Goal: Task Accomplishment & Management: Complete application form

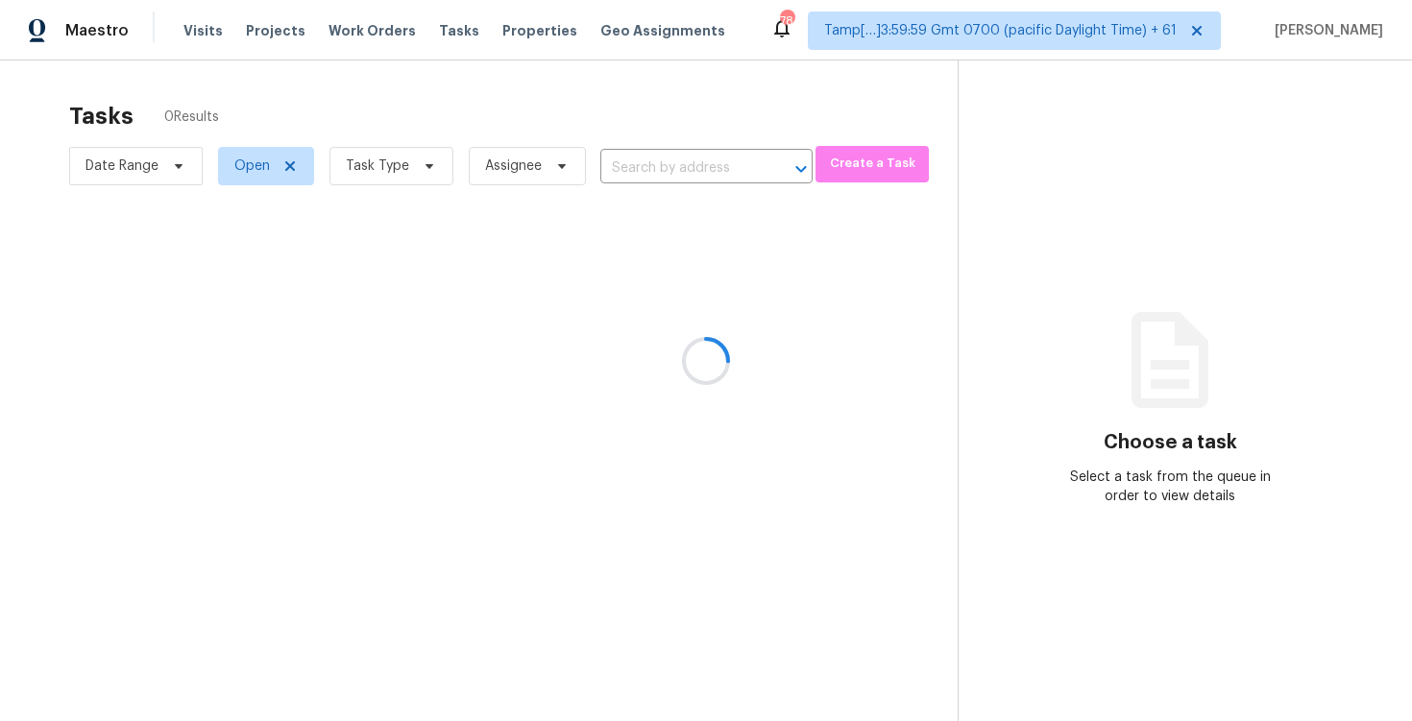
click at [630, 160] on div at bounding box center [706, 360] width 1412 height 721
click at [627, 139] on div at bounding box center [706, 360] width 1412 height 721
click at [644, 160] on div at bounding box center [706, 360] width 1412 height 721
click at [699, 173] on div at bounding box center [706, 360] width 1412 height 721
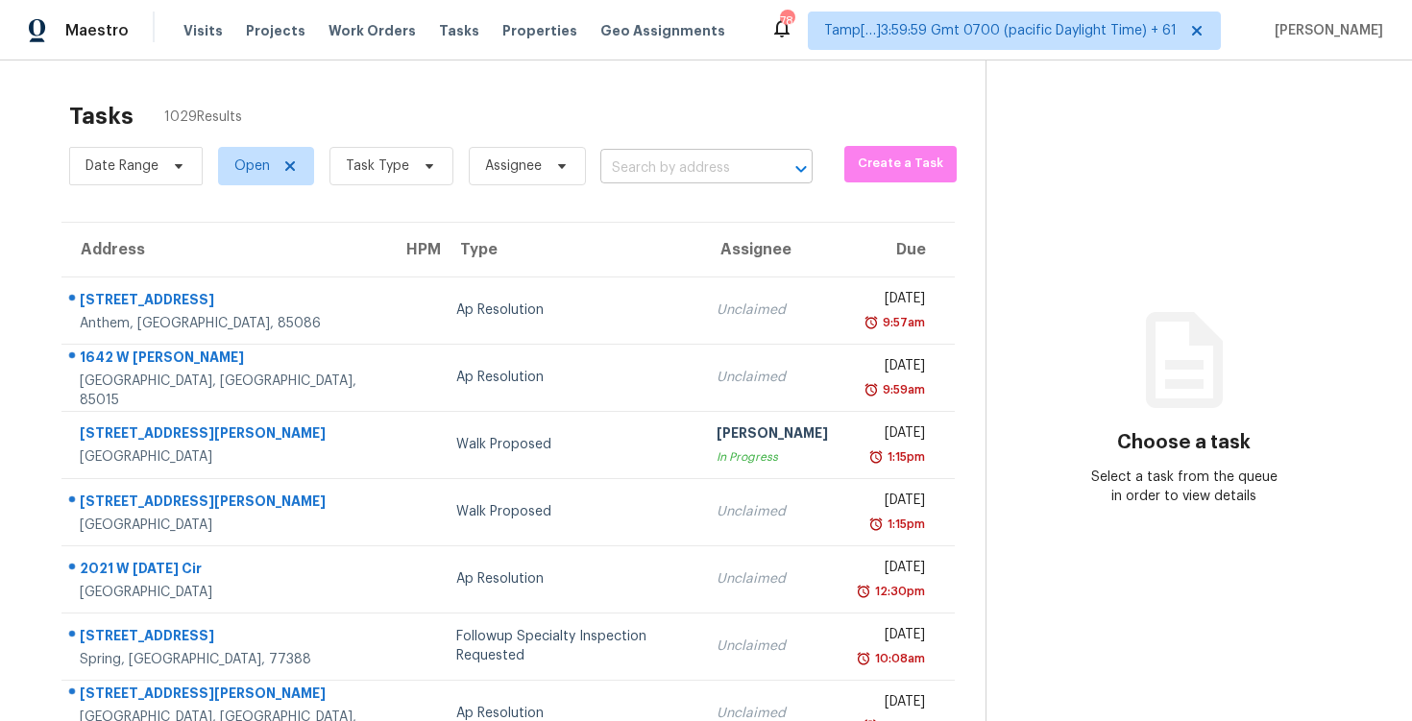
click at [663, 156] on input "text" at bounding box center [679, 169] width 158 height 30
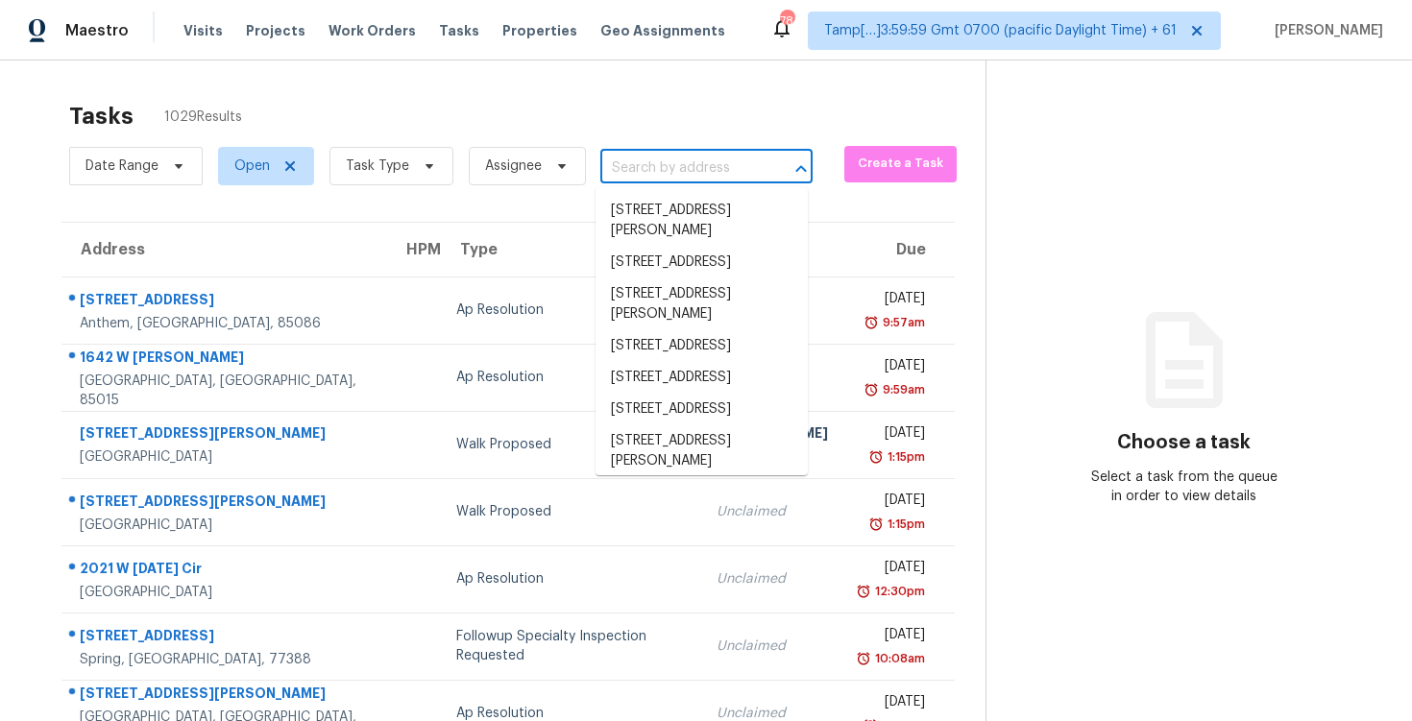
paste input "813 Country Club Dr, Clarksville, TN 37043"
type input "813 Country Club Dr, Clarksville, TN 37043"
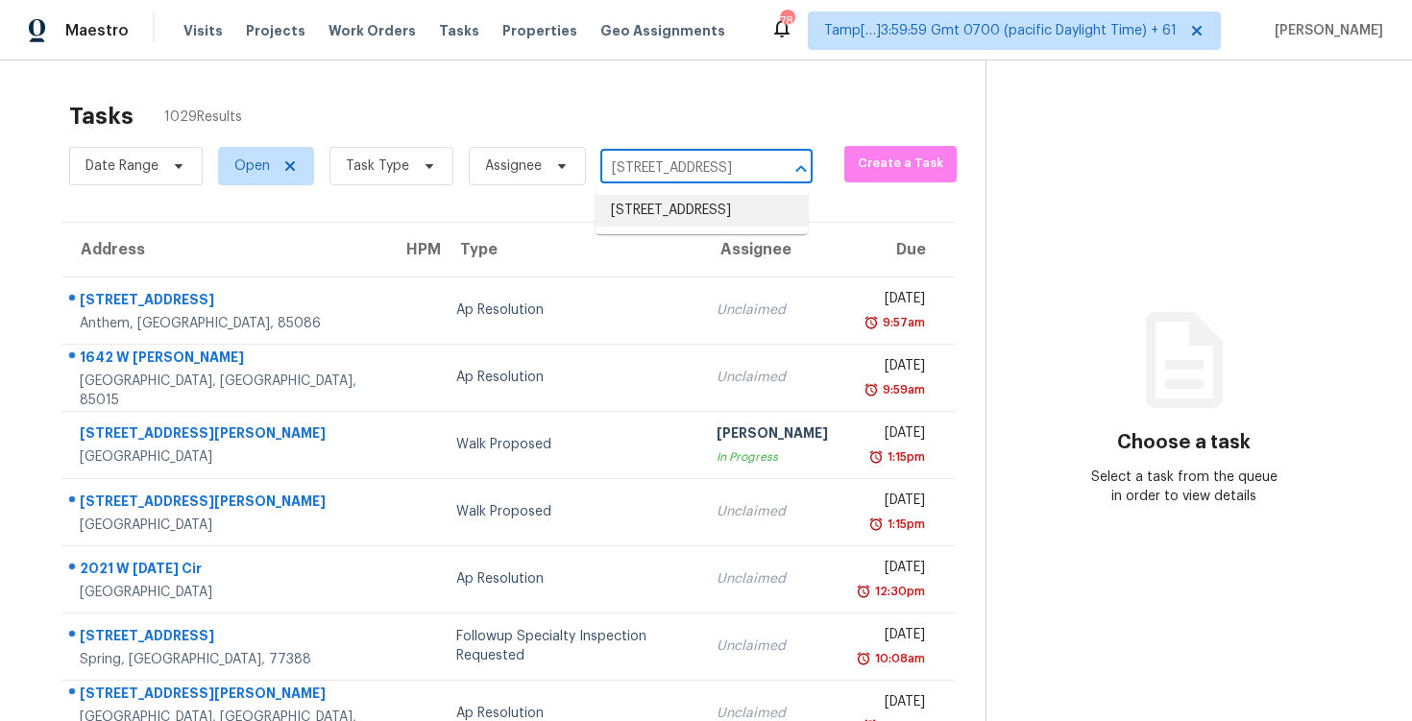
click at [676, 198] on li "813 Country Club Dr, Clarksville, TN 37043" at bounding box center [702, 211] width 212 height 32
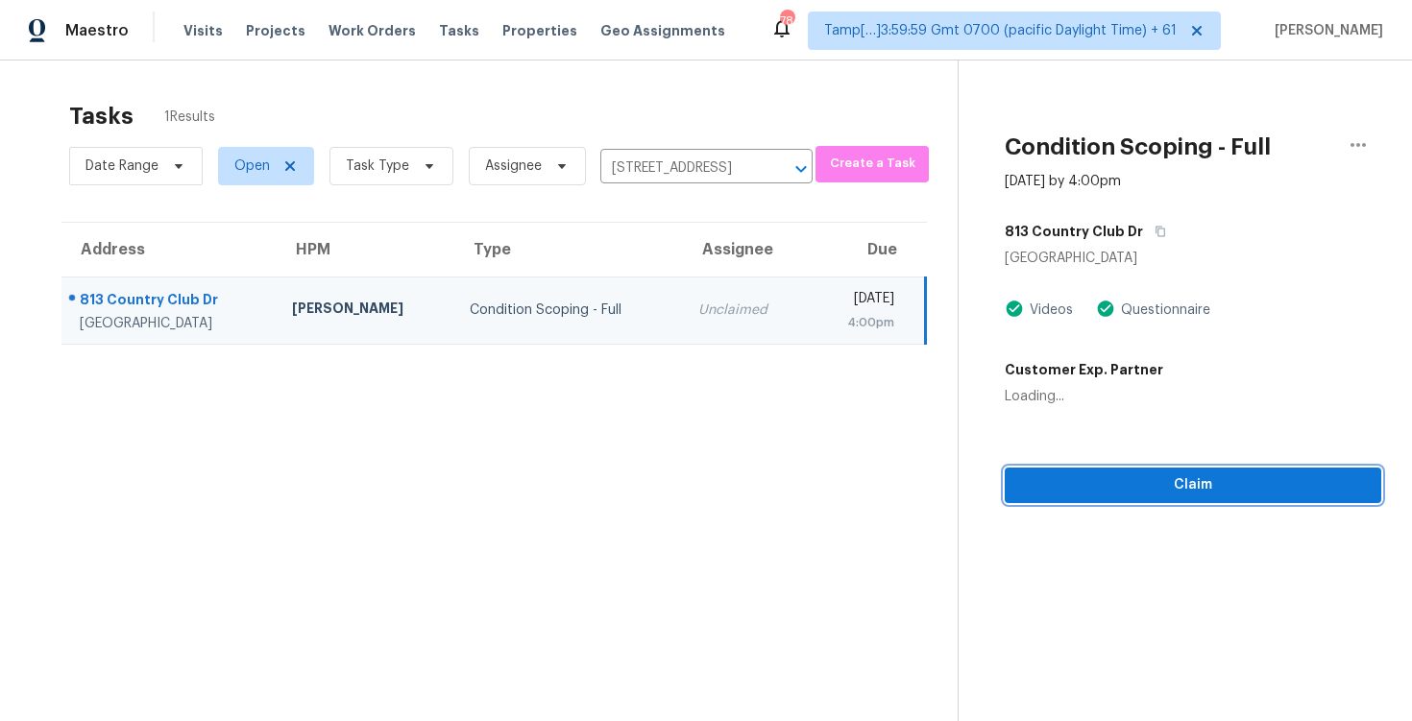
click at [1091, 479] on span "Claim" at bounding box center [1193, 486] width 346 height 24
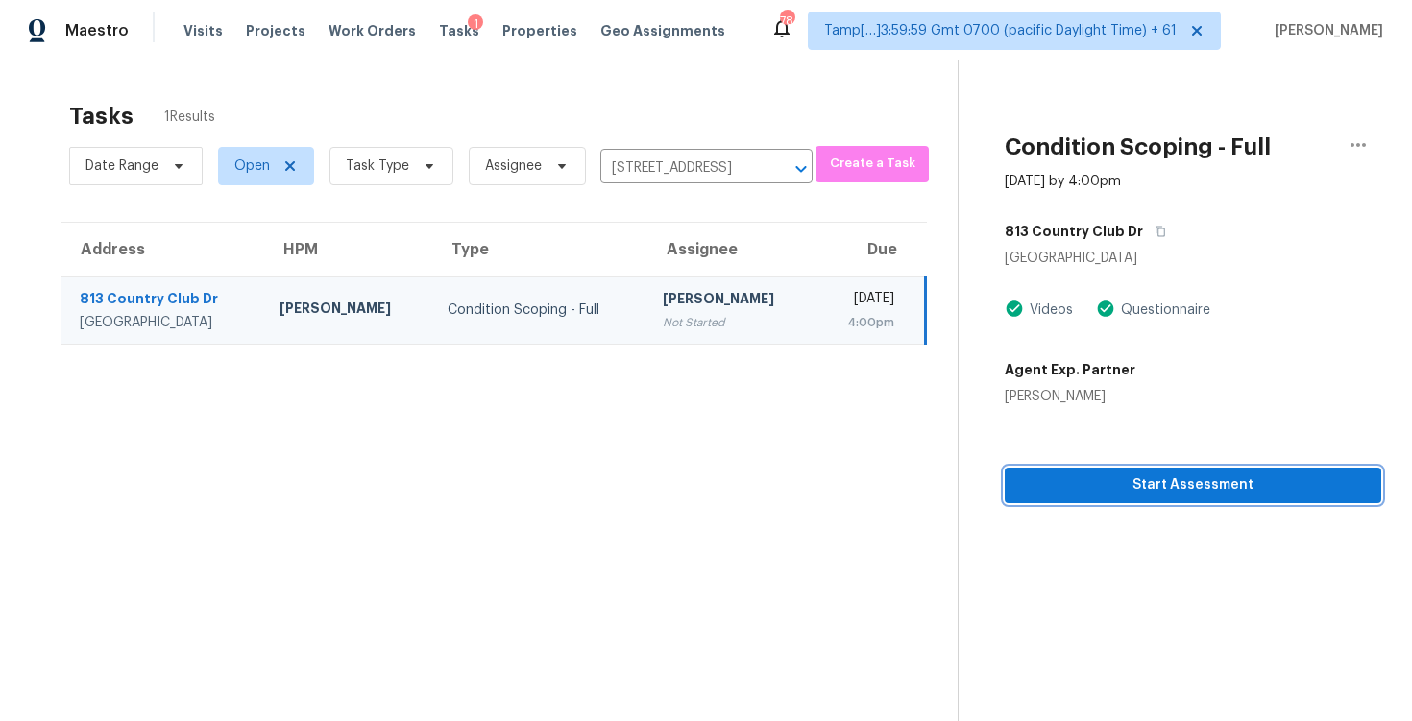
click at [1107, 474] on span "Start Assessment" at bounding box center [1193, 486] width 346 height 24
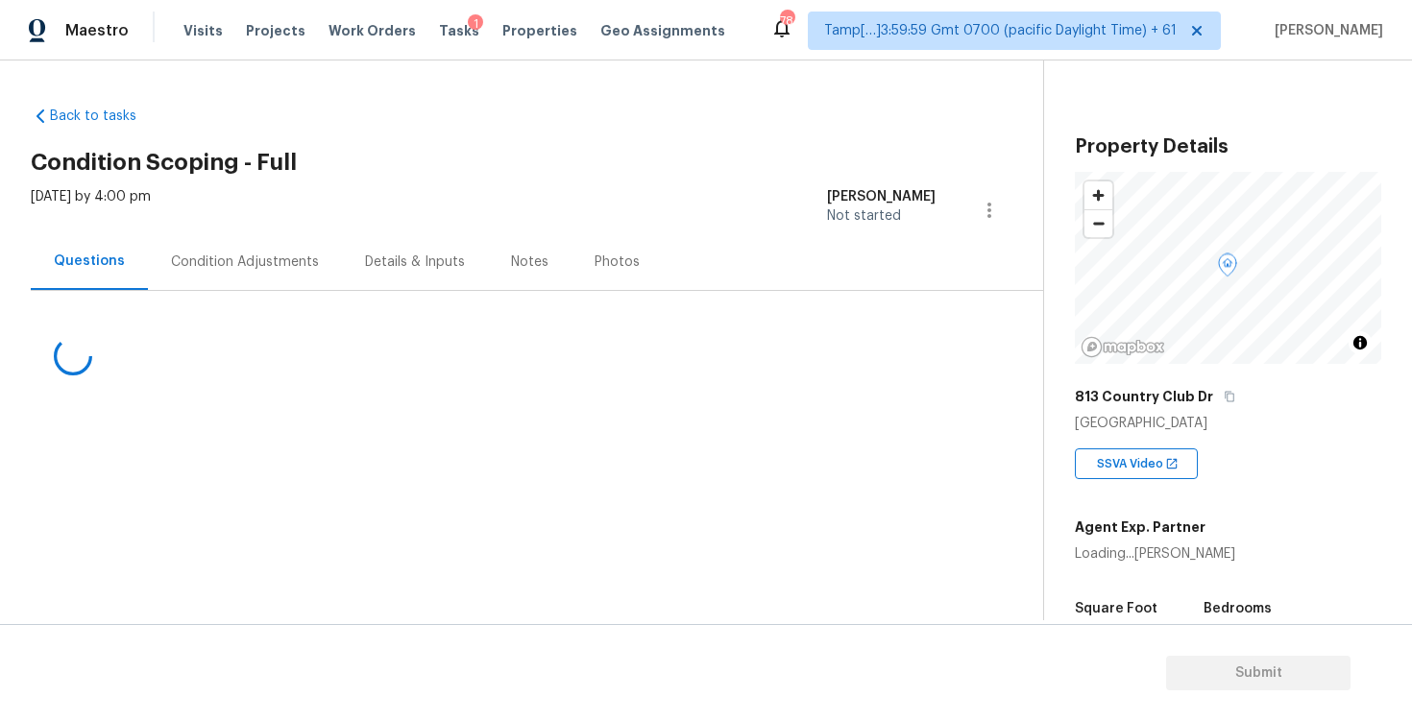
click at [721, 2] on div "Maestro Visits Projects Work Orders Tasks 1 Properties Geo Assignments 784 Tamp…" at bounding box center [706, 30] width 1412 height 61
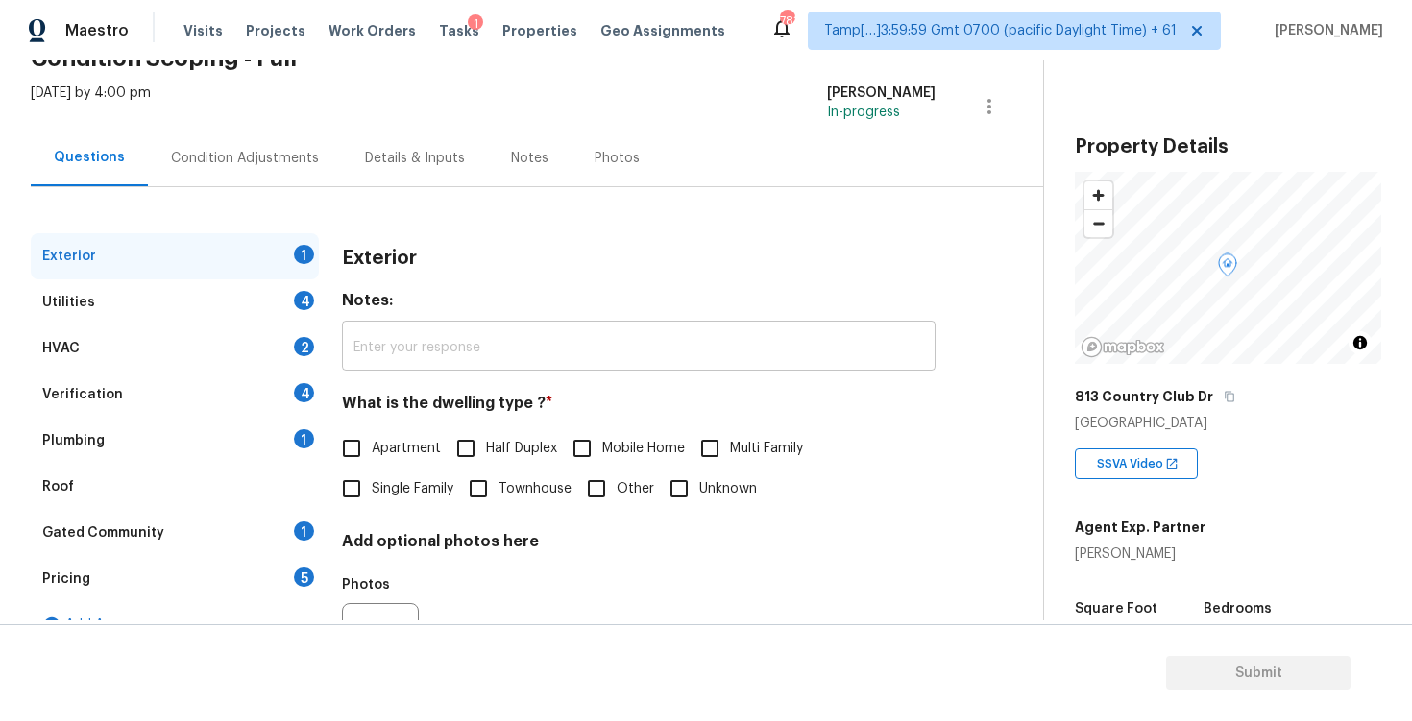
scroll to position [204, 0]
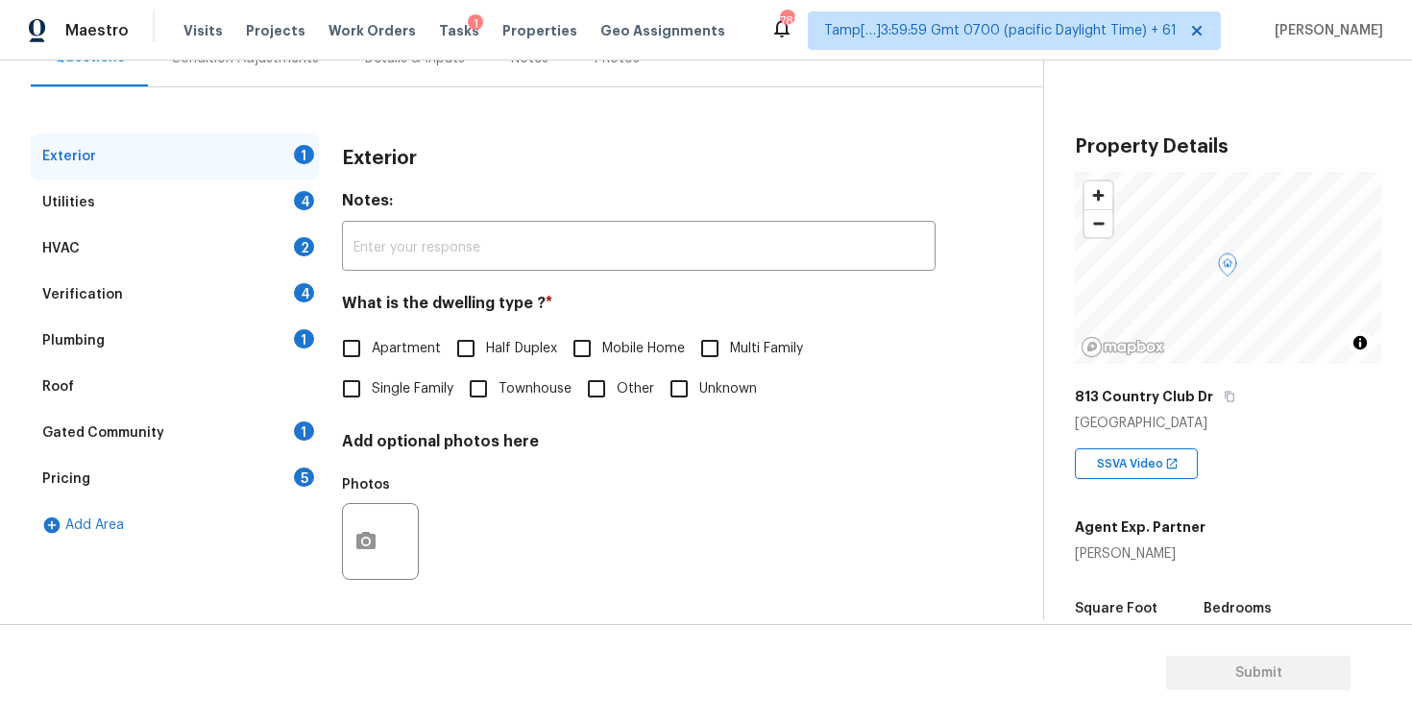
click at [358, 404] on input "Single Family" at bounding box center [351, 389] width 40 height 40
checkbox input "true"
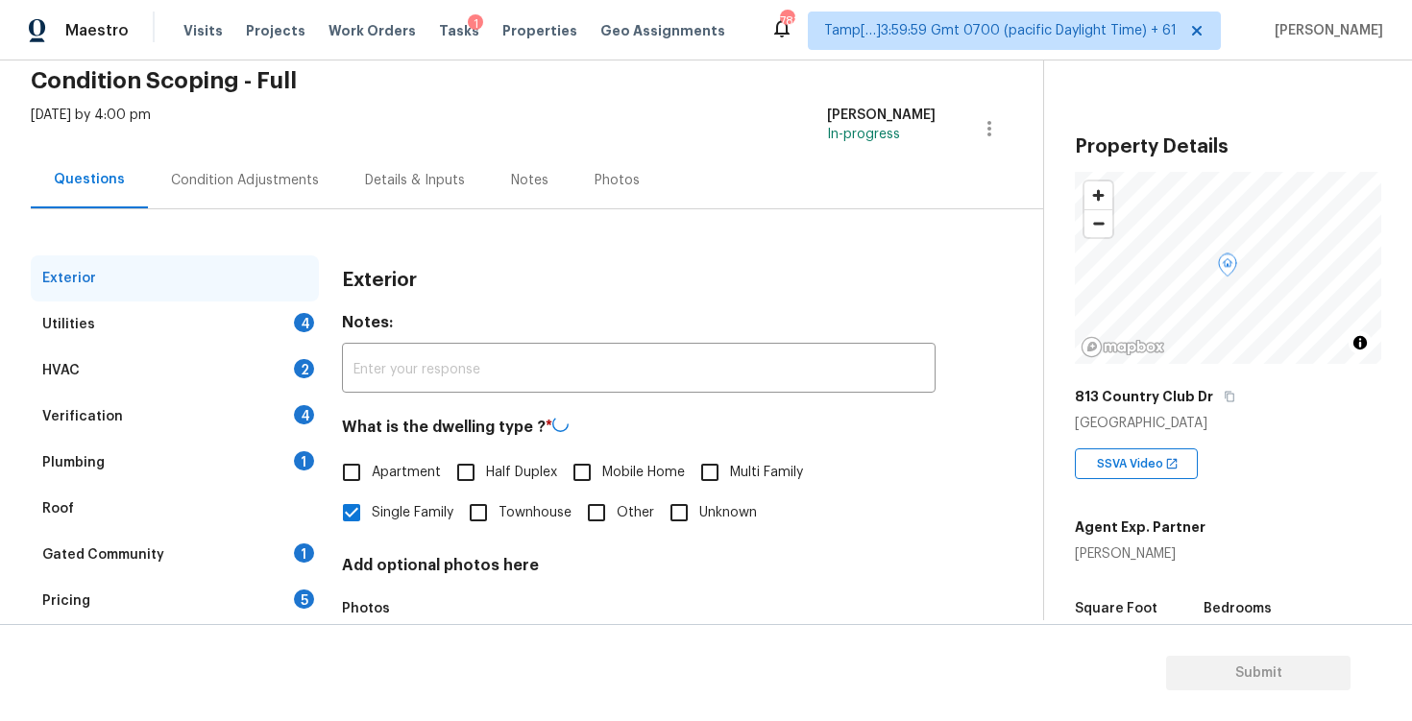
scroll to position [59, 0]
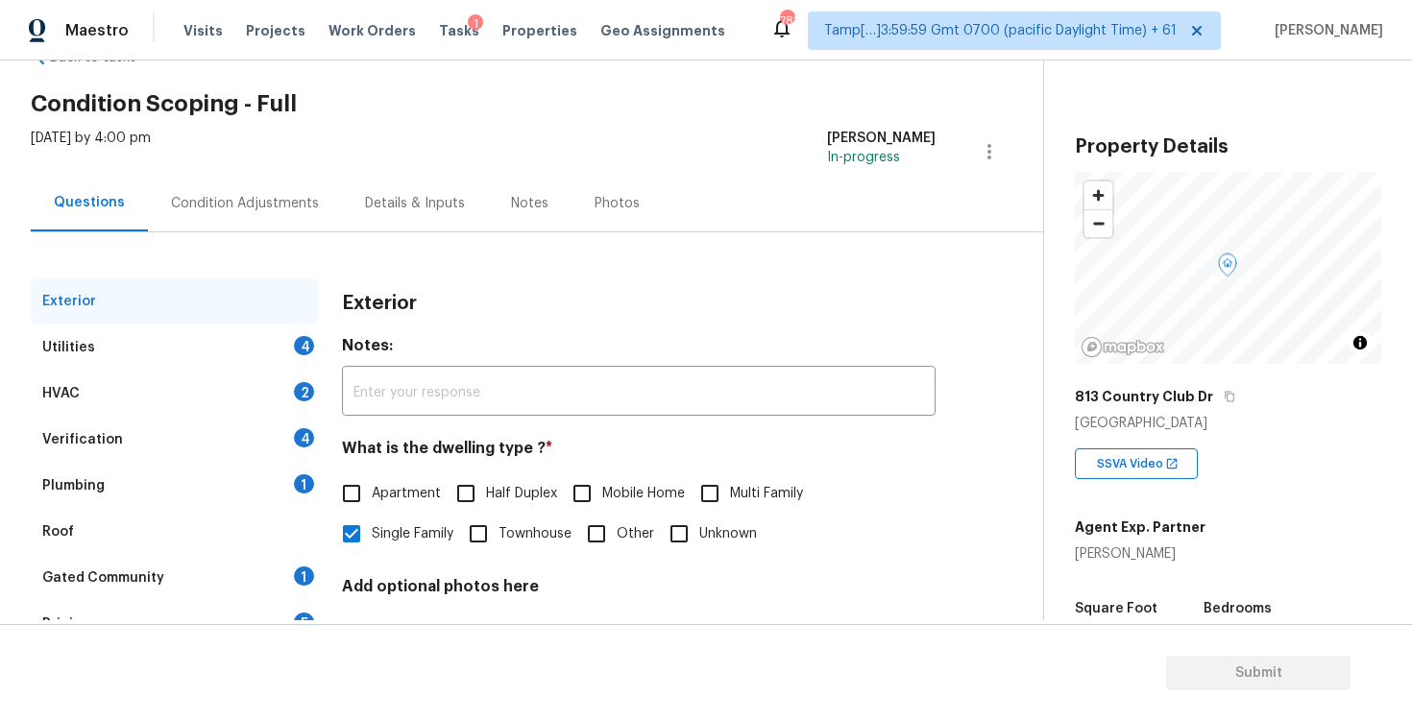
click at [269, 212] on div "Condition Adjustments" at bounding box center [245, 203] width 194 height 57
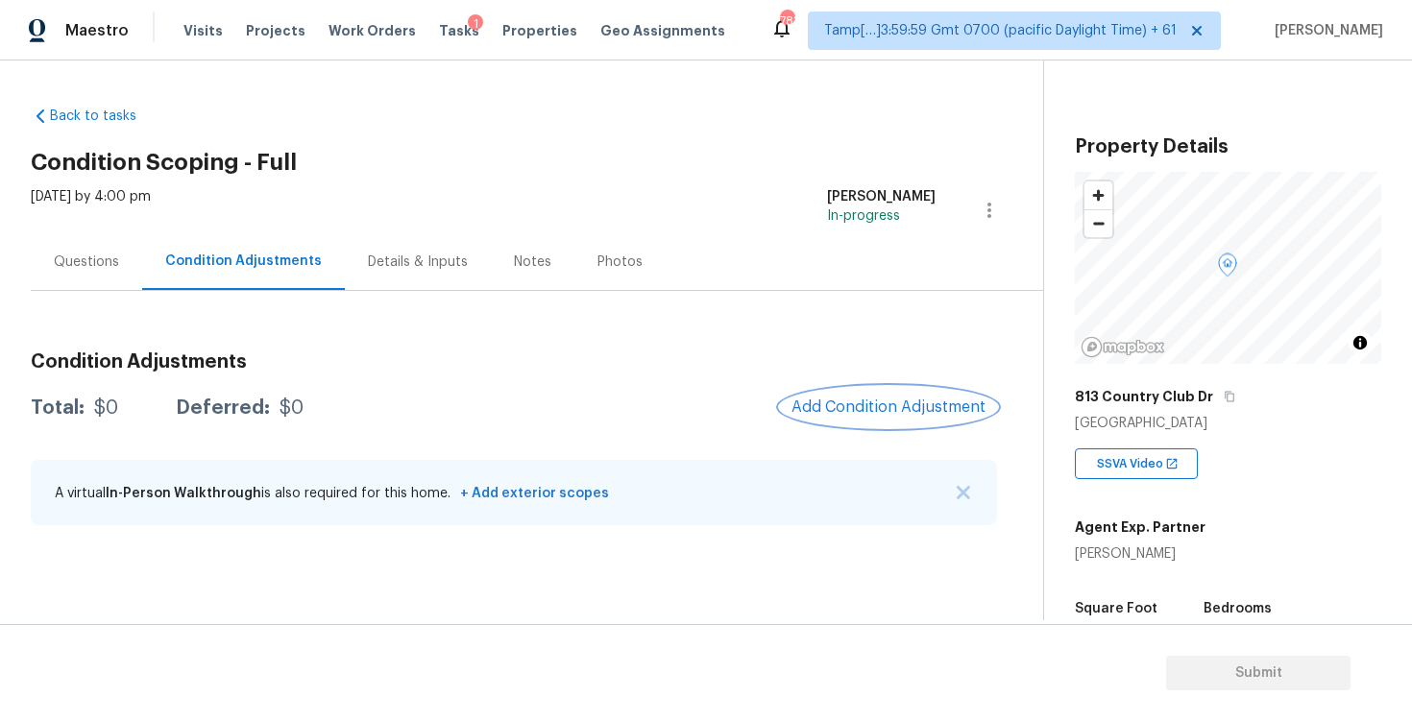
click at [883, 399] on span "Add Condition Adjustment" at bounding box center [888, 407] width 194 height 17
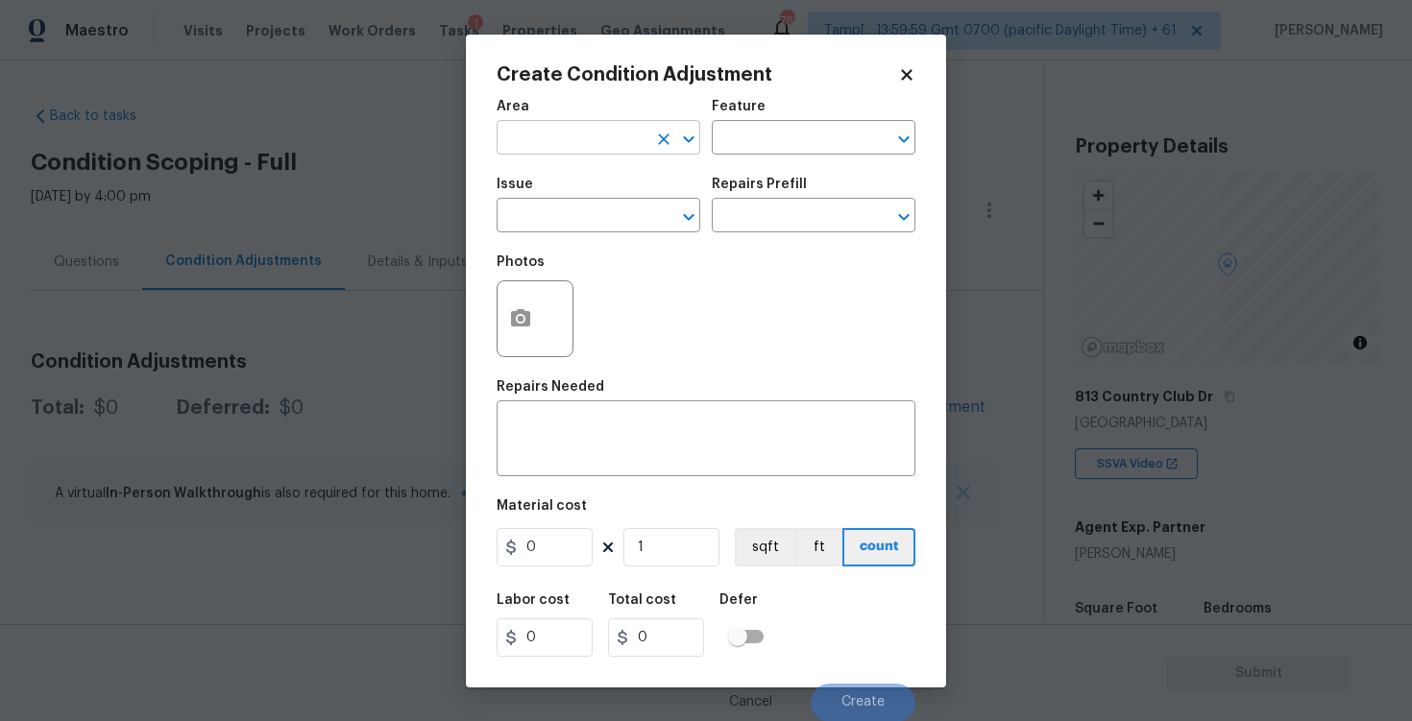
click at [570, 136] on input "text" at bounding box center [572, 140] width 150 height 30
click at [575, 207] on li "Exterior Overall" at bounding box center [599, 214] width 204 height 32
type input "Exterior Overall"
click at [575, 207] on input "text" at bounding box center [572, 218] width 150 height 30
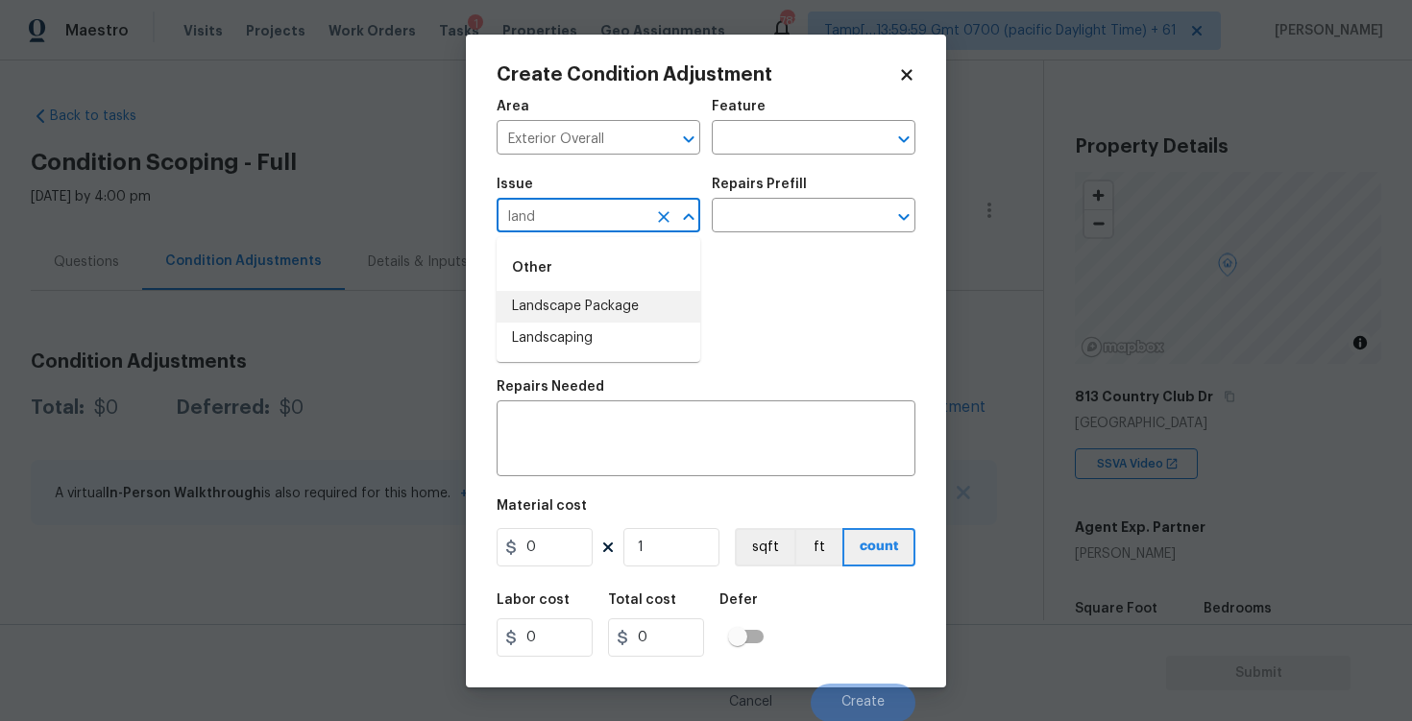
click at [589, 292] on li "Landscape Package" at bounding box center [599, 307] width 204 height 32
type input "Landscape Package"
click at [727, 230] on input "text" at bounding box center [787, 218] width 150 height 30
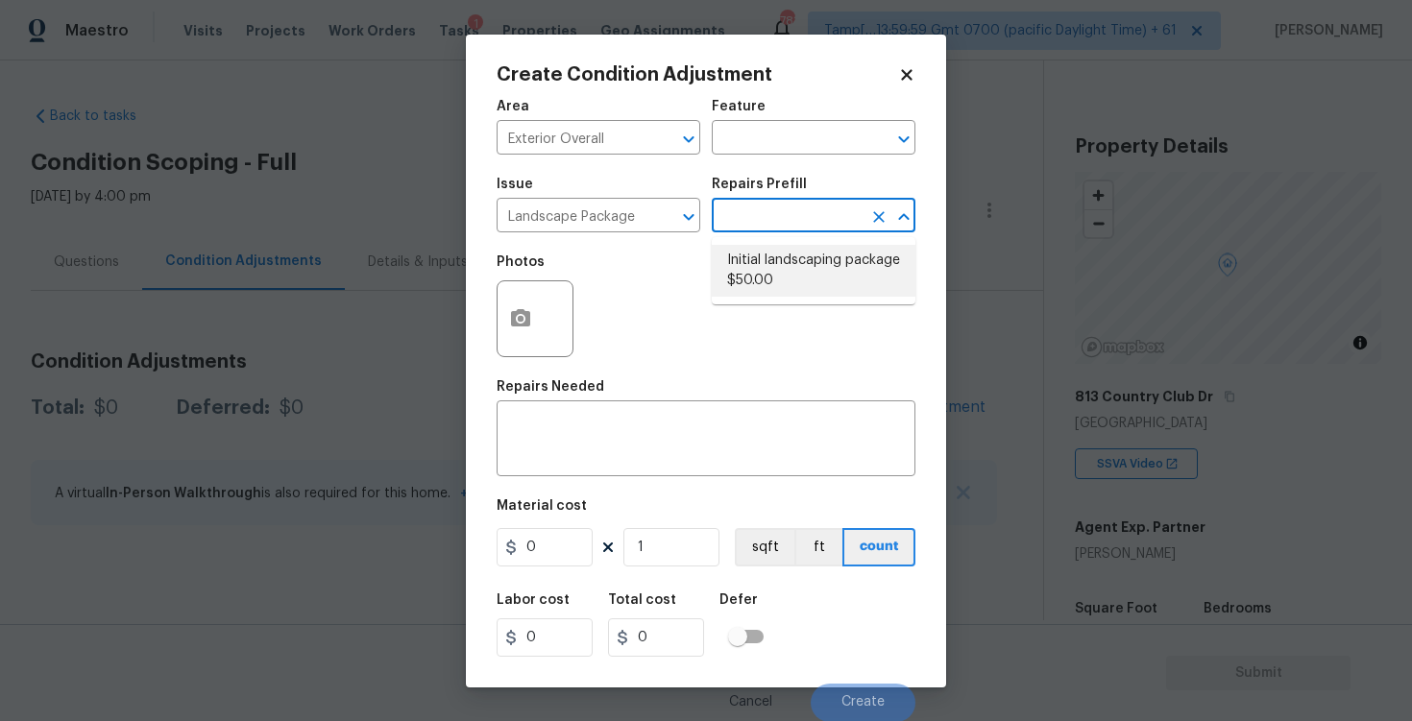
click at [770, 290] on li "Initial landscaping package $50.00" at bounding box center [814, 271] width 204 height 52
type input "Home Readiness Packages"
type textarea "Mowing of grass up to 6" in height. Mow, edge along driveways & sidewalks, trim…"
type input "50"
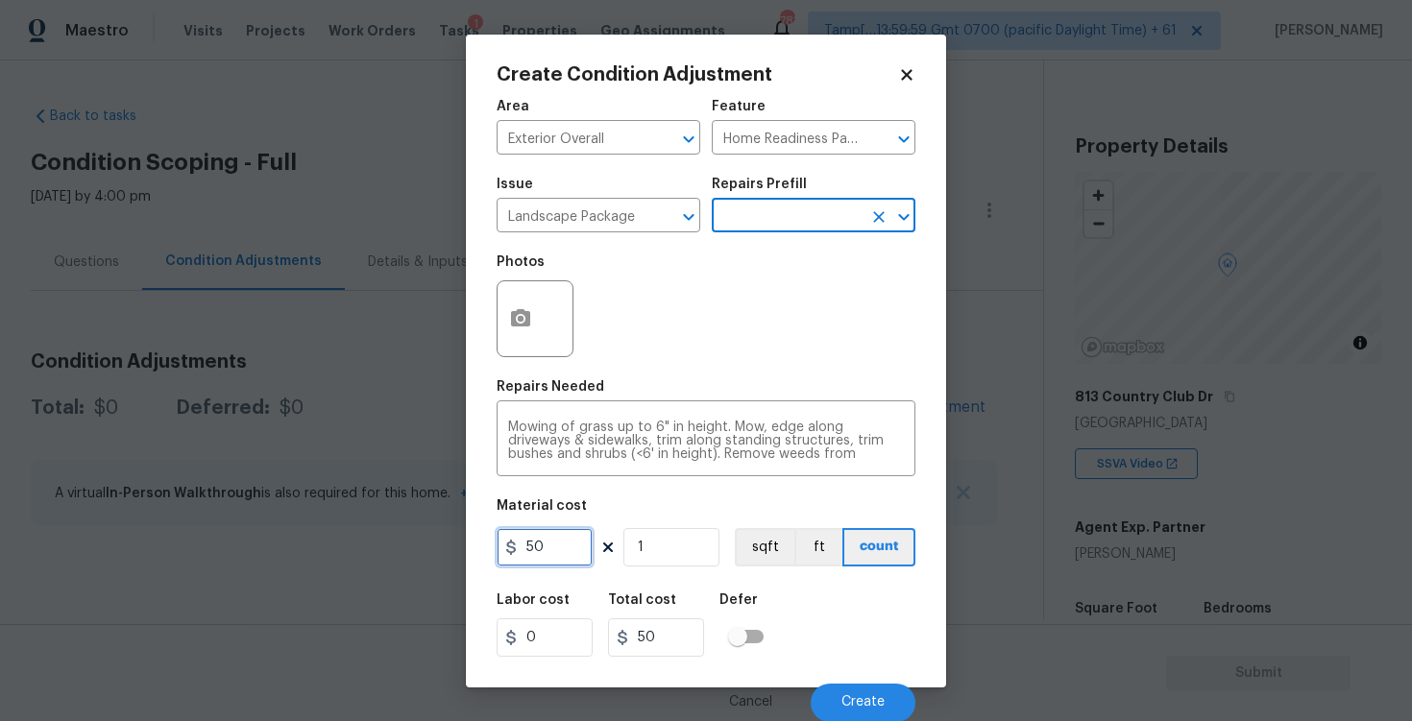
click at [529, 548] on input "50" at bounding box center [545, 547] width 96 height 38
type input "750"
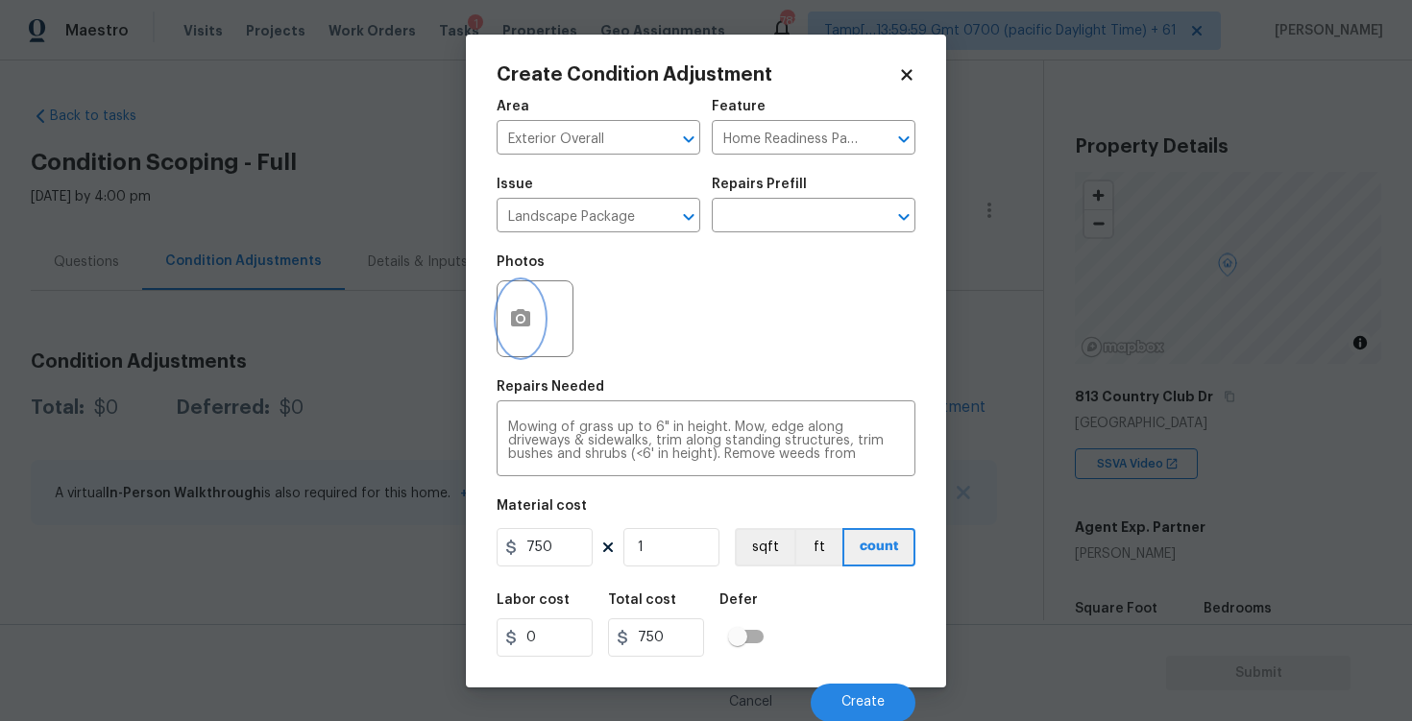
click at [503, 308] on button "button" at bounding box center [521, 318] width 46 height 75
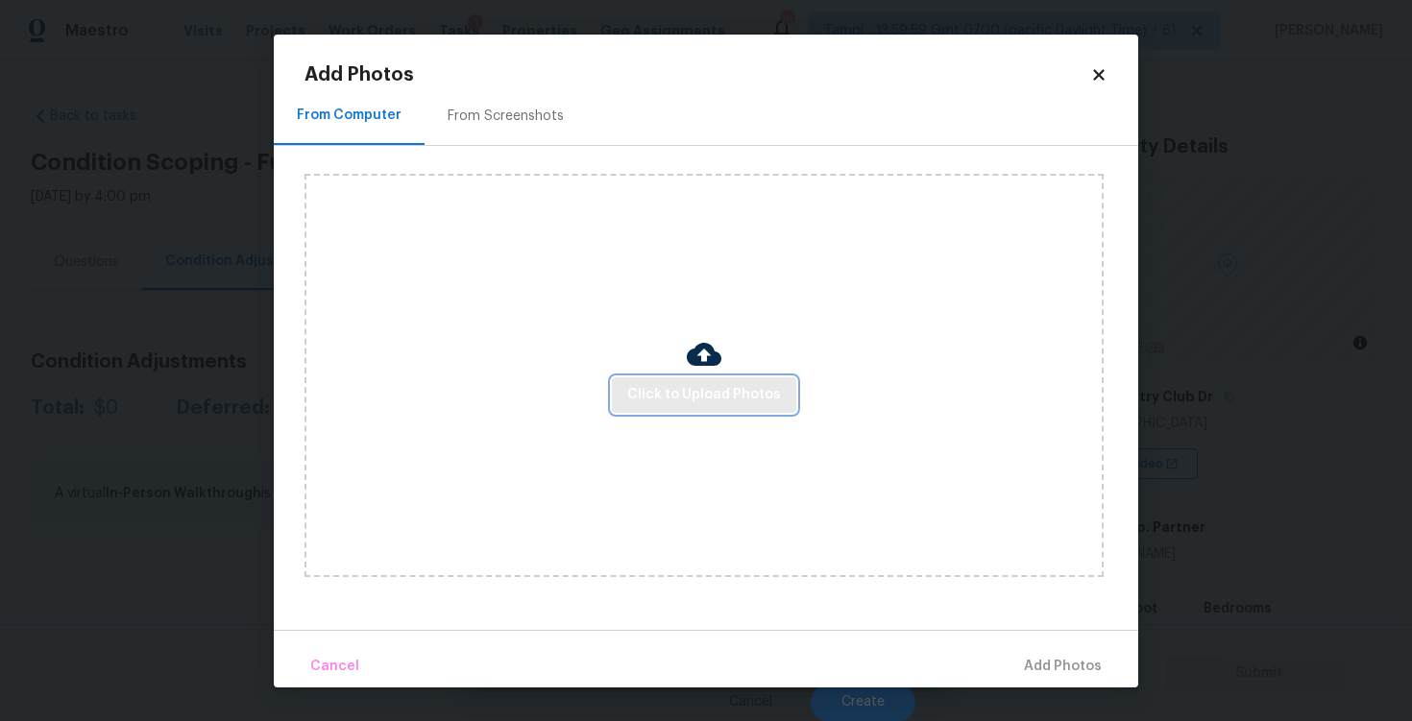
click at [670, 388] on span "Click to Upload Photos" at bounding box center [704, 395] width 154 height 24
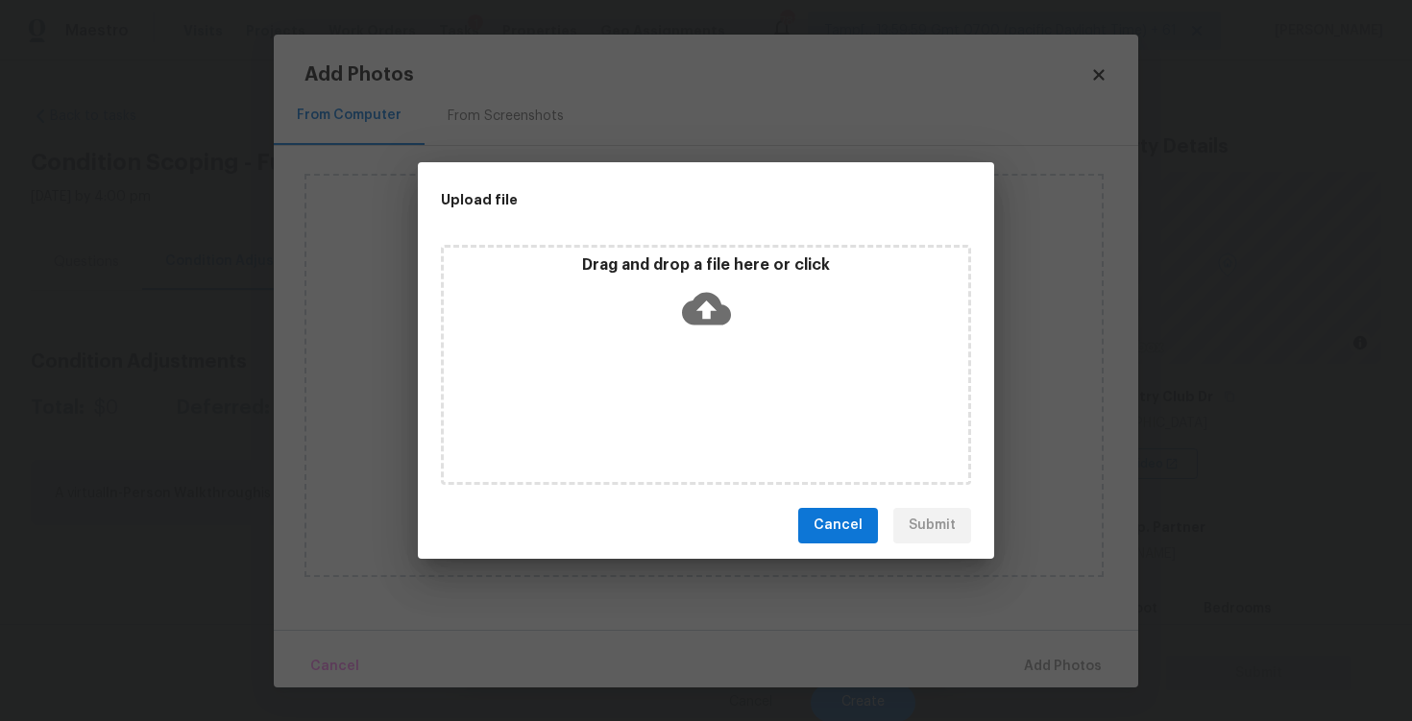
click at [692, 324] on icon at bounding box center [706, 308] width 49 height 49
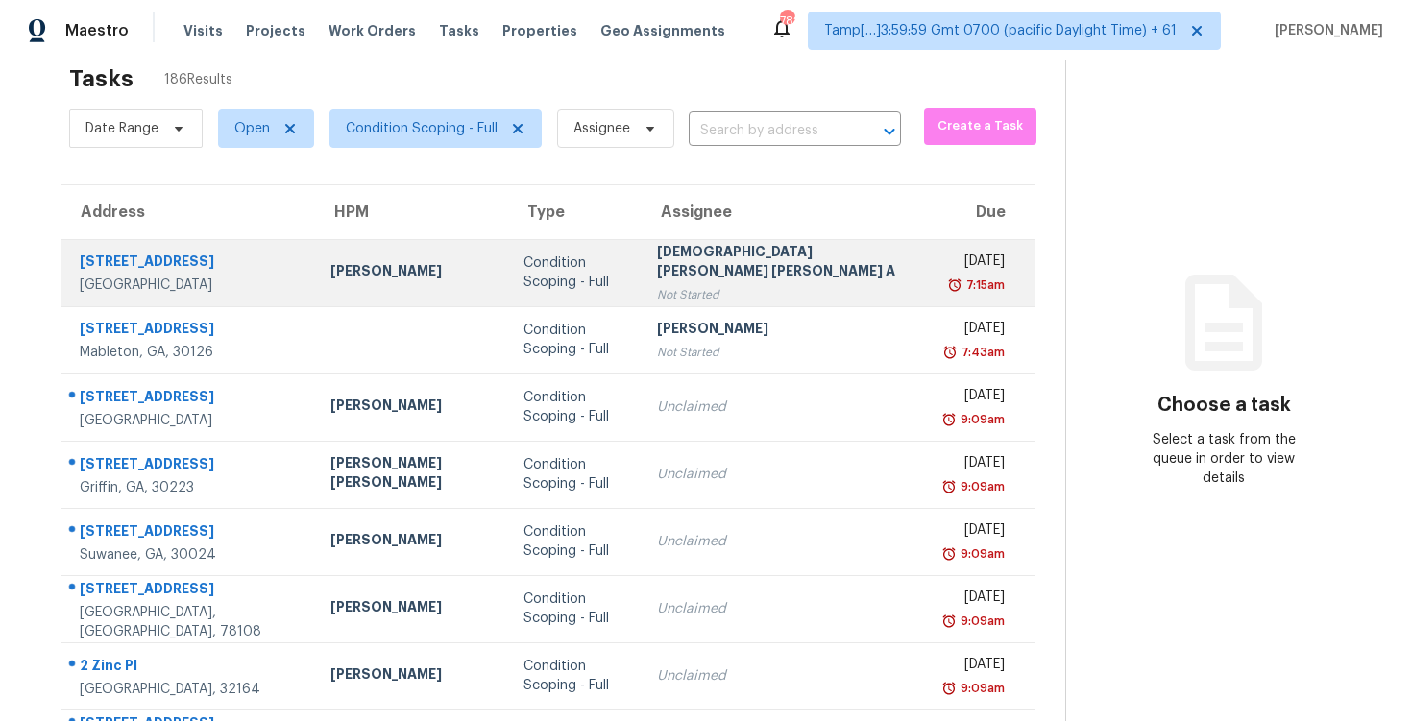
scroll to position [32, 0]
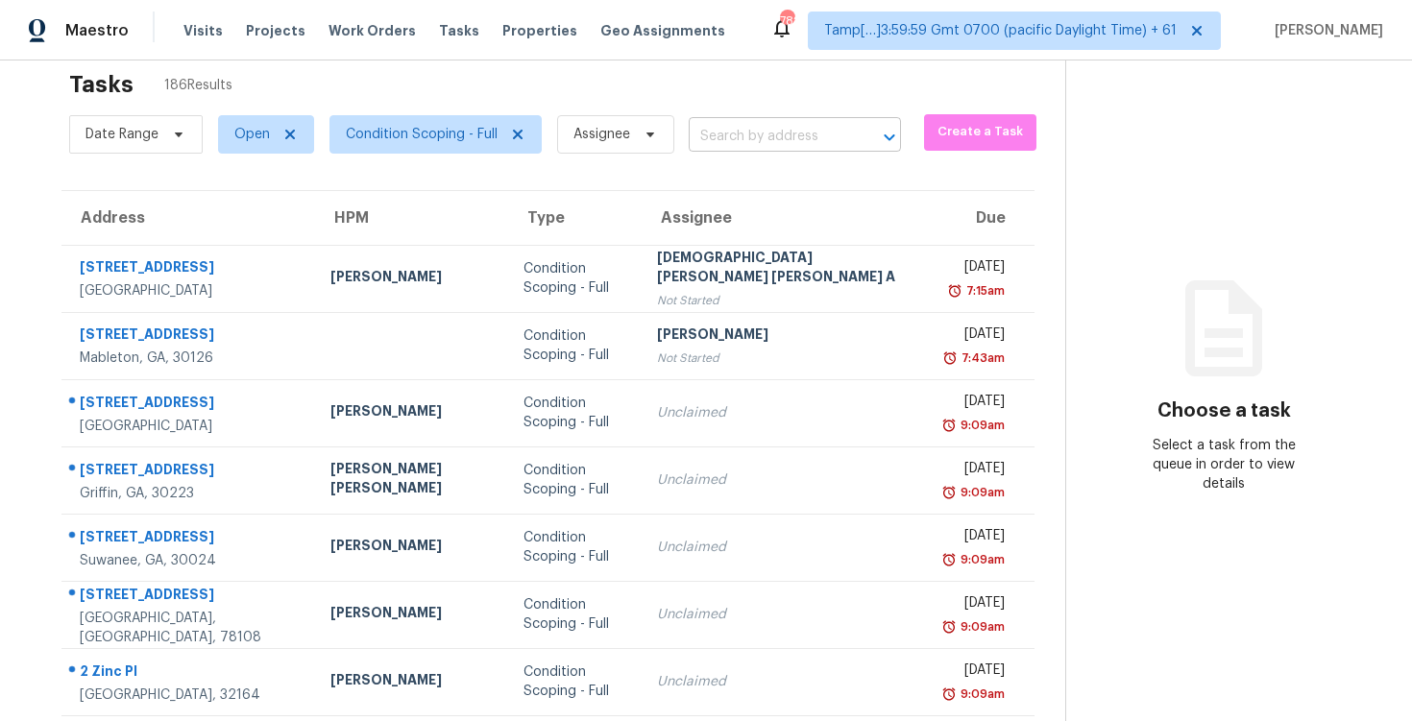
click at [725, 137] on input "text" at bounding box center [768, 137] width 158 height 30
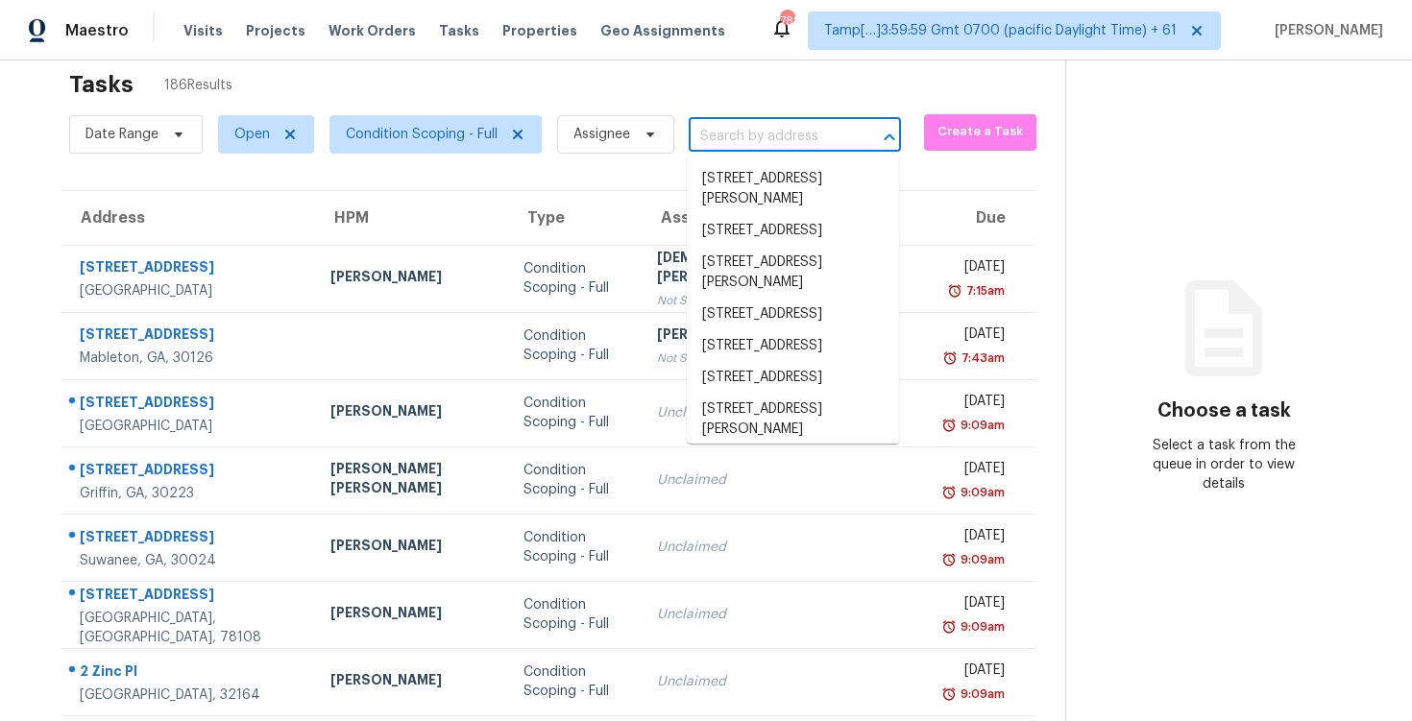
paste input "14028 Fountain Ave, Apple Valley, MN 55124"
type input "14028 Fountain Ave, Apple Valley, MN 55124"
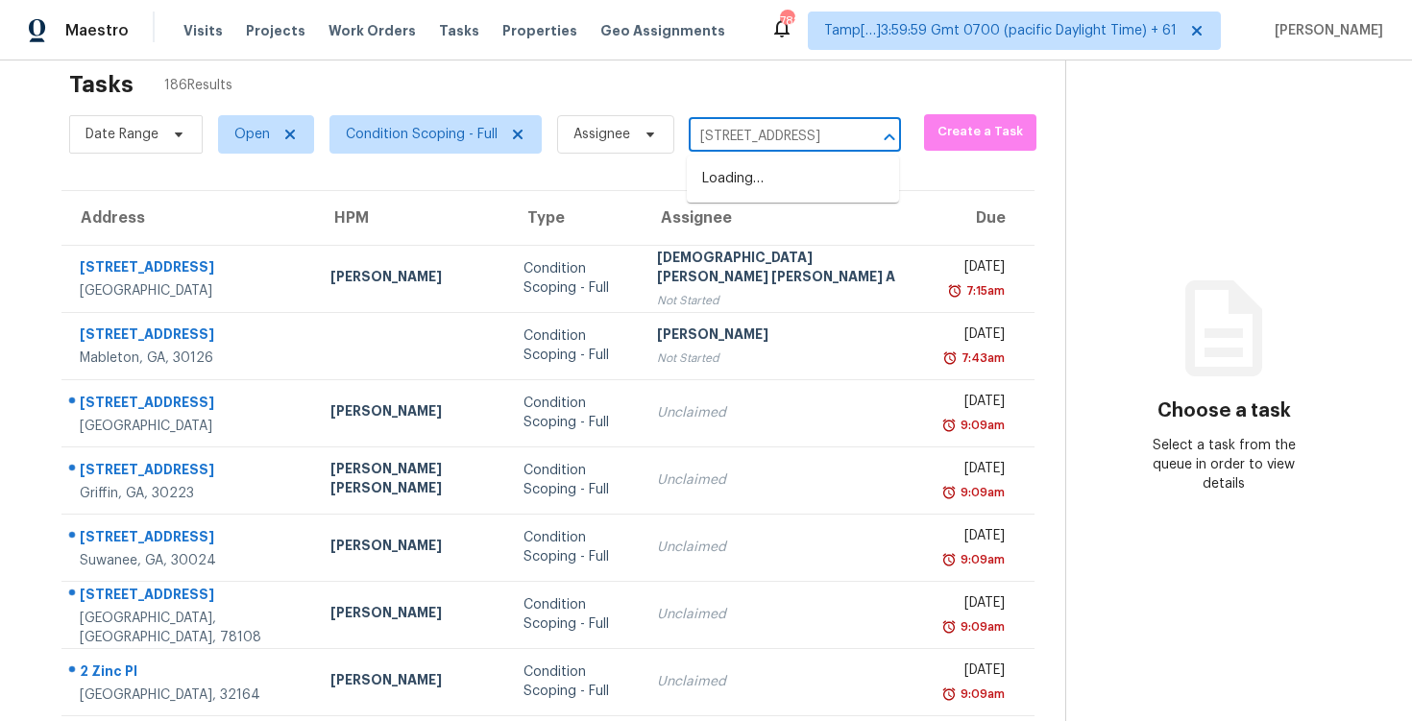
scroll to position [0, 129]
click at [757, 176] on li "14028 Fountain Ave, Apple Valley, MN 55124" at bounding box center [793, 179] width 212 height 32
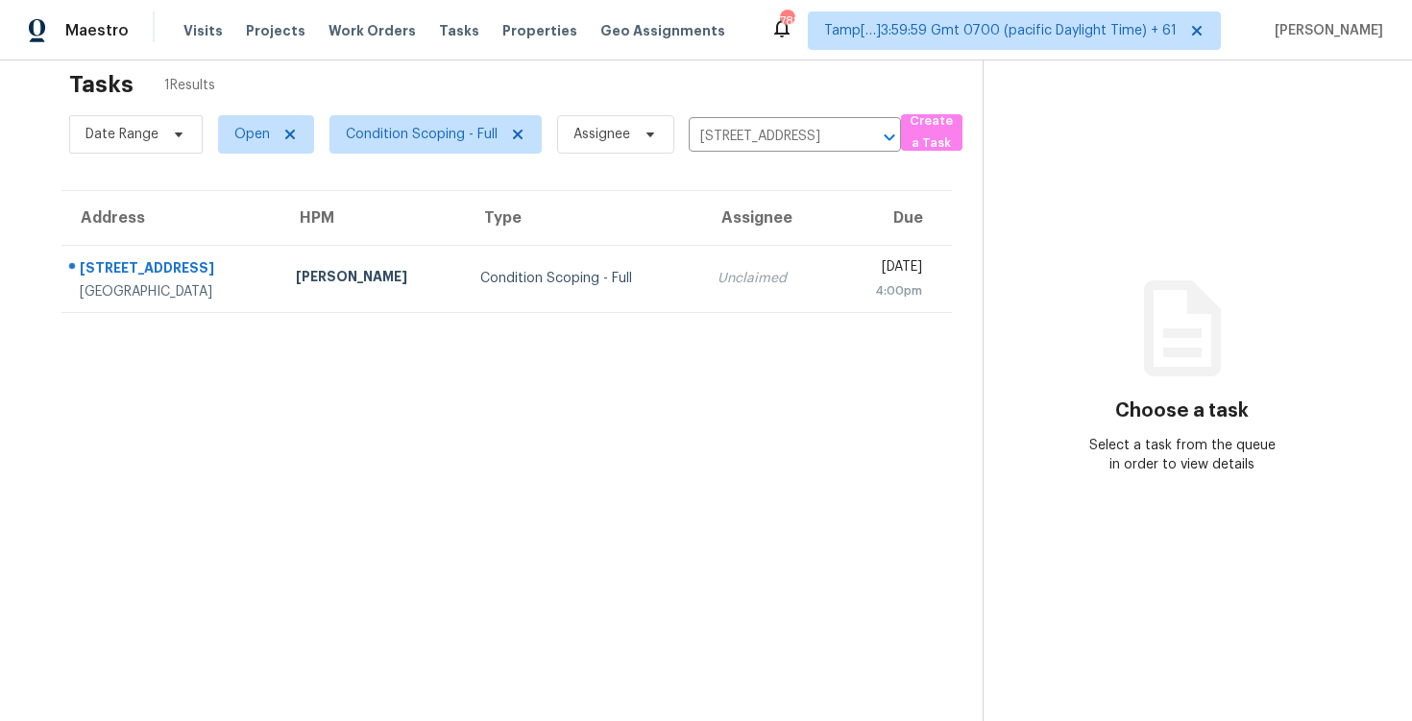
click at [832, 256] on td "Mon, Sep 8th 2025 4:00pm" at bounding box center [892, 278] width 120 height 67
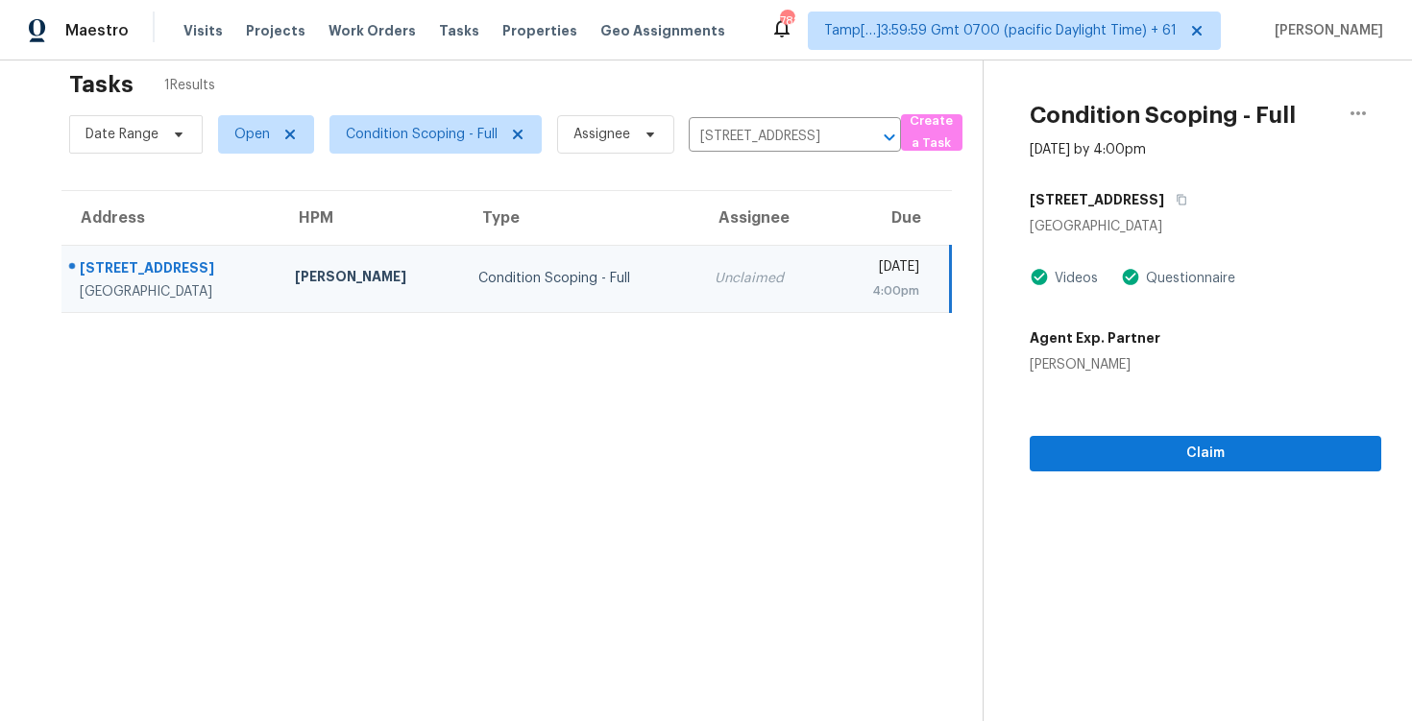
click at [1080, 474] on section "Condition Scoping - Full Sep 8th 2025 by 4:00pm 14028 Fountain Ave Apple Valley…" at bounding box center [1182, 389] width 399 height 721
click at [1087, 460] on span "Claim" at bounding box center [1205, 454] width 321 height 24
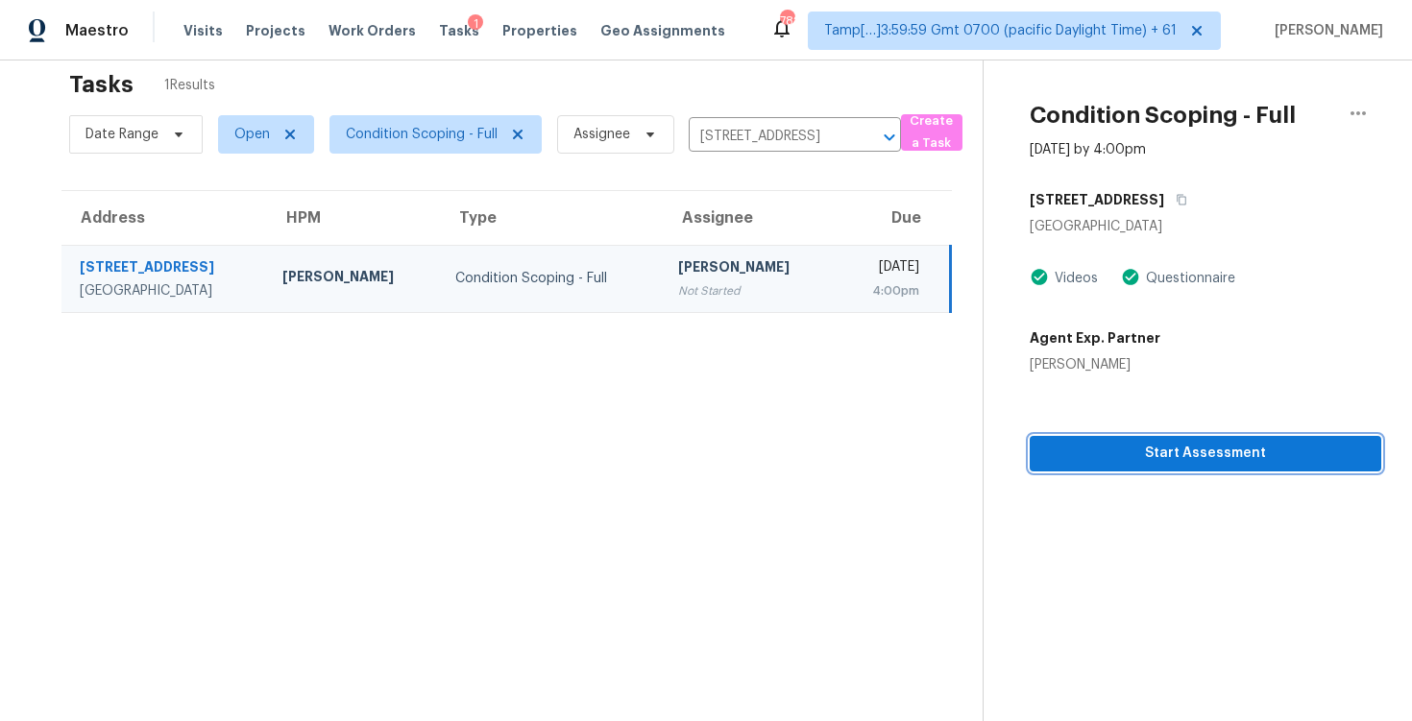
click at [1087, 460] on span "Start Assessment" at bounding box center [1205, 454] width 321 height 24
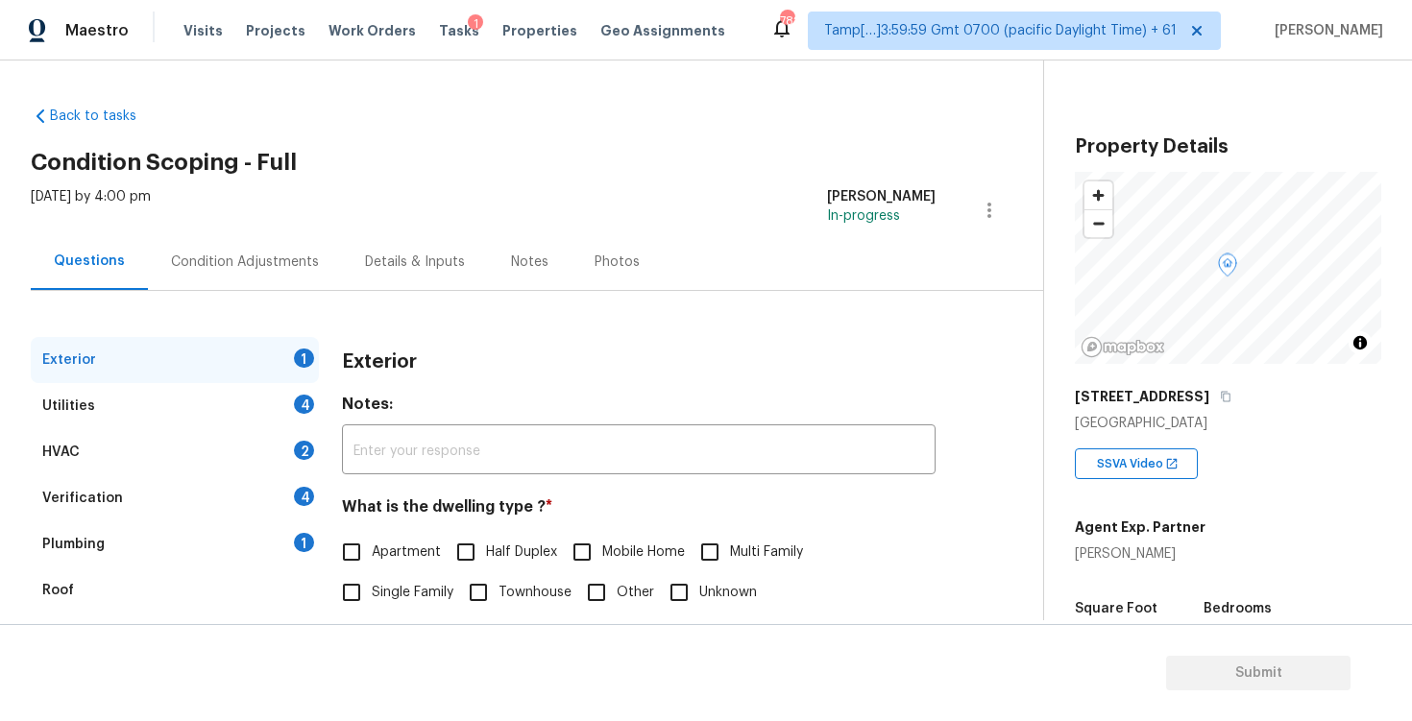
scroll to position [204, 0]
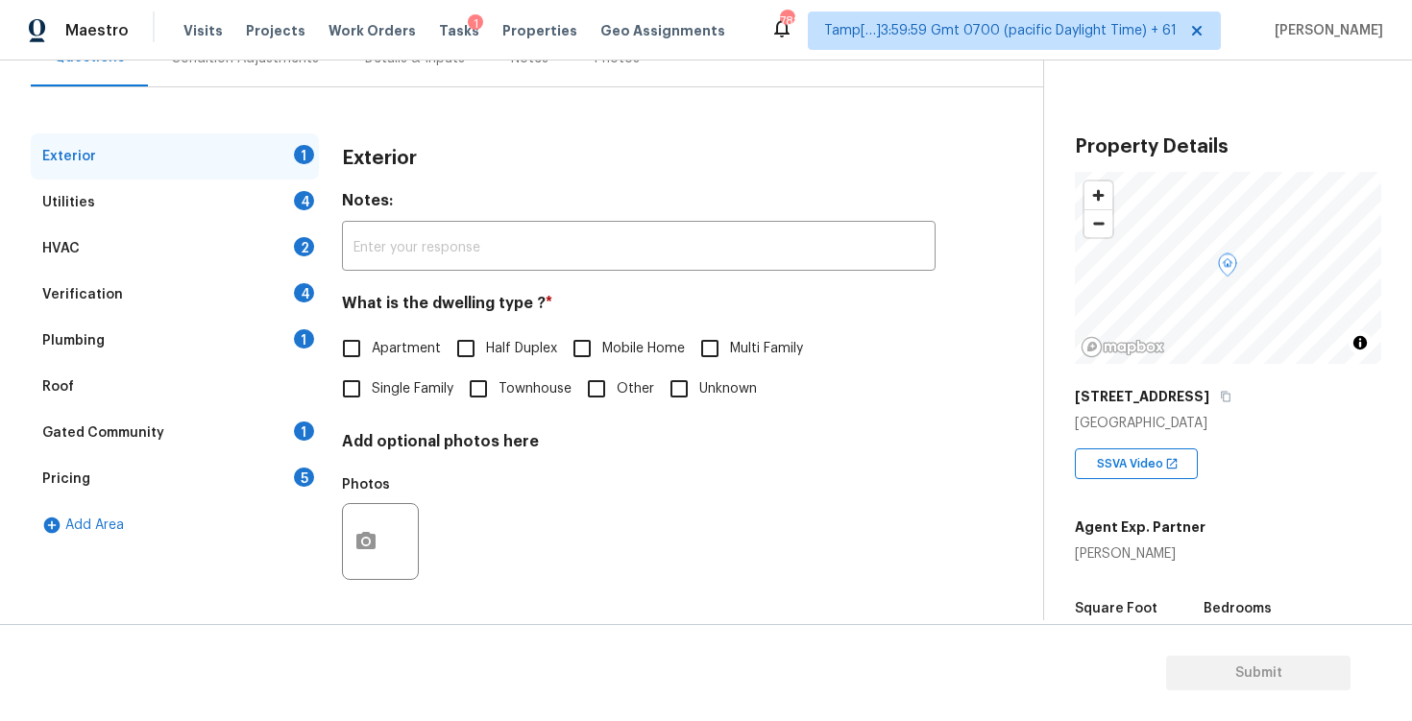
click at [207, 465] on div "Pricing 5" at bounding box center [175, 479] width 288 height 46
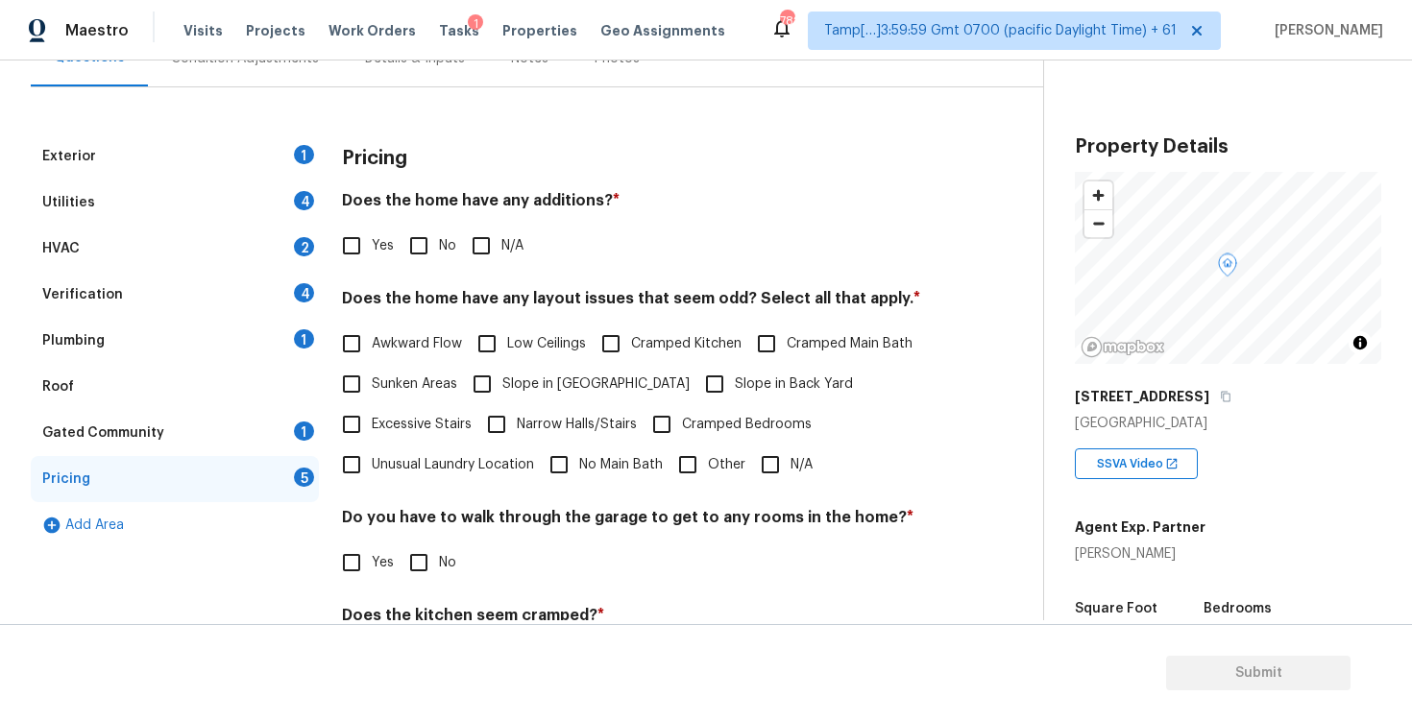
scroll to position [366, 0]
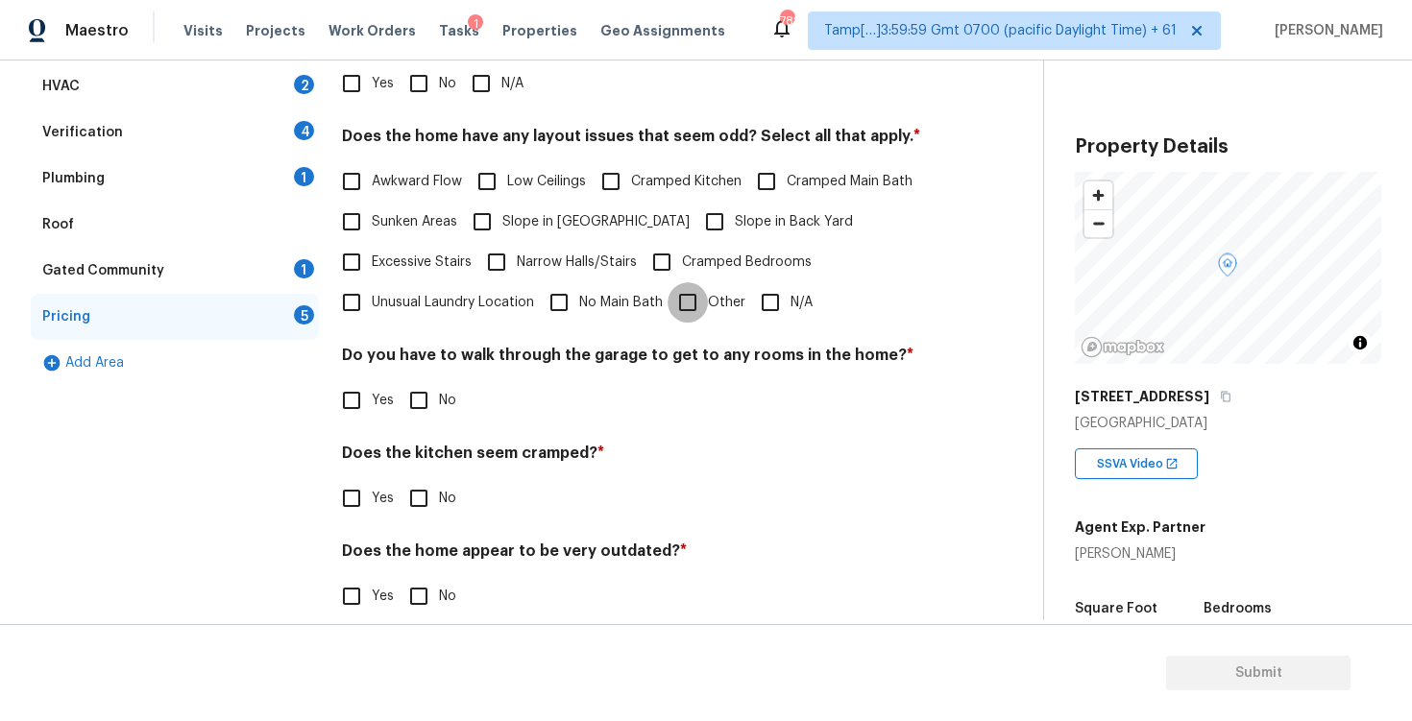
click at [692, 286] on input "Other" at bounding box center [688, 302] width 40 height 40
checkbox input "true"
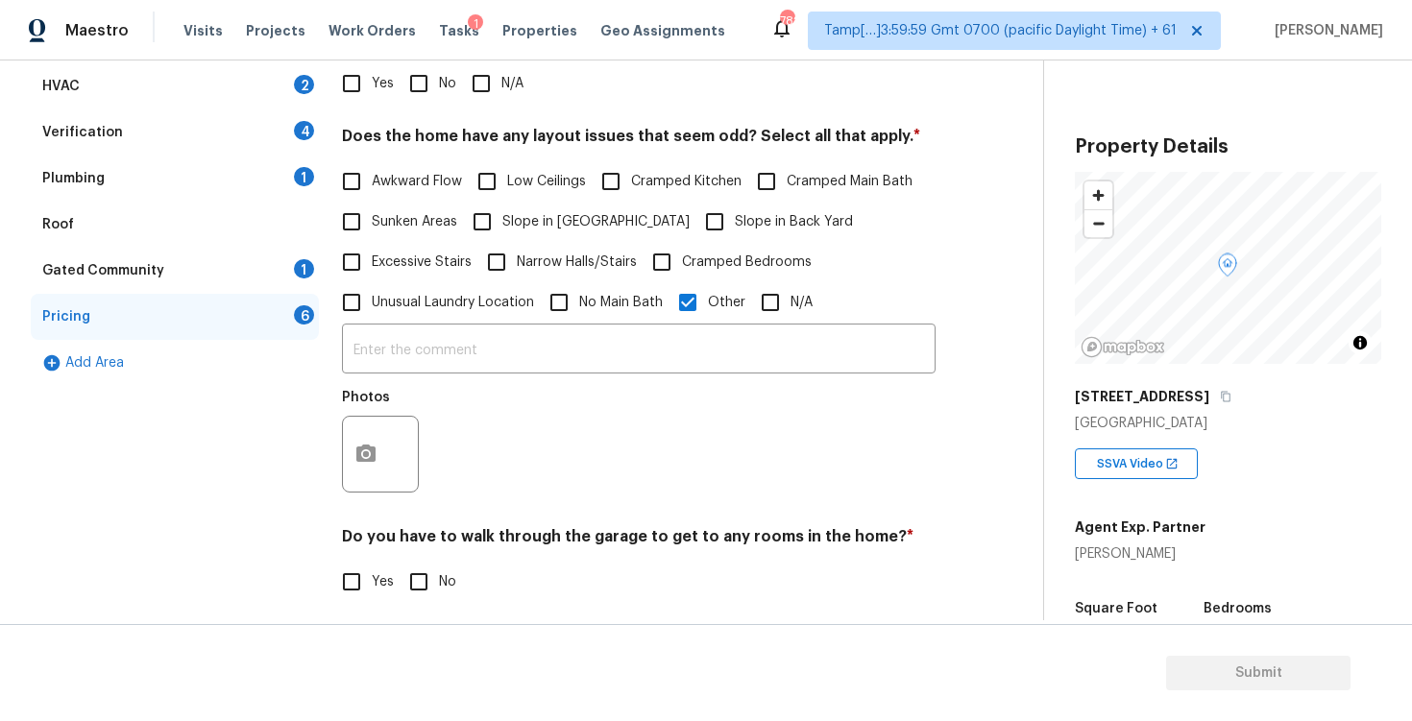
click at [390, 432] on div at bounding box center [380, 454] width 77 height 77
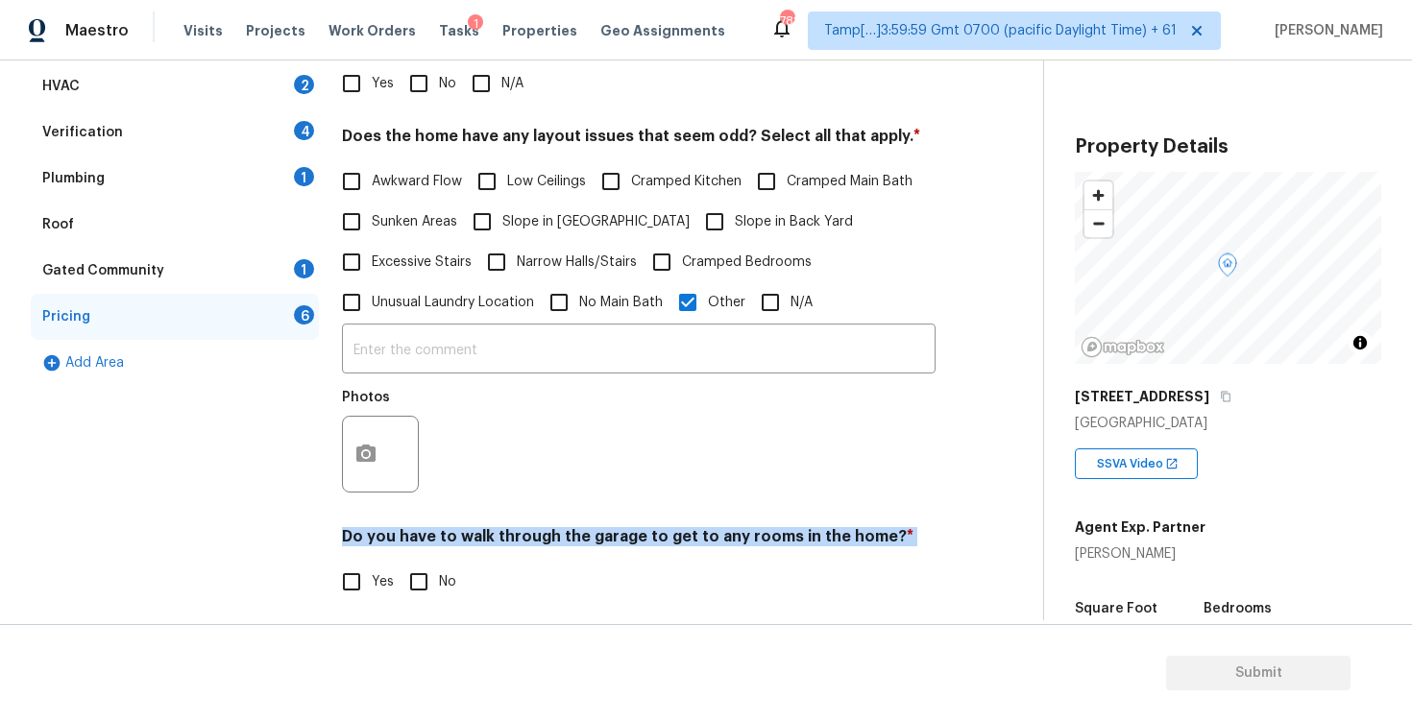
click at [390, 451] on div at bounding box center [380, 454] width 77 height 77
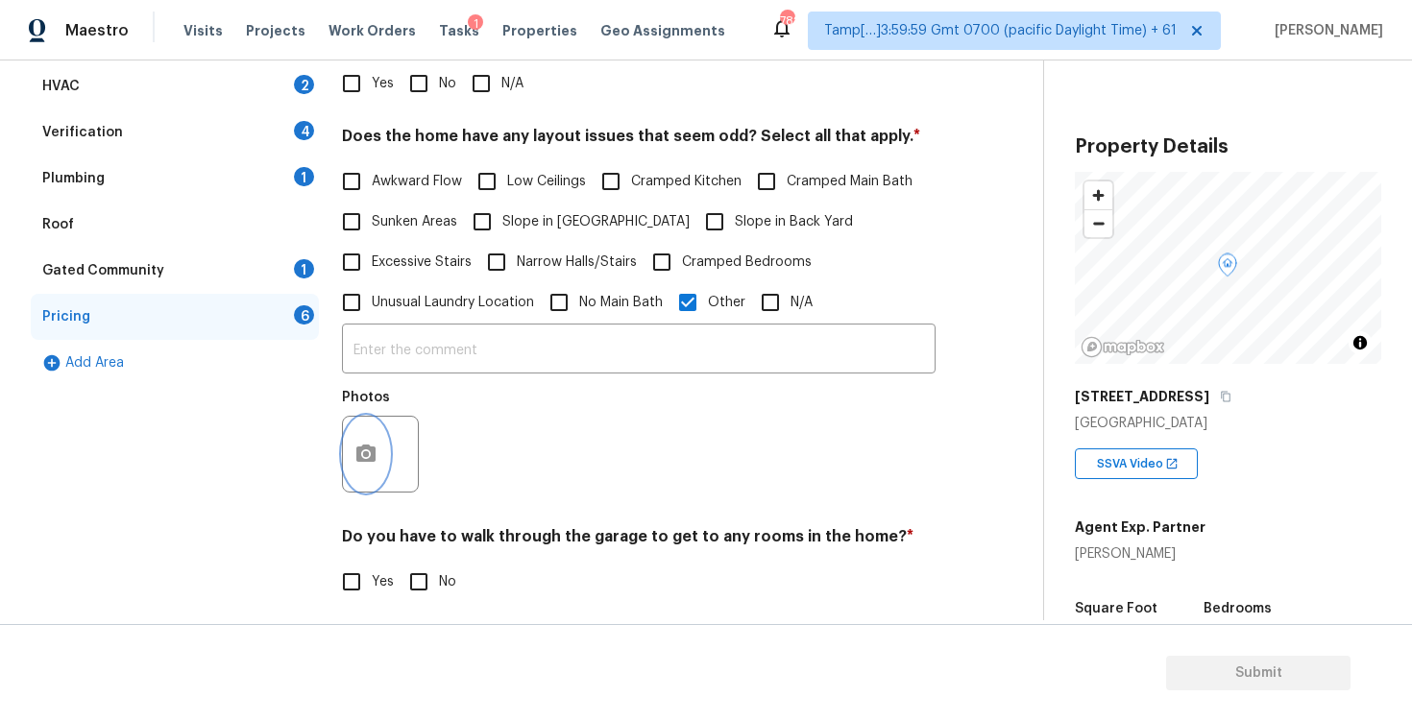
click at [381, 443] on button "button" at bounding box center [366, 454] width 46 height 75
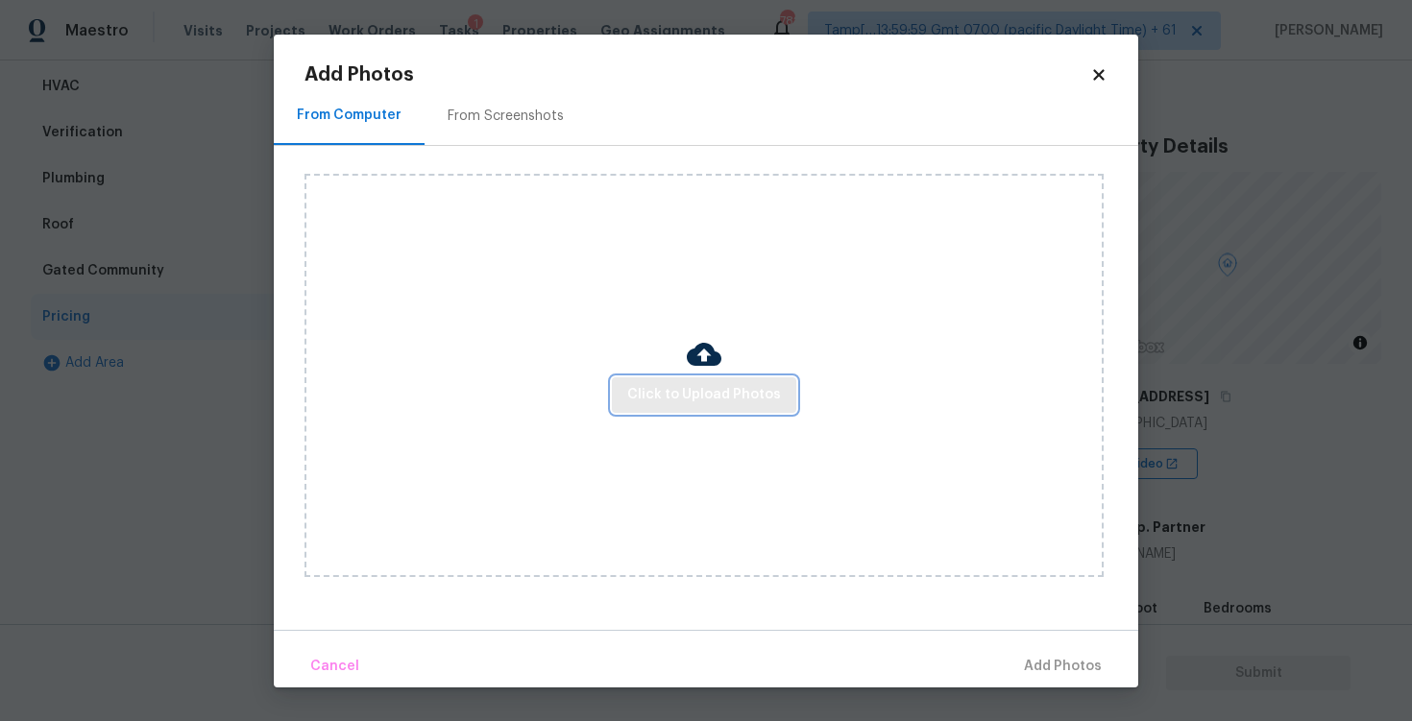
click at [665, 394] on span "Click to Upload Photos" at bounding box center [704, 395] width 154 height 24
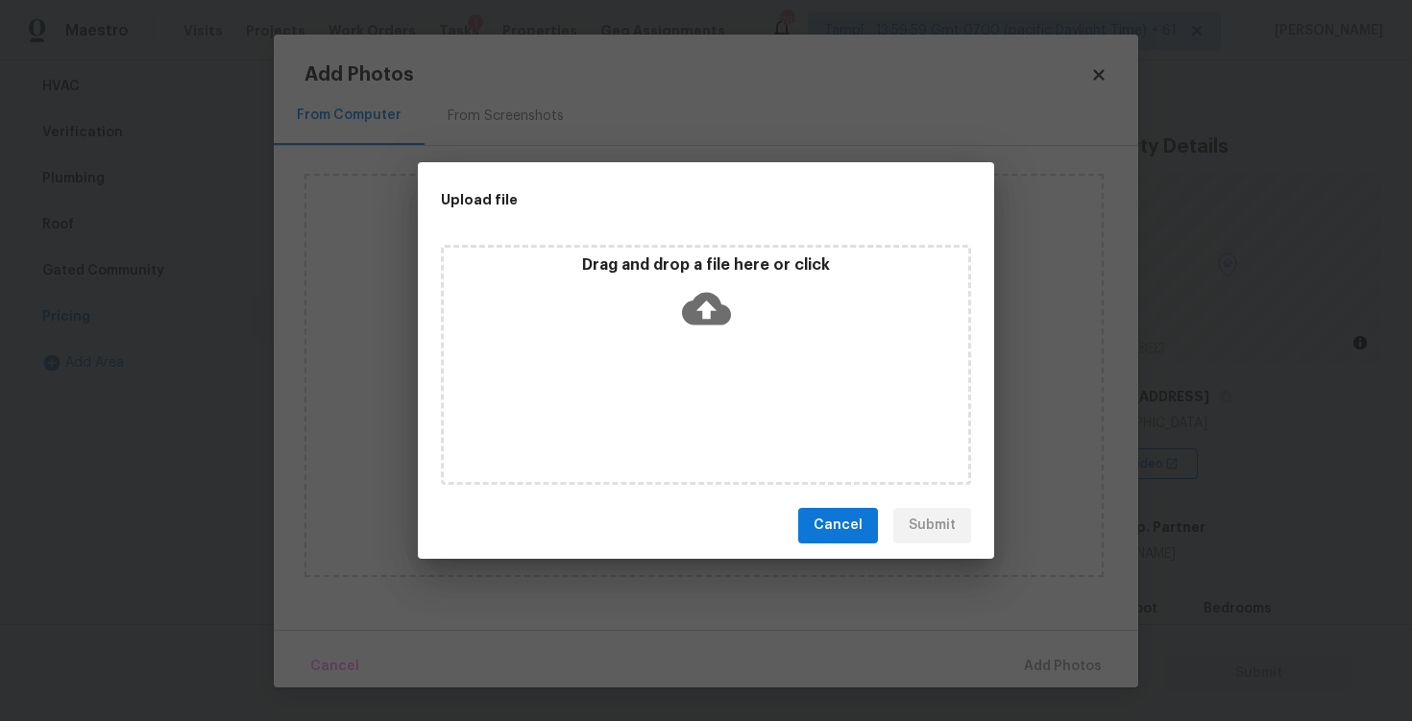
click at [697, 311] on icon at bounding box center [706, 308] width 49 height 33
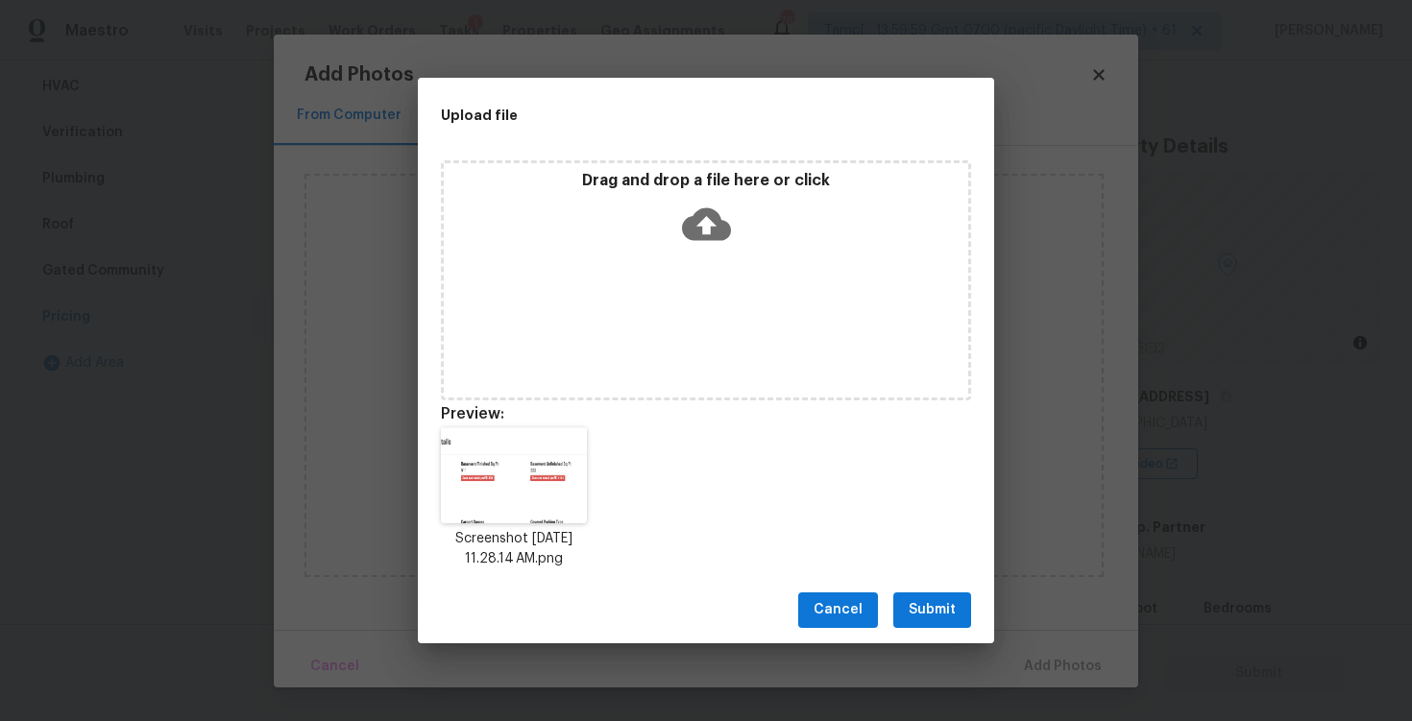
click at [947, 602] on span "Submit" at bounding box center [932, 610] width 47 height 24
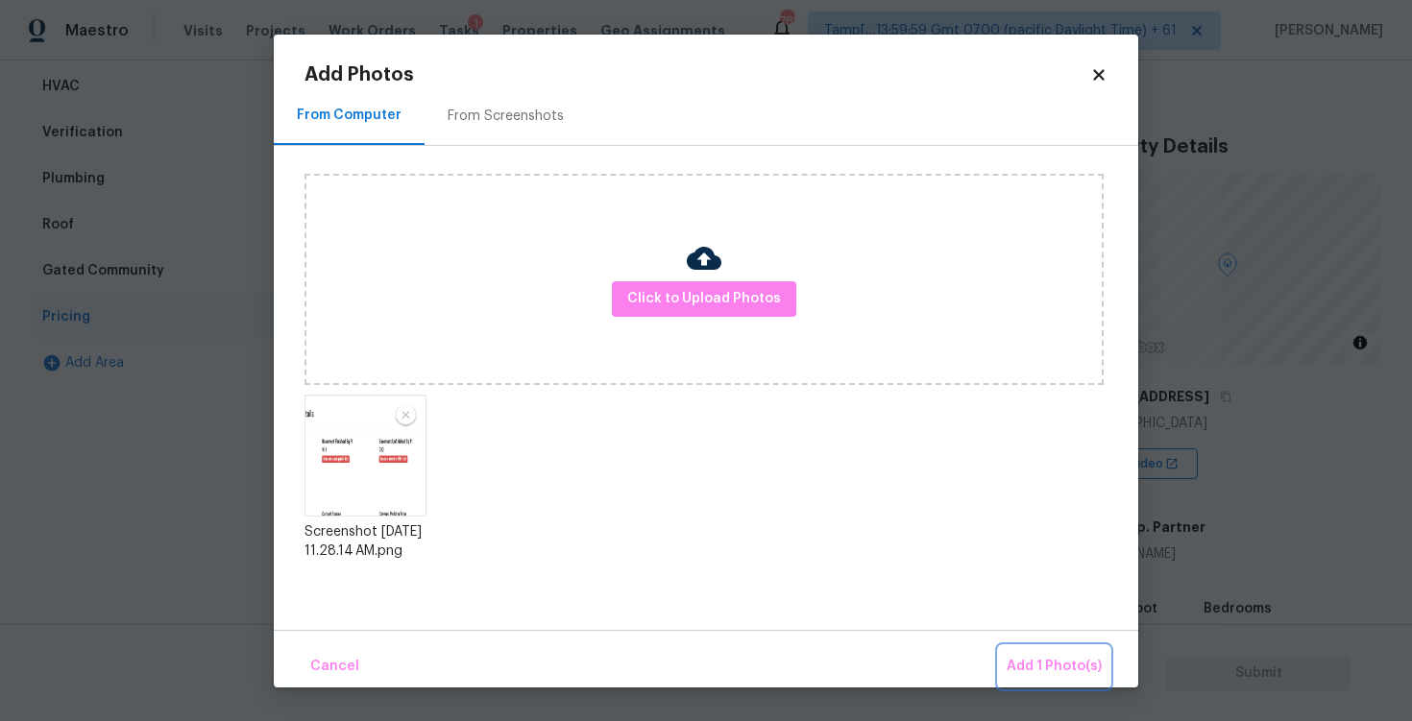
click at [1036, 661] on span "Add 1 Photo(s)" at bounding box center [1054, 667] width 95 height 24
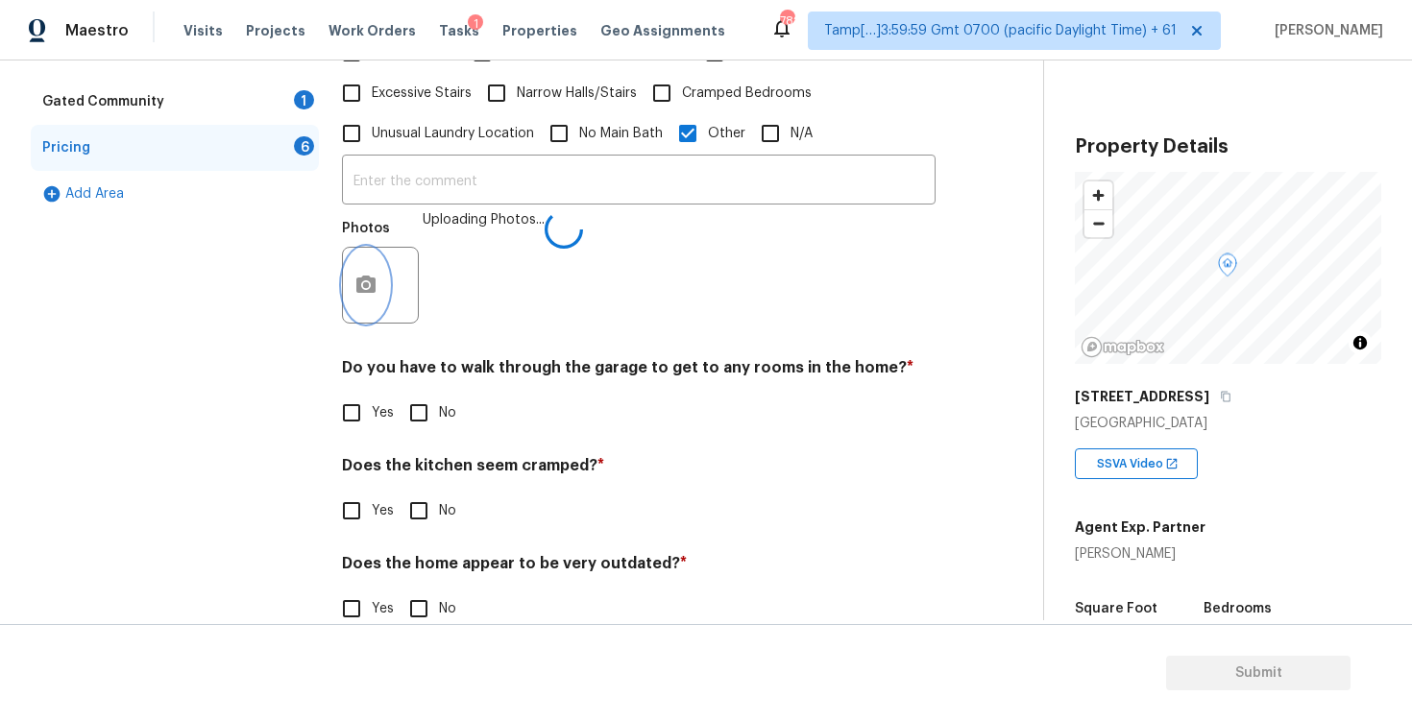
scroll to position [532, 0]
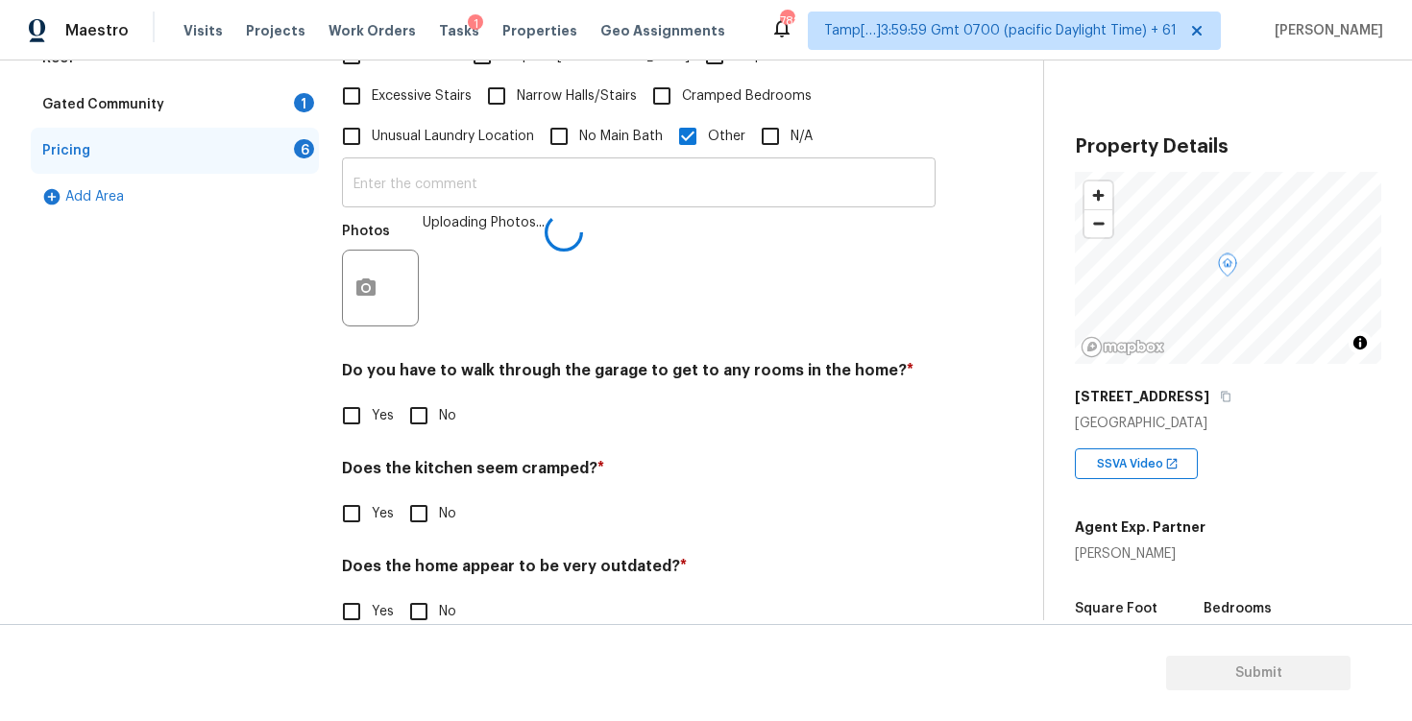
click at [571, 182] on input "text" at bounding box center [639, 184] width 594 height 45
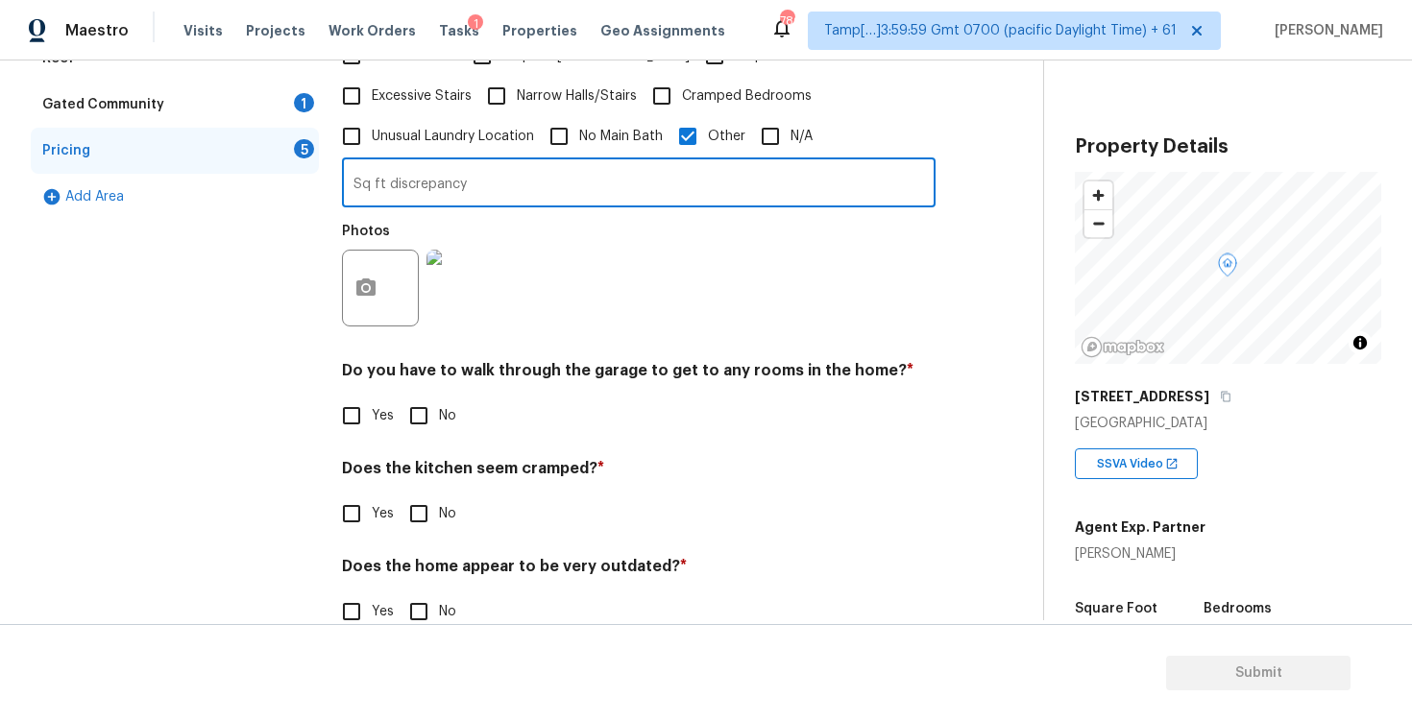
type input "Sq ft discrepancy"
click at [658, 270] on div "Photos" at bounding box center [639, 275] width 594 height 125
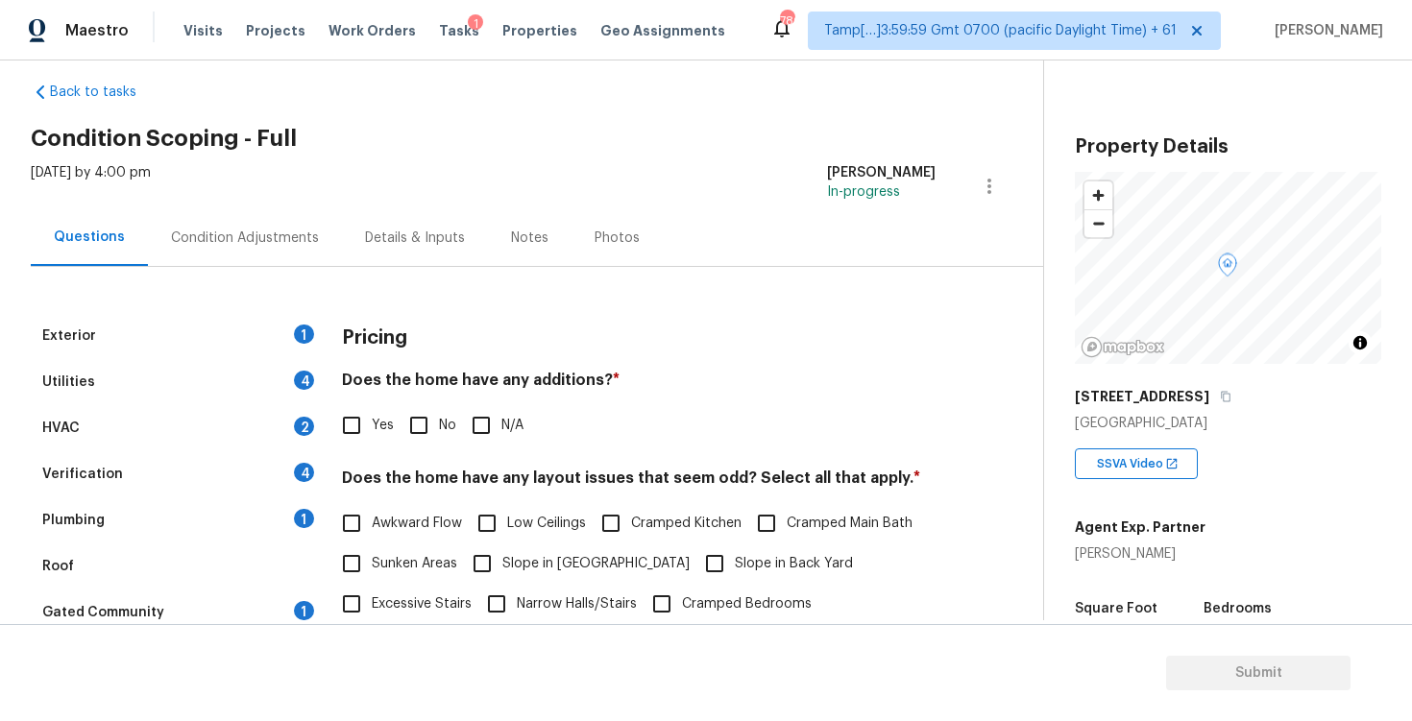
scroll to position [0, 0]
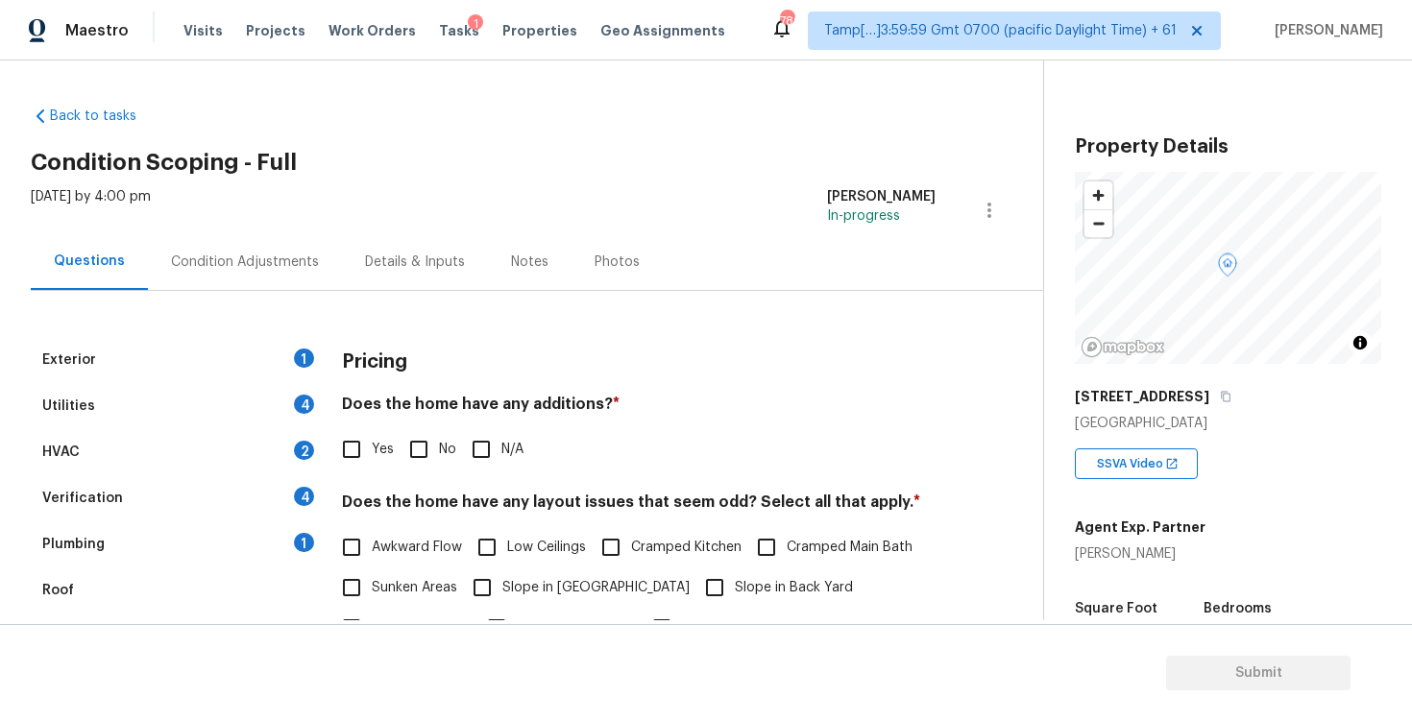
click at [291, 254] on div "Condition Adjustments" at bounding box center [245, 262] width 148 height 19
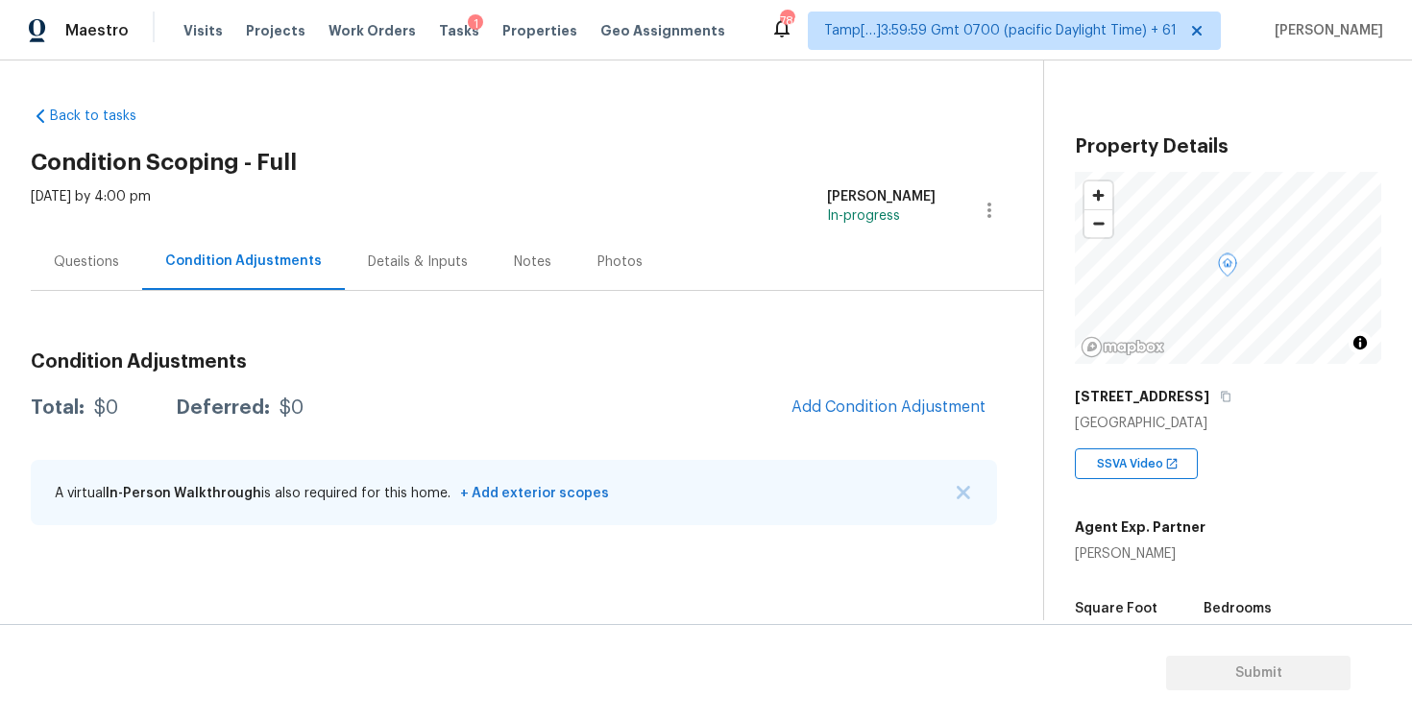
click at [858, 439] on div "Condition Adjustments Total: $0 Deferred: $0 Add Condition Adjustment A virtual…" at bounding box center [514, 440] width 966 height 206
click at [859, 405] on span "Add Condition Adjustment" at bounding box center [888, 407] width 194 height 17
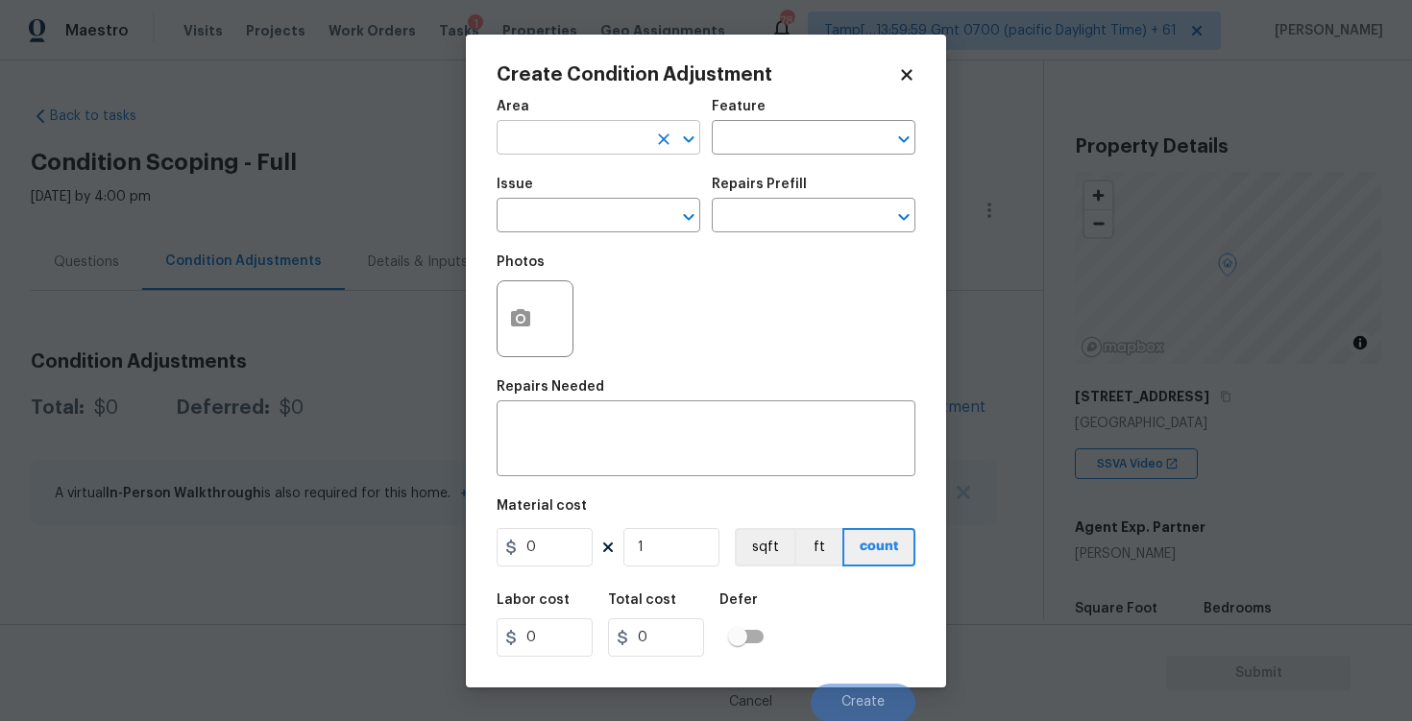
click at [614, 134] on input "text" at bounding box center [572, 140] width 150 height 30
type input "exte"
click at [575, 227] on li "Exterior Overall" at bounding box center [599, 214] width 204 height 32
type input "Exterior Overall"
click at [575, 227] on input "text" at bounding box center [572, 218] width 150 height 30
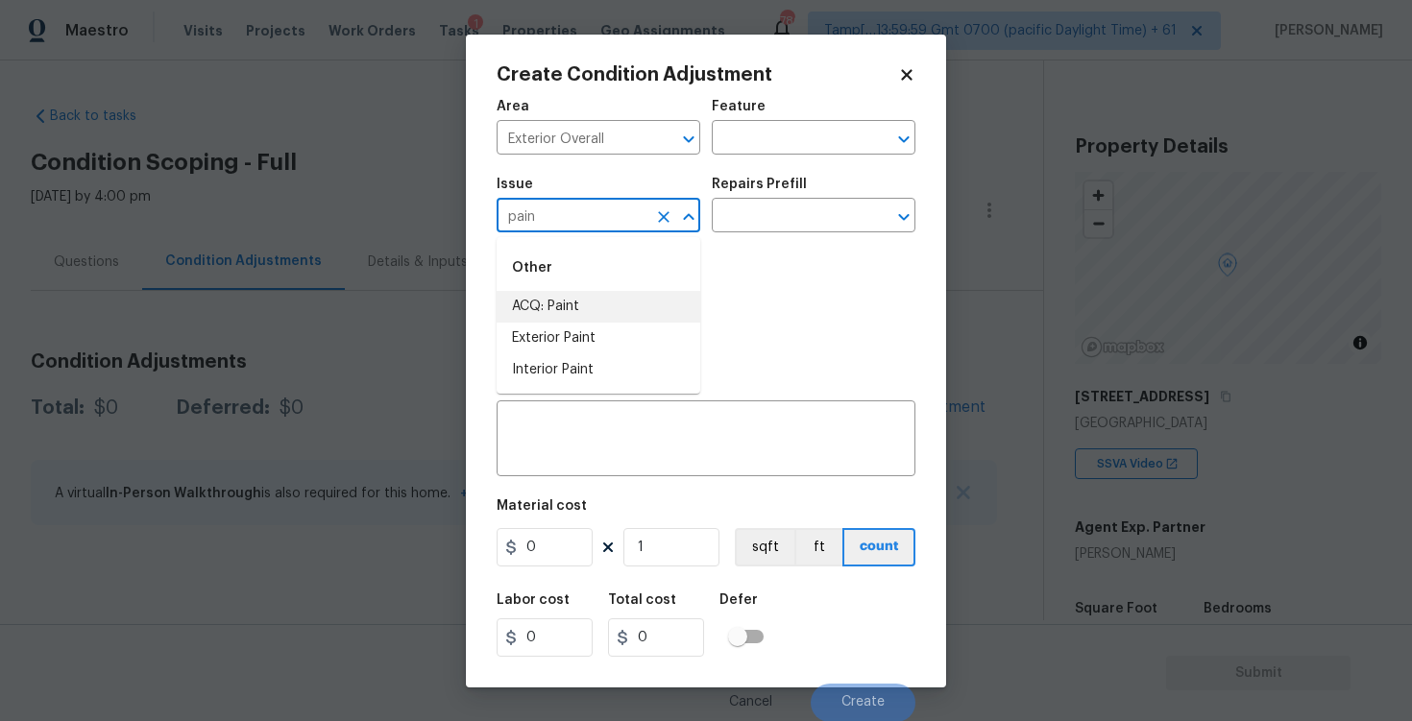
click at [574, 302] on li "ACQ: Paint" at bounding box center [599, 307] width 204 height 32
type input "ACQ: Paint"
click at [755, 199] on div "Repairs Prefill" at bounding box center [814, 190] width 204 height 25
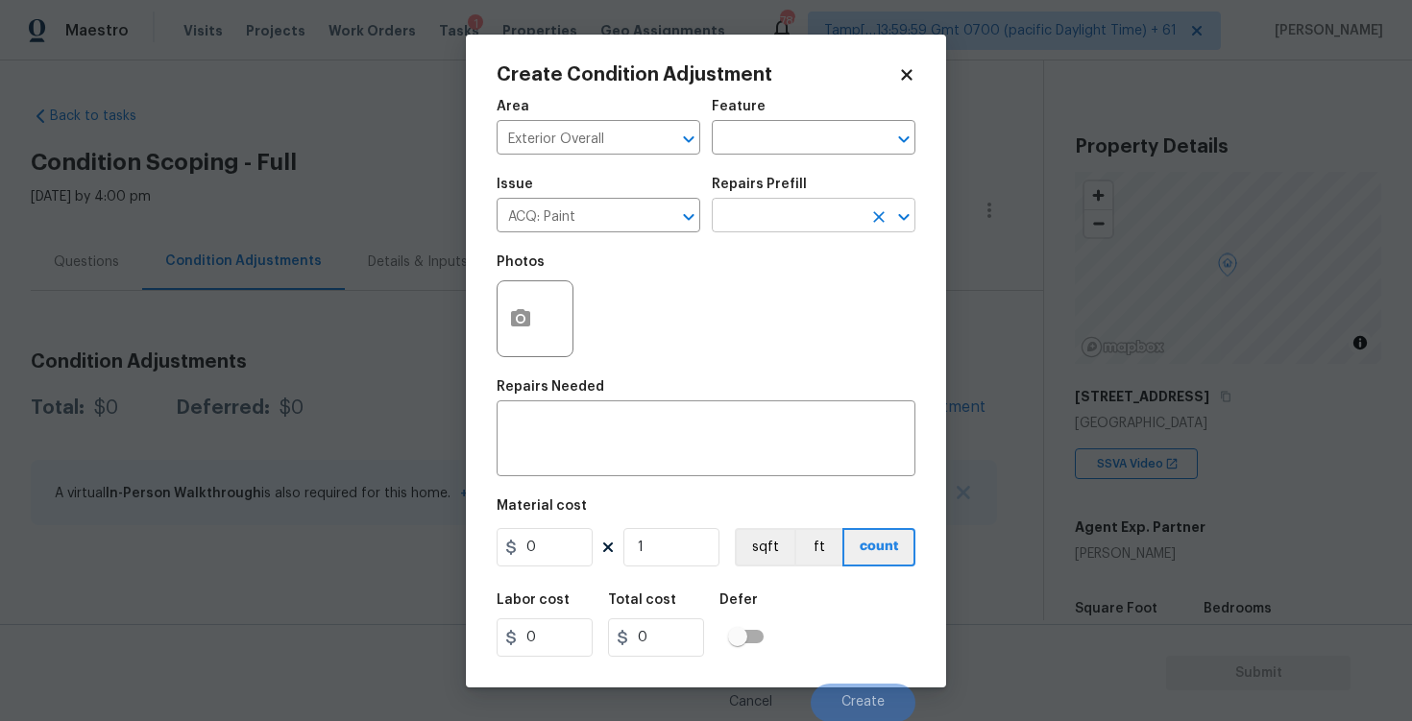
click at [759, 206] on input "text" at bounding box center [787, 218] width 150 height 30
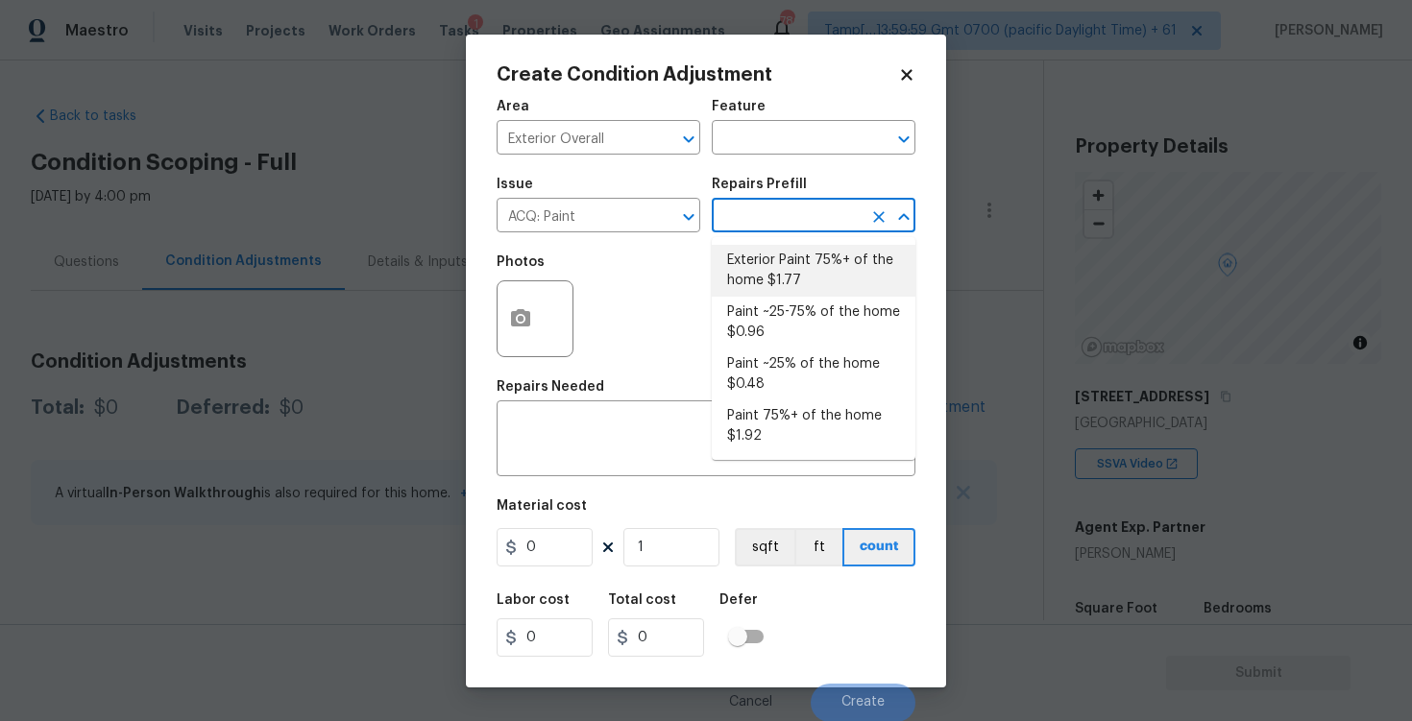
click at [766, 286] on li "Exterior Paint 75%+ of the home $1.77" at bounding box center [814, 271] width 204 height 52
type input "Acquisition"
type textarea "Acquisition Scope: 75%+ of the home exterior will likely require paint"
type input "1.77"
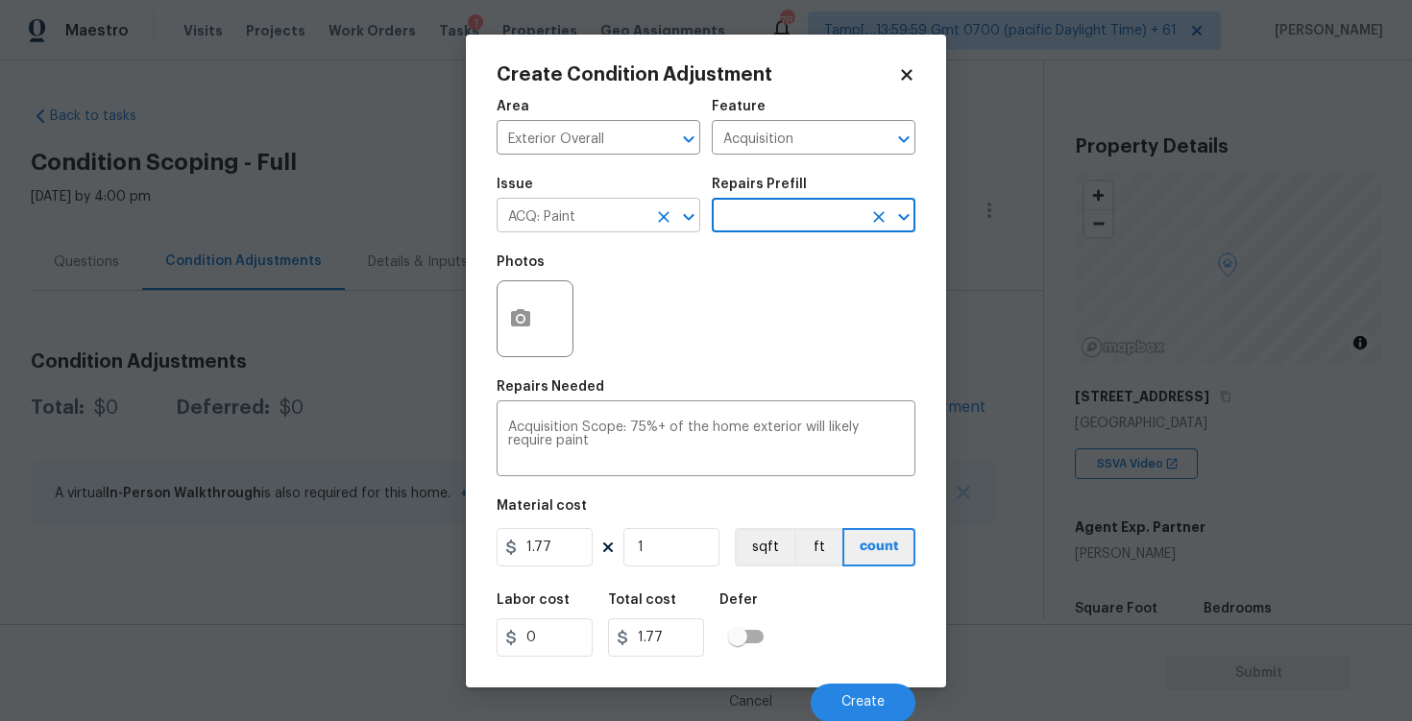
click at [645, 210] on input "ACQ: Paint" at bounding box center [572, 218] width 150 height 30
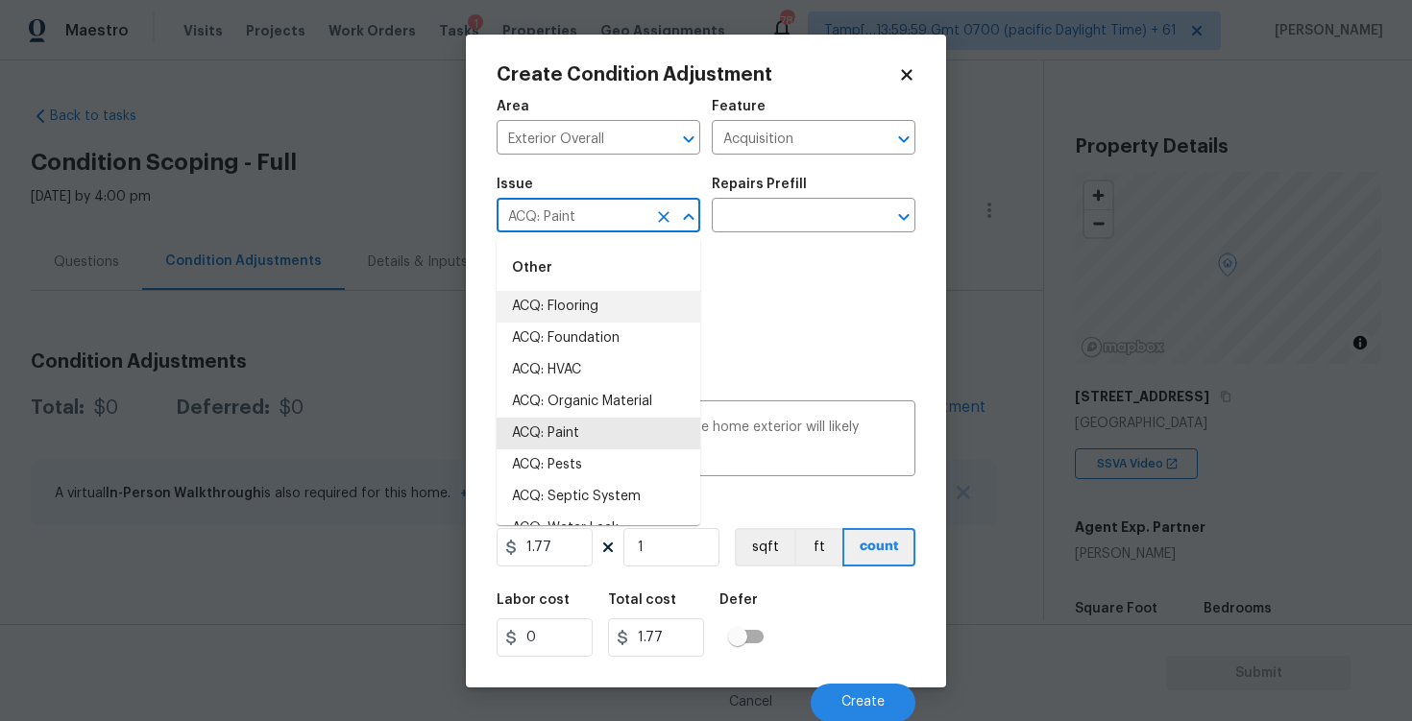
click at [657, 213] on icon "Clear" at bounding box center [663, 216] width 19 height 19
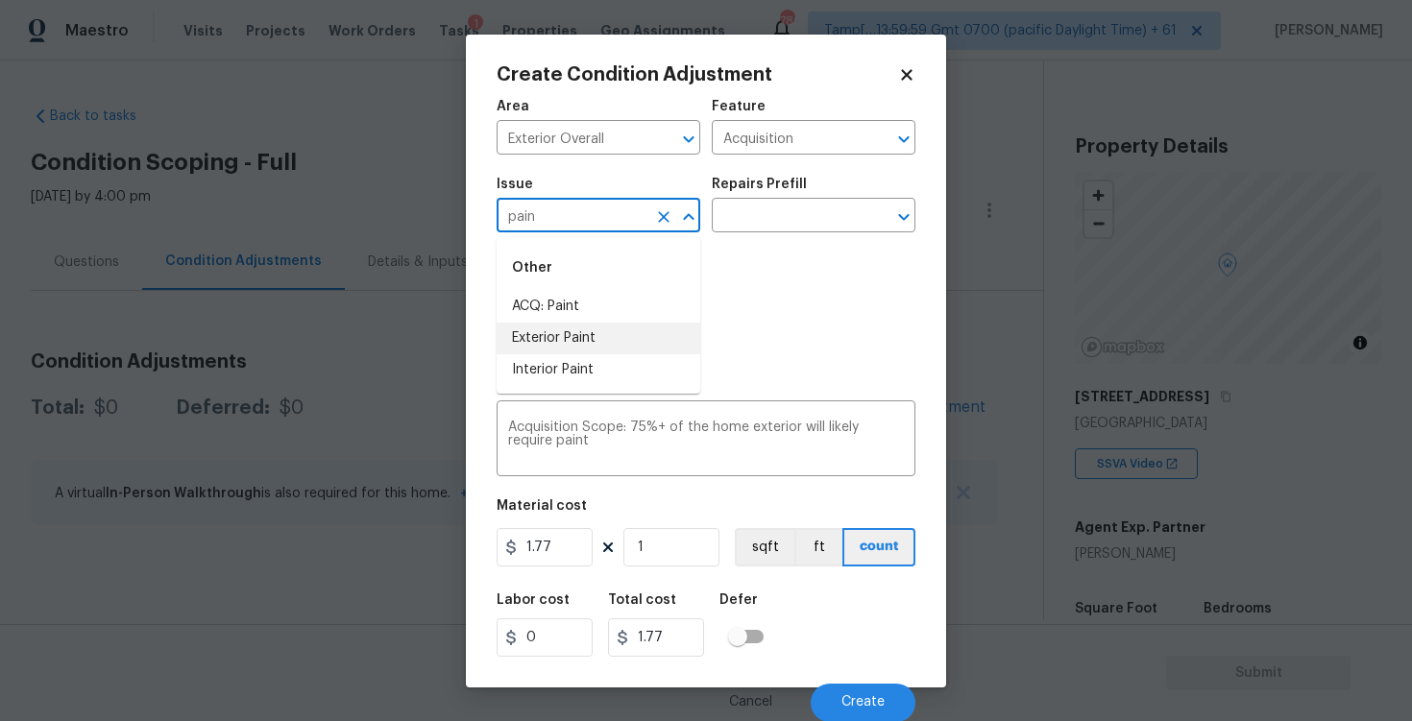
click at [647, 338] on li "Exterior Paint" at bounding box center [599, 339] width 204 height 32
type input "Exterior Paint"
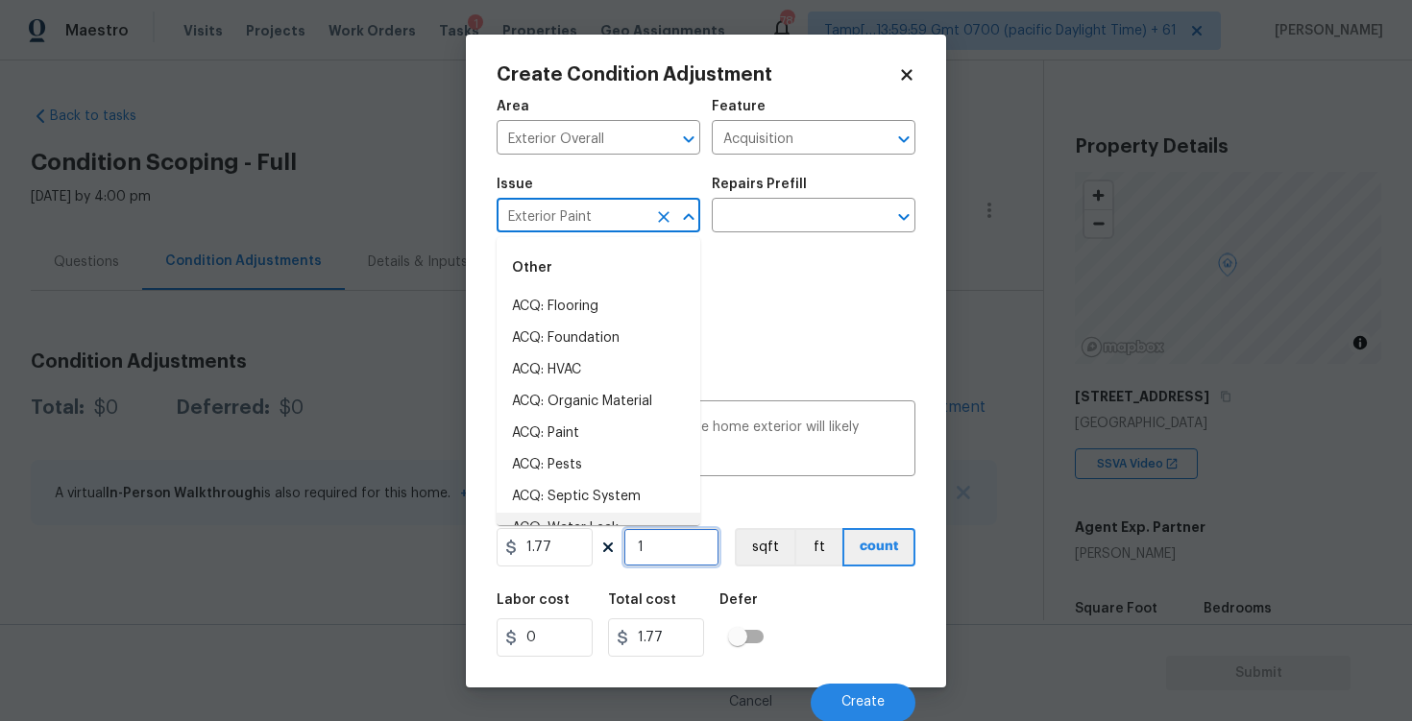
click at [673, 548] on input "1" at bounding box center [671, 547] width 96 height 38
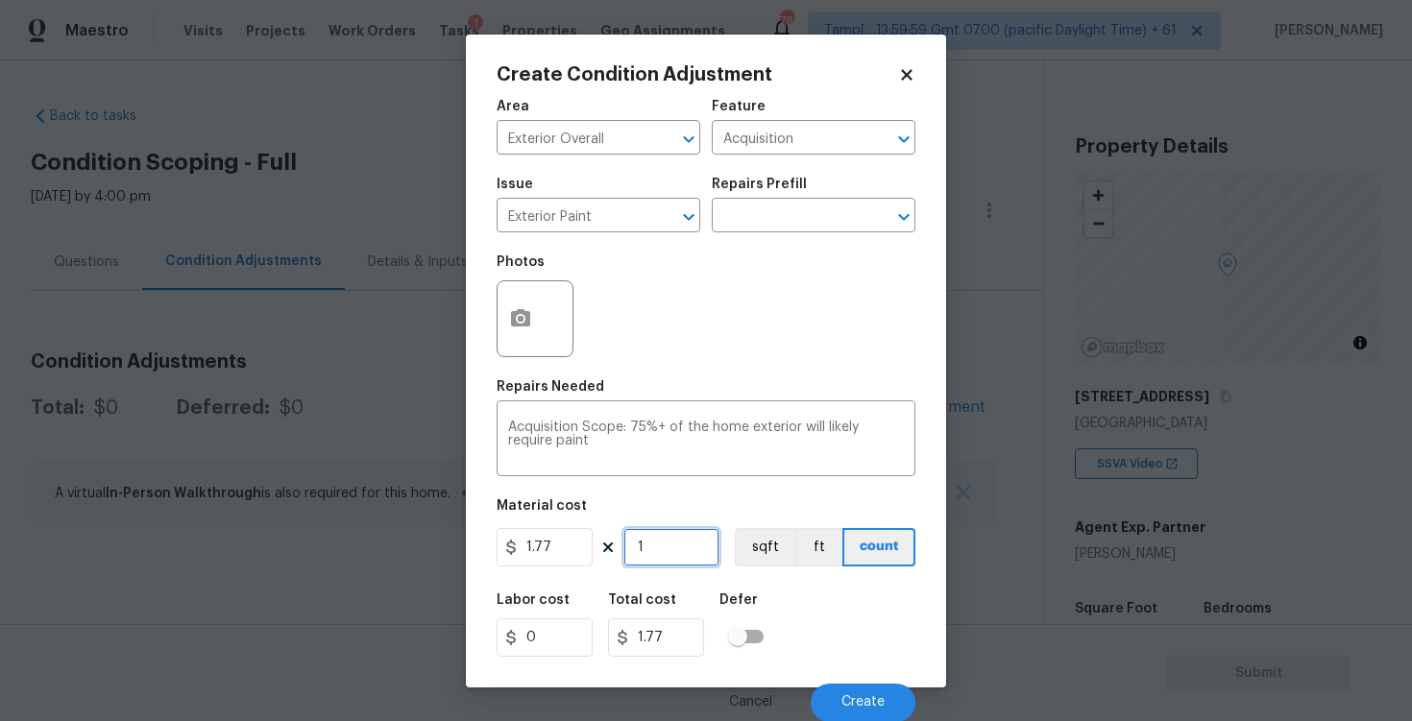
type input "0"
paste input "2296"
type input "2296"
type input "4063.92"
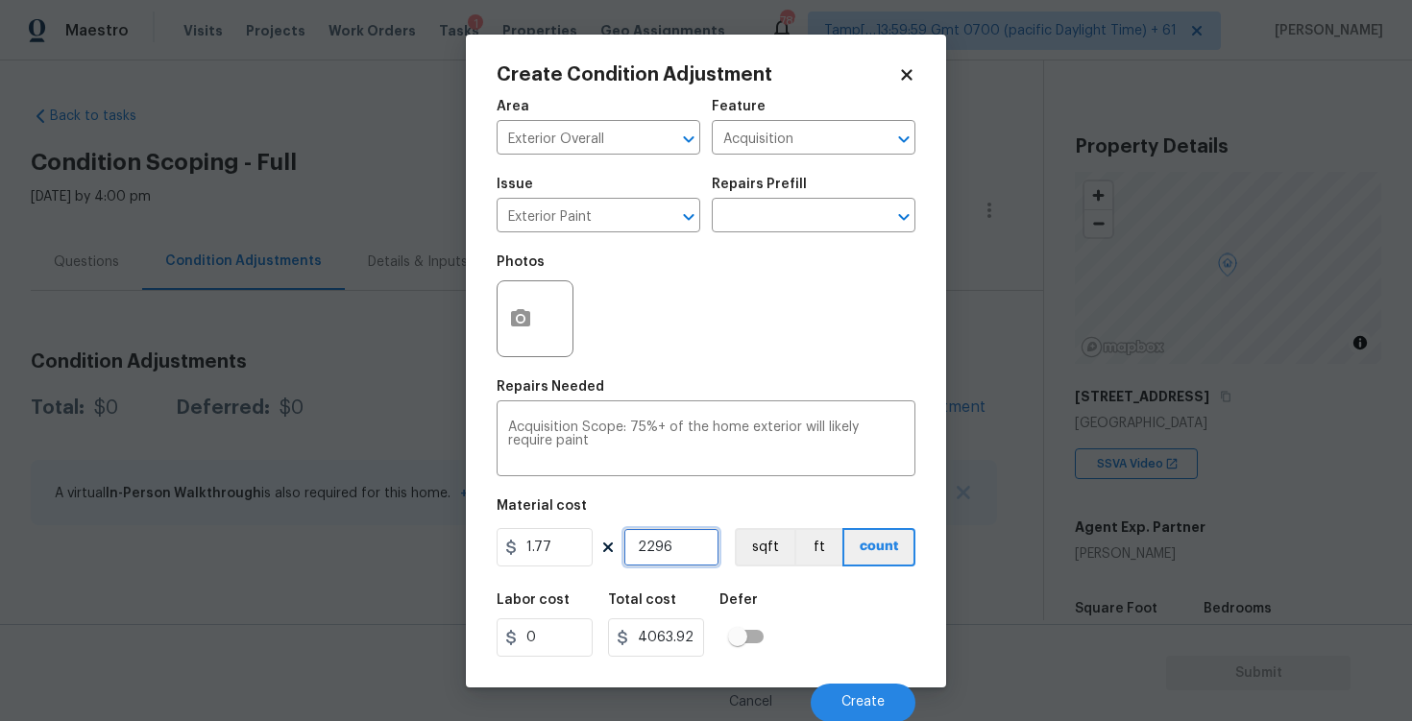
type input "2296"
click at [791, 579] on div "Area Exterior Overall ​ Feature Acquisition ​ Issue Exterior Paint ​ Repairs Pr…" at bounding box center [706, 405] width 419 height 634
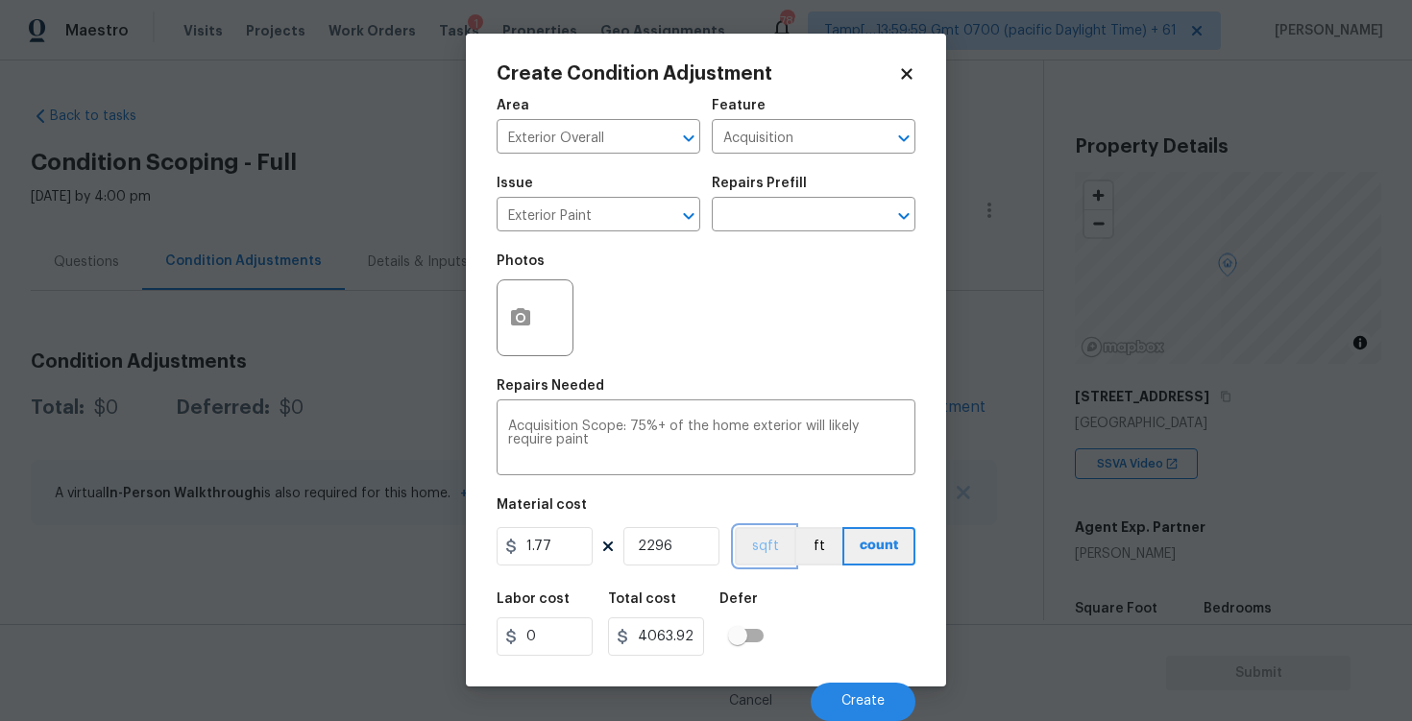
click at [766, 550] on button "sqft" at bounding box center [765, 546] width 60 height 38
click at [530, 304] on button "button" at bounding box center [521, 317] width 46 height 75
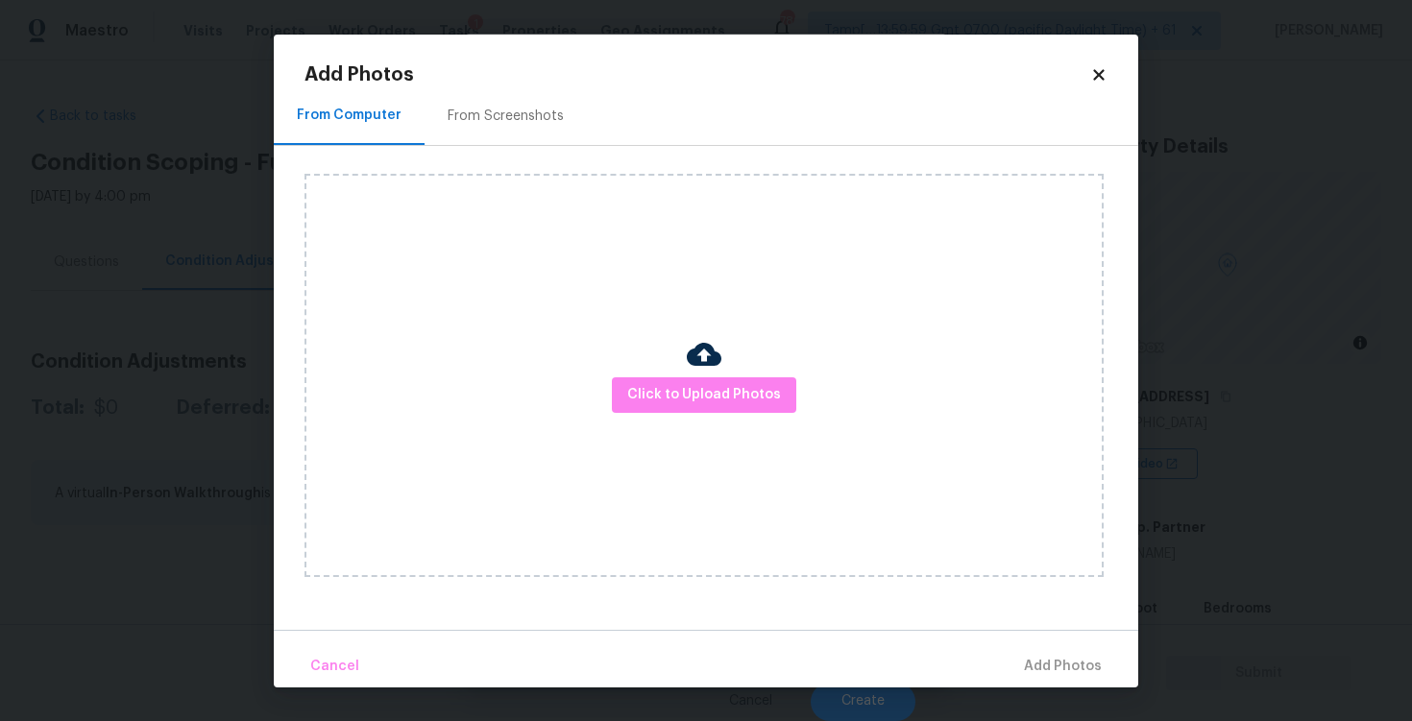
click at [715, 418] on div "Click to Upload Photos" at bounding box center [703, 375] width 799 height 403
click at [714, 384] on span "Click to Upload Photos" at bounding box center [704, 395] width 154 height 24
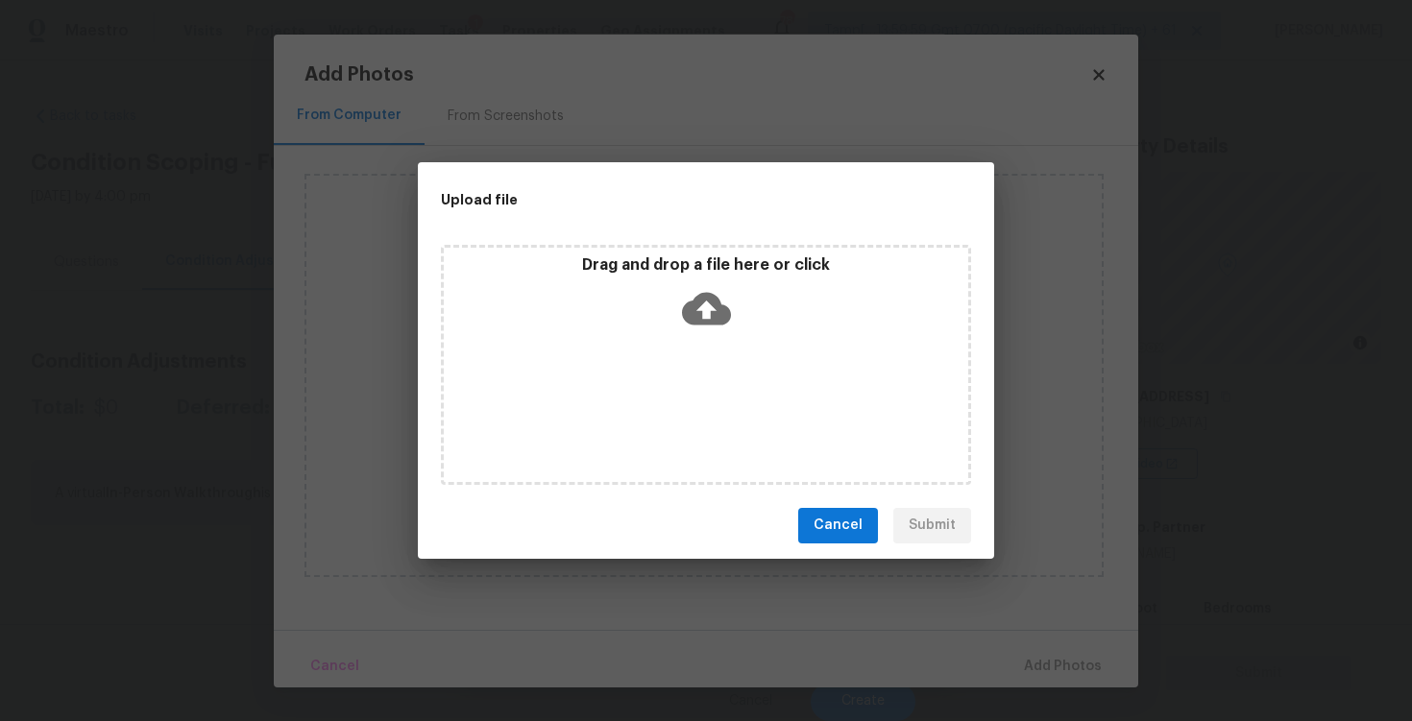
click at [700, 312] on icon at bounding box center [706, 308] width 49 height 33
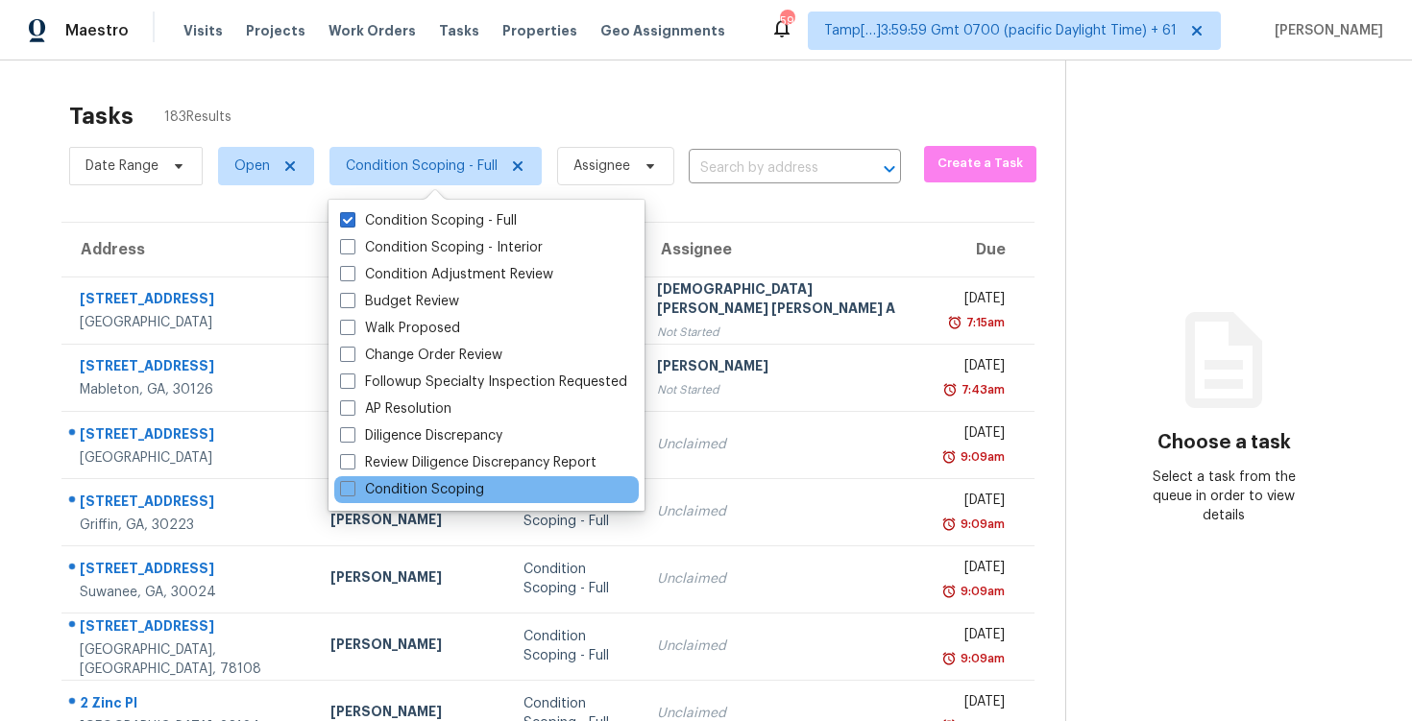
click at [402, 478] on div "Condition Scoping" at bounding box center [486, 489] width 304 height 27
click at [383, 489] on label "Condition Scoping" at bounding box center [412, 489] width 144 height 19
click at [353, 489] on input "Condition Scoping" at bounding box center [346, 486] width 12 height 12
checkbox input "true"
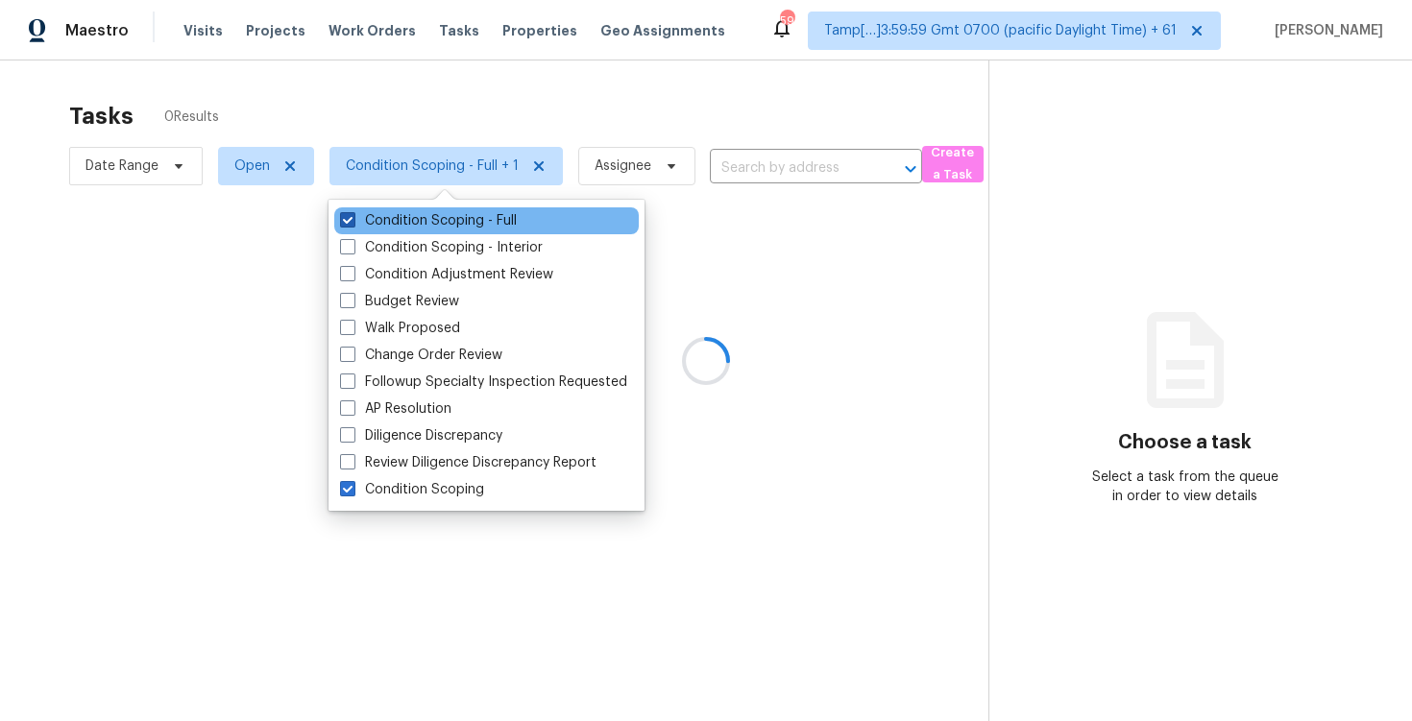
click at [385, 227] on label "Condition Scoping - Full" at bounding box center [428, 220] width 177 height 19
click at [353, 224] on input "Condition Scoping - Full" at bounding box center [346, 217] width 12 height 12
checkbox input "false"
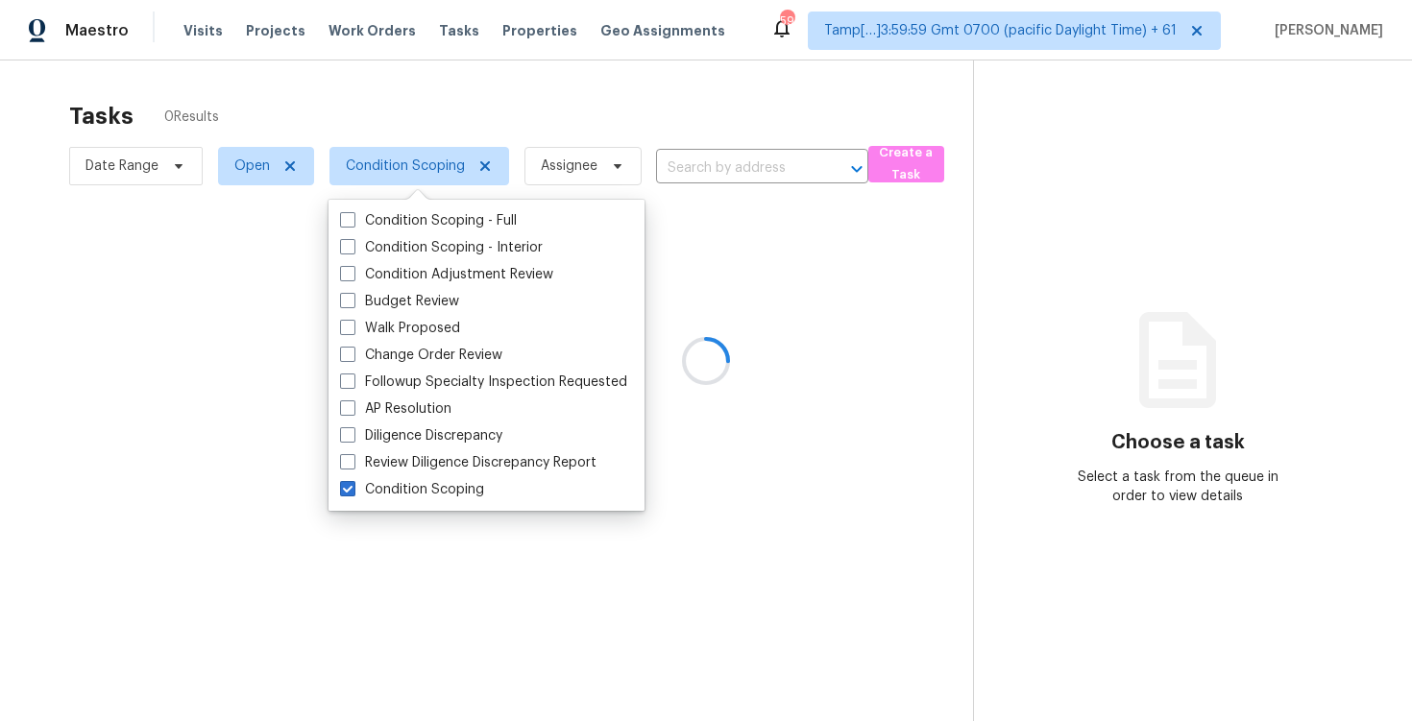
click at [418, 68] on div at bounding box center [706, 360] width 1412 height 721
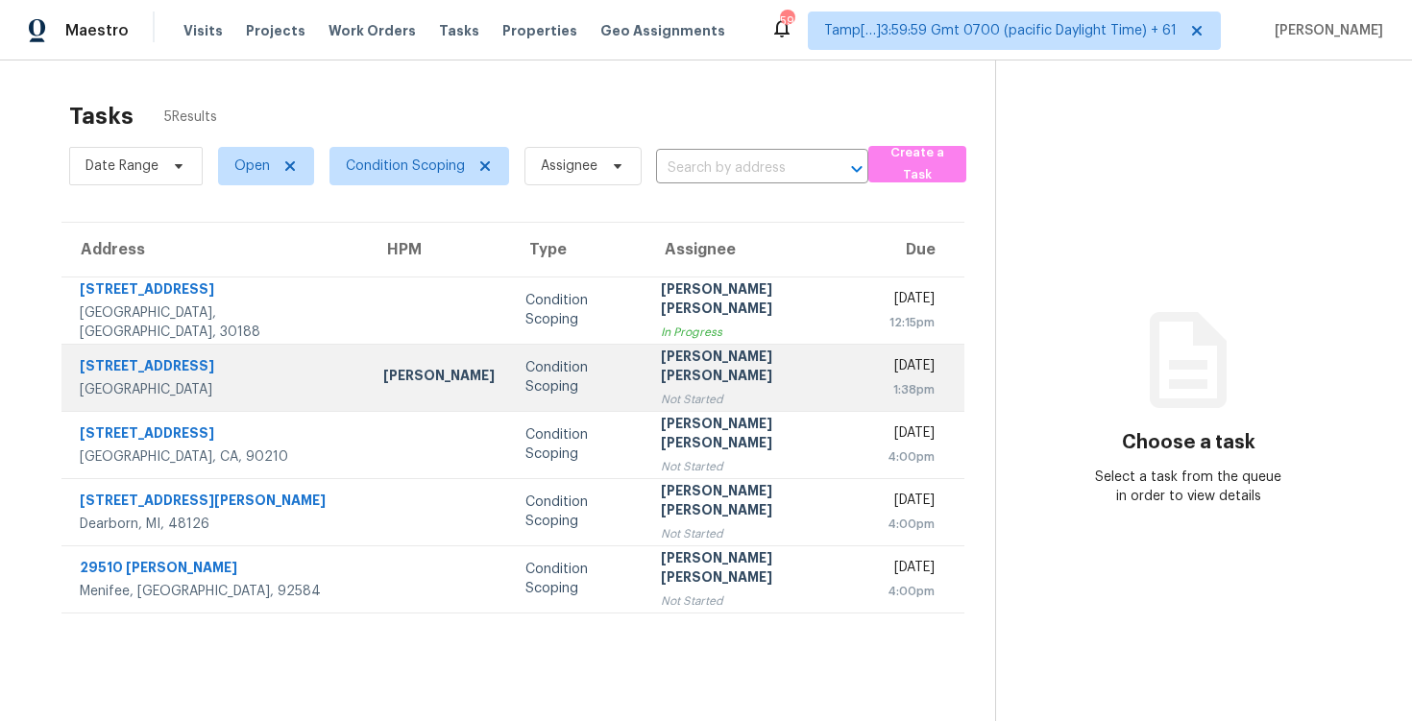
scroll to position [61, 0]
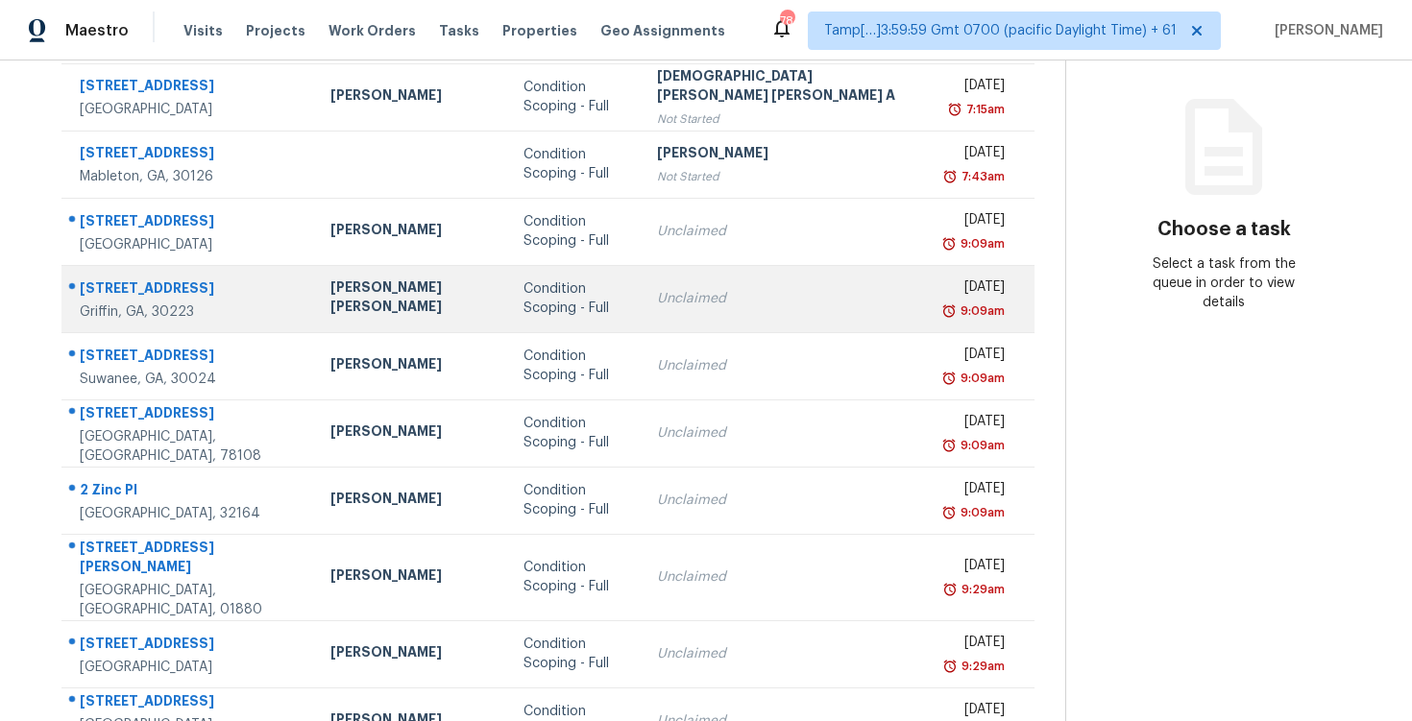
scroll to position [298, 0]
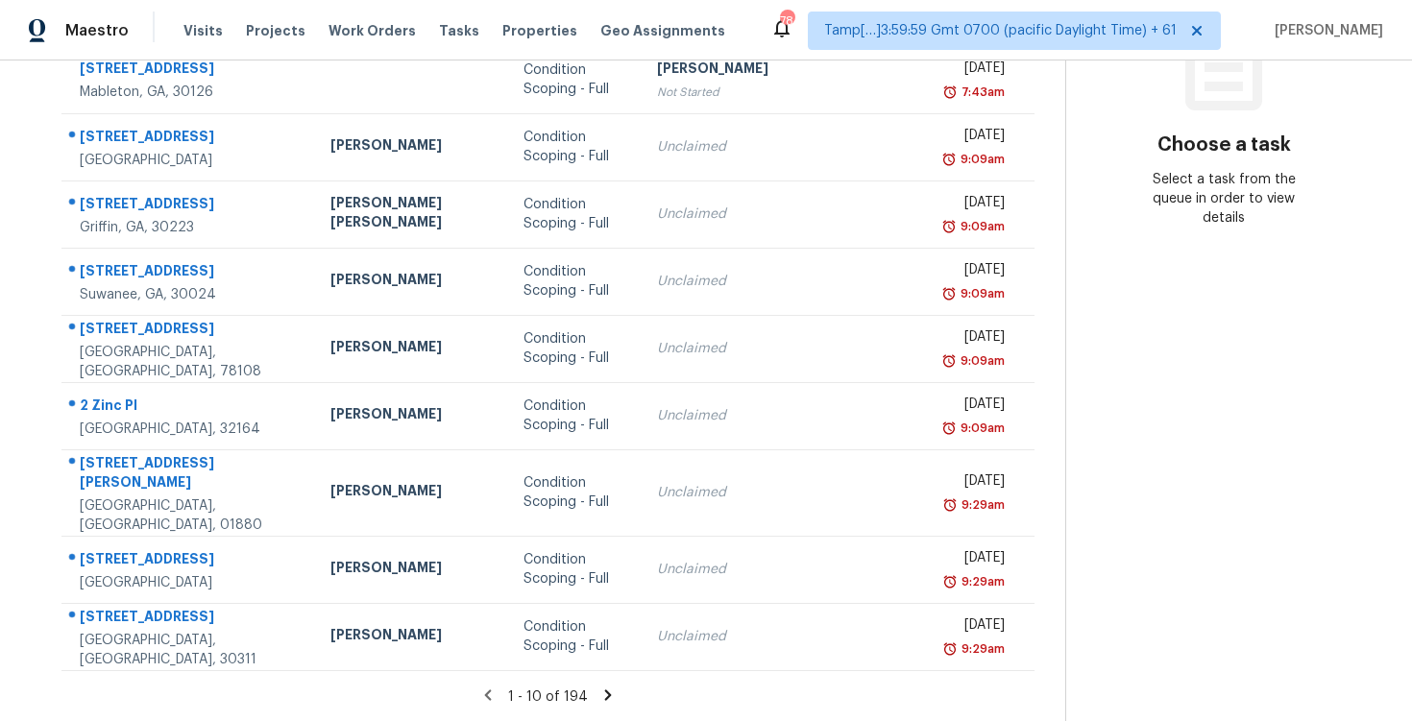
click at [605, 690] on icon at bounding box center [608, 695] width 7 height 11
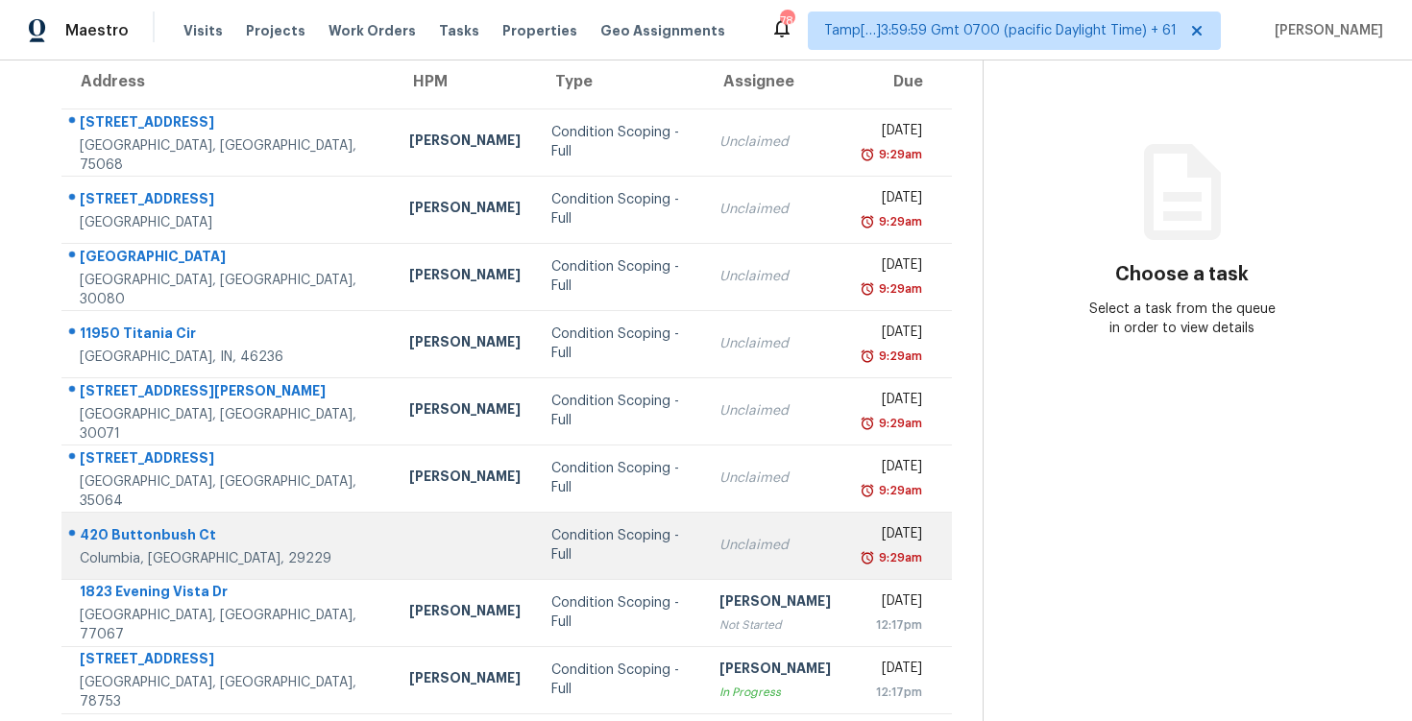
scroll to position [85, 0]
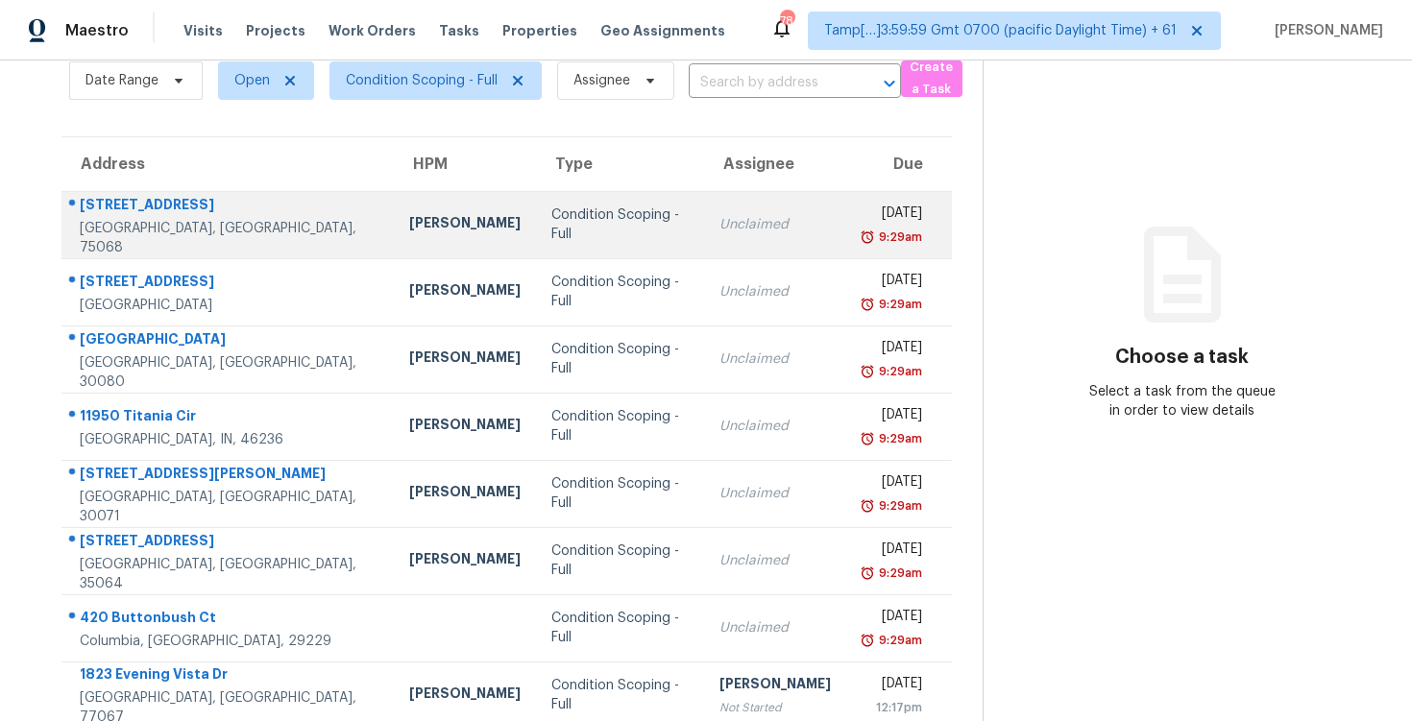
click at [551, 224] on div "Condition Scoping - Full" at bounding box center [620, 225] width 138 height 38
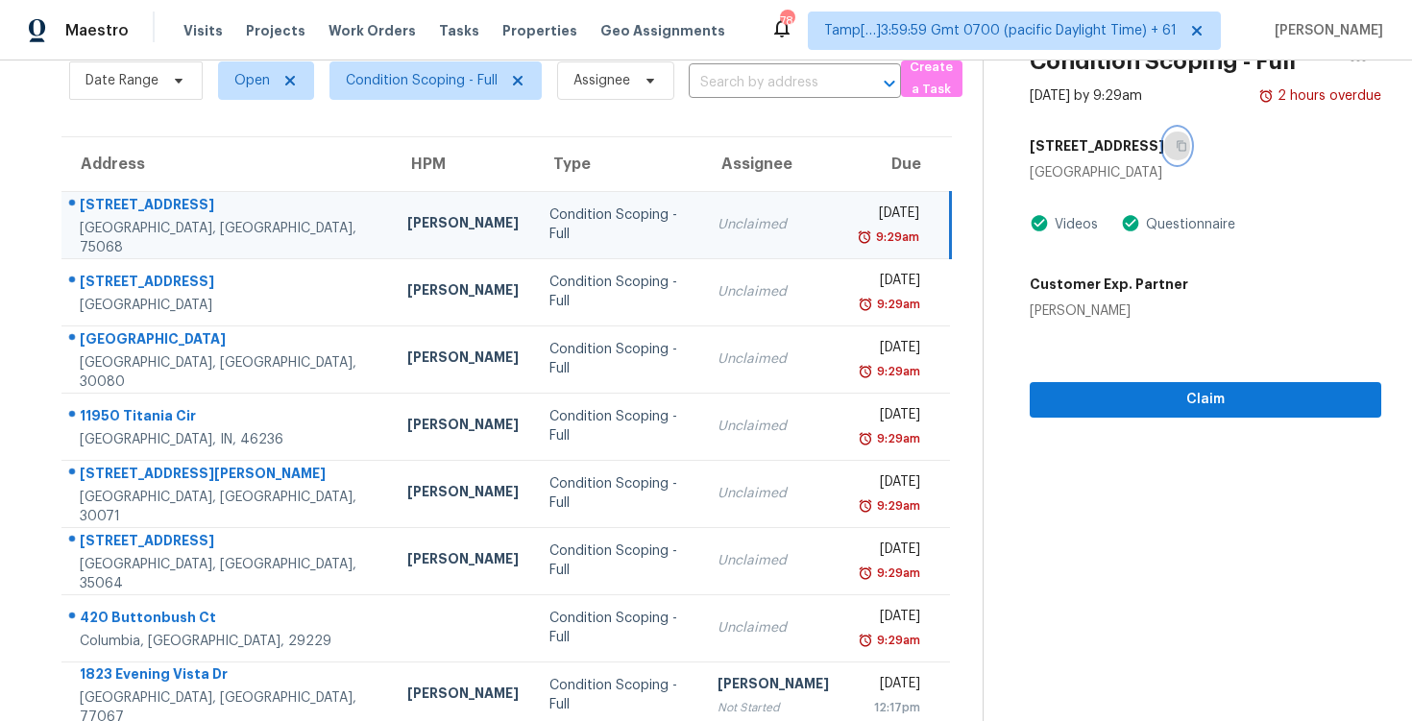
click at [1181, 160] on button "button" at bounding box center [1177, 146] width 26 height 35
click at [1181, 155] on button "button" at bounding box center [1177, 146] width 26 height 35
click at [1106, 362] on div "Claim" at bounding box center [1206, 369] width 352 height 97
click at [1120, 390] on span "Claim" at bounding box center [1205, 400] width 321 height 24
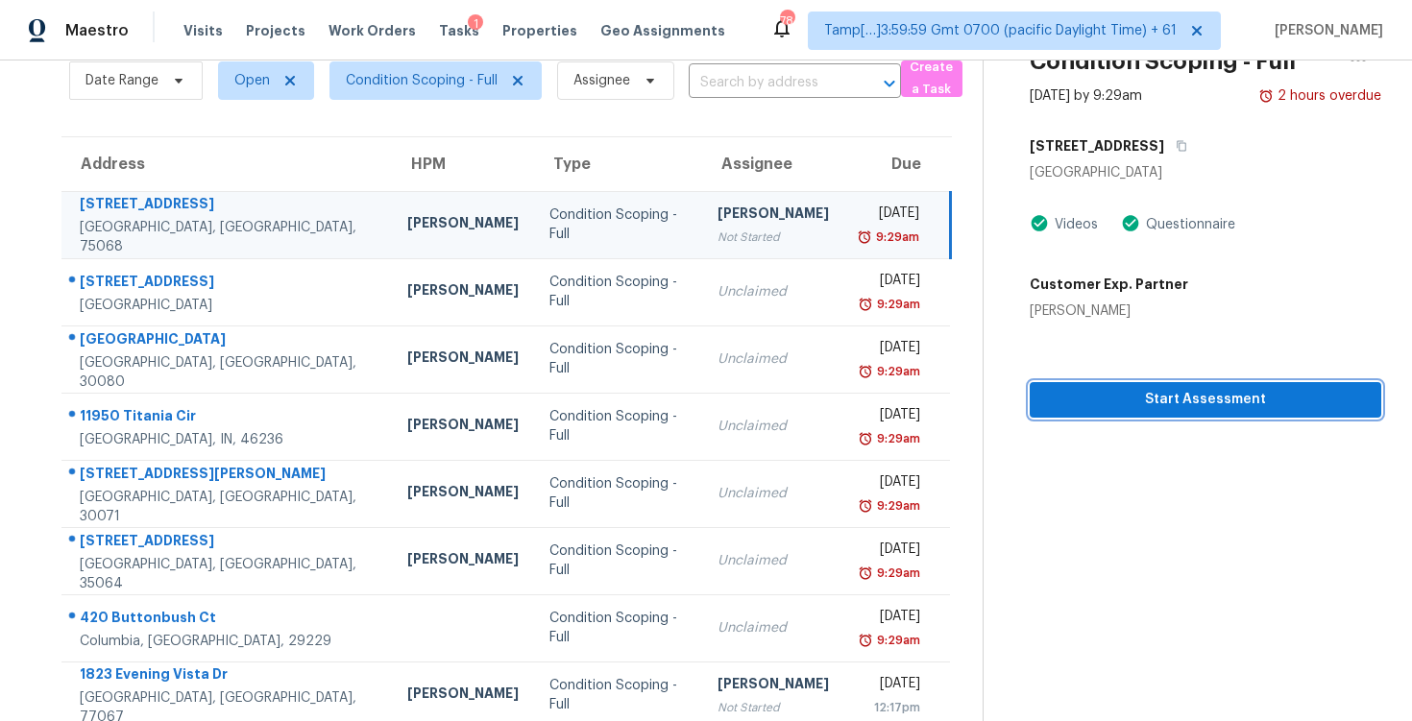
click at [1120, 390] on span "Start Assessment" at bounding box center [1205, 400] width 321 height 24
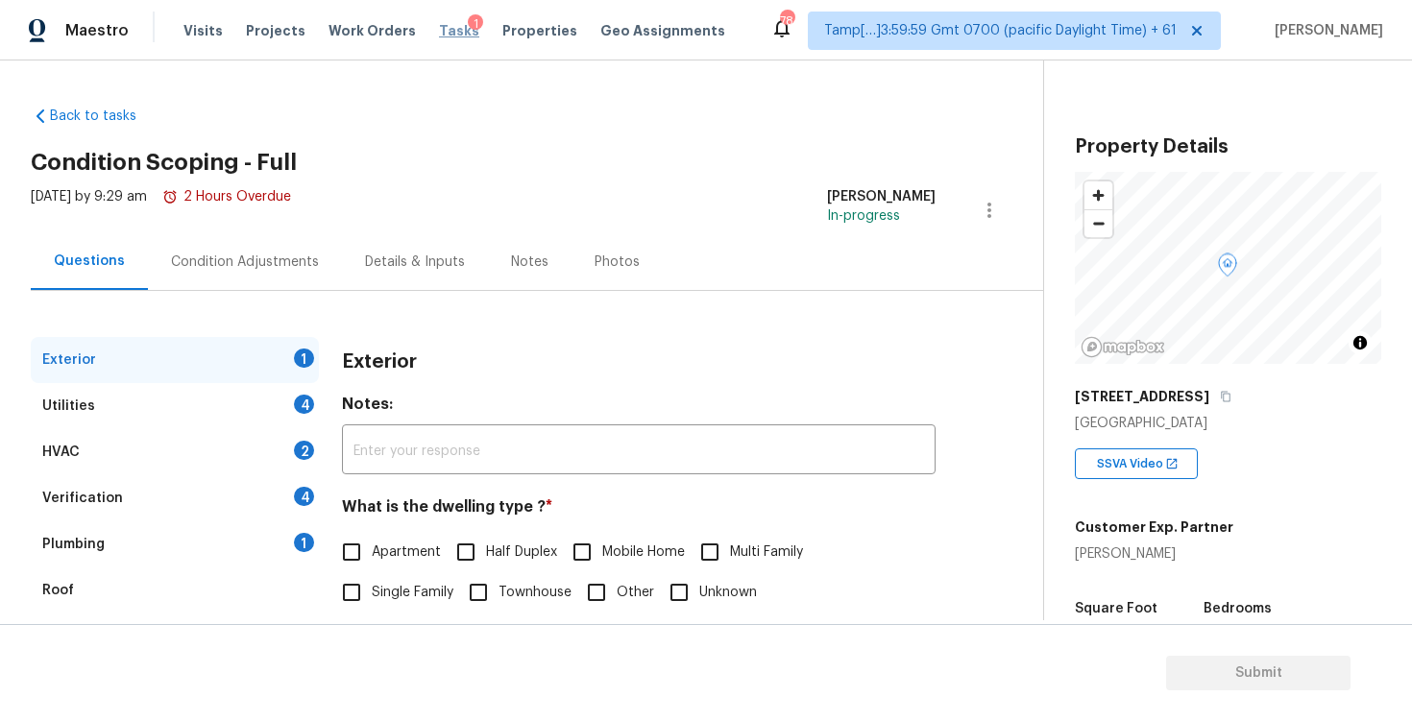
click at [439, 29] on span "Tasks" at bounding box center [459, 30] width 40 height 13
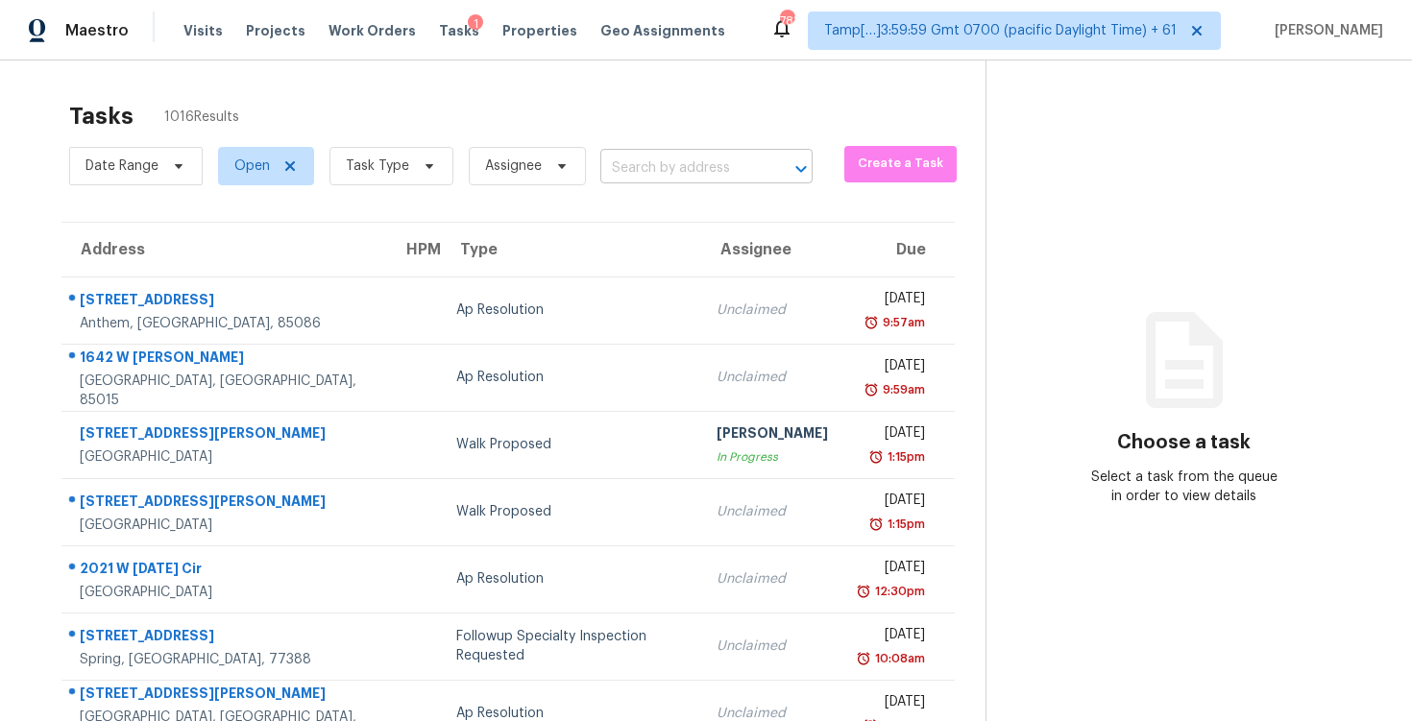
click at [622, 167] on input "text" at bounding box center [679, 169] width 158 height 30
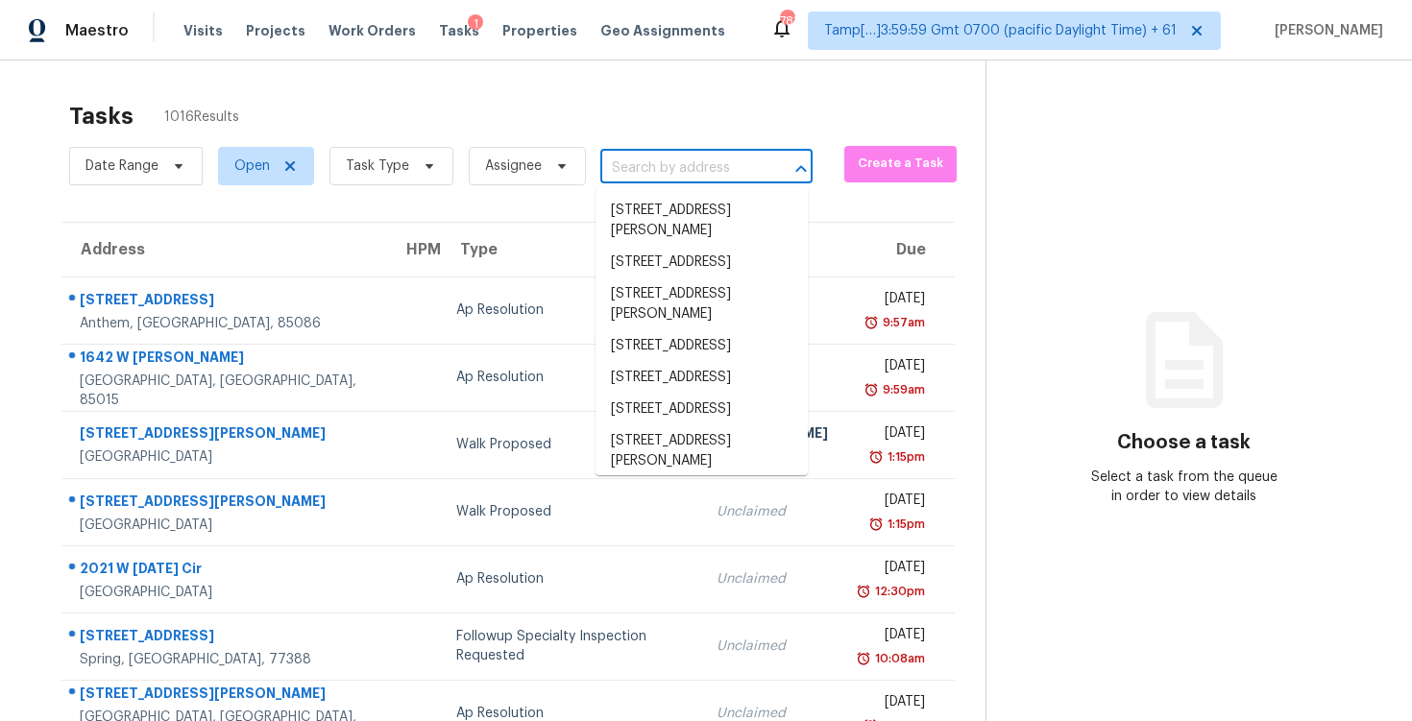
paste input "1128 Lake Meadow Ln, Little Elm, TX 75068"
type input "1128 Lake Meadow Ln, Little Elm, TX 75068"
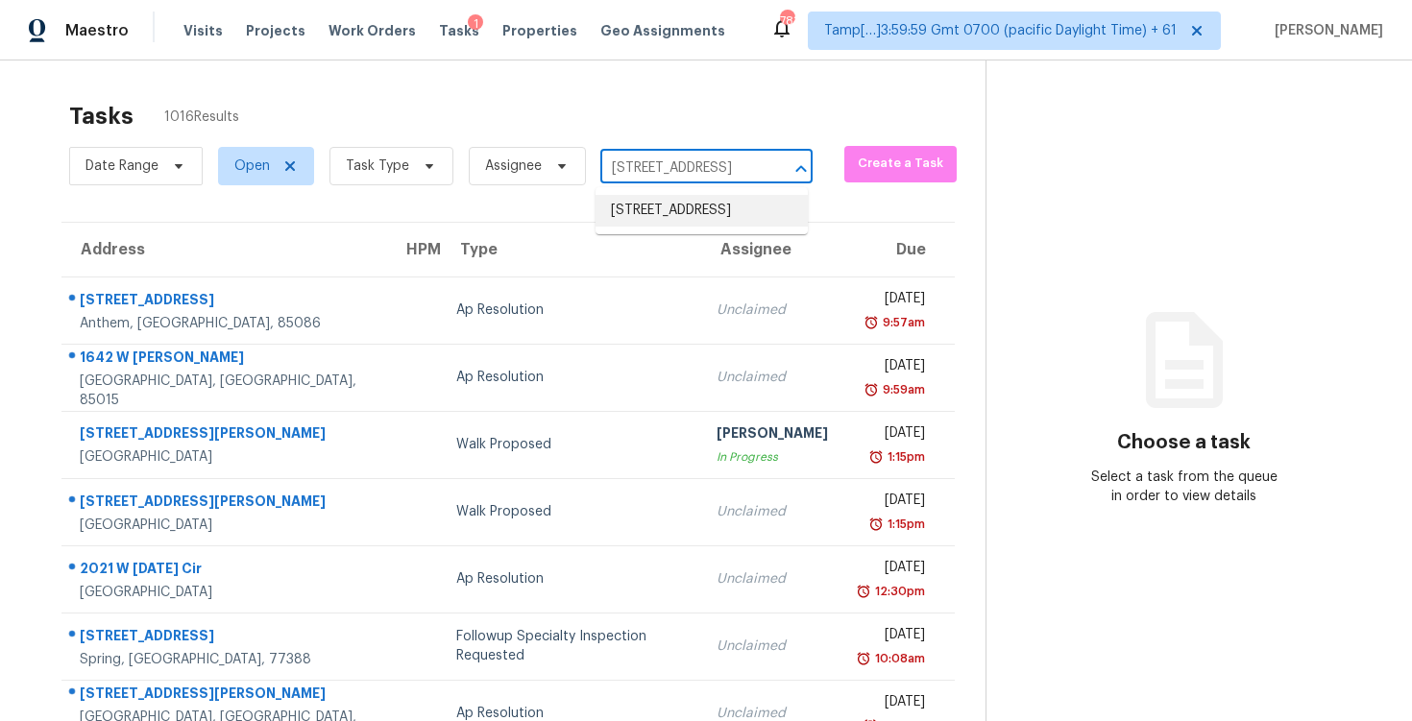
click at [673, 219] on li "1128 Lake Meadow Ln, Little Elm, TX 75068" at bounding box center [702, 211] width 212 height 32
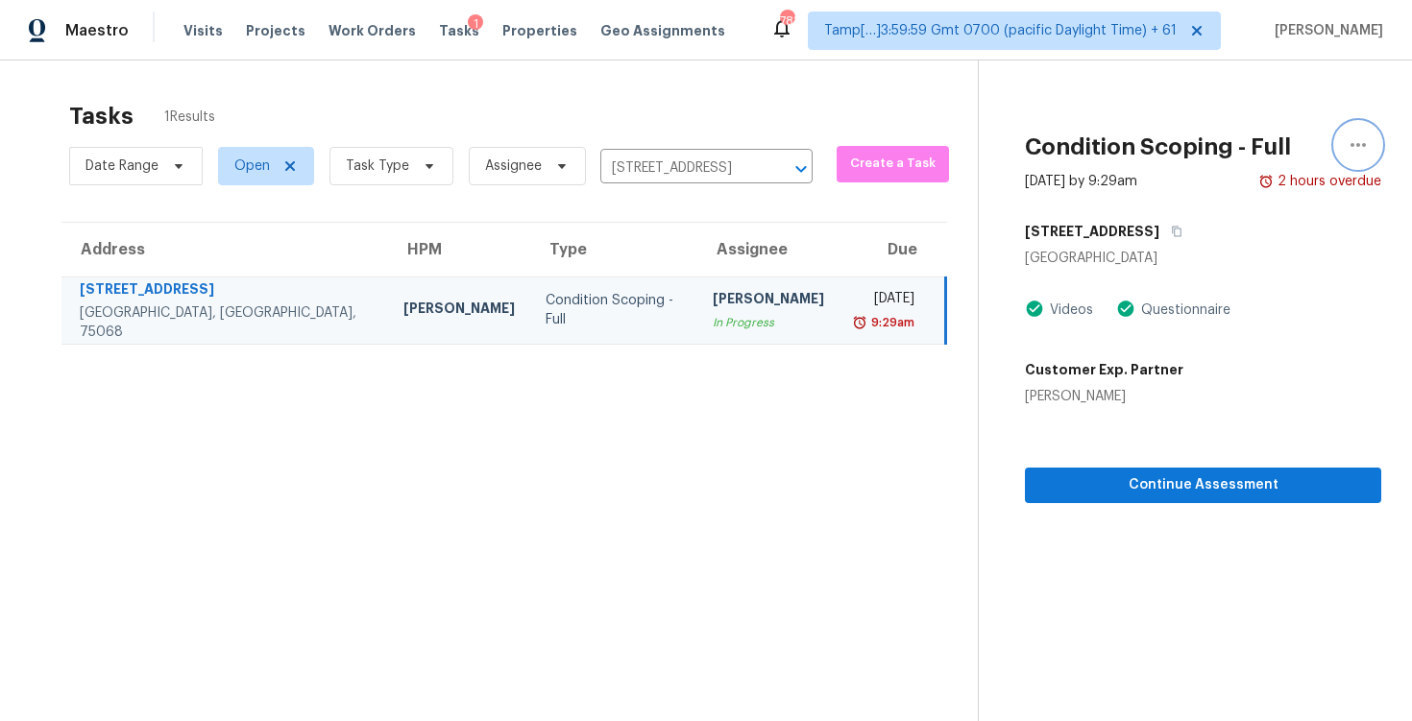
click at [1359, 145] on icon "button" at bounding box center [1358, 145] width 15 height 4
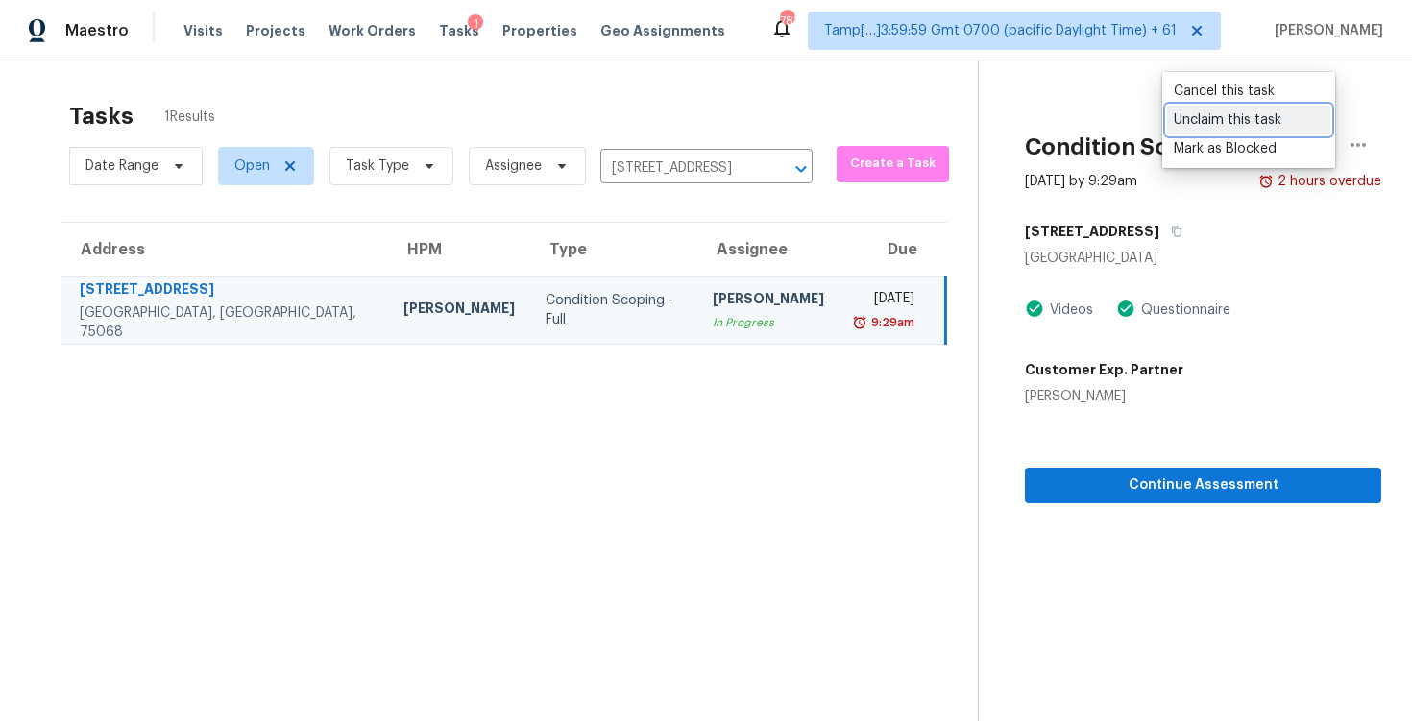
click at [1235, 119] on div "Unclaim this task" at bounding box center [1249, 119] width 150 height 19
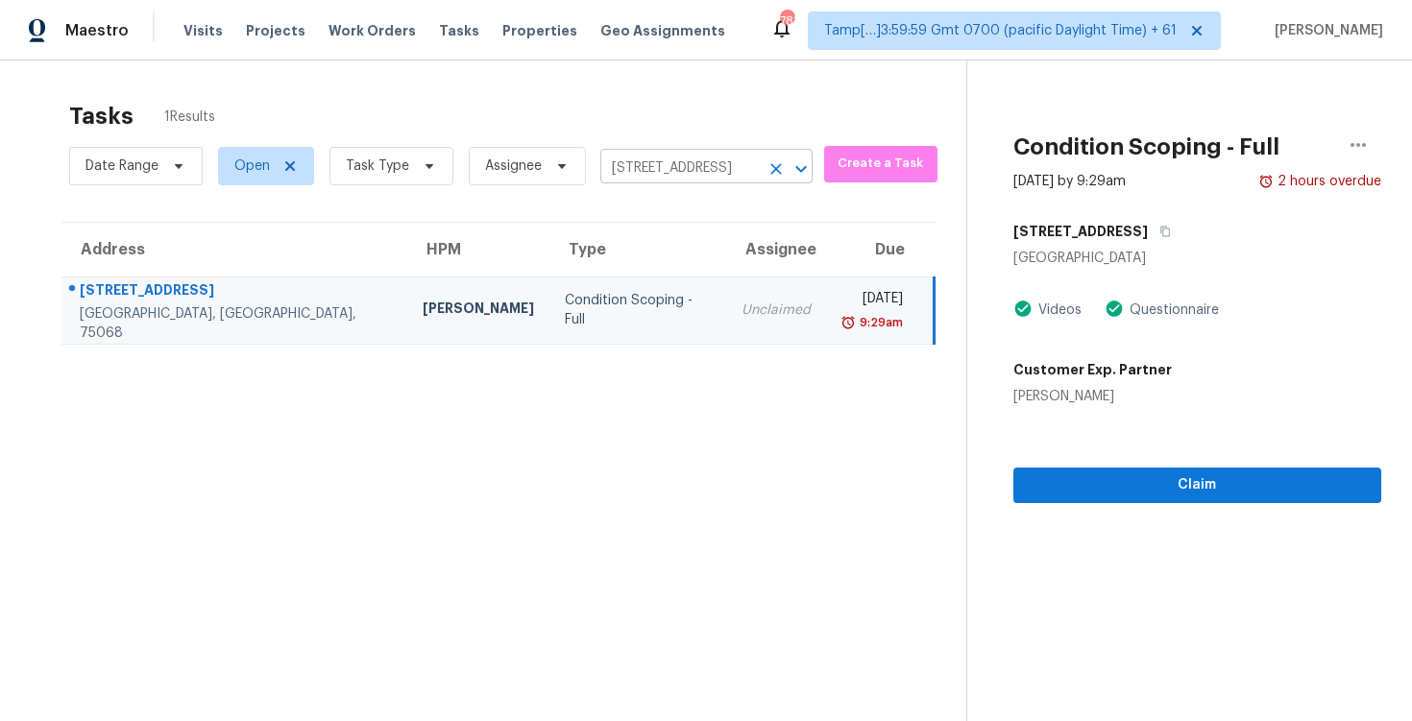
click at [741, 158] on input "1128 Lake Meadow Ln, Little Elm, TX 75068" at bounding box center [679, 169] width 158 height 30
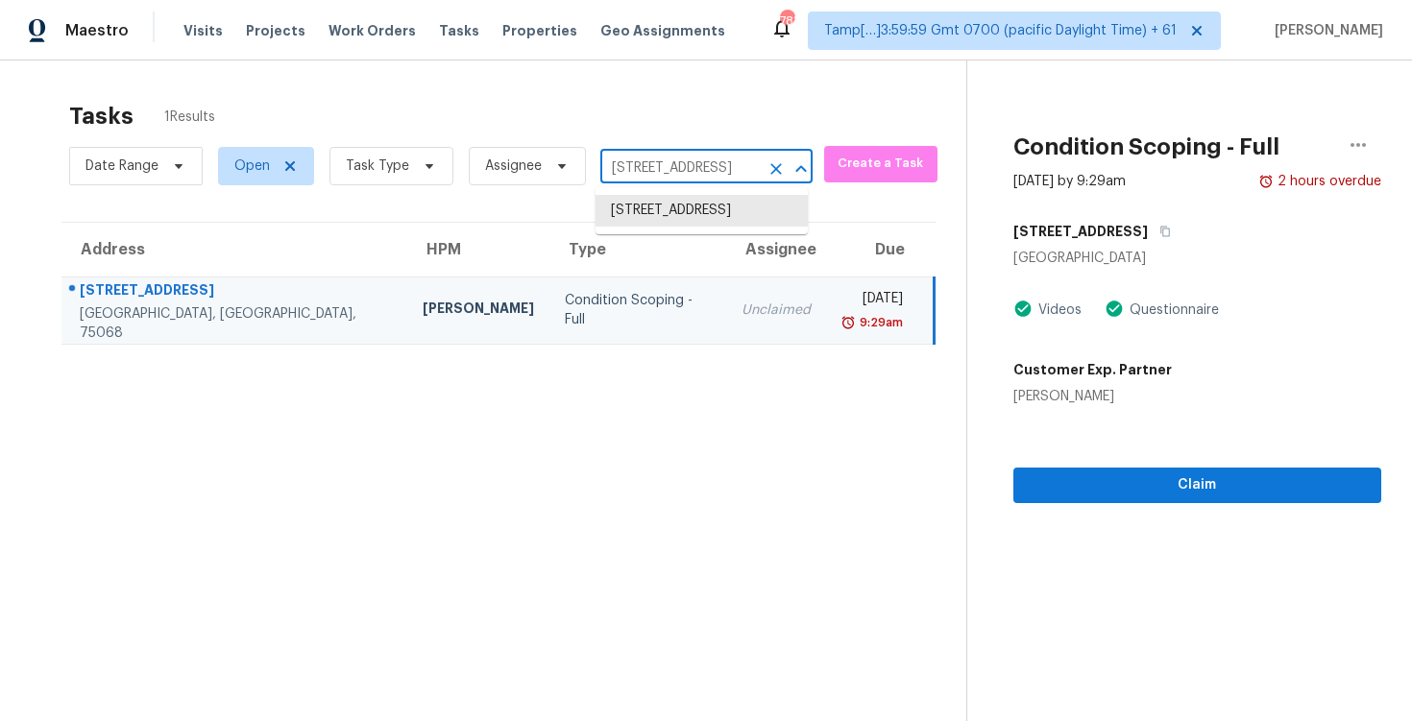
click at [767, 163] on icon "Clear" at bounding box center [776, 168] width 19 height 19
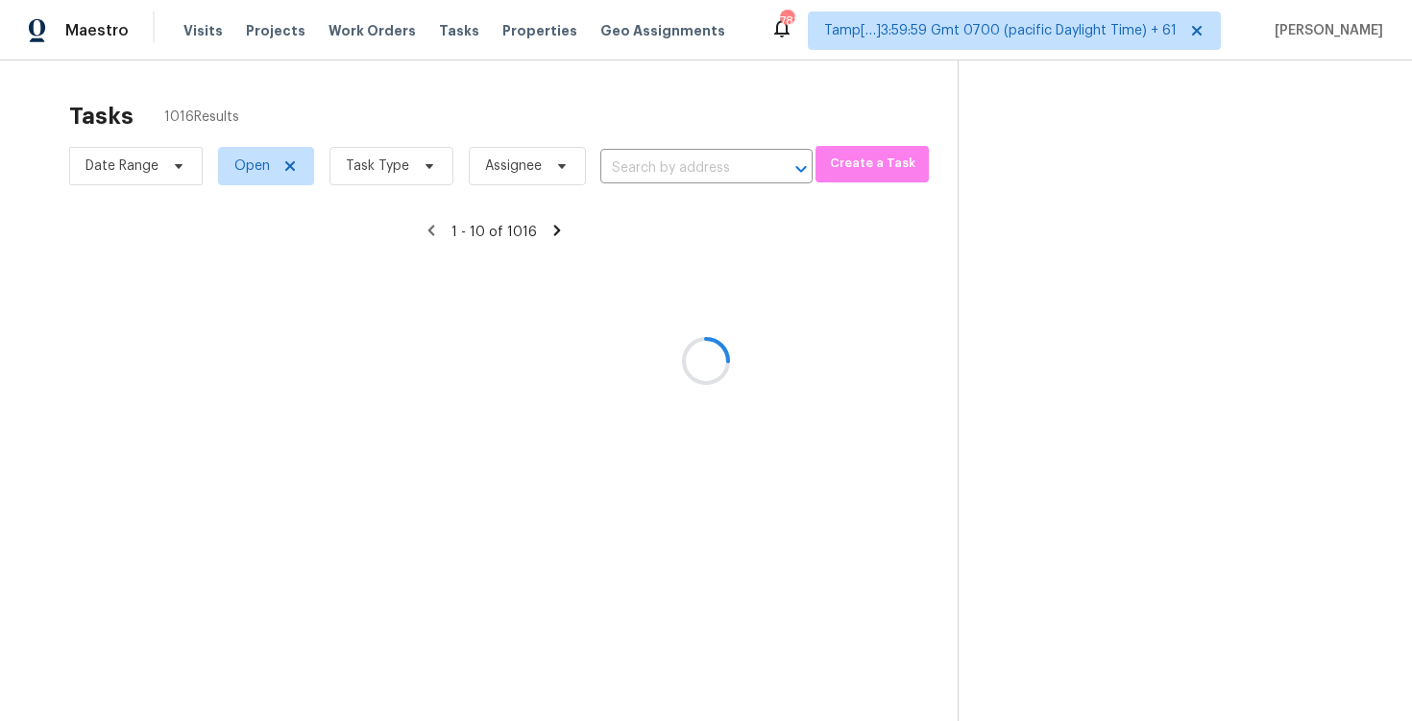
click at [425, 168] on div at bounding box center [706, 360] width 1412 height 721
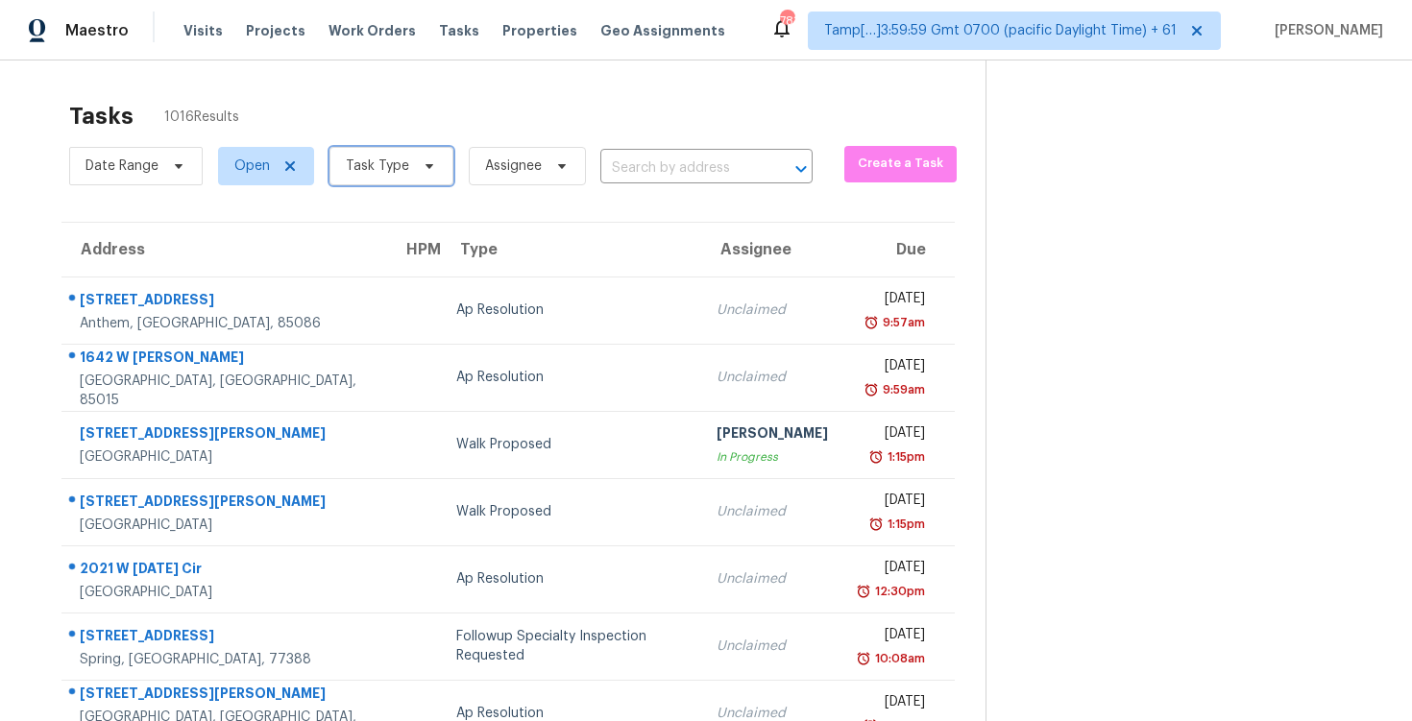
click at [426, 168] on icon at bounding box center [430, 166] width 8 height 5
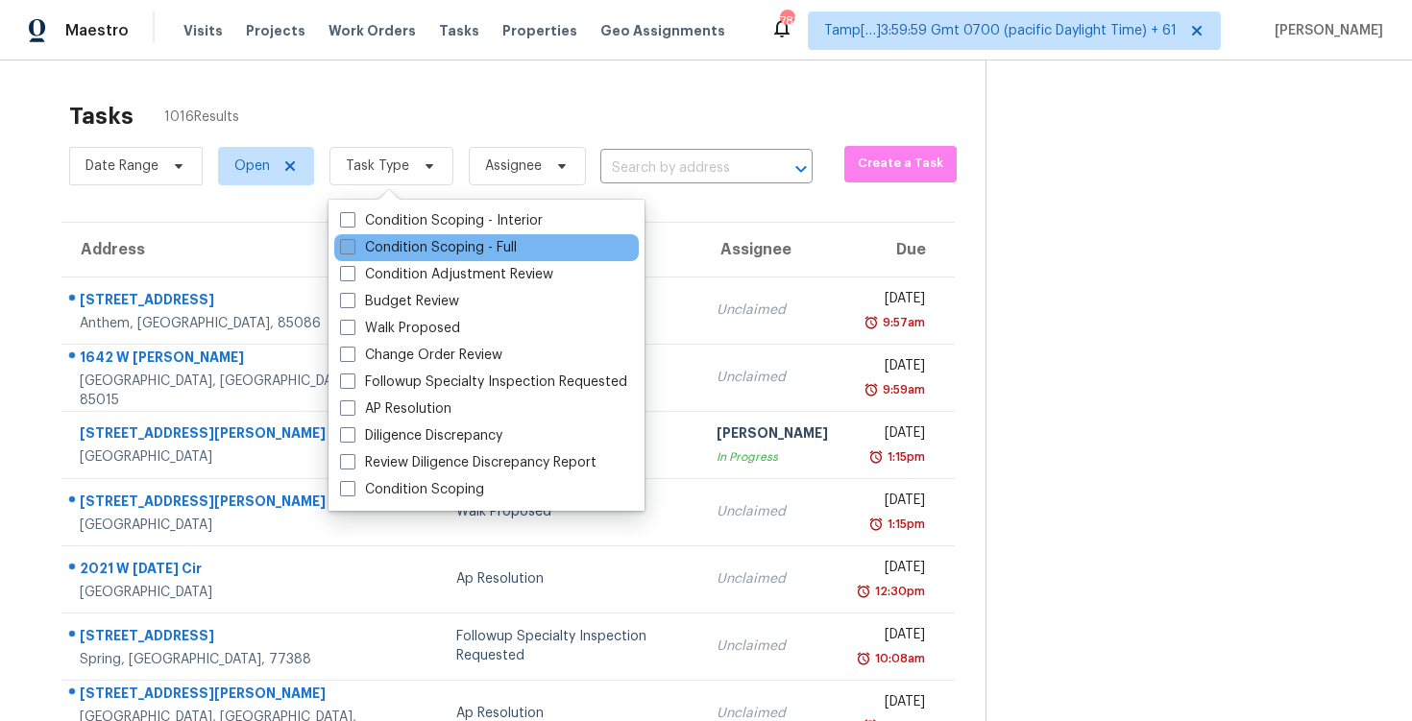
click at [437, 241] on label "Condition Scoping - Full" at bounding box center [428, 247] width 177 height 19
click at [353, 241] on input "Condition Scoping - Full" at bounding box center [346, 244] width 12 height 12
checkbox input "true"
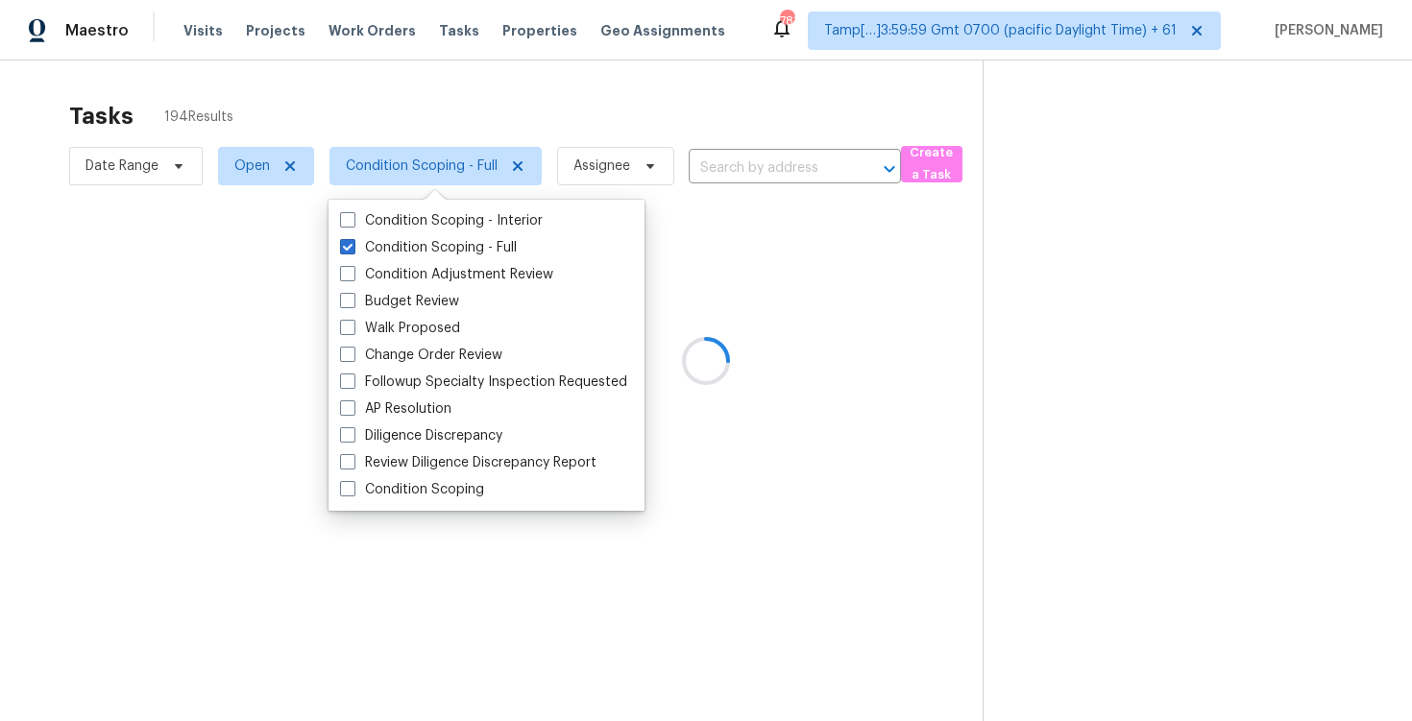
click at [424, 132] on div at bounding box center [706, 360] width 1412 height 721
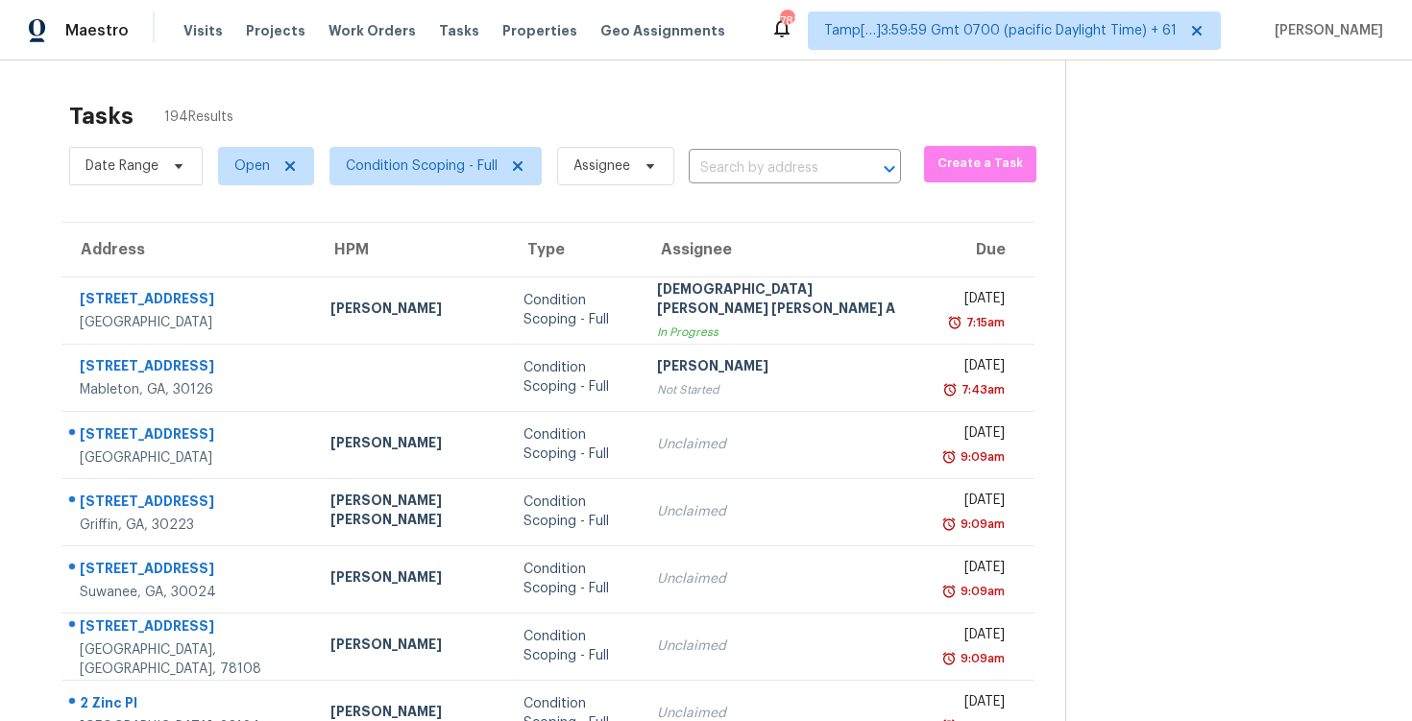
scroll to position [298, 0]
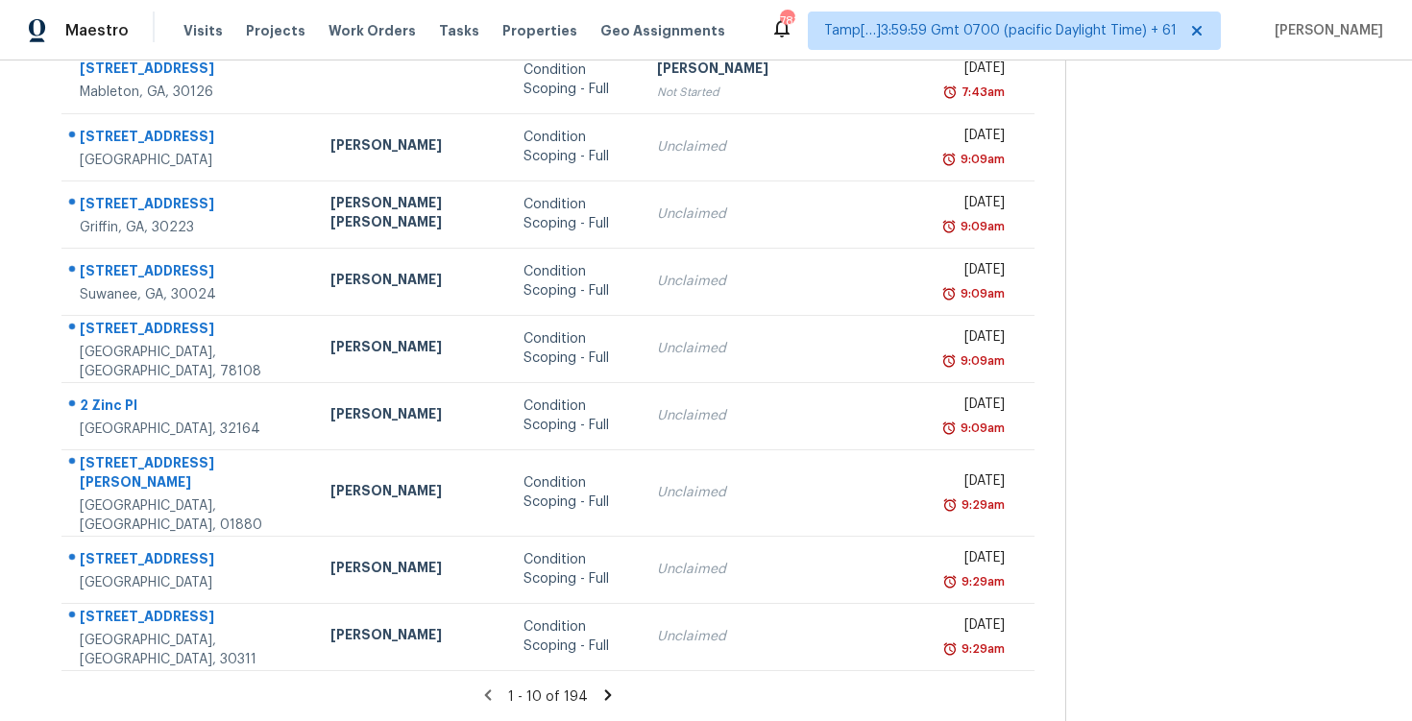
click at [599, 696] on icon at bounding box center [607, 695] width 17 height 17
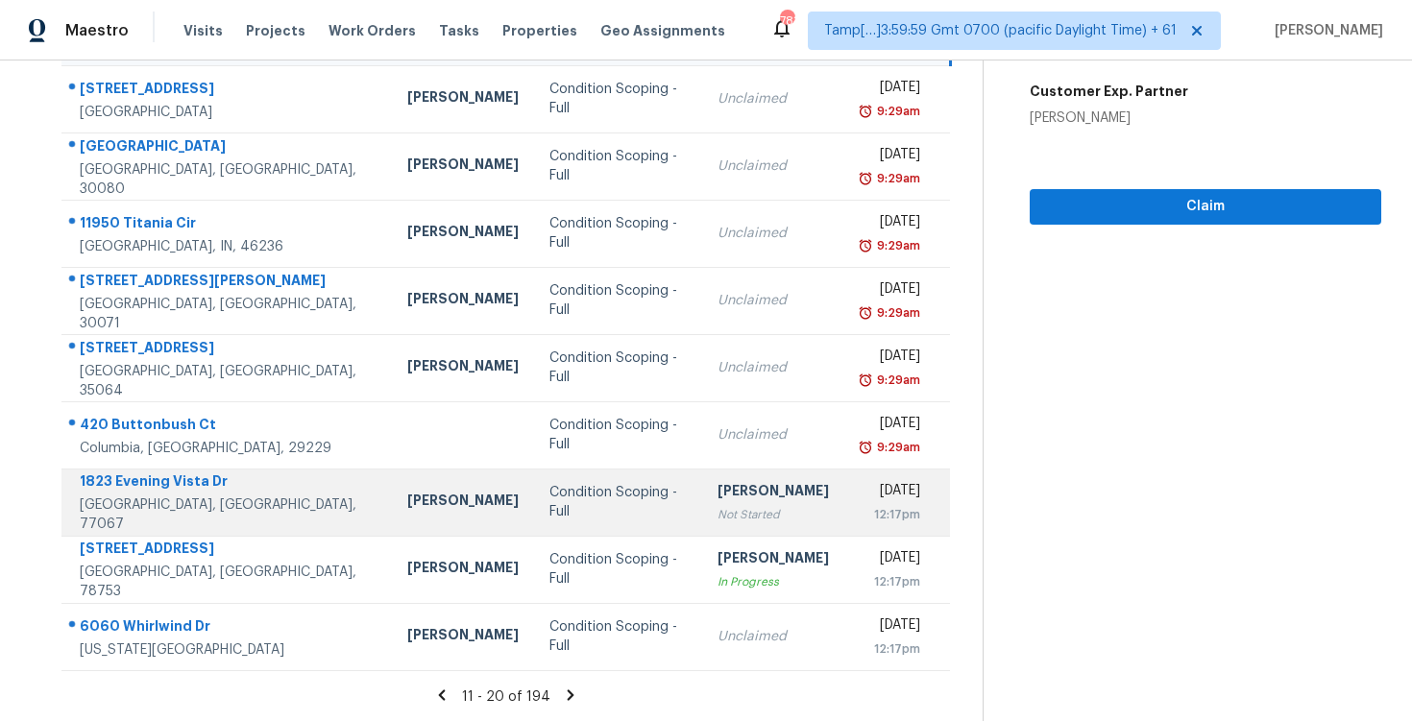
scroll to position [215, 0]
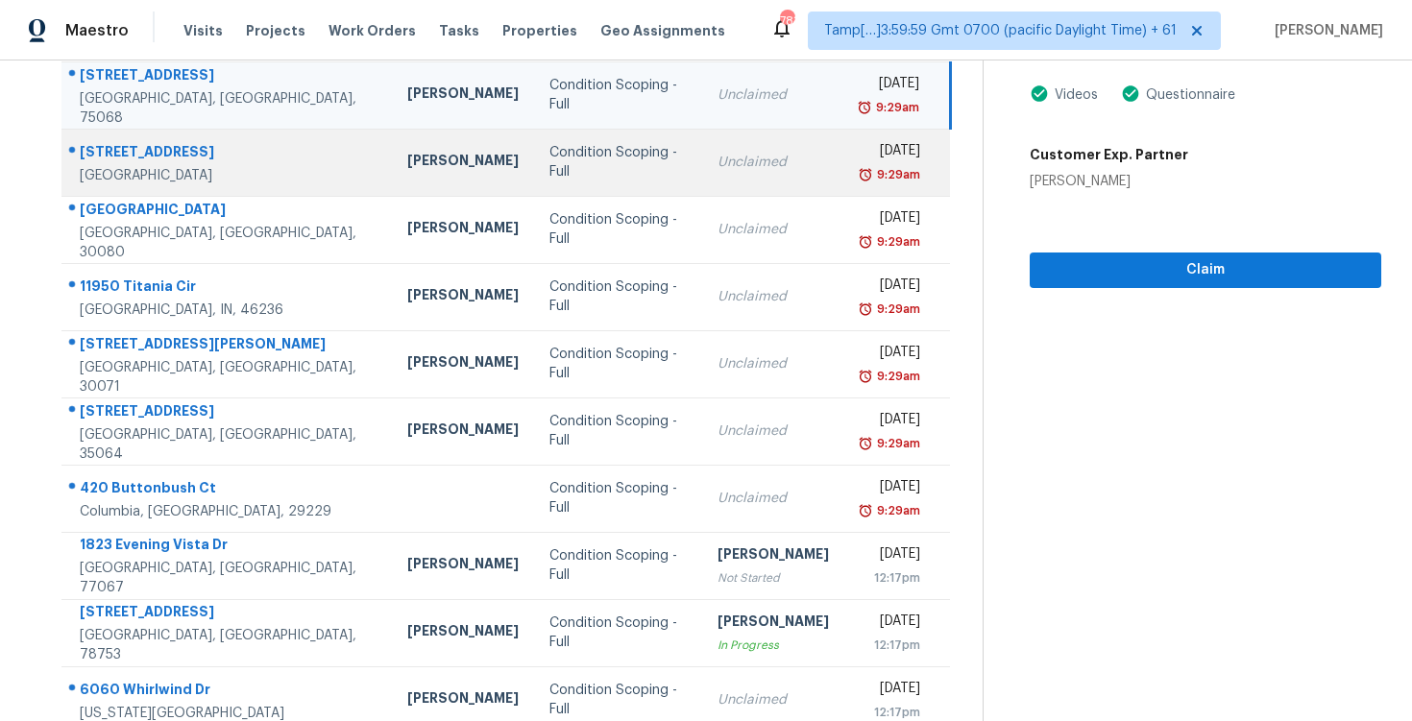
click at [549, 159] on div "Condition Scoping - Full" at bounding box center [617, 162] width 137 height 38
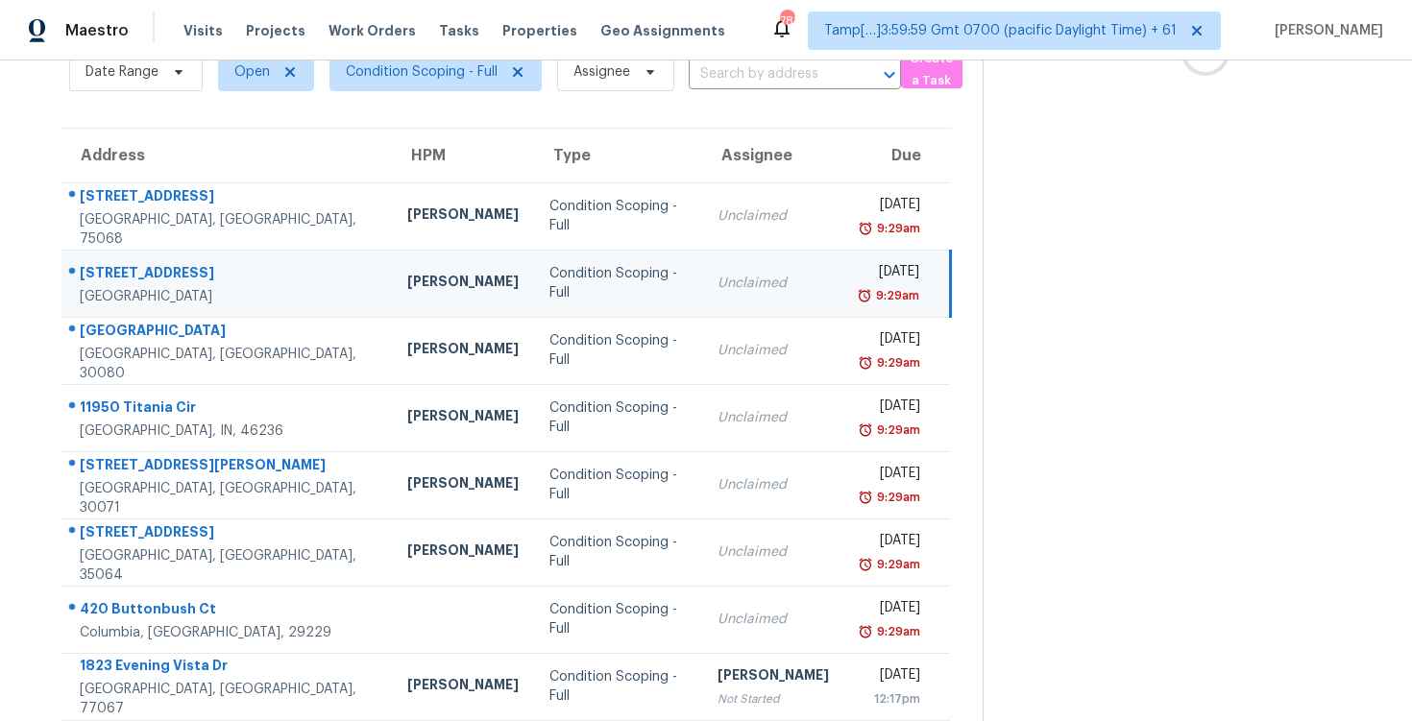
scroll to position [81, 0]
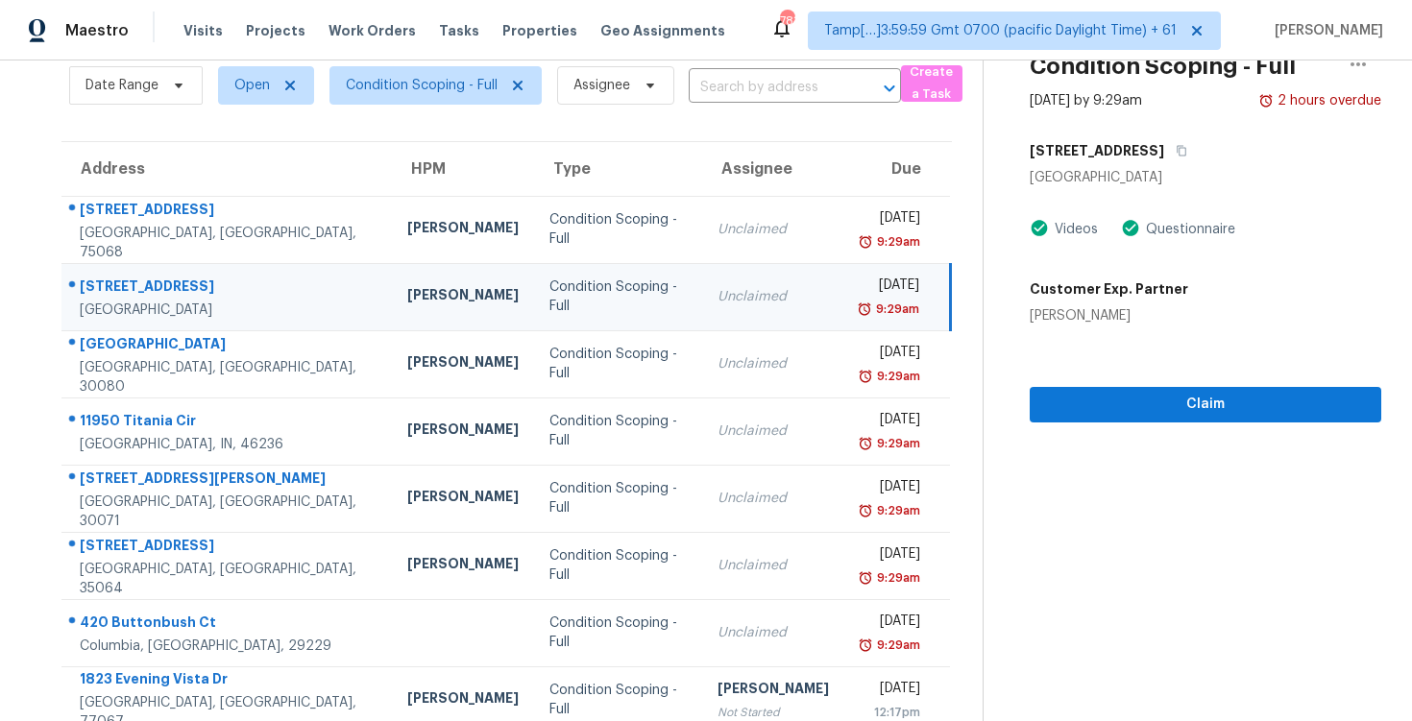
click at [1159, 143] on div "10006 Kittyhawk Ln" at bounding box center [1206, 151] width 352 height 35
click at [1182, 143] on button "button" at bounding box center [1177, 151] width 26 height 35
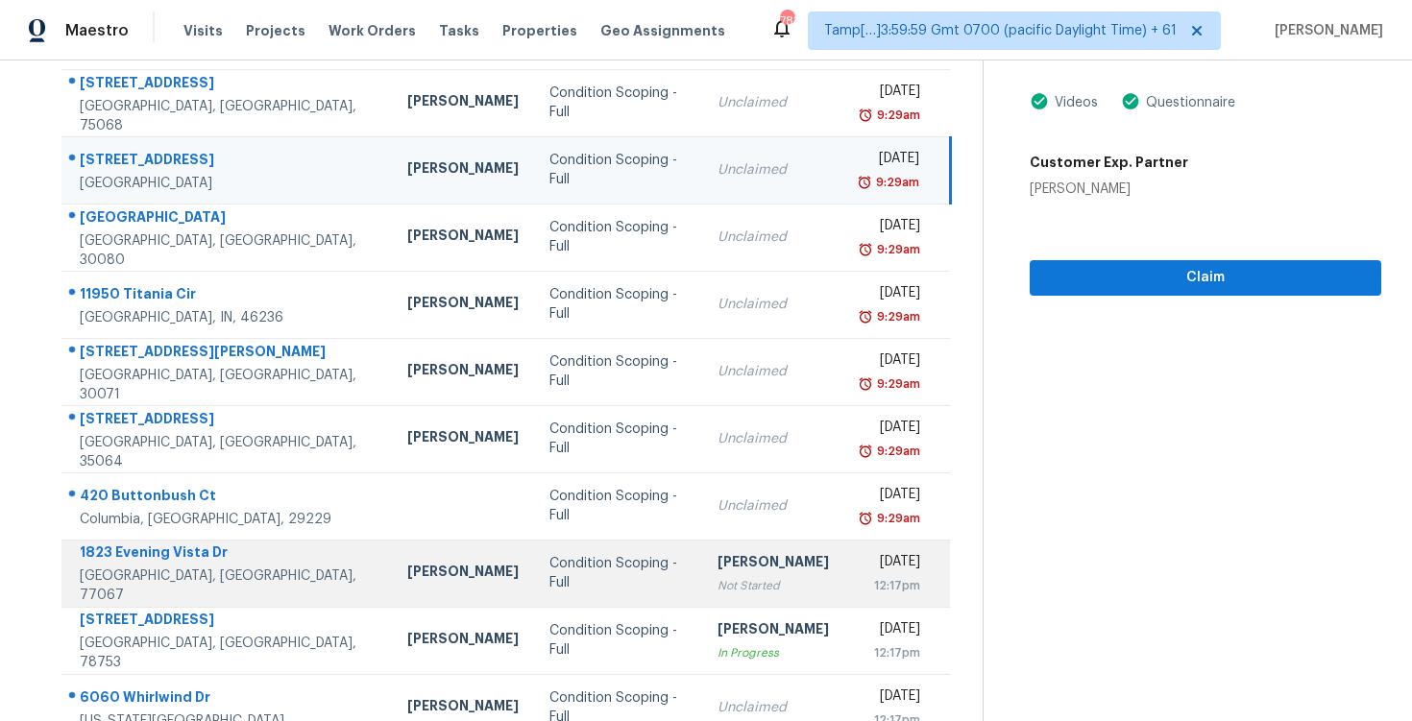
scroll to position [279, 0]
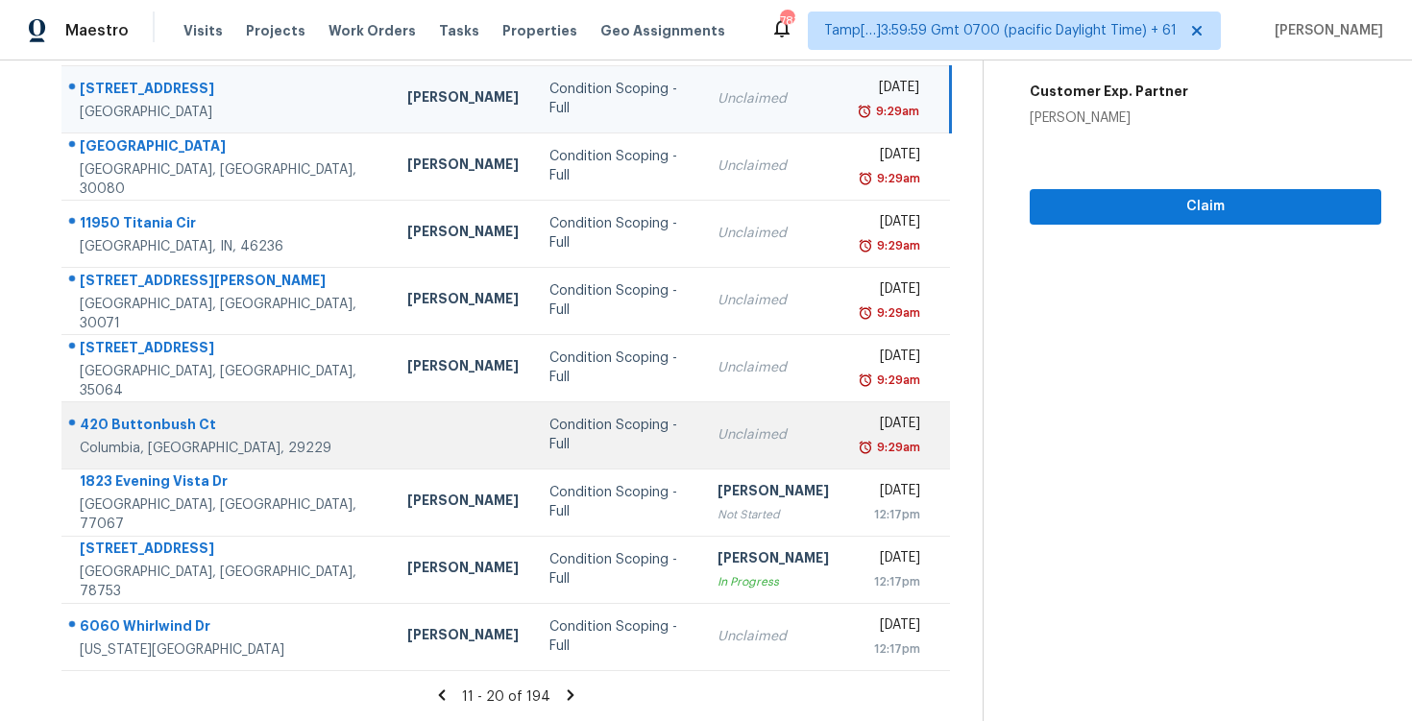
click at [534, 416] on td "Condition Scoping - Full" at bounding box center [618, 435] width 168 height 67
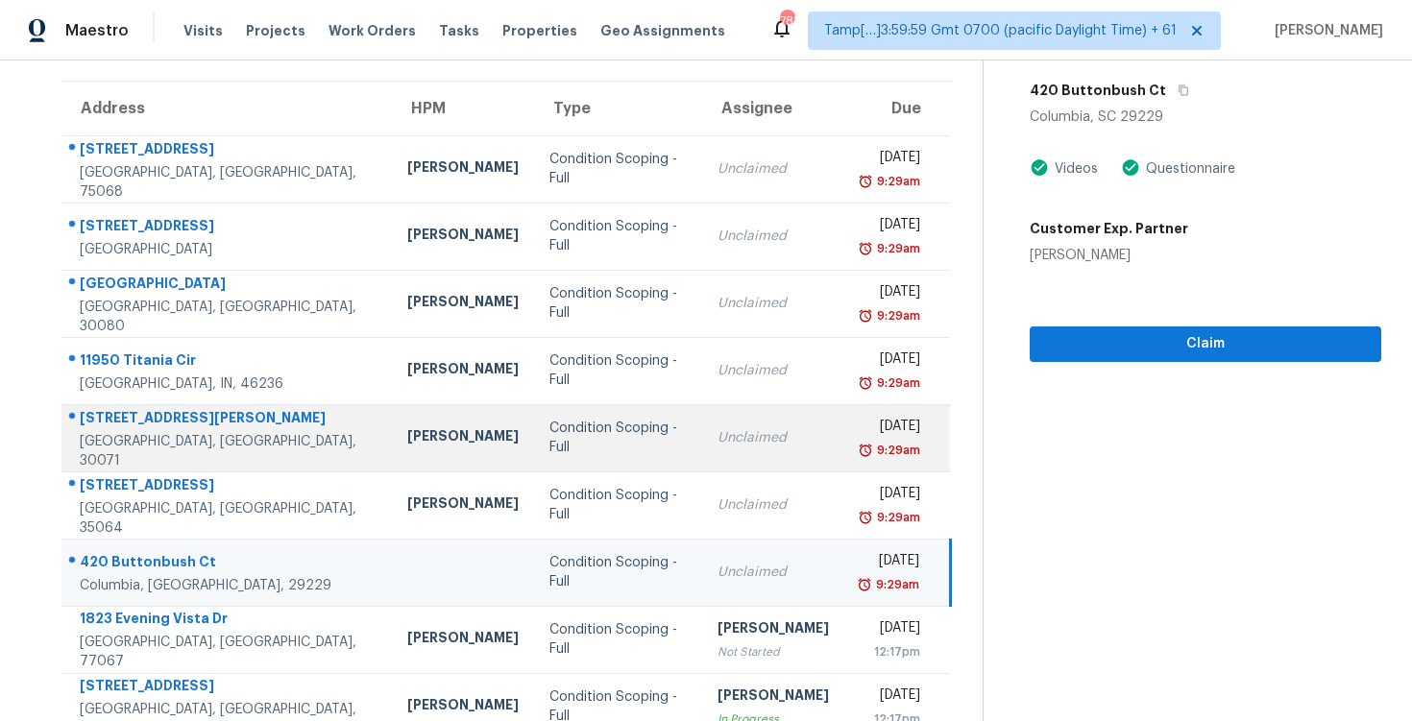
scroll to position [130, 0]
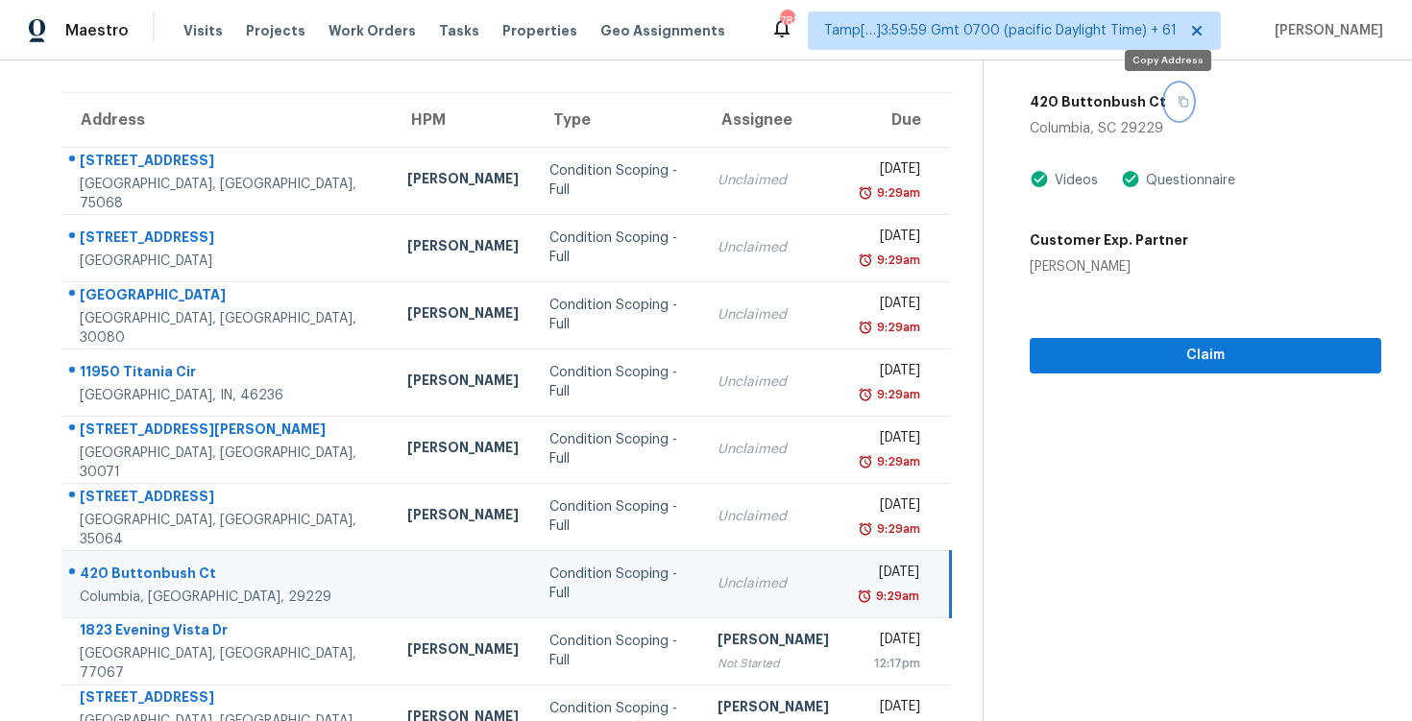
click at [1166, 100] on button "button" at bounding box center [1179, 102] width 26 height 35
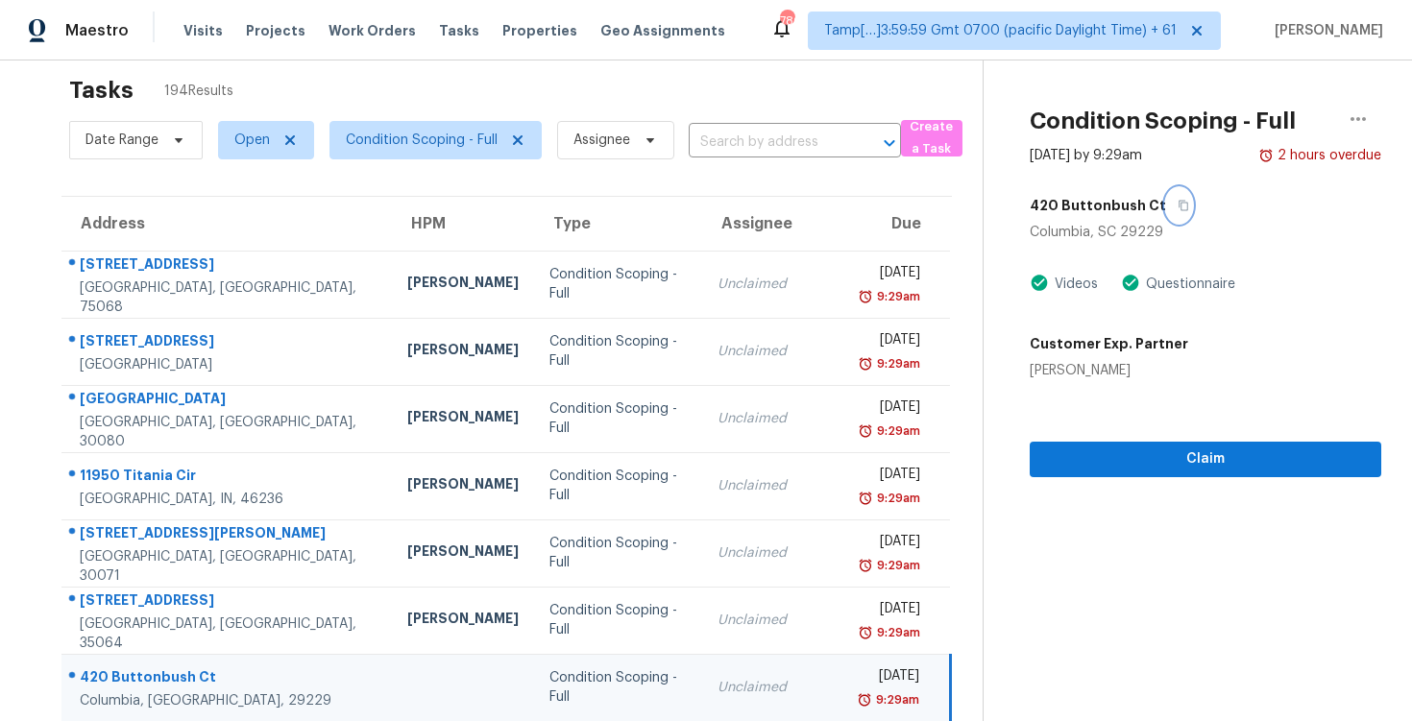
scroll to position [0, 0]
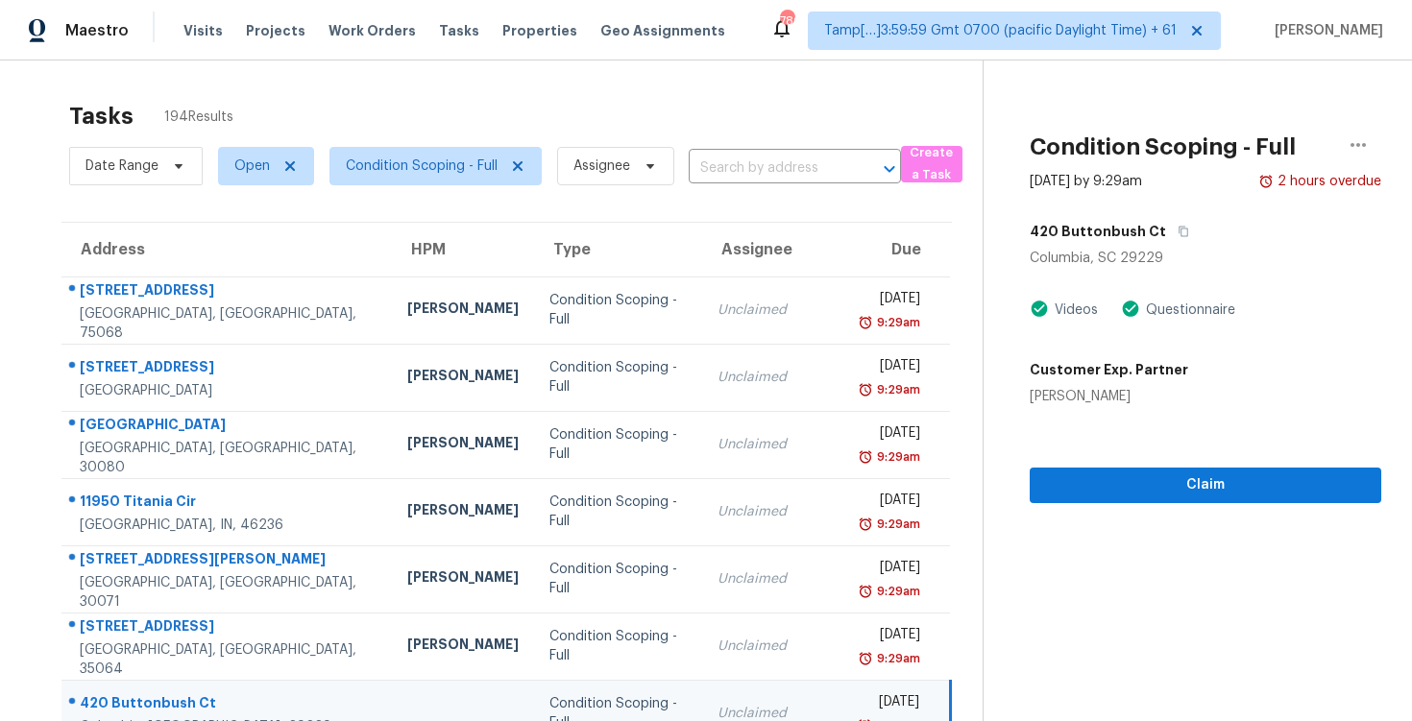
click at [1117, 466] on div "Claim" at bounding box center [1206, 454] width 352 height 97
click at [1128, 471] on button "Claim" at bounding box center [1206, 486] width 352 height 36
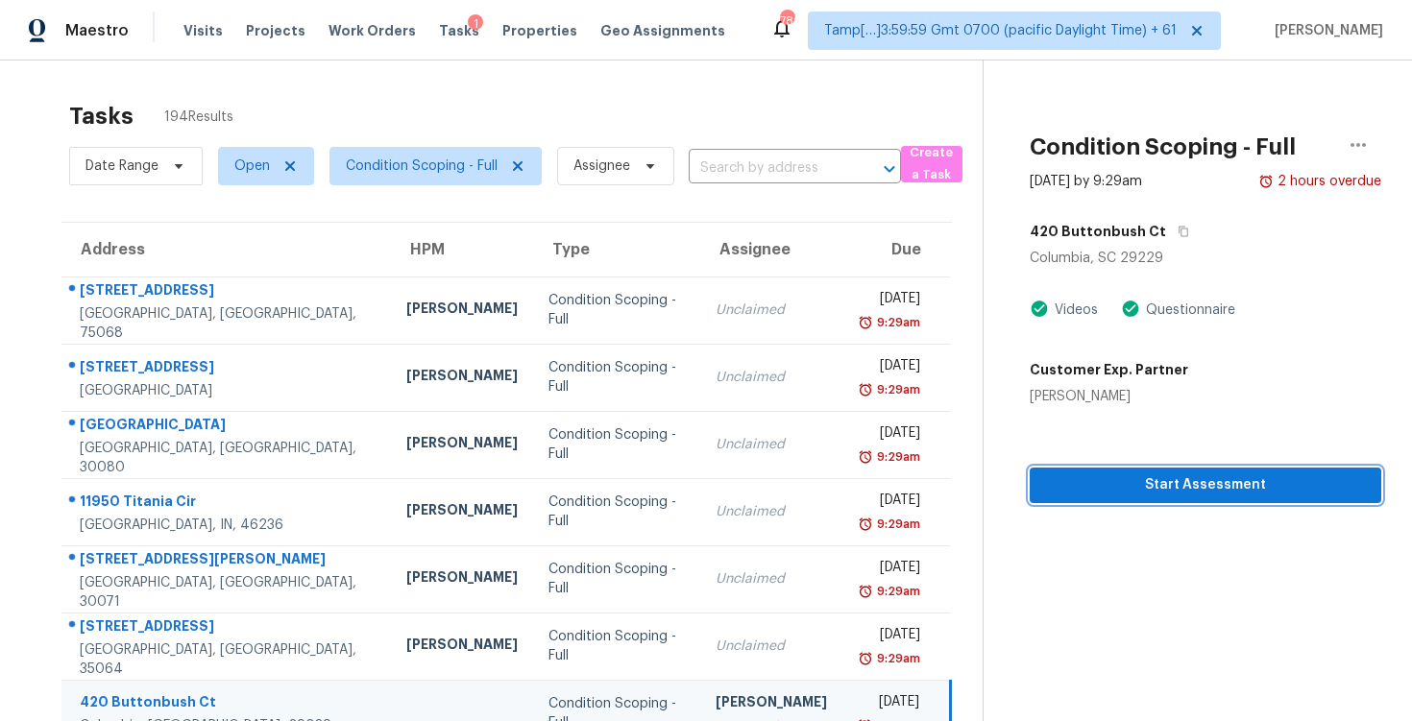
click at [1128, 471] on button "Start Assessment" at bounding box center [1206, 486] width 352 height 36
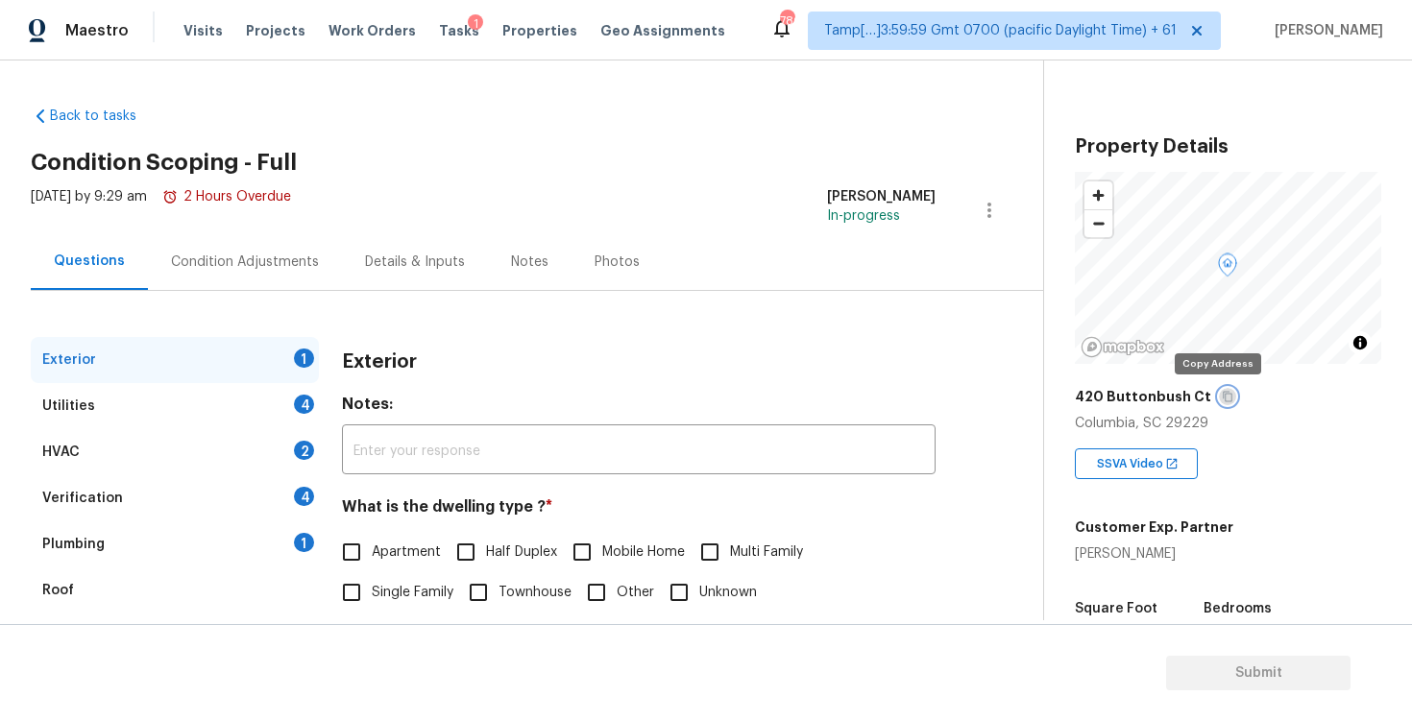
click at [1222, 400] on icon "button" at bounding box center [1228, 397] width 12 height 12
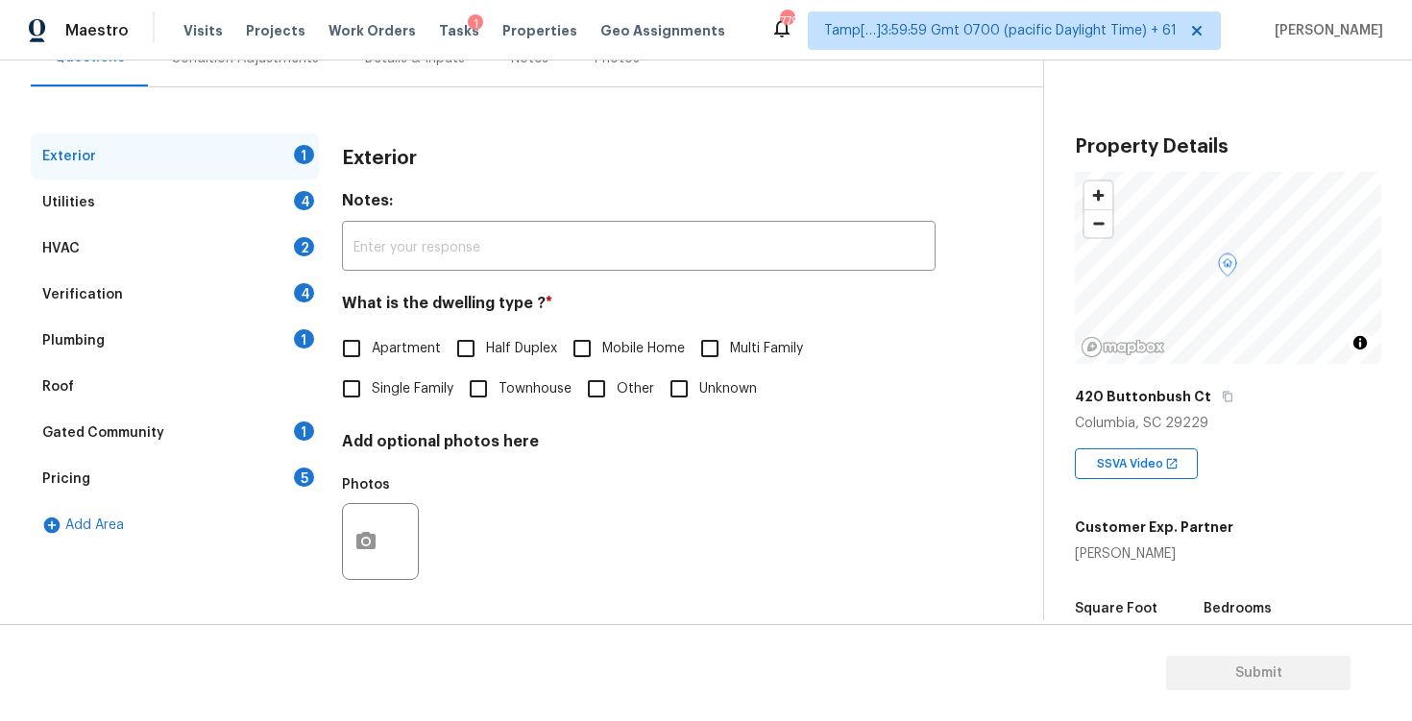
click at [403, 377] on label "Single Family" at bounding box center [392, 389] width 122 height 40
click at [372, 377] on input "Single Family" at bounding box center [351, 389] width 40 height 40
checkbox input "true"
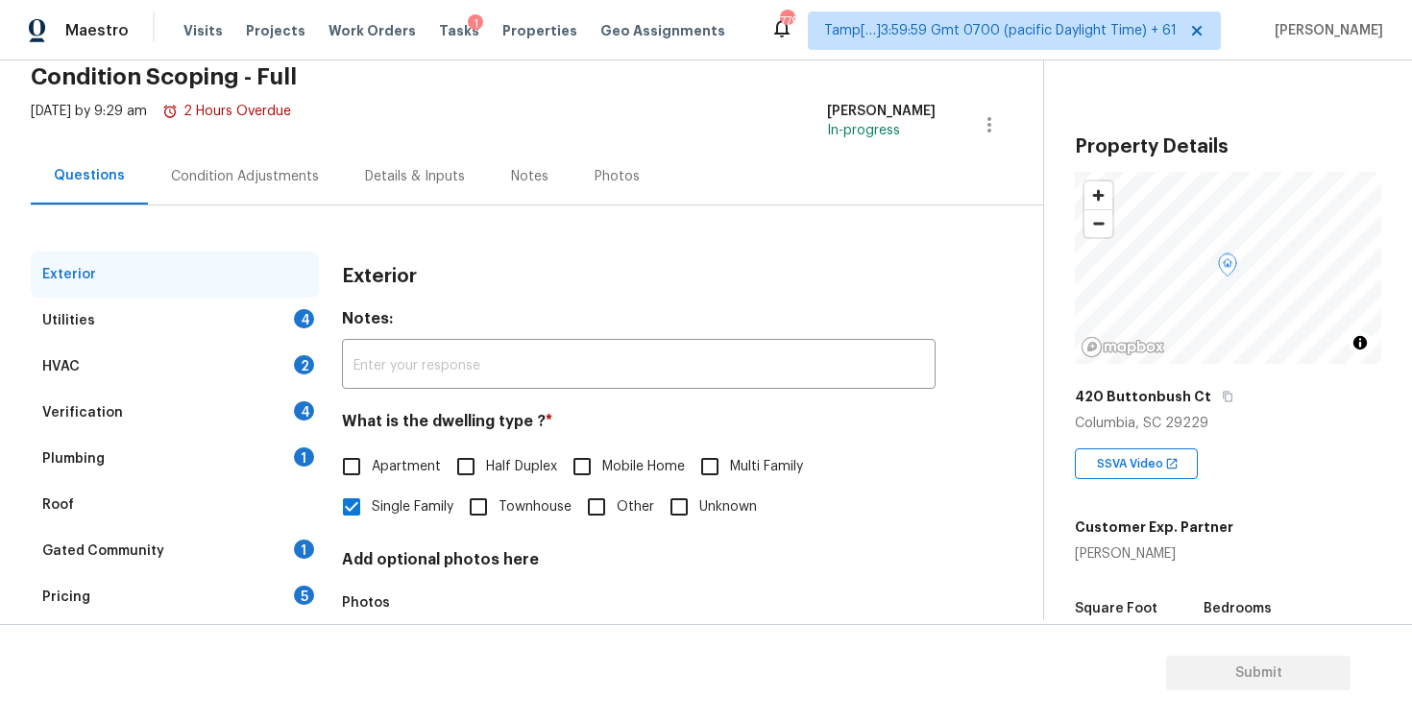
click at [232, 319] on div "Utilities 4" at bounding box center [175, 321] width 288 height 46
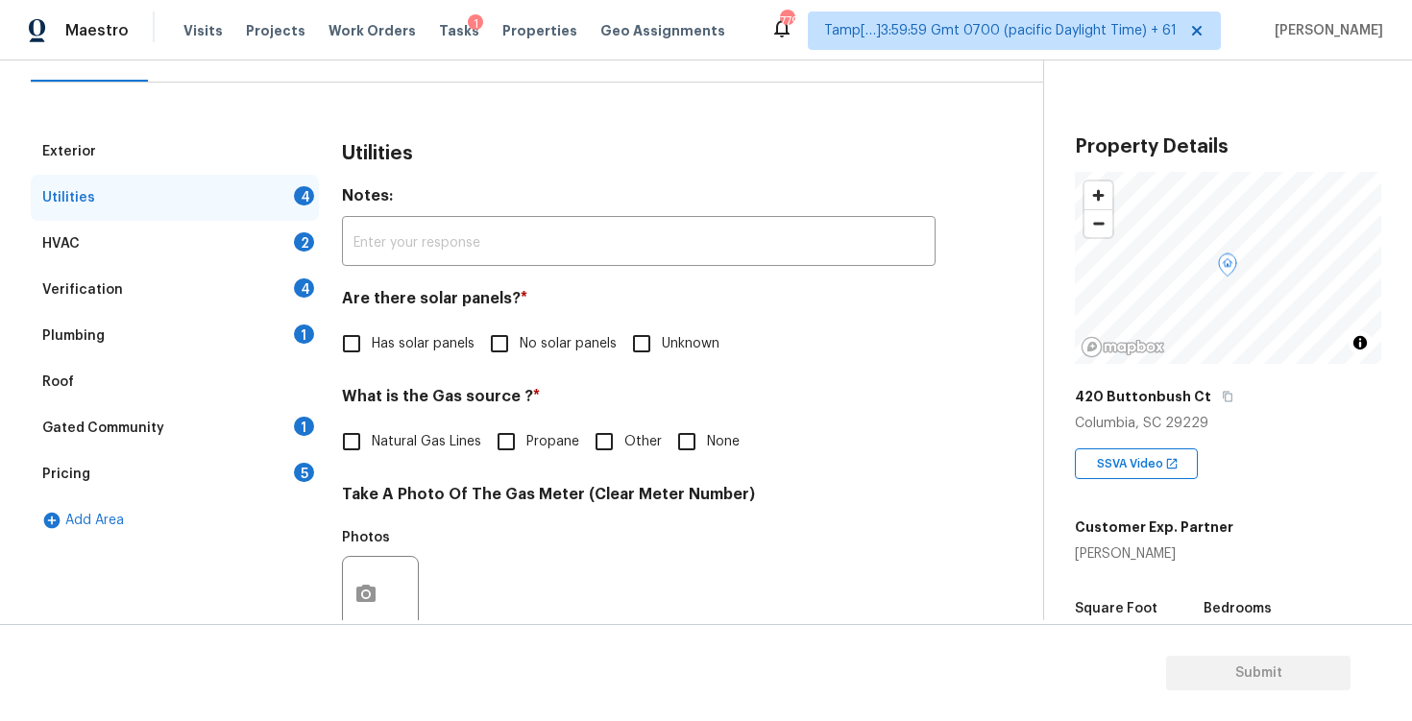
click at [348, 357] on input "Has solar panels" at bounding box center [351, 344] width 40 height 40
checkbox input "true"
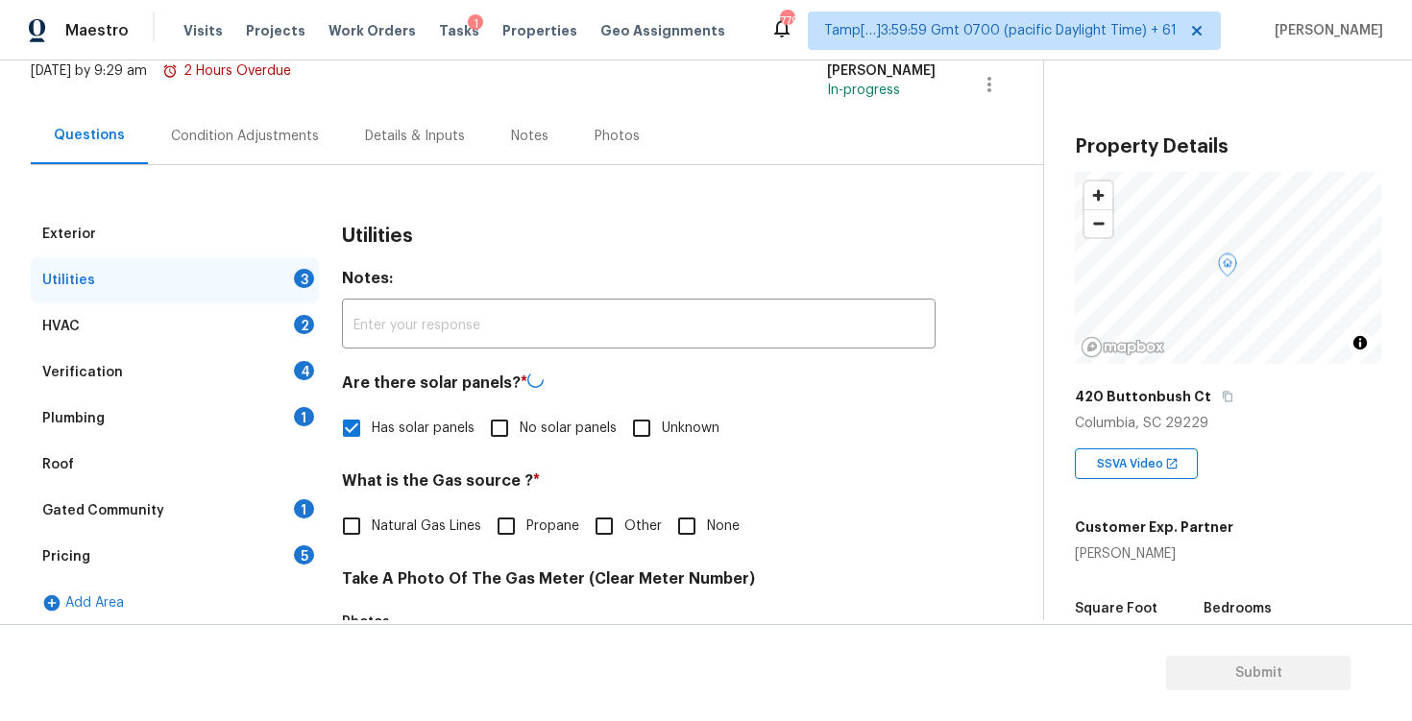
scroll to position [119, 0]
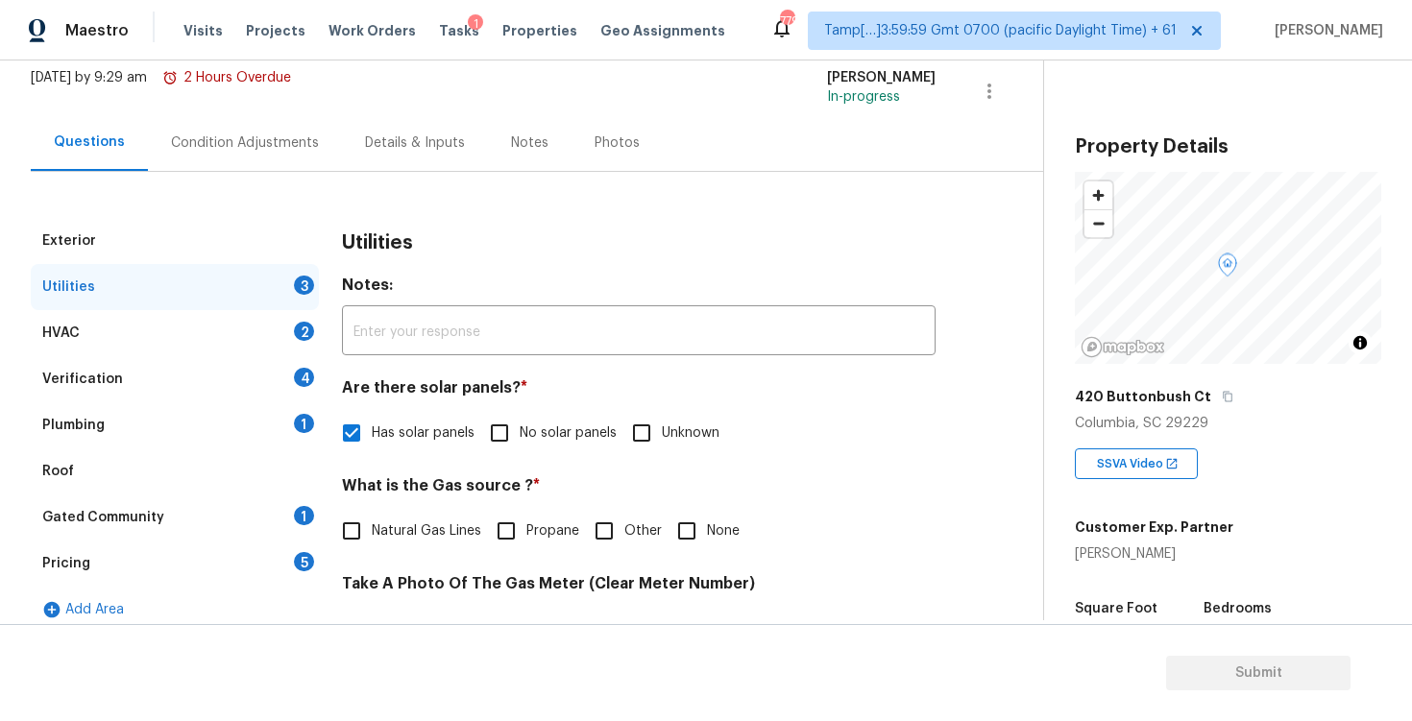
click at [282, 156] on div "Condition Adjustments" at bounding box center [245, 142] width 194 height 57
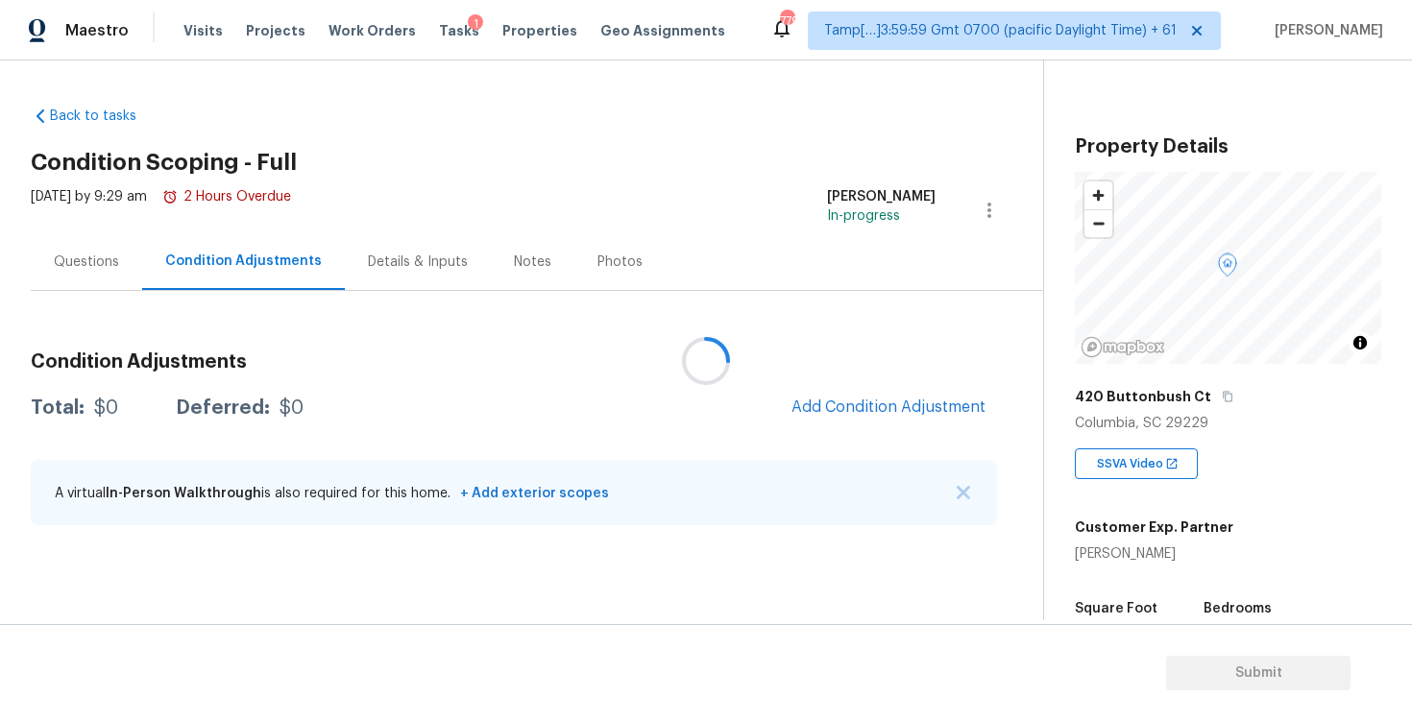
click at [896, 386] on div at bounding box center [706, 360] width 1412 height 721
click at [864, 396] on div at bounding box center [706, 360] width 1412 height 721
click at [826, 383] on div "Condition Adjustments Total: $0 Deferred: $0 Add Condition Adjustment A virtual…" at bounding box center [514, 440] width 966 height 206
click at [825, 399] on span "Add Condition Adjustment" at bounding box center [888, 407] width 194 height 17
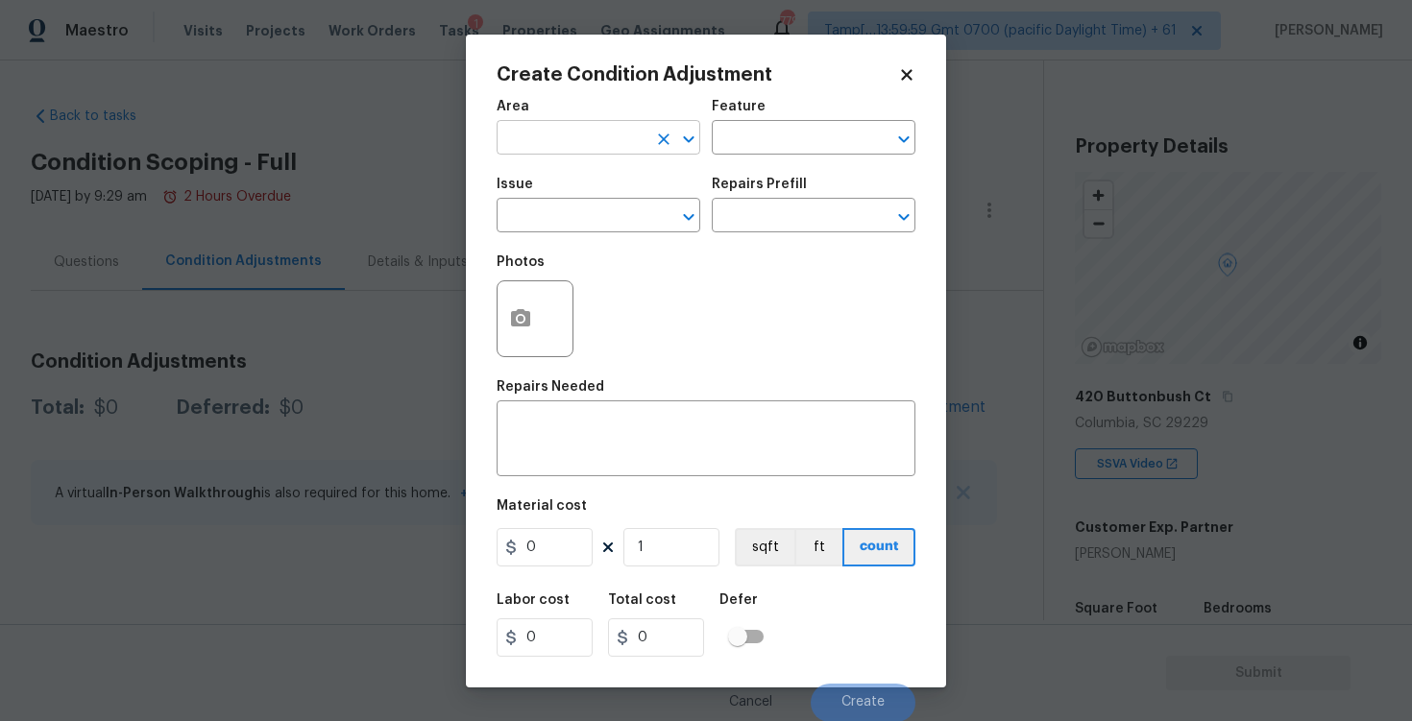
click at [606, 151] on input "text" at bounding box center [572, 140] width 150 height 30
type input "ext"
click at [608, 228] on li "Exterior Overall" at bounding box center [599, 214] width 204 height 32
type input "Exterior Overall"
click at [608, 228] on input "text" at bounding box center [572, 218] width 150 height 30
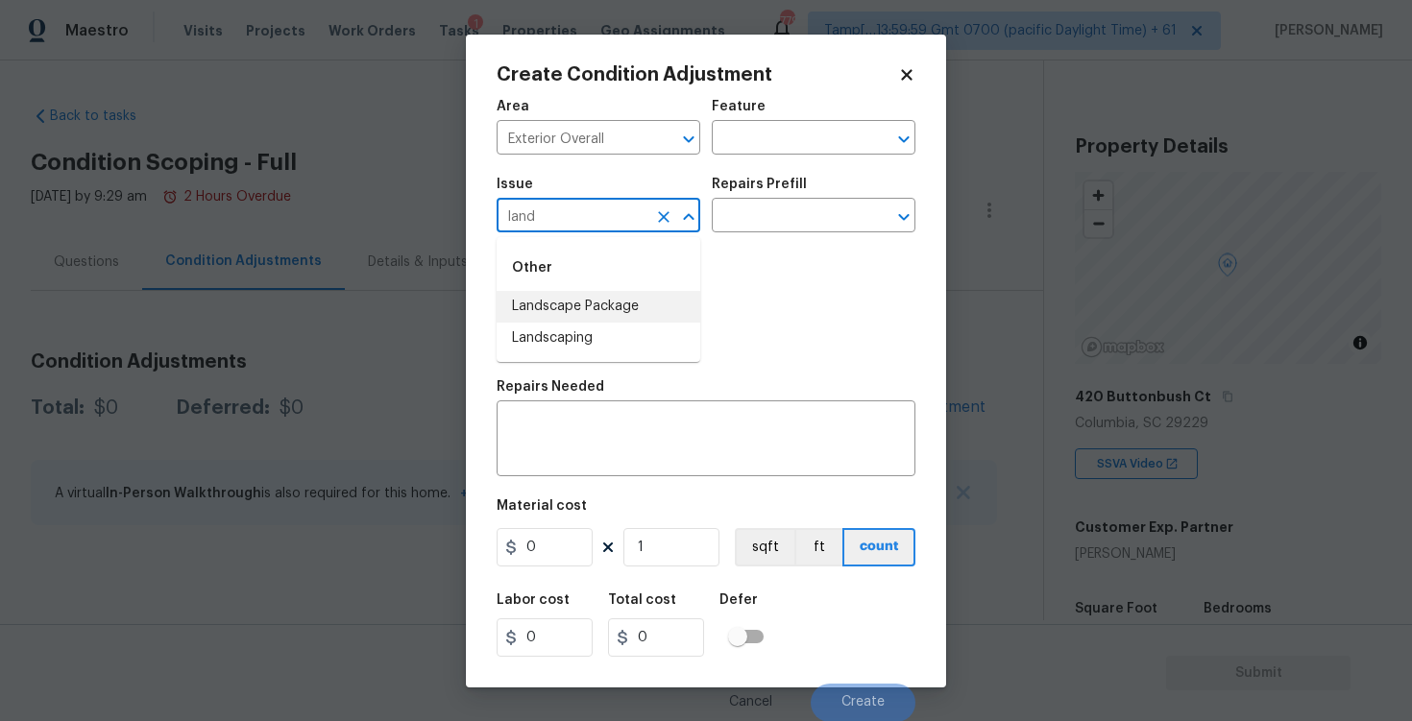
click at [617, 314] on li "Landscape Package" at bounding box center [599, 307] width 204 height 32
type input "Landscape Package"
click at [802, 205] on input "text" at bounding box center [787, 218] width 150 height 30
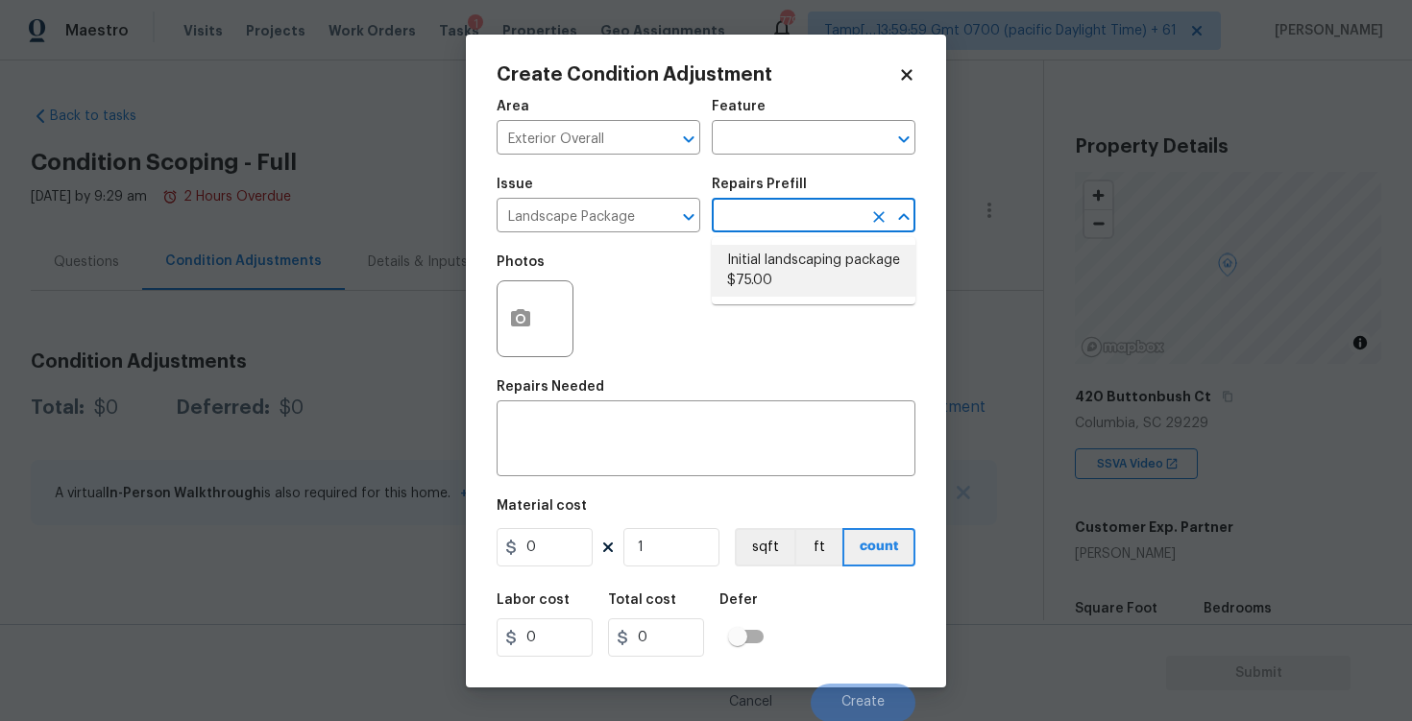
click at [785, 260] on li "Initial landscaping package $75.00" at bounding box center [814, 271] width 204 height 52
type input "Home Readiness Packages"
type textarea "Mowing of grass up to 6" in height. Mow, edge along driveways & sidewalks, trim…"
type input "75"
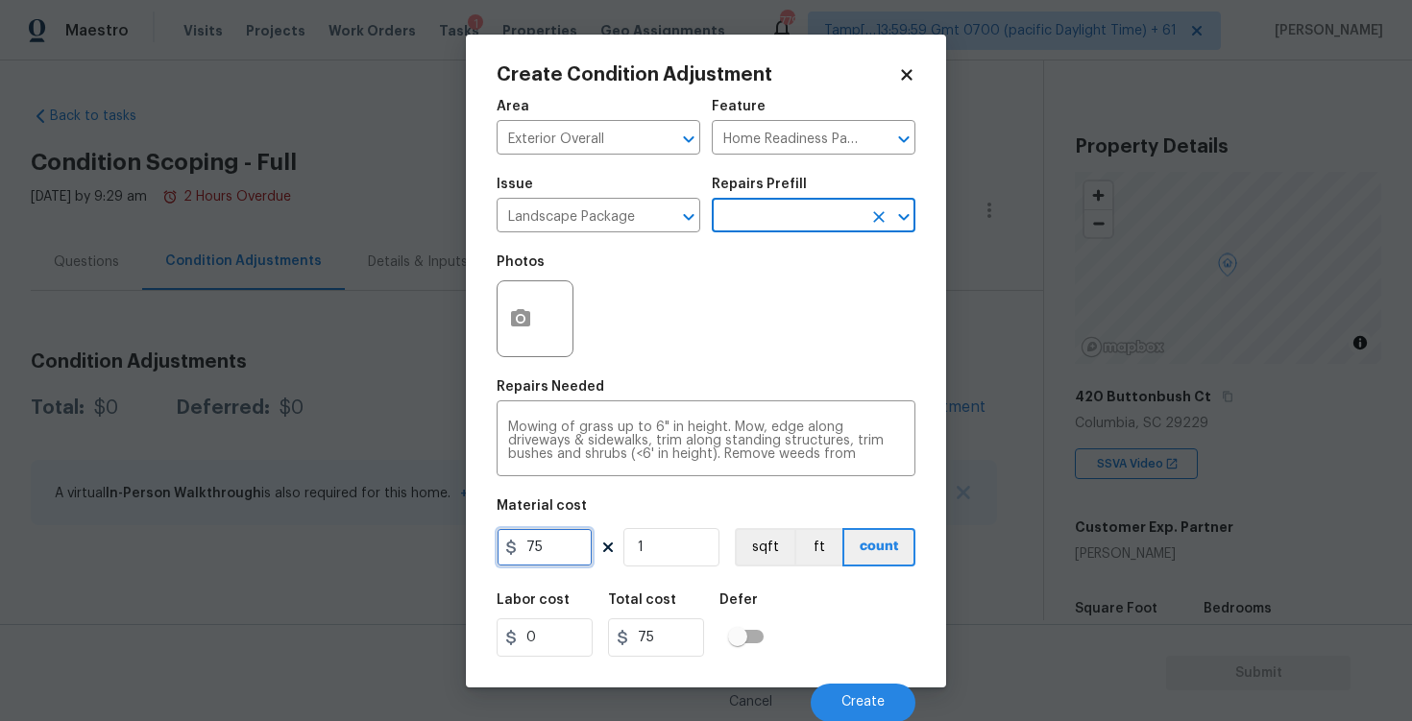
click at [567, 546] on input "75" at bounding box center [545, 547] width 96 height 38
type input "300"
click at [828, 597] on div "Labor cost 0 Total cost 300 Defer" at bounding box center [706, 625] width 419 height 86
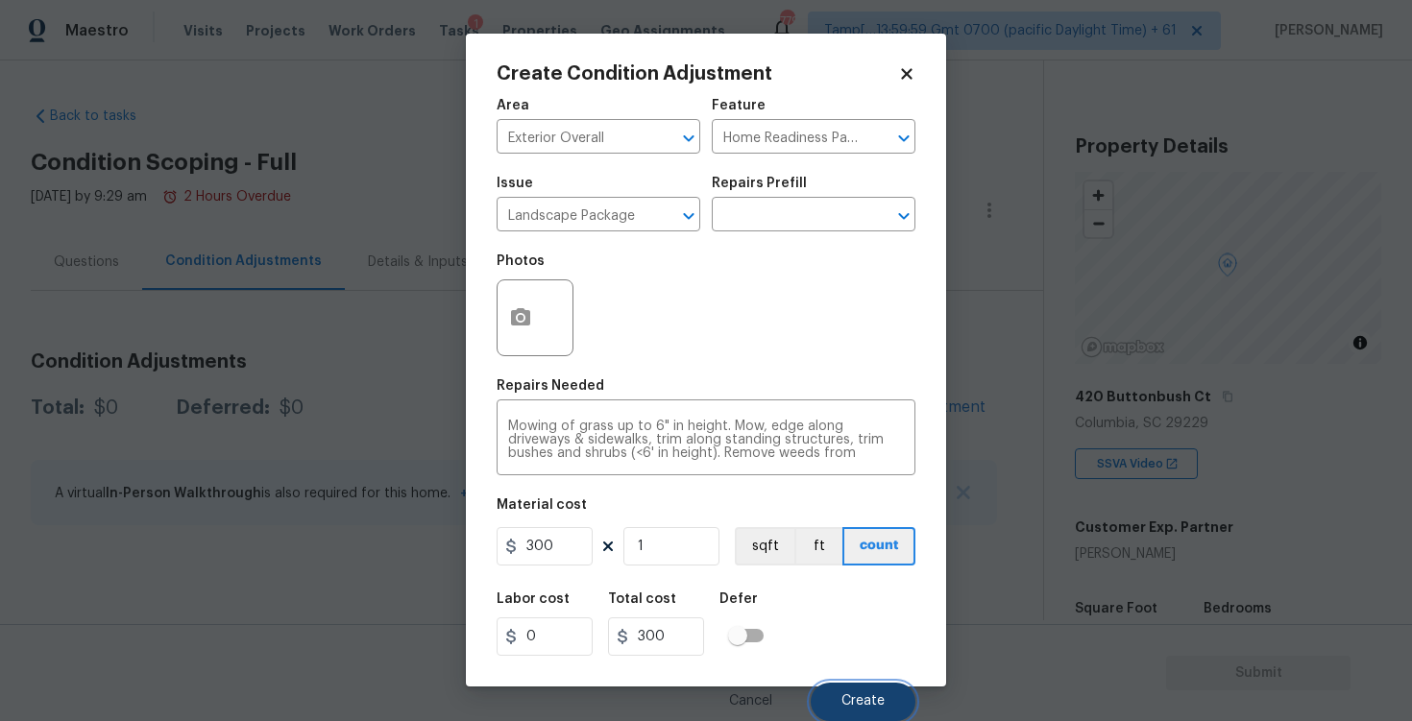
click at [871, 694] on span "Create" at bounding box center [862, 701] width 43 height 14
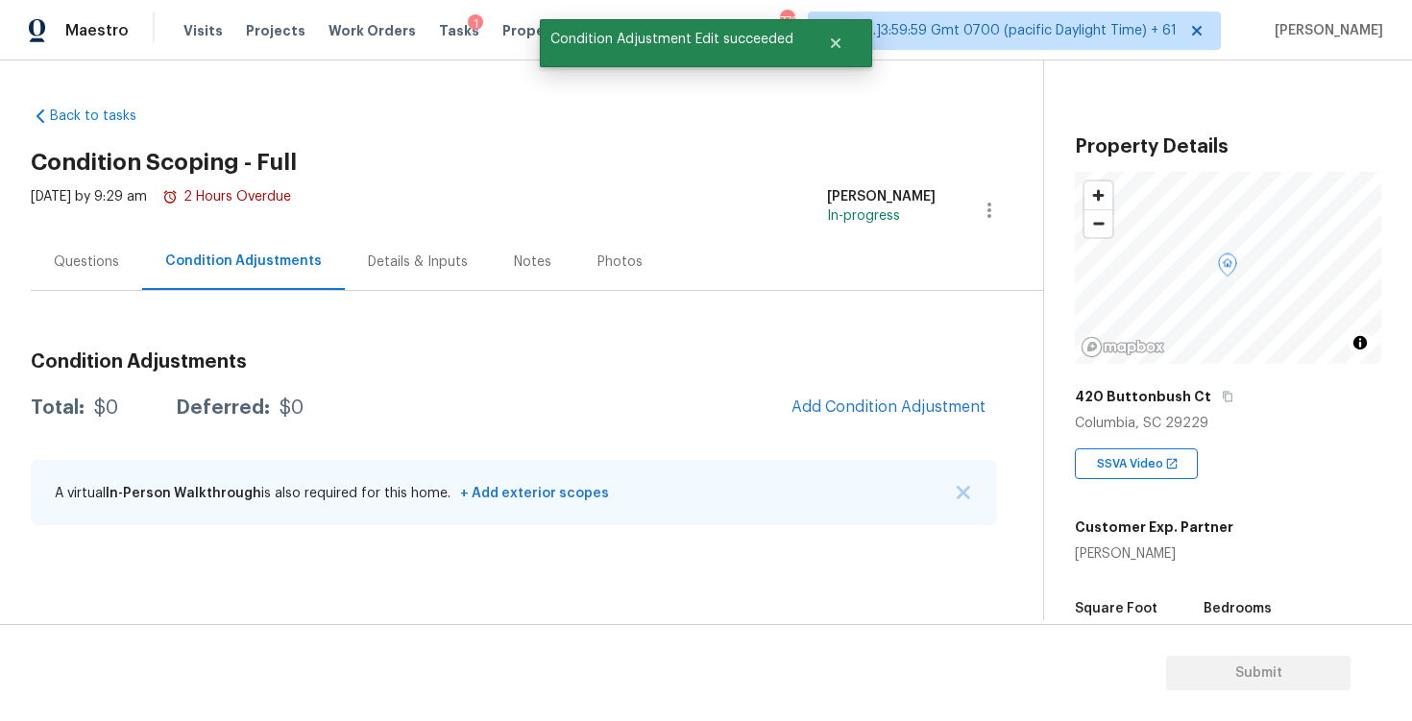
scroll to position [0, 0]
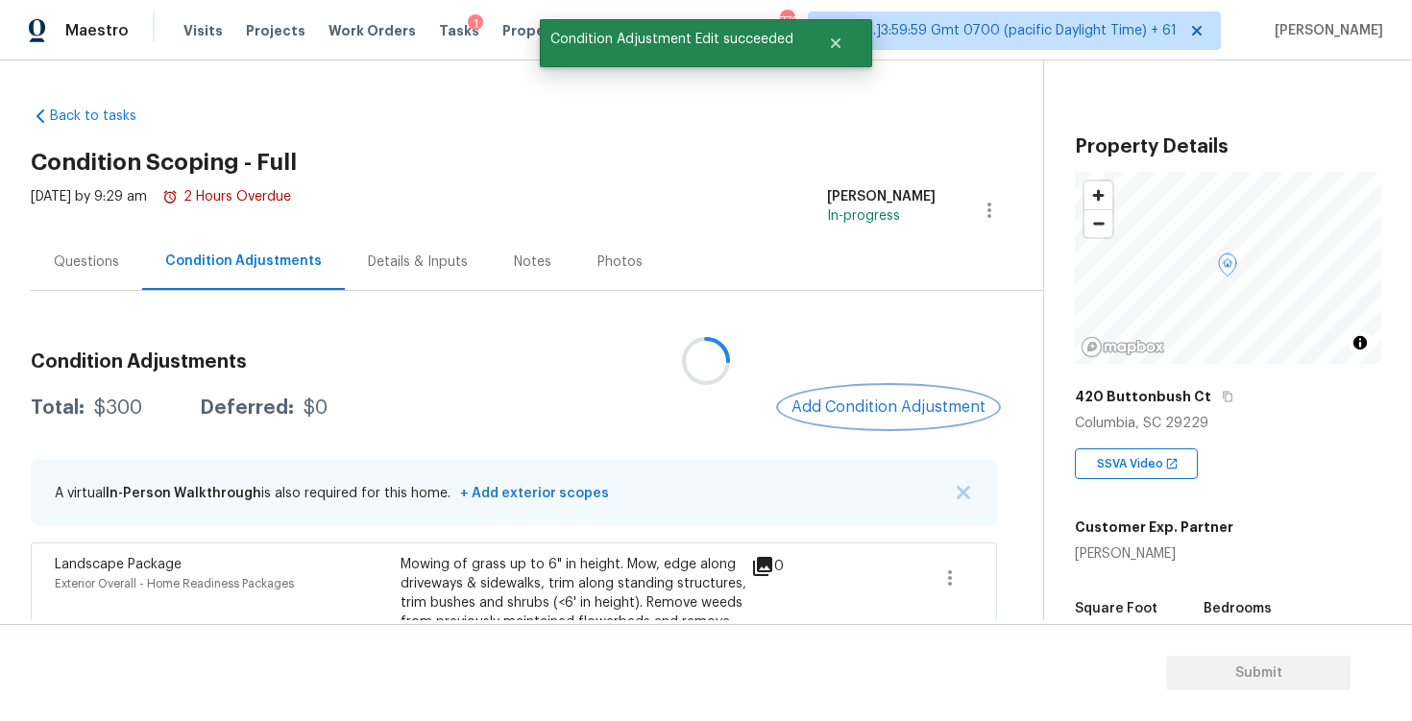
click at [857, 397] on button "Add Condition Adjustment" at bounding box center [888, 407] width 217 height 40
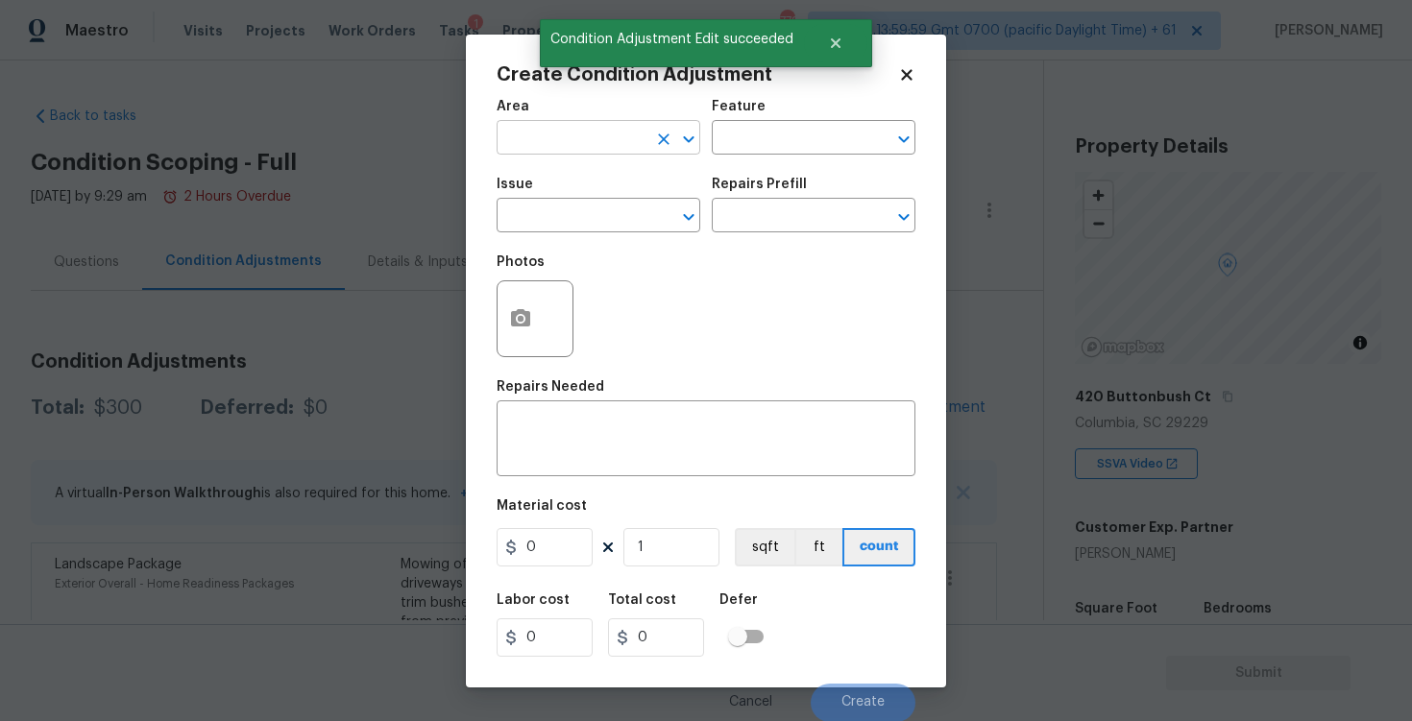
click at [556, 140] on input "text" at bounding box center [572, 140] width 150 height 30
click at [566, 204] on li "Exterior Overall" at bounding box center [599, 214] width 204 height 32
type input "Exterior Overall"
click at [566, 204] on input "text" at bounding box center [572, 218] width 150 height 30
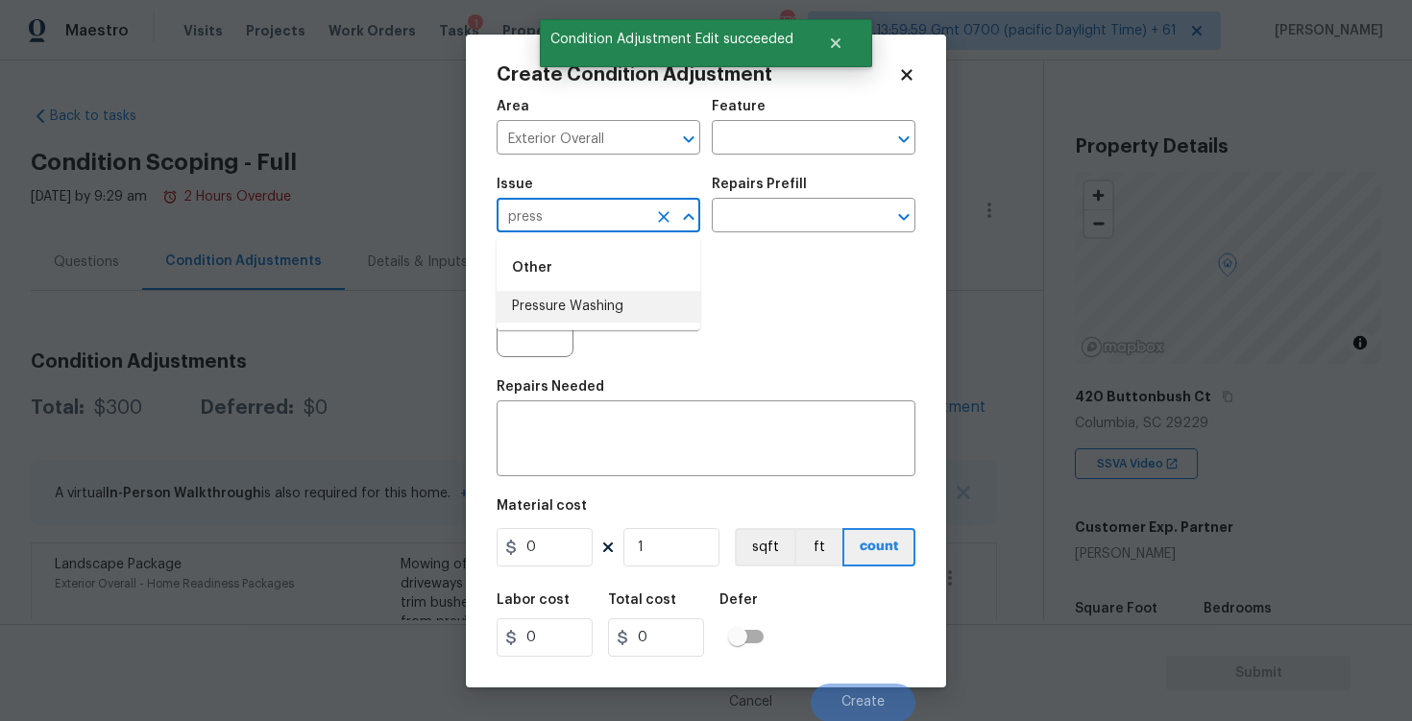
click at [570, 312] on li "Pressure Washing" at bounding box center [599, 307] width 204 height 32
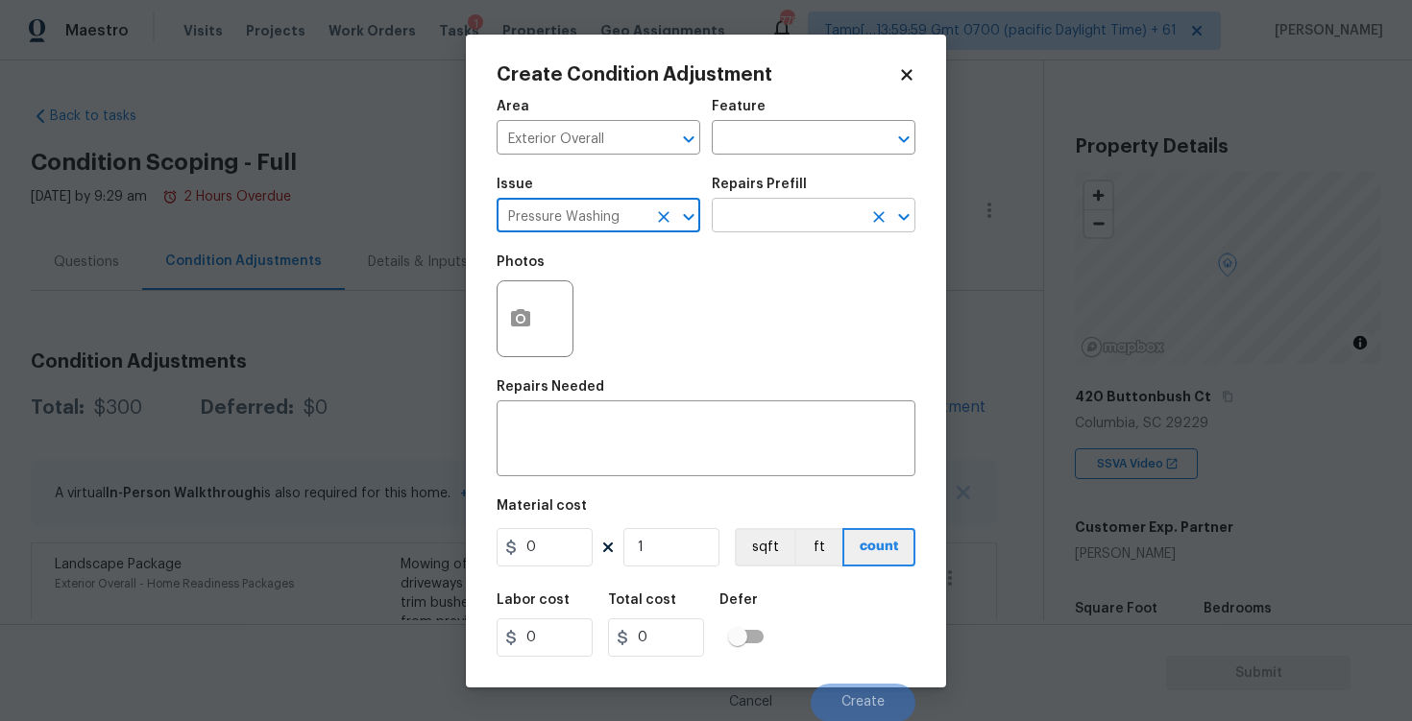
type input "Pressure Washing"
click at [759, 227] on input "text" at bounding box center [787, 218] width 150 height 30
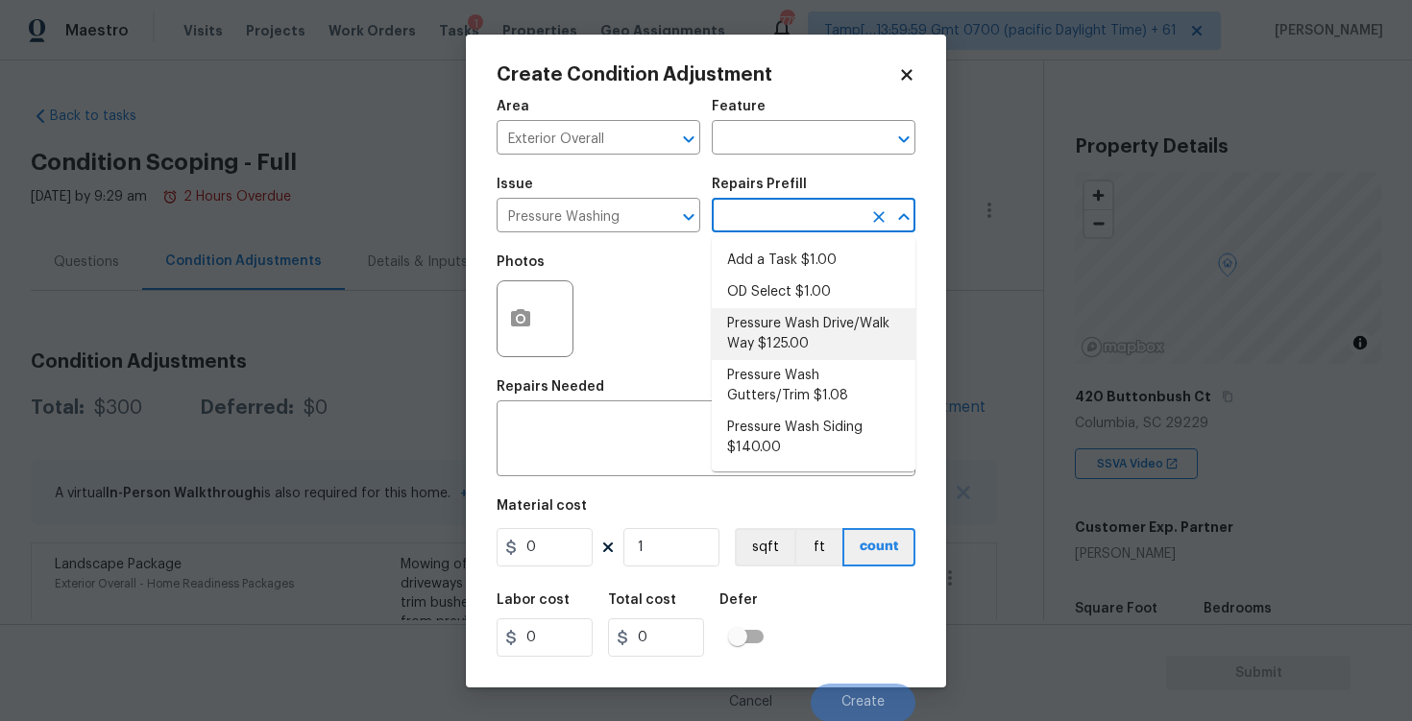
click at [768, 319] on li "Pressure Wash Drive/Walk Way $125.00" at bounding box center [814, 334] width 204 height 52
type input "Siding"
type textarea "Pressure wash the driveways/walkways as directed by the PM. Ensure that all deb…"
type input "125"
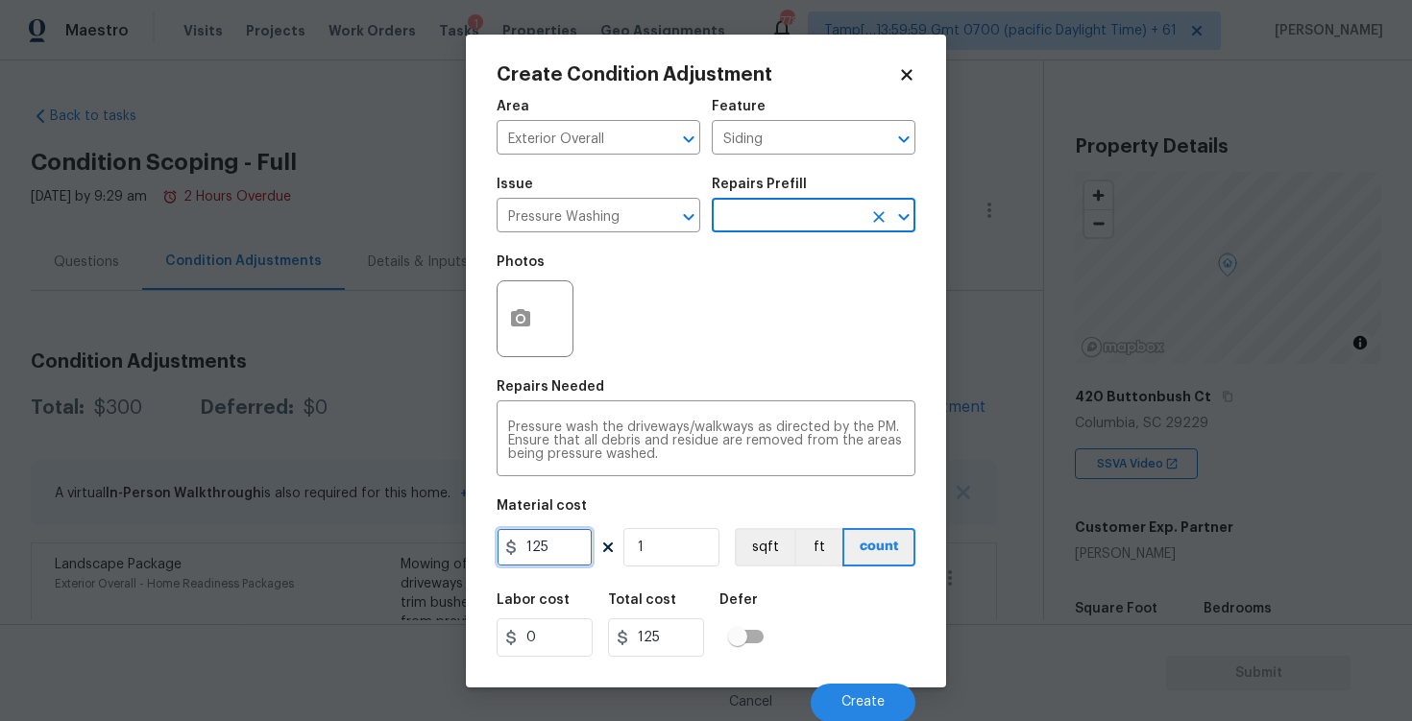
click at [572, 539] on input "125" at bounding box center [545, 547] width 96 height 38
type input "400"
click at [812, 604] on div "Labor cost 0 Total cost 400 Defer" at bounding box center [706, 625] width 419 height 86
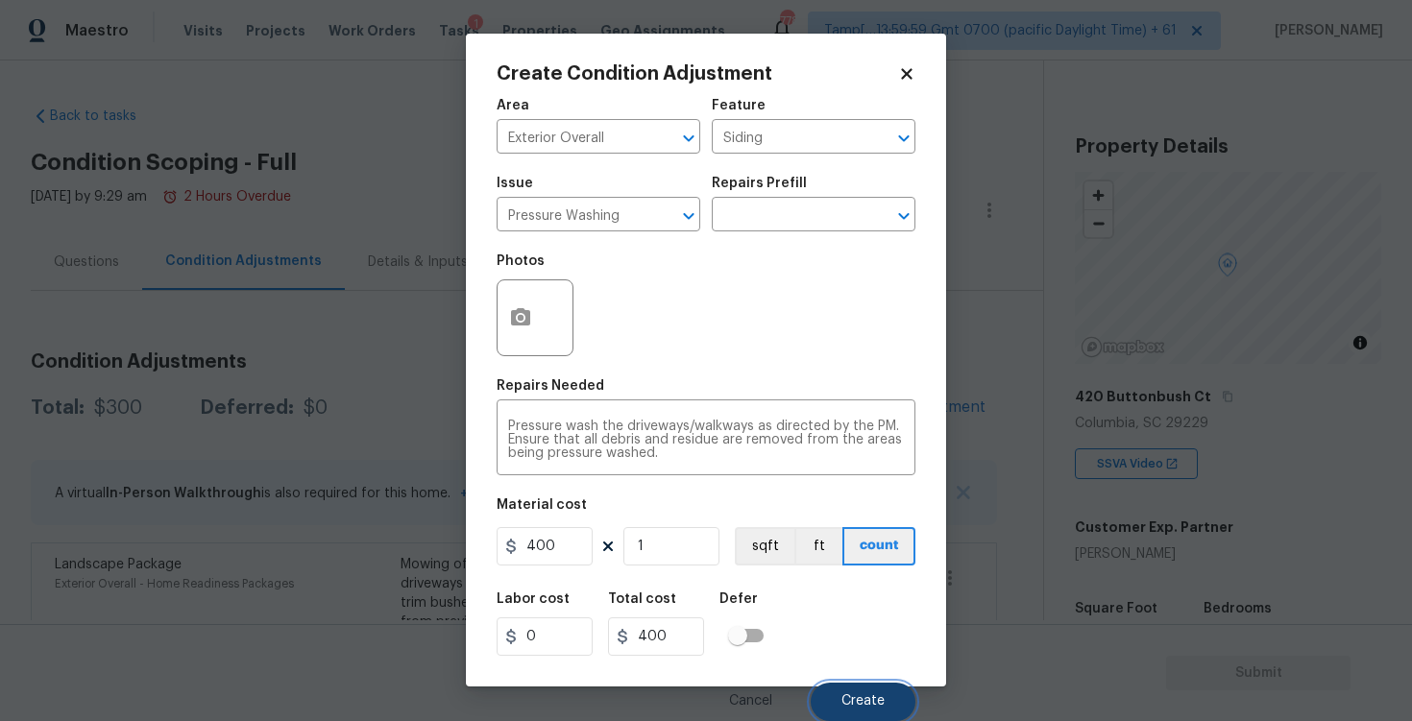
click at [843, 695] on span "Create" at bounding box center [862, 701] width 43 height 14
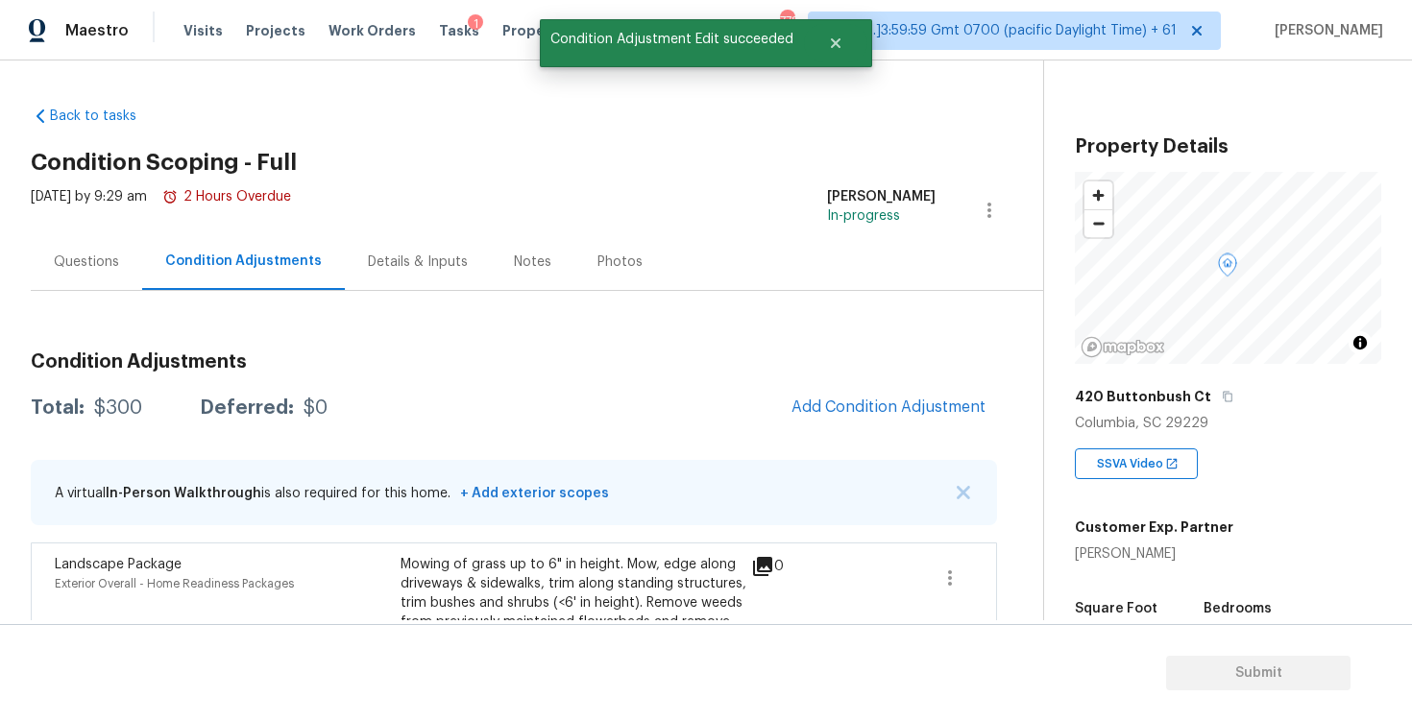
scroll to position [0, 0]
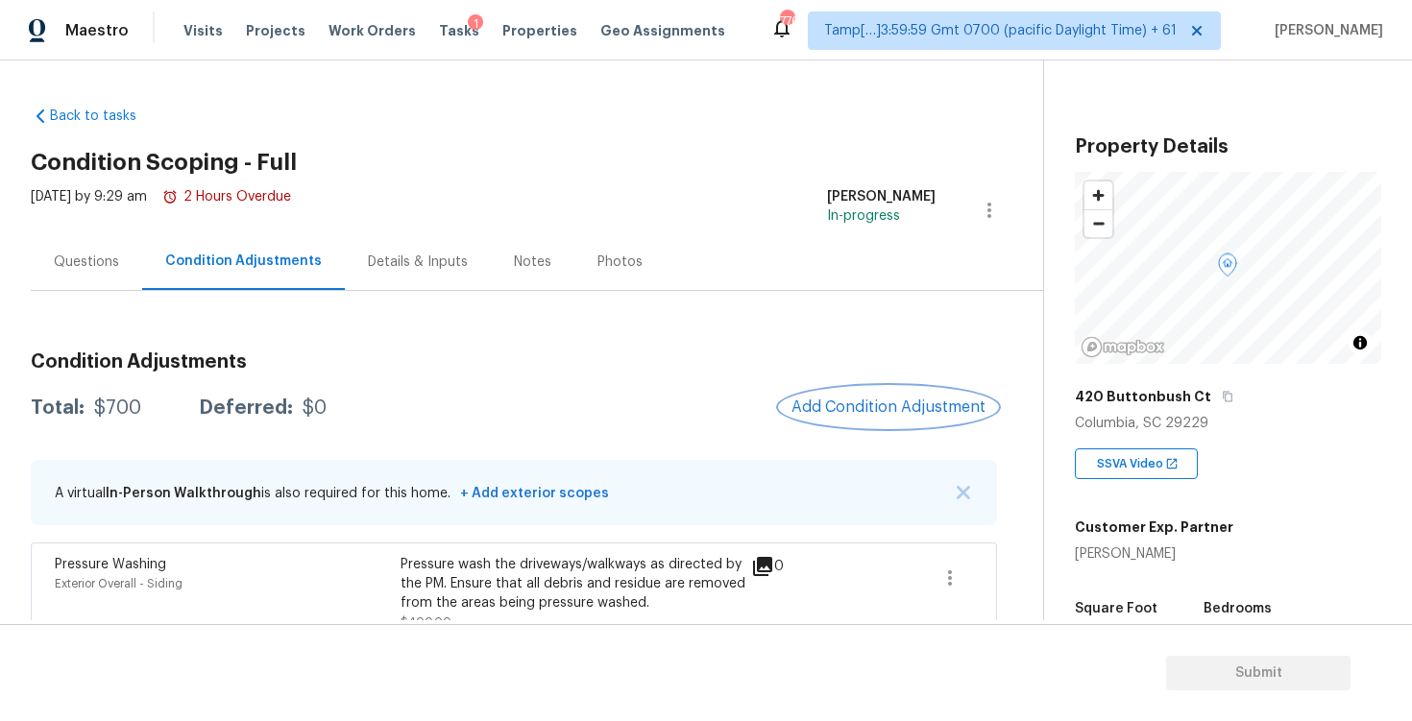
click at [888, 394] on button "Add Condition Adjustment" at bounding box center [888, 407] width 217 height 40
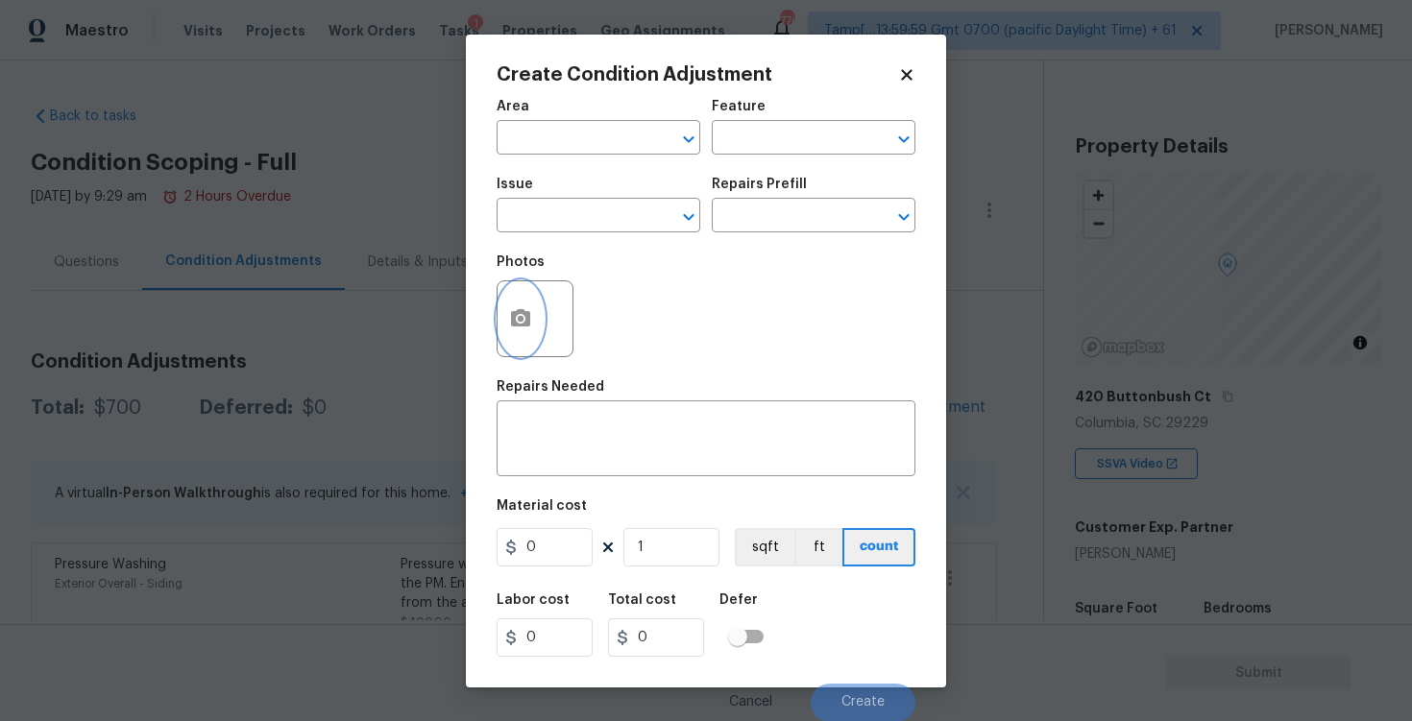
click at [534, 304] on button "button" at bounding box center [521, 318] width 46 height 75
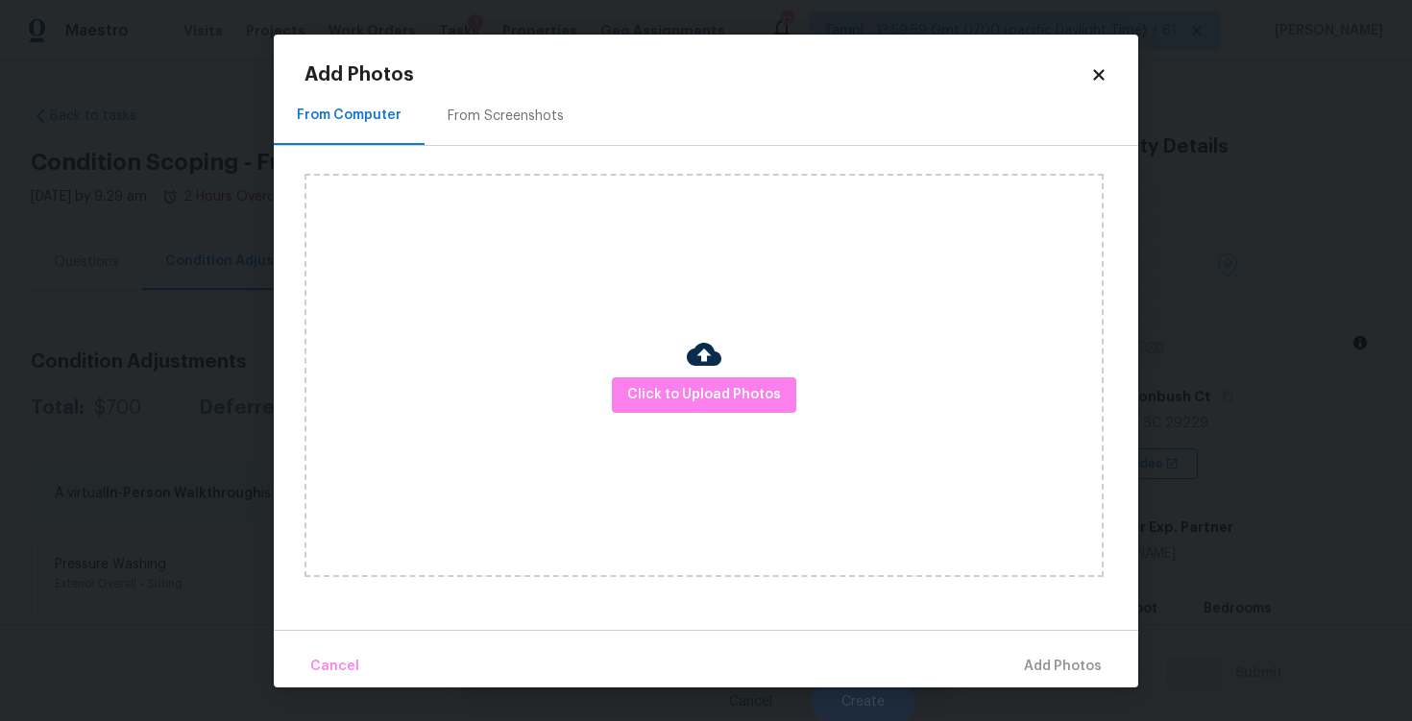
click at [726, 420] on div "Click to Upload Photos" at bounding box center [703, 375] width 799 height 403
click at [728, 393] on span "Click to Upload Photos" at bounding box center [704, 395] width 154 height 24
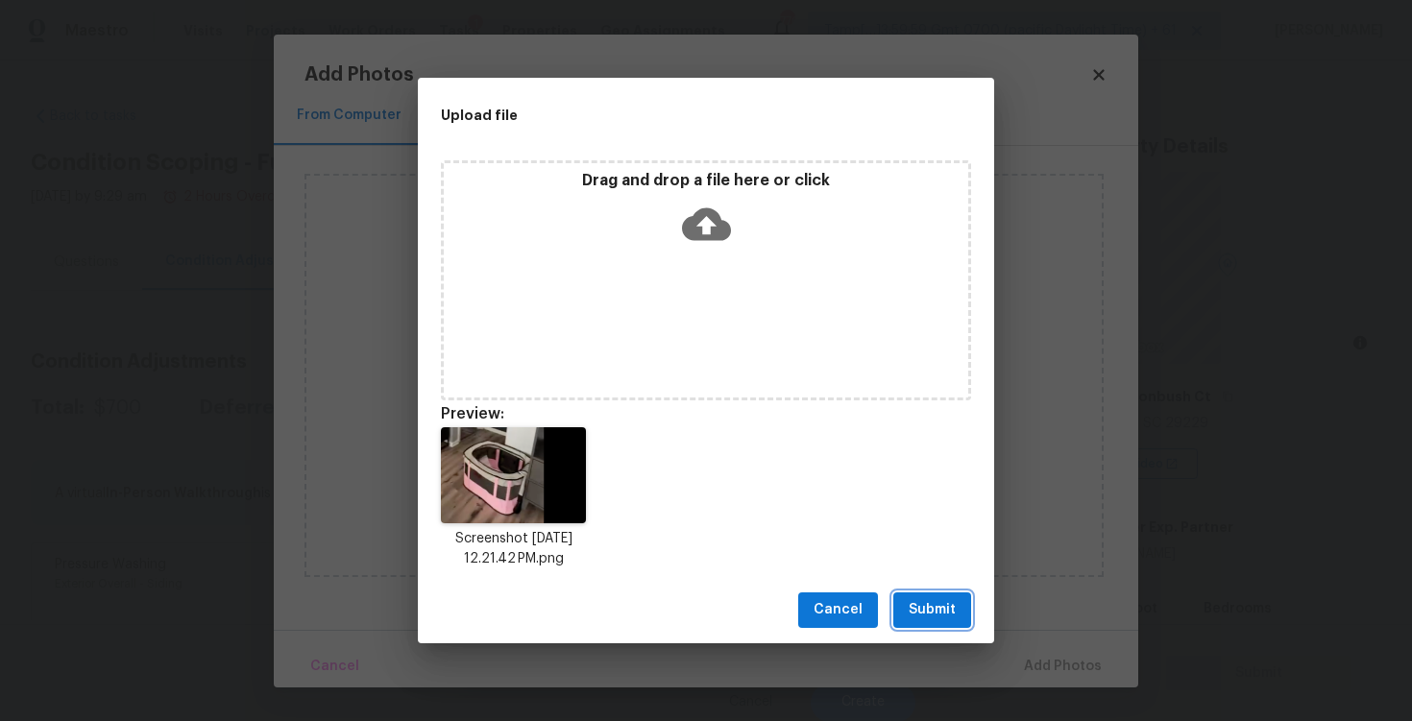
click at [937, 605] on span "Submit" at bounding box center [932, 610] width 47 height 24
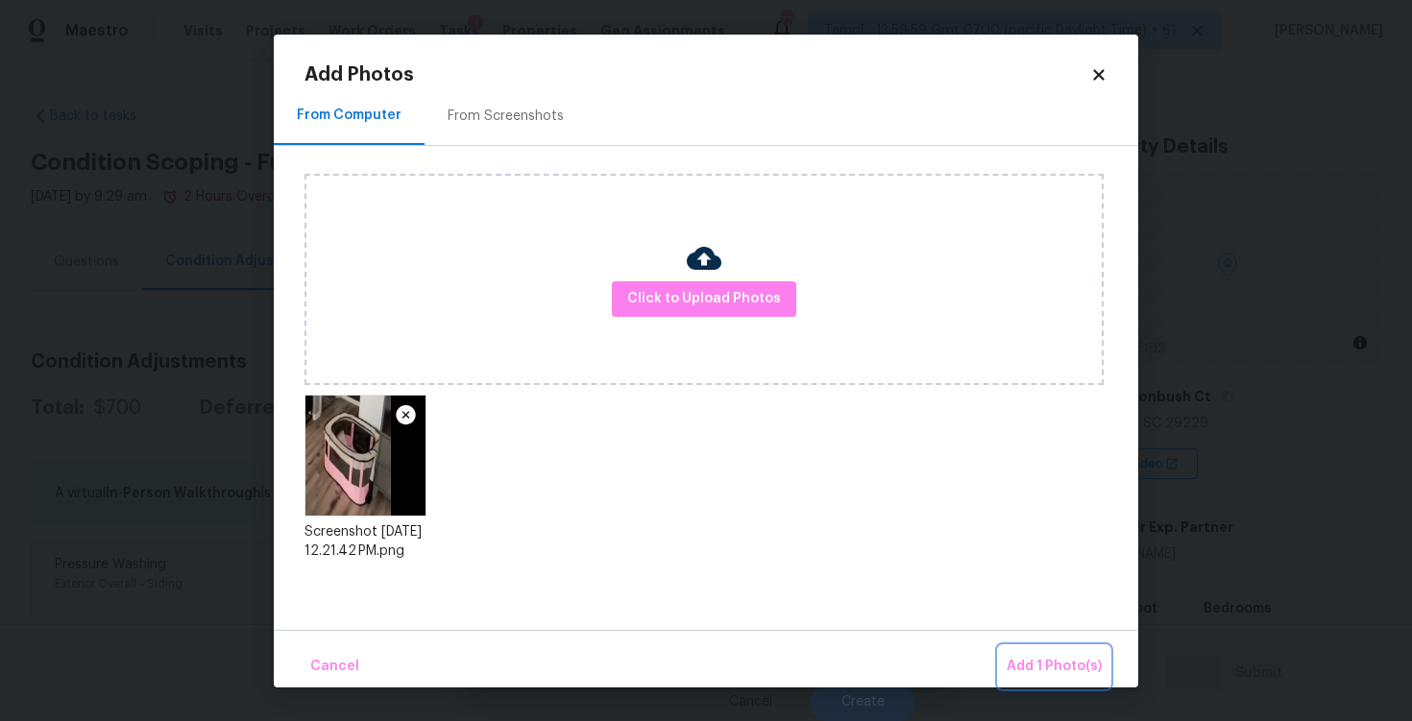
click at [1011, 652] on button "Add 1 Photo(s)" at bounding box center [1054, 666] width 110 height 41
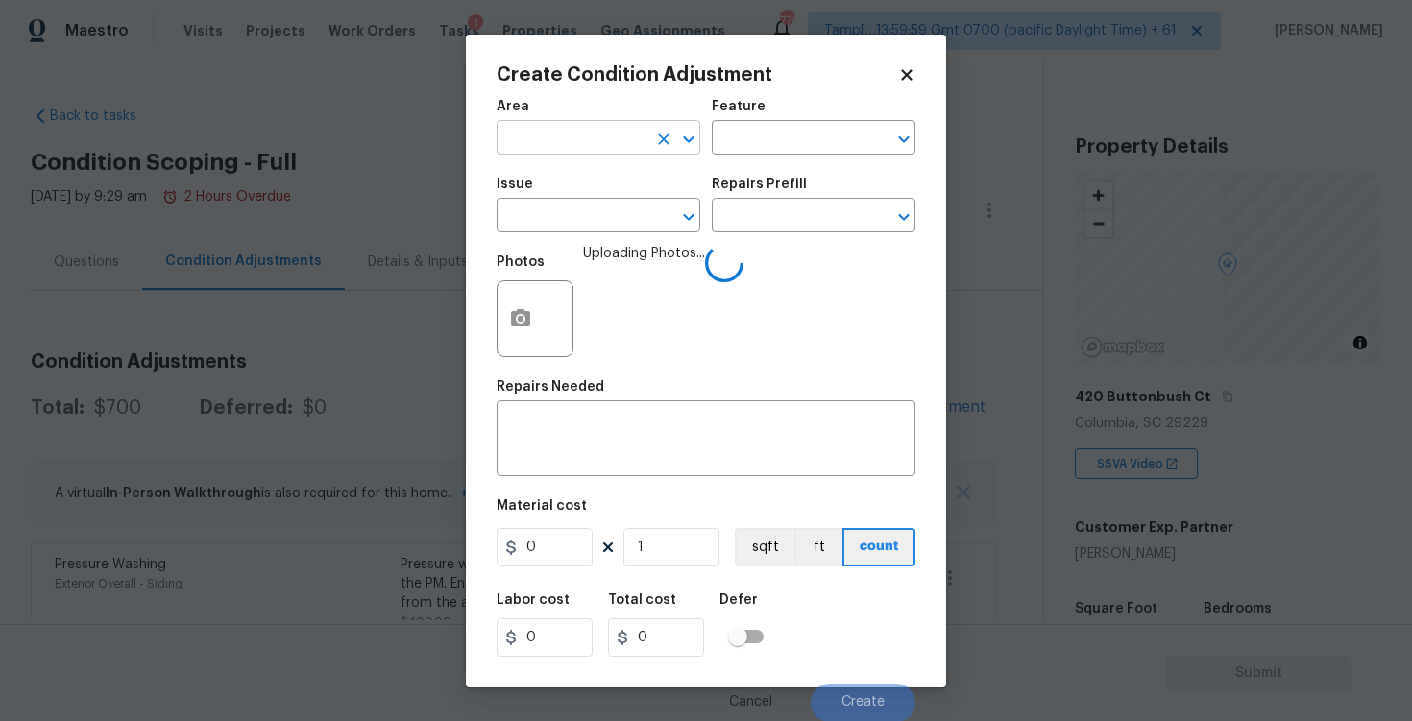
click at [619, 150] on input "text" at bounding box center [572, 140] width 150 height 30
click at [607, 207] on li "Interior Overall" at bounding box center [599, 214] width 204 height 32
type input "Interior Overall"
click at [607, 207] on input "text" at bounding box center [572, 218] width 150 height 30
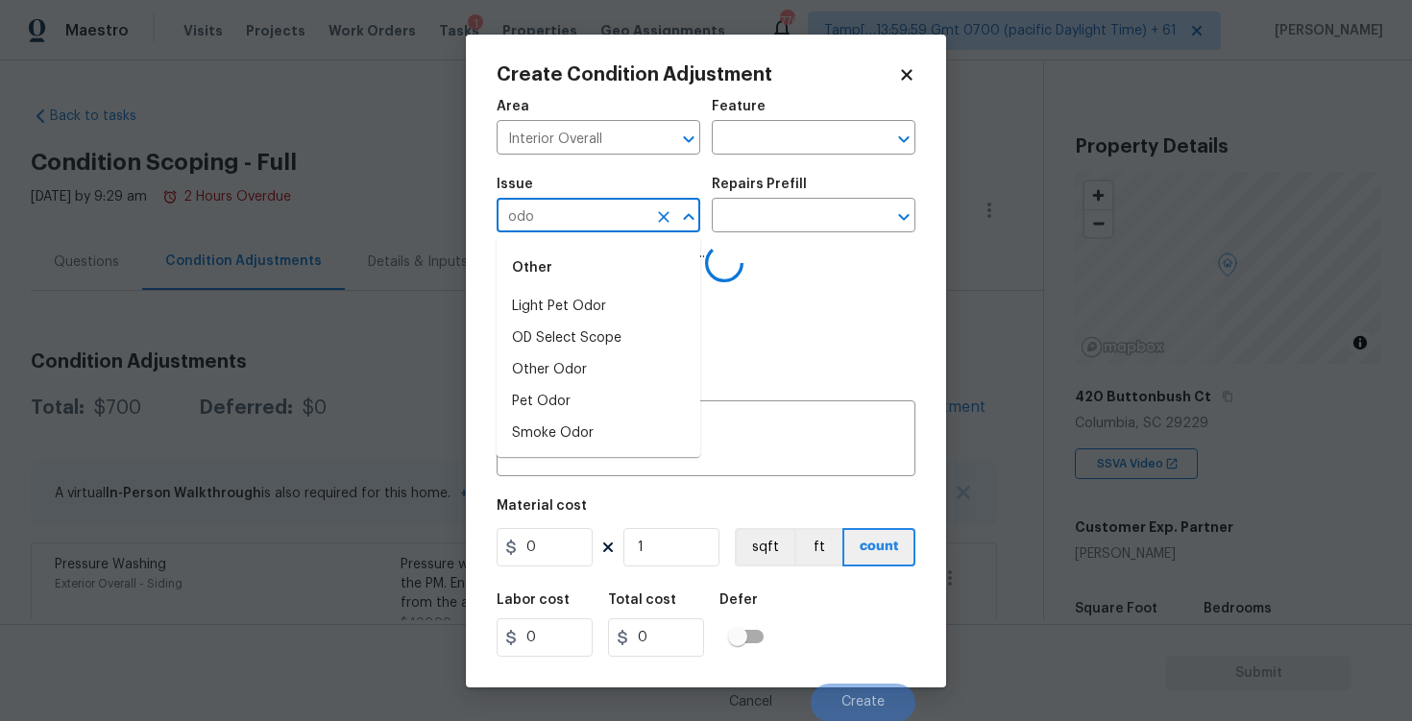
type input "odor"
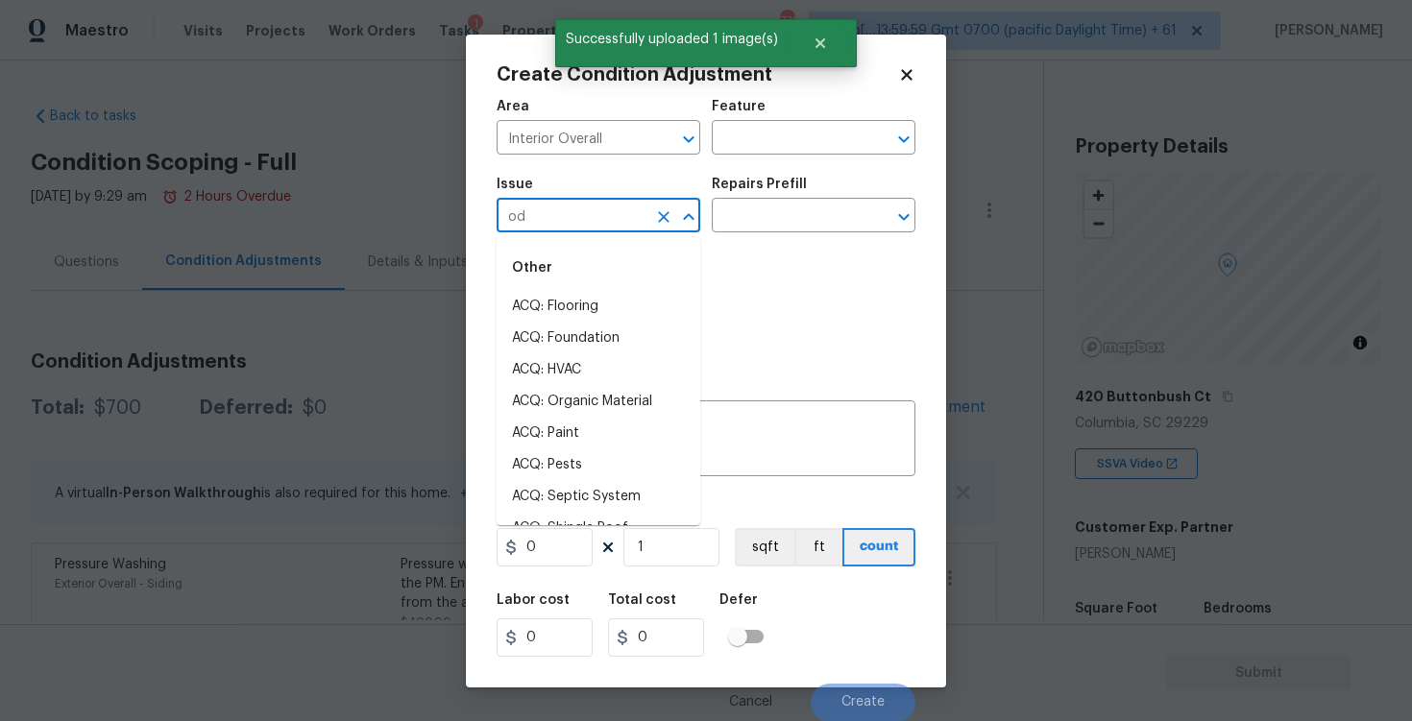
type input "odo"
type input "r"
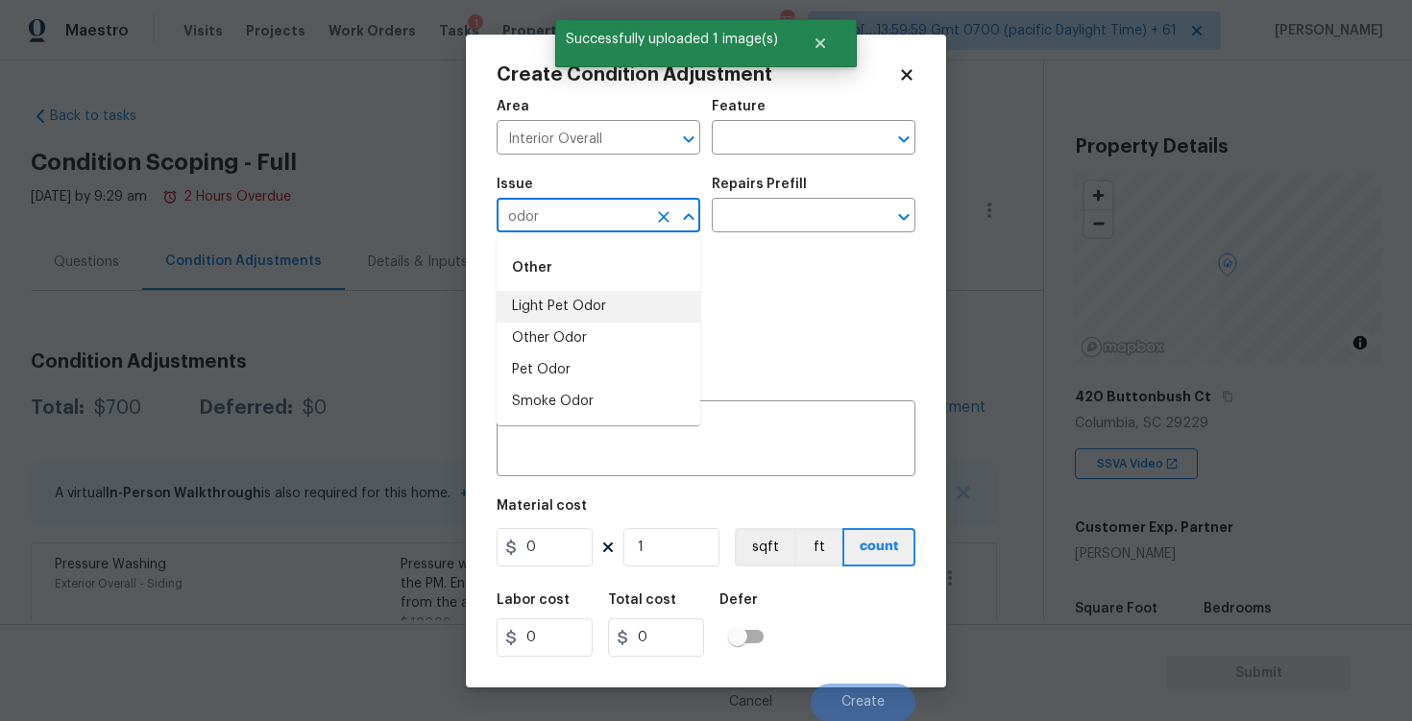
click at [621, 304] on li "Light Pet Odor" at bounding box center [599, 307] width 204 height 32
type input "Light Pet Odor"
click at [731, 225] on input "text" at bounding box center [787, 218] width 150 height 30
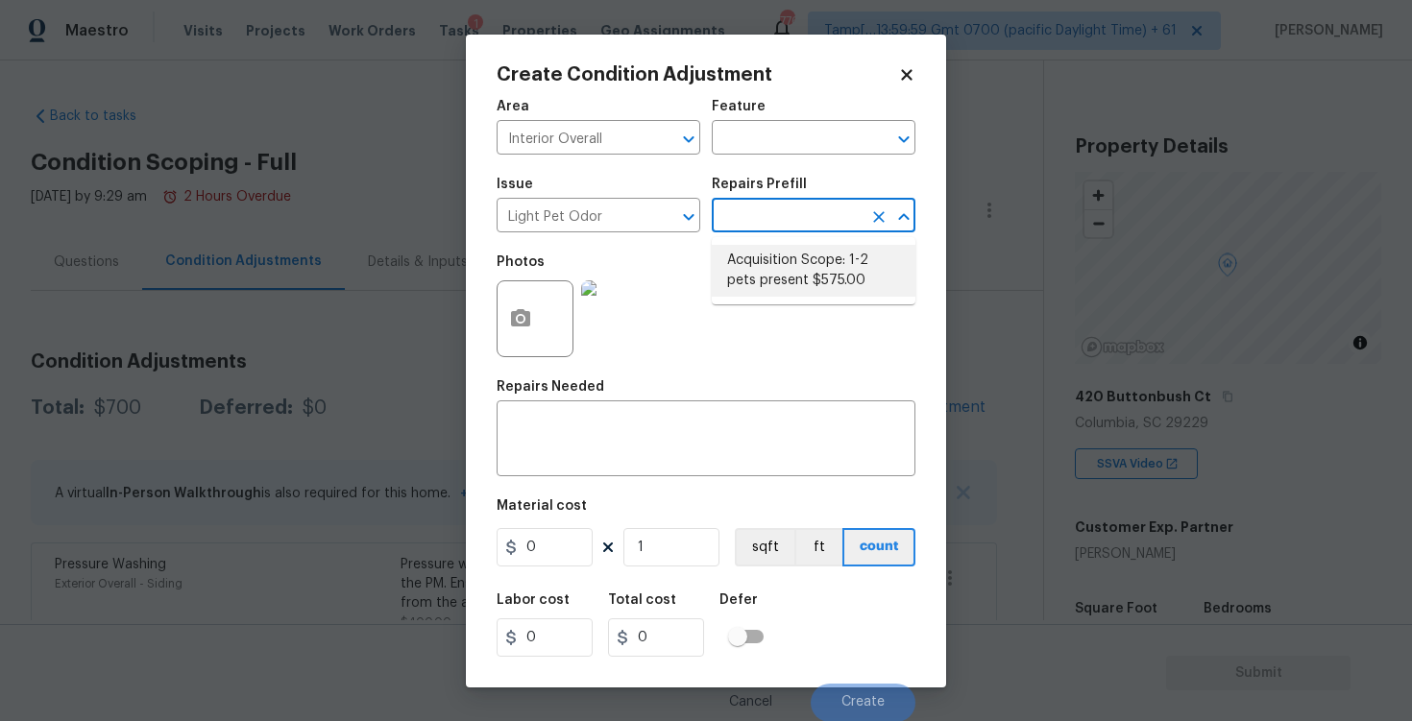
click at [761, 259] on li "Acquisition Scope: 1-2 pets present $575.00" at bounding box center [814, 271] width 204 height 52
type textarea "Acquisition Scope: 1-2 pets present"
type input "575"
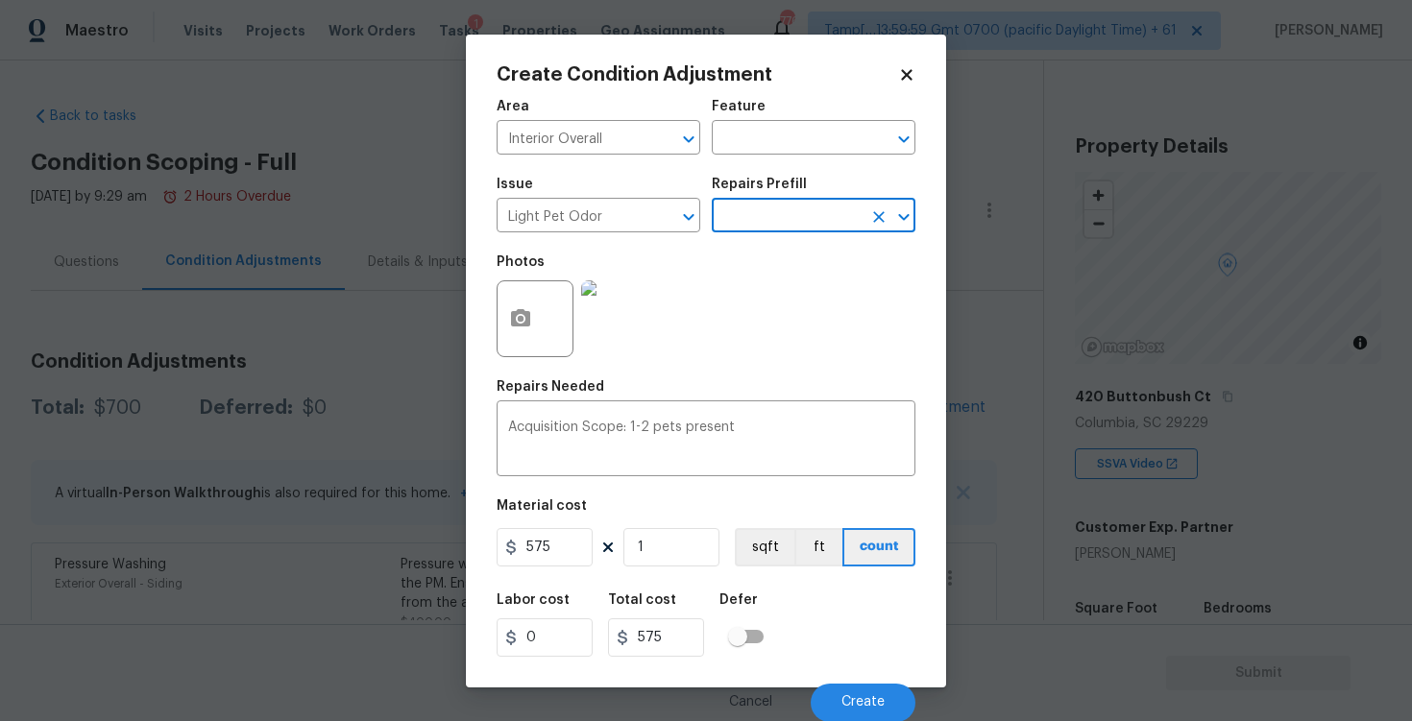
scroll to position [1, 0]
click at [823, 694] on button "Create" at bounding box center [863, 702] width 105 height 38
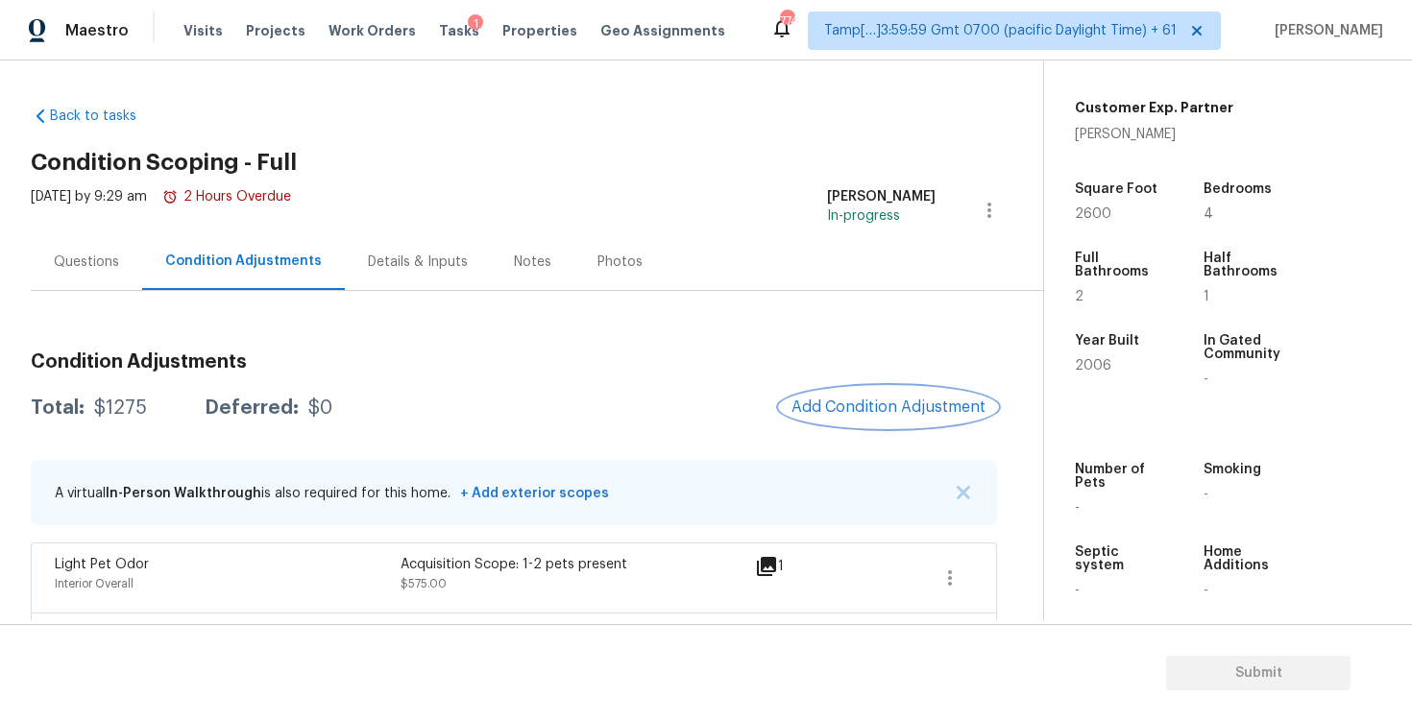
scroll to position [421, 0]
click at [927, 402] on span "Add Condition Adjustment" at bounding box center [888, 407] width 194 height 17
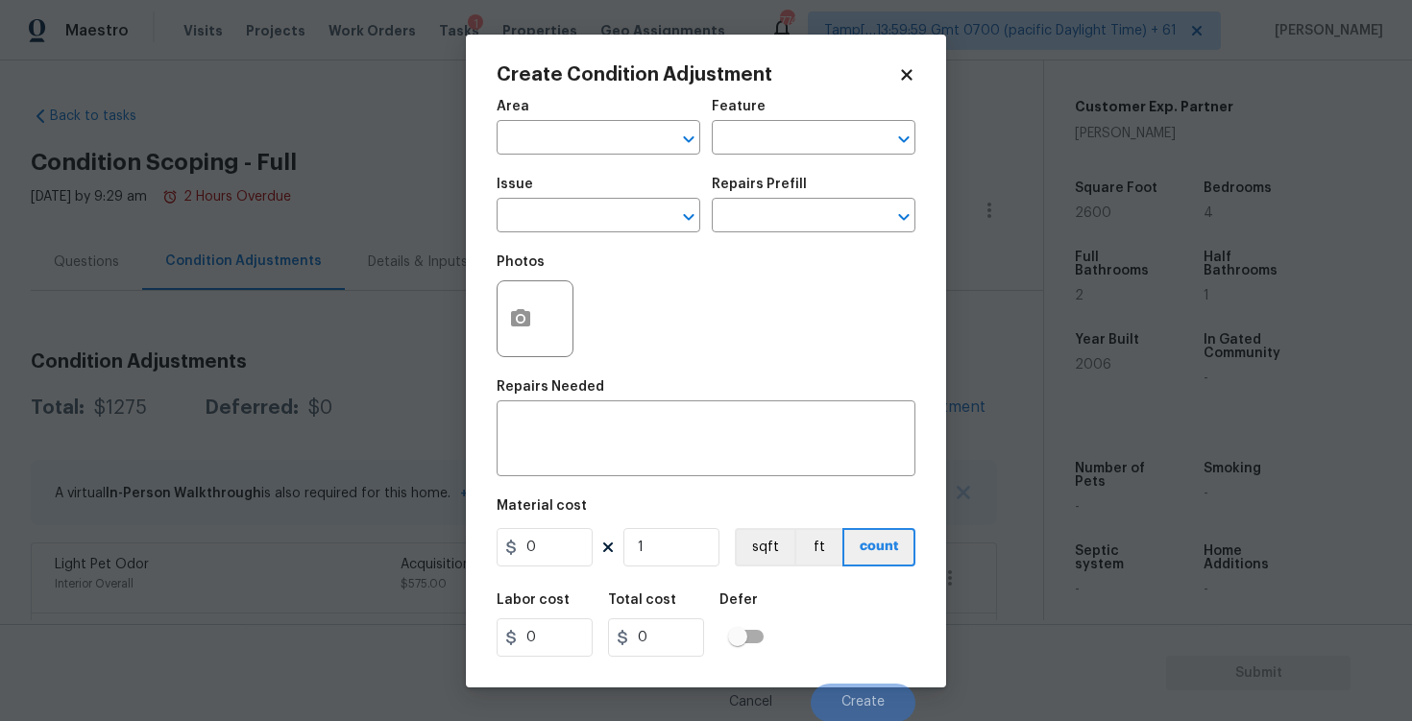
click at [609, 157] on span "Area ​" at bounding box center [599, 127] width 204 height 78
click at [610, 145] on input "text" at bounding box center [572, 140] width 150 height 30
click at [584, 221] on li "Interior Overall" at bounding box center [599, 214] width 204 height 32
type input "Interior Overall"
click at [584, 221] on input "text" at bounding box center [572, 218] width 150 height 30
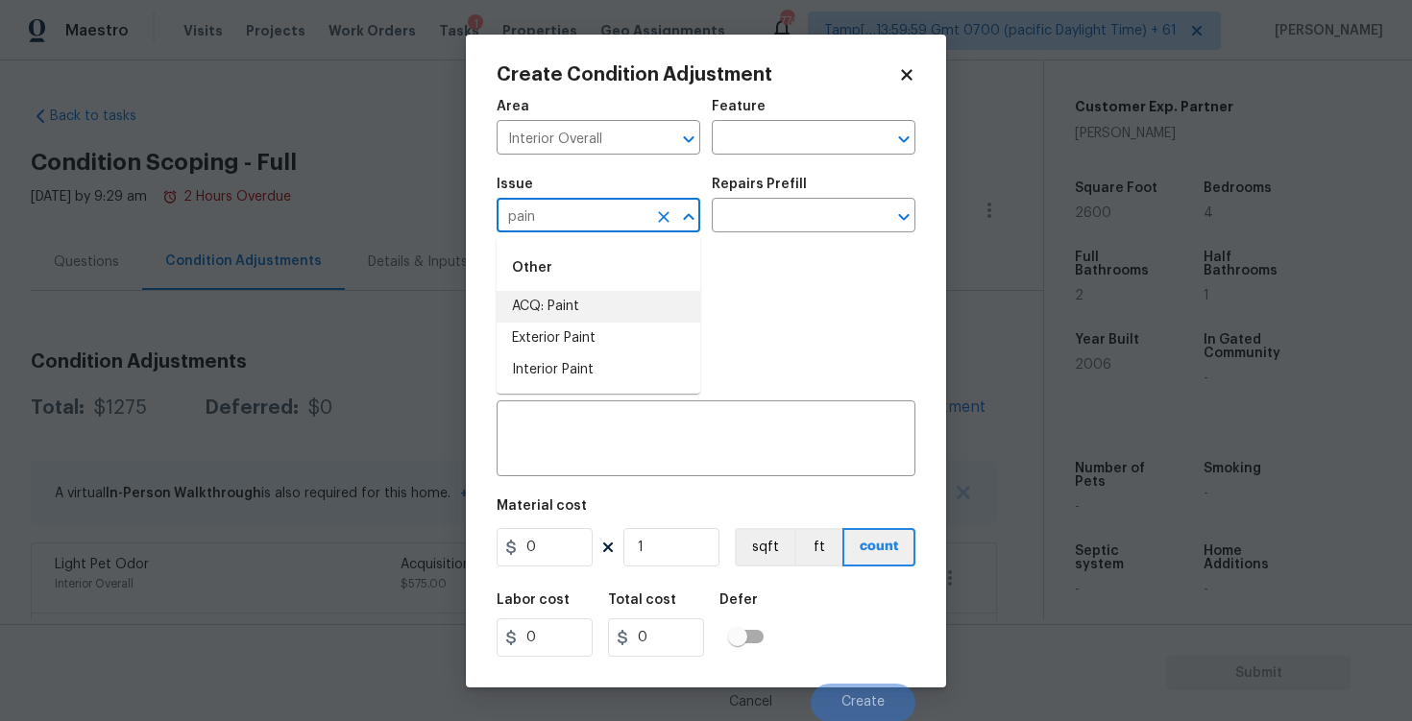
click at [588, 302] on li "ACQ: Paint" at bounding box center [599, 307] width 204 height 32
type input "ACQ: Paint"
click at [719, 232] on input "text" at bounding box center [787, 218] width 150 height 30
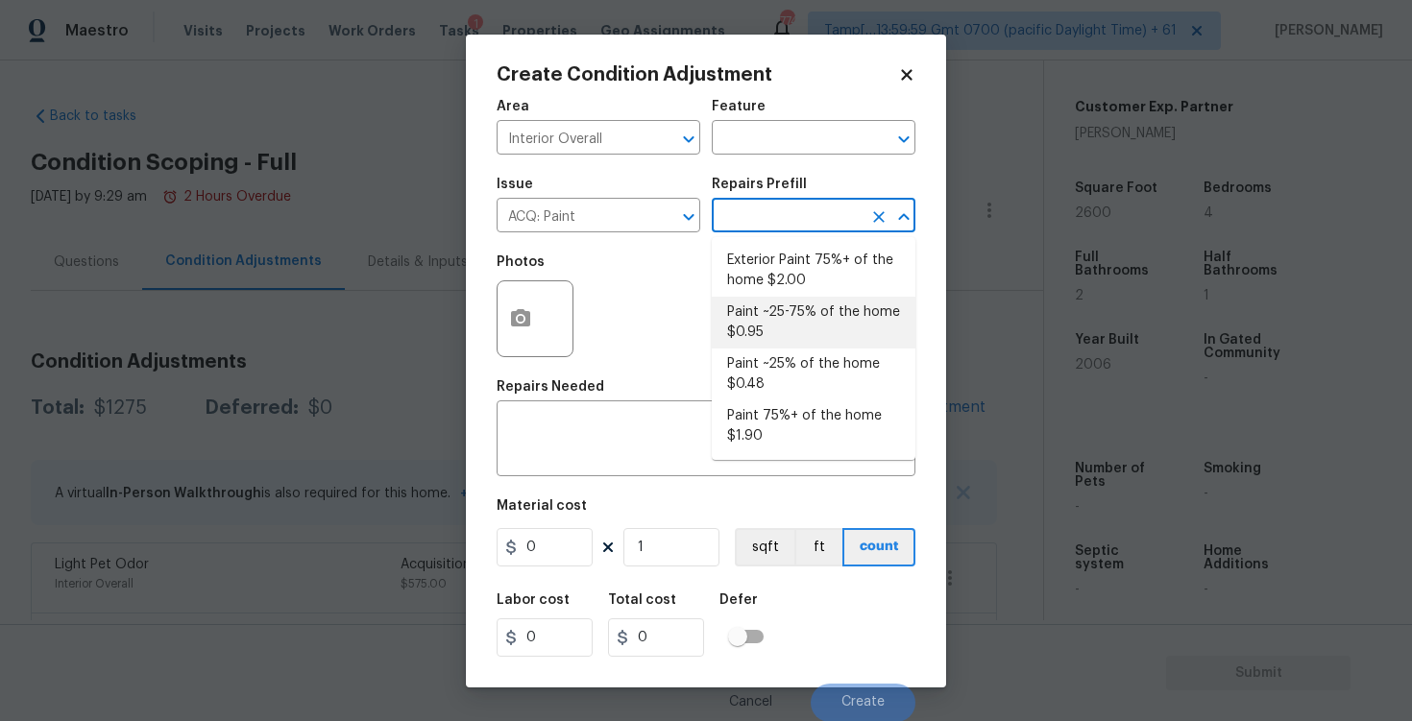
click at [759, 344] on li "Paint ~25-75% of the home $0.95" at bounding box center [814, 323] width 204 height 52
type input "Acquisition"
type textarea "Acquisition Scope: ~25 - 75% of the home needs interior paint"
type input "0.95"
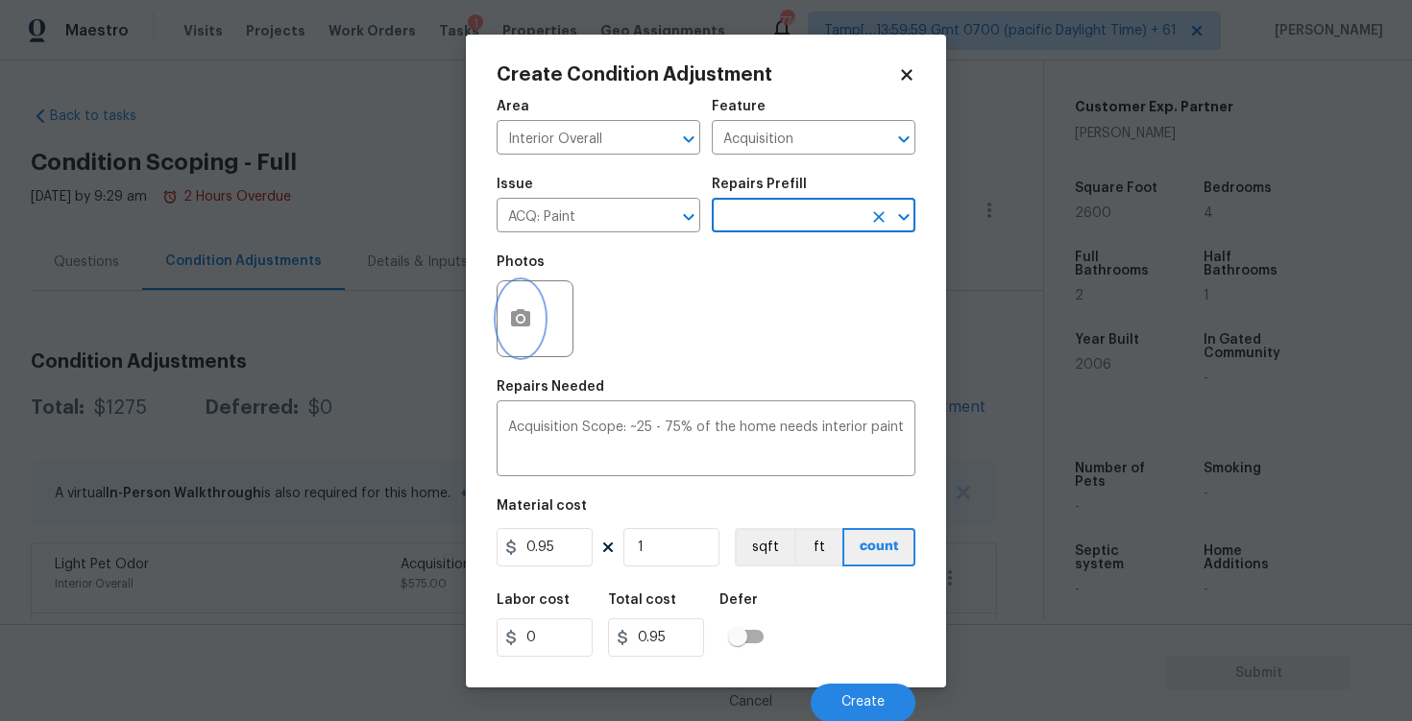
click at [536, 325] on button "button" at bounding box center [521, 318] width 46 height 75
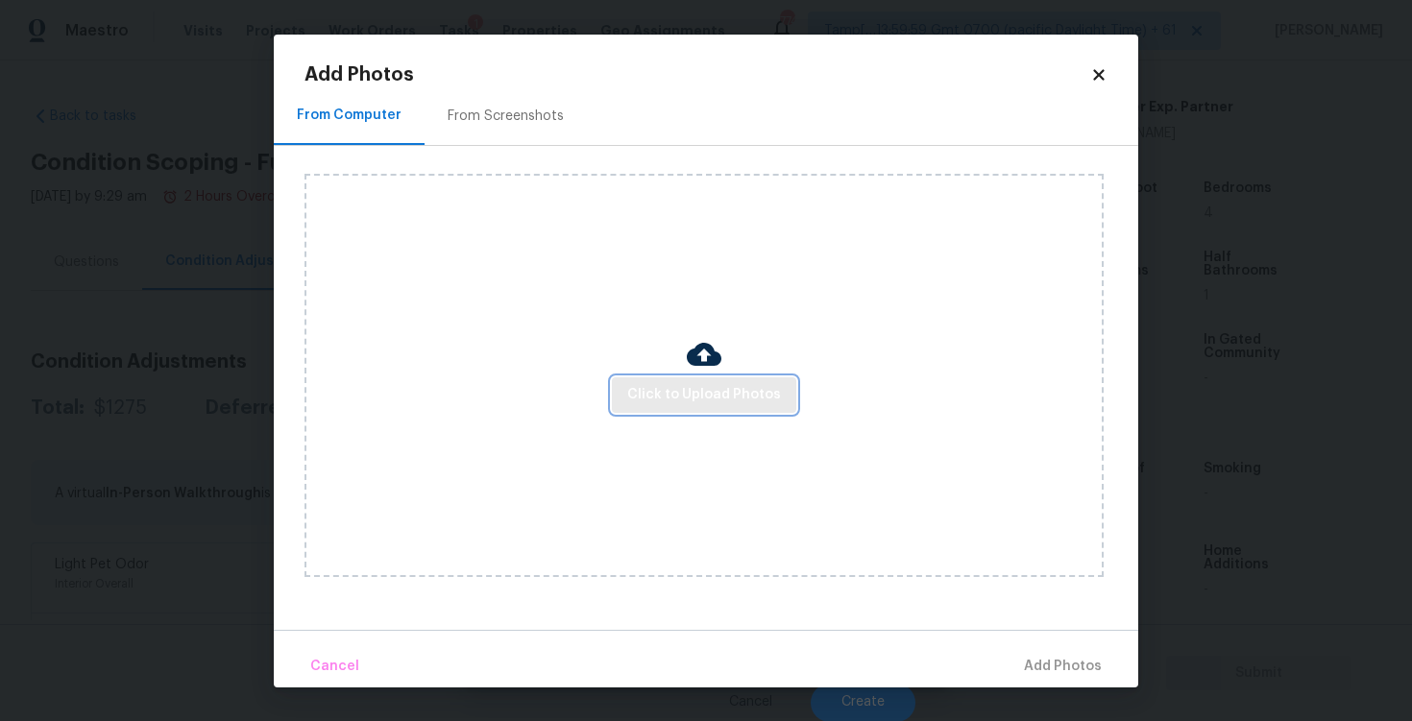
click at [671, 403] on span "Click to Upload Photos" at bounding box center [704, 395] width 154 height 24
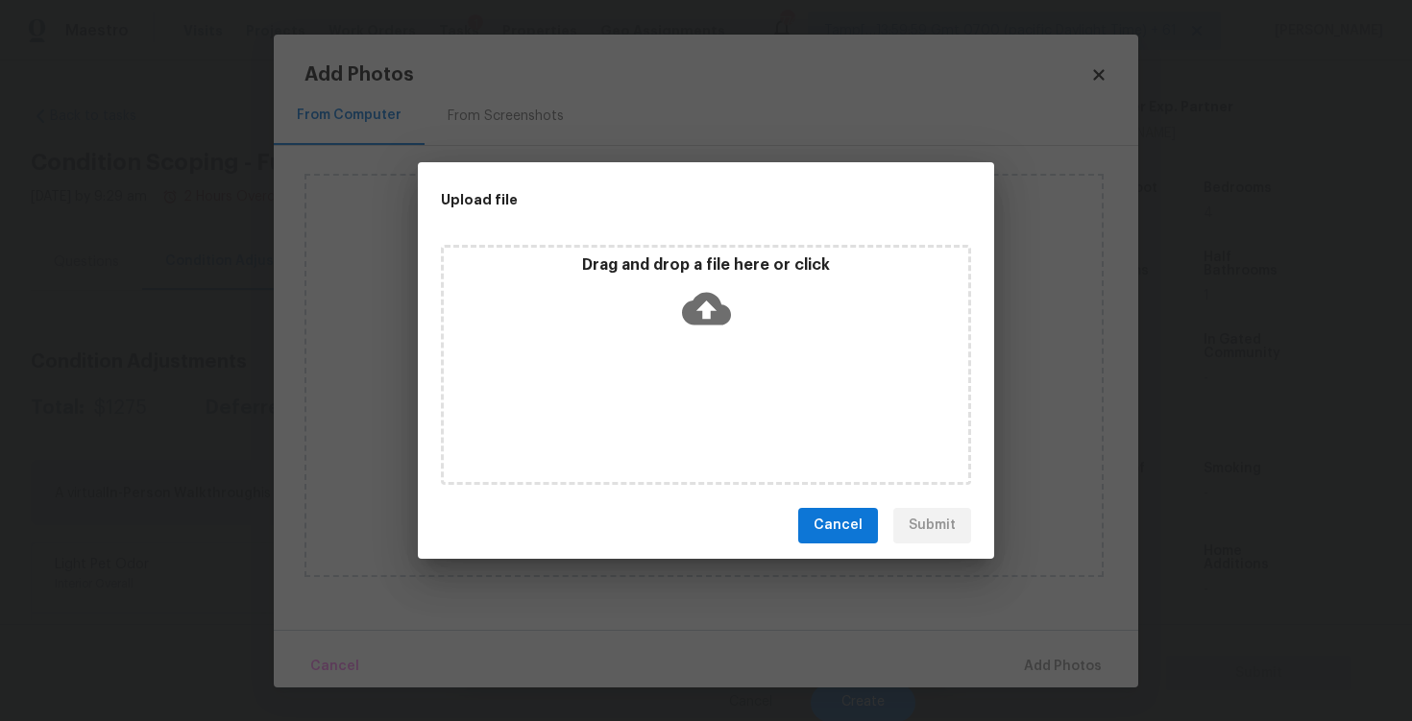
click at [690, 324] on icon at bounding box center [706, 308] width 49 height 49
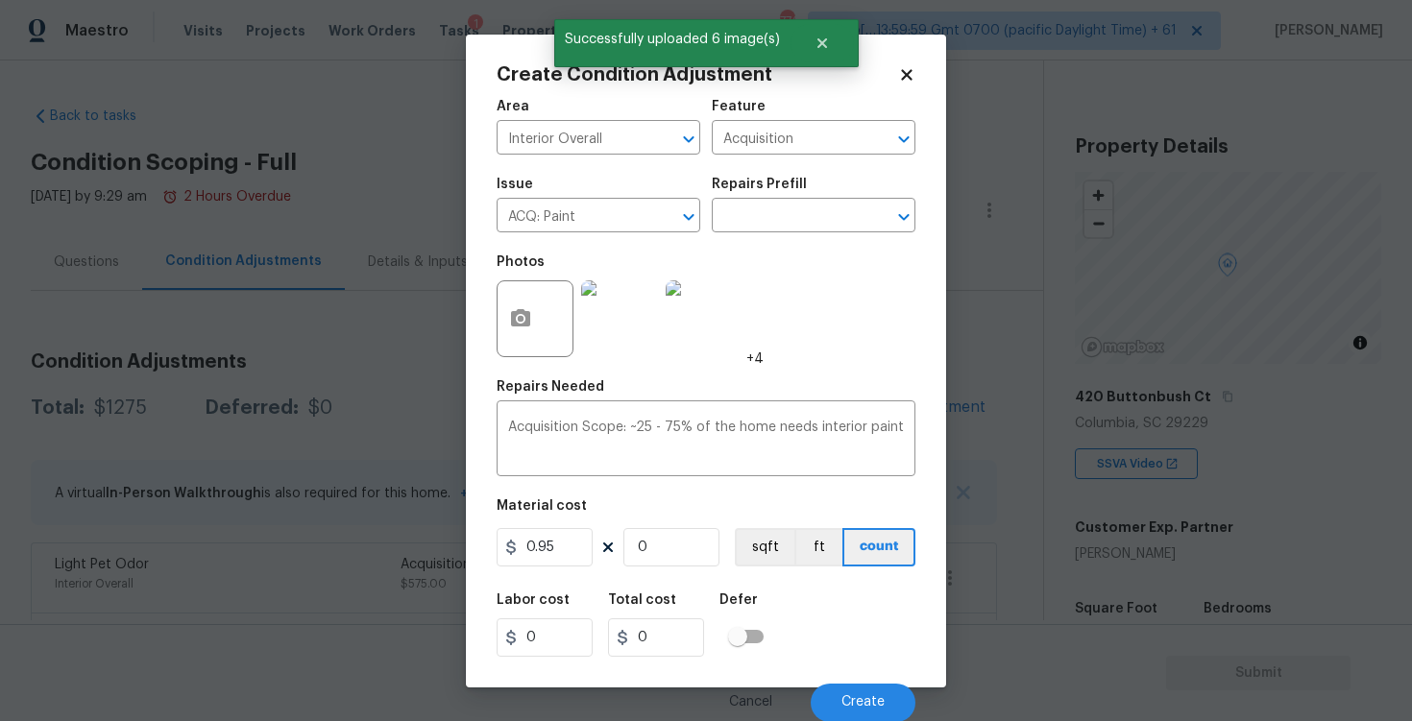
scroll to position [1, 0]
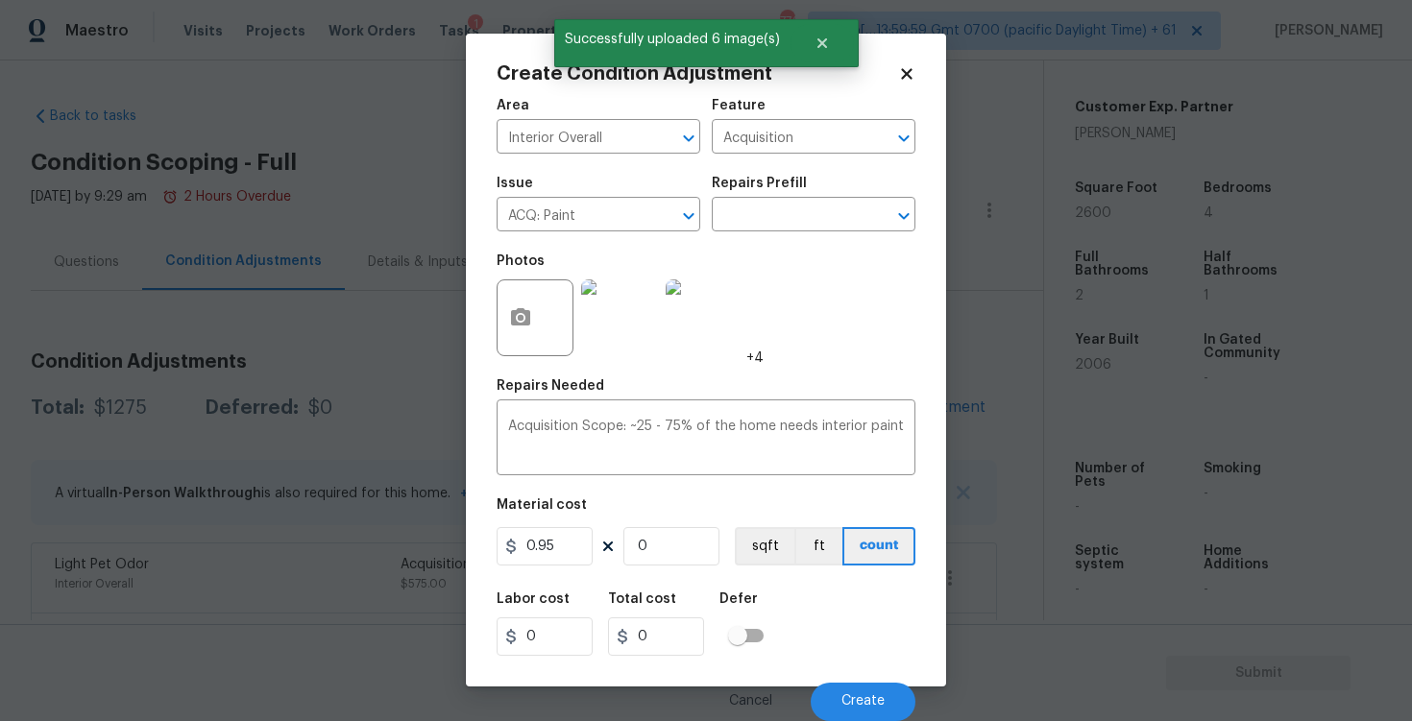
type input "2591"
type input "2461.45"
type input "2591"
click at [772, 549] on button "sqft" at bounding box center [765, 546] width 60 height 38
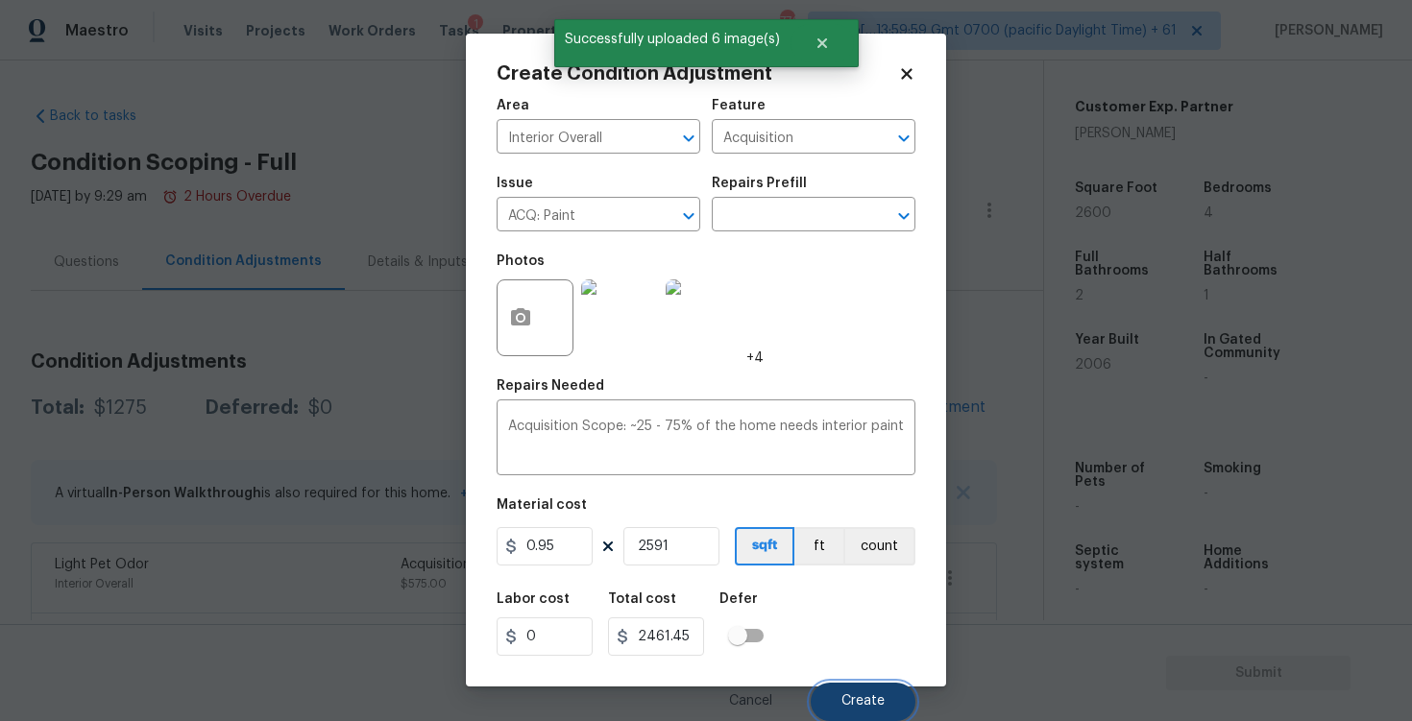
click at [860, 686] on button "Create" at bounding box center [863, 702] width 105 height 38
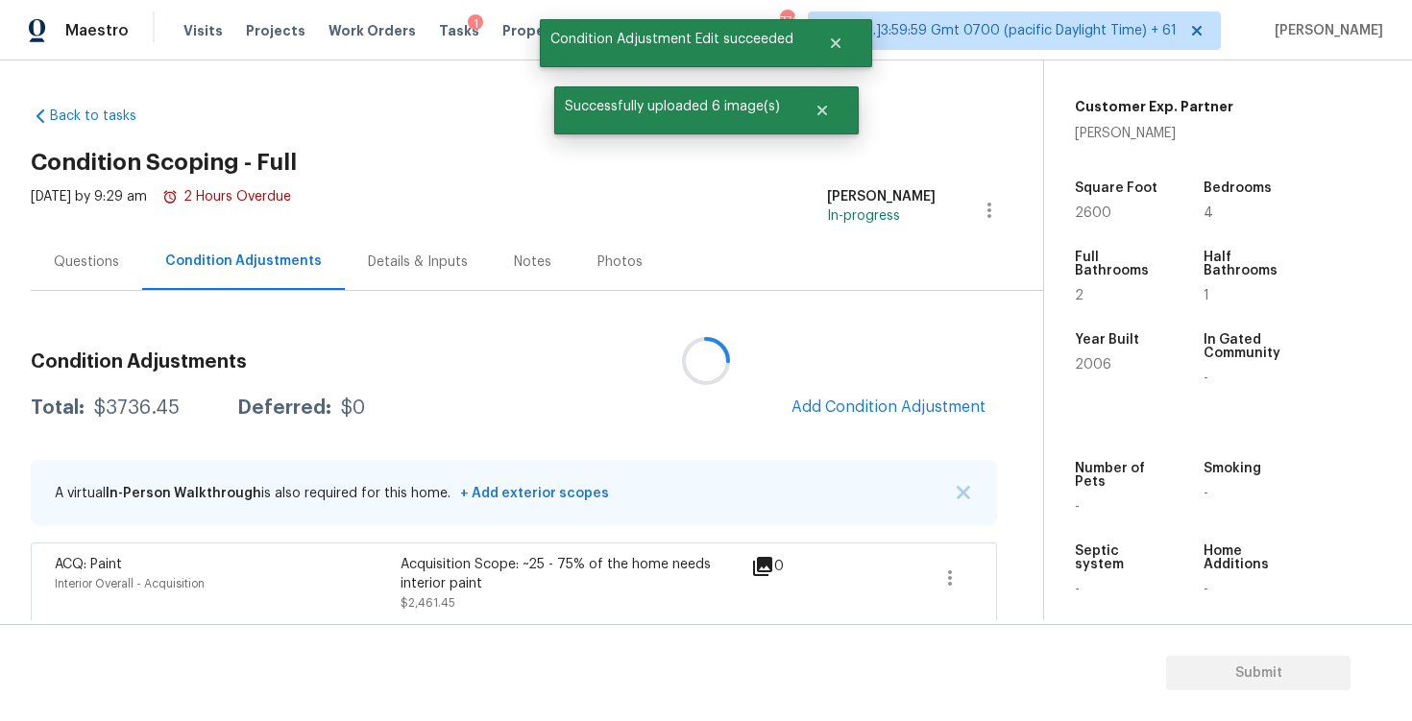
scroll to position [0, 0]
click at [827, 415] on span "Add Condition Adjustment" at bounding box center [888, 407] width 194 height 17
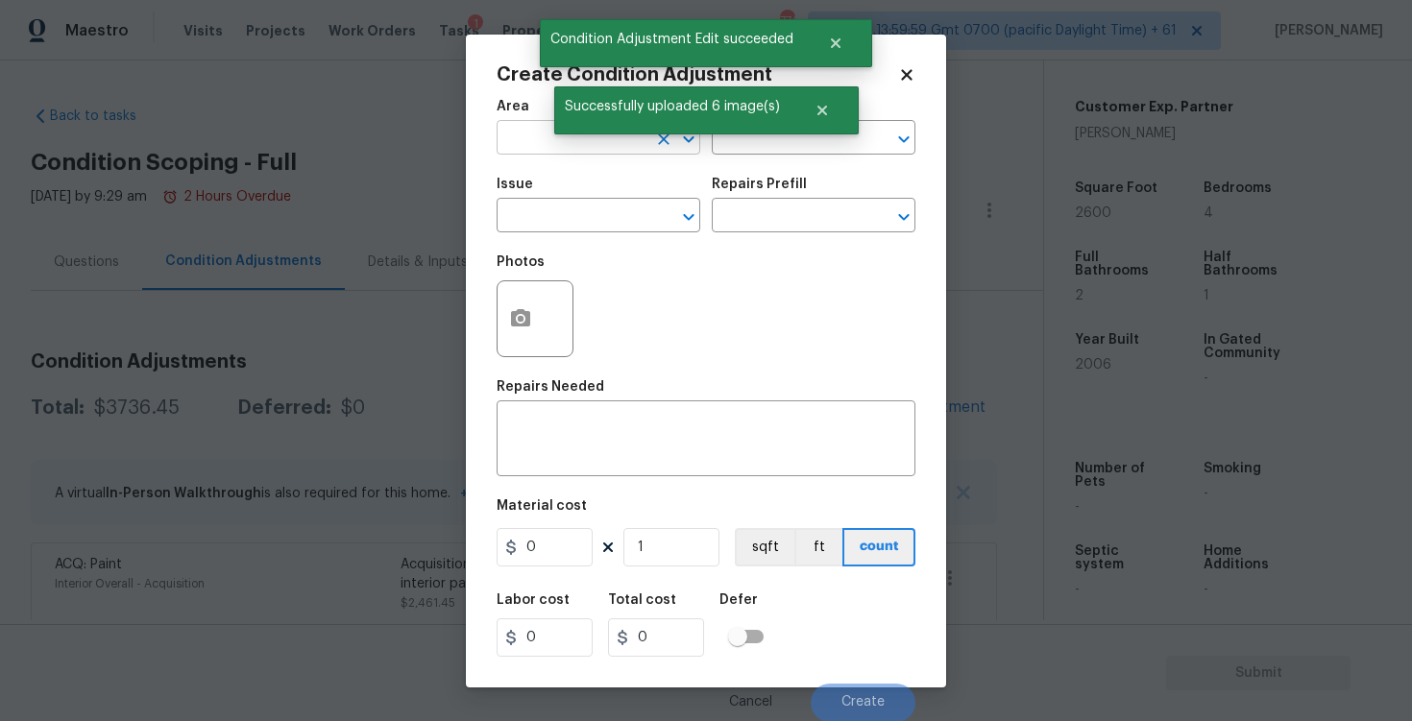
click at [599, 146] on input "text" at bounding box center [572, 140] width 150 height 30
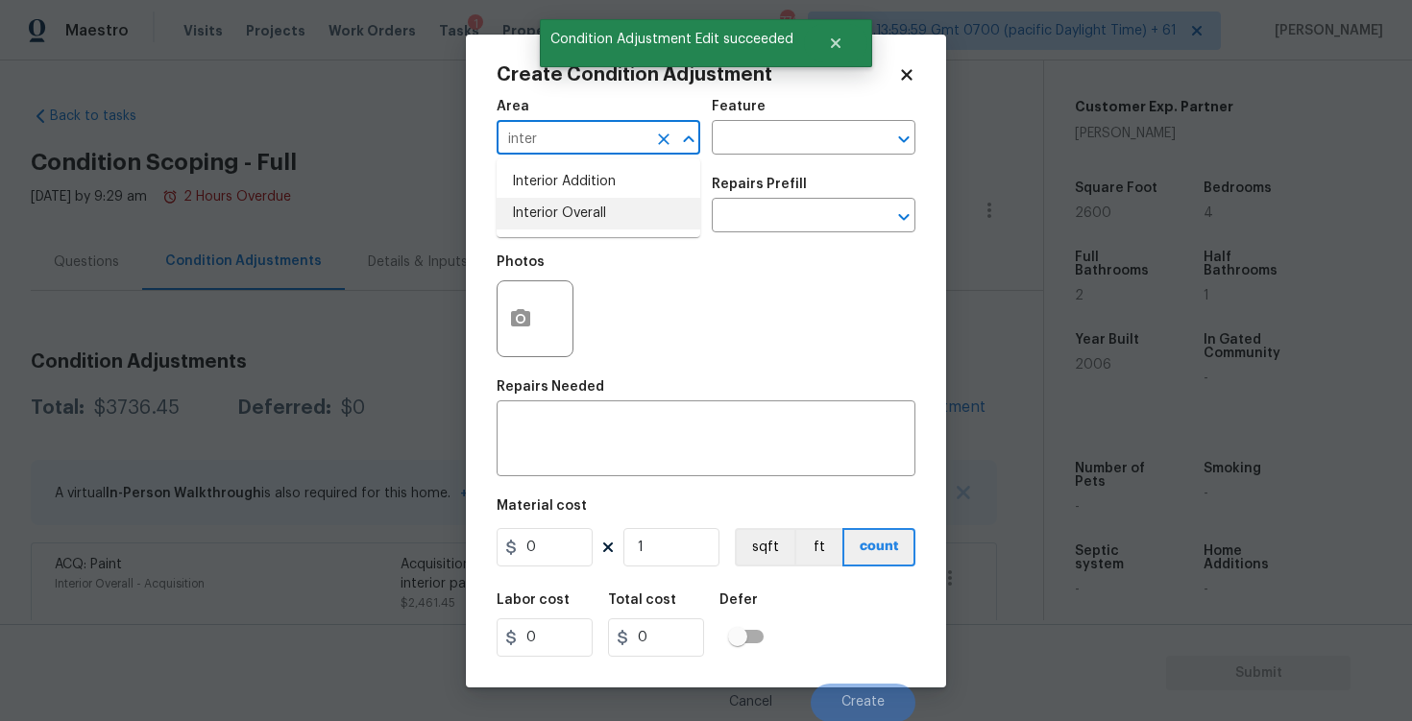
click at [600, 223] on li "Interior Overall" at bounding box center [599, 214] width 204 height 32
type input "Interior Overall"
click at [600, 223] on input "text" at bounding box center [572, 218] width 150 height 30
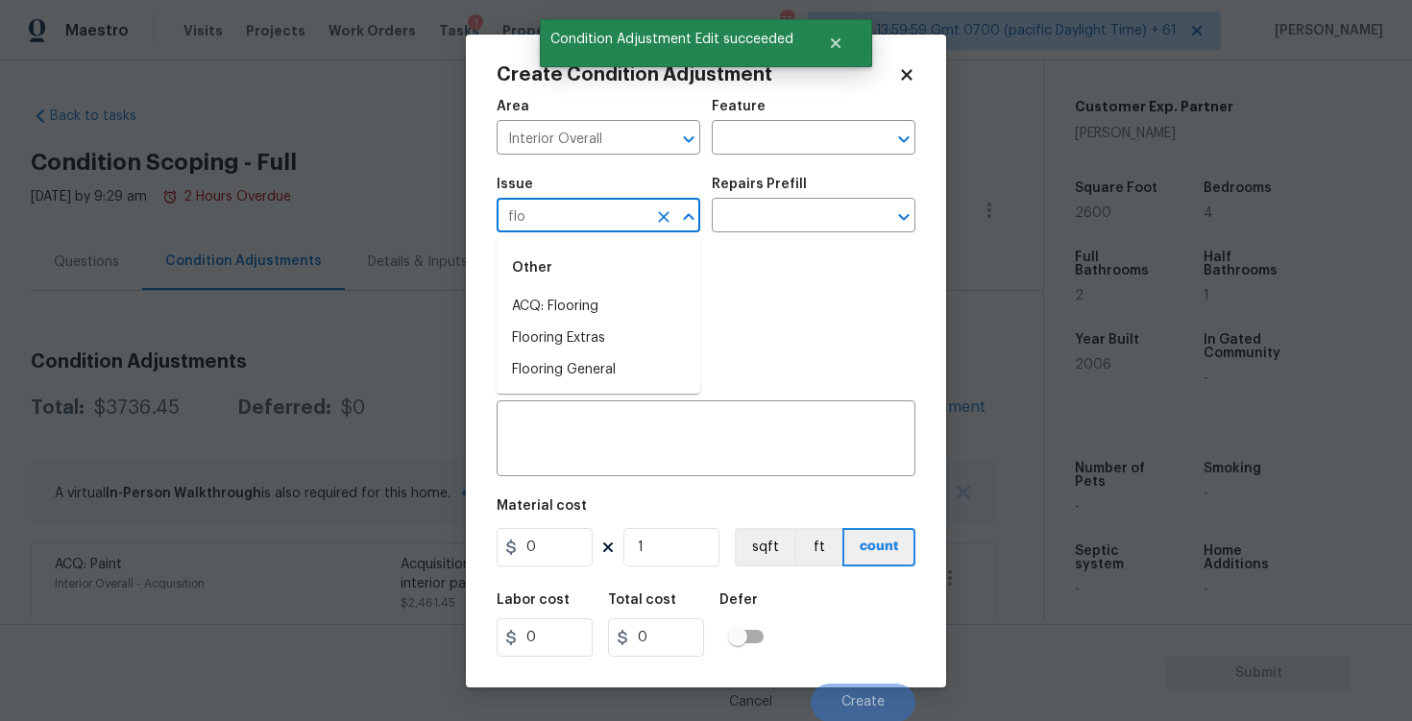
click at [606, 292] on li "ACQ: Flooring" at bounding box center [599, 307] width 204 height 32
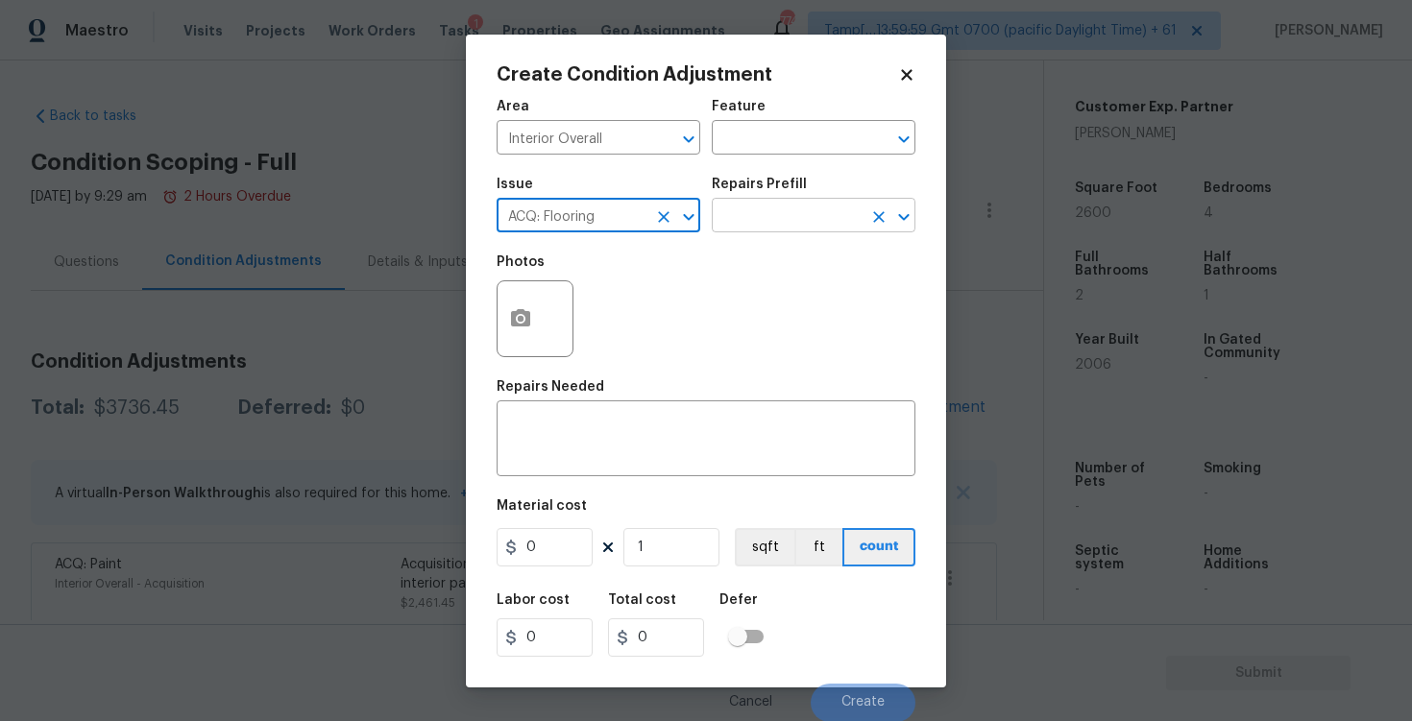
type input "ACQ: Flooring"
click at [734, 228] on input "text" at bounding box center [787, 218] width 150 height 30
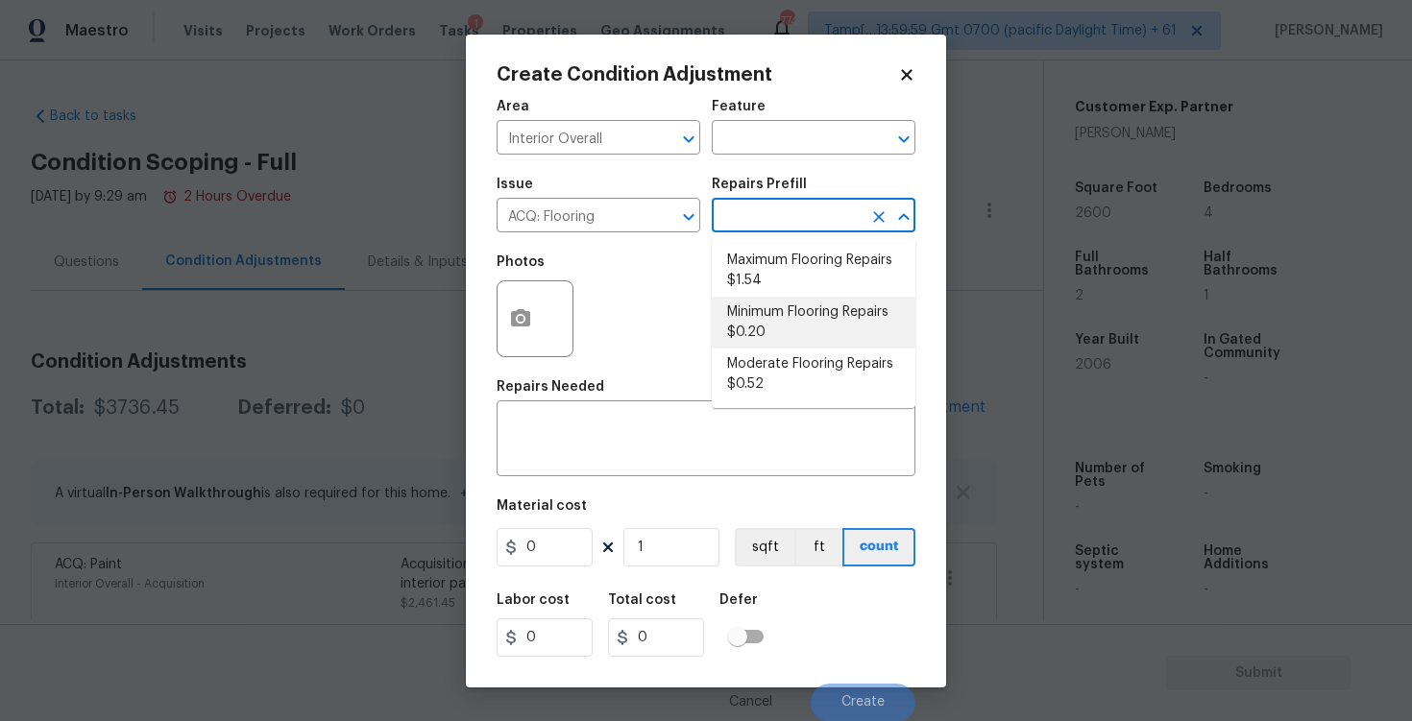
click at [774, 299] on li "Minimum Flooring Repairs $0.20" at bounding box center [814, 323] width 204 height 52
type input "Acquisition"
type textarea "Acquisition Scope: Minimum flooring repairs"
type input "0.2"
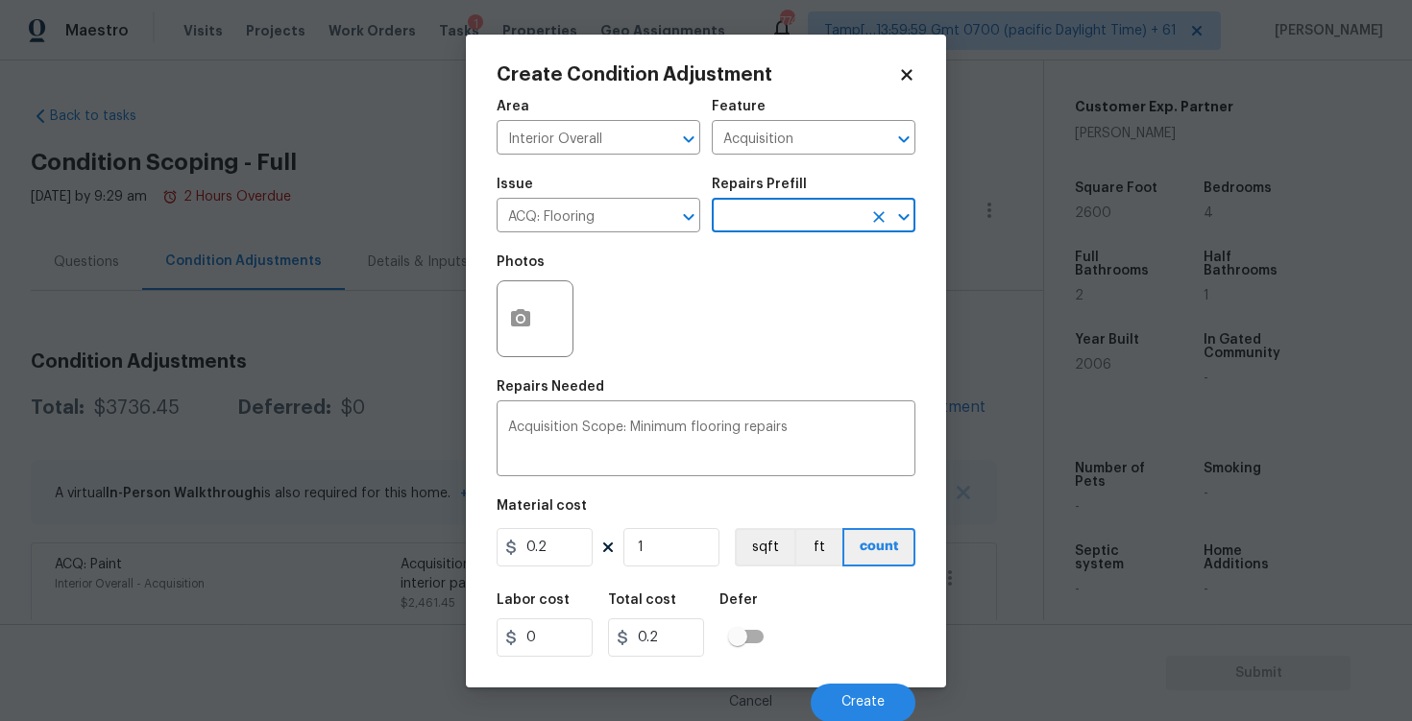
scroll to position [1, 0]
click at [653, 578] on div "Area Interior Overall ​ Feature Acquisition ​ Issue ACQ: Flooring ​ Repairs Pre…" at bounding box center [706, 404] width 419 height 634
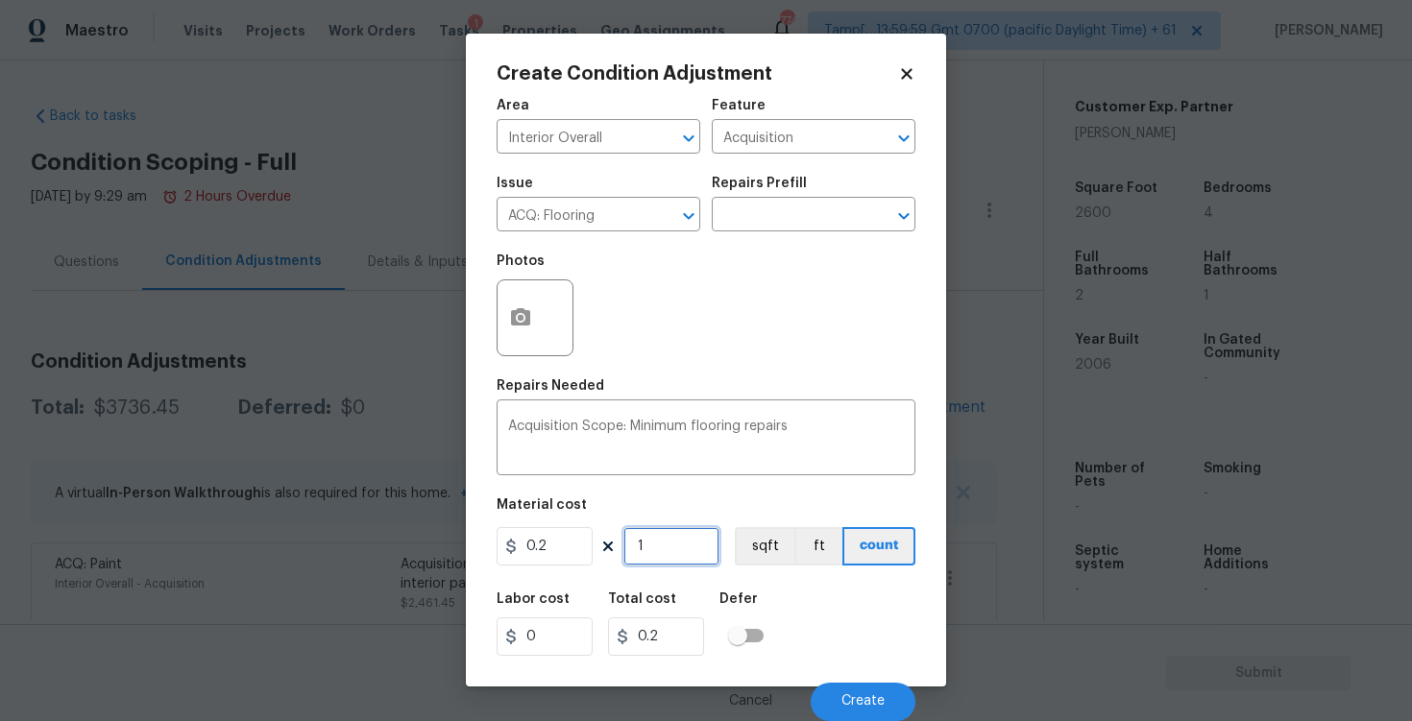
click at [654, 554] on input "1" at bounding box center [671, 546] width 96 height 38
type input "0"
paste input "2591"
type input "2591"
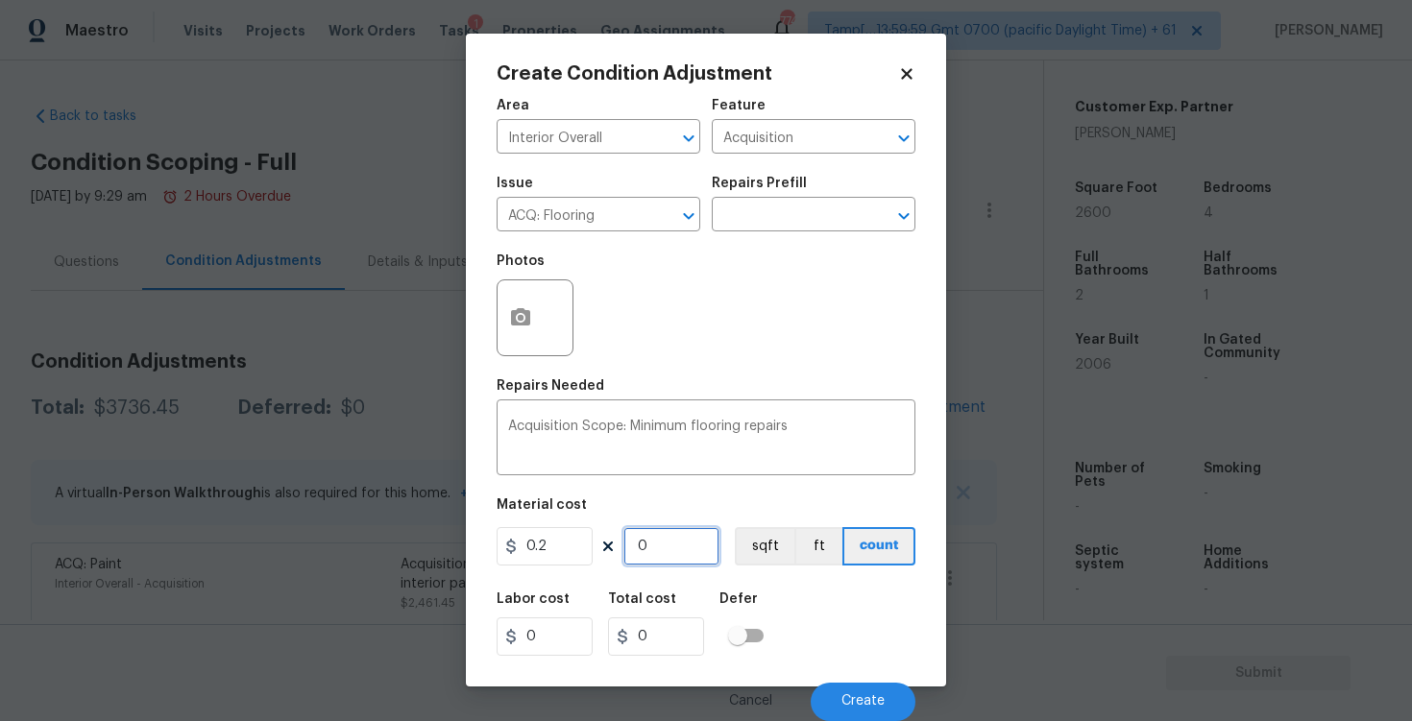
type input "518.2"
type input "2591"
click at [778, 541] on button "sqft" at bounding box center [765, 546] width 60 height 38
click at [847, 682] on div "Cancel Create" at bounding box center [706, 695] width 419 height 54
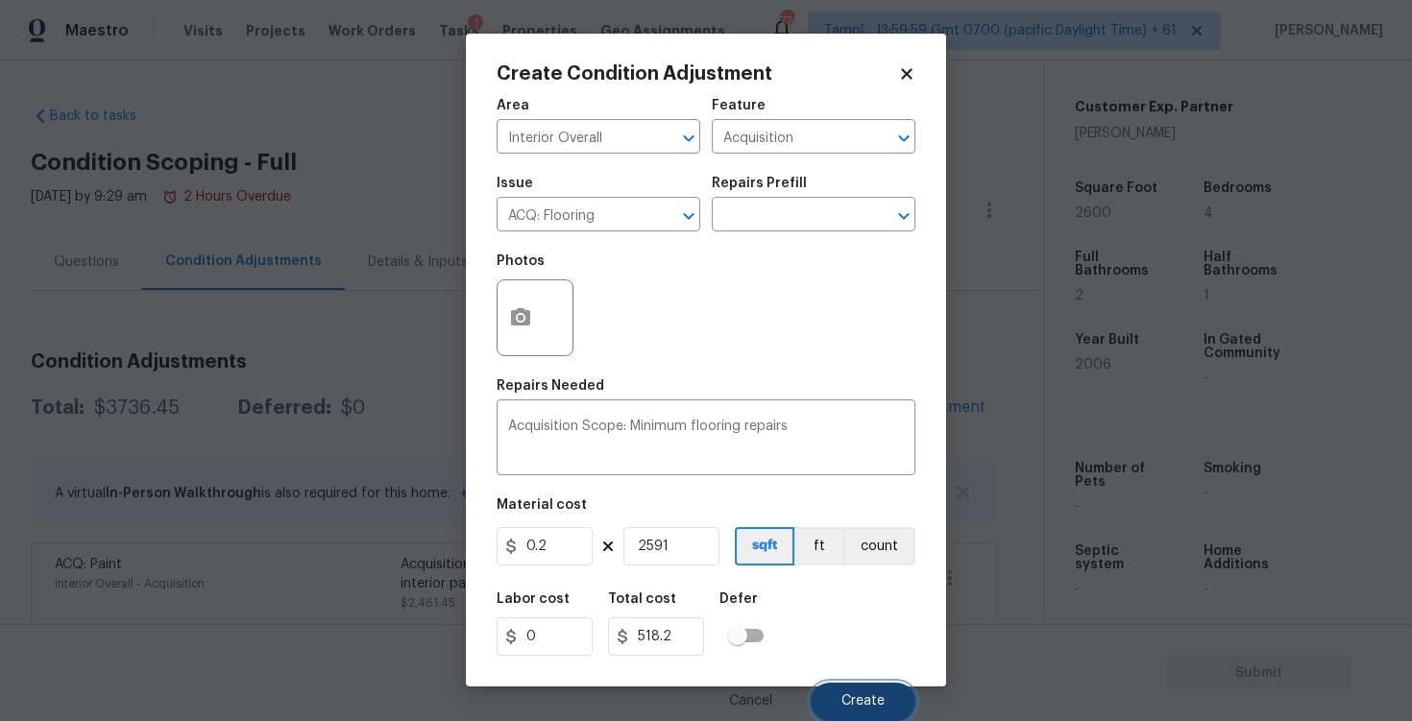
click at [848, 695] on span "Create" at bounding box center [862, 701] width 43 height 14
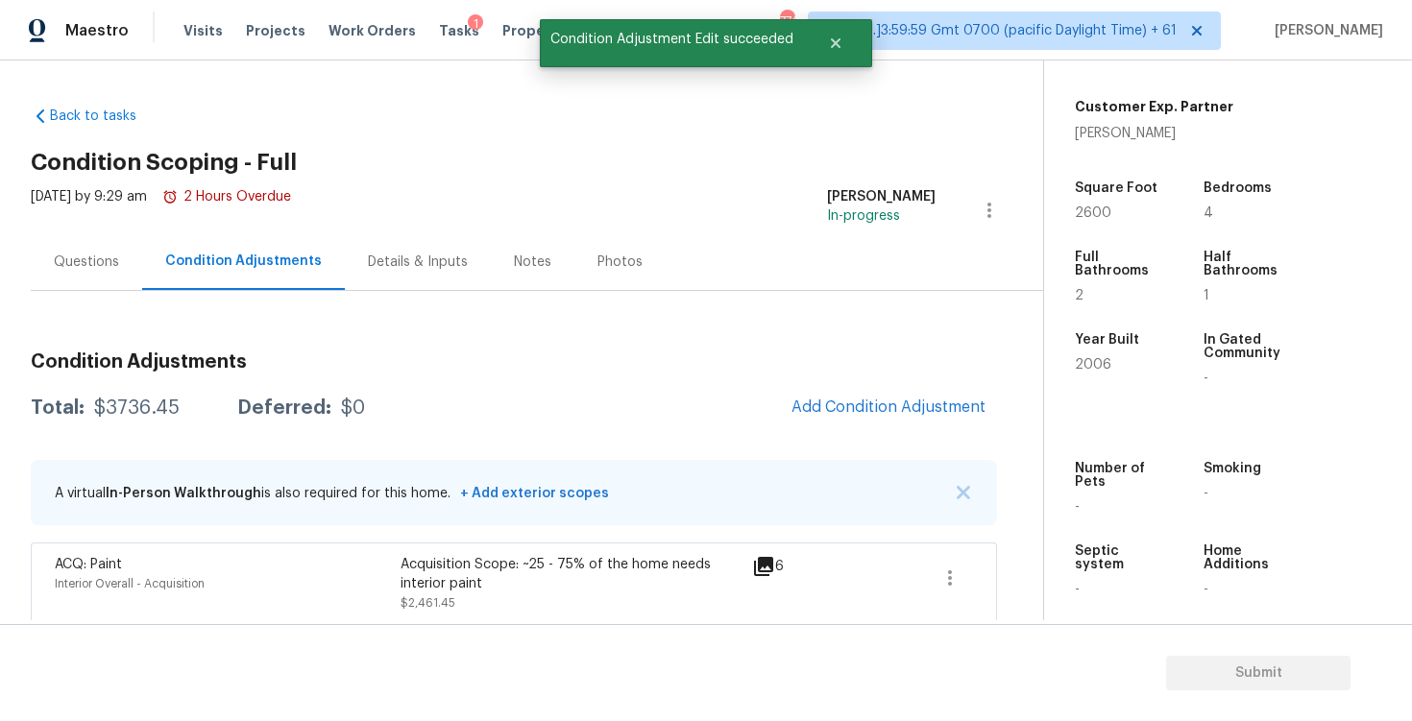
scroll to position [0, 0]
click at [844, 396] on button "Add Condition Adjustment" at bounding box center [888, 407] width 217 height 40
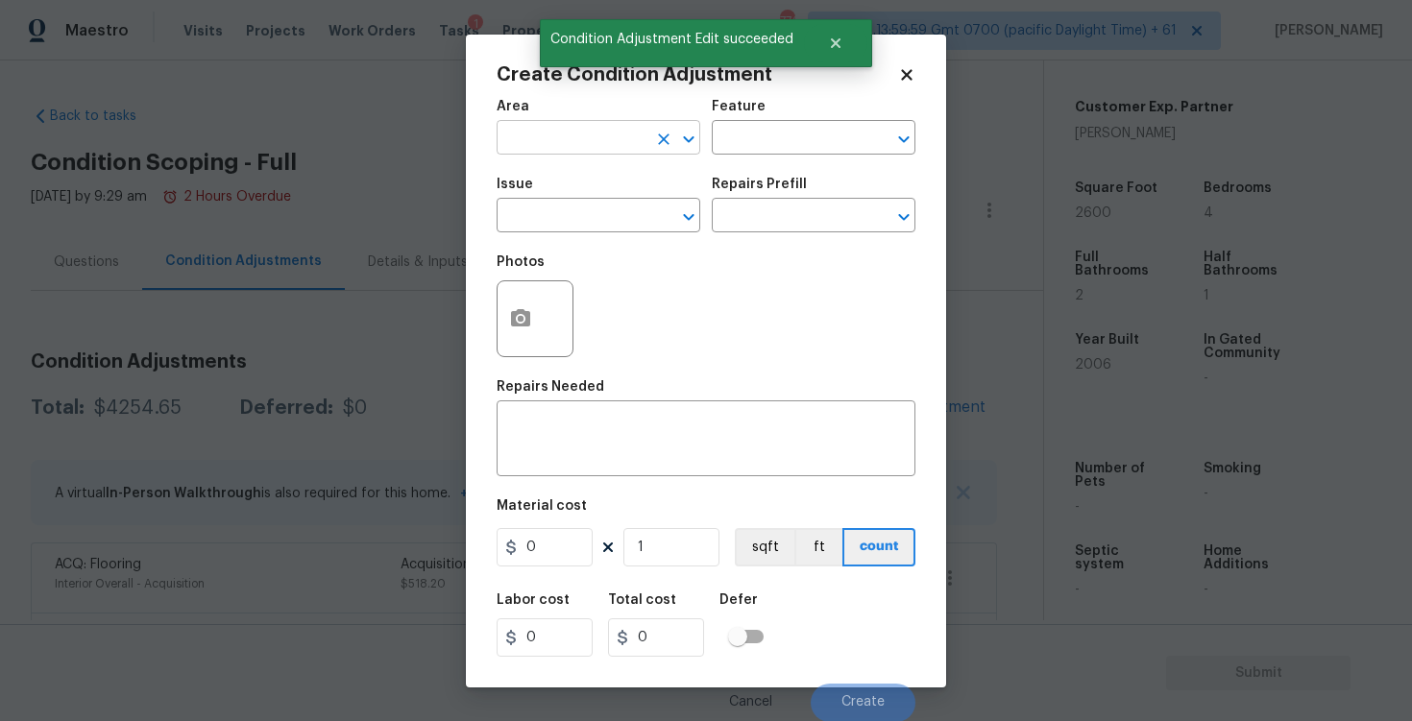
click at [613, 151] on input "text" at bounding box center [572, 140] width 150 height 30
click at [614, 227] on li "Interior Overall" at bounding box center [599, 214] width 204 height 32
type input "Interior Overall"
click at [614, 227] on input "text" at bounding box center [572, 218] width 150 height 30
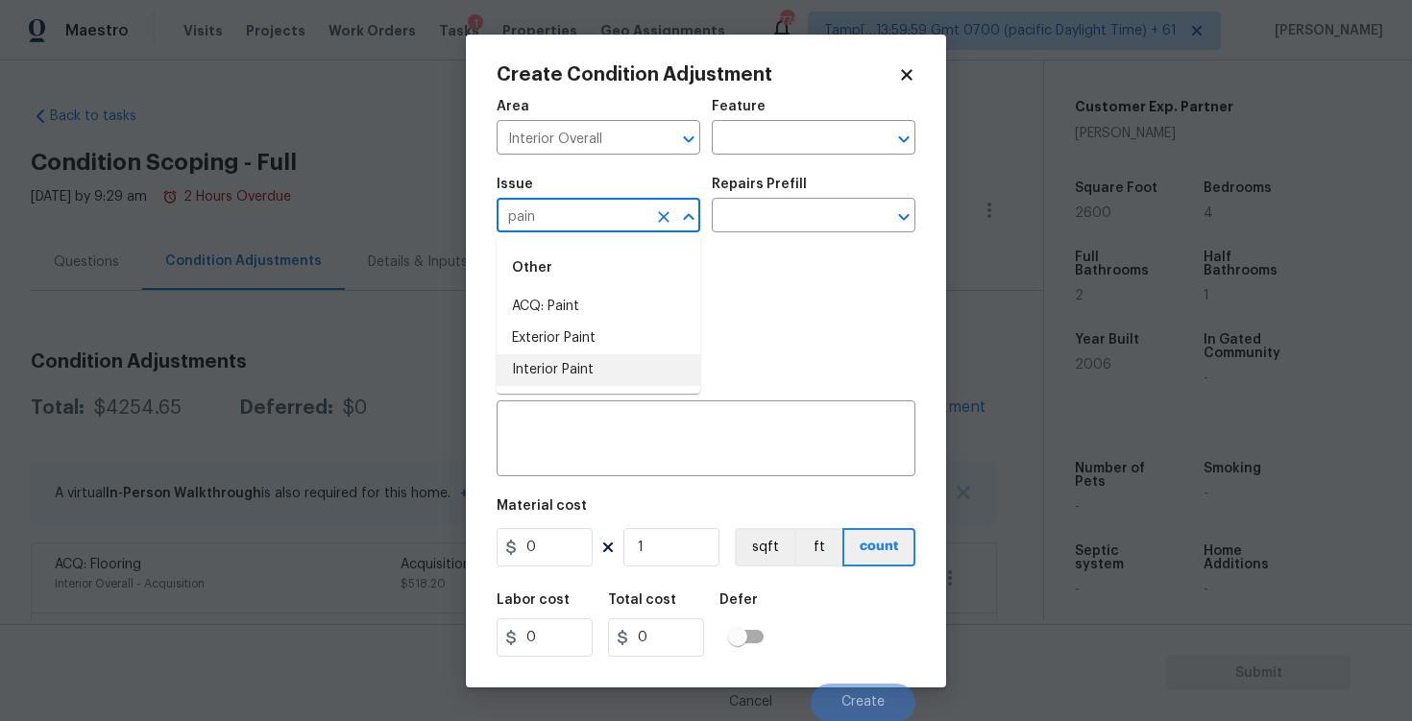
click at [597, 392] on ul "Other ACQ: Paint Exterior Paint Interior Paint" at bounding box center [599, 315] width 204 height 157
click at [608, 359] on li "Interior Paint" at bounding box center [599, 370] width 204 height 32
type input "Interior Paint"
click at [728, 211] on input "text" at bounding box center [787, 218] width 150 height 30
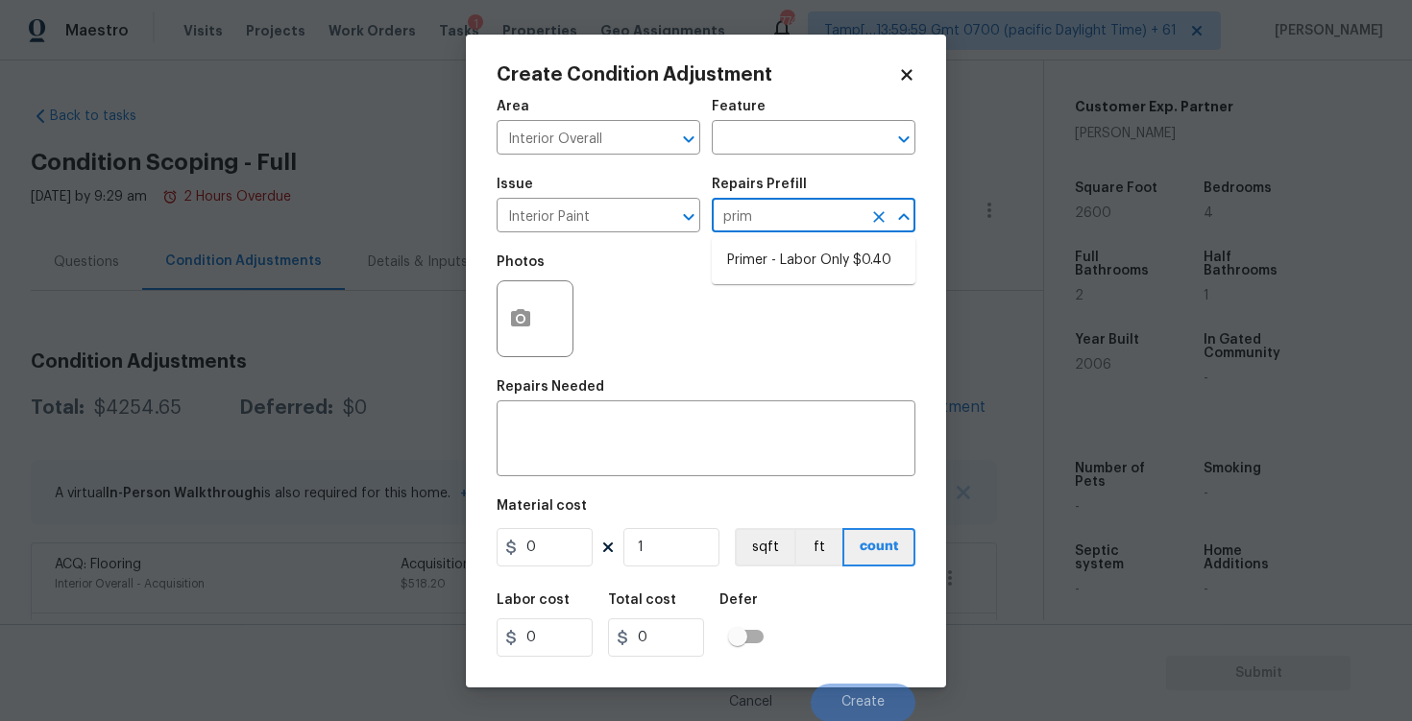
type input "prime"
click at [741, 250] on li "Primer - Labor Only $0.40" at bounding box center [814, 261] width 204 height 32
type input "Overall Paint"
type textarea "Interior primer - PRIMER PROVIDED BY OPENDOOR - All nails, screws, drywall anch…"
type input "0.4"
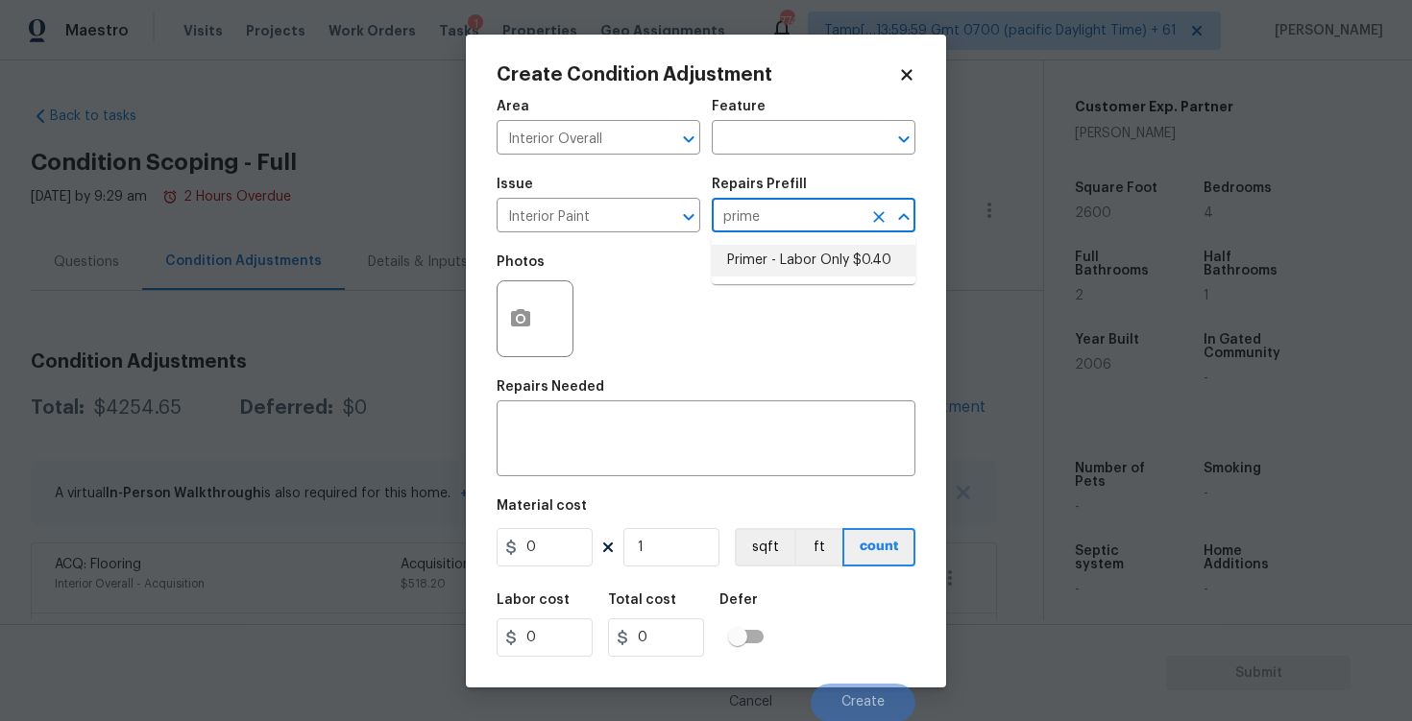
type input "0.4"
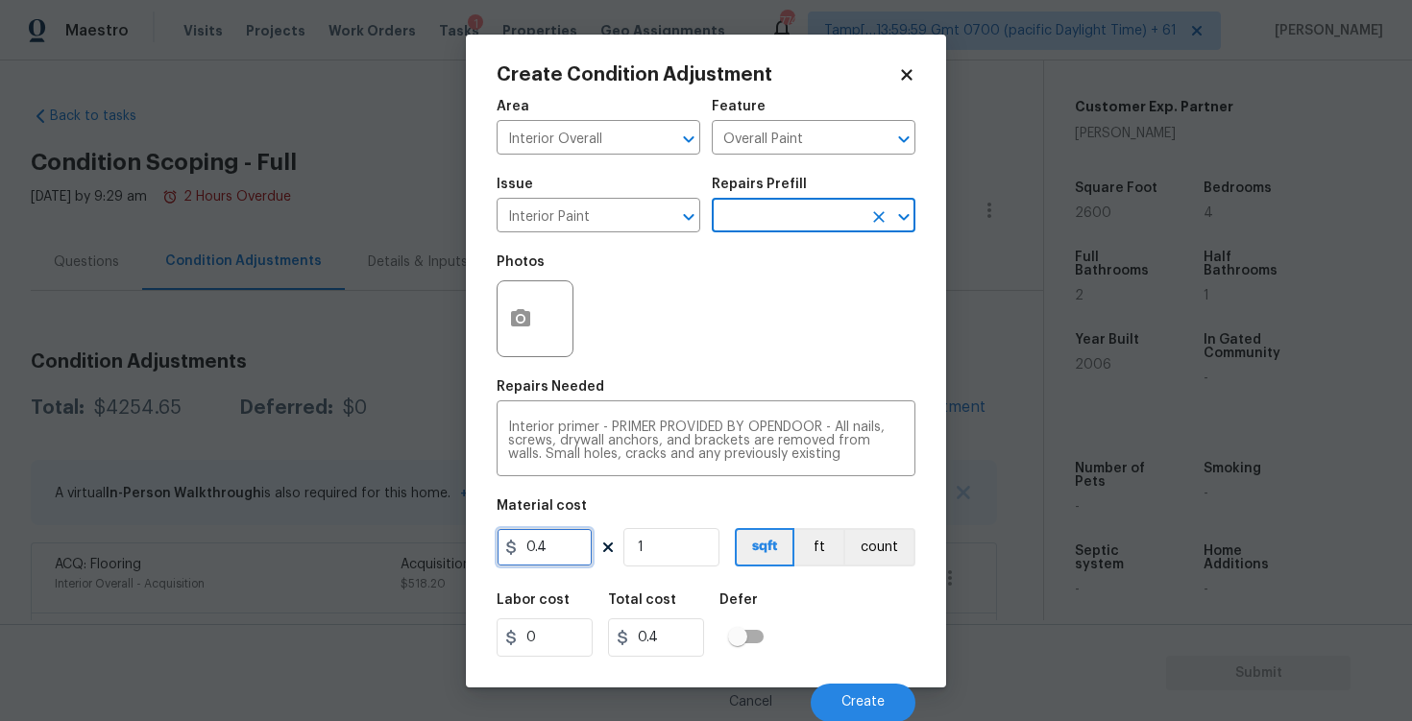
click at [569, 550] on input "0.4" at bounding box center [545, 547] width 96 height 38
click at [516, 305] on button "button" at bounding box center [521, 318] width 46 height 75
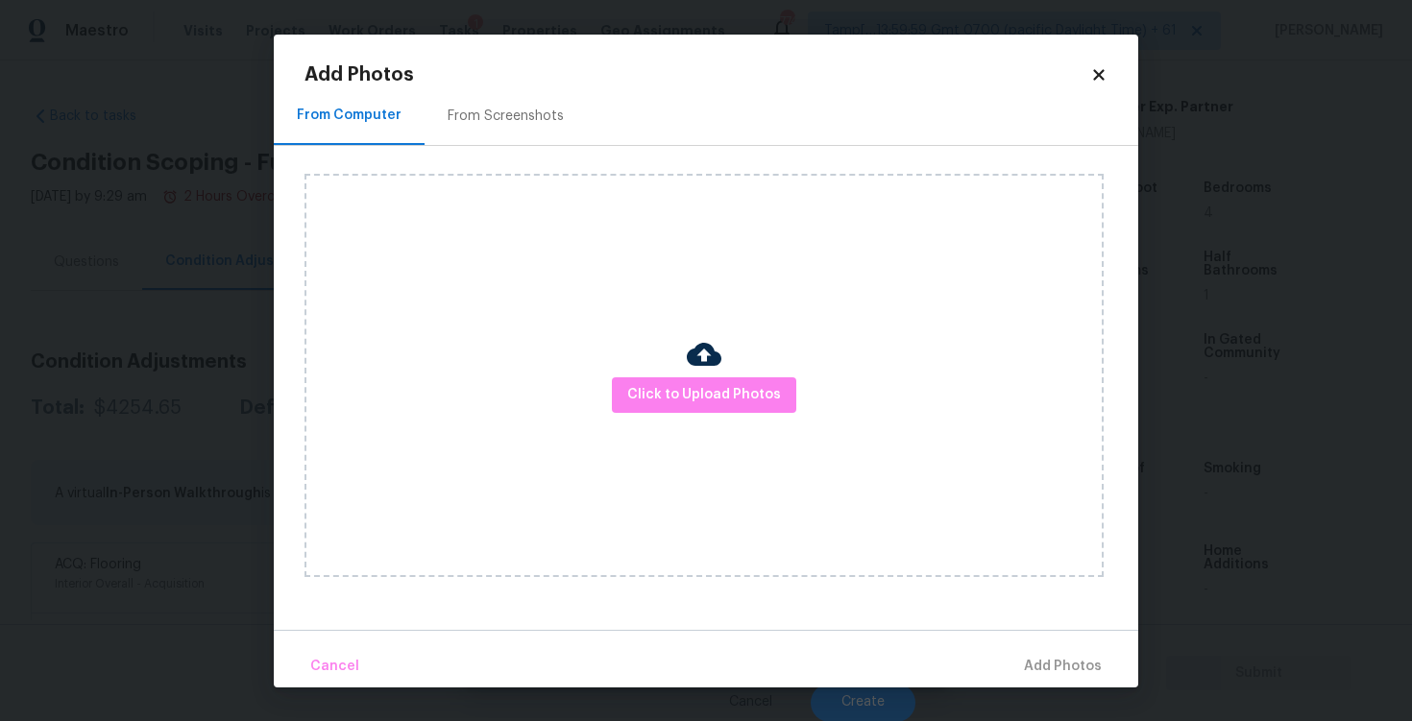
click at [709, 417] on div "Click to Upload Photos" at bounding box center [703, 375] width 799 height 403
click at [707, 402] on span "Click to Upload Photos" at bounding box center [704, 395] width 154 height 24
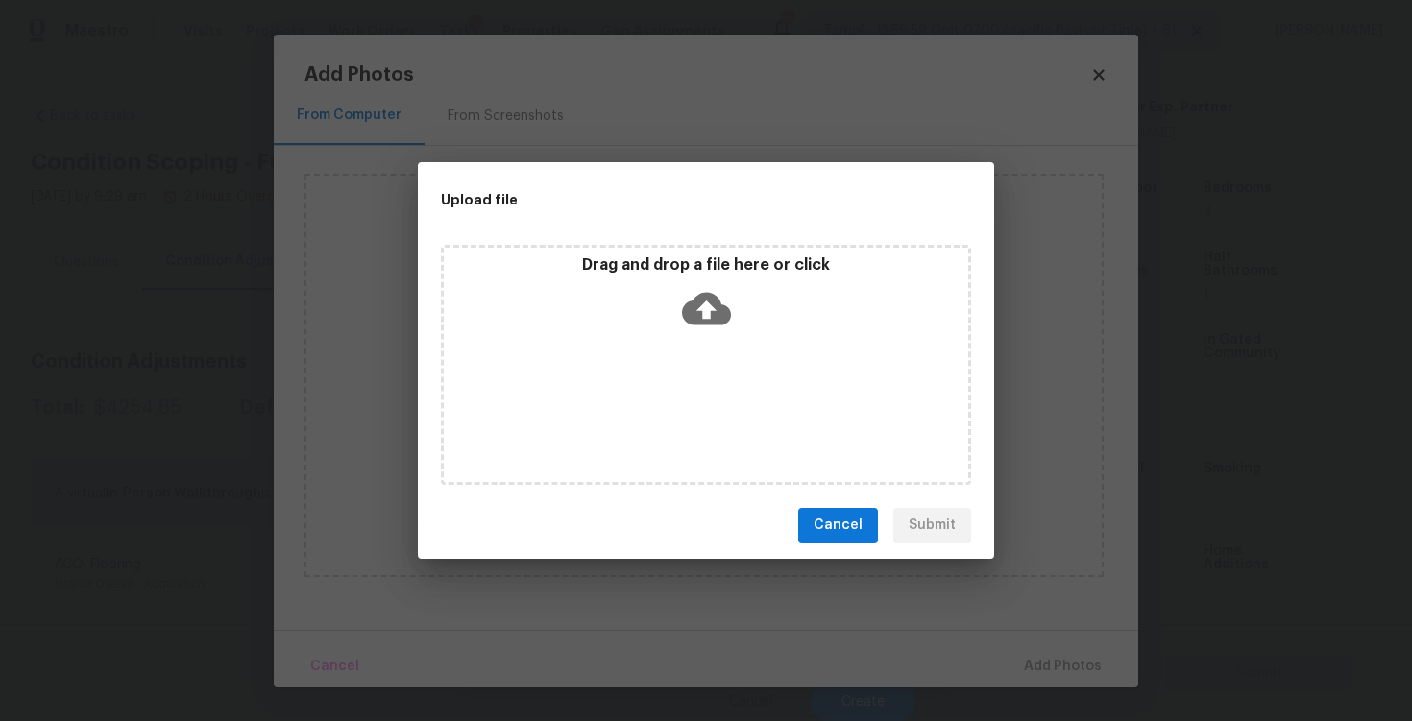
click at [706, 316] on icon at bounding box center [706, 308] width 49 height 49
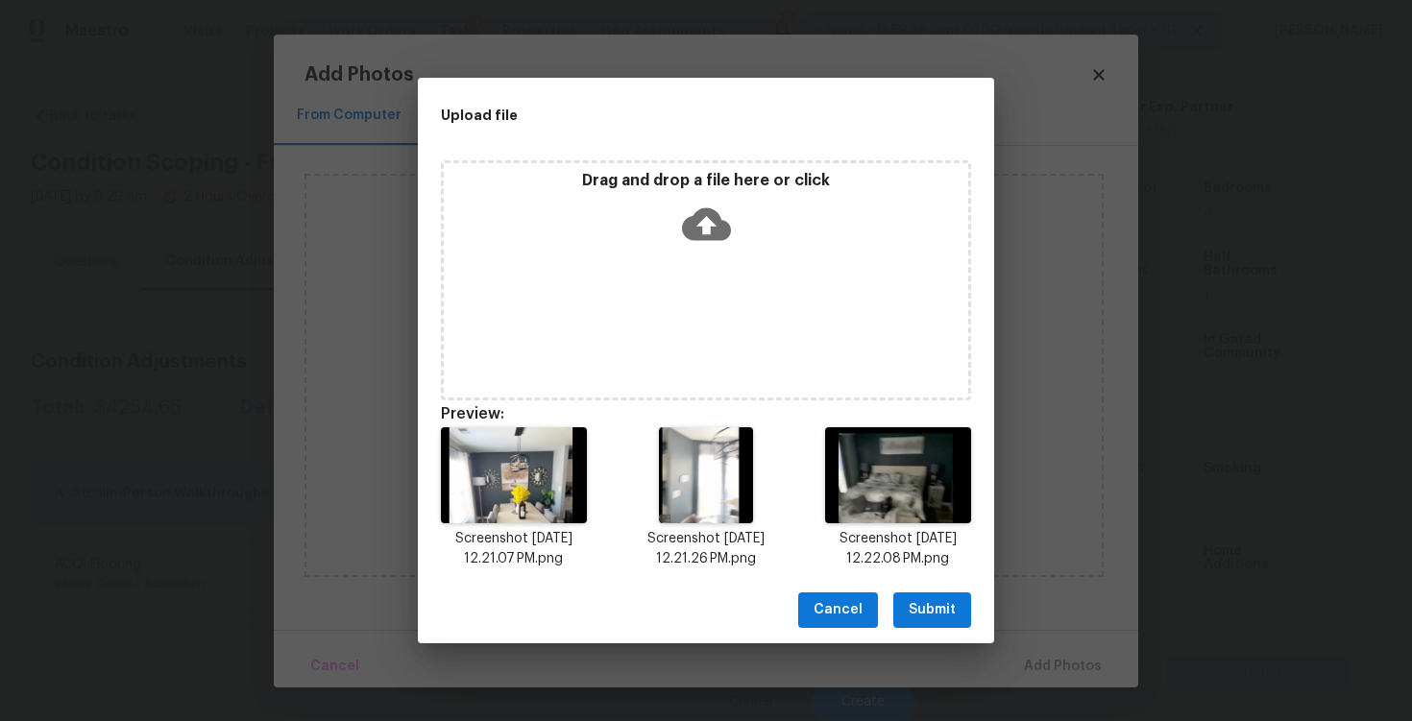
scroll to position [15, 0]
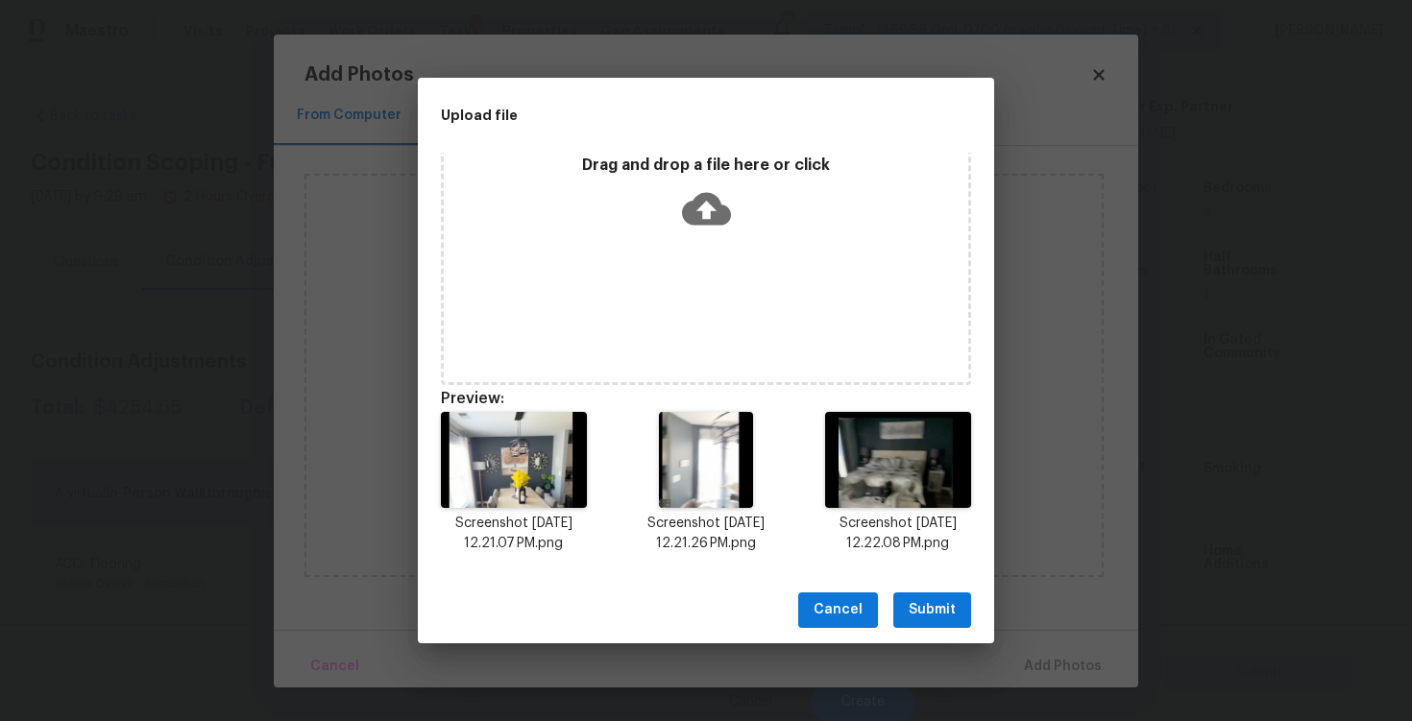
click at [931, 612] on span "Submit" at bounding box center [932, 610] width 47 height 24
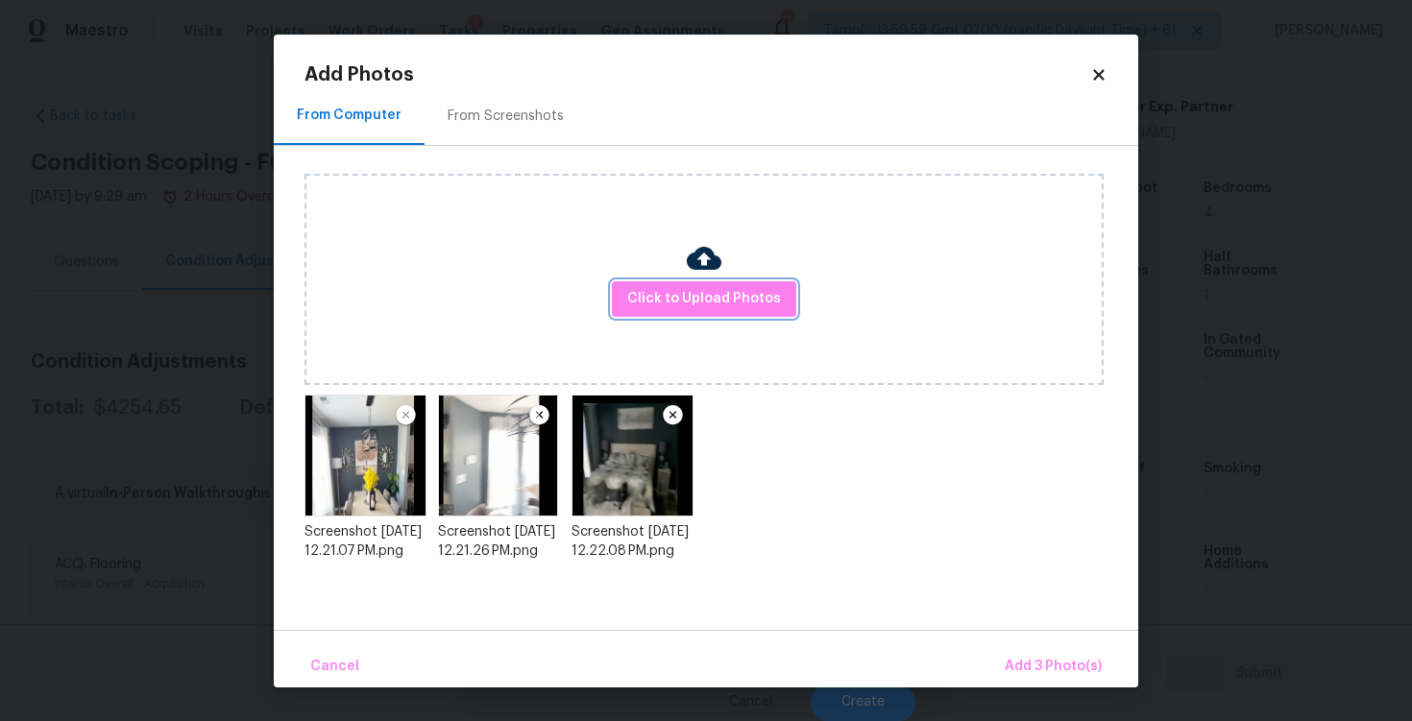
scroll to position [0, 0]
click at [1040, 670] on span "Add 3 Photo(s)" at bounding box center [1053, 667] width 97 height 24
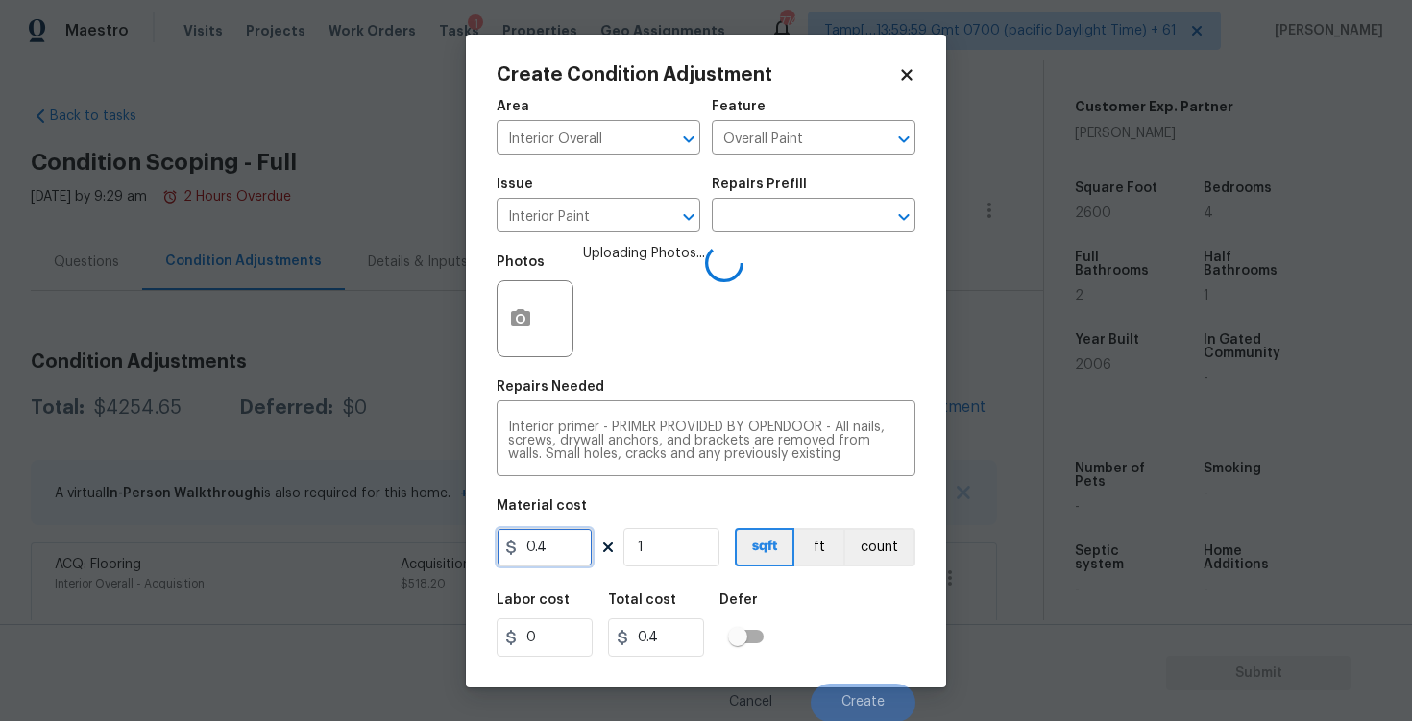
click at [559, 535] on input "0.4" at bounding box center [545, 547] width 96 height 38
type input "200"
click at [793, 560] on button "sqft" at bounding box center [765, 547] width 60 height 38
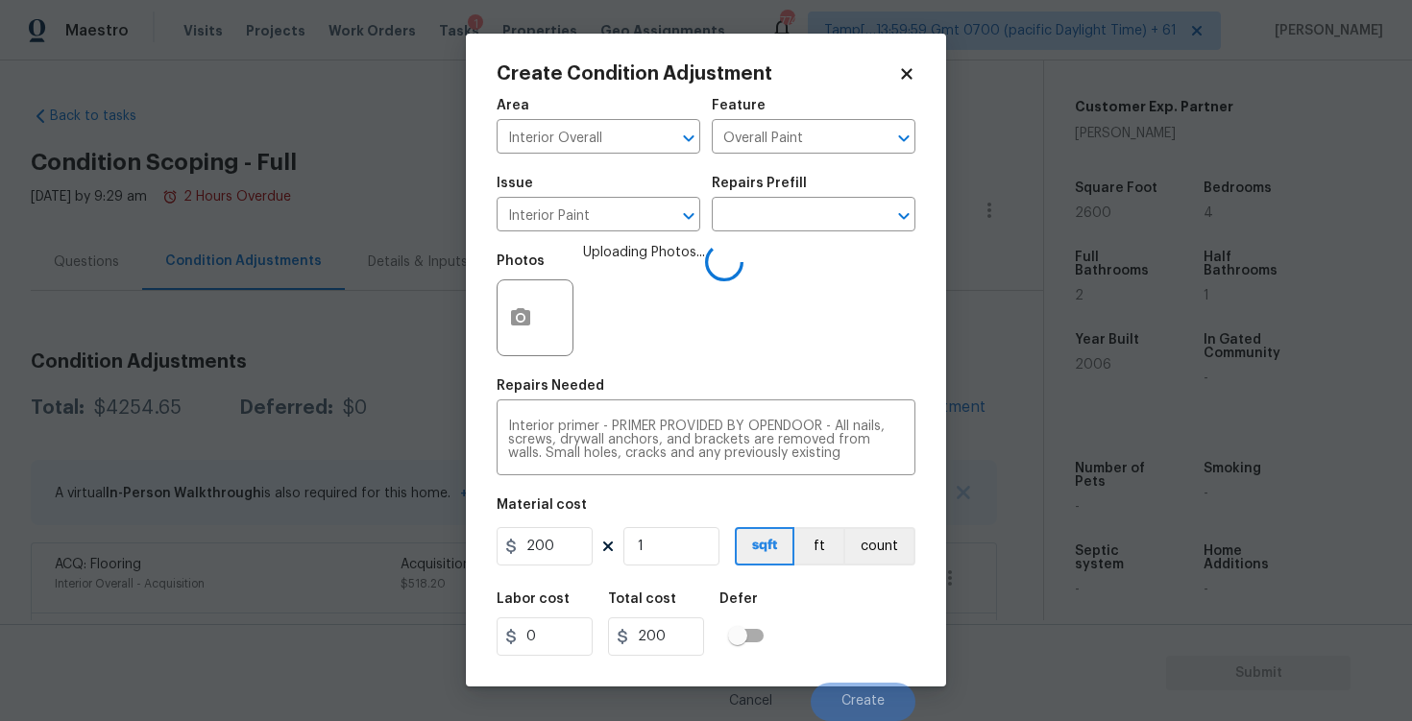
click at [816, 594] on div "Labor cost 0 Total cost 200 Defer" at bounding box center [706, 624] width 419 height 86
click at [843, 612] on div "Labor cost 0 Total cost 200 Defer" at bounding box center [706, 624] width 419 height 86
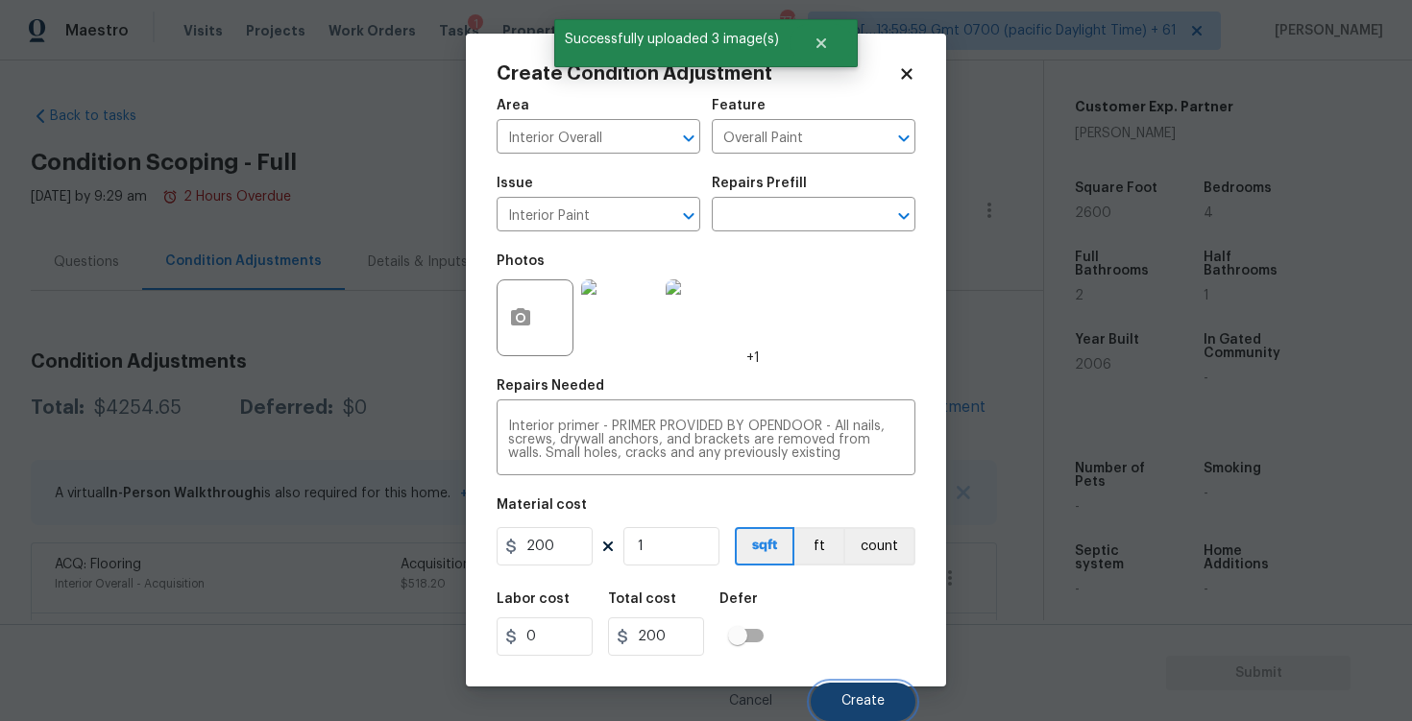
click at [863, 694] on button "Create" at bounding box center [863, 702] width 105 height 38
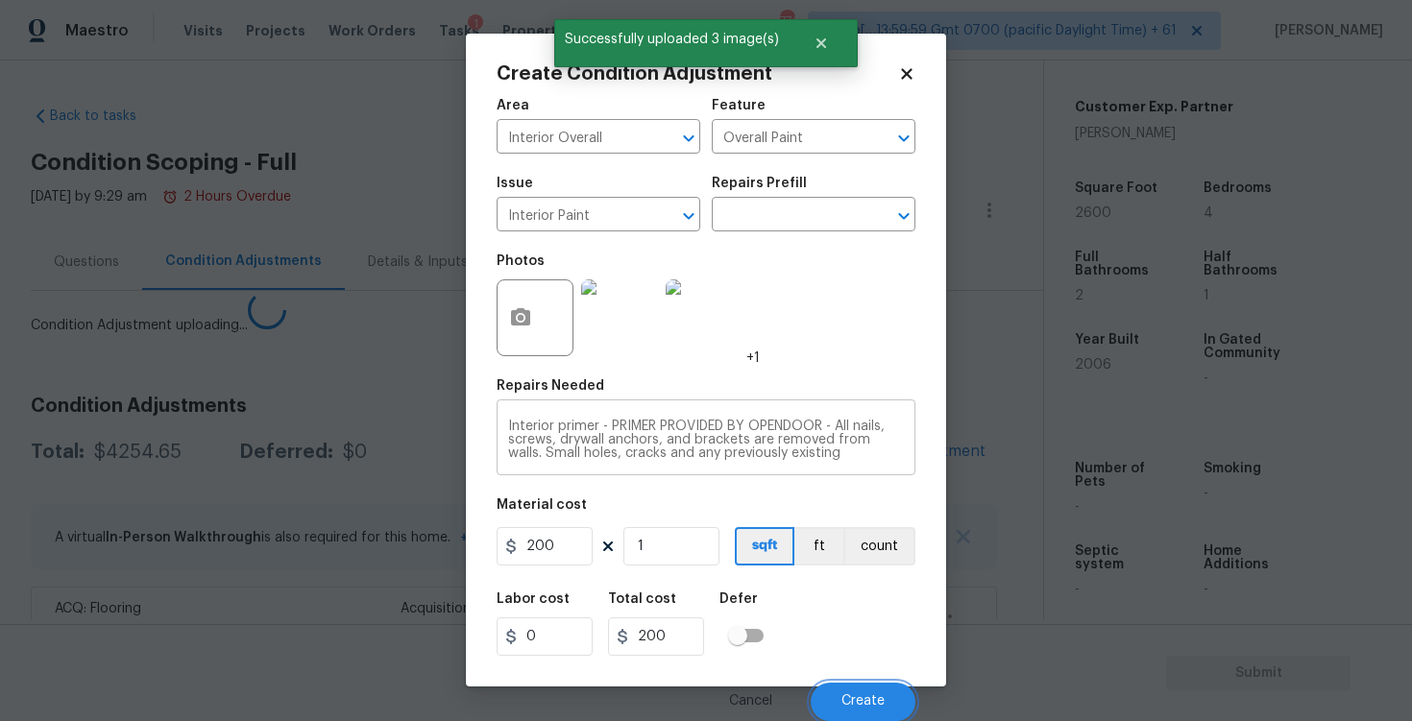
scroll to position [0, 0]
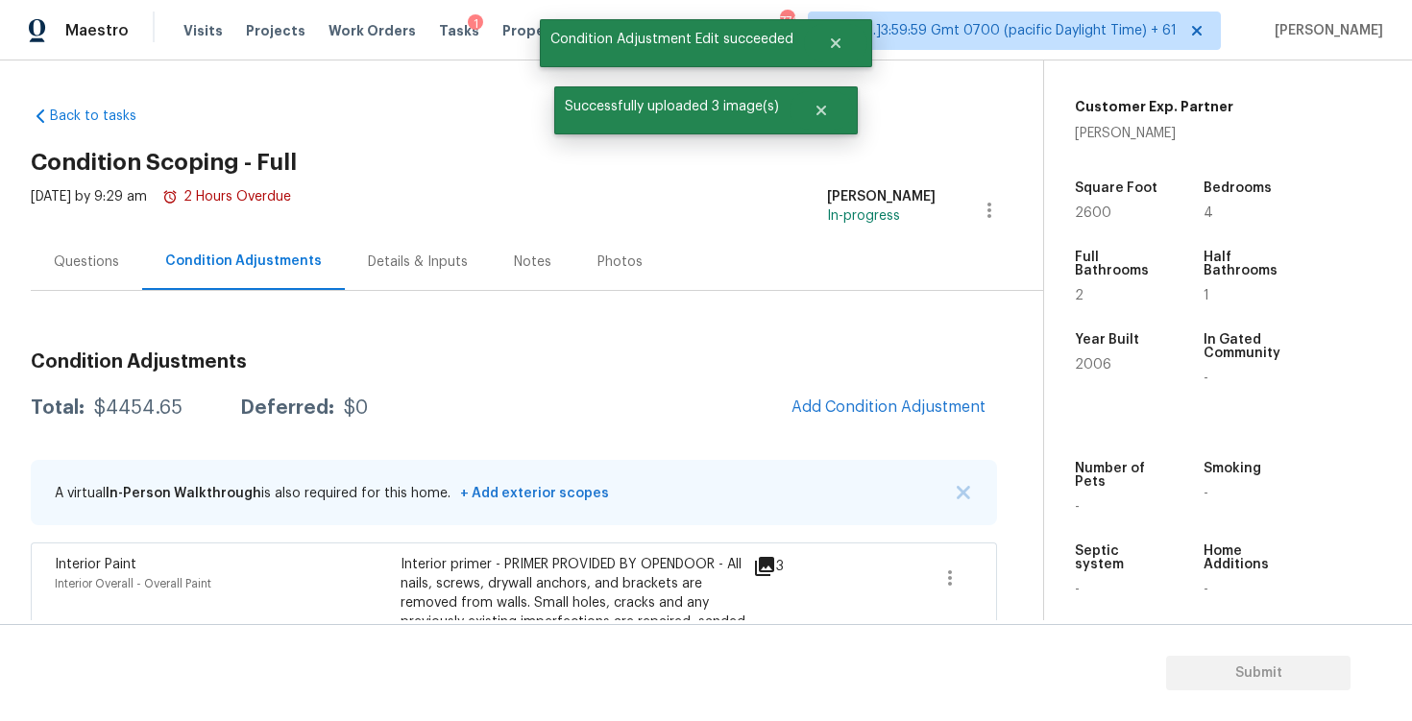
click at [824, 391] on button "Add Condition Adjustment" at bounding box center [888, 407] width 217 height 40
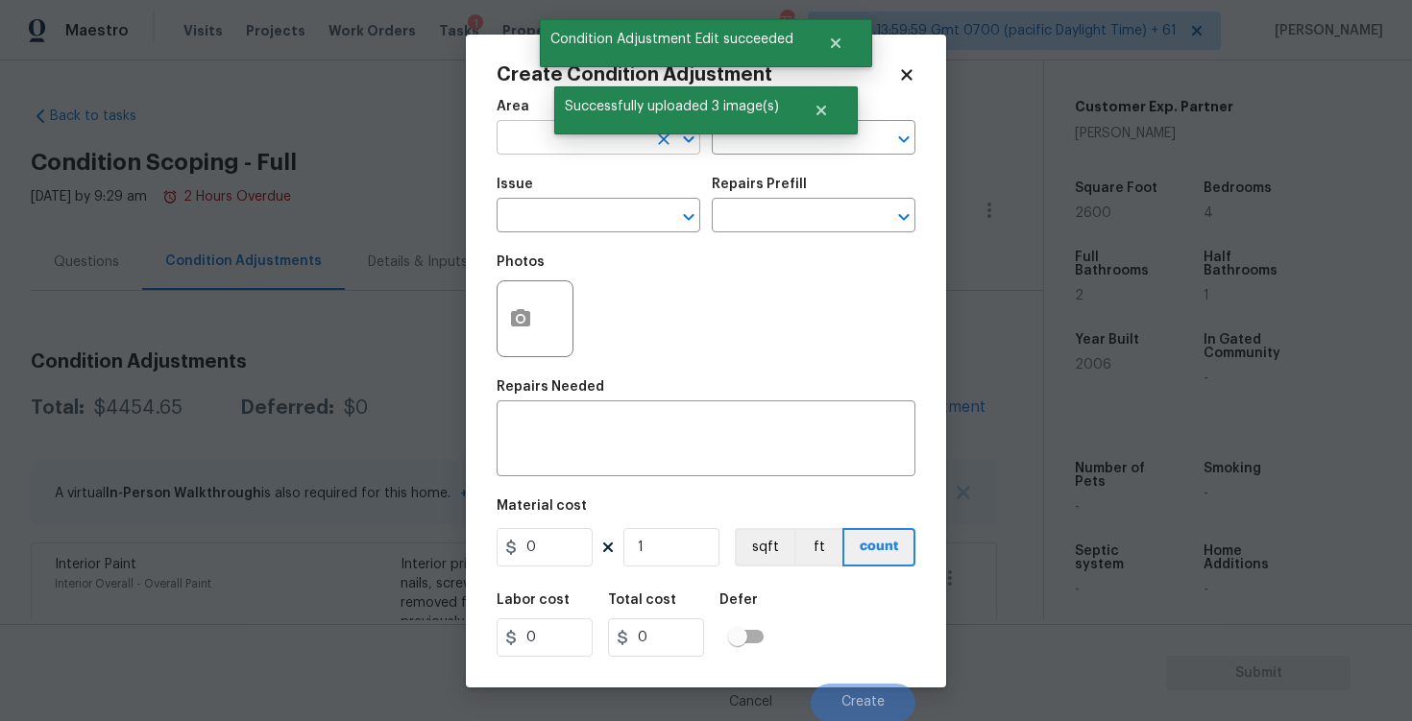
click at [538, 141] on input "text" at bounding box center [572, 140] width 150 height 30
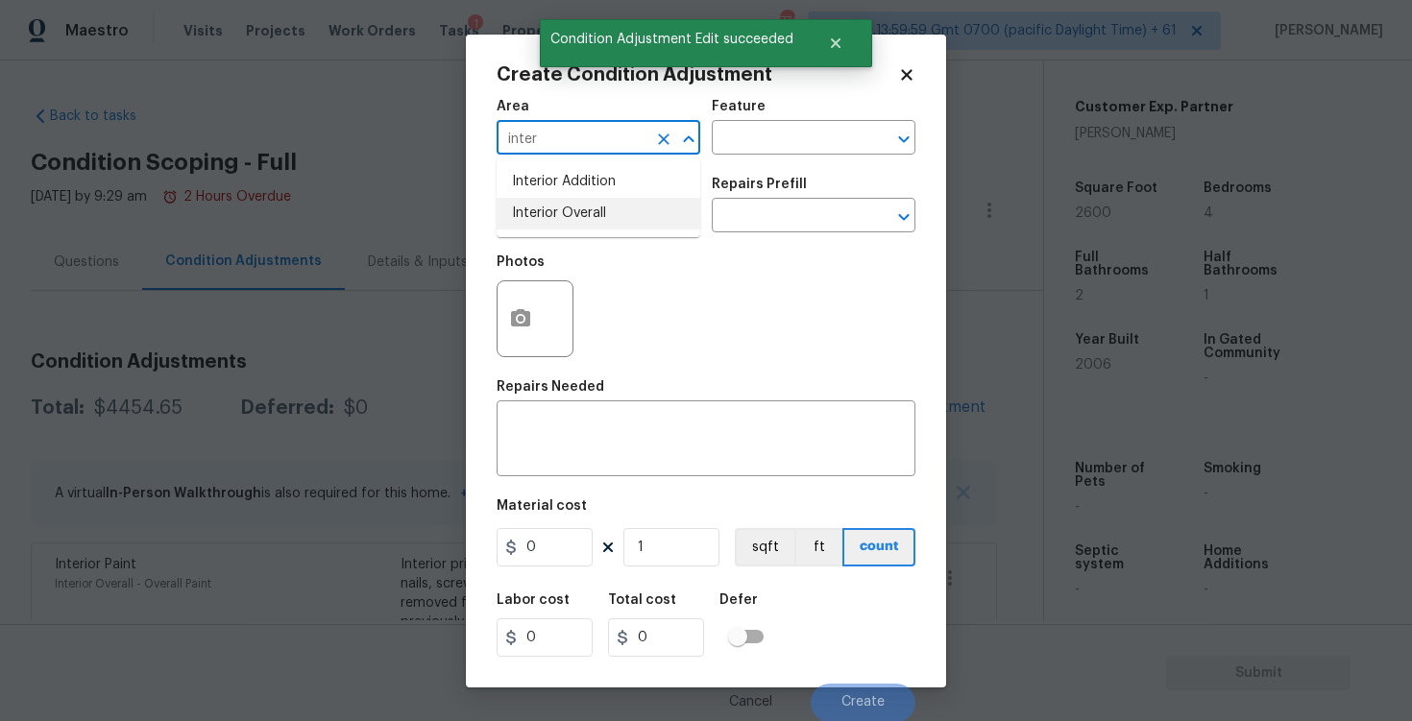
click at [548, 200] on li "Interior Overall" at bounding box center [599, 214] width 204 height 32
type input "Interior Overall"
click at [559, 219] on input "text" at bounding box center [572, 218] width 150 height 30
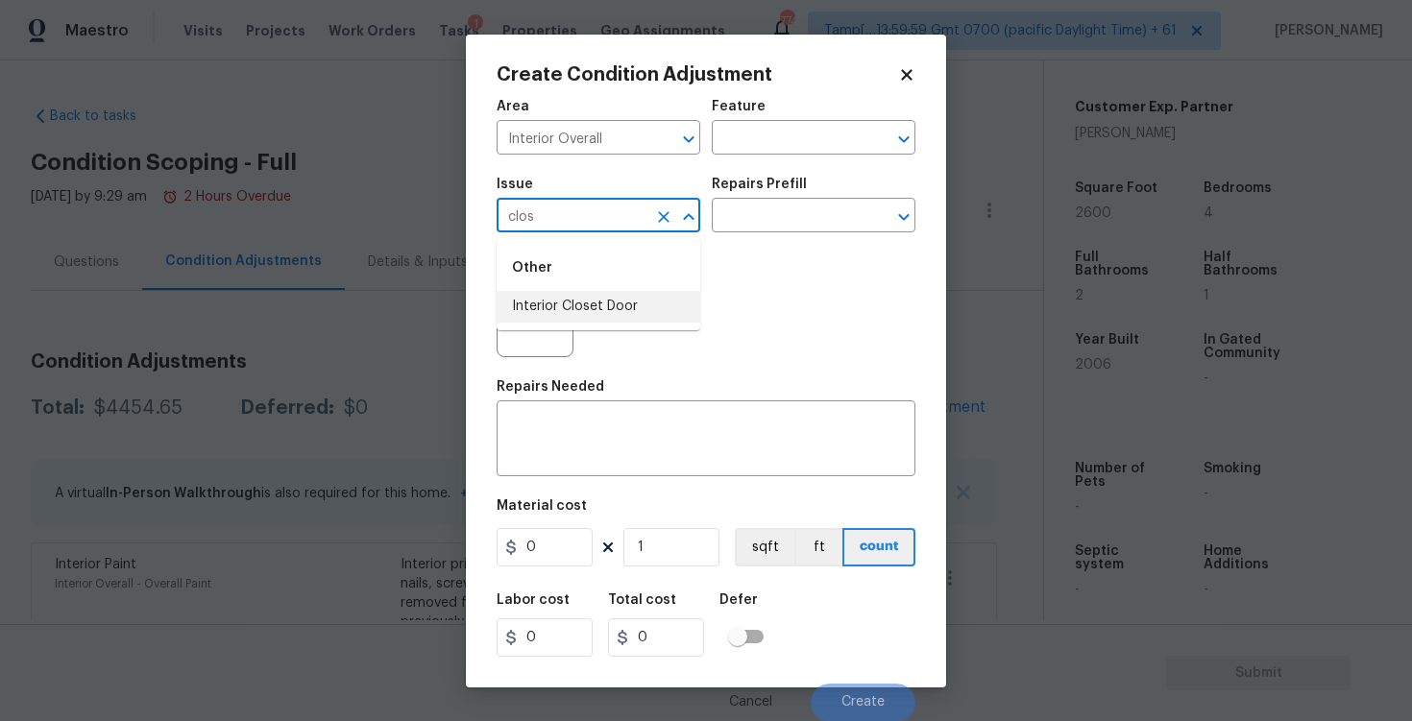
click at [568, 301] on li "Interior Closet Door" at bounding box center [599, 307] width 204 height 32
type input "Interior Closet Door"
click at [747, 231] on input "text" at bounding box center [787, 218] width 150 height 30
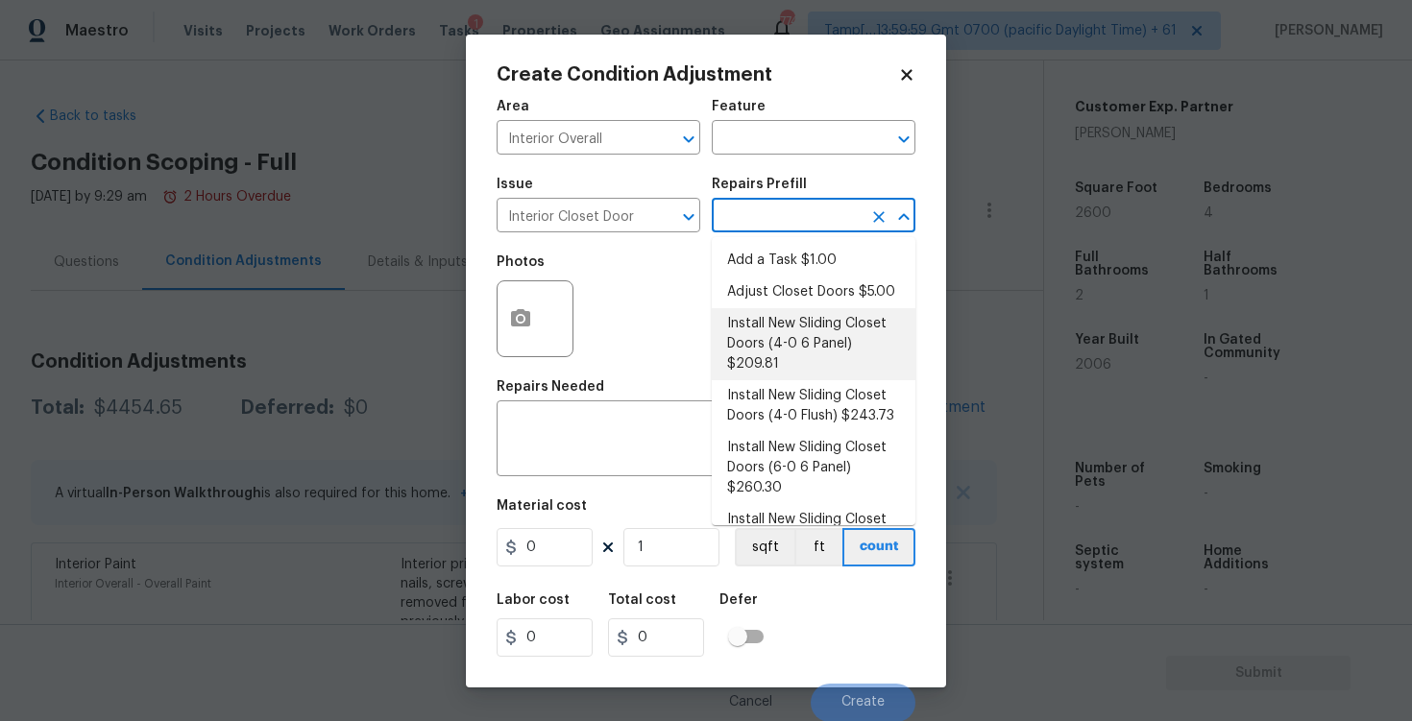
click at [775, 318] on li "Install New Sliding Closet Doors (4-0 6 Panel) $209.81" at bounding box center [814, 344] width 204 height 72
type input "Interior Door"
type textarea "Remove the existing door (if present). Install a new 4-0 bi-fold 6 panel interi…"
type input "209.81"
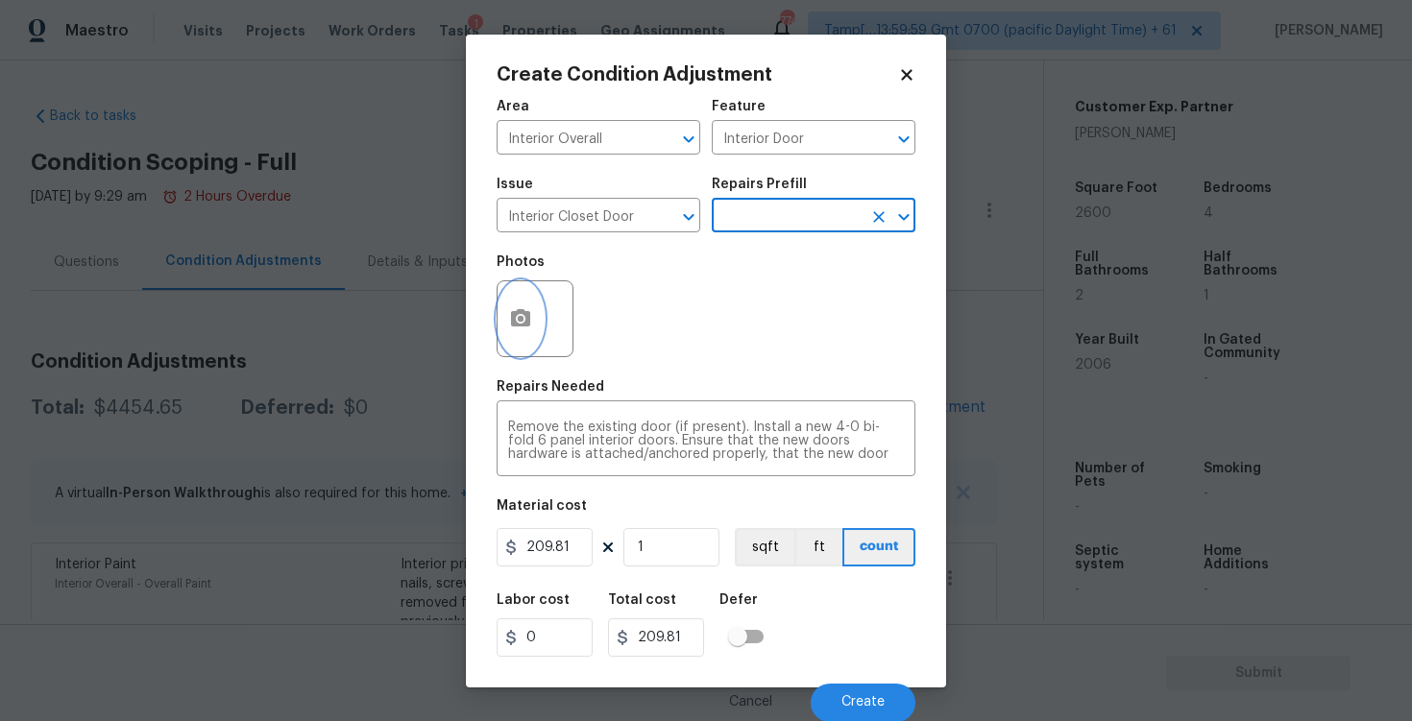
click at [543, 321] on button "button" at bounding box center [521, 318] width 46 height 75
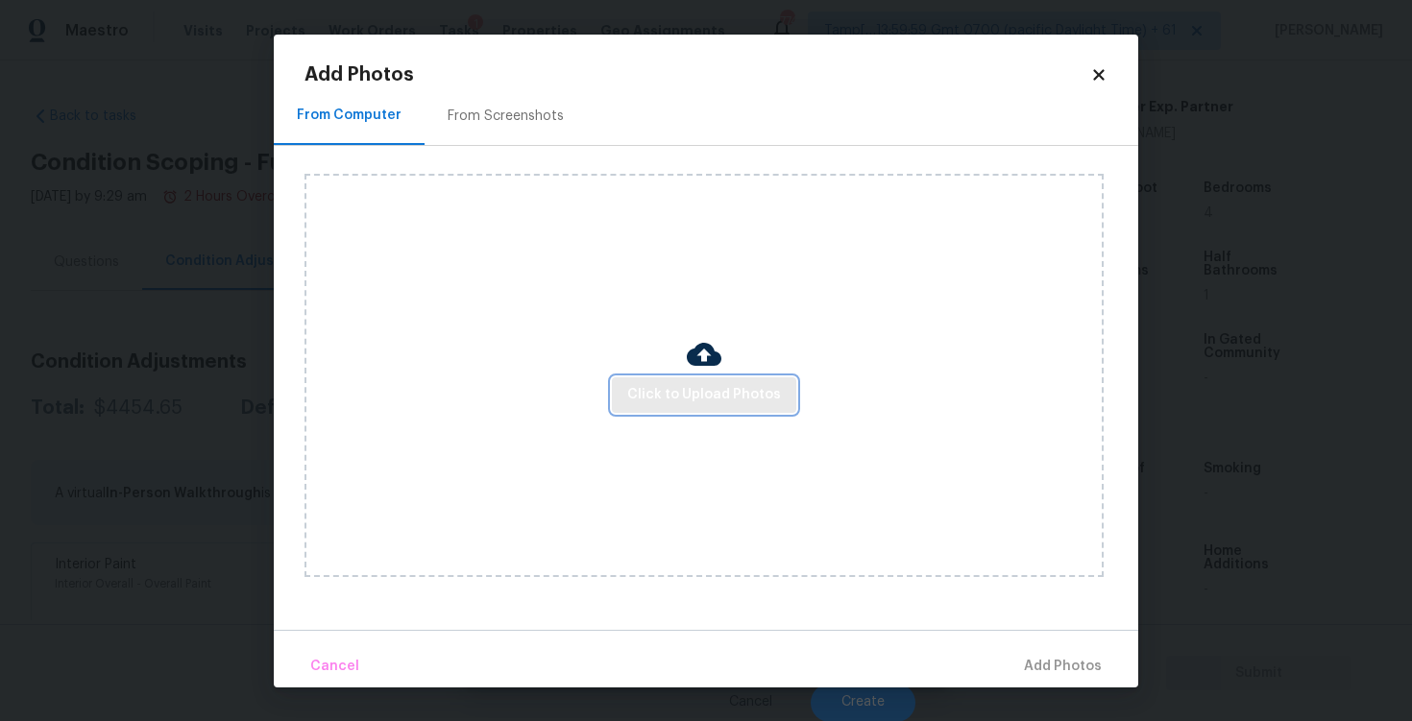
click at [683, 395] on span "Click to Upload Photos" at bounding box center [704, 395] width 154 height 24
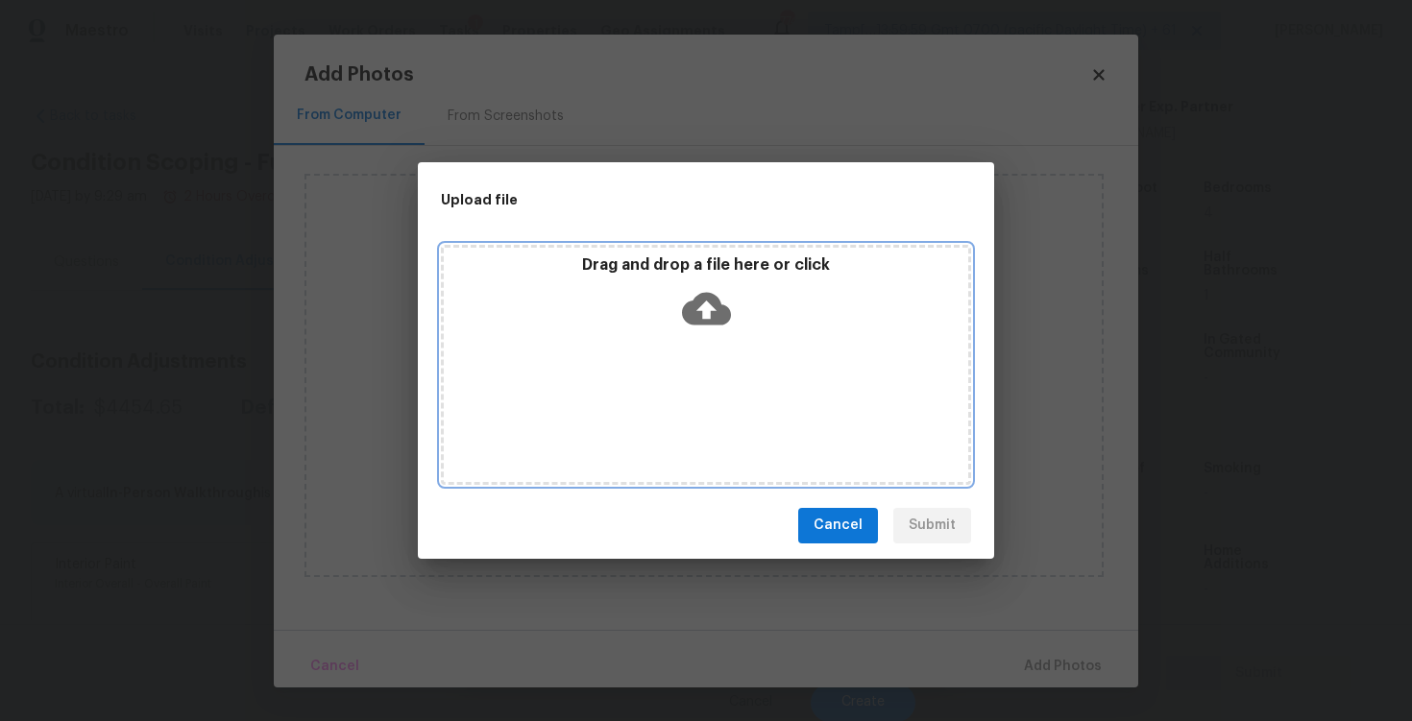
click at [695, 319] on icon at bounding box center [706, 308] width 49 height 33
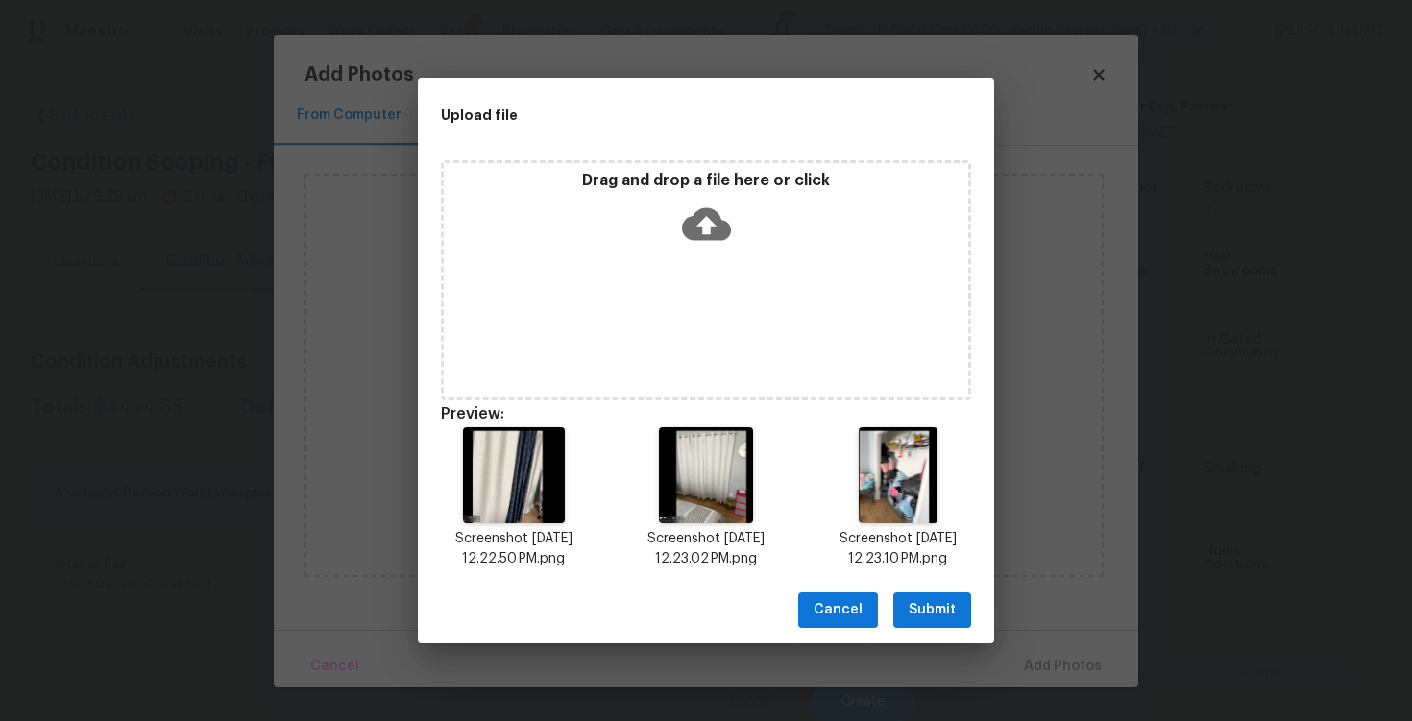
scroll to position [15, 0]
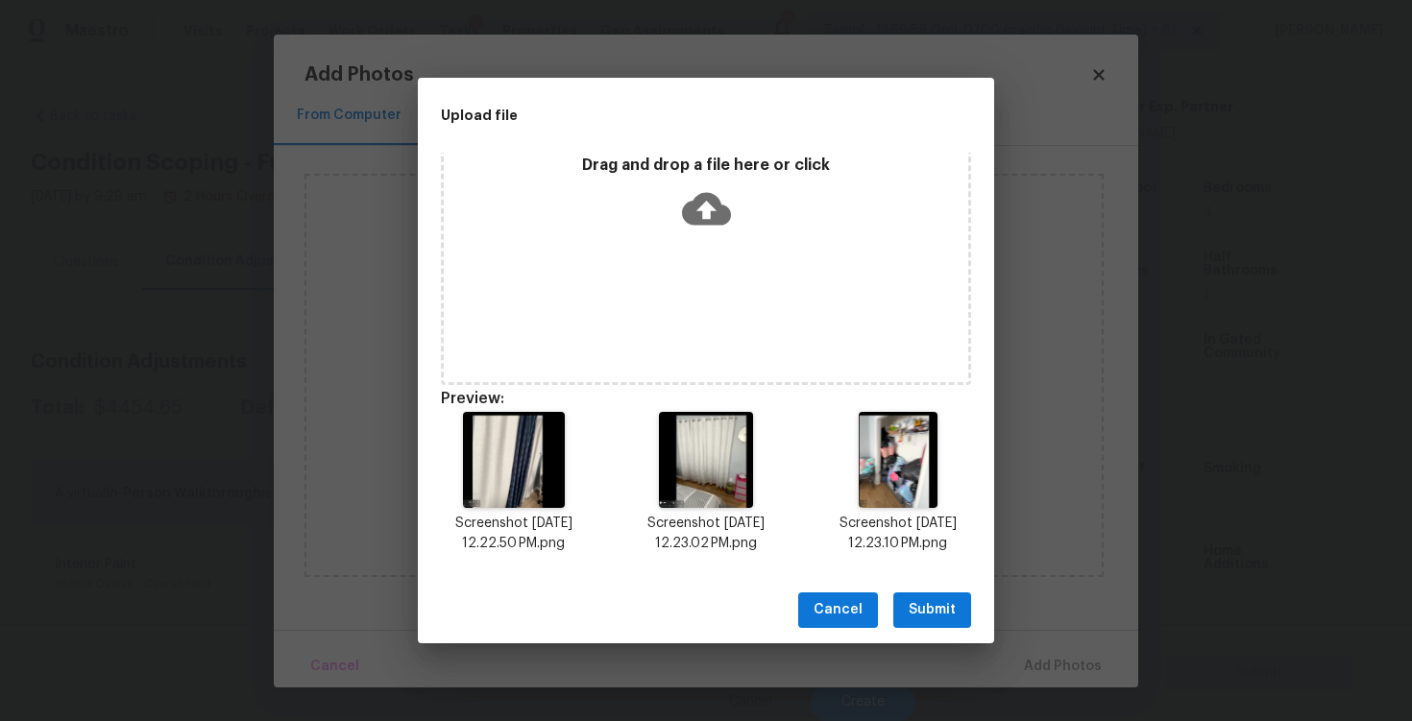
click at [962, 612] on button "Submit" at bounding box center [932, 611] width 78 height 36
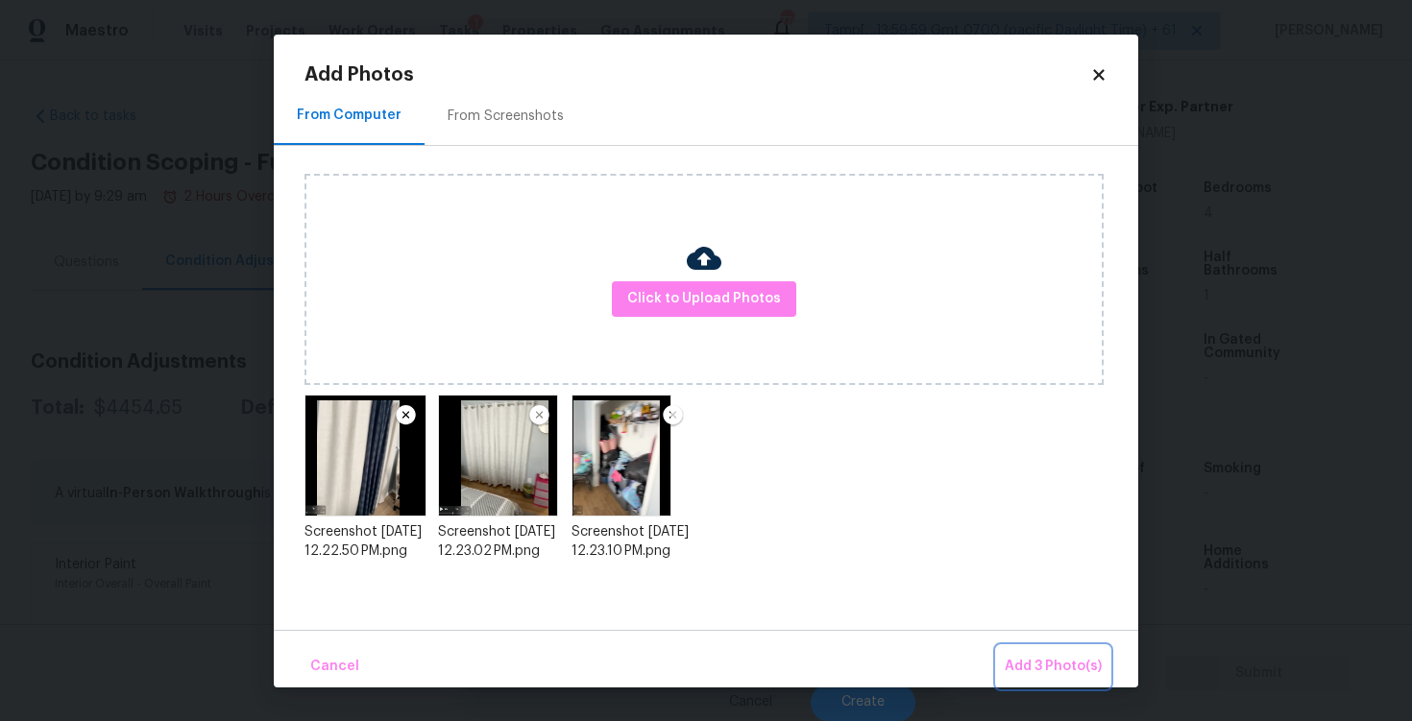
click at [1047, 659] on span "Add 3 Photo(s)" at bounding box center [1053, 667] width 97 height 24
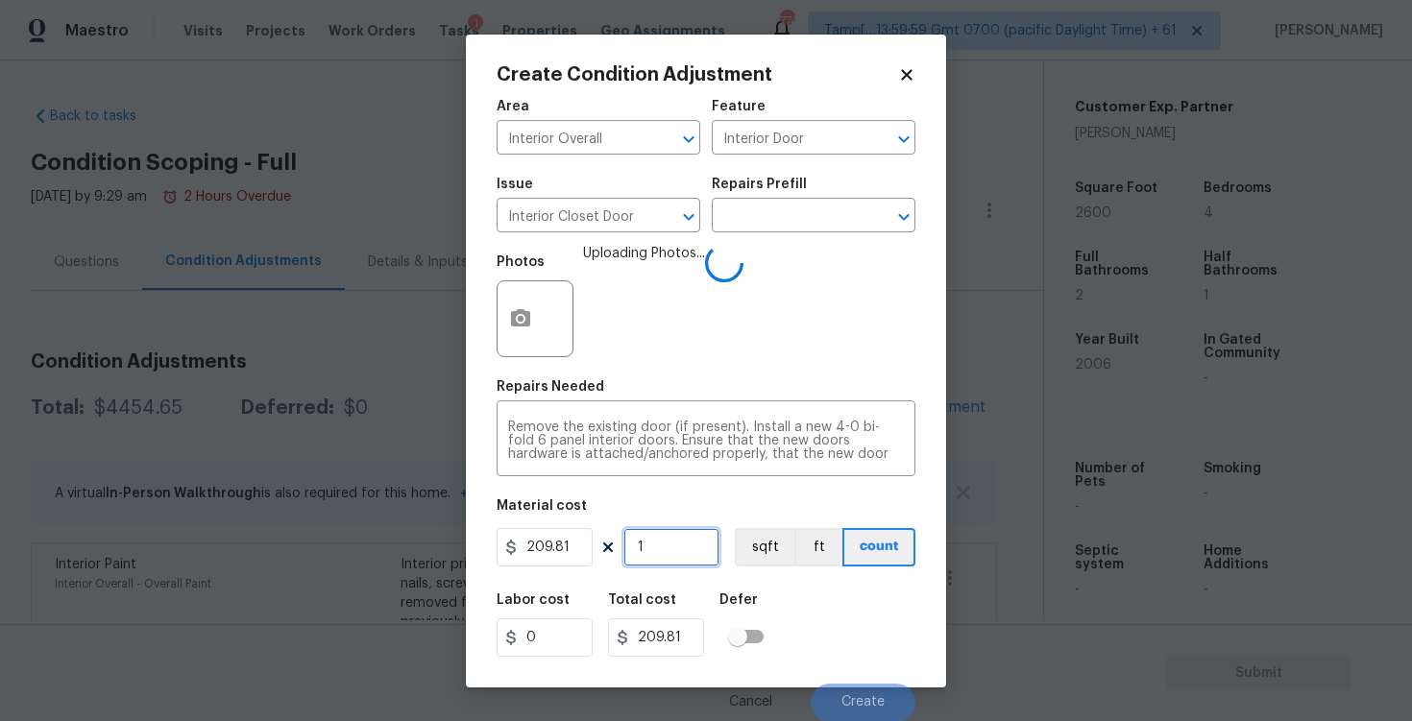
click at [704, 538] on input "1" at bounding box center [671, 547] width 96 height 38
type input "0"
type input "3"
type input "629.43"
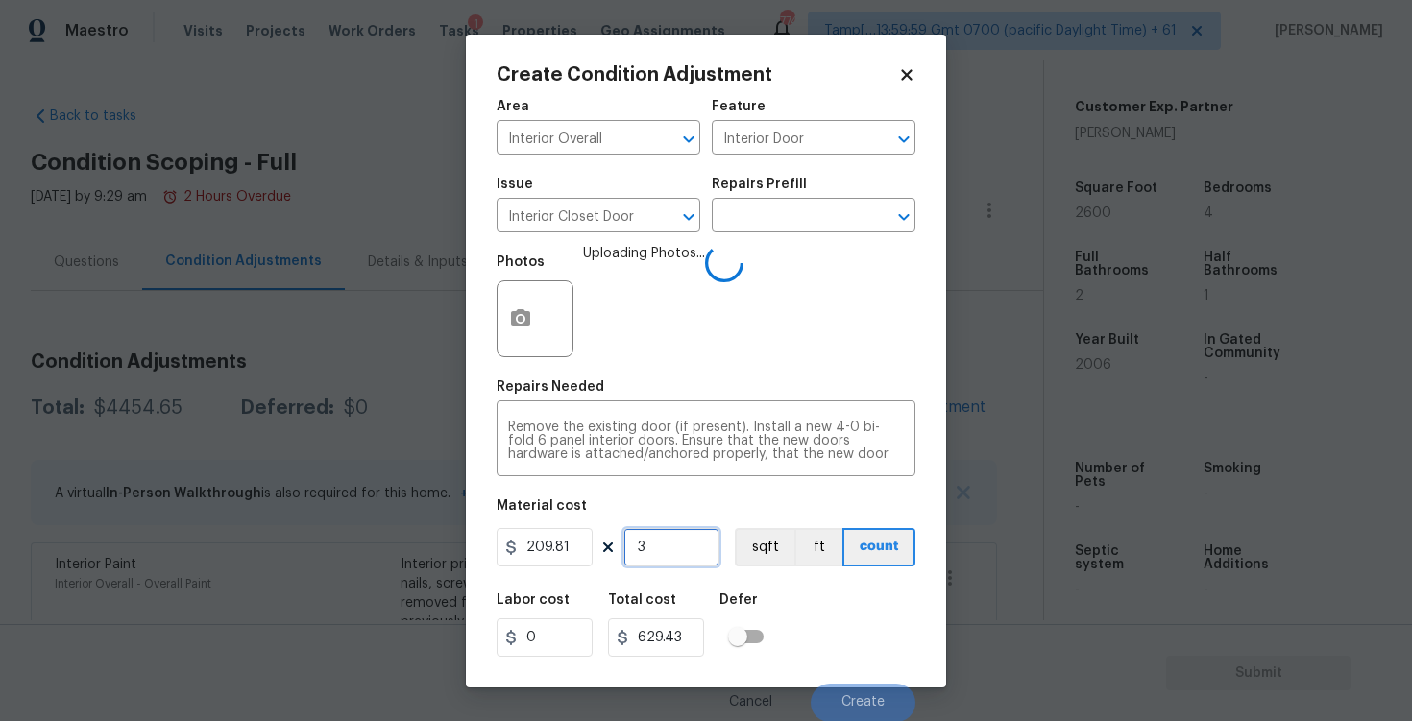
type input "3"
click at [796, 568] on figure "Material cost 209.81 3 sqft ft count" at bounding box center [706, 534] width 419 height 71
click at [846, 605] on div "Labor cost 0 Total cost 629.43 Defer" at bounding box center [706, 625] width 419 height 86
click at [843, 612] on div "Labor cost 0 Total cost 629.43 Defer" at bounding box center [706, 625] width 419 height 86
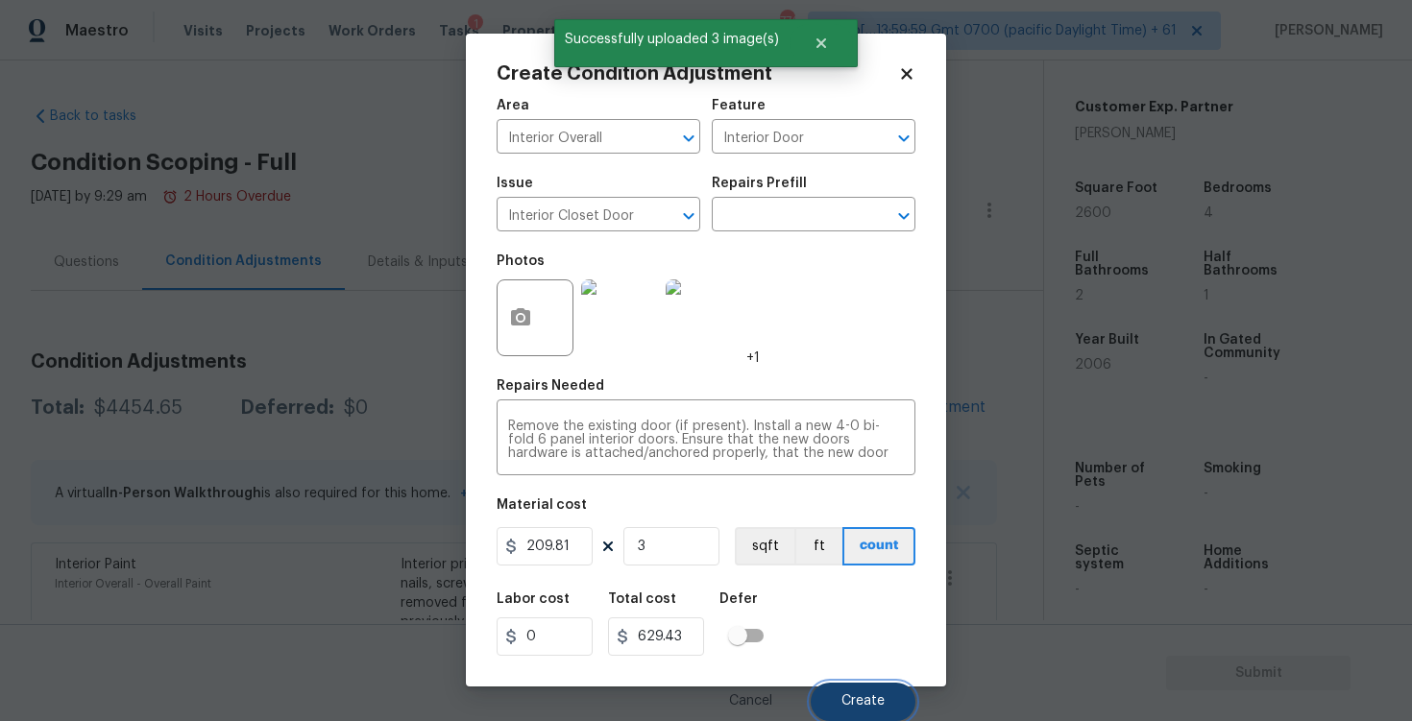
click at [870, 710] on button "Create" at bounding box center [863, 702] width 105 height 38
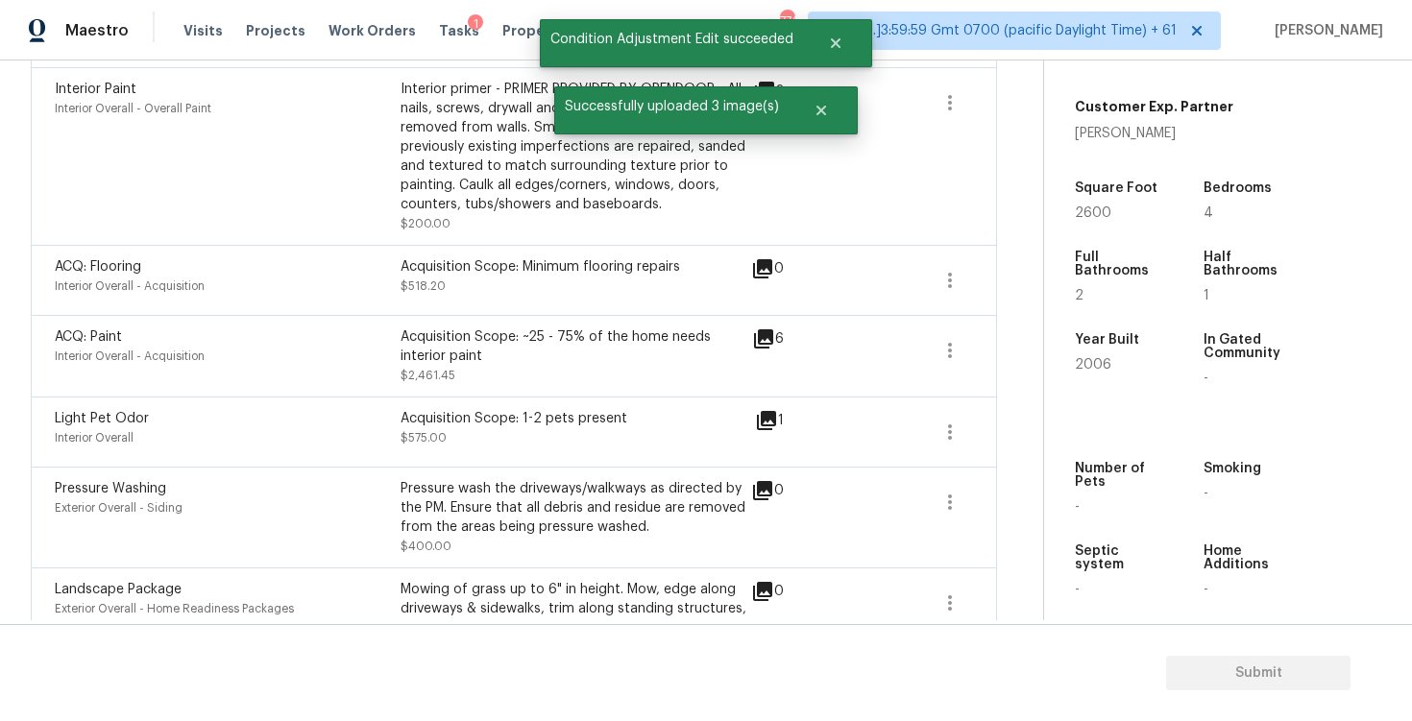
scroll to position [767, 0]
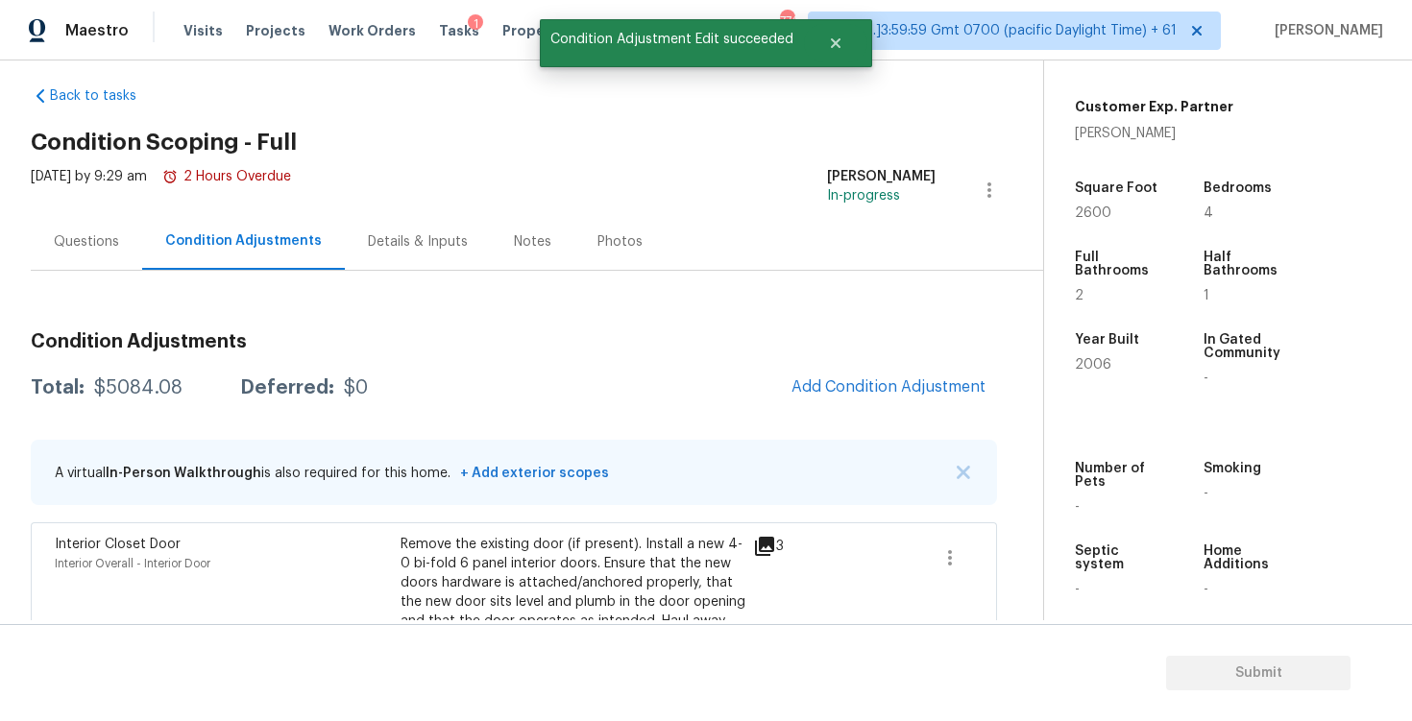
click at [106, 263] on div "Questions" at bounding box center [86, 241] width 111 height 57
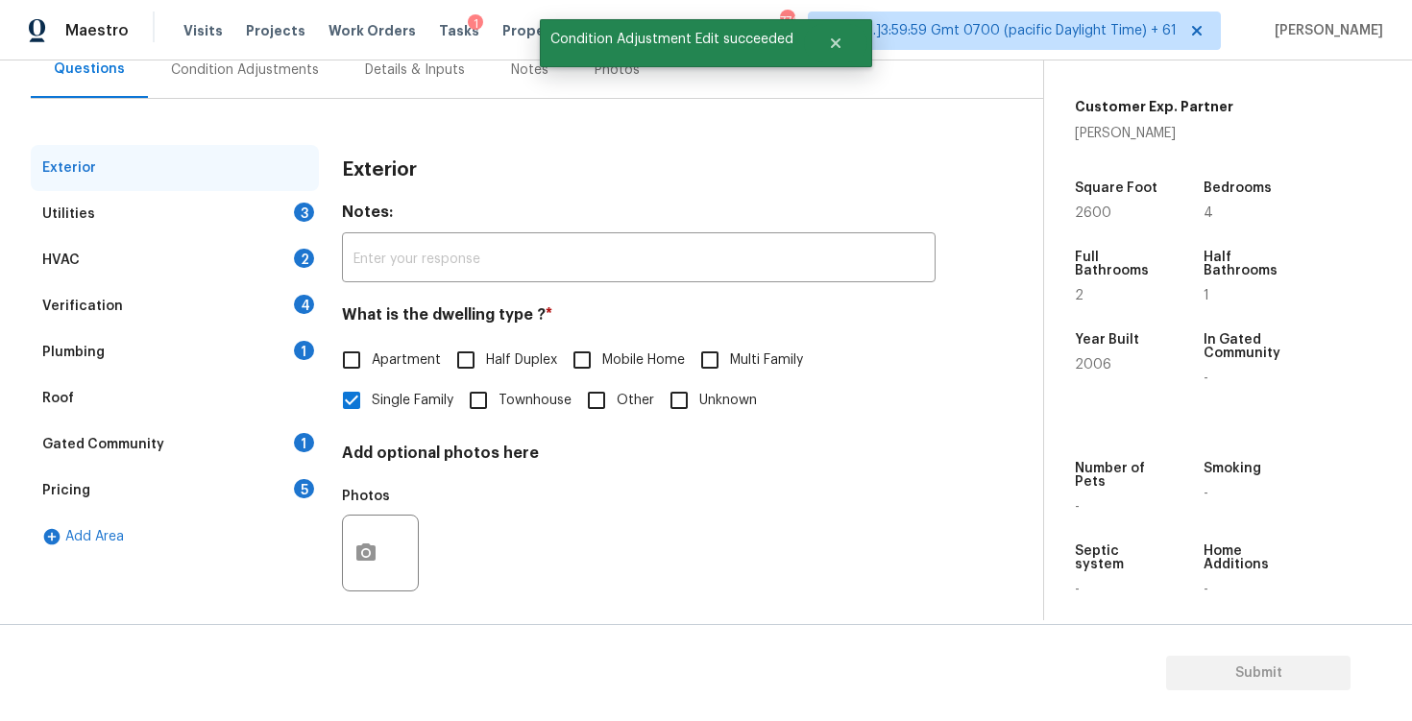
scroll to position [190, 0]
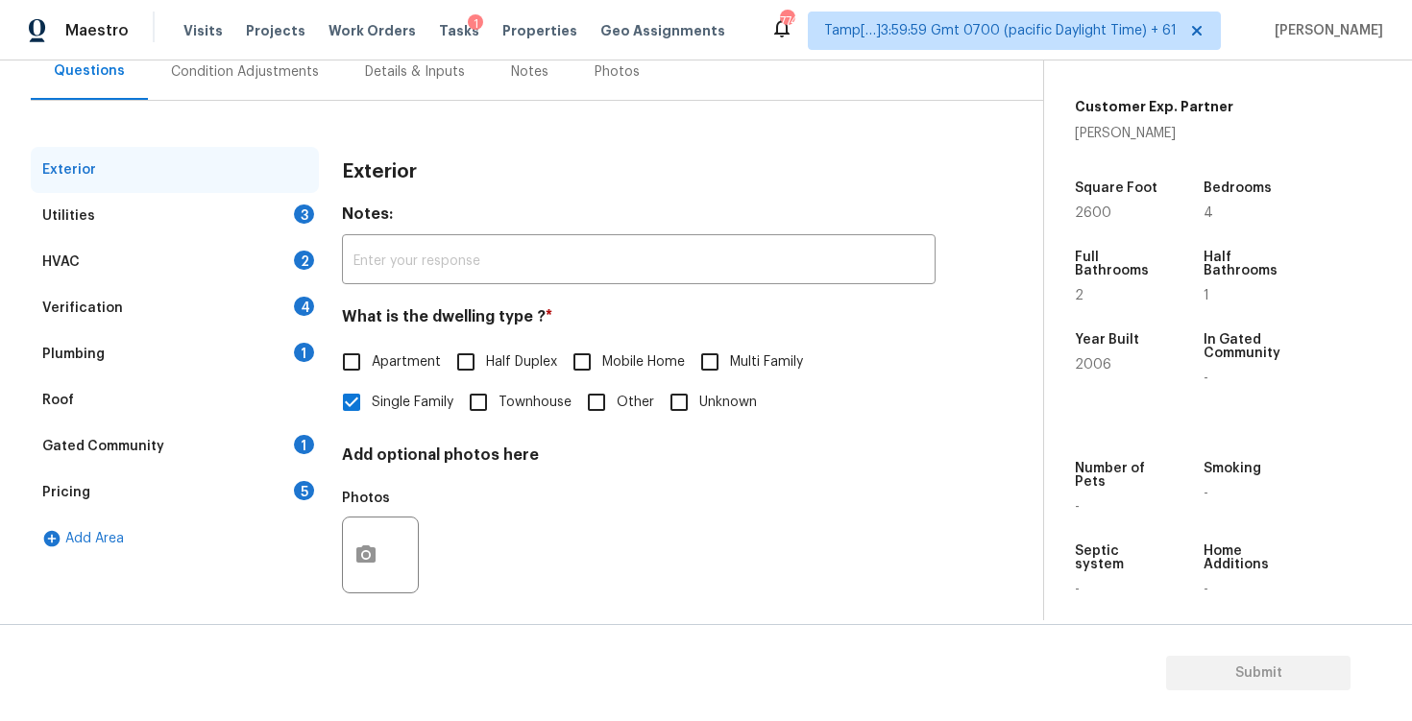
click at [262, 234] on div "Utilities 3" at bounding box center [175, 216] width 288 height 46
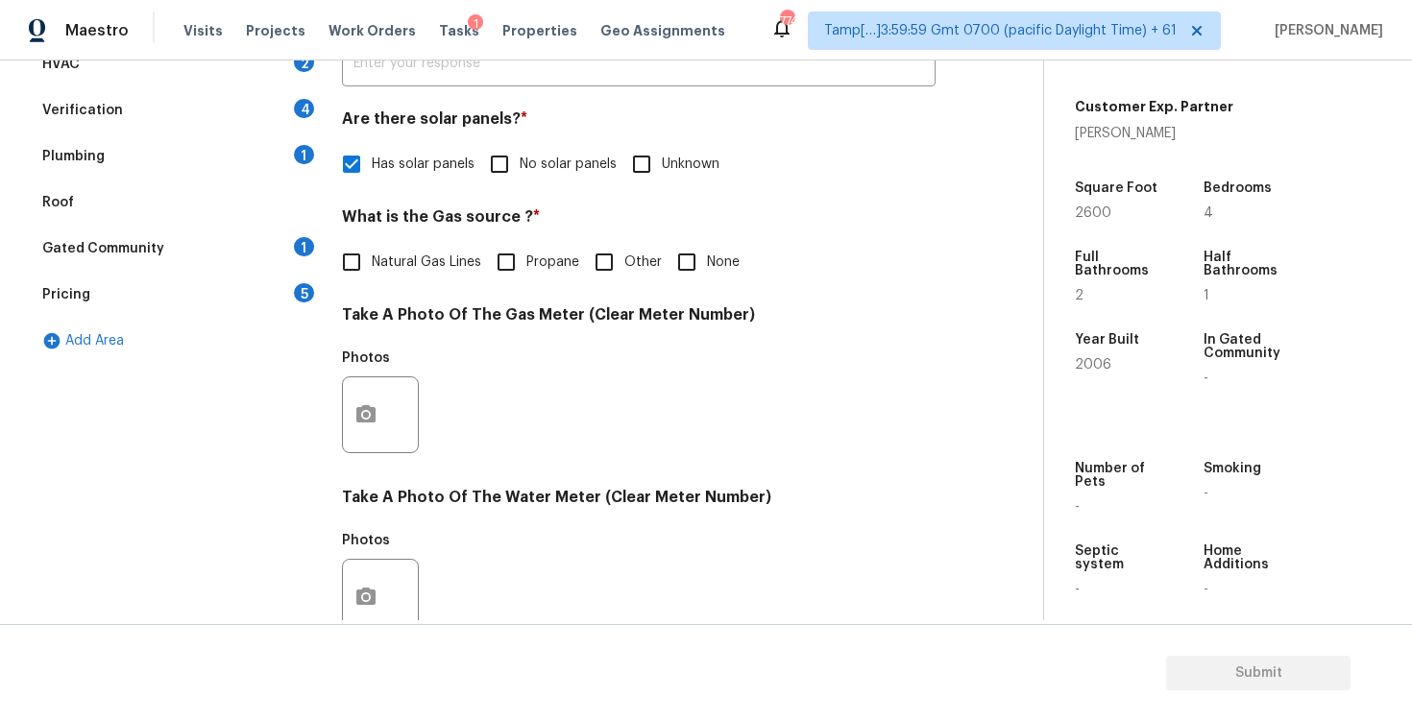
click at [672, 275] on input "None" at bounding box center [687, 262] width 40 height 40
checkbox input "true"
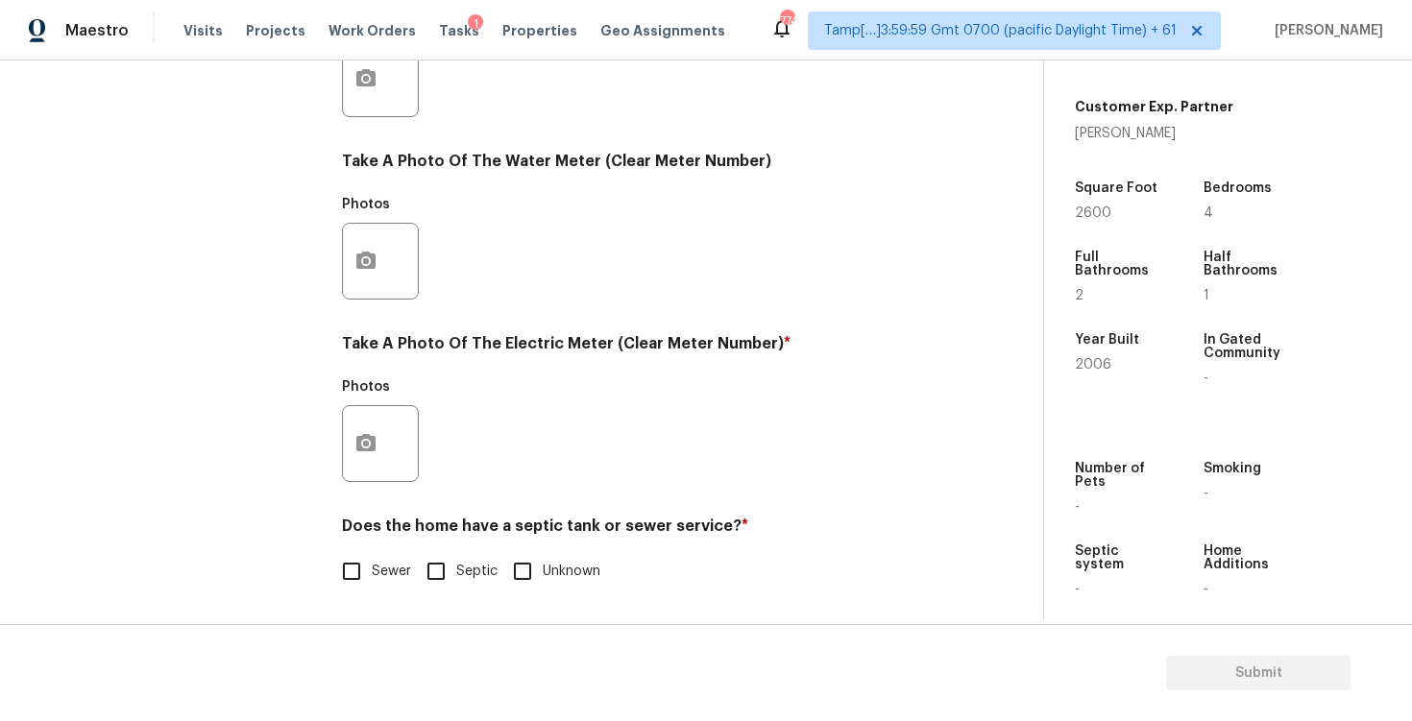
scroll to position [724, 0]
click at [374, 453] on icon "button" at bounding box center [365, 443] width 23 height 23
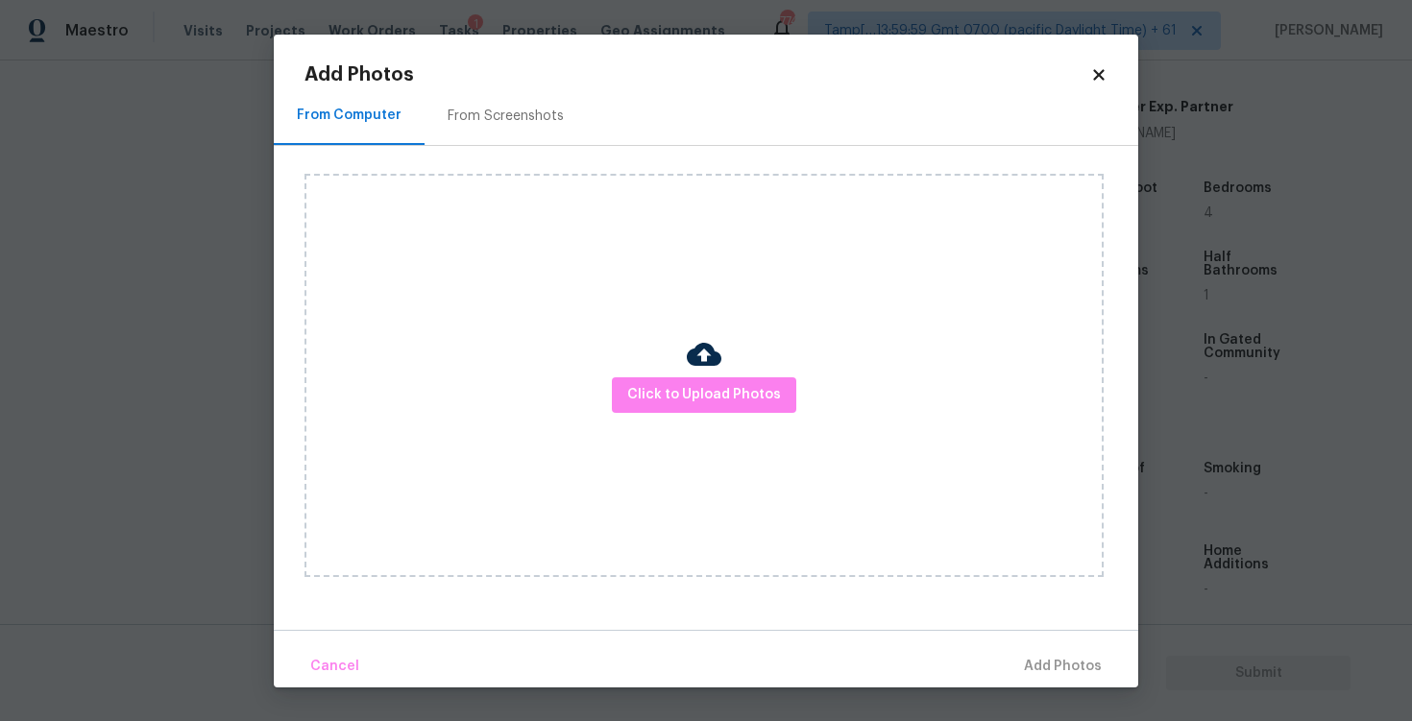
click at [673, 415] on div "Click to Upload Photos" at bounding box center [703, 375] width 799 height 403
click at [684, 368] on div "Click to Upload Photos" at bounding box center [703, 375] width 799 height 403
click at [686, 383] on span "Click to Upload Photos" at bounding box center [704, 395] width 154 height 24
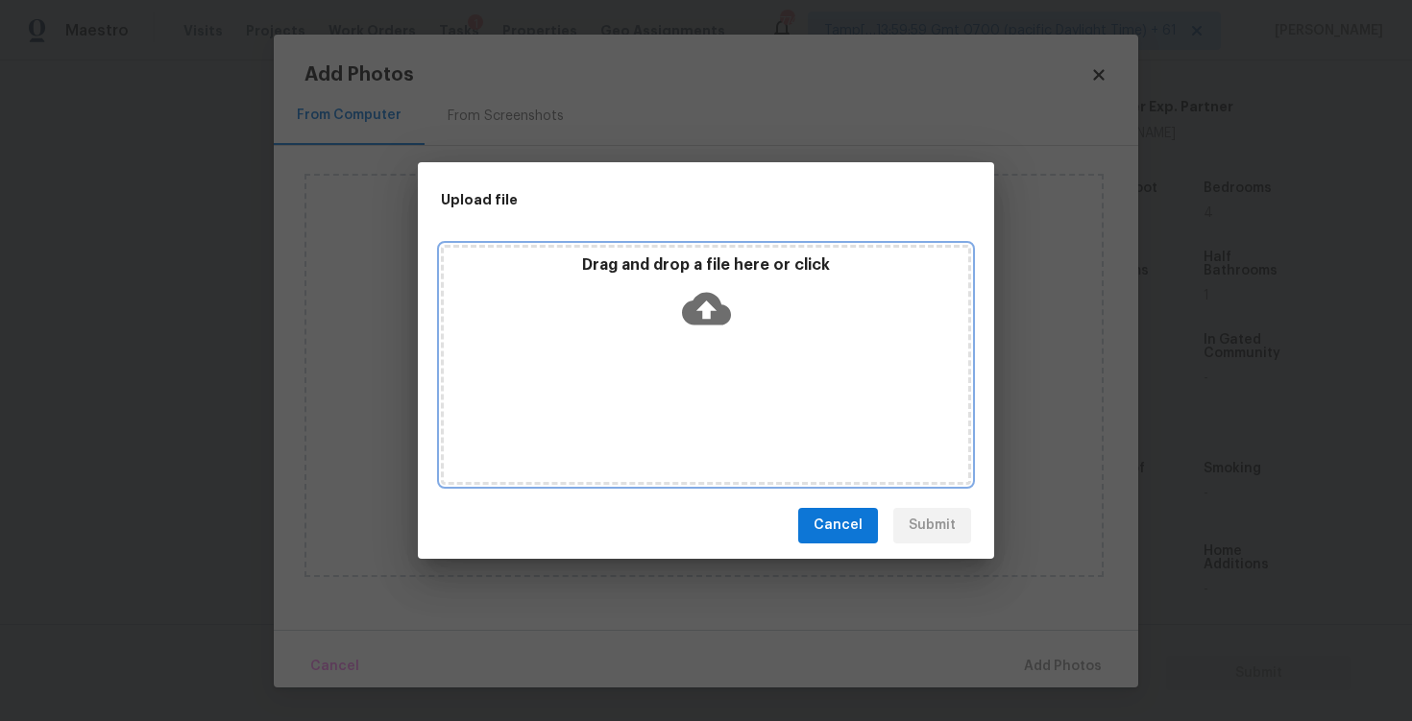
click at [693, 293] on icon at bounding box center [706, 308] width 49 height 49
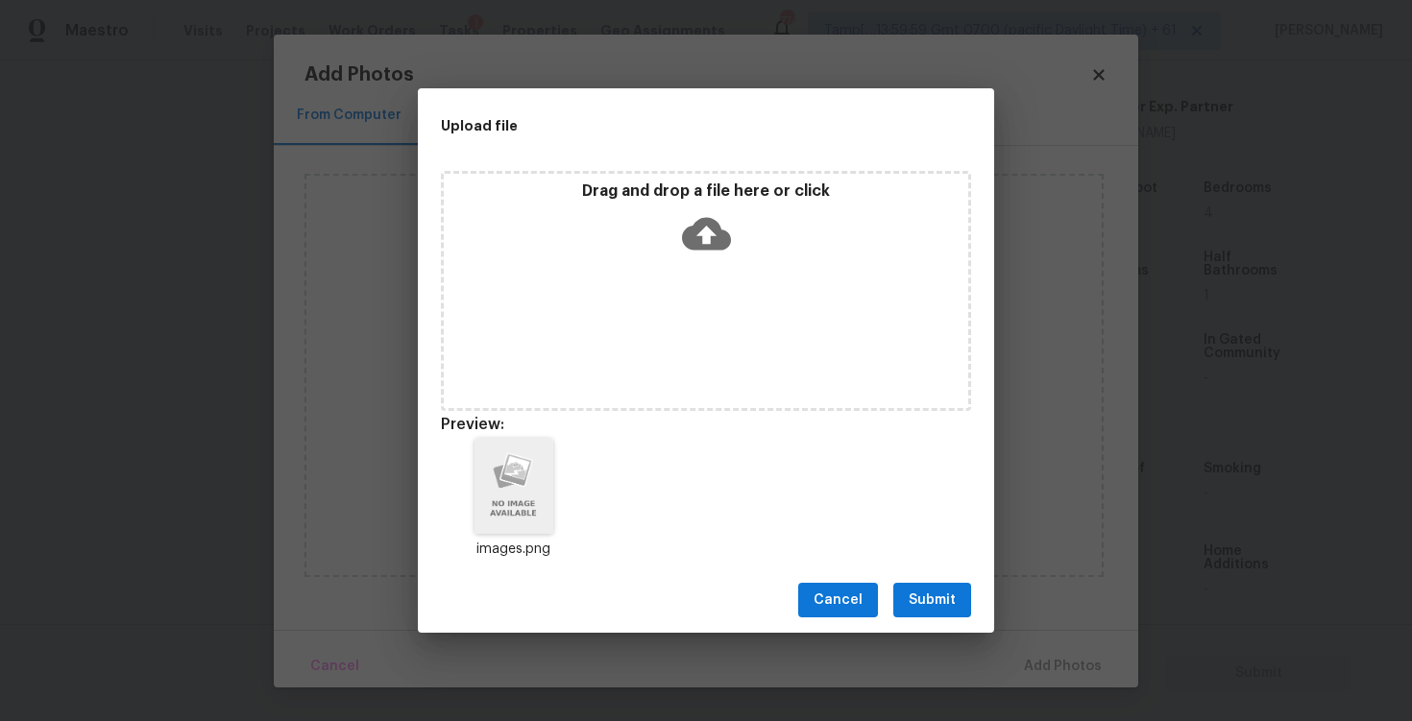
click at [969, 583] on button "Submit" at bounding box center [932, 601] width 78 height 36
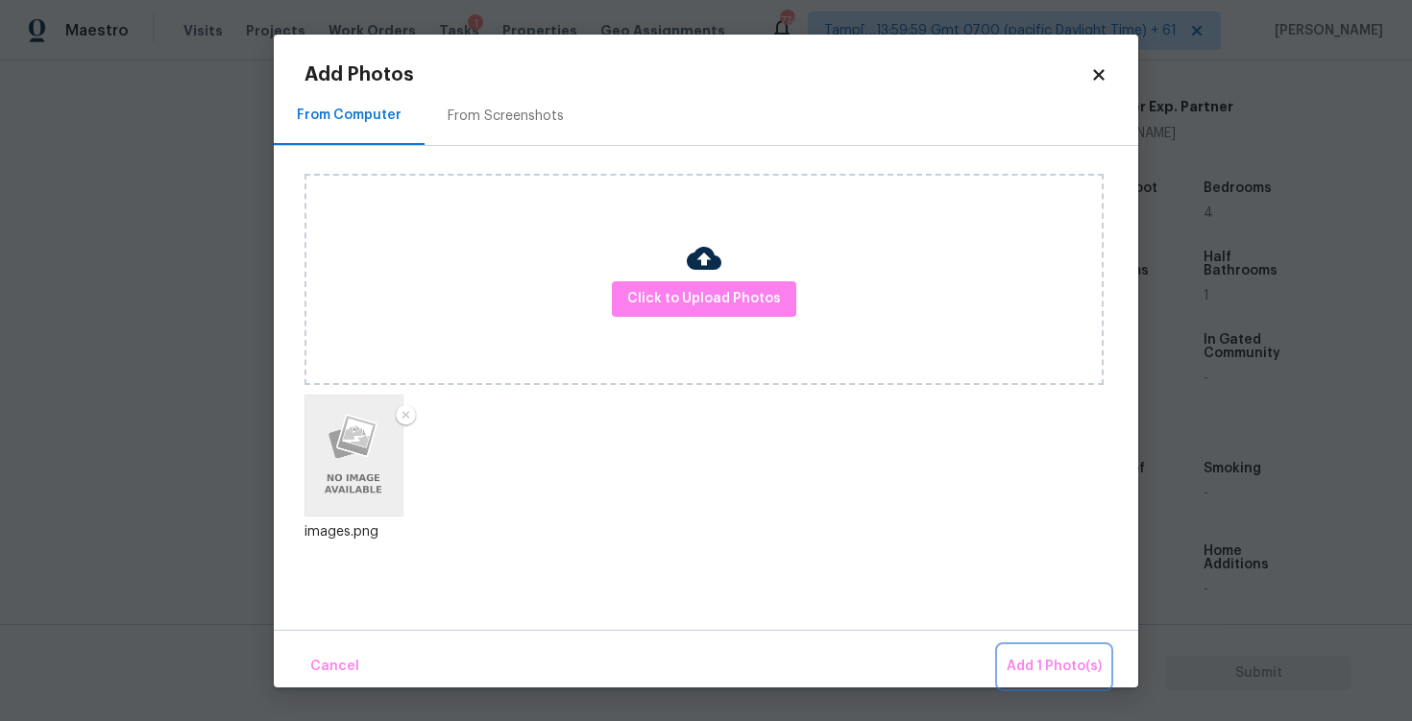
click at [1026, 657] on span "Add 1 Photo(s)" at bounding box center [1054, 667] width 95 height 24
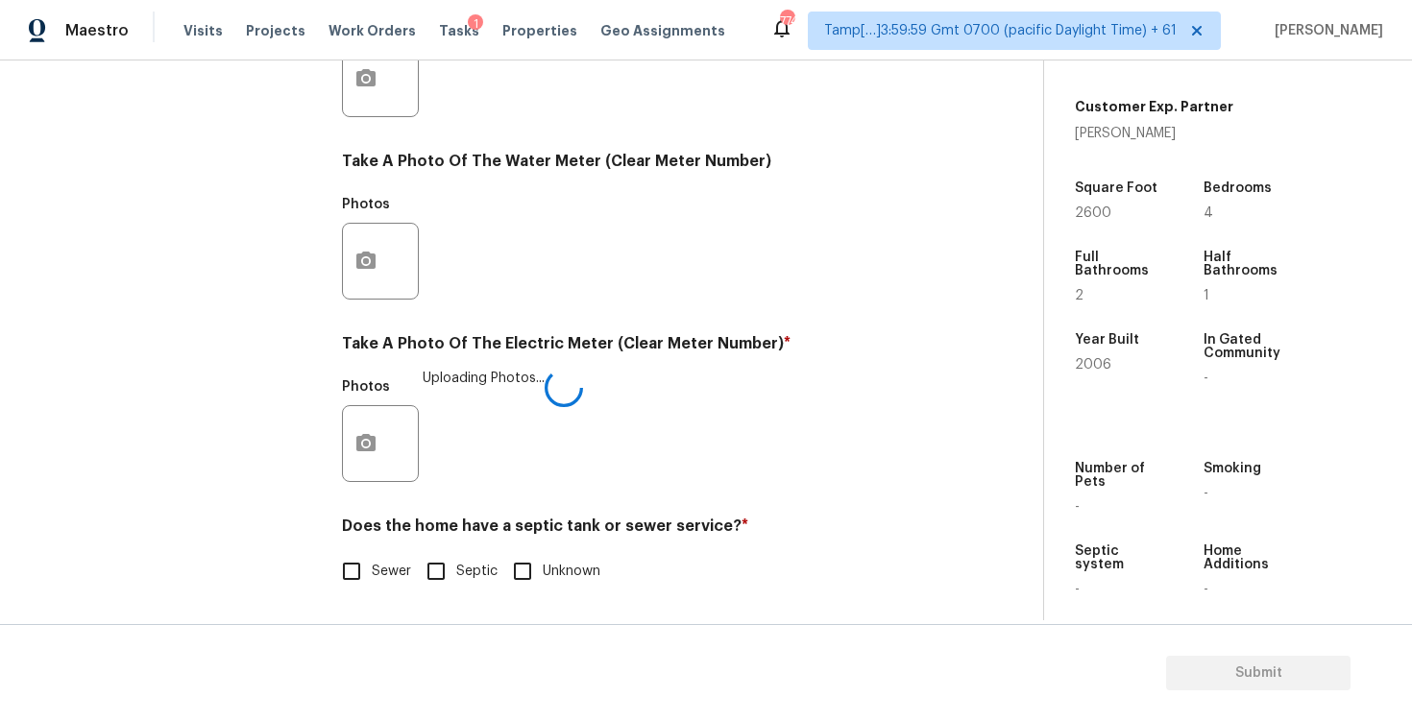
click at [353, 569] on input "Sewer" at bounding box center [351, 571] width 40 height 40
checkbox input "true"
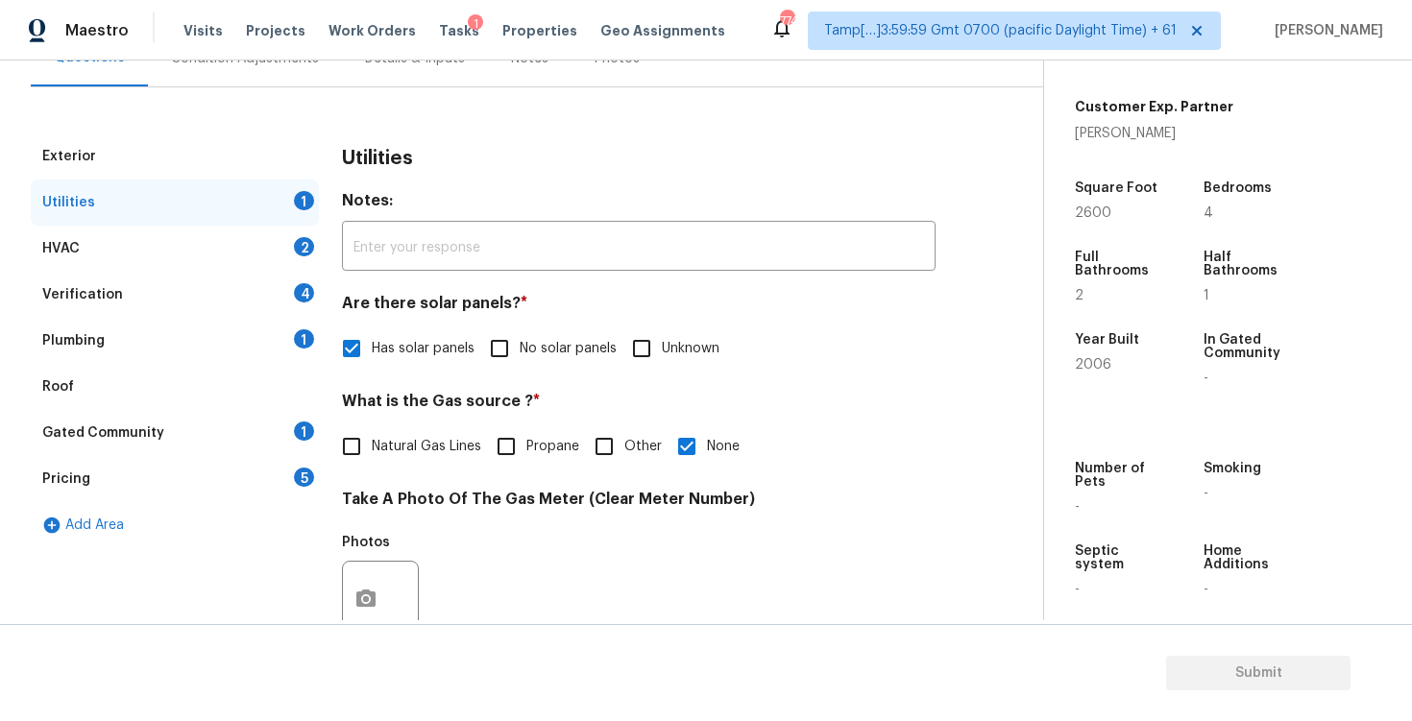
scroll to position [176, 0]
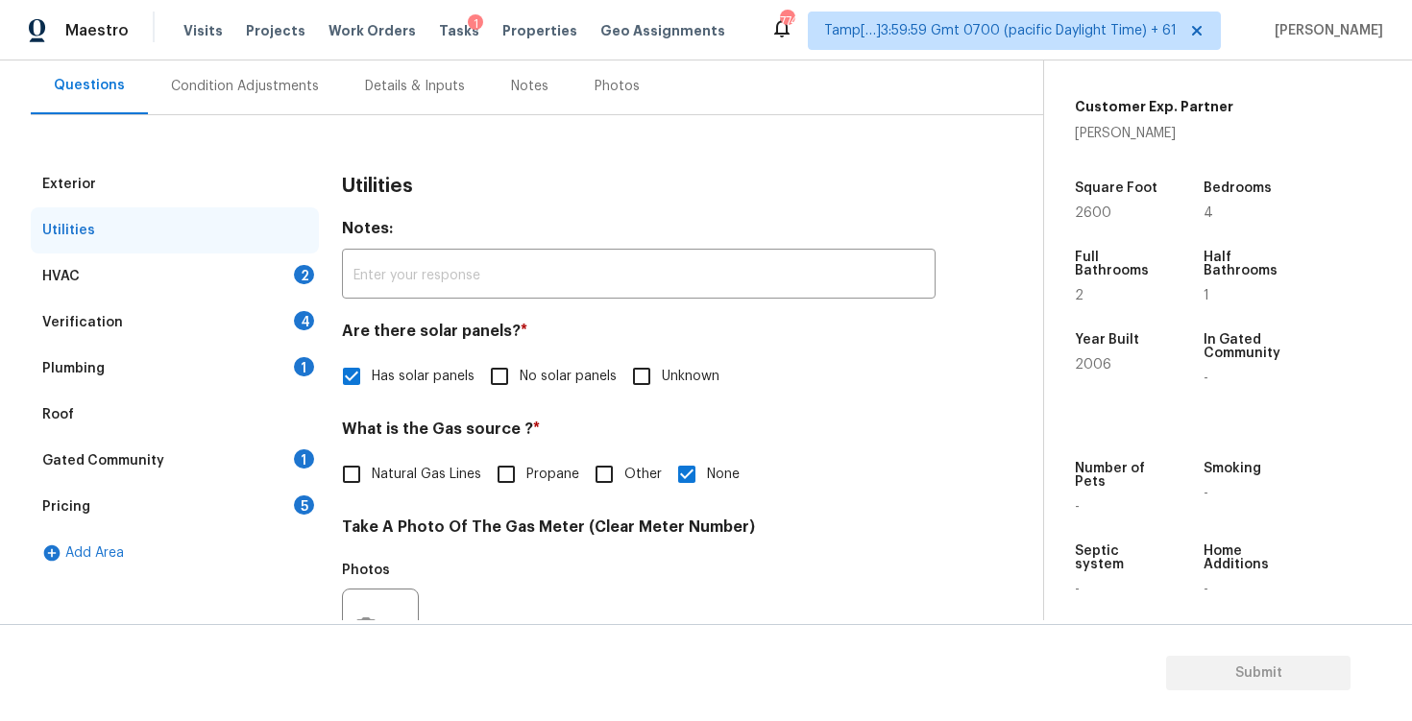
click at [259, 276] on div "HVAC 2" at bounding box center [175, 277] width 288 height 46
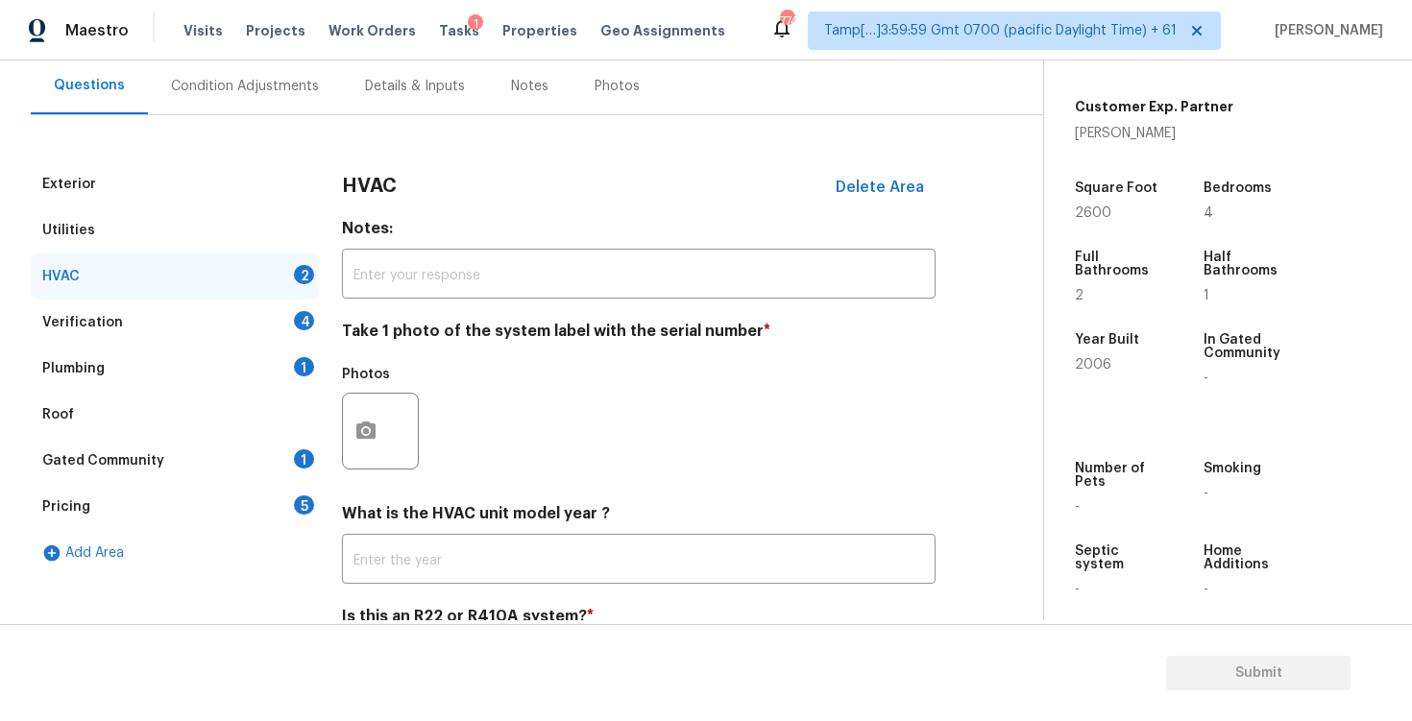
scroll to position [267, 0]
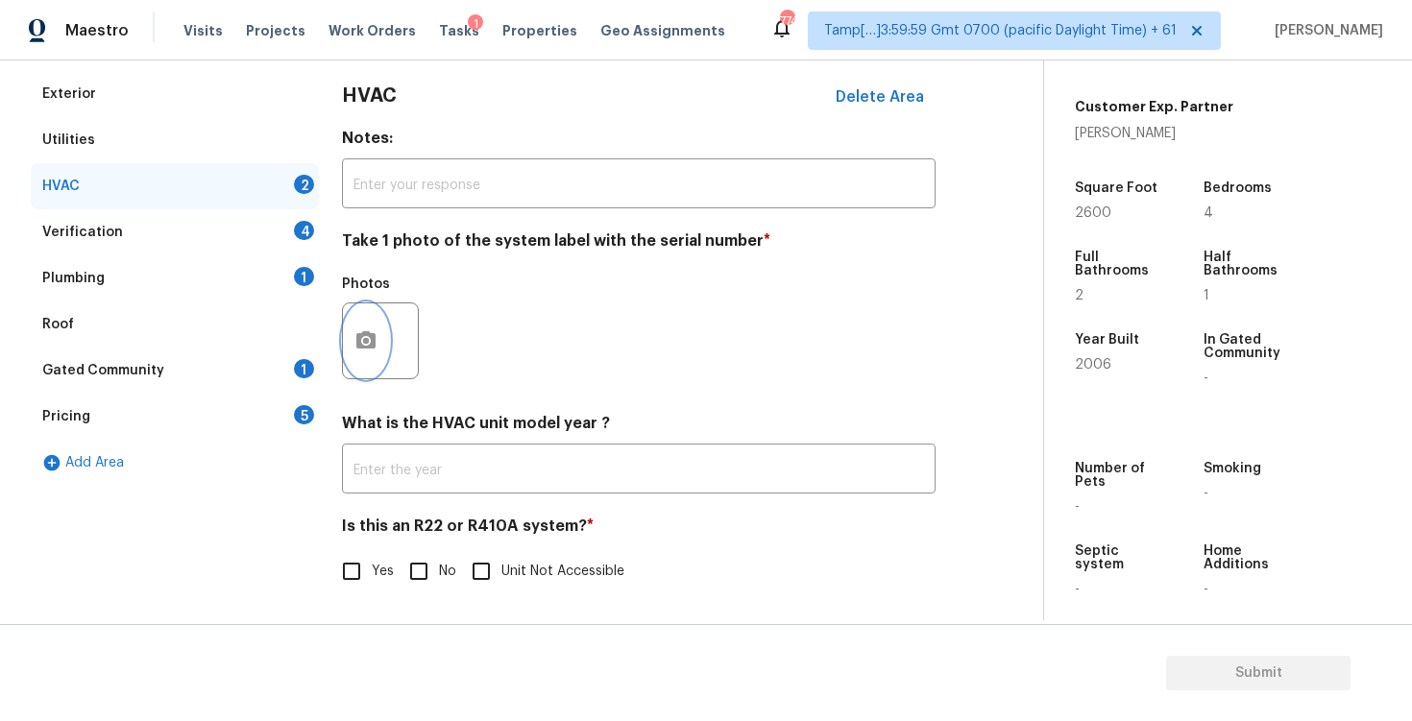
click at [371, 348] on icon "button" at bounding box center [365, 340] width 23 height 23
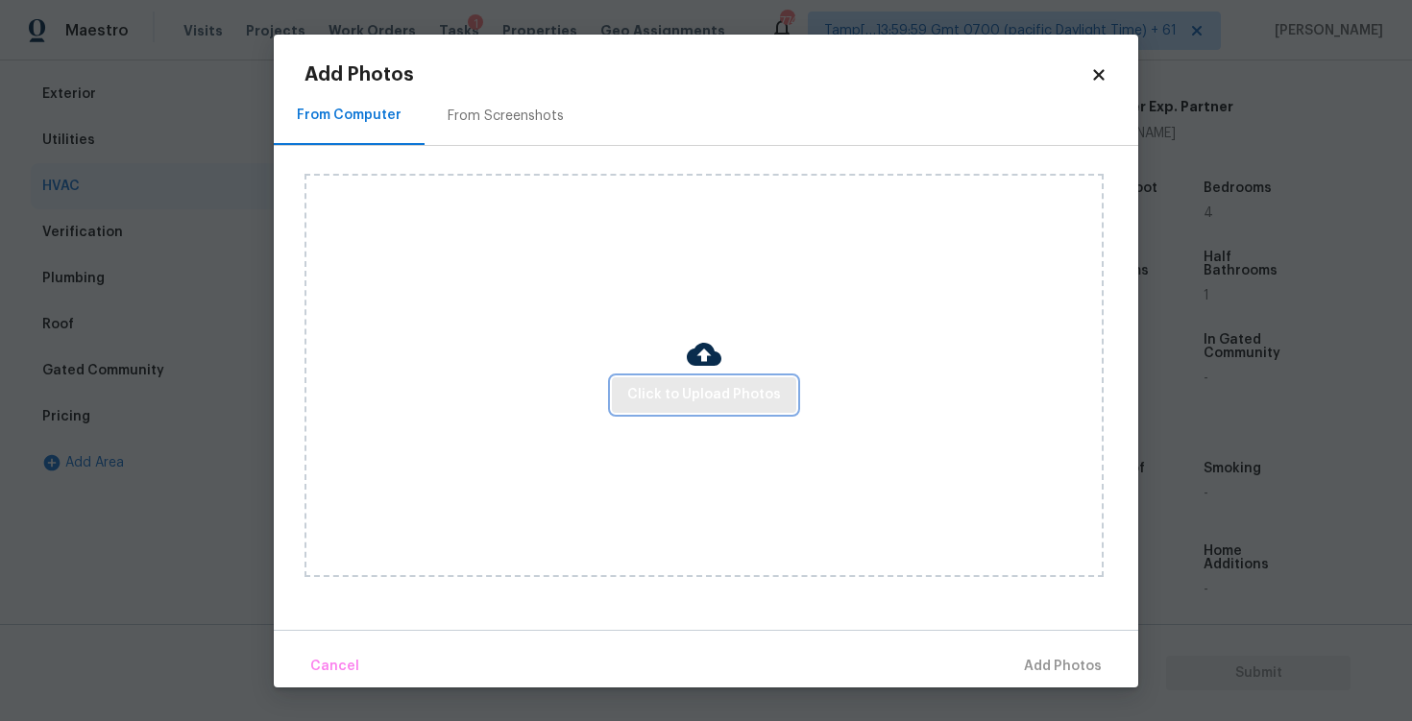
click at [746, 395] on span "Click to Upload Photos" at bounding box center [704, 395] width 154 height 24
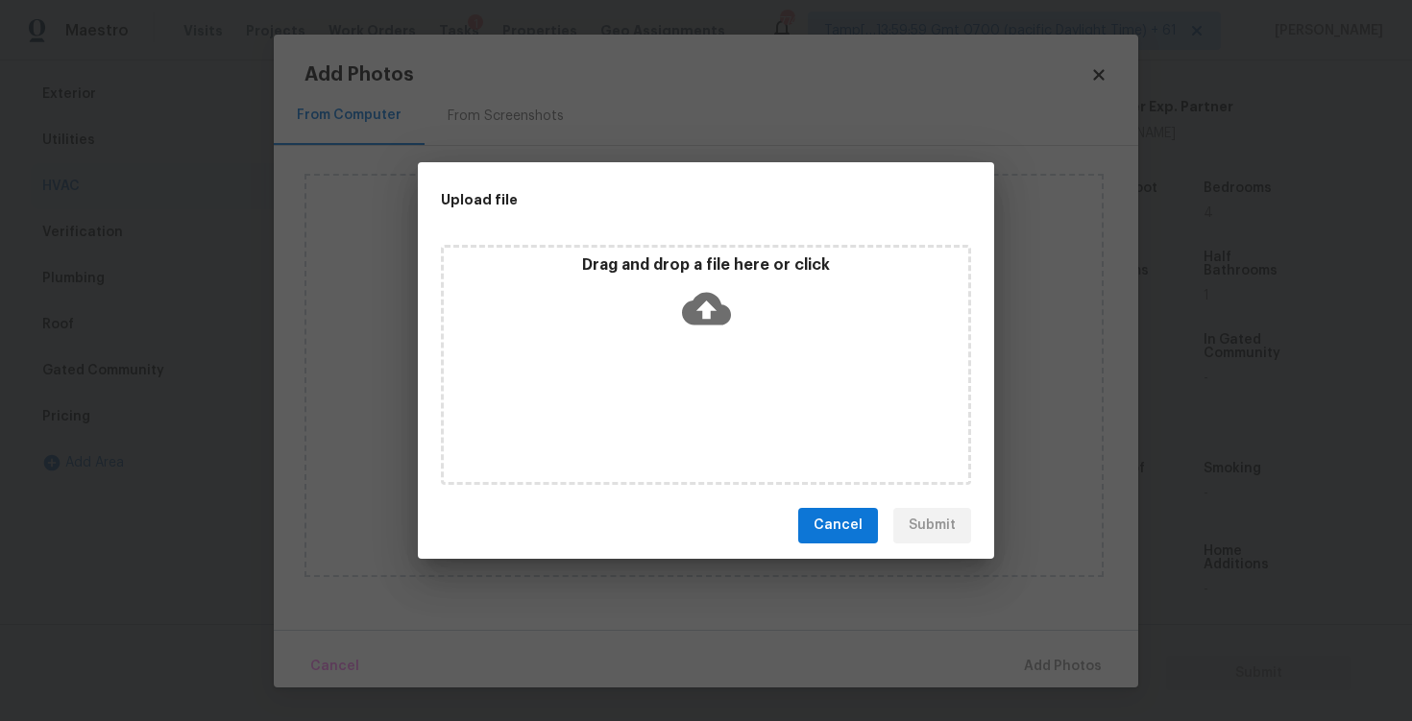
click at [724, 333] on div "Drag and drop a file here or click" at bounding box center [706, 297] width 524 height 83
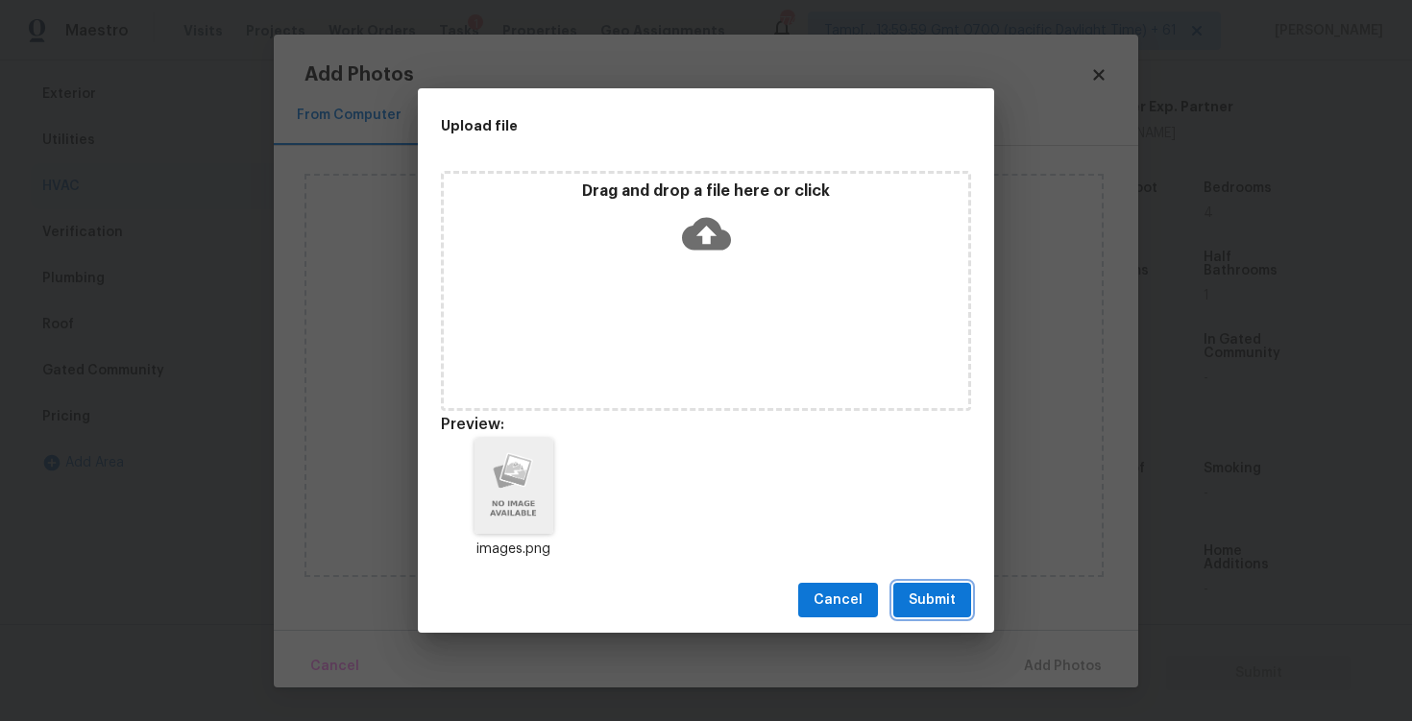
click at [928, 600] on span "Submit" at bounding box center [932, 601] width 47 height 24
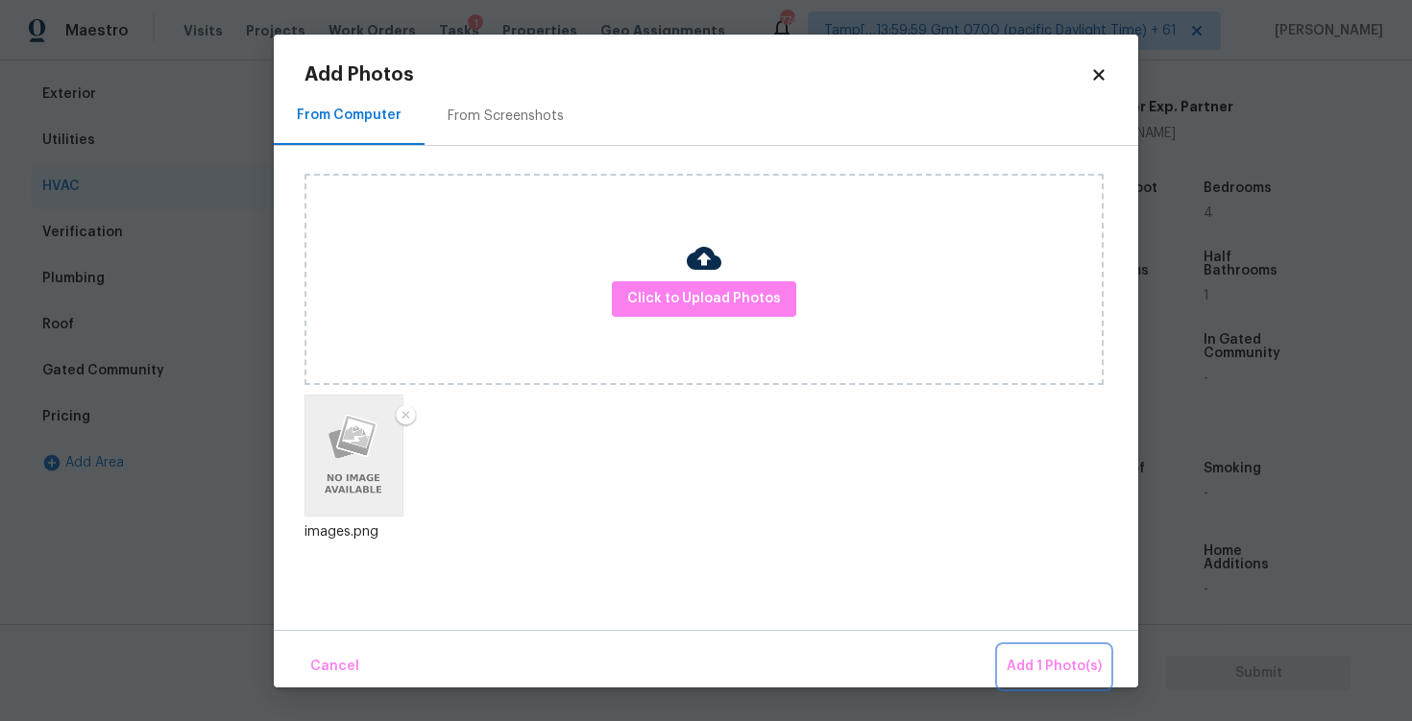
click at [1012, 657] on span "Add 1 Photo(s)" at bounding box center [1054, 667] width 95 height 24
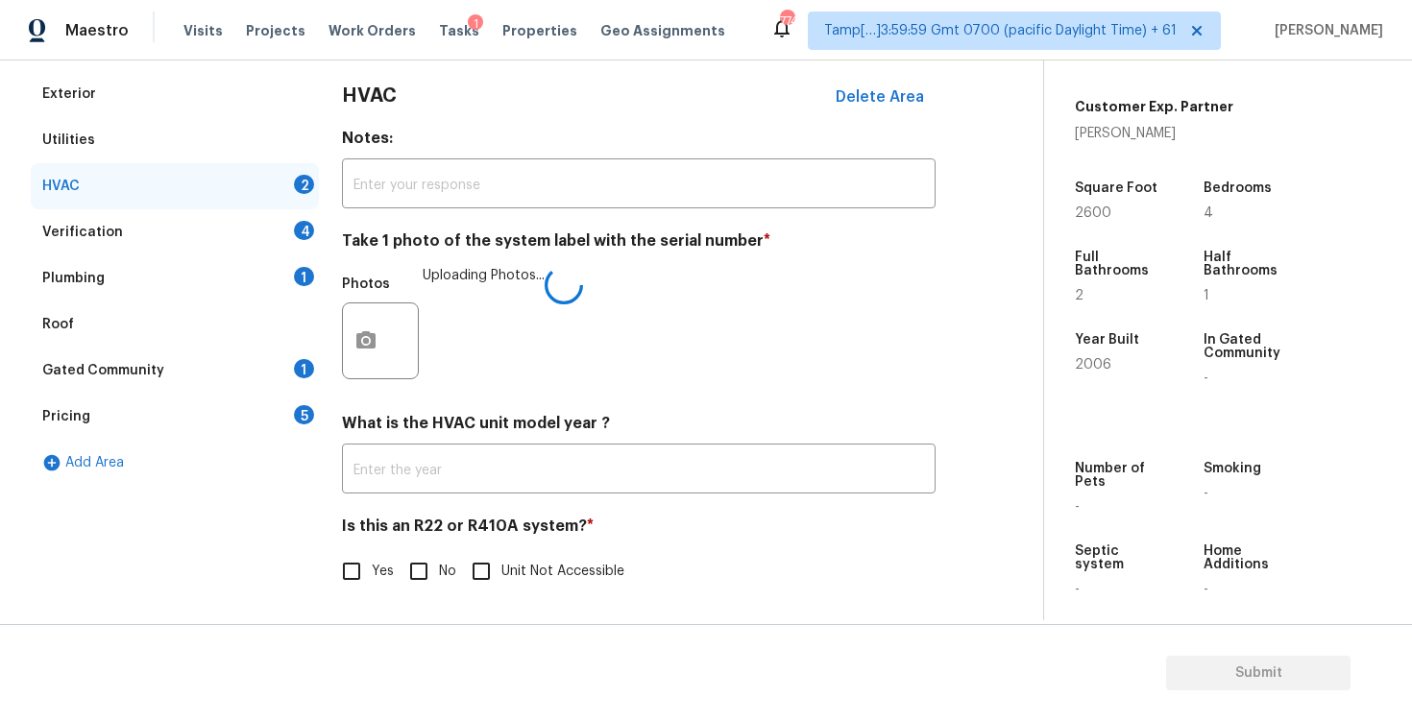
click at [419, 571] on input "No" at bounding box center [419, 571] width 40 height 40
checkbox input "true"
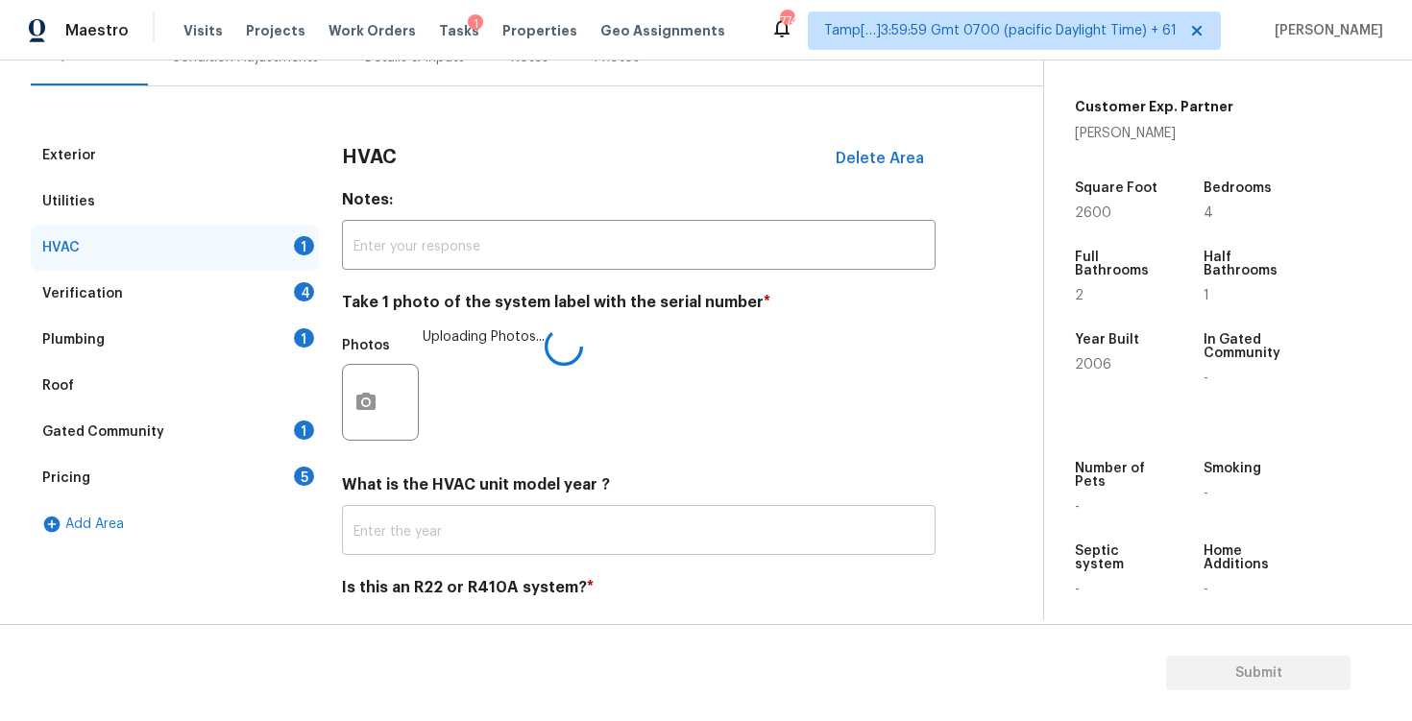
scroll to position [192, 0]
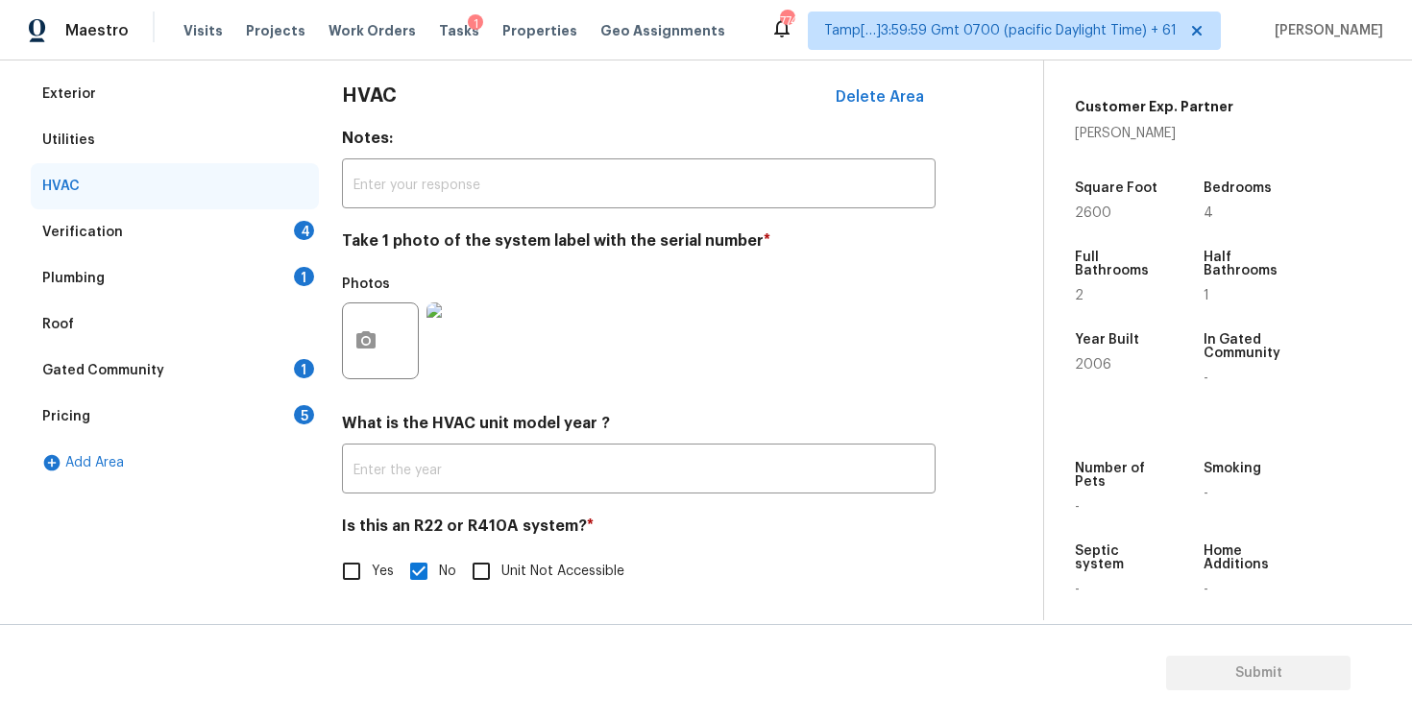
click at [271, 232] on div "Verification 4" at bounding box center [175, 232] width 288 height 46
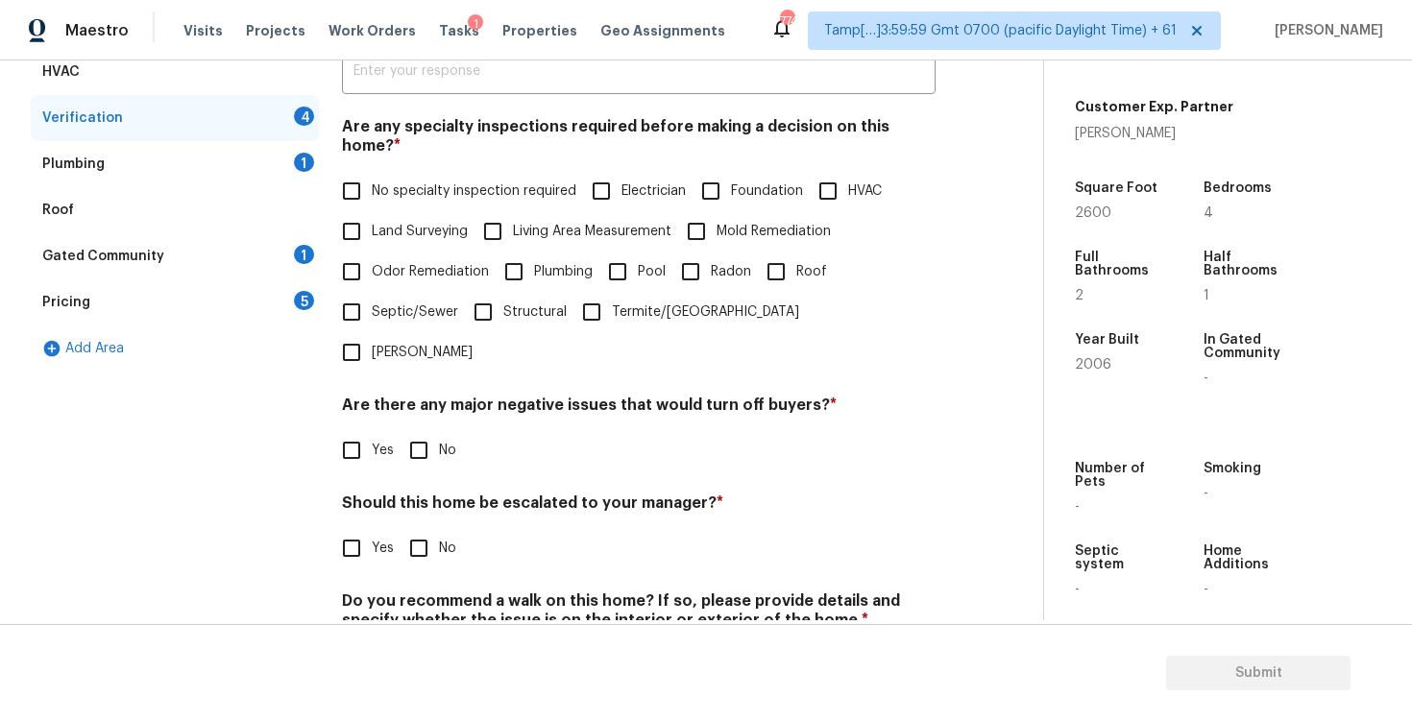
click at [358, 171] on input "No specialty inspection required" at bounding box center [351, 191] width 40 height 40
checkbox input "true"
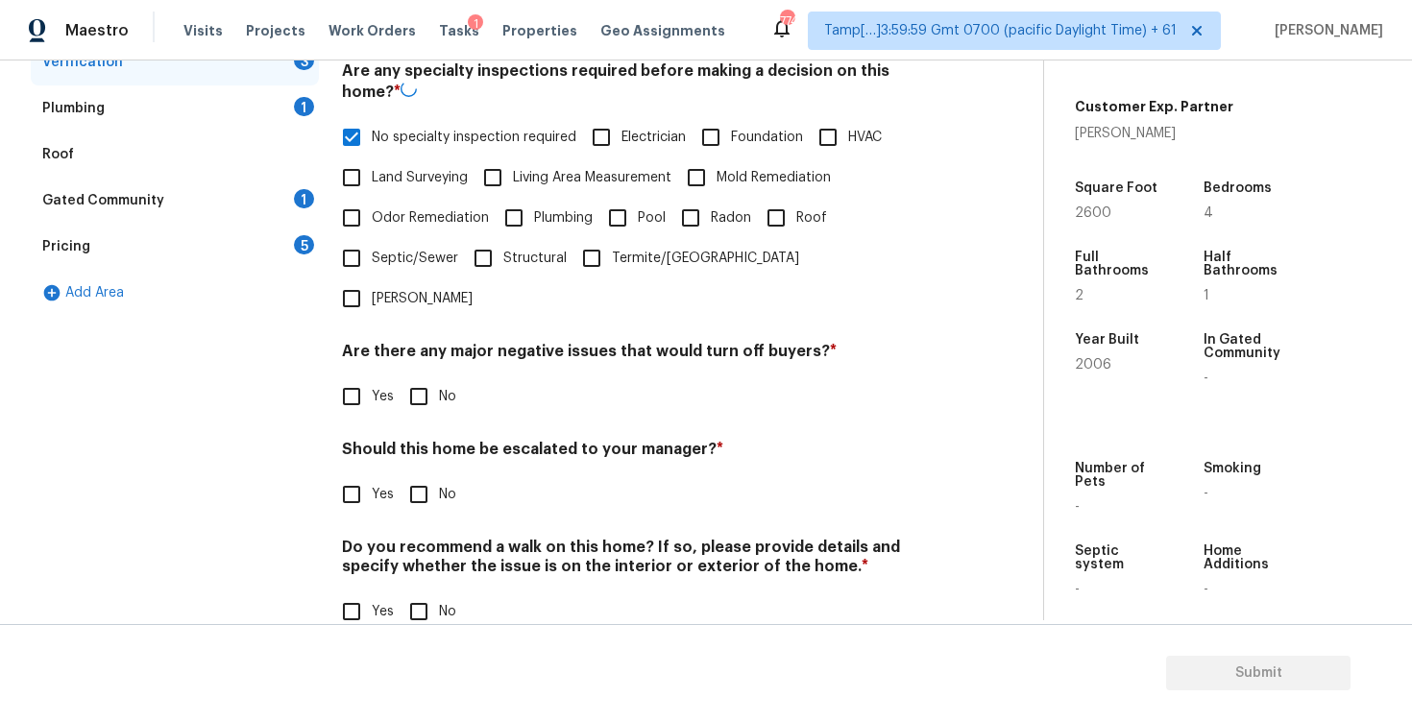
scroll to position [415, 0]
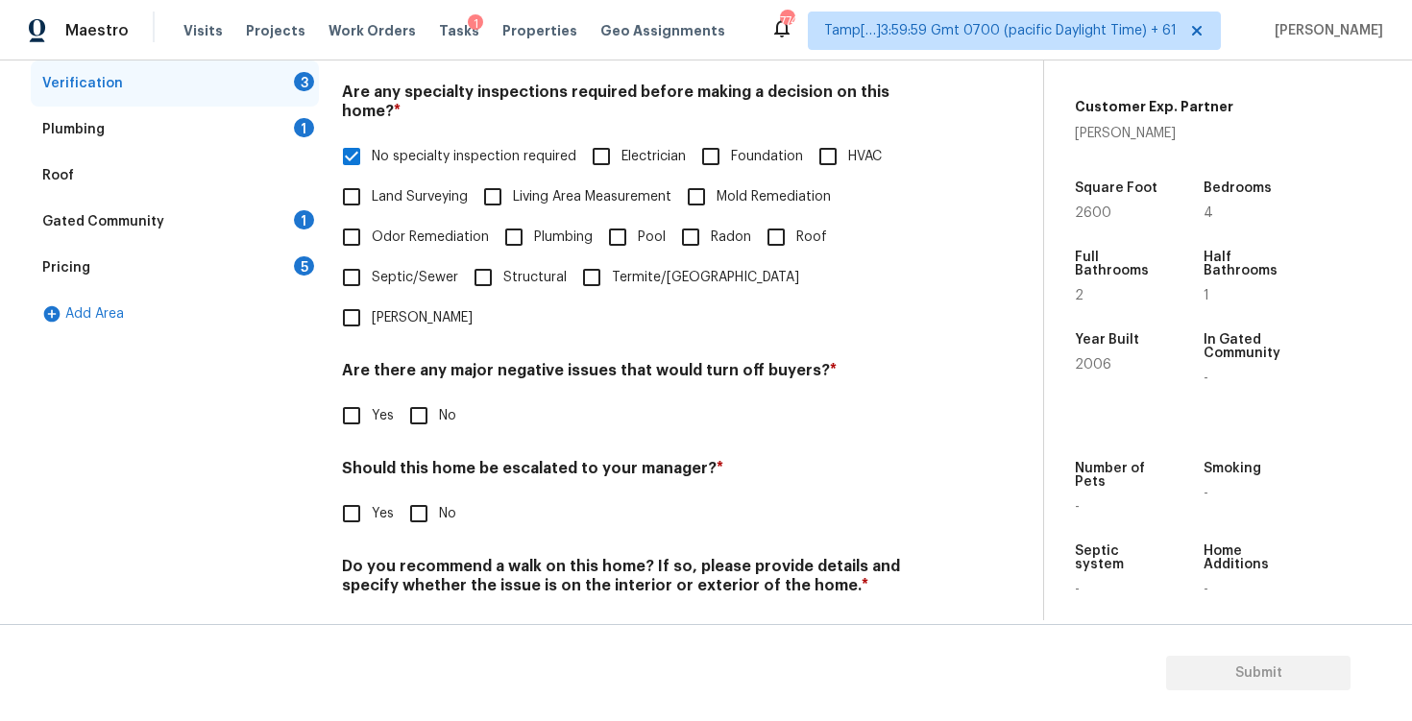
click at [419, 396] on input "No" at bounding box center [419, 416] width 40 height 40
checkbox input "true"
click at [416, 496] on input "No" at bounding box center [419, 516] width 40 height 40
checkbox input "true"
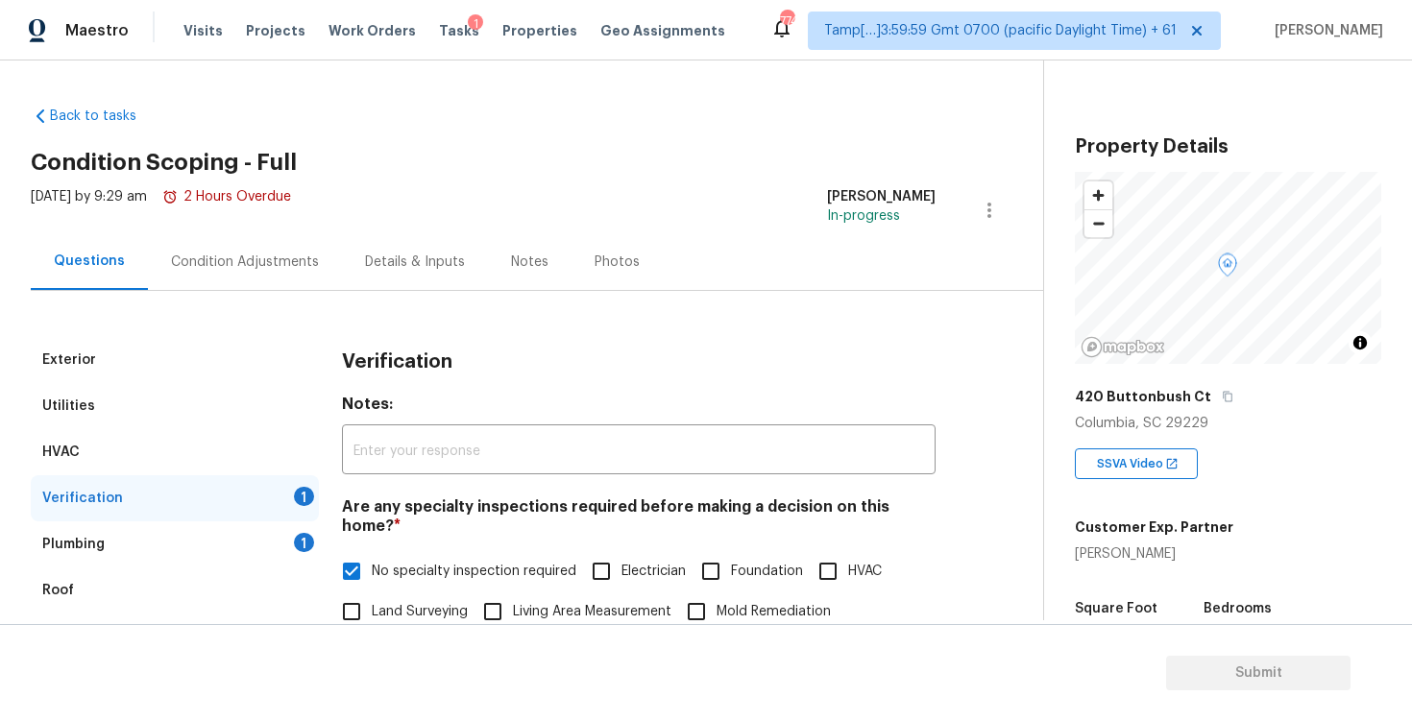
scroll to position [421, 0]
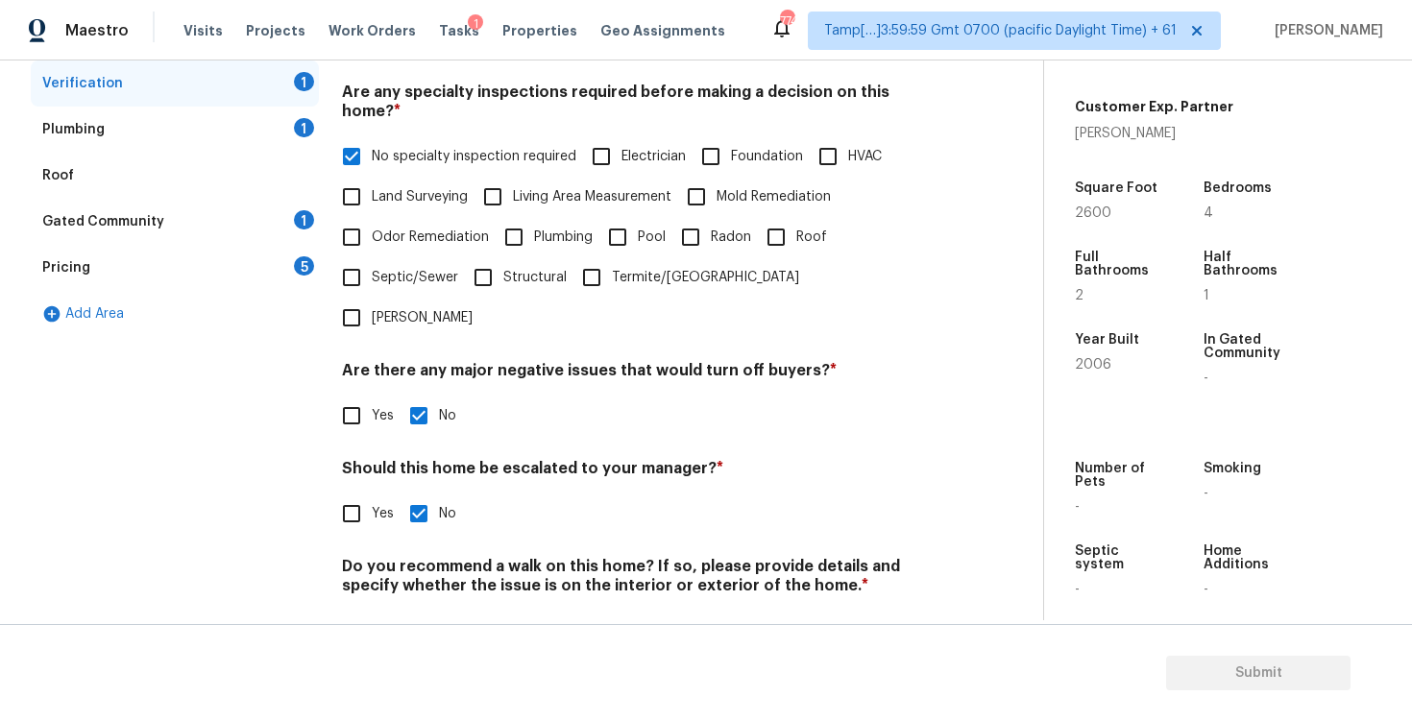
click at [418, 611] on input "No" at bounding box center [419, 631] width 40 height 40
checkbox input "true"
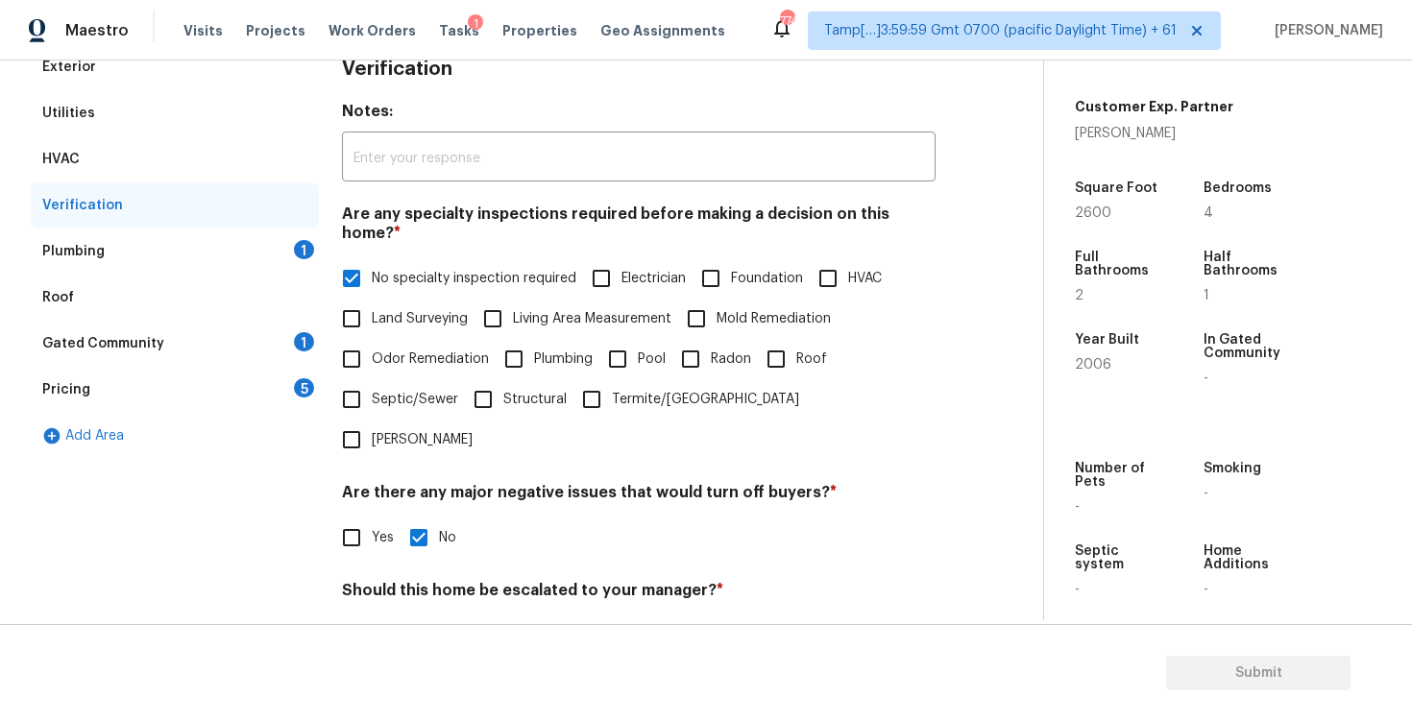
click at [279, 251] on div "Plumbing 1" at bounding box center [175, 252] width 288 height 46
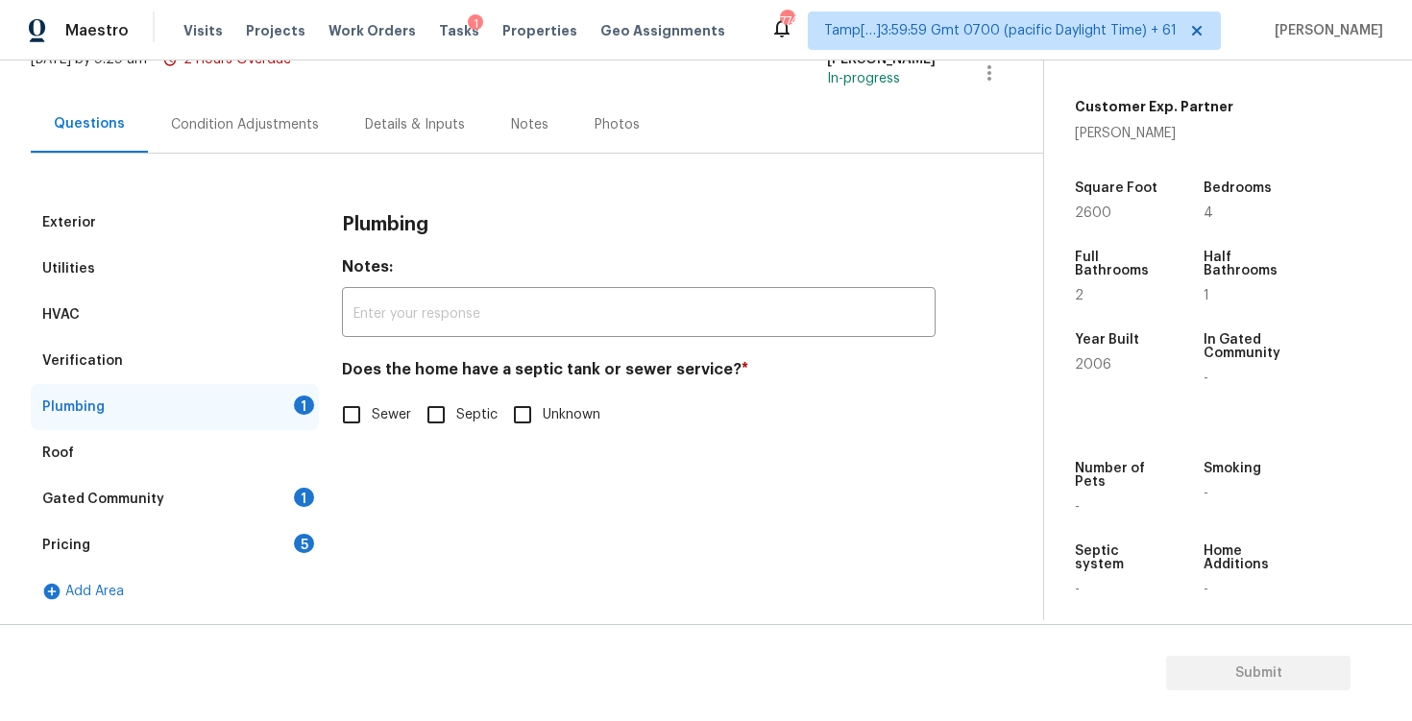
scroll to position [137, 0]
click at [344, 403] on input "Sewer" at bounding box center [351, 415] width 40 height 40
checkbox input "true"
click at [271, 464] on div "Roof" at bounding box center [175, 453] width 288 height 46
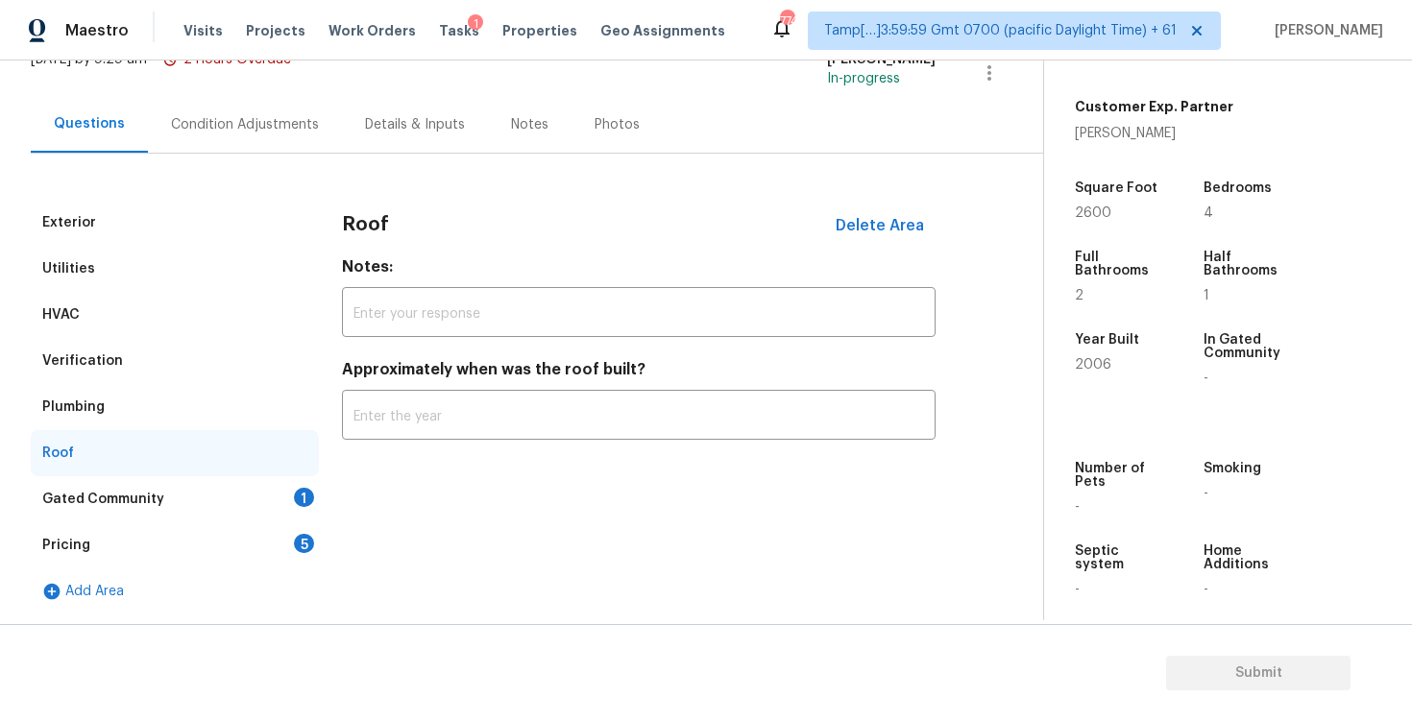
click at [274, 503] on div "Gated Community 1" at bounding box center [175, 499] width 288 height 46
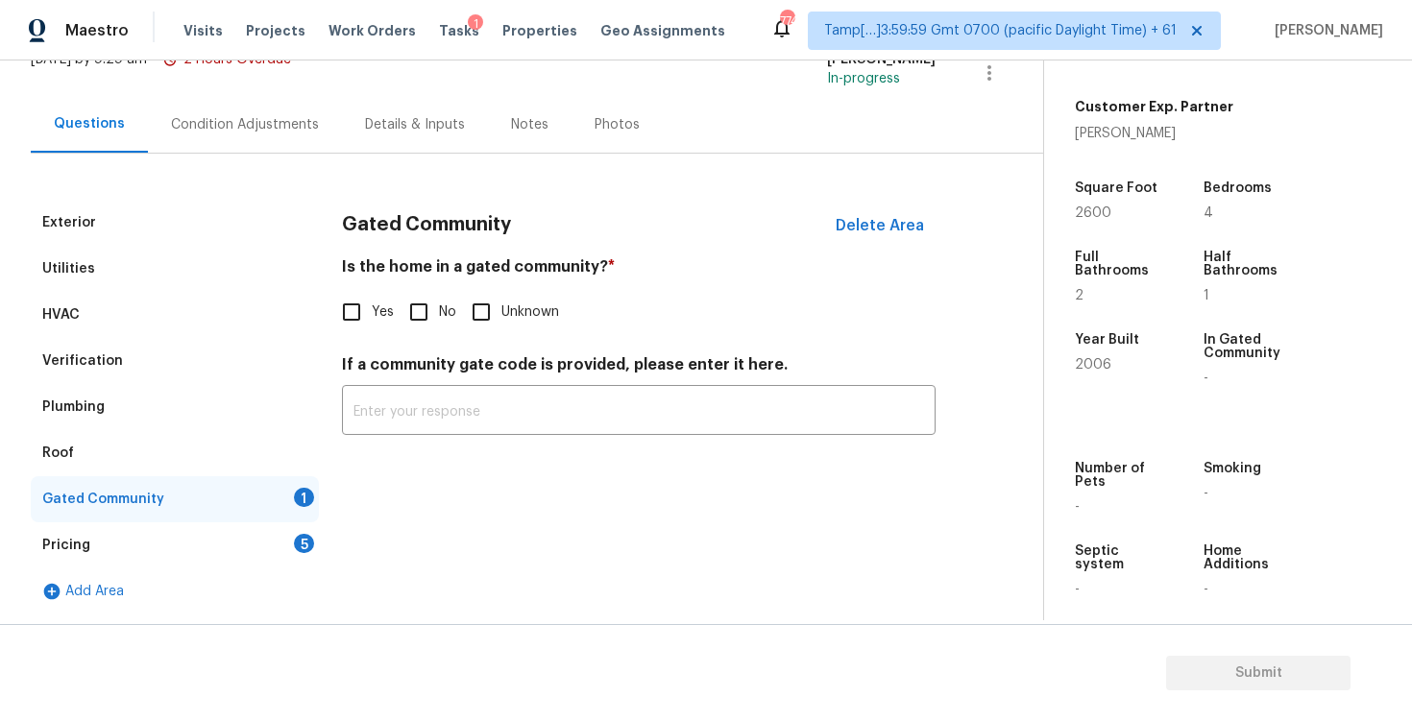
click at [402, 336] on div "Gated Community Delete Area Is the home in a gated community? * Yes No Unknown …" at bounding box center [639, 329] width 594 height 258
click at [422, 305] on input "No" at bounding box center [419, 312] width 40 height 40
checkbox input "true"
click at [276, 499] on div "Gated Community" at bounding box center [175, 499] width 288 height 46
click at [287, 523] on div "Pricing 5" at bounding box center [175, 546] width 288 height 46
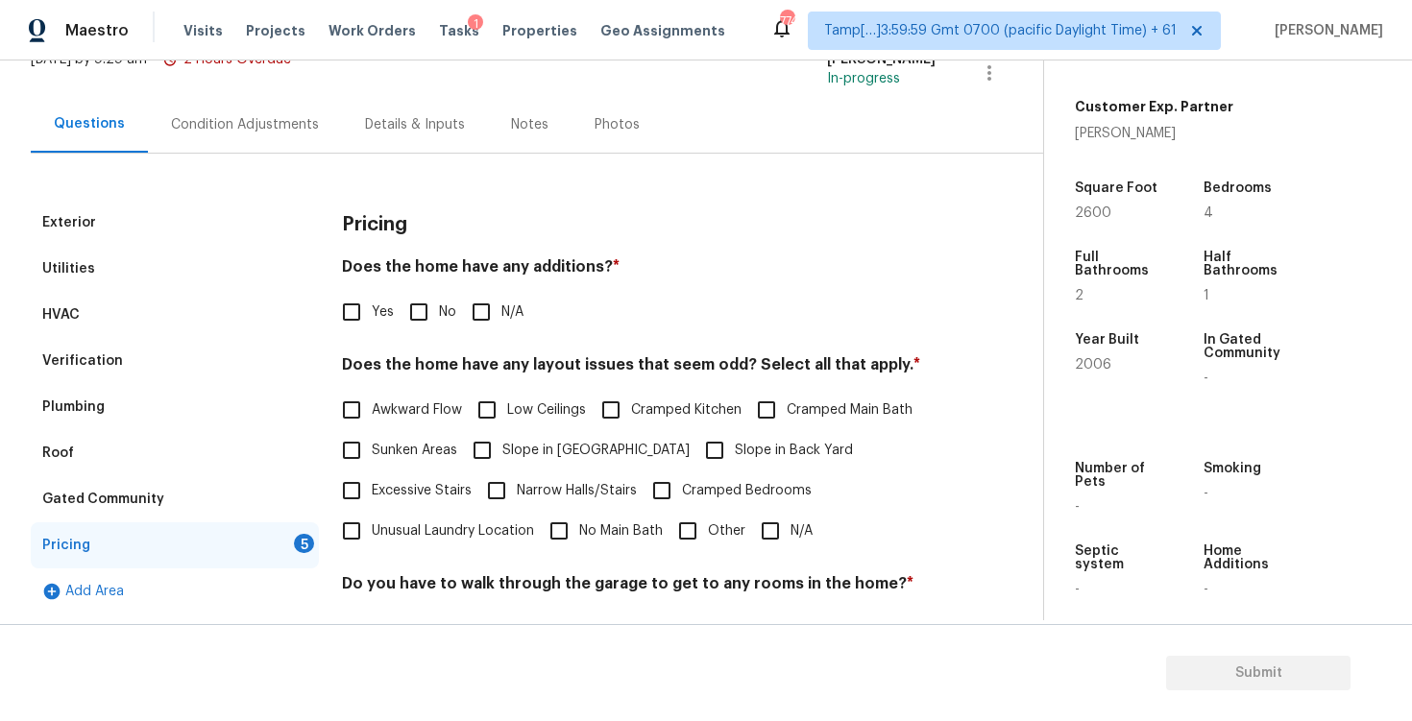
click at [423, 295] on input "No" at bounding box center [419, 312] width 40 height 40
checkbox input "true"
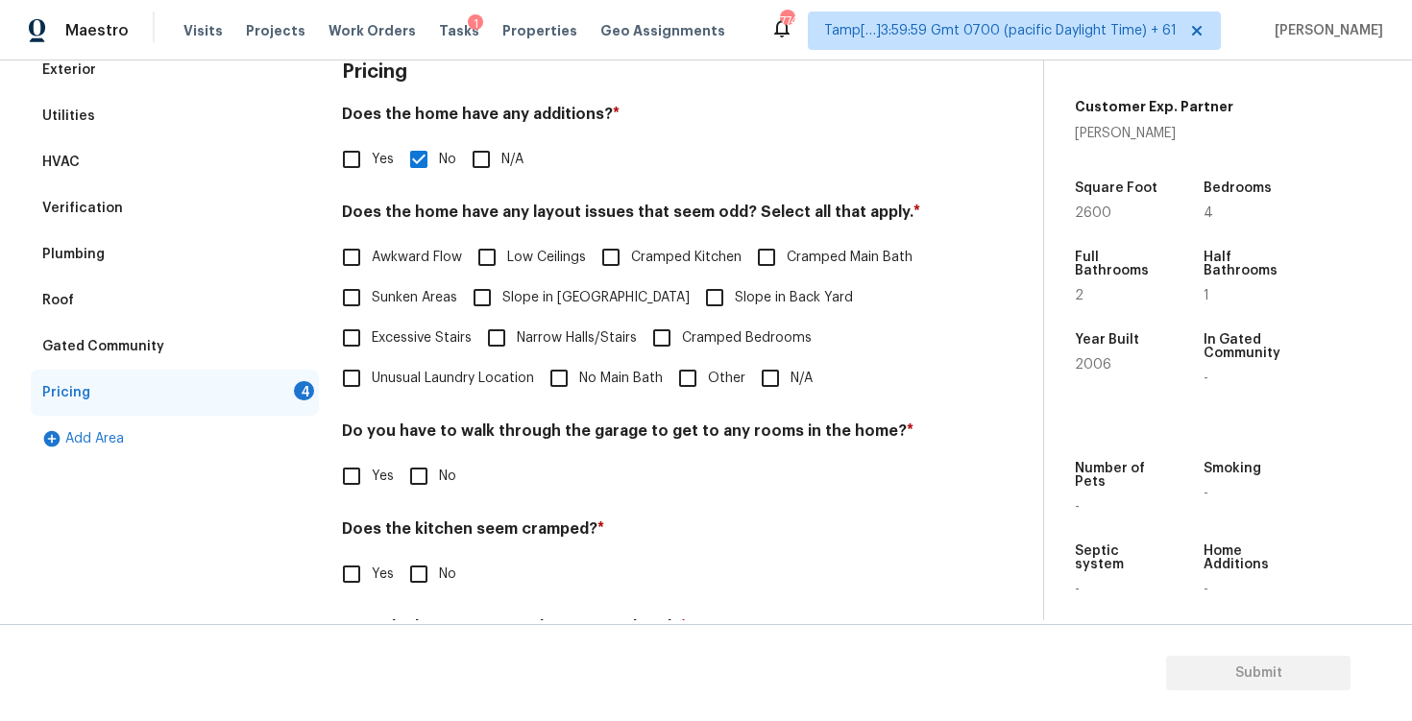
scroll to position [304, 0]
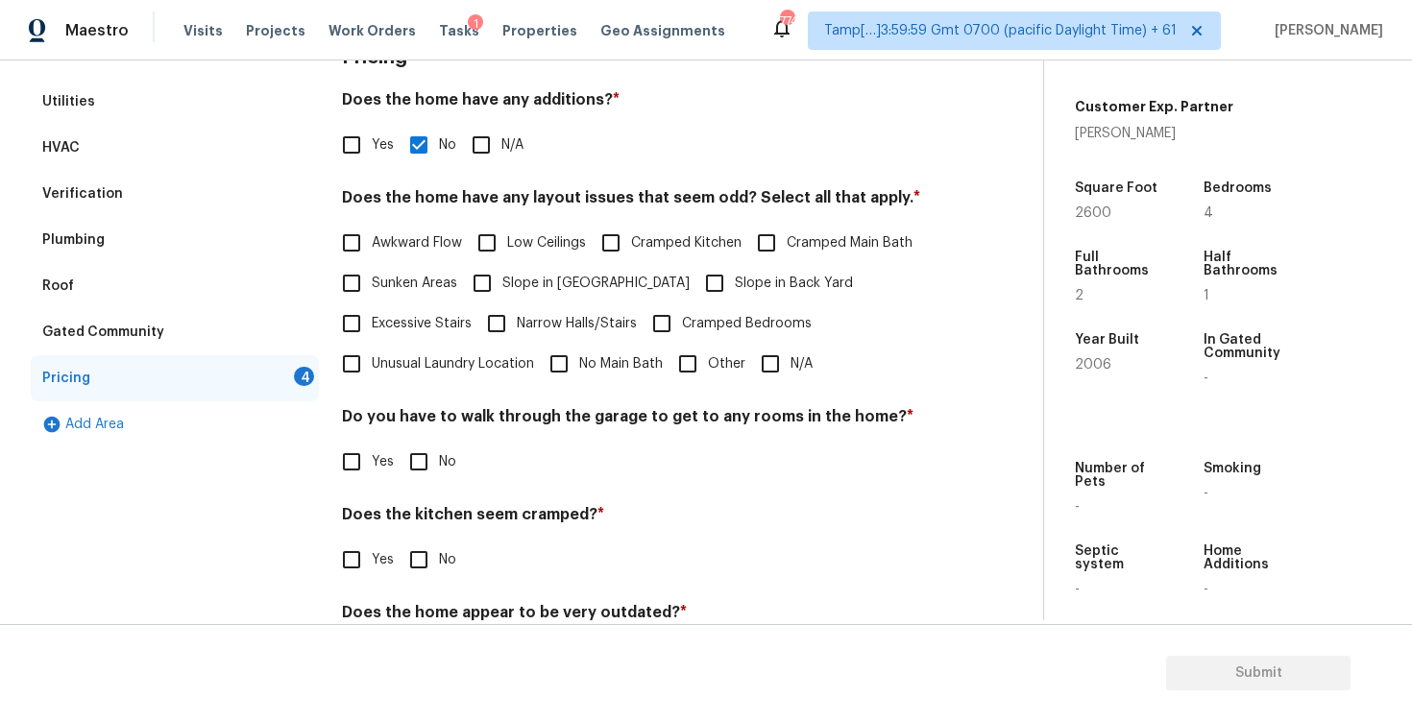
click at [694, 274] on input "Slope in Back Yard" at bounding box center [714, 283] width 40 height 40
checkbox input "true"
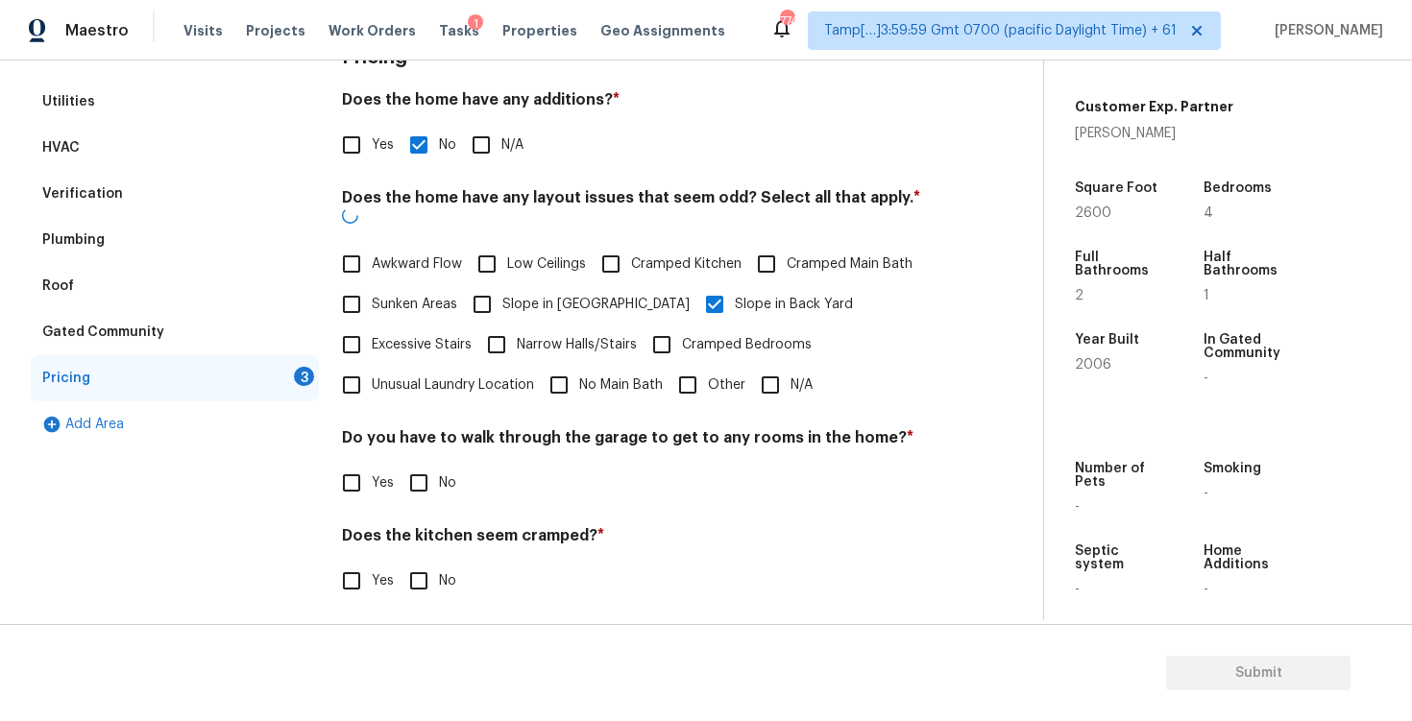
click at [575, 295] on span "Slope in Front Yard" at bounding box center [595, 305] width 187 height 20
click at [502, 284] on input "Slope in Front Yard" at bounding box center [482, 304] width 40 height 40
checkbox input "true"
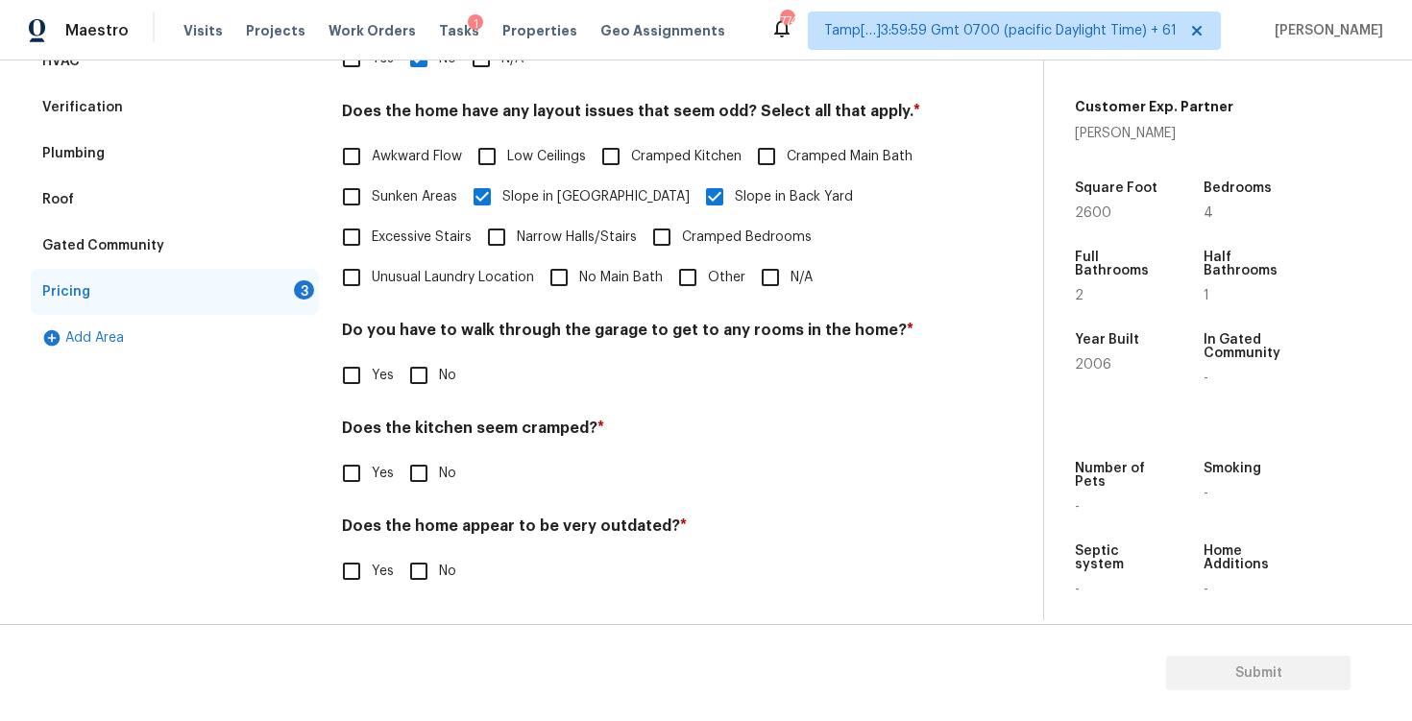
click at [426, 392] on input "No" at bounding box center [419, 375] width 40 height 40
checkbox input "true"
click at [418, 475] on input "No" at bounding box center [419, 473] width 40 height 40
checkbox input "true"
click at [417, 572] on input "No" at bounding box center [419, 573] width 40 height 40
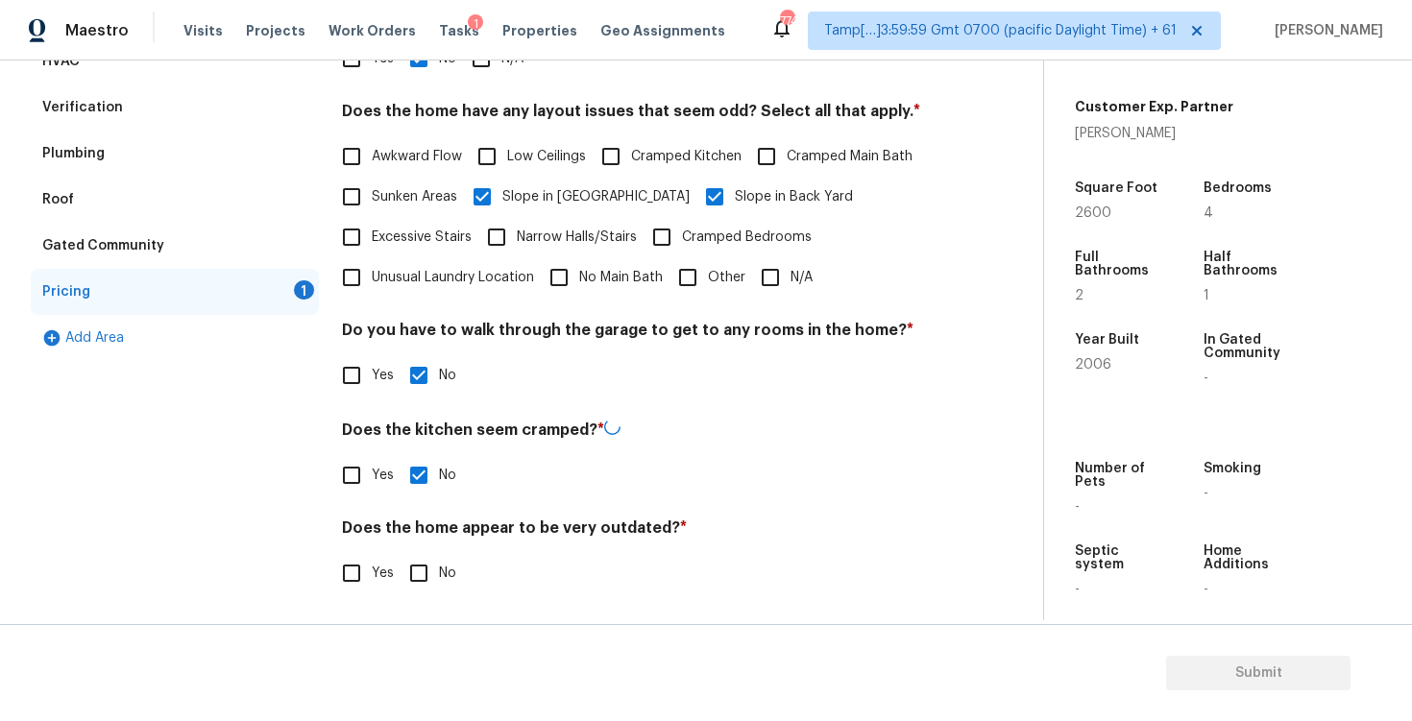
checkbox input "true"
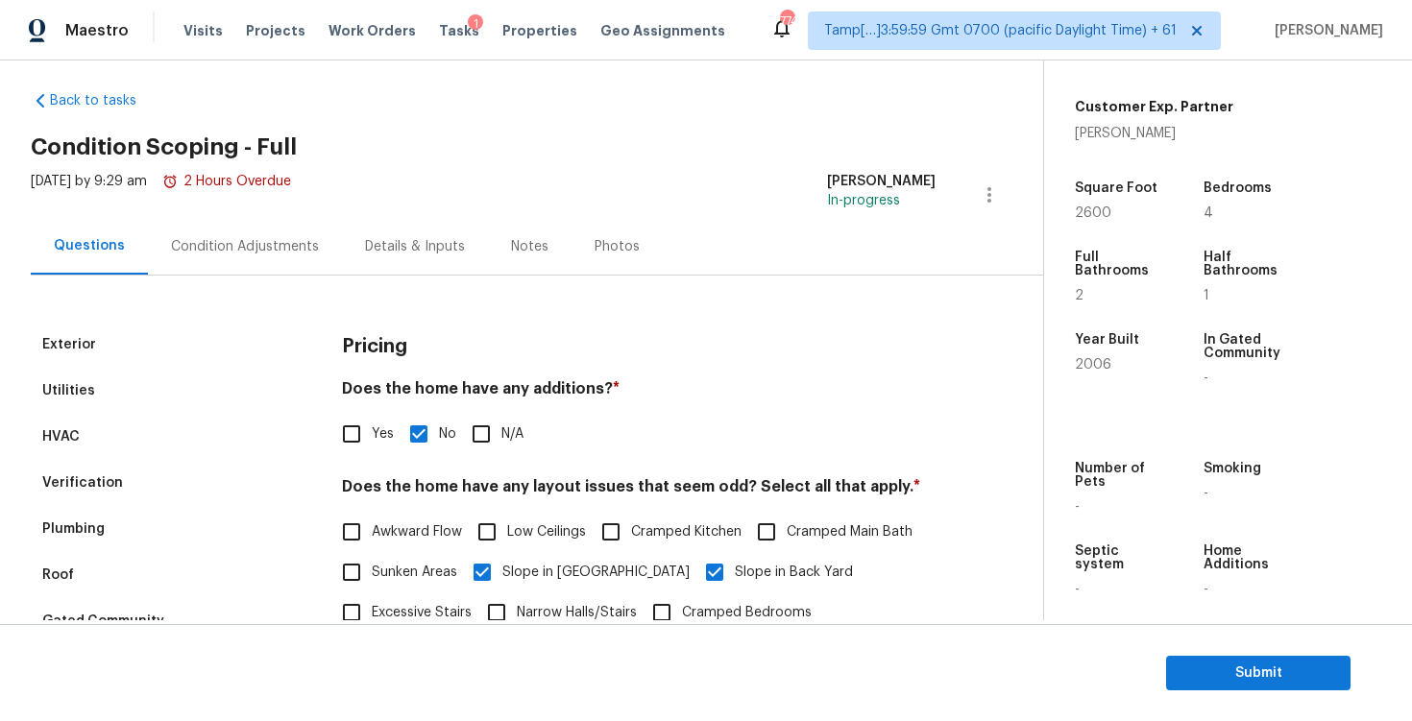
scroll to position [0, 0]
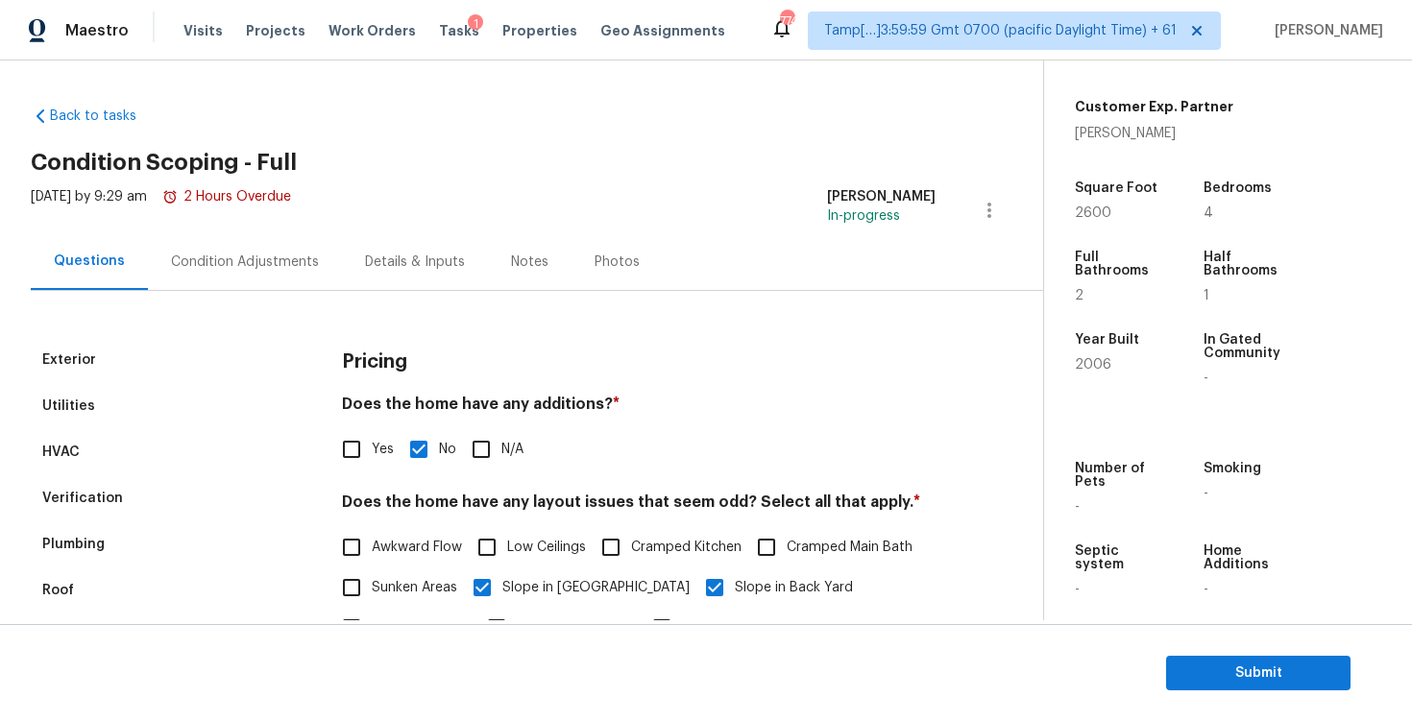
click at [283, 294] on div "Exterior Utilities HVAC Verification Plumbing Roof Gated Community Pricing Add …" at bounding box center [514, 648] width 966 height 715
click at [268, 260] on div "Condition Adjustments" at bounding box center [245, 262] width 148 height 19
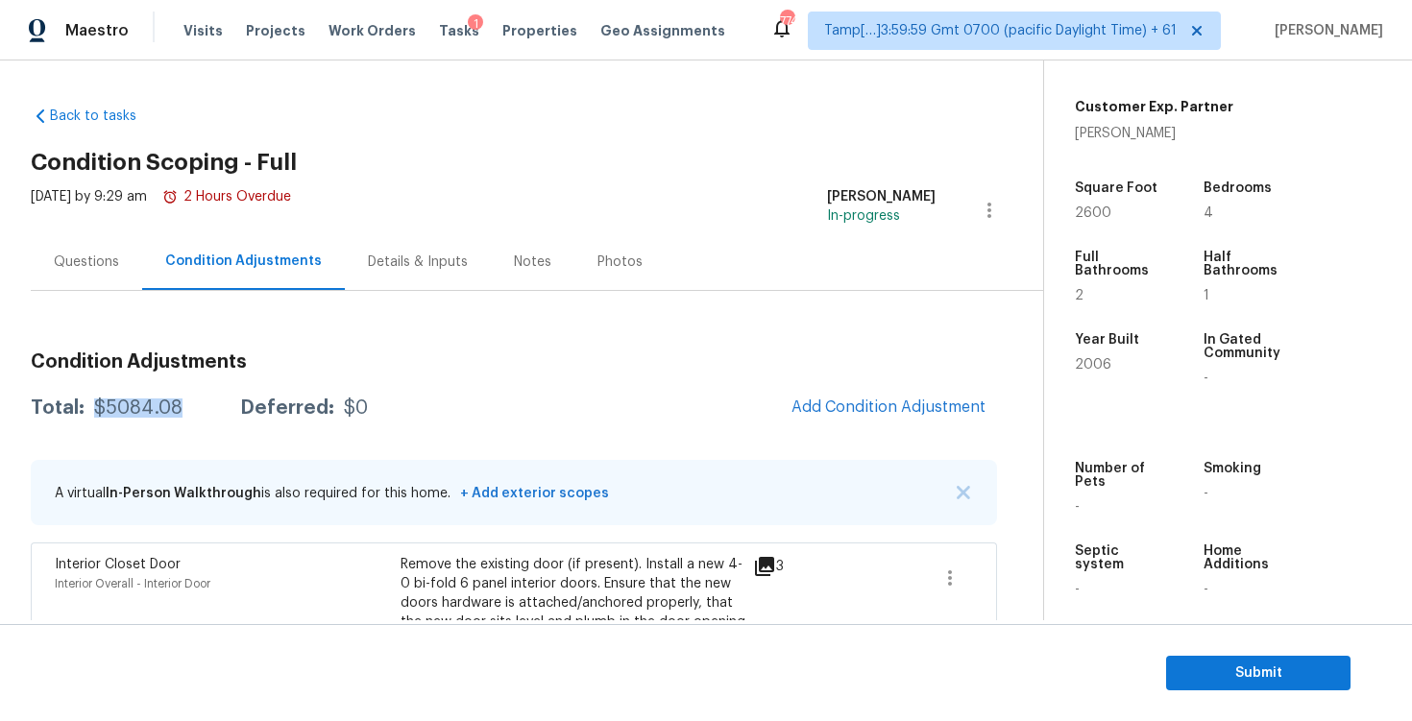
drag, startPoint x: 95, startPoint y: 410, endPoint x: 201, endPoint y: 409, distance: 105.7
click at [201, 409] on div "Total: $5084.08 Deferred: $0" at bounding box center [199, 408] width 337 height 19
copy div "$5084.08"
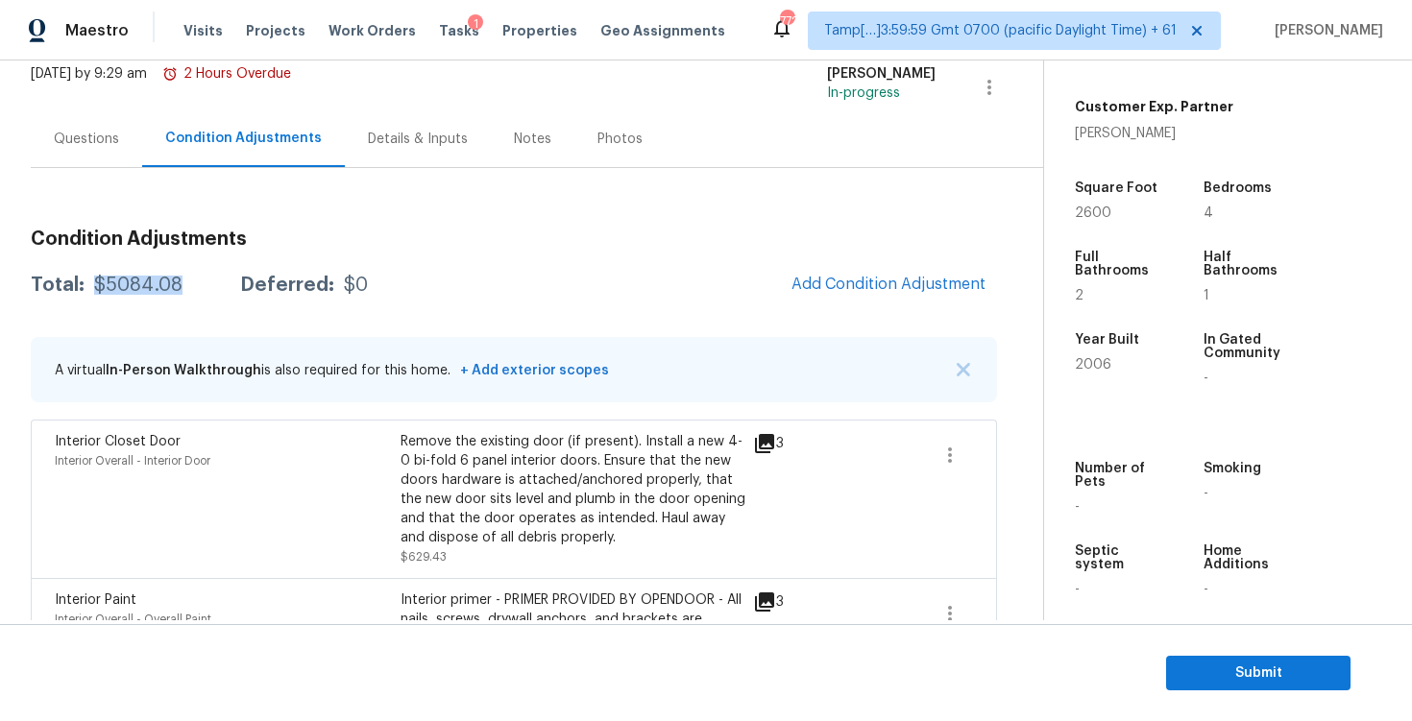
scroll to position [94, 0]
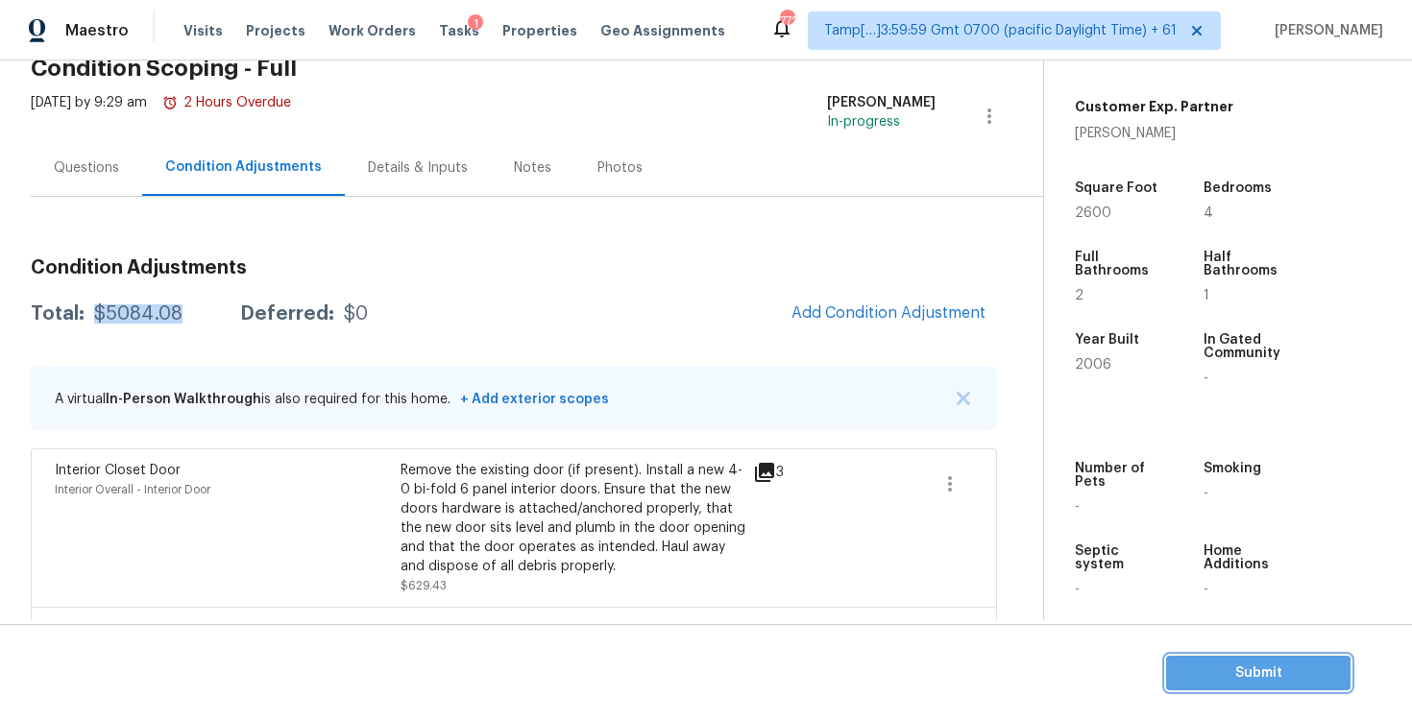
click at [1227, 675] on span "Submit" at bounding box center [1258, 674] width 154 height 24
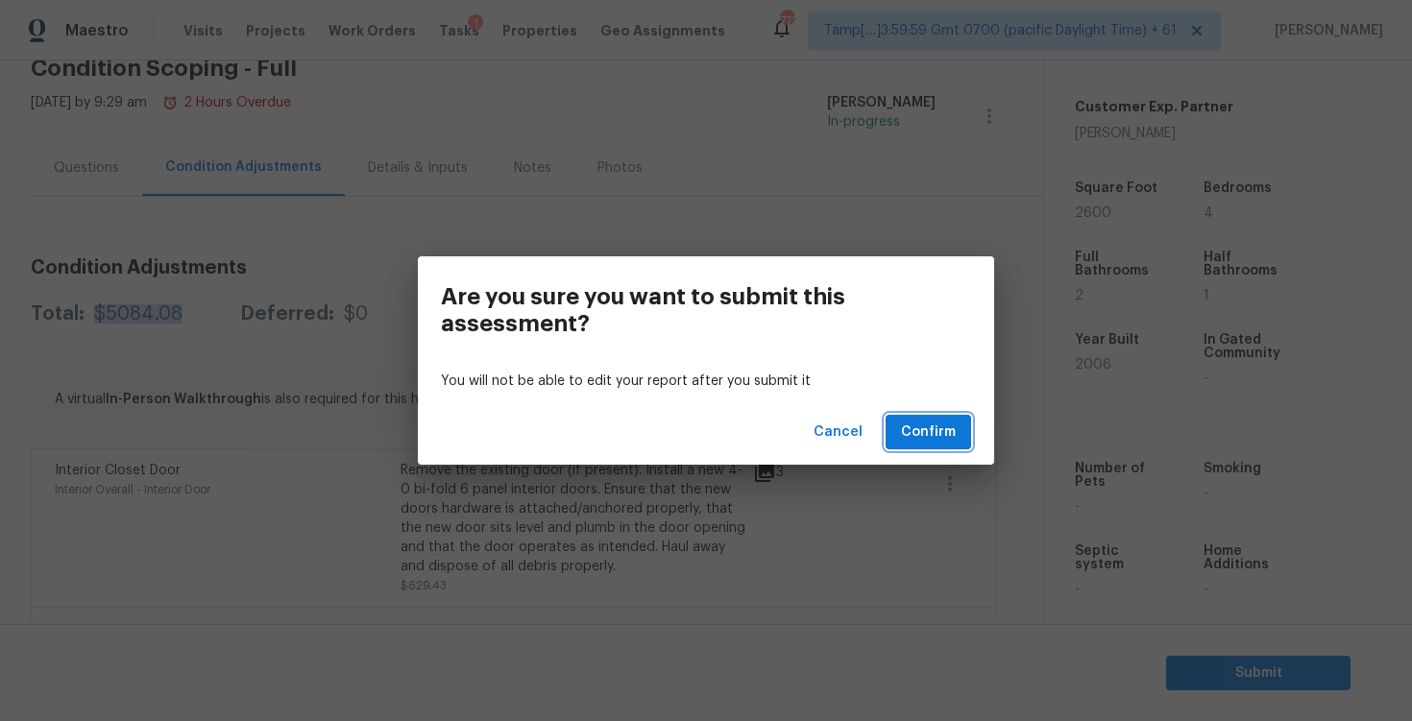
click at [927, 422] on span "Confirm" at bounding box center [928, 433] width 55 height 24
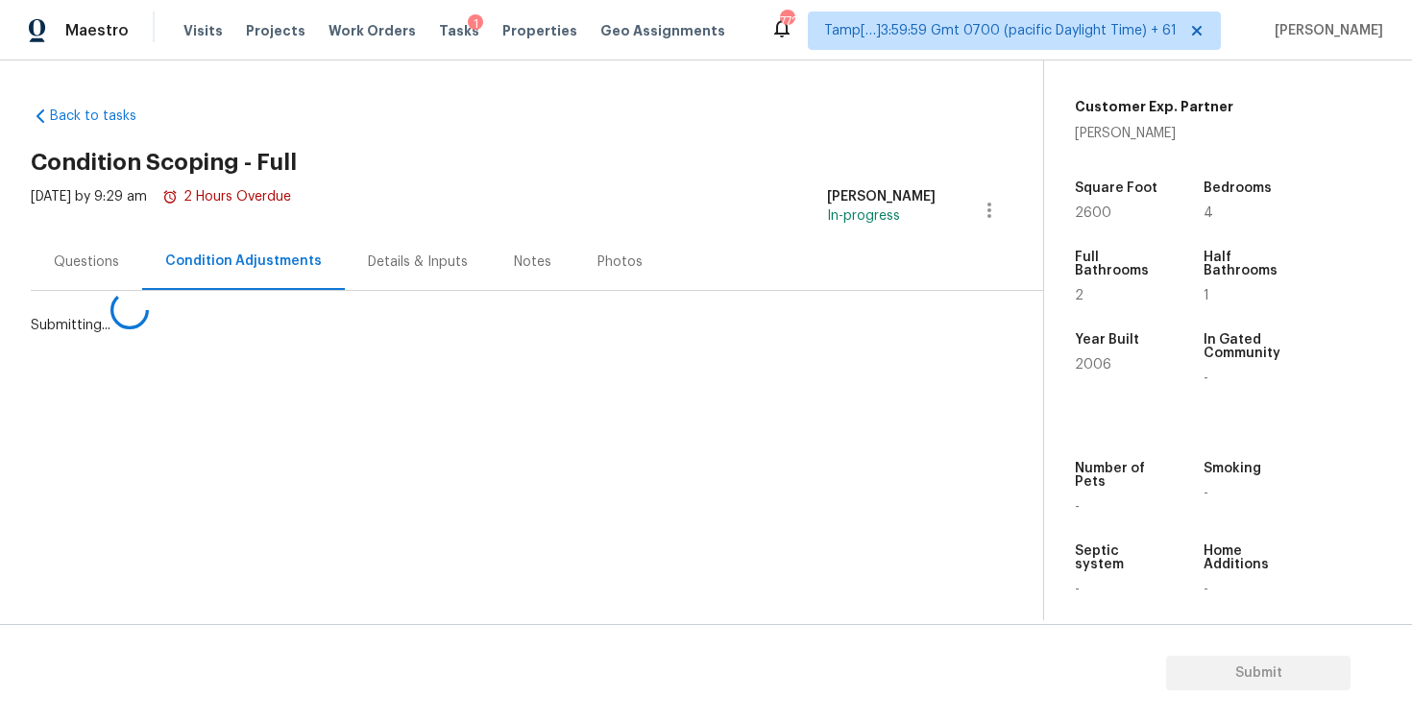
scroll to position [0, 0]
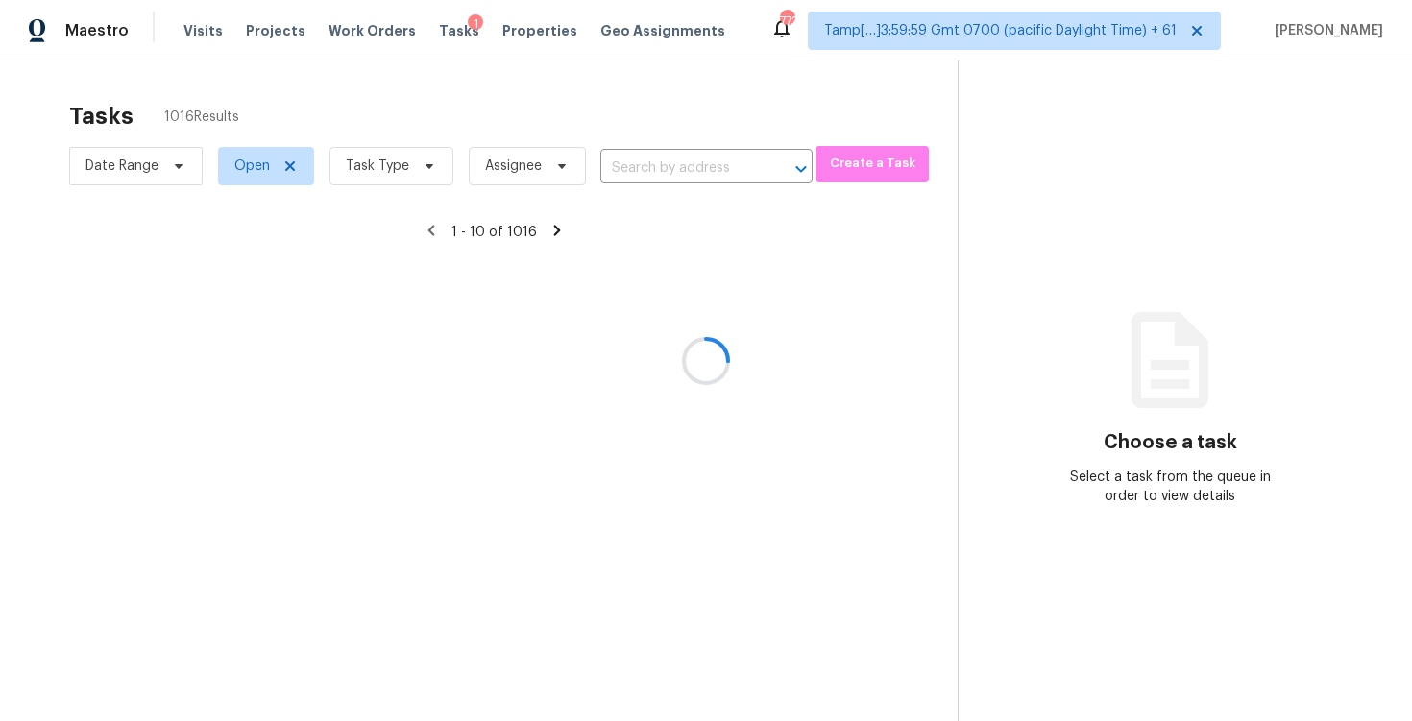
click at [436, 171] on div at bounding box center [706, 360] width 1412 height 721
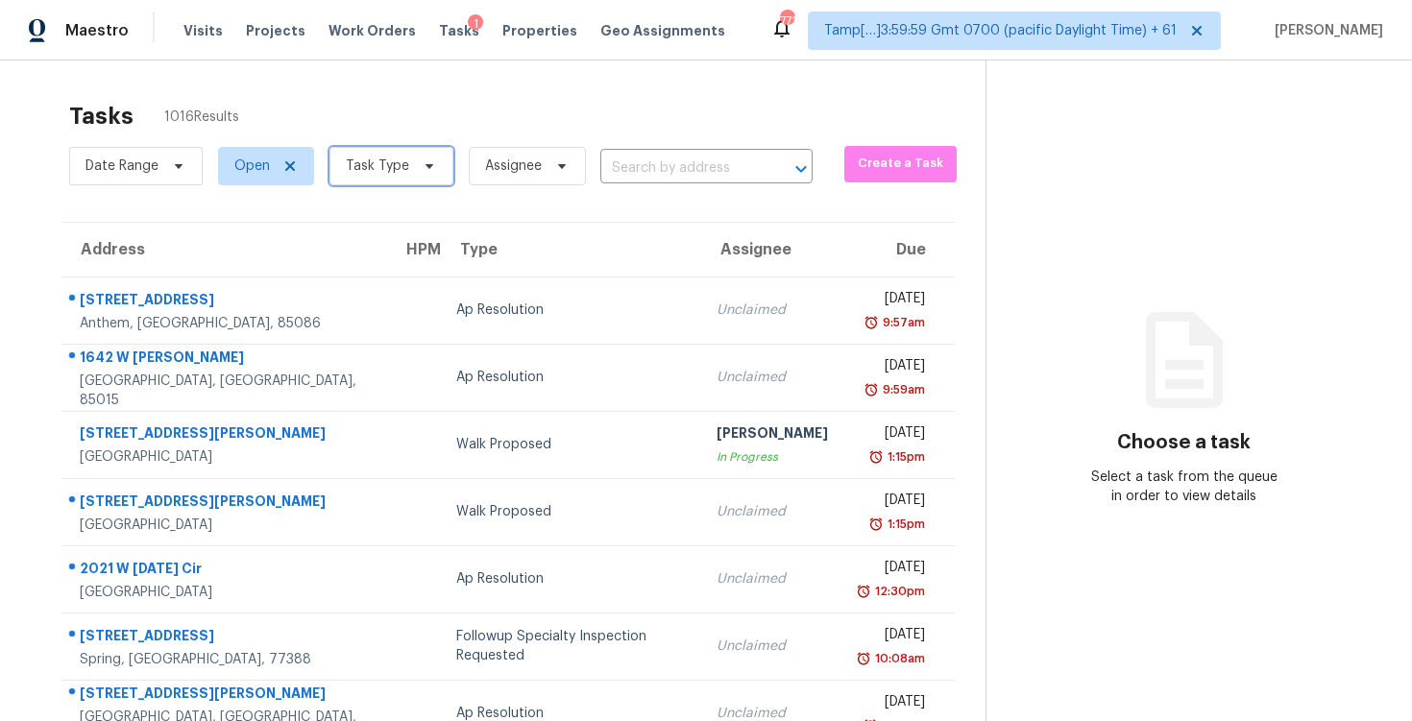
click at [426, 160] on icon at bounding box center [429, 165] width 15 height 15
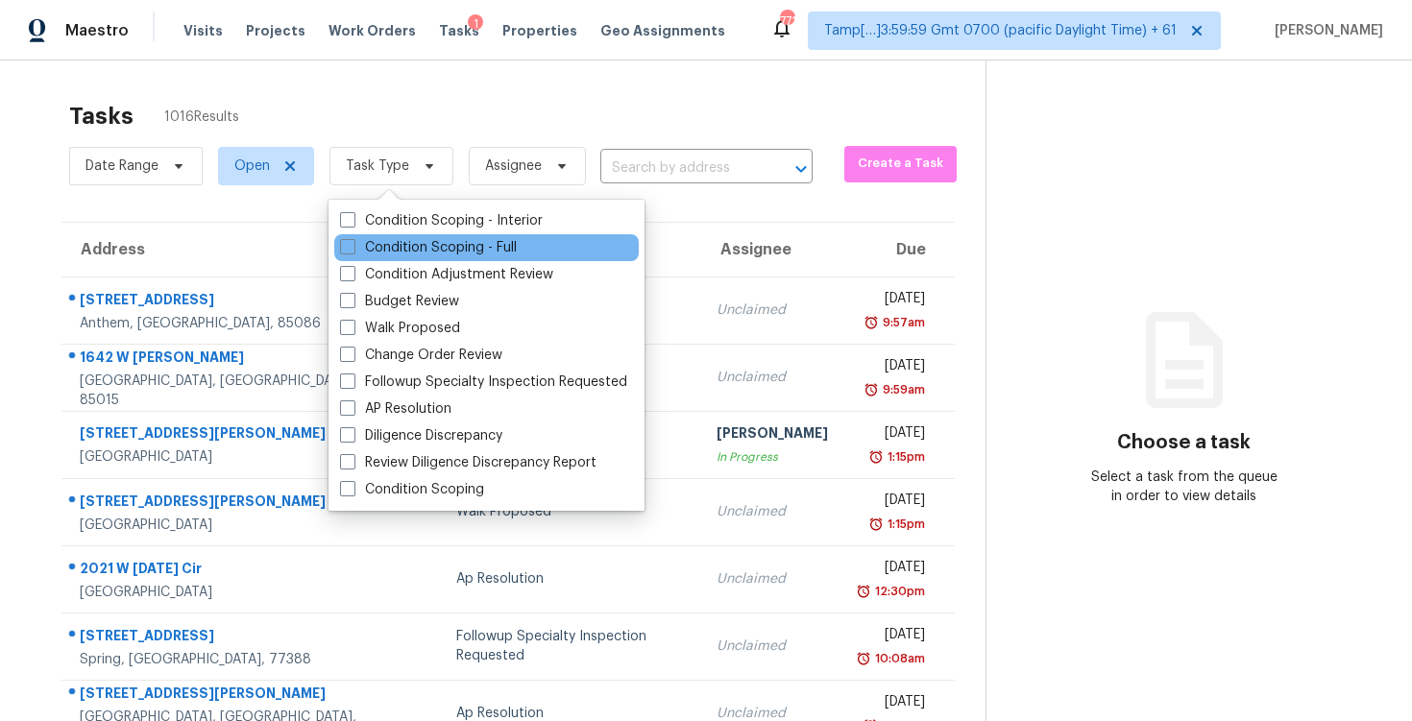
click at [440, 259] on div "Condition Scoping - Full" at bounding box center [486, 247] width 304 height 27
click at [428, 257] on div "Condition Scoping - Full" at bounding box center [486, 247] width 304 height 27
click at [381, 236] on div "Condition Scoping - Full" at bounding box center [486, 247] width 304 height 27
click at [378, 253] on label "Condition Scoping - Full" at bounding box center [428, 247] width 177 height 19
click at [353, 251] on input "Condition Scoping - Full" at bounding box center [346, 244] width 12 height 12
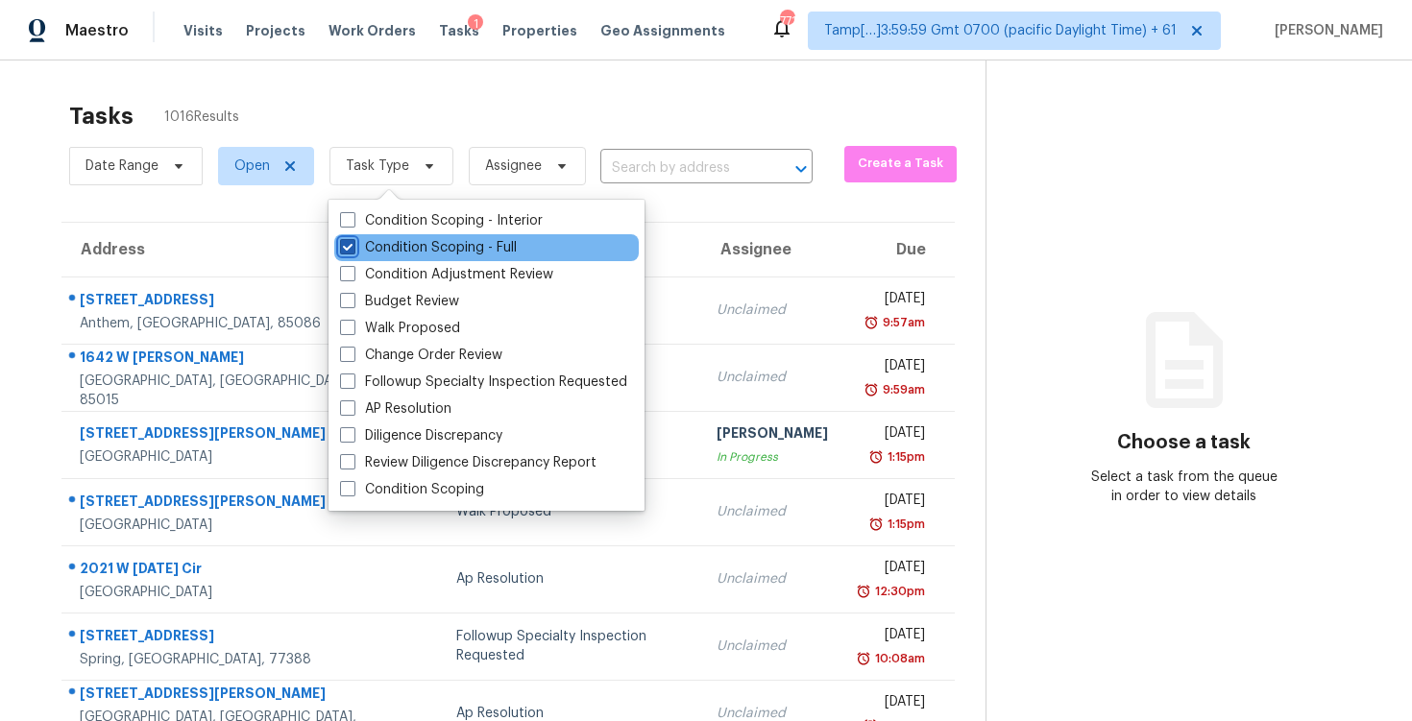
checkbox input "true"
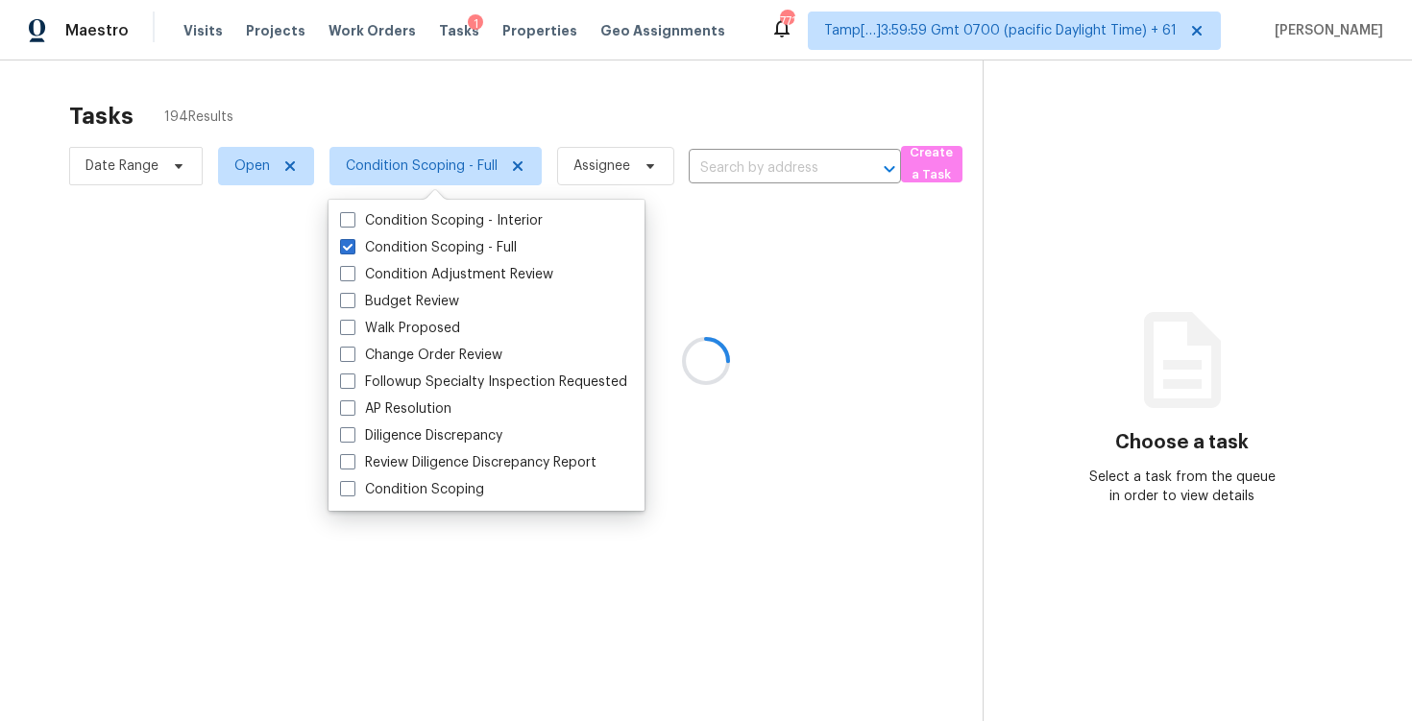
click at [361, 52] on div at bounding box center [706, 360] width 1412 height 721
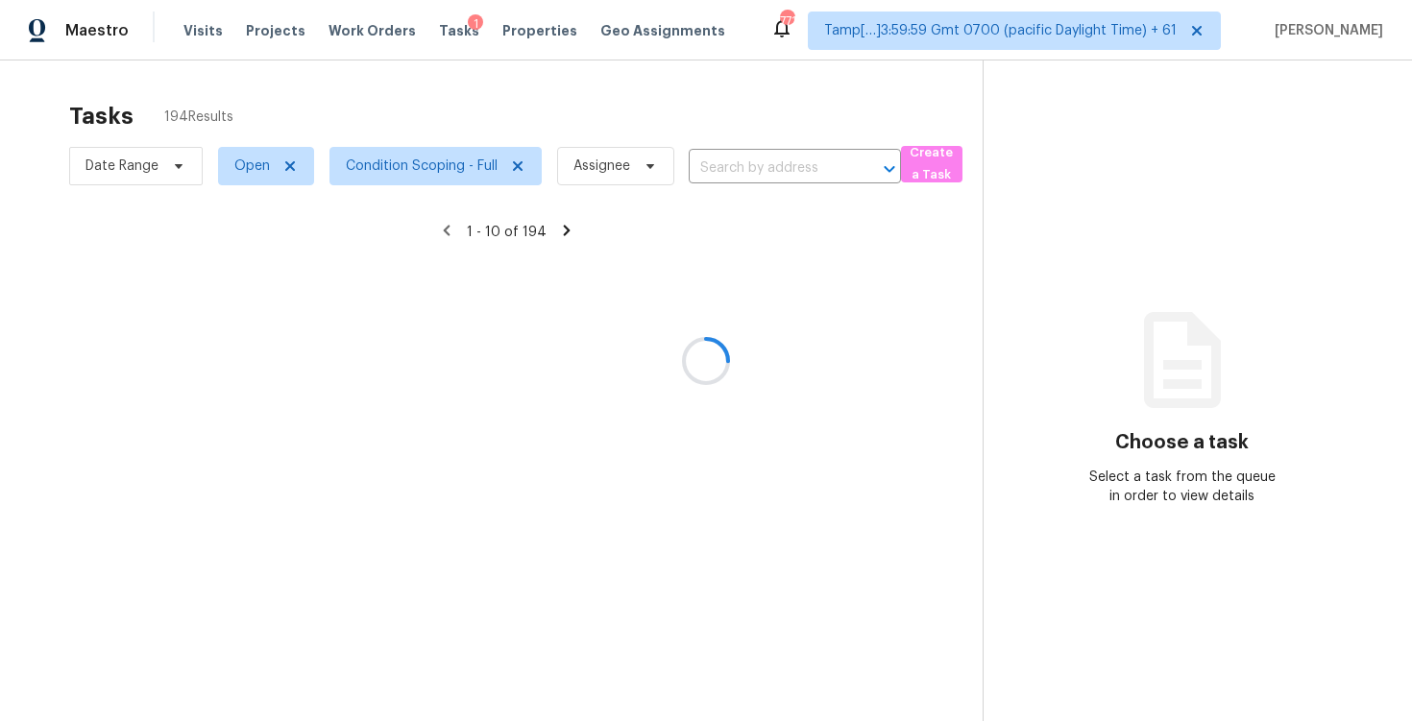
click at [365, 74] on div at bounding box center [706, 360] width 1412 height 721
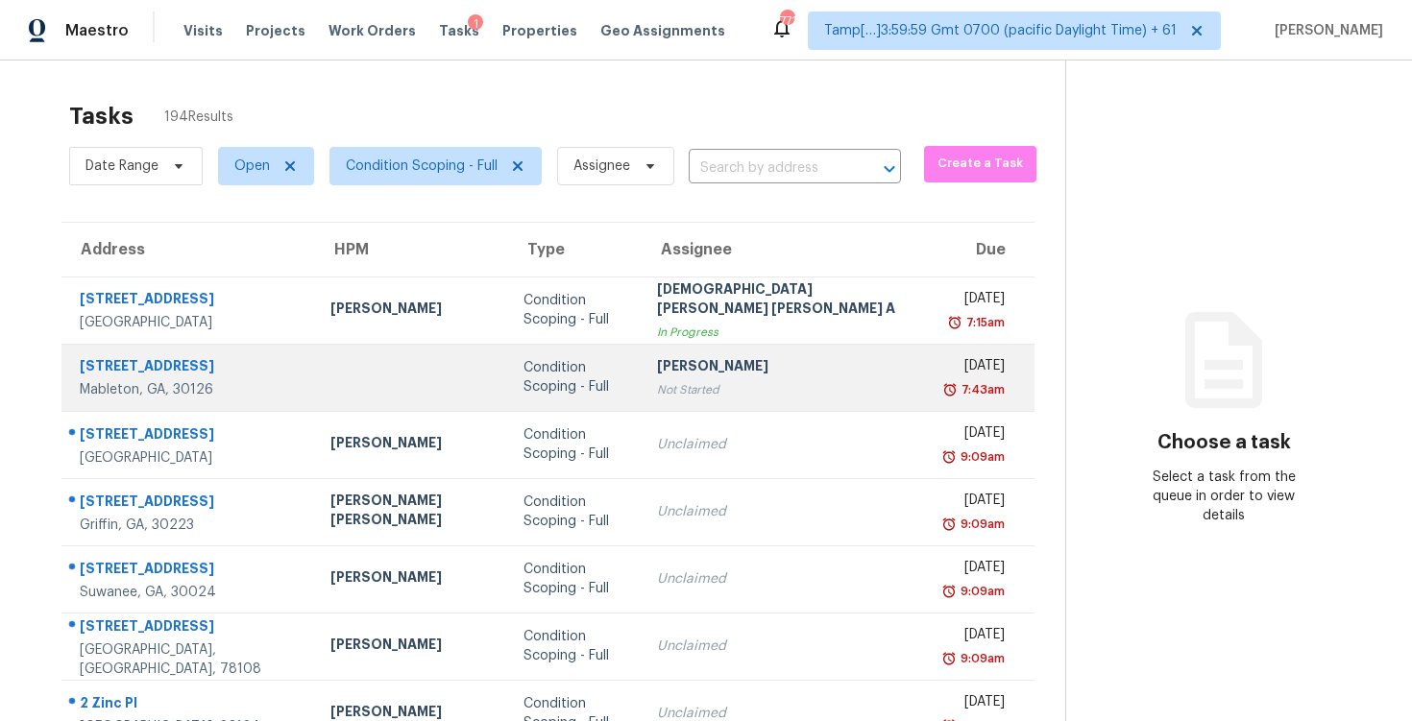
scroll to position [298, 0]
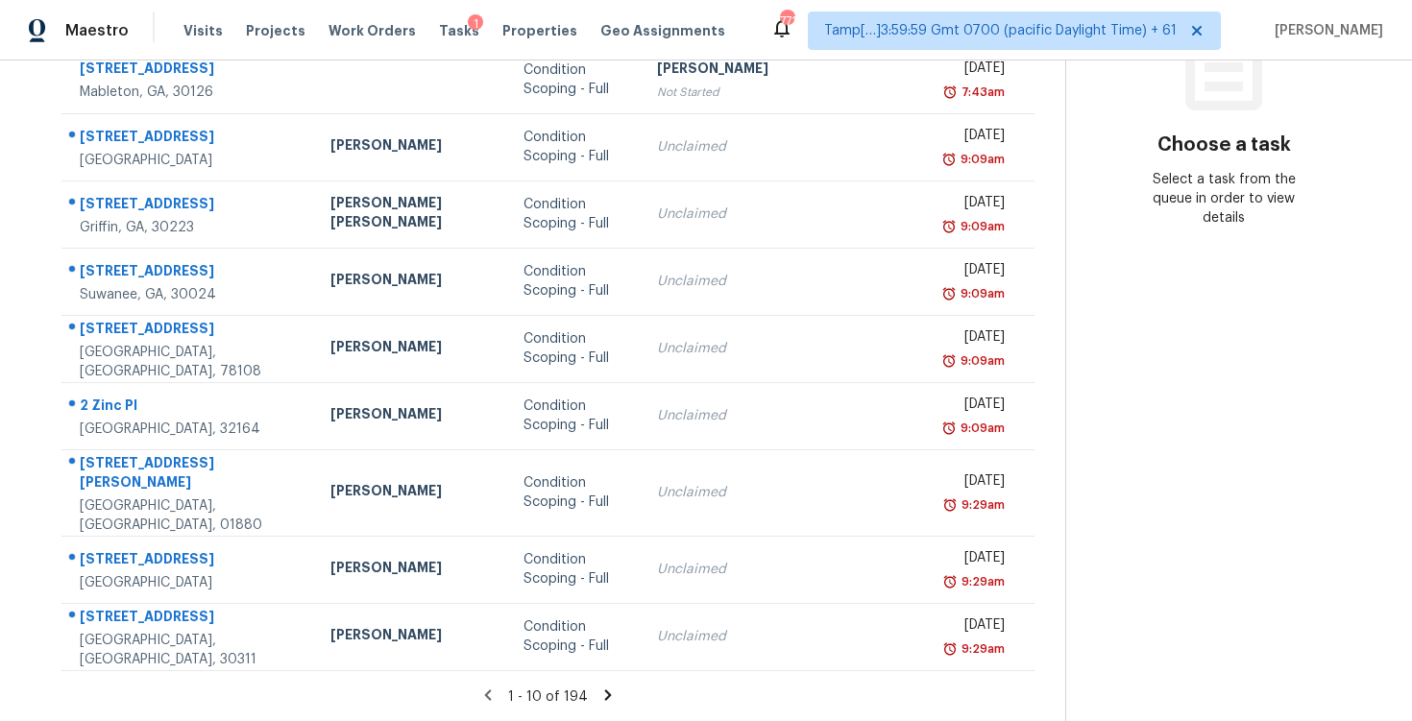
click at [599, 694] on icon at bounding box center [607, 695] width 17 height 17
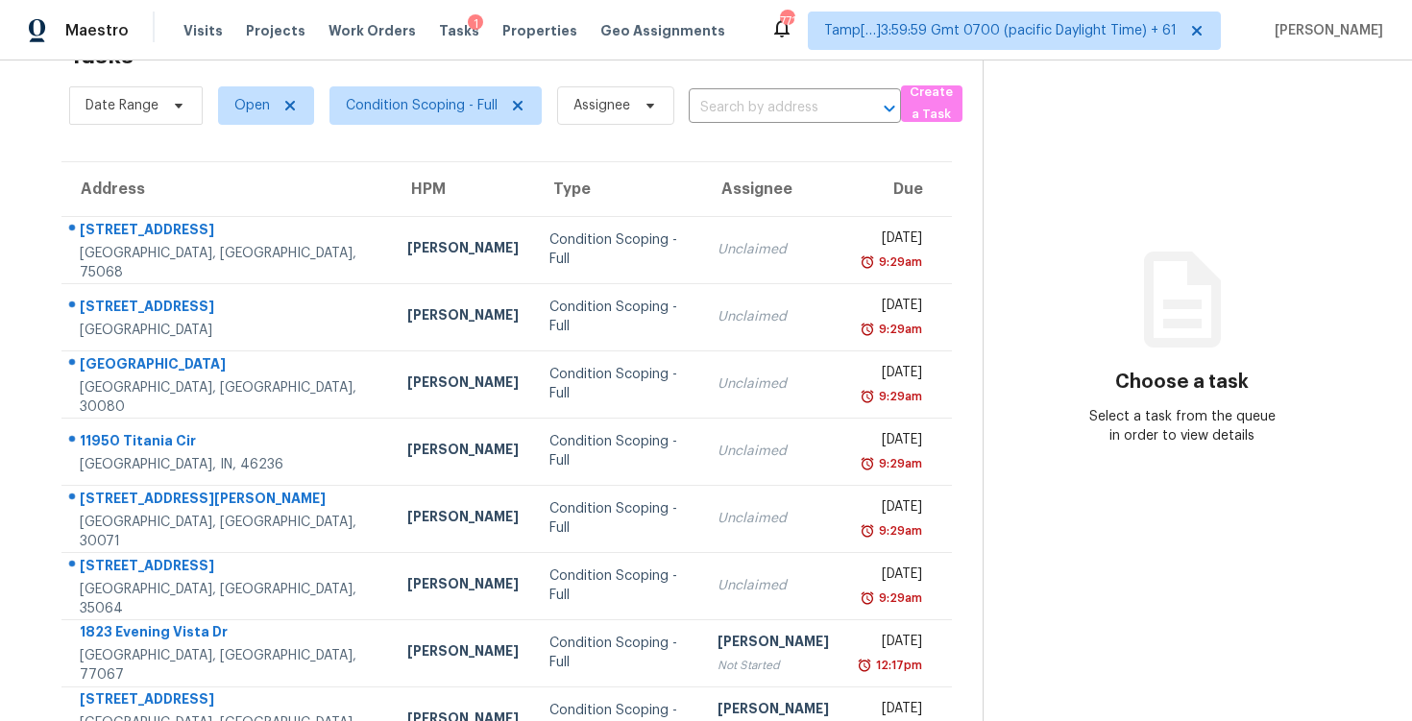
scroll to position [279, 0]
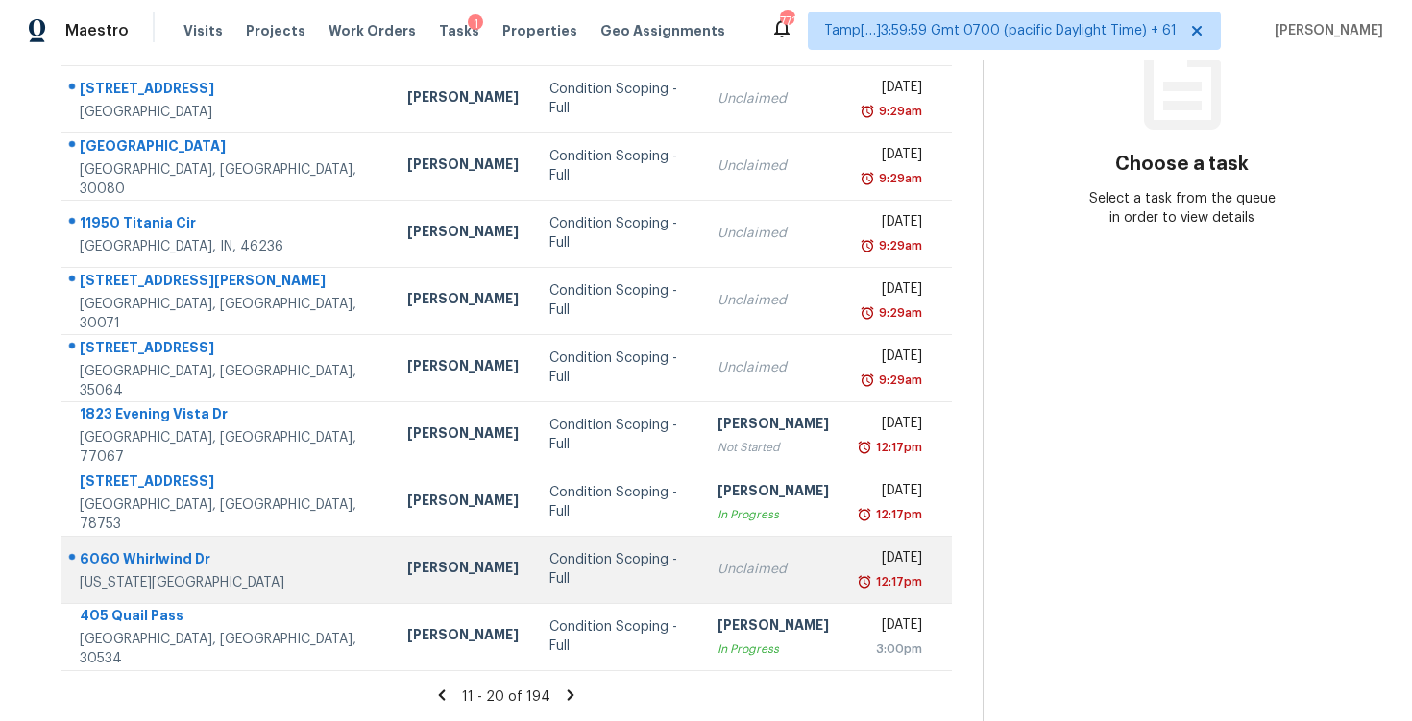
click at [583, 576] on div "Condition Scoping - Full" at bounding box center [617, 569] width 137 height 38
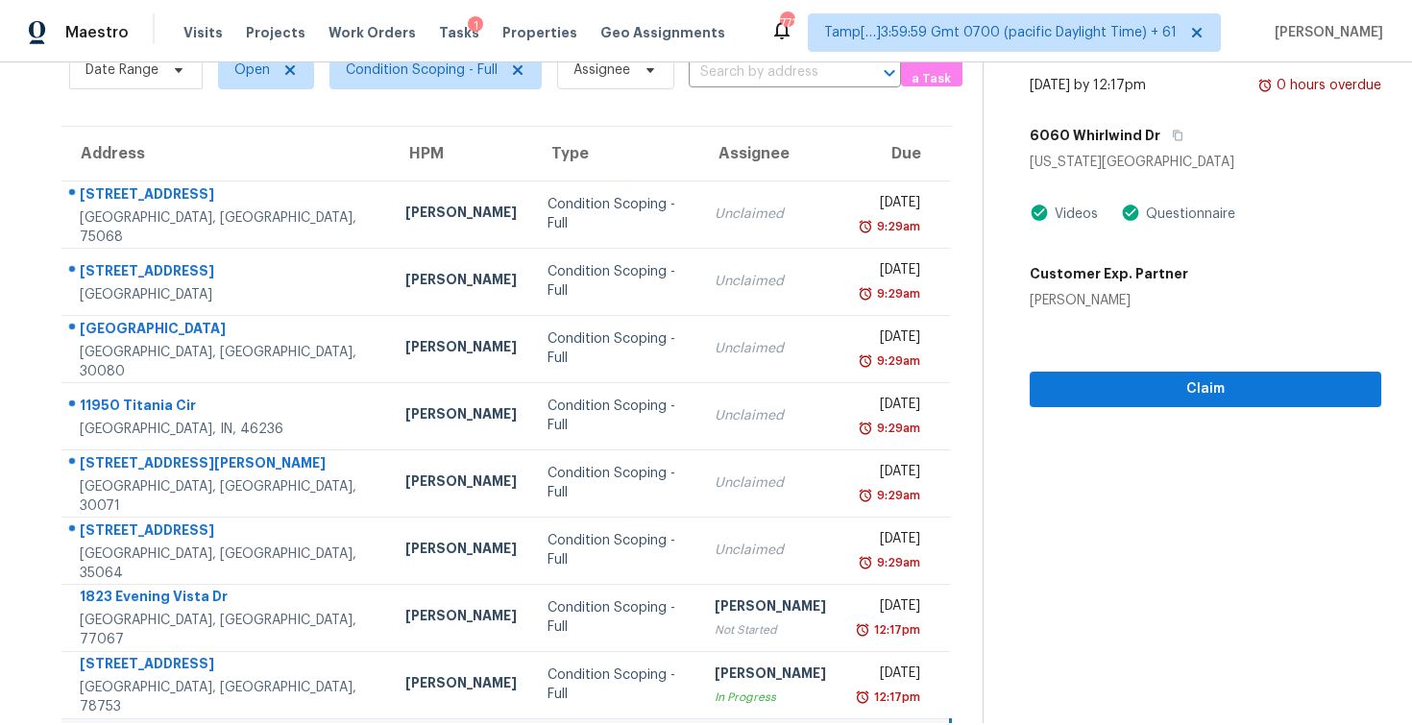
scroll to position [94, 0]
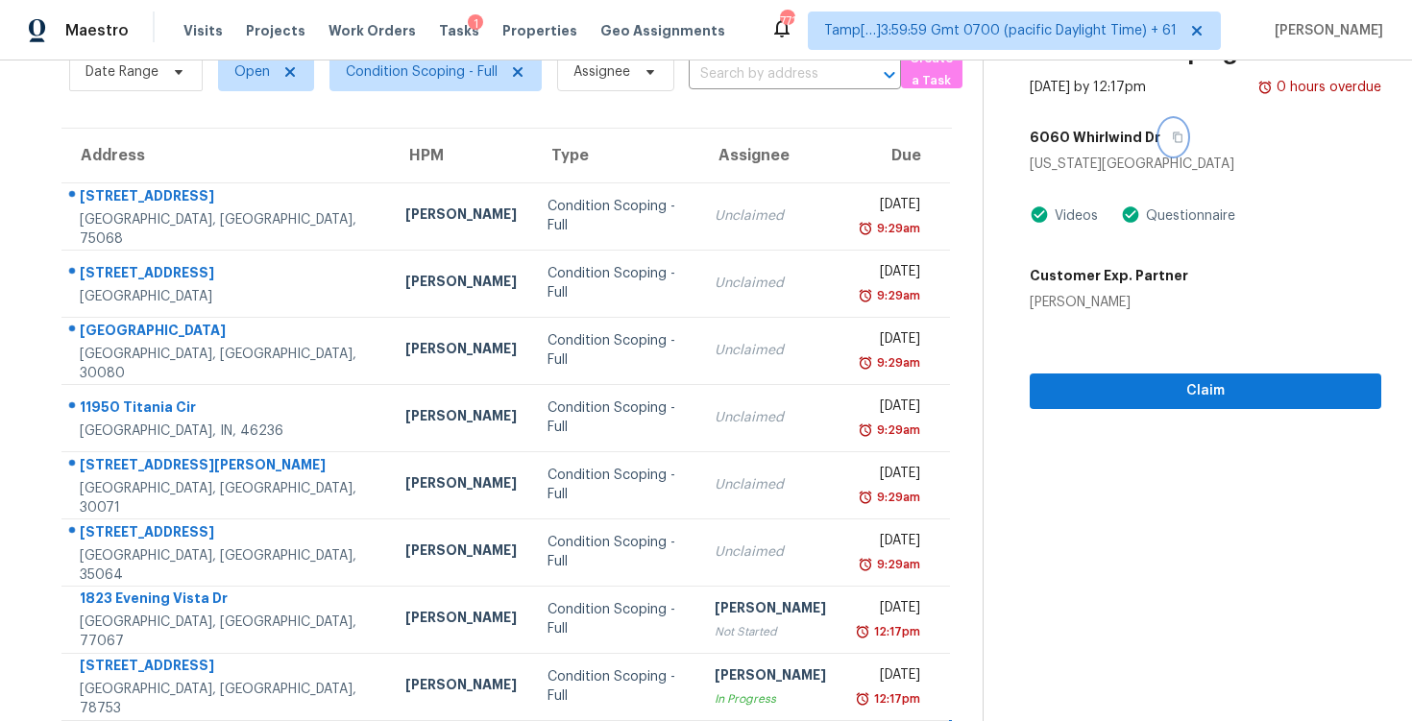
click at [1173, 134] on icon "button" at bounding box center [1178, 138] width 10 height 11
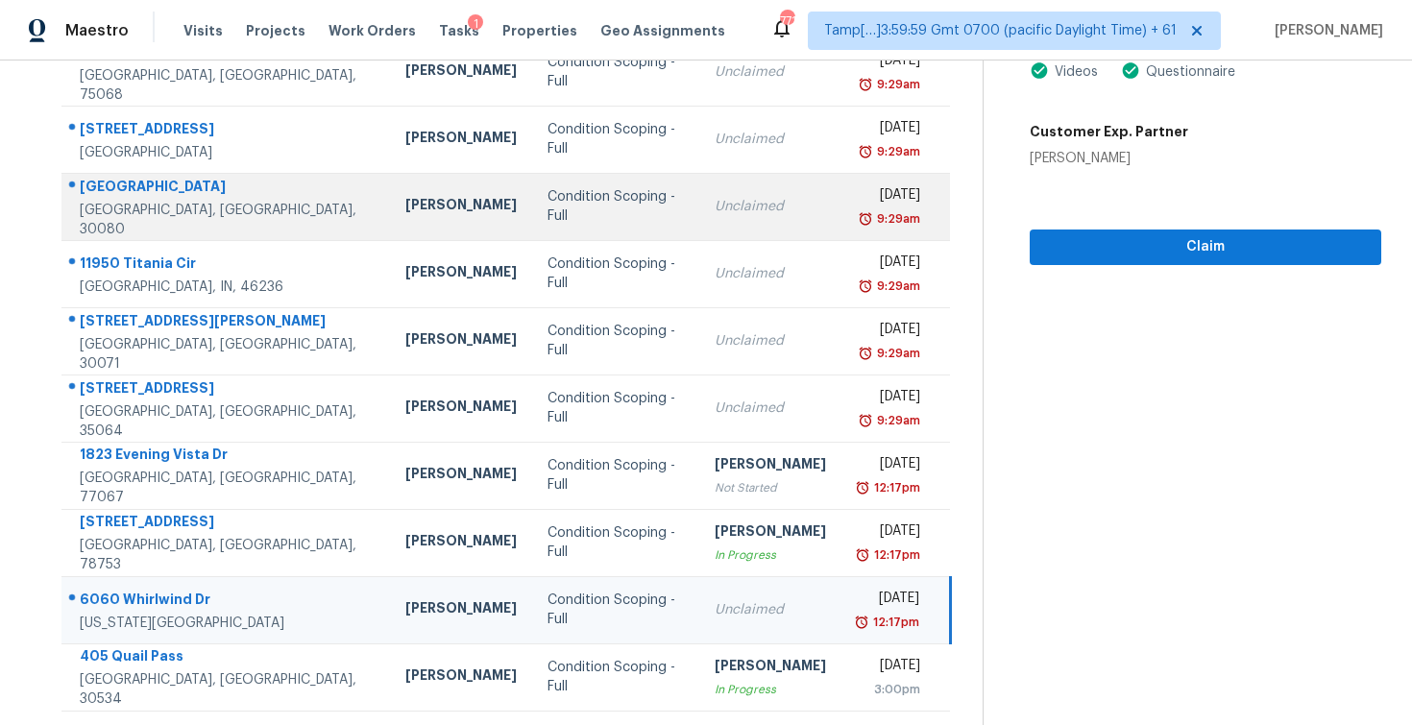
scroll to position [275, 0]
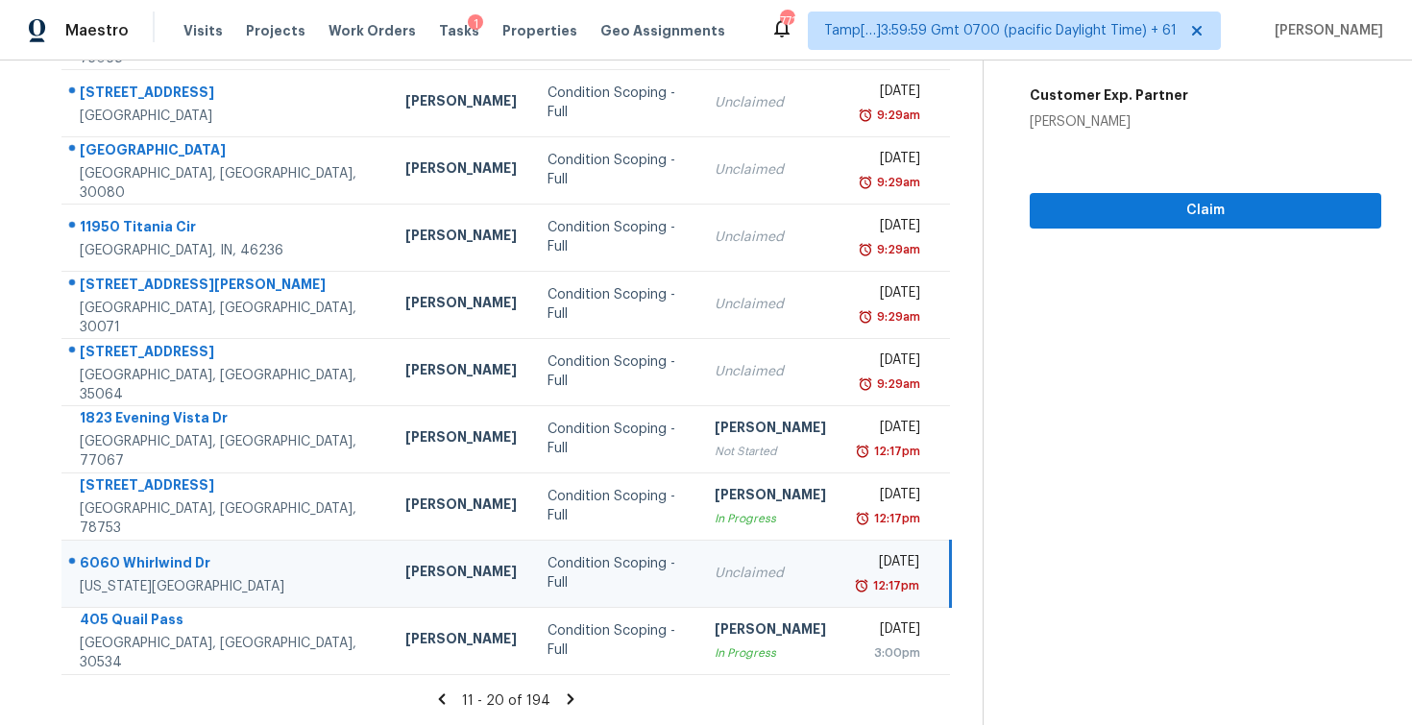
click at [568, 701] on icon at bounding box center [570, 699] width 17 height 17
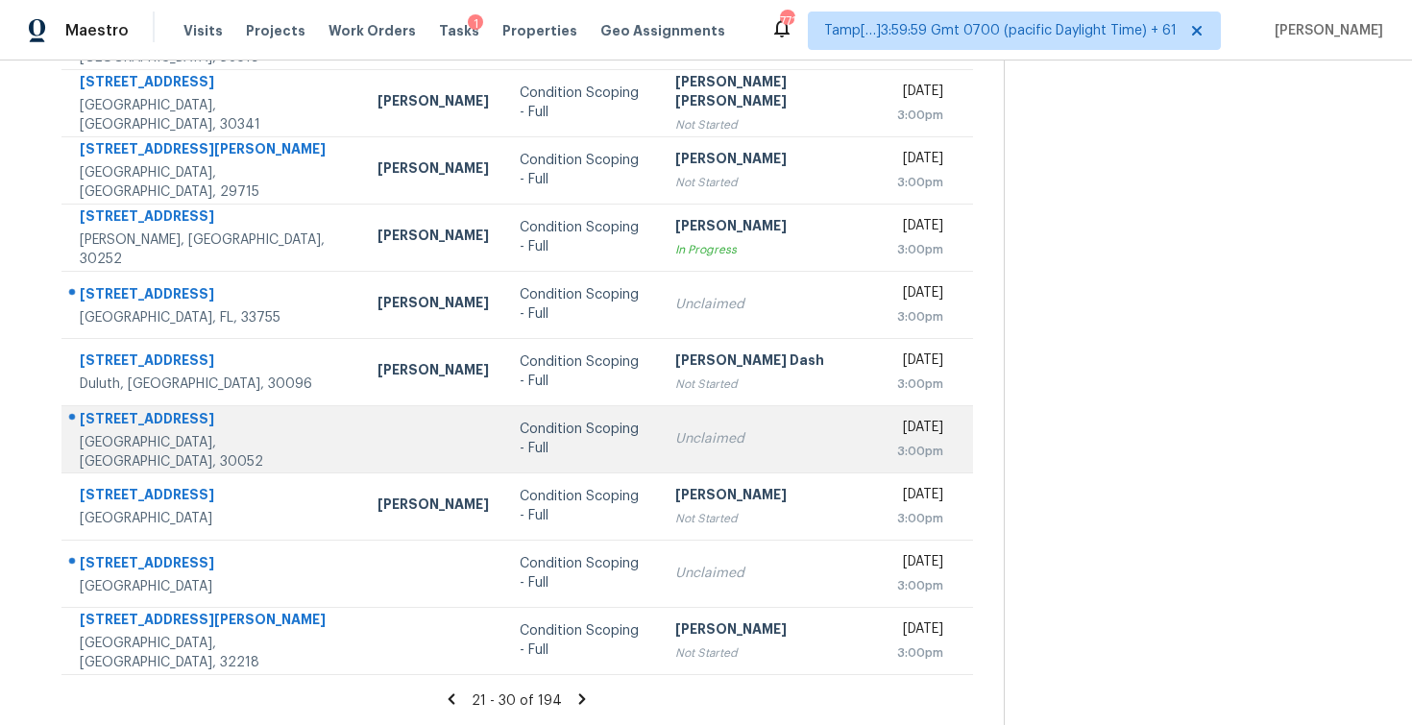
scroll to position [250, 0]
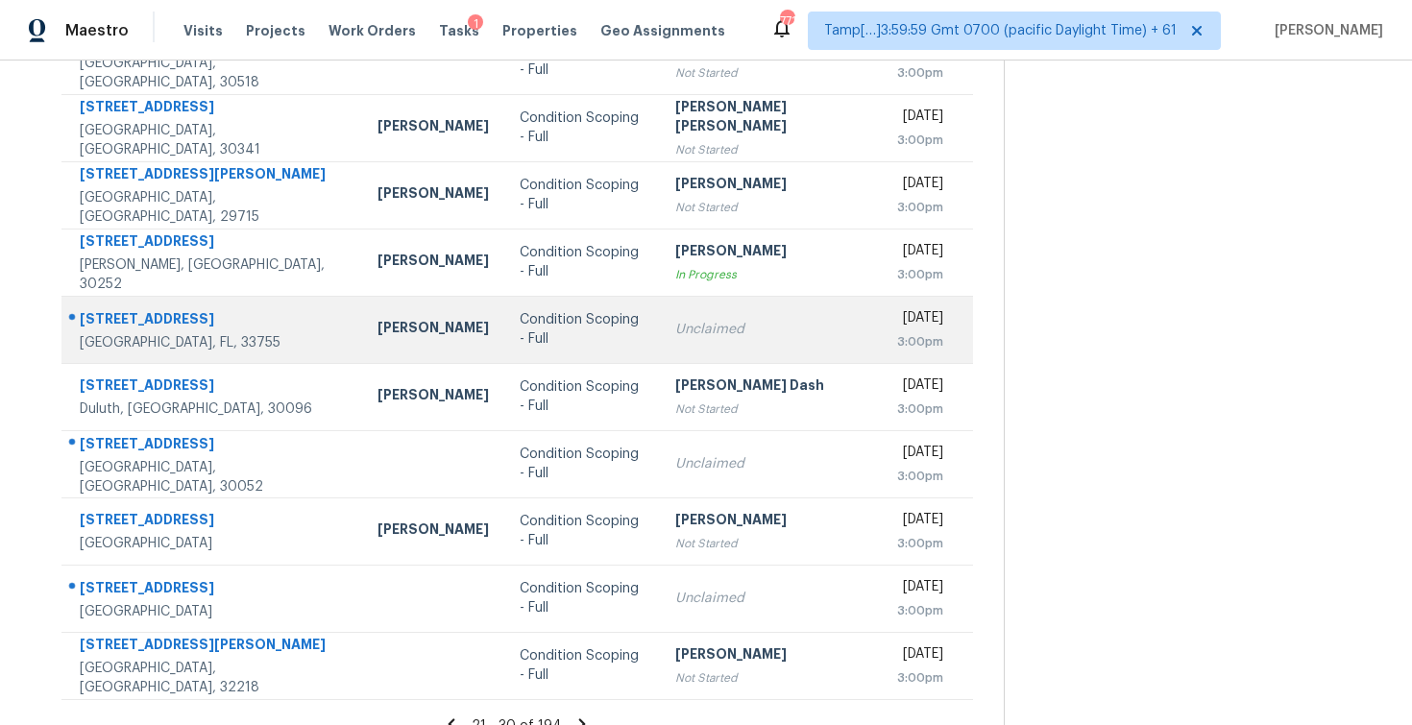
click at [660, 340] on td "Unclaimed" at bounding box center [771, 329] width 222 height 67
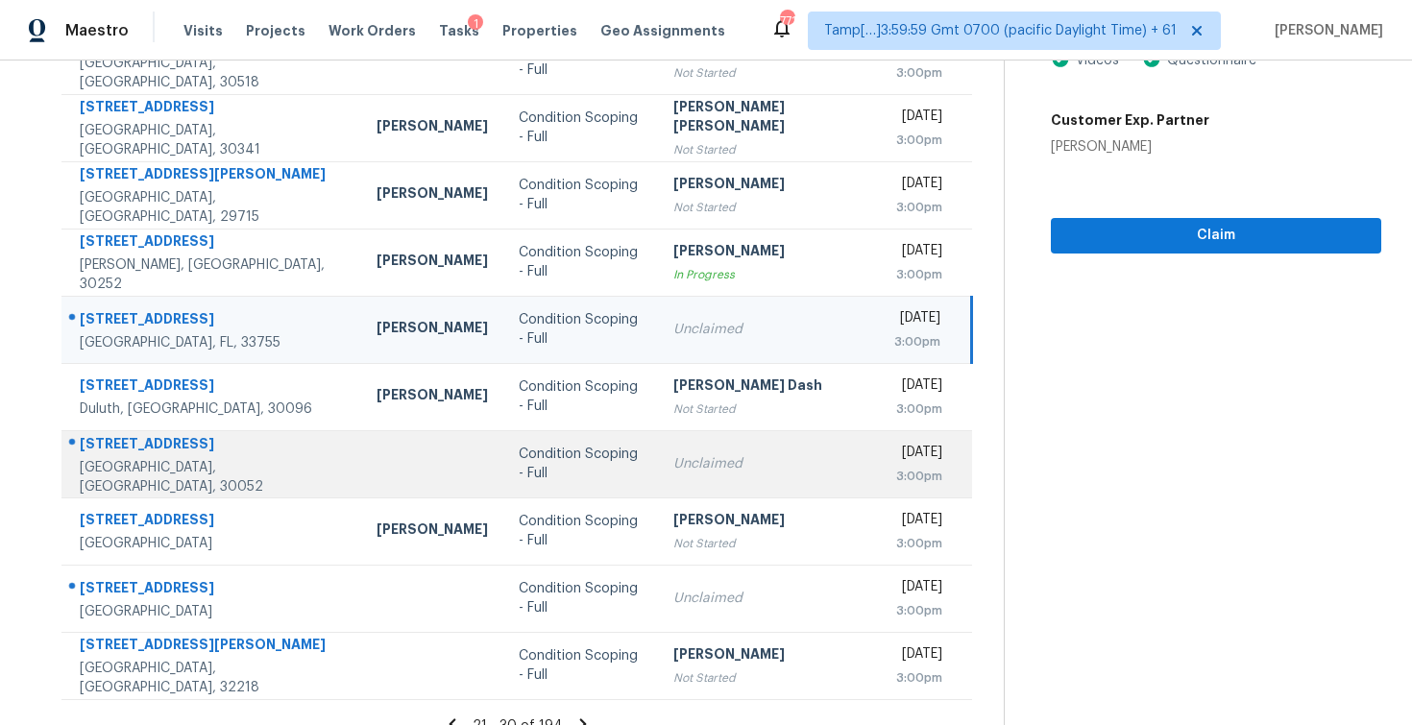
click at [658, 446] on td "Unclaimed" at bounding box center [768, 463] width 221 height 67
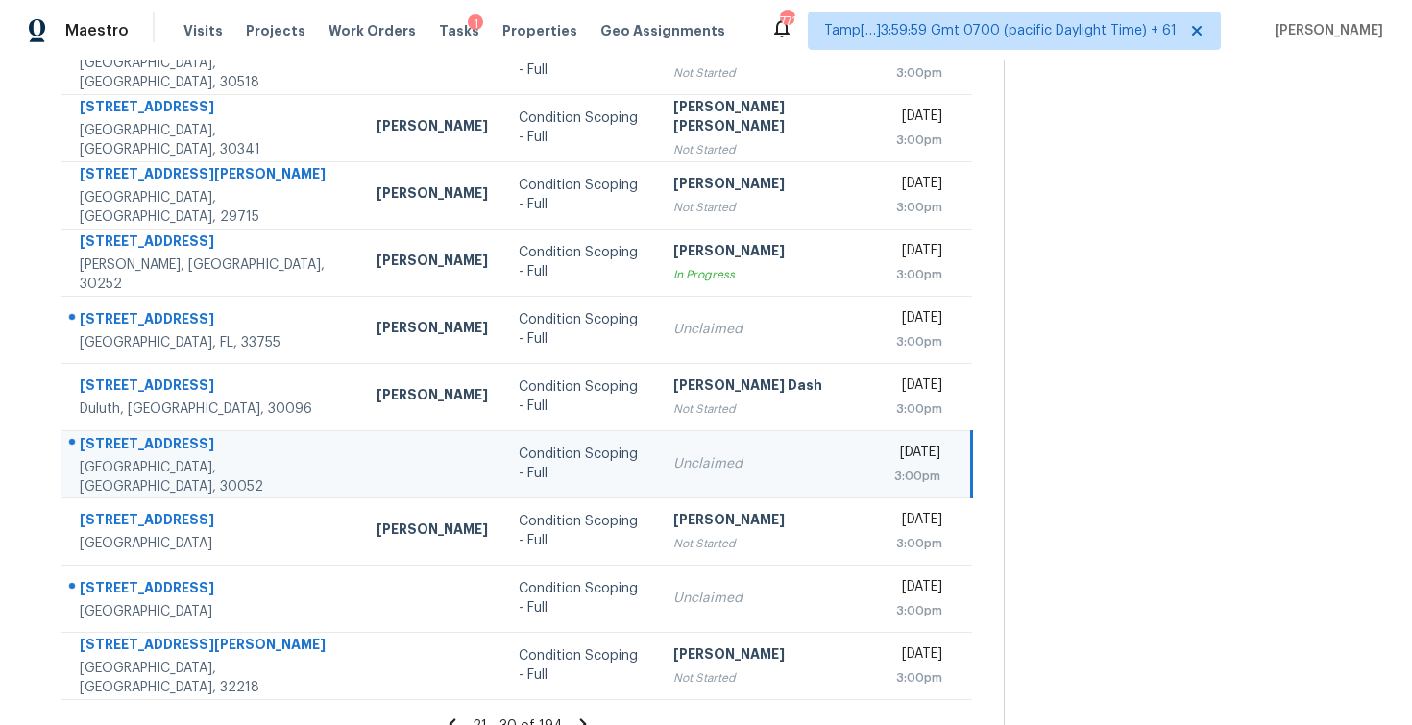
scroll to position [275, 0]
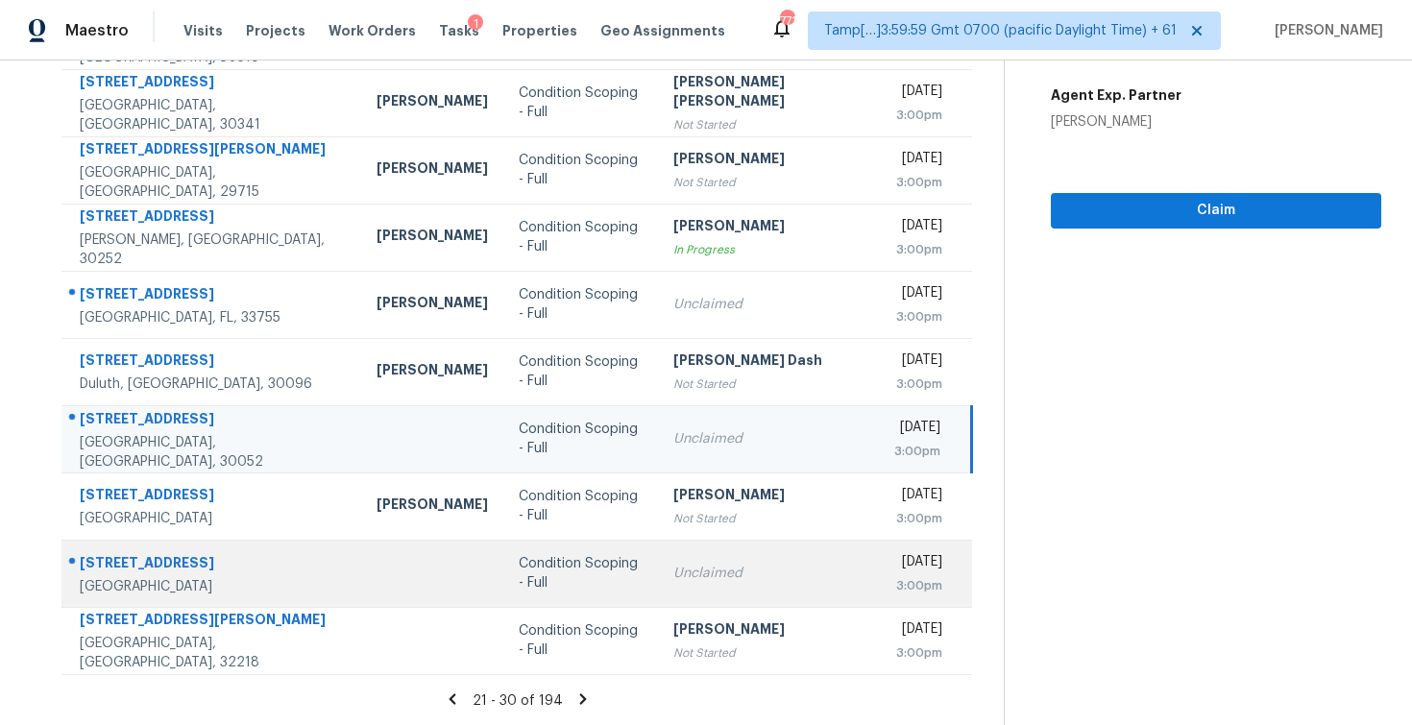
click at [673, 566] on div "Unclaimed" at bounding box center [768, 573] width 190 height 19
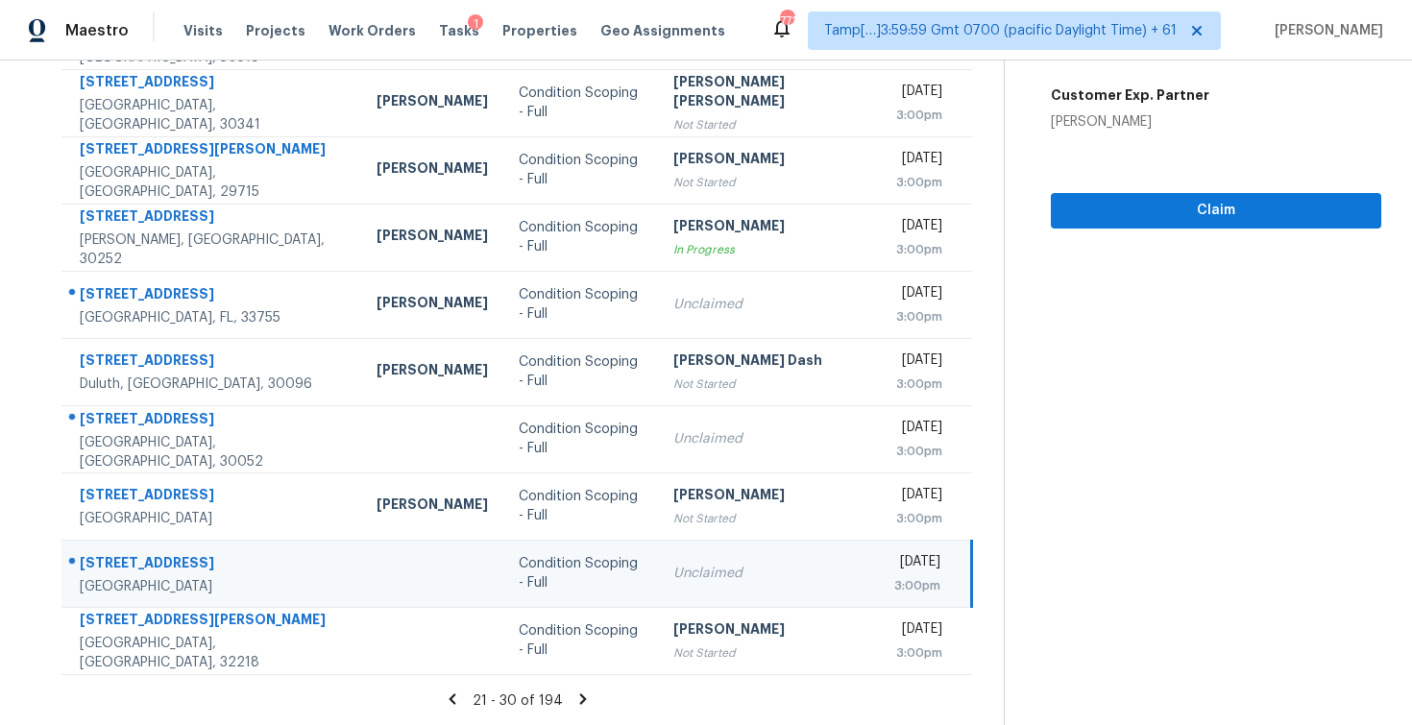
click at [570, 688] on section "Tasks 194 Results Date Range Open Condition Scoping - Full Assignee ​ Create a …" at bounding box center [517, 272] width 973 height 910
click at [574, 691] on icon at bounding box center [582, 699] width 17 height 17
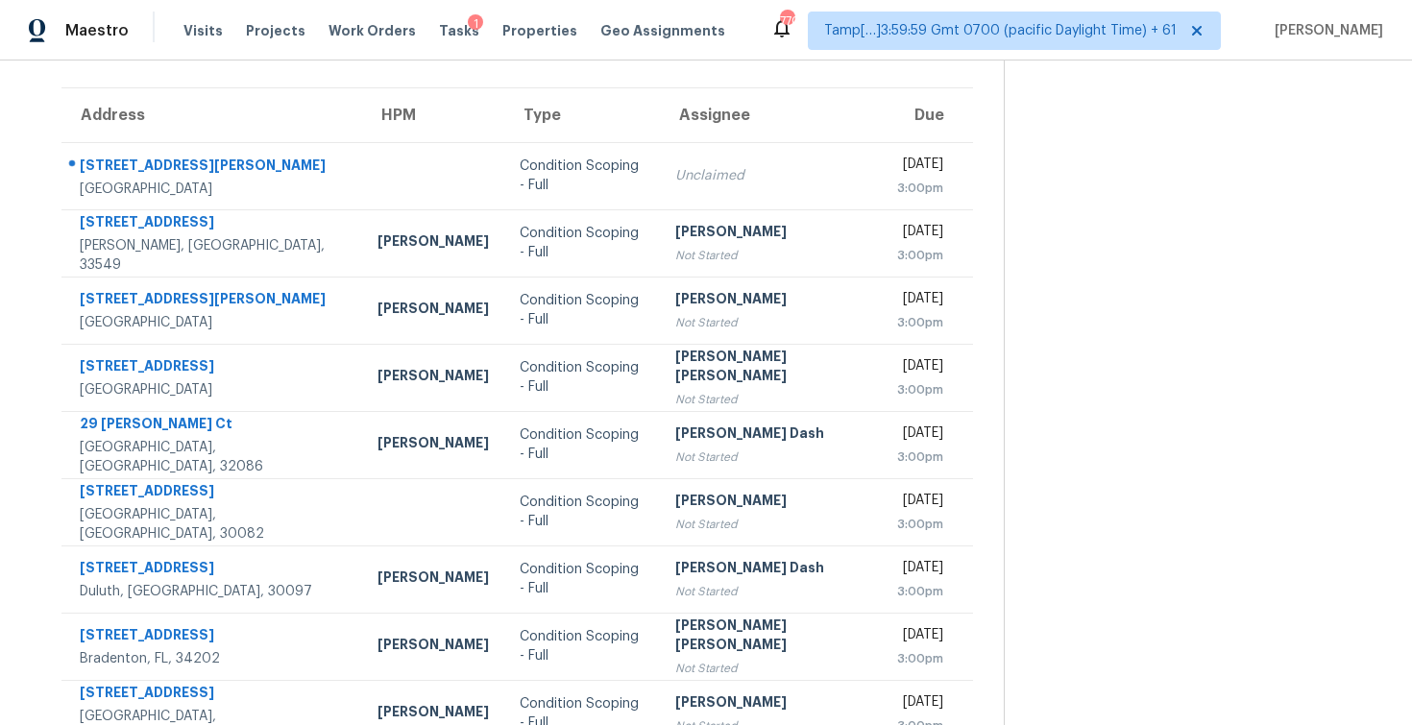
scroll to position [119, 0]
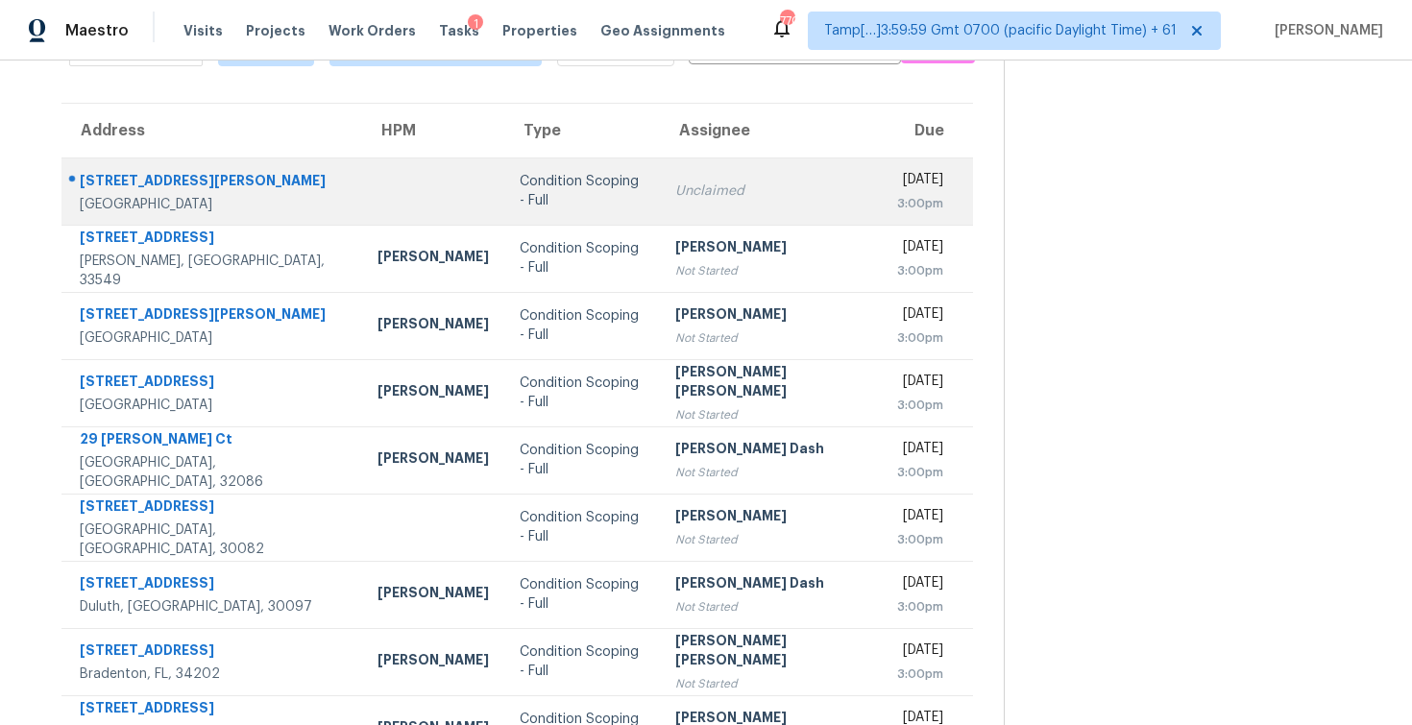
click at [598, 205] on td "Condition Scoping - Full" at bounding box center [582, 191] width 156 height 67
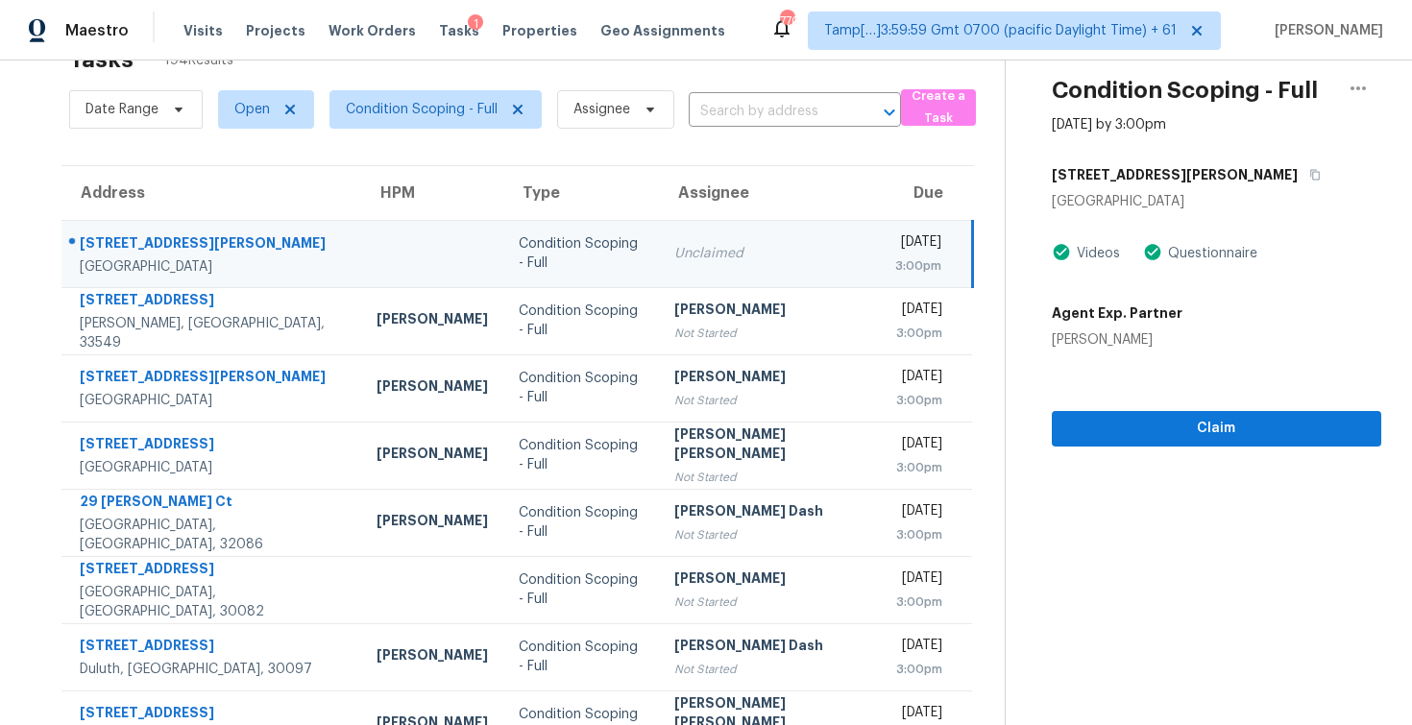
scroll to position [53, 0]
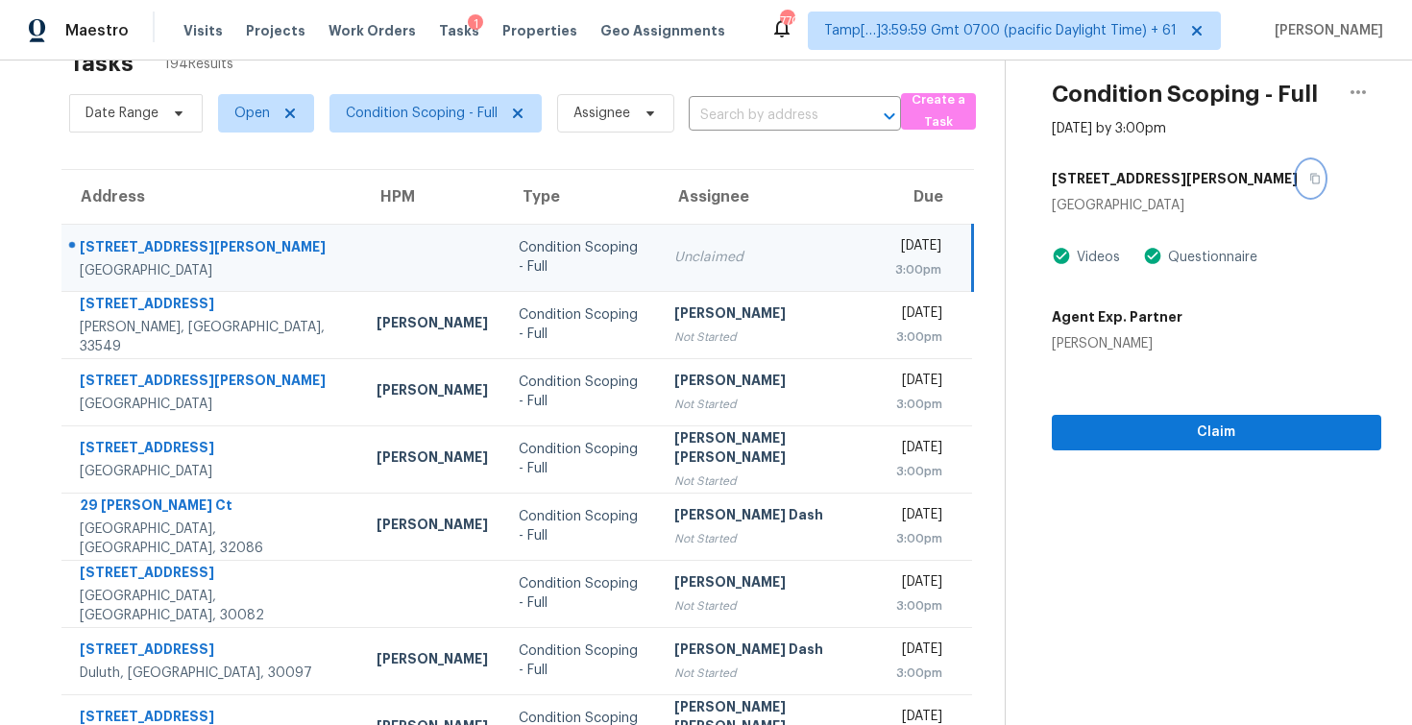
click at [1298, 170] on button "button" at bounding box center [1311, 178] width 26 height 35
click at [1136, 462] on section "Condition Scoping - Full Sep 8th 2025 by 3:00pm 3651 Shaw Rd Winston Salem, NC …" at bounding box center [1193, 478] width 377 height 940
click at [1132, 442] on span "Claim" at bounding box center [1216, 433] width 299 height 24
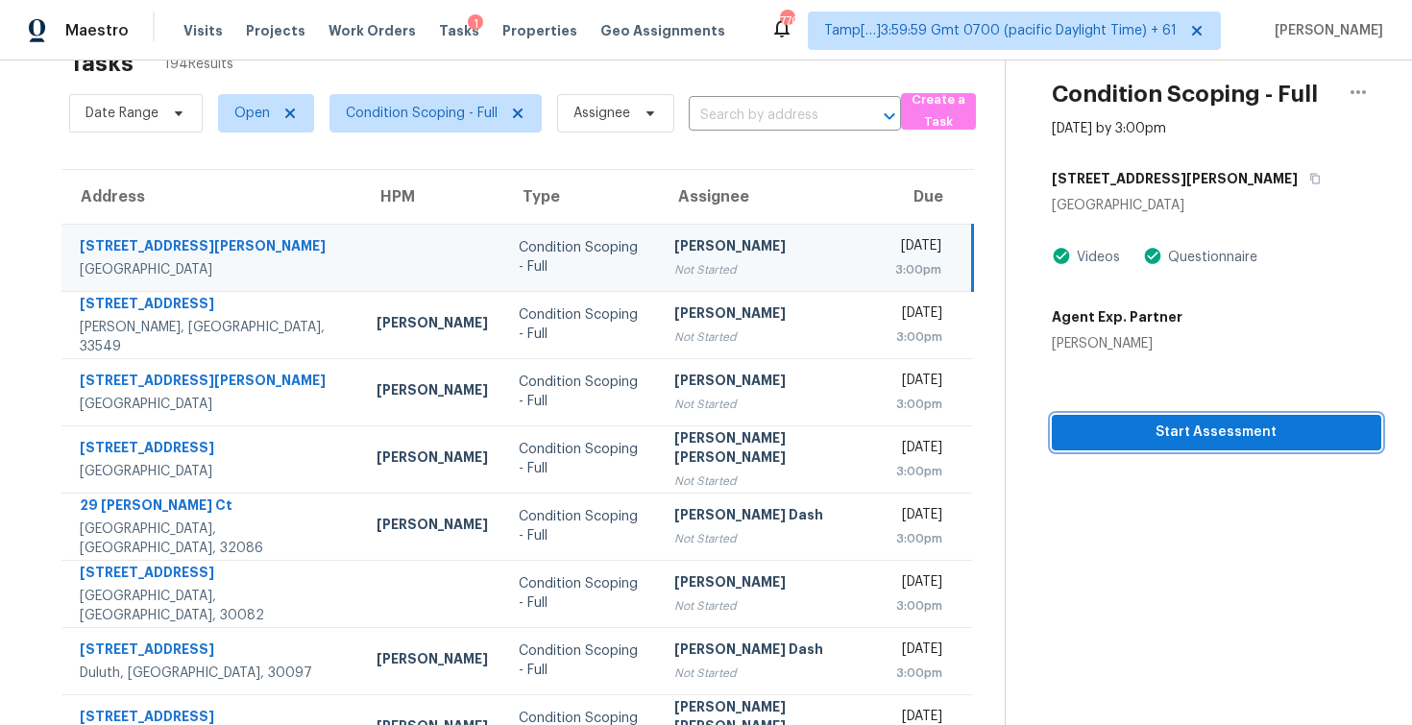
click at [1132, 442] on span "Start Assessment" at bounding box center [1216, 433] width 299 height 24
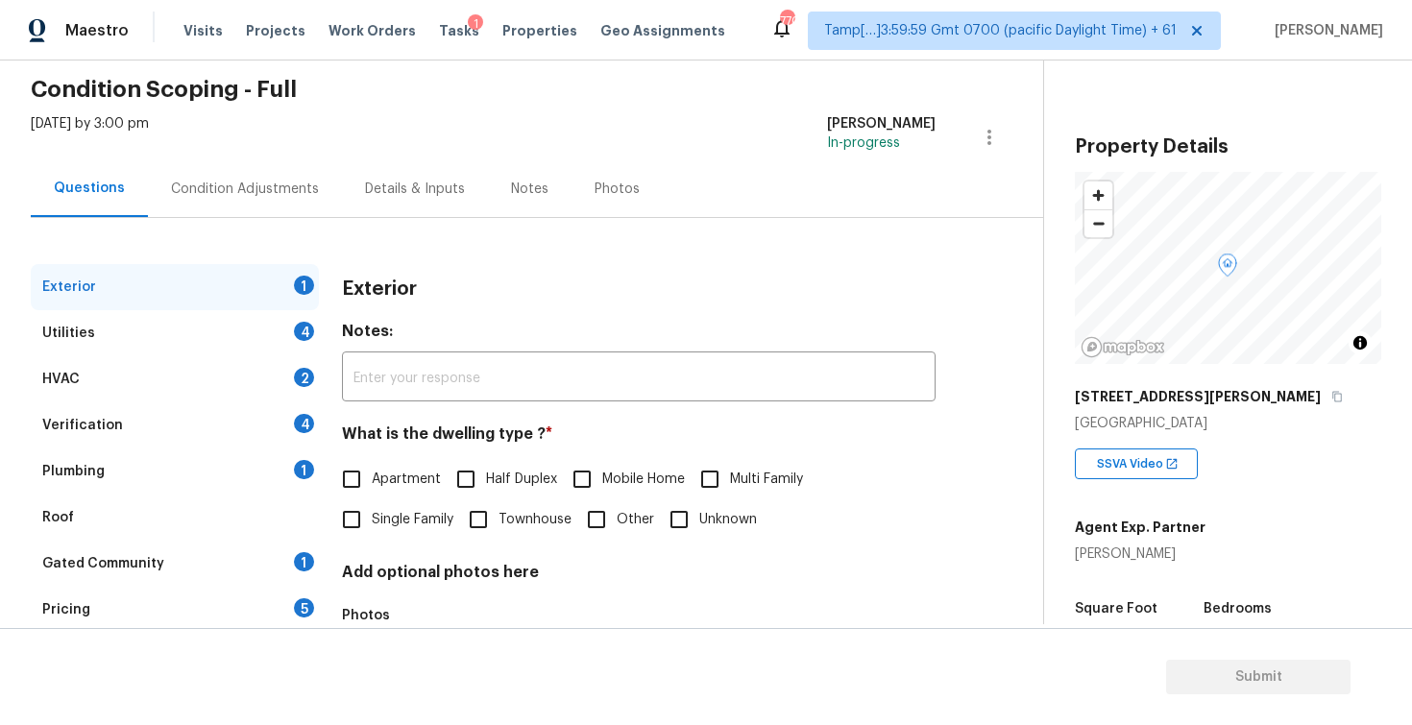
scroll to position [200, 0]
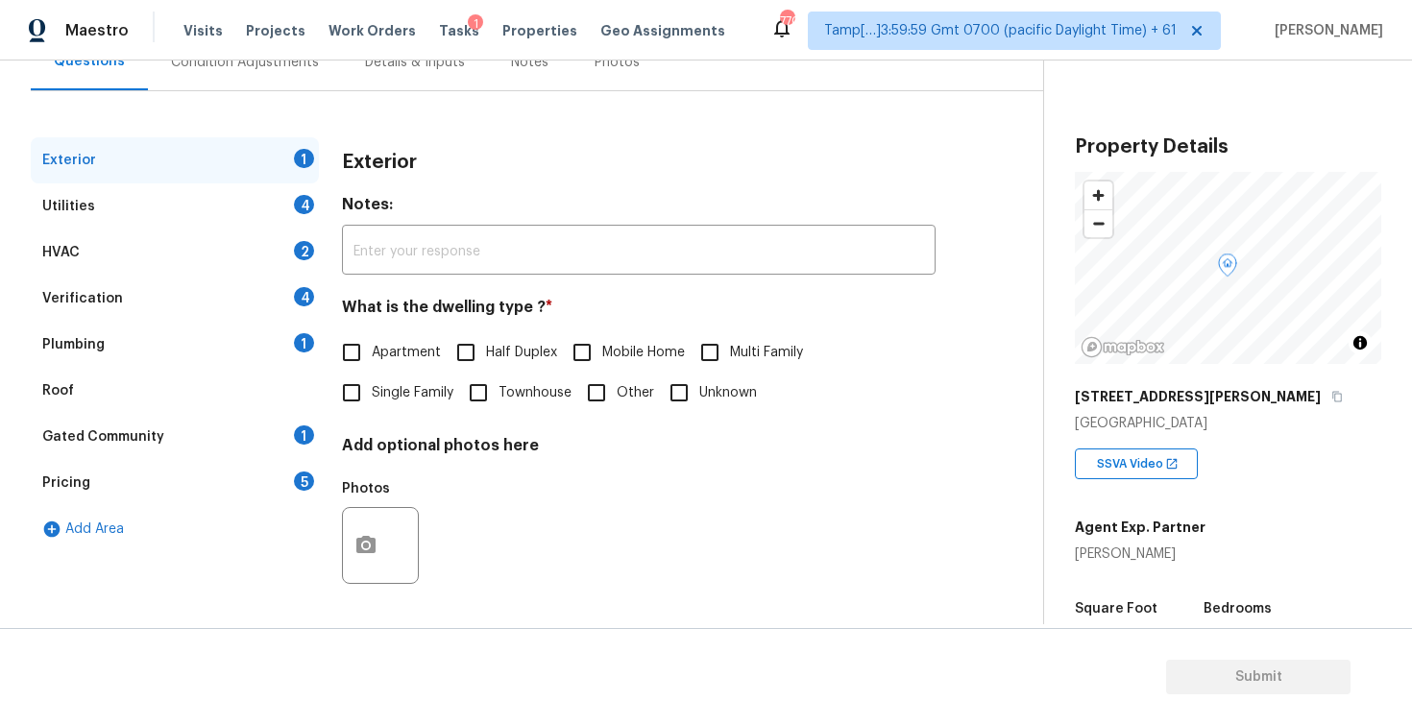
click at [375, 385] on span "Single Family" at bounding box center [413, 393] width 82 height 20
click at [372, 385] on input "Single Family" at bounding box center [351, 393] width 40 height 40
checkbox input "true"
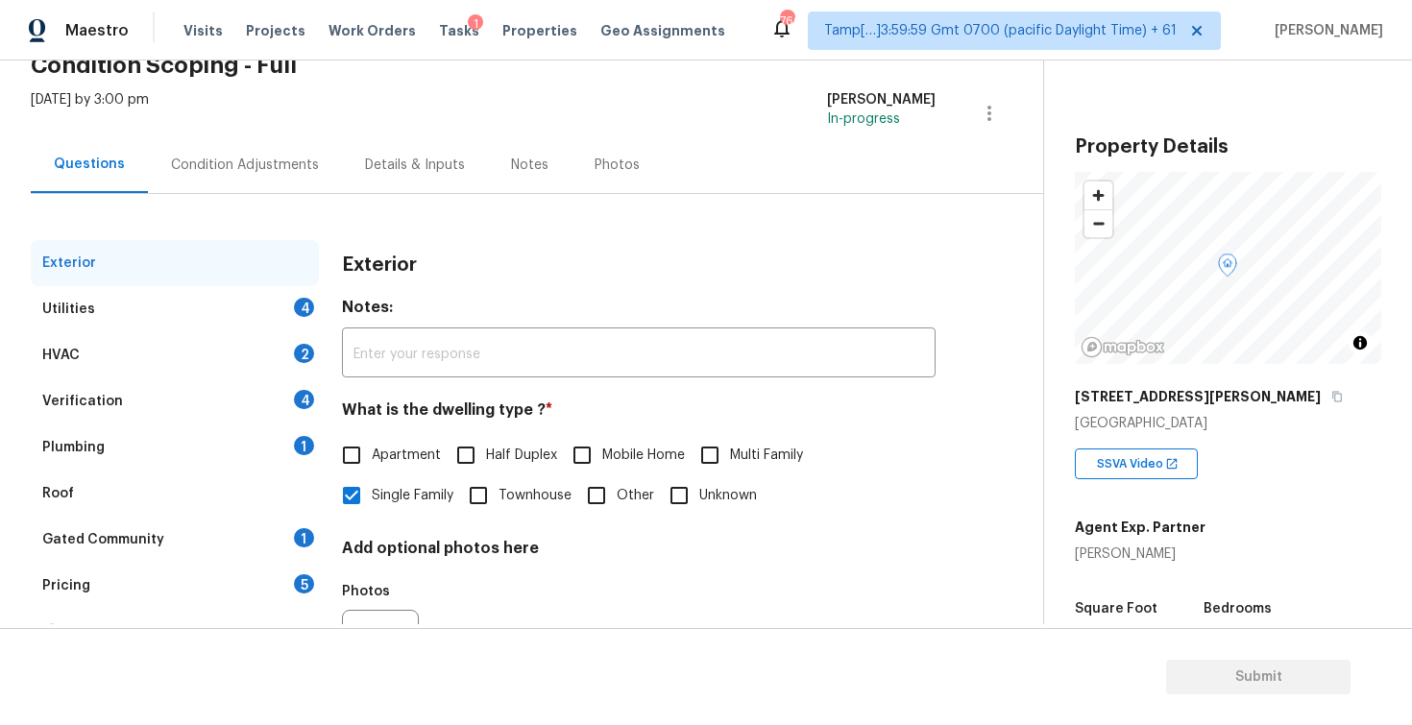
scroll to position [21, 0]
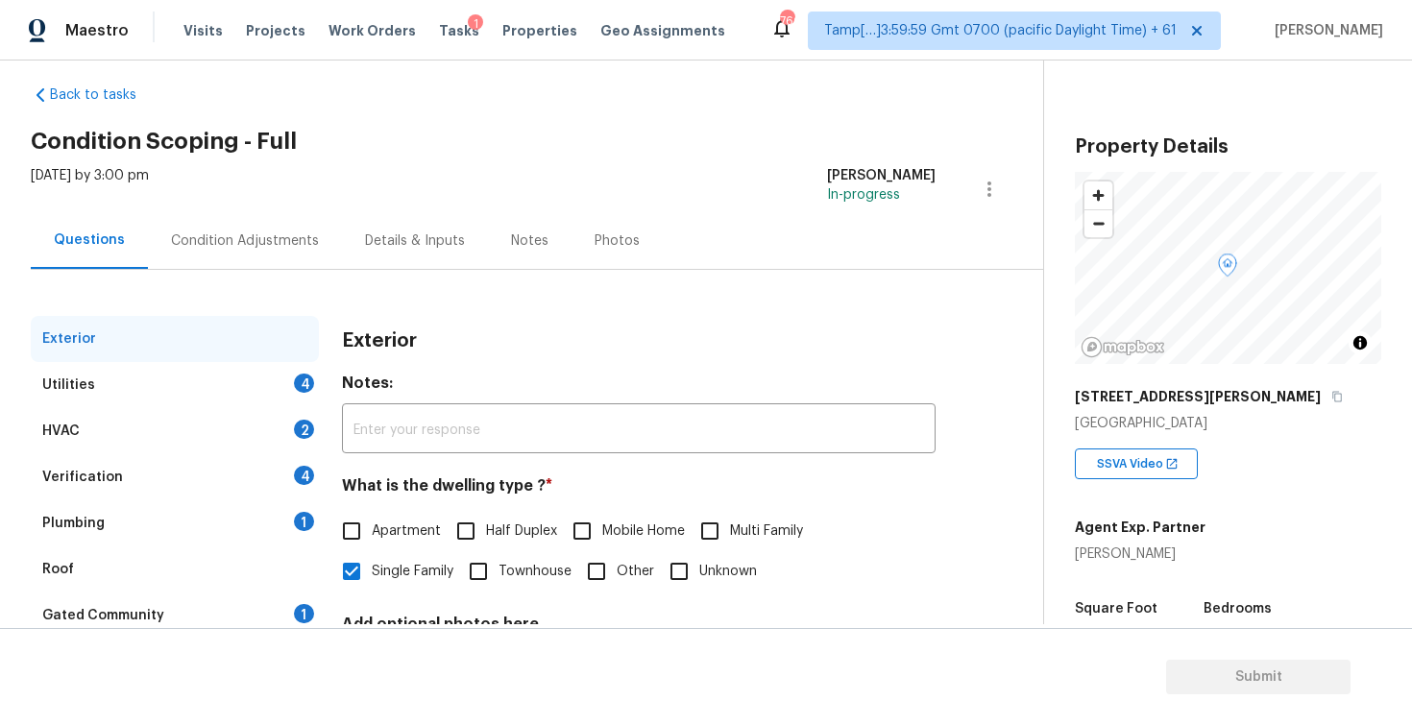
click at [254, 229] on div "Condition Adjustments" at bounding box center [245, 240] width 194 height 57
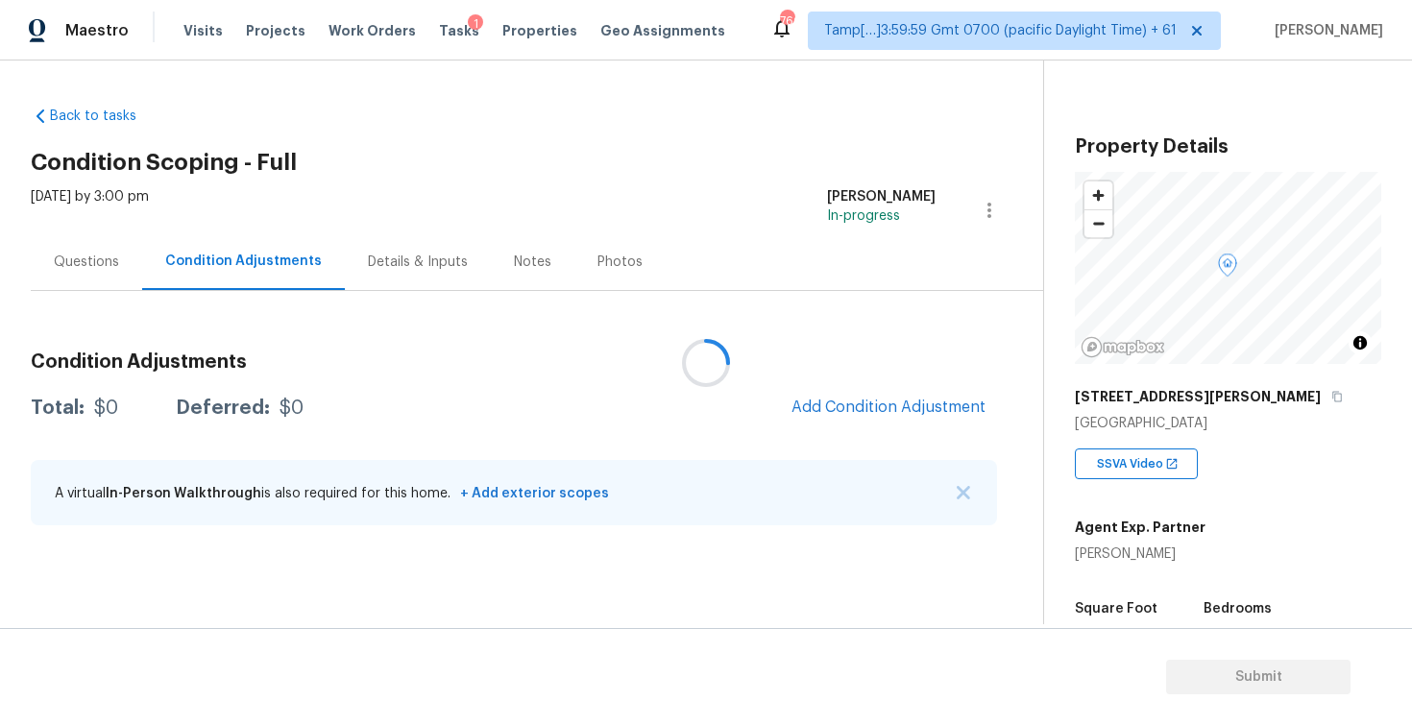
click at [856, 399] on div at bounding box center [706, 362] width 1412 height 725
click at [874, 393] on button "Add Condition Adjustment" at bounding box center [888, 407] width 217 height 40
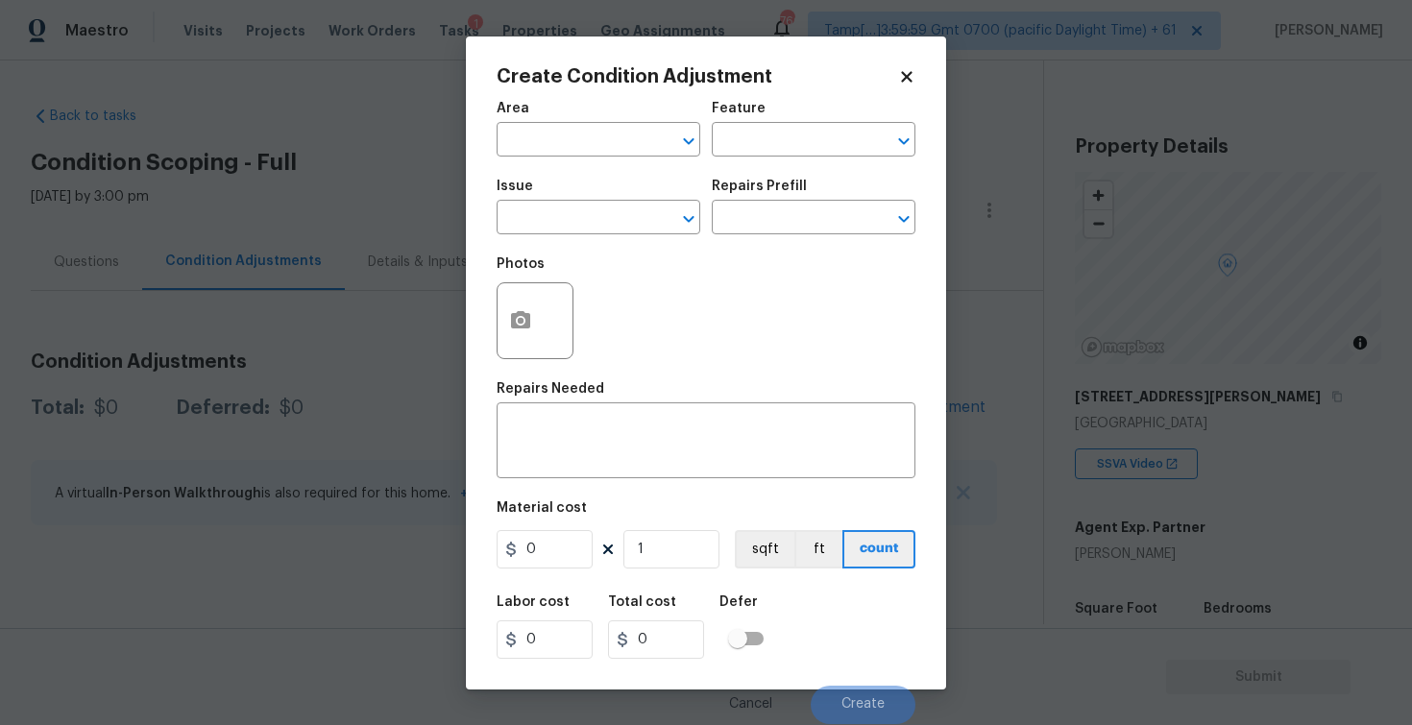
click at [591, 158] on span "Area ​" at bounding box center [599, 129] width 204 height 78
click at [591, 155] on input "text" at bounding box center [572, 142] width 150 height 30
click at [586, 233] on ul "Exterior Addition Exterior Overall" at bounding box center [599, 199] width 204 height 79
click at [576, 215] on li "Exterior Overall" at bounding box center [599, 216] width 204 height 32
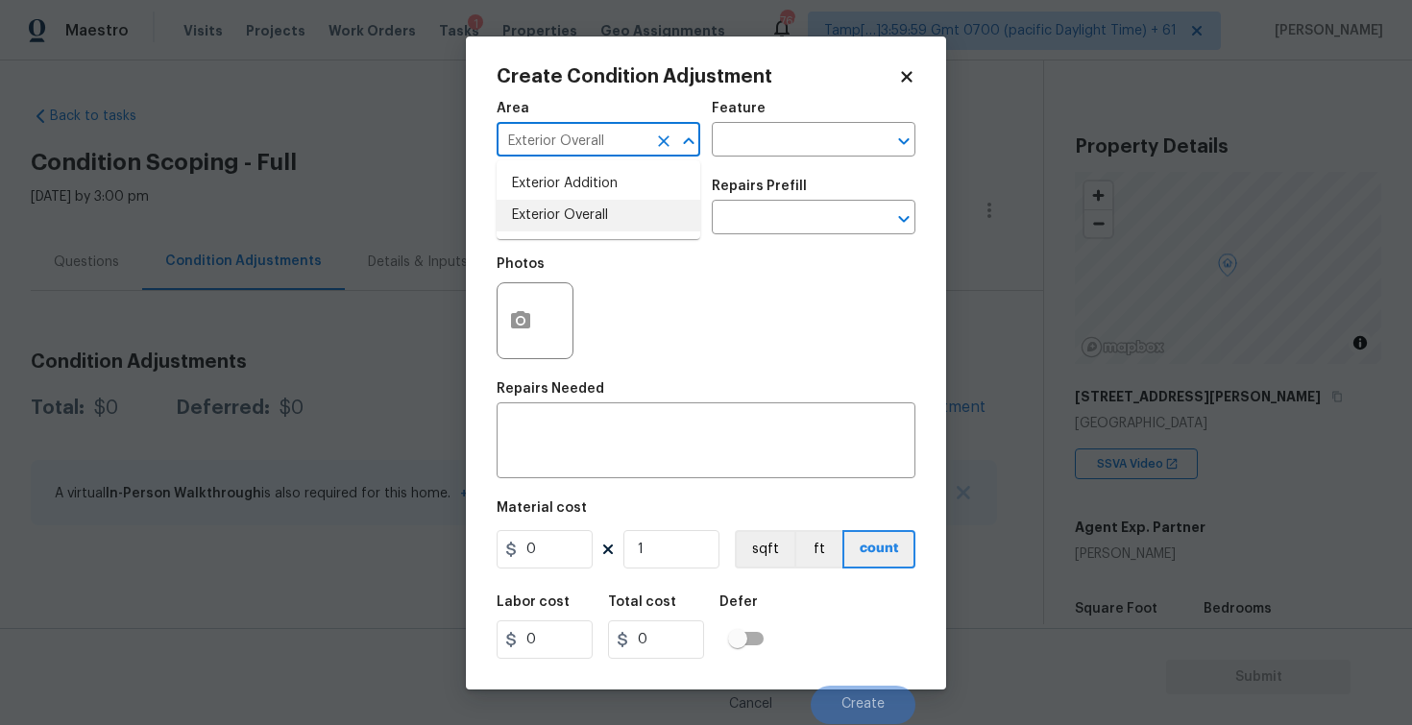
type input "Exterior Overall"
click at [576, 215] on input "text" at bounding box center [572, 220] width 150 height 30
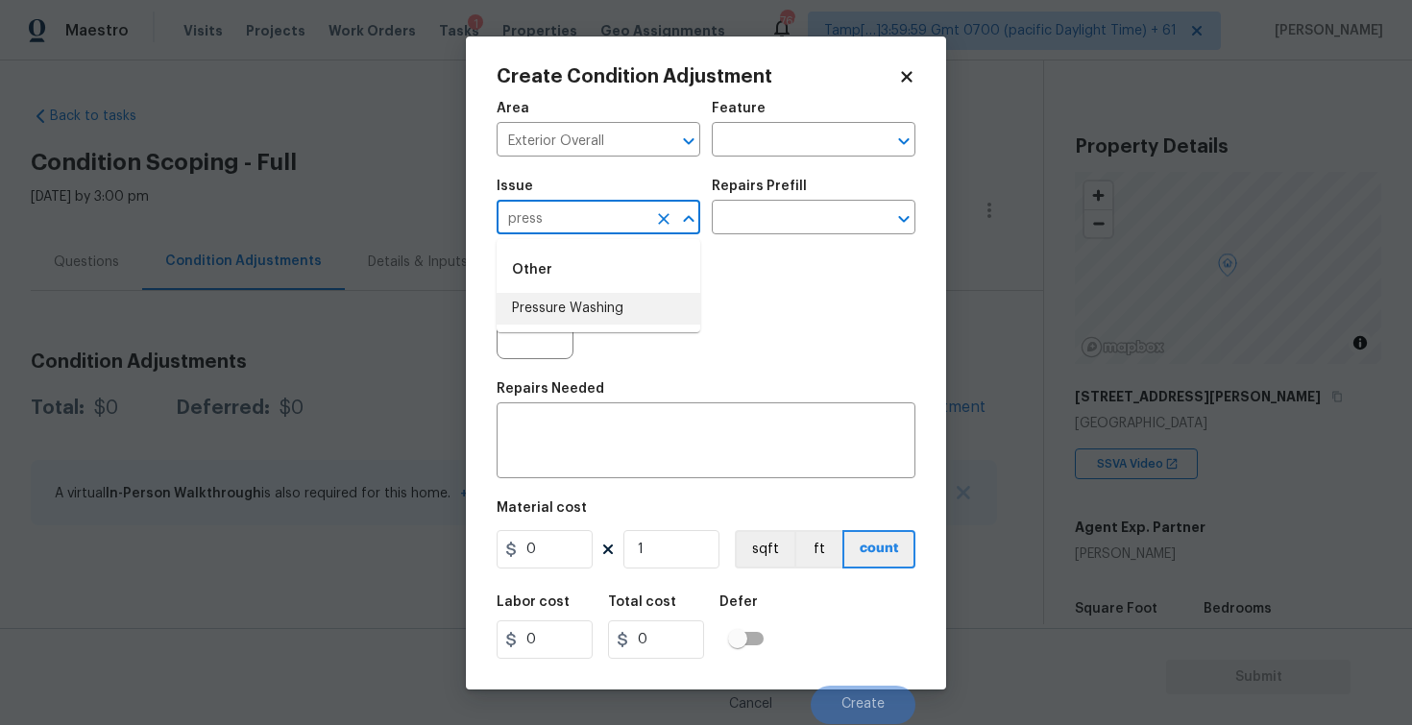
click at [578, 298] on li "Pressure Washing" at bounding box center [599, 309] width 204 height 32
type input "Pressure Washing"
click at [739, 227] on input "text" at bounding box center [787, 220] width 150 height 30
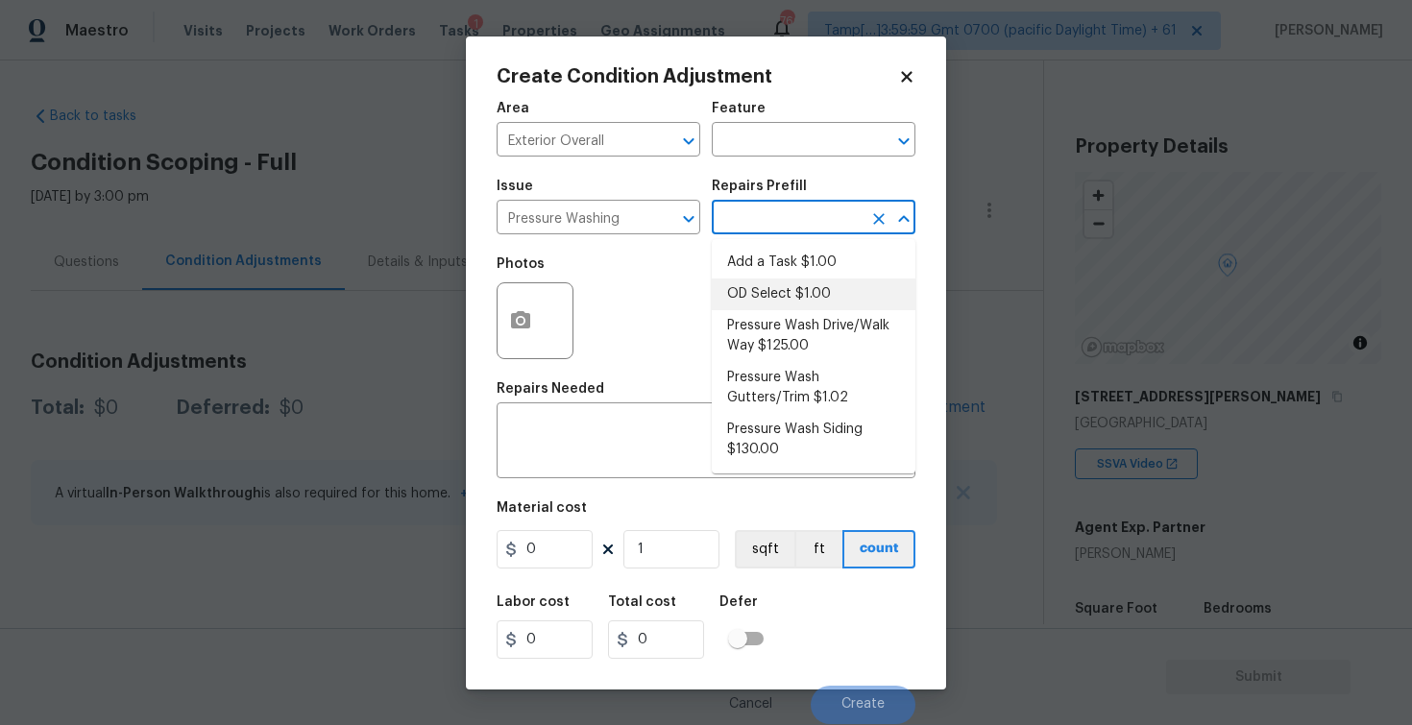
click at [761, 307] on li "OD Select $1.00" at bounding box center [814, 295] width 204 height 32
type input "Siding"
type textarea "Refer to the agreed upon scope document for further details."
type input "1"
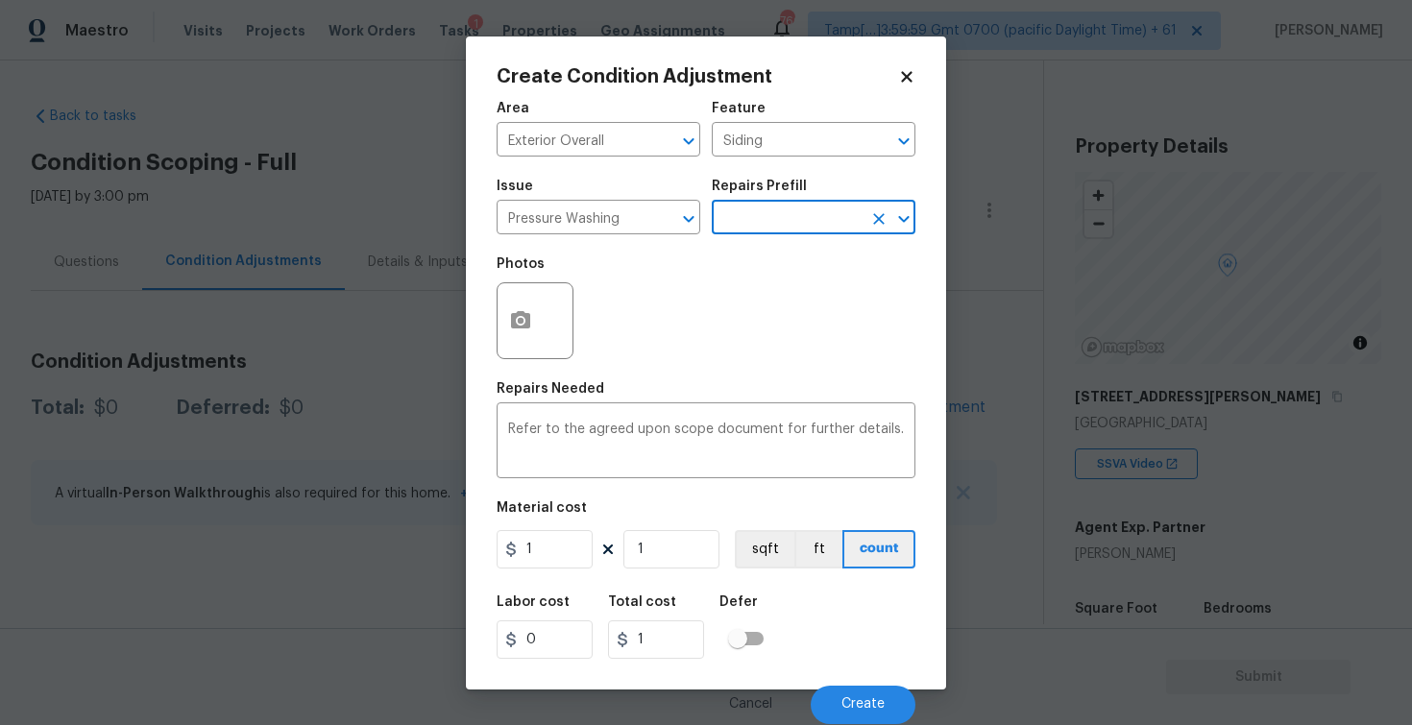
click at [761, 232] on input "text" at bounding box center [787, 220] width 150 height 30
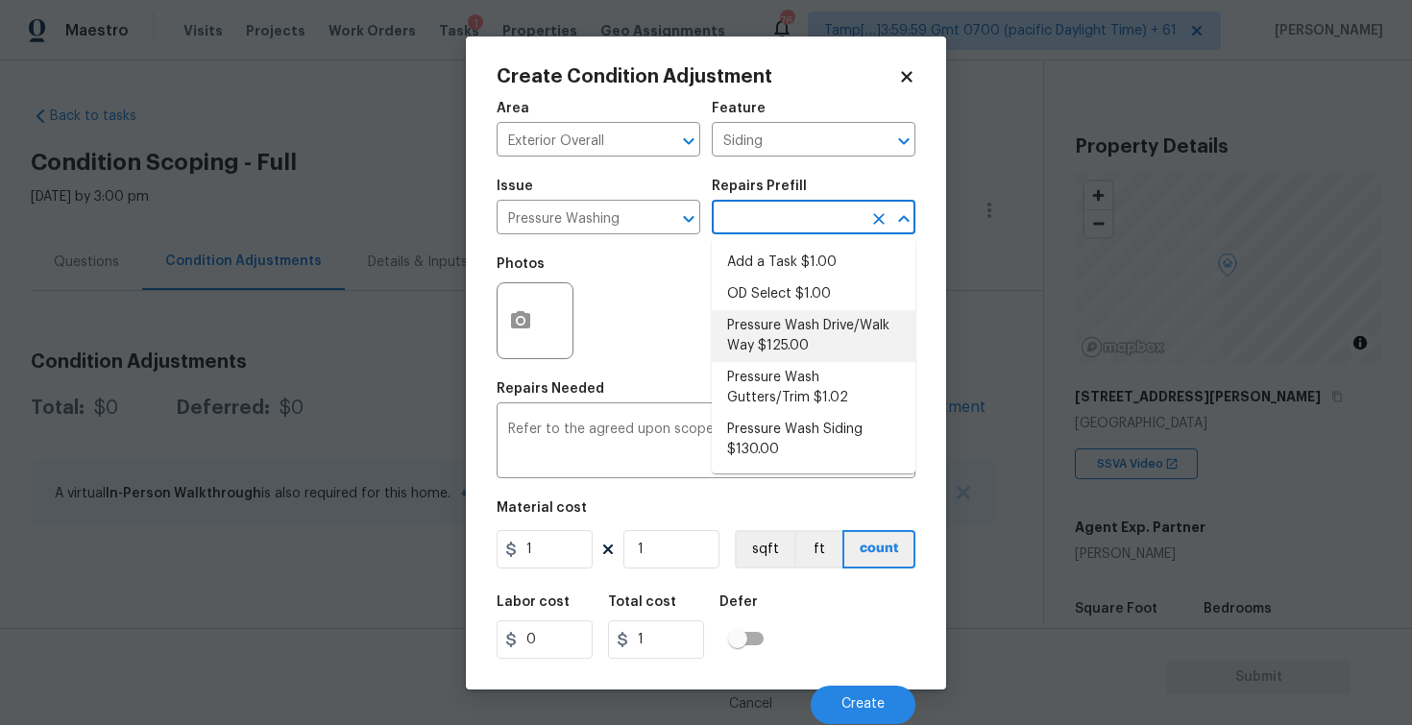
click at [765, 343] on li "Pressure Wash Drive/Walk Way $125.00" at bounding box center [814, 336] width 204 height 52
type textarea "Pressure wash the driveways/walkways as directed by the PM. Ensure that all deb…"
type input "125"
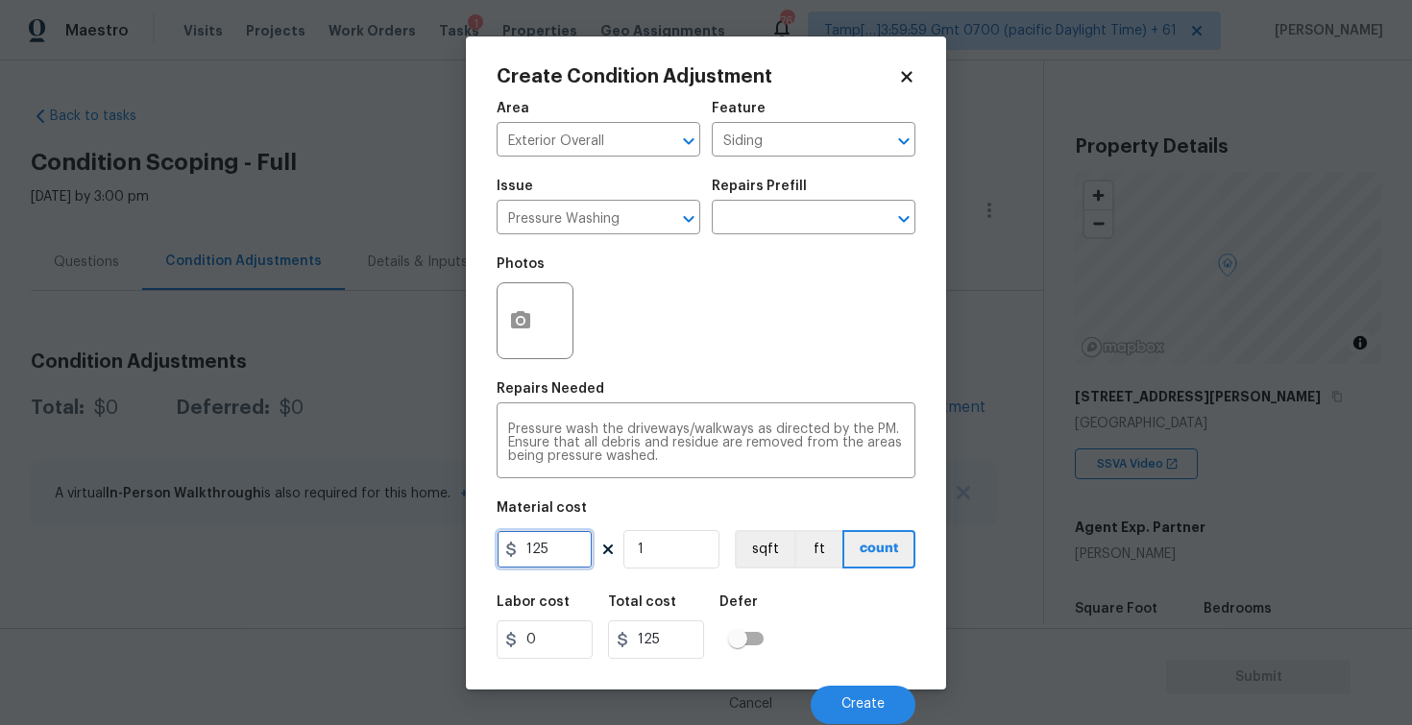
click at [558, 555] on input "125" at bounding box center [545, 549] width 96 height 38
type input "400"
click at [747, 612] on div "Defer" at bounding box center [747, 608] width 56 height 25
click at [859, 670] on div "Labor cost 0 Total cost 400 Defer" at bounding box center [706, 627] width 419 height 86
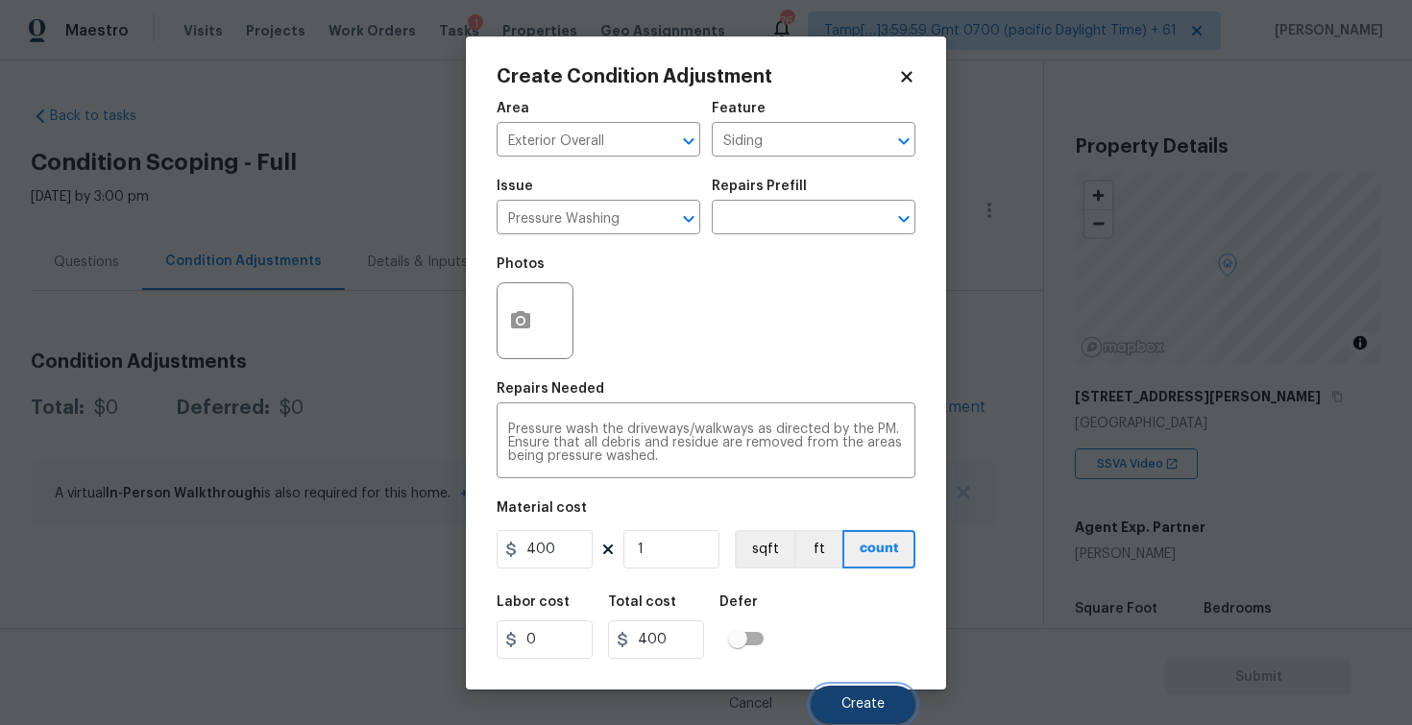
click at [858, 694] on button "Create" at bounding box center [863, 705] width 105 height 38
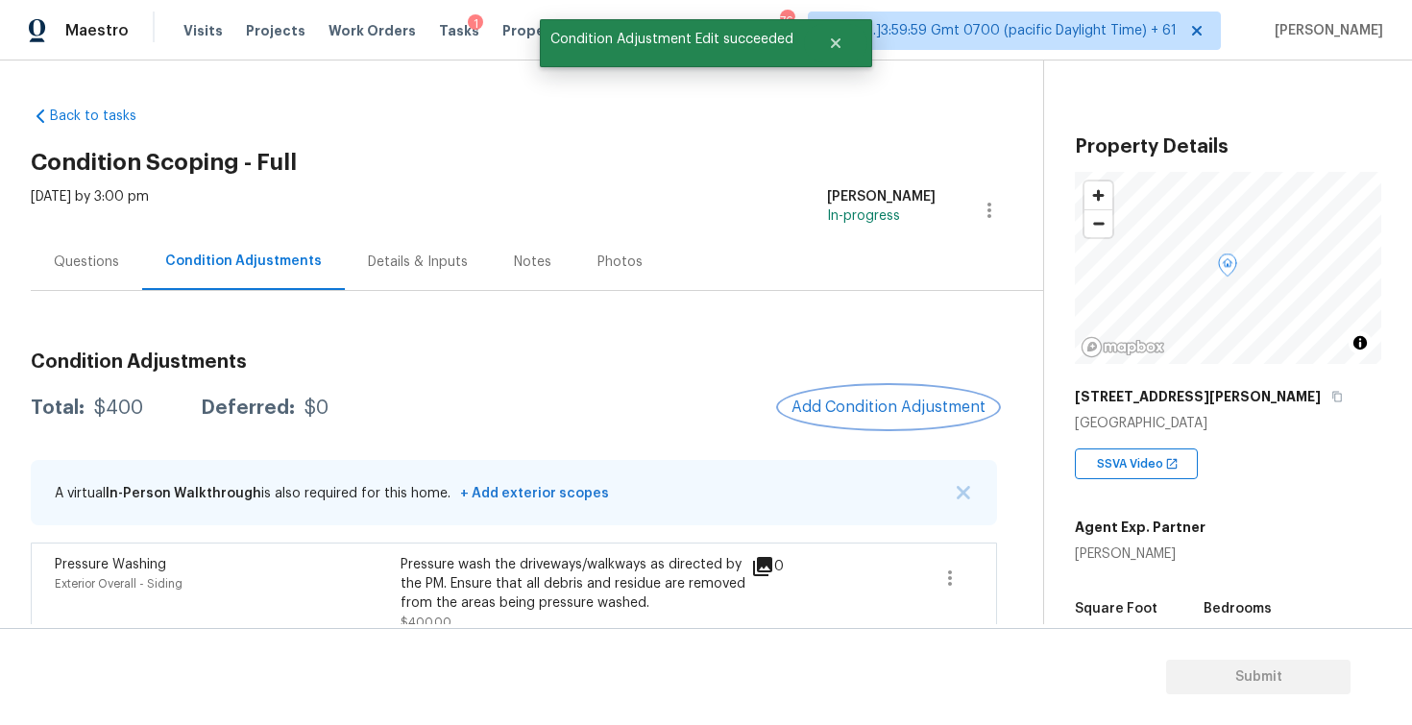
click at [850, 404] on span "Add Condition Adjustment" at bounding box center [888, 407] width 194 height 17
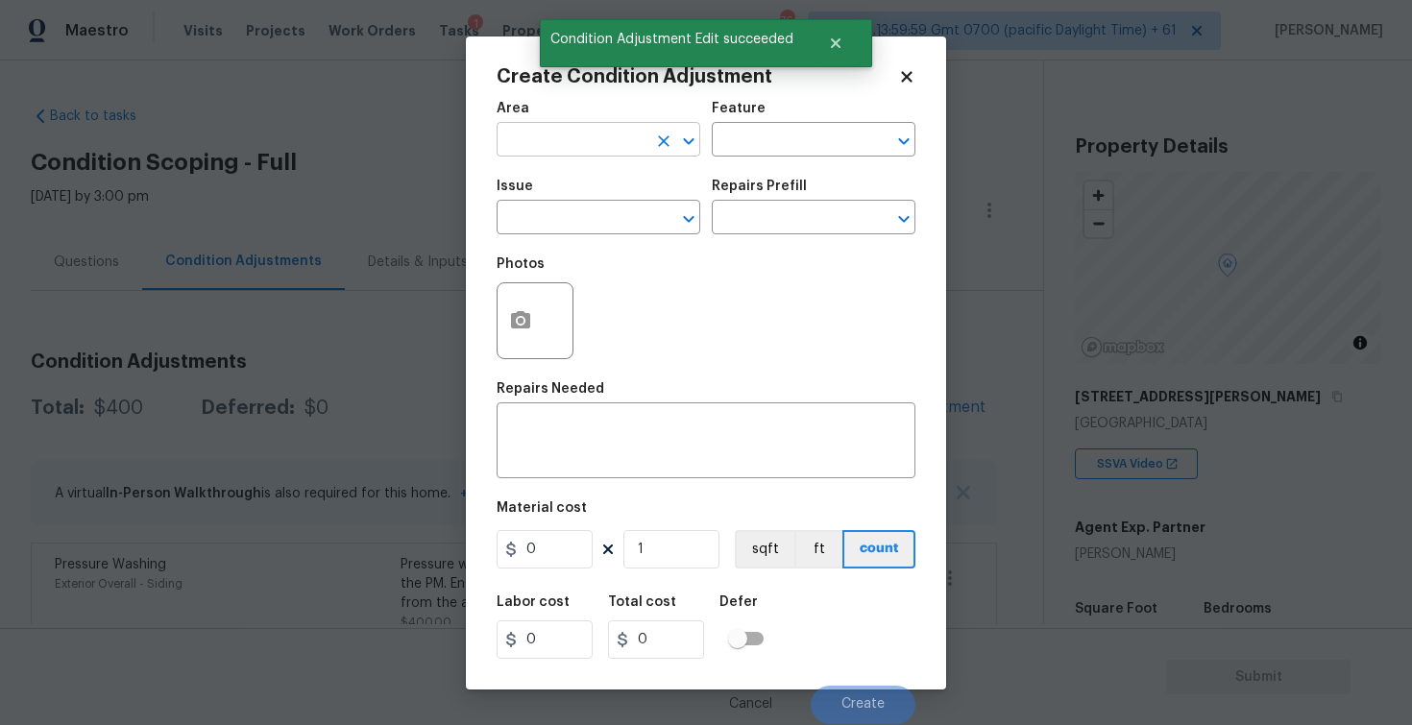
click at [578, 146] on input "text" at bounding box center [572, 142] width 150 height 30
click at [585, 224] on li "Exterior Overall" at bounding box center [599, 216] width 204 height 32
type input "Exterior Overall"
click at [585, 224] on input "text" at bounding box center [572, 220] width 150 height 30
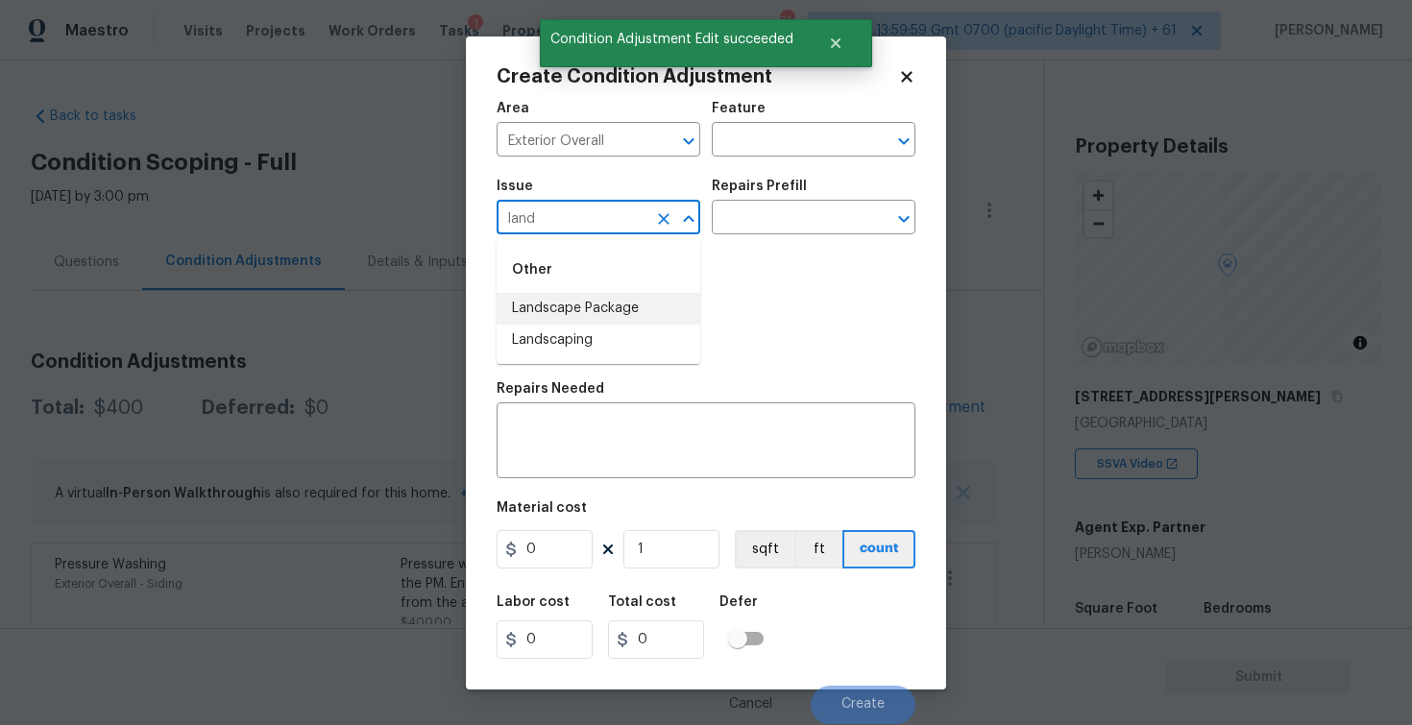
click at [586, 300] on li "Landscape Package" at bounding box center [599, 309] width 204 height 32
type input "Landscape Package"
click at [741, 228] on input "text" at bounding box center [787, 220] width 150 height 30
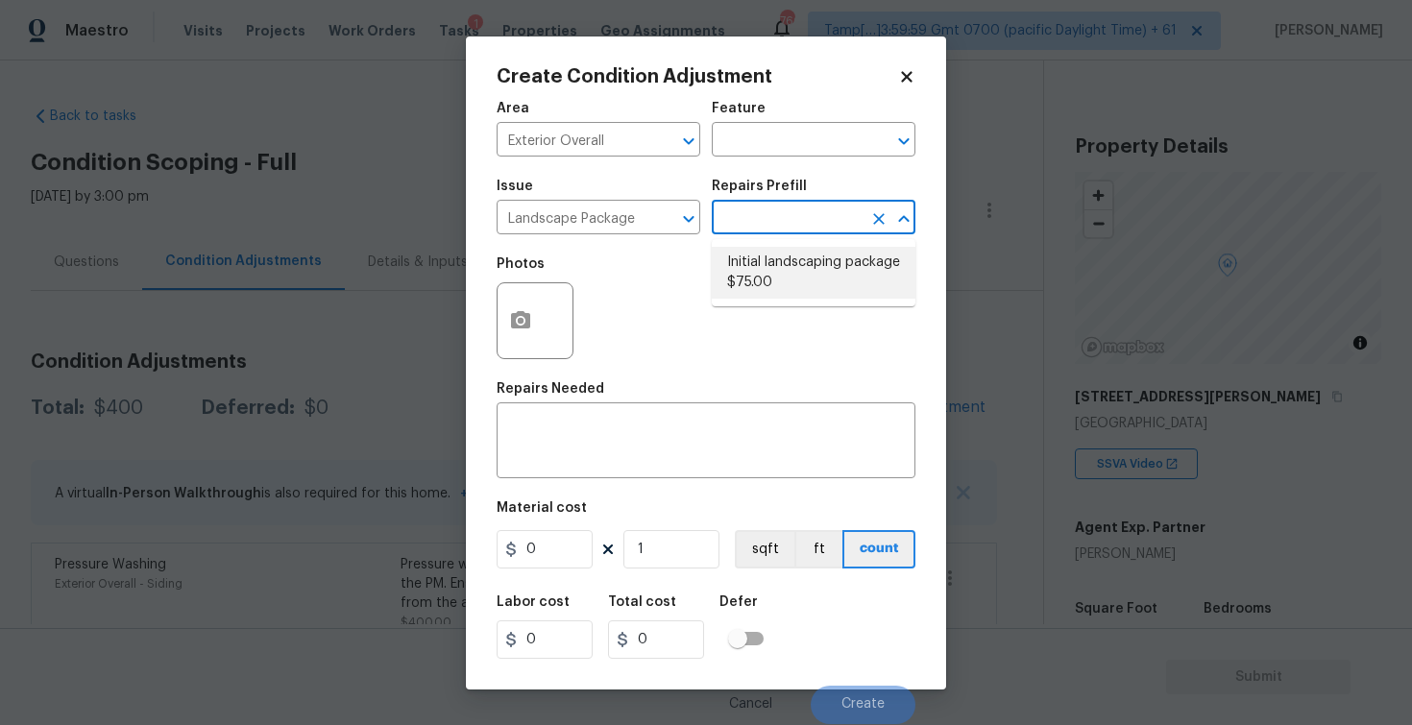
click at [752, 276] on li "Initial landscaping package $75.00" at bounding box center [814, 273] width 204 height 52
type input "Home Readiness Packages"
type textarea "Mowing of grass up to 6" in height. Mow, edge along driveways & sidewalks, trim…"
type input "75"
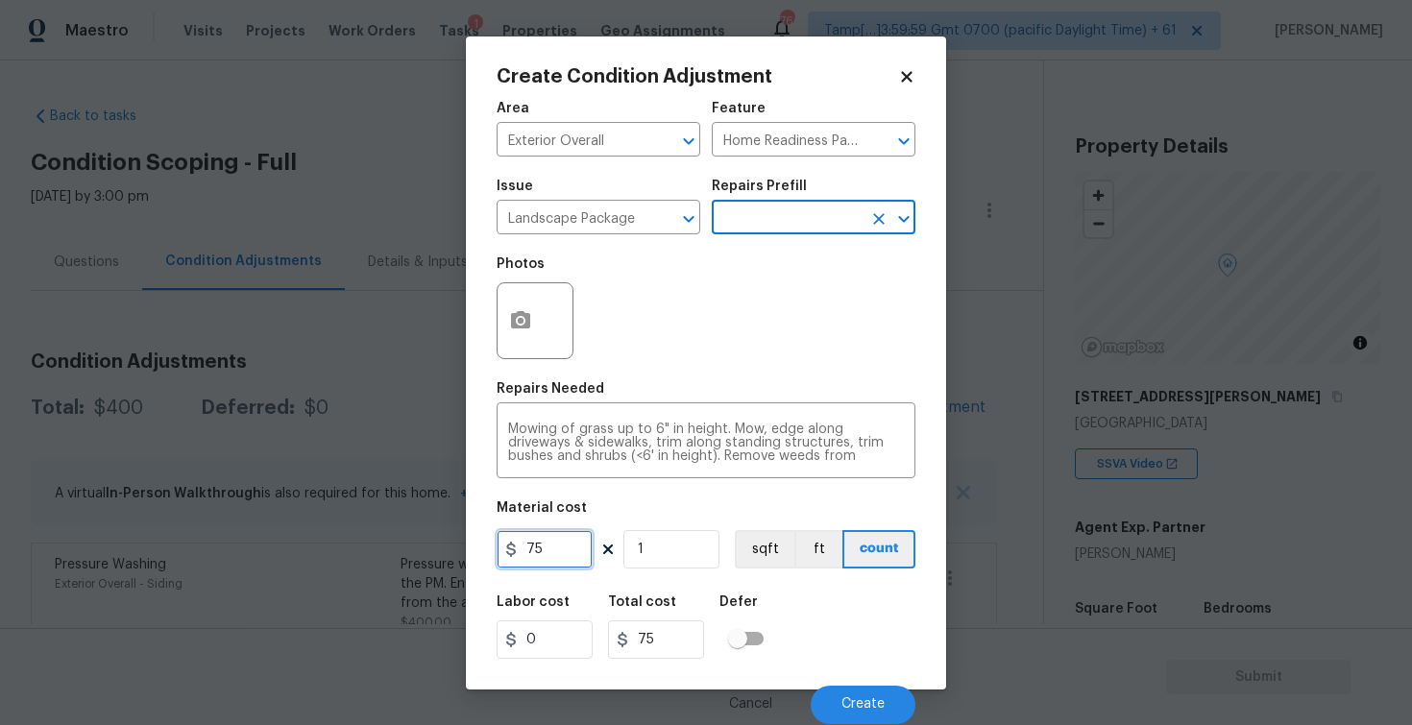
click at [573, 539] on input "75" at bounding box center [545, 549] width 96 height 38
type input "300"
click at [743, 602] on h5 "Defer" at bounding box center [738, 602] width 38 height 13
type input "300"
click at [833, 685] on div "Cancel Create" at bounding box center [706, 697] width 419 height 54
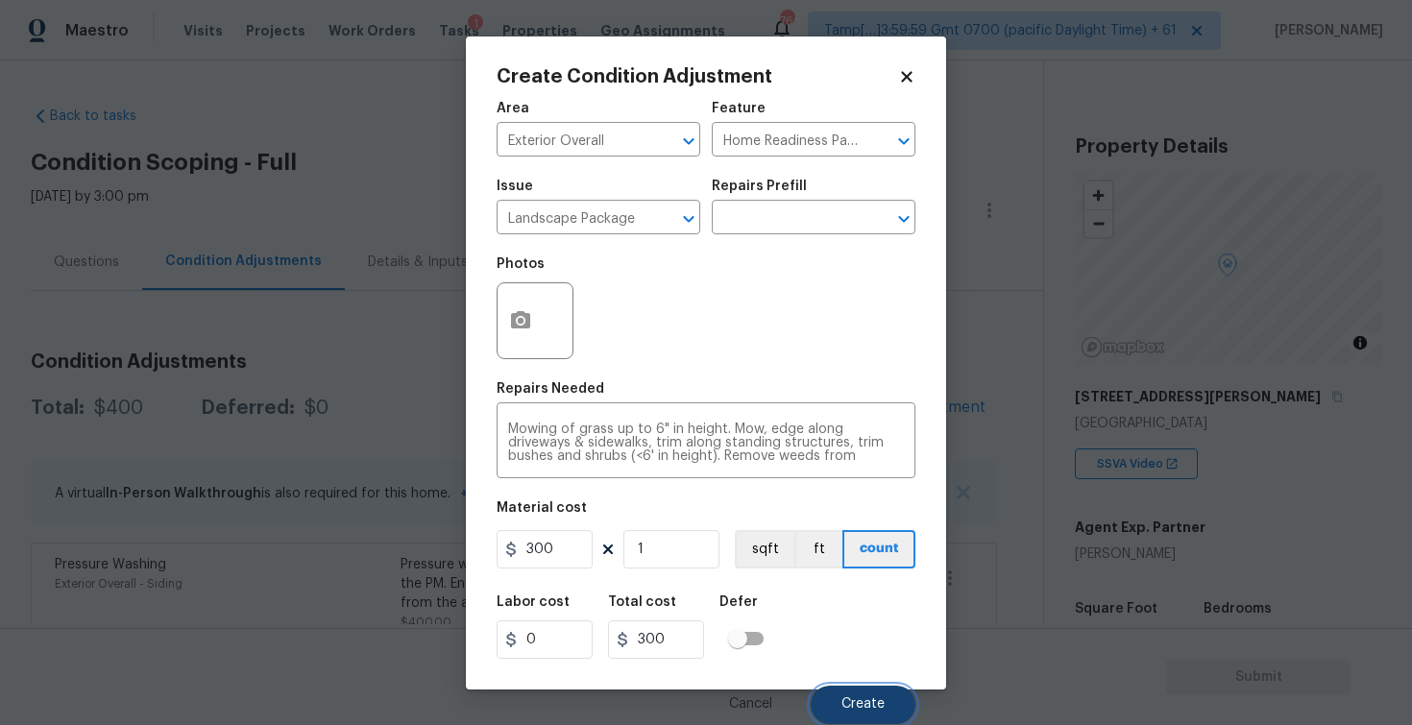
click at [840, 692] on button "Create" at bounding box center [863, 705] width 105 height 38
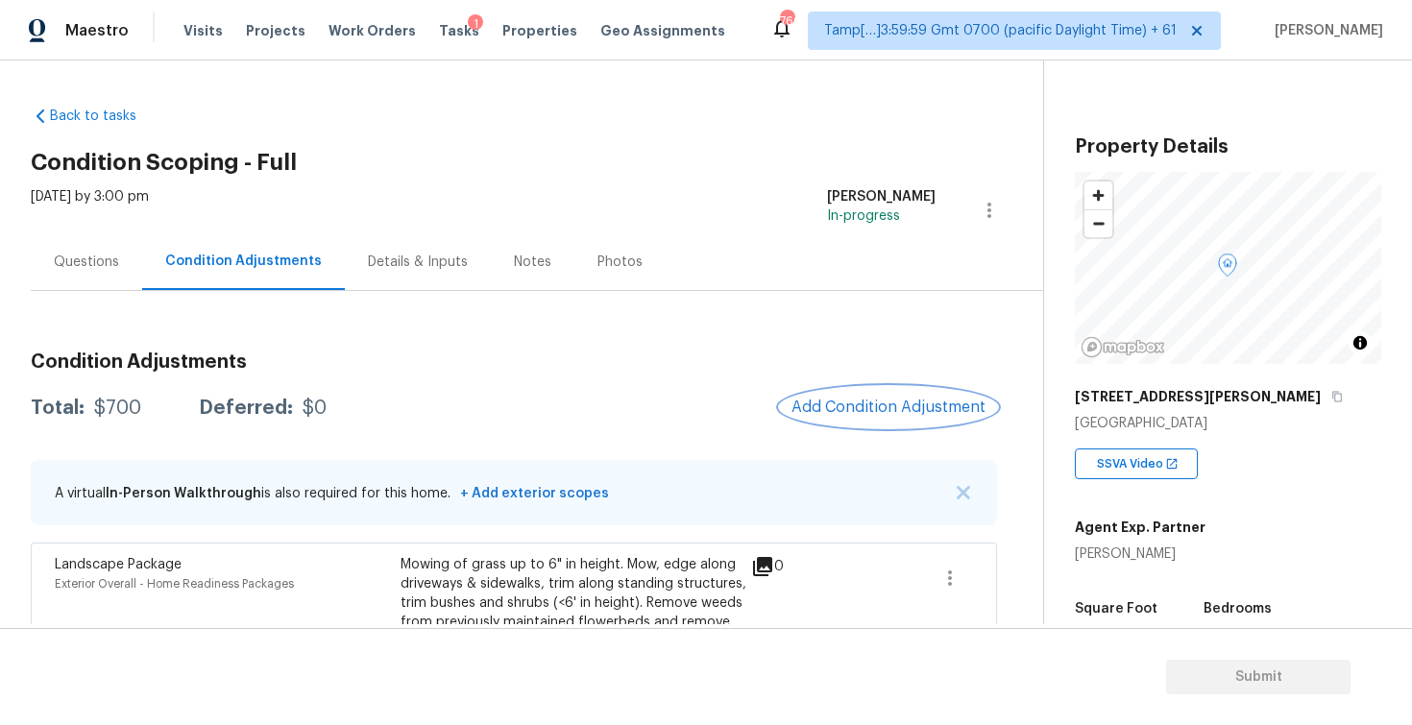
scroll to position [205, 0]
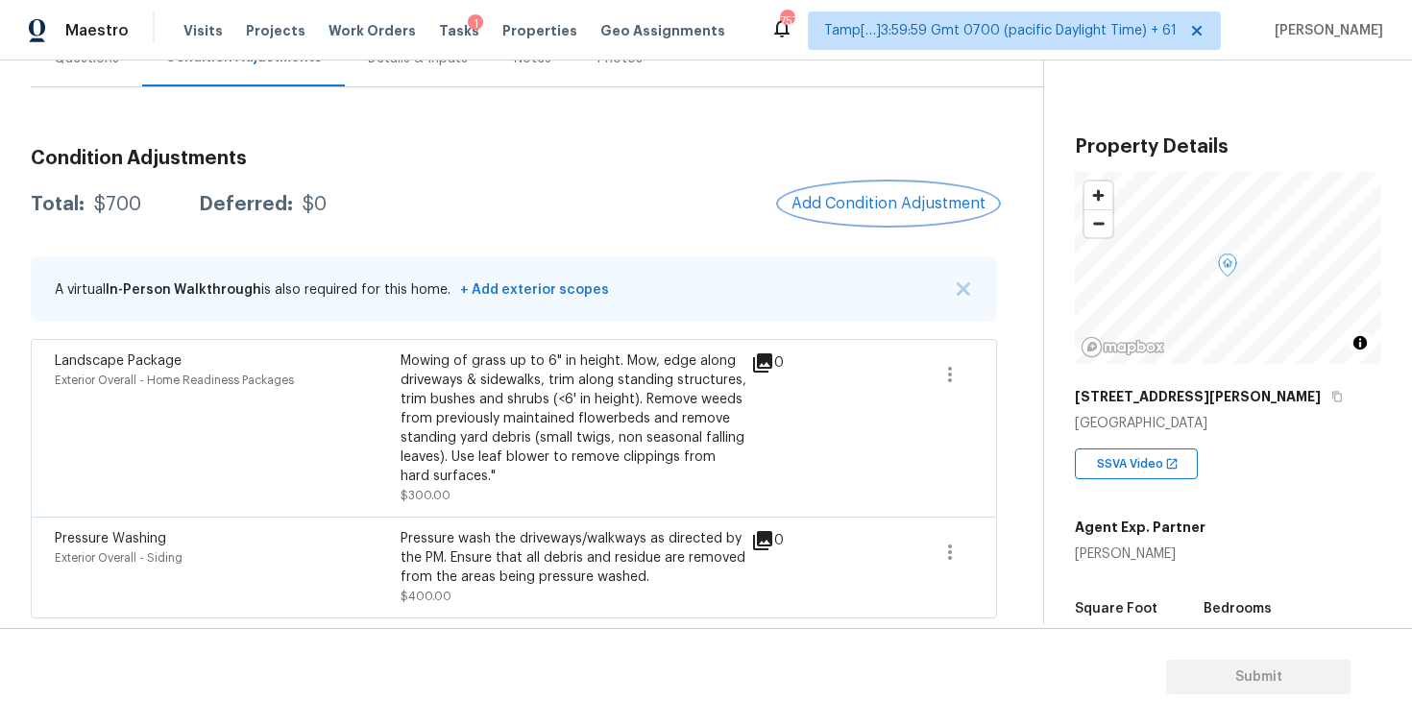
click at [893, 210] on span "Add Condition Adjustment" at bounding box center [888, 203] width 194 height 17
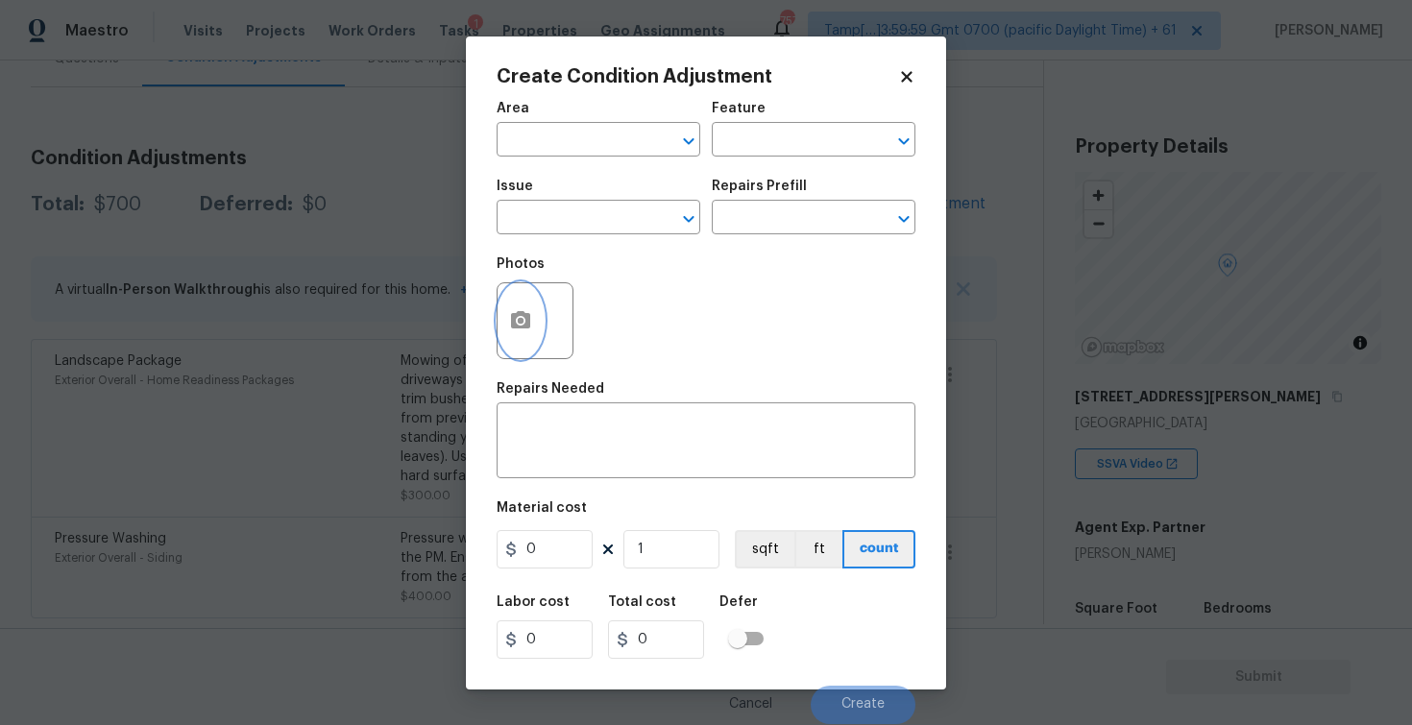
click at [540, 304] on button "button" at bounding box center [521, 320] width 46 height 75
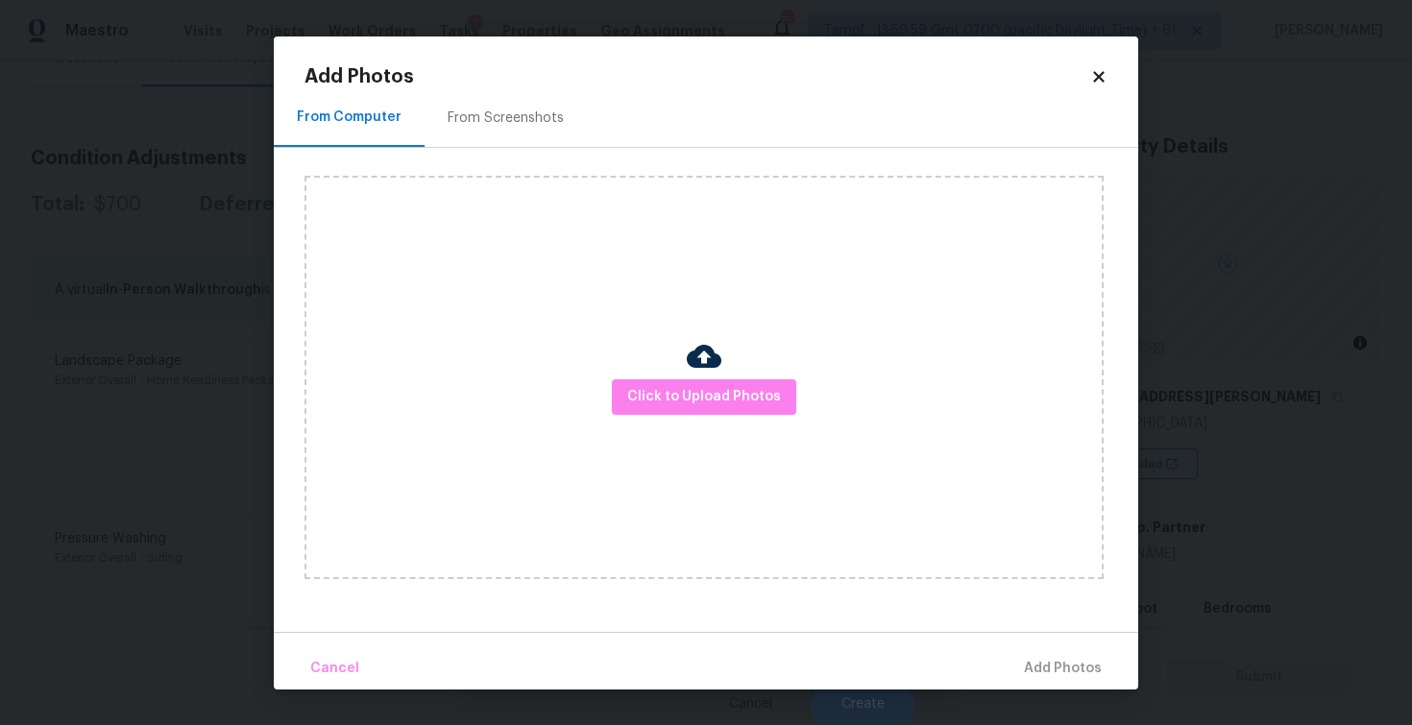
click at [694, 378] on div at bounding box center [704, 359] width 35 height 40
click at [743, 390] on span "Click to Upload Photos" at bounding box center [704, 397] width 154 height 24
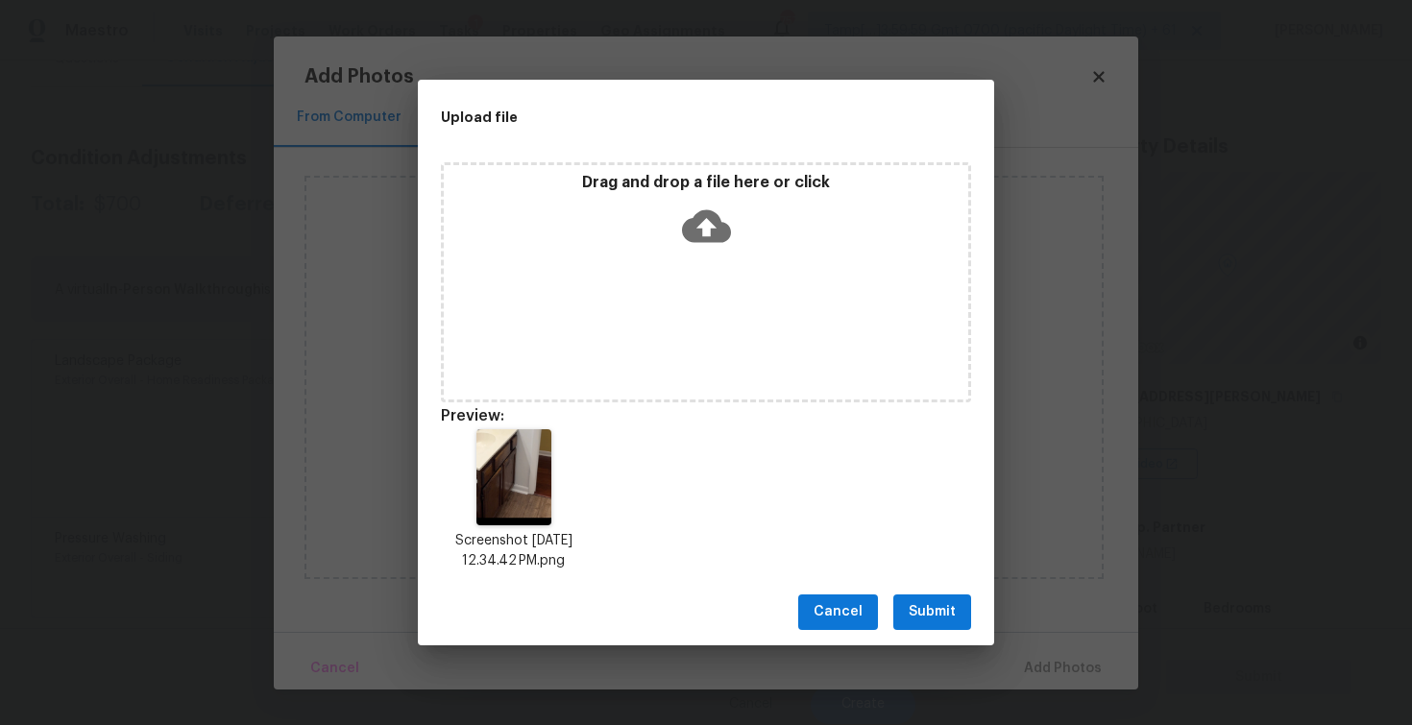
click at [944, 614] on span "Submit" at bounding box center [932, 612] width 47 height 24
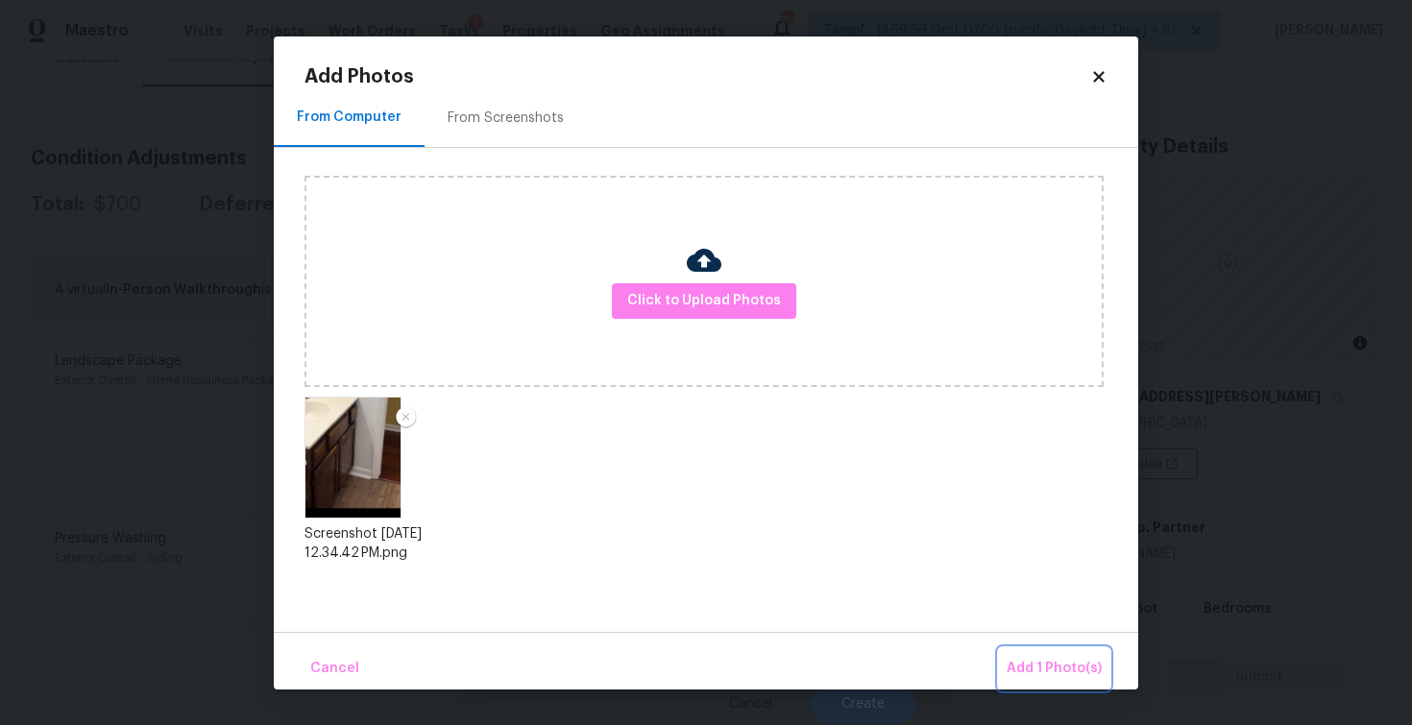
click at [1013, 658] on span "Add 1 Photo(s)" at bounding box center [1054, 669] width 95 height 24
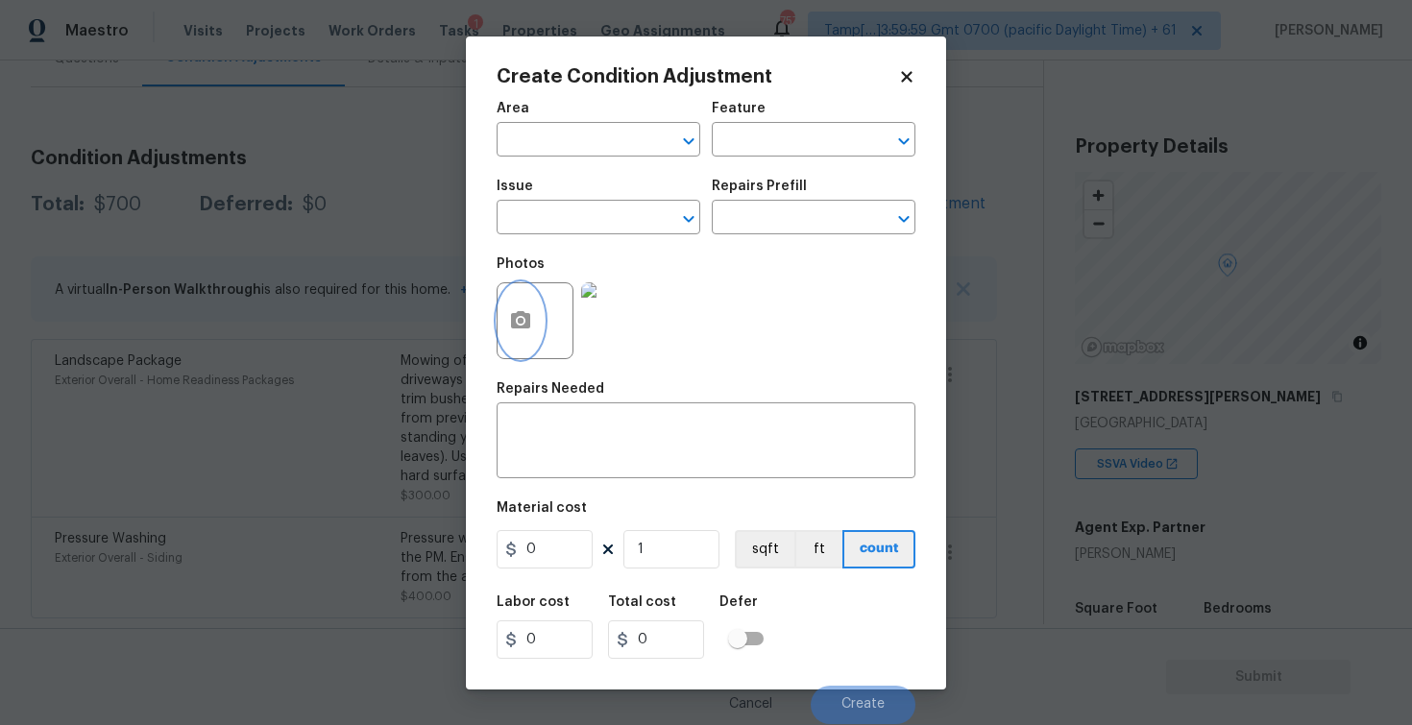
click at [524, 320] on icon "button" at bounding box center [520, 320] width 23 height 23
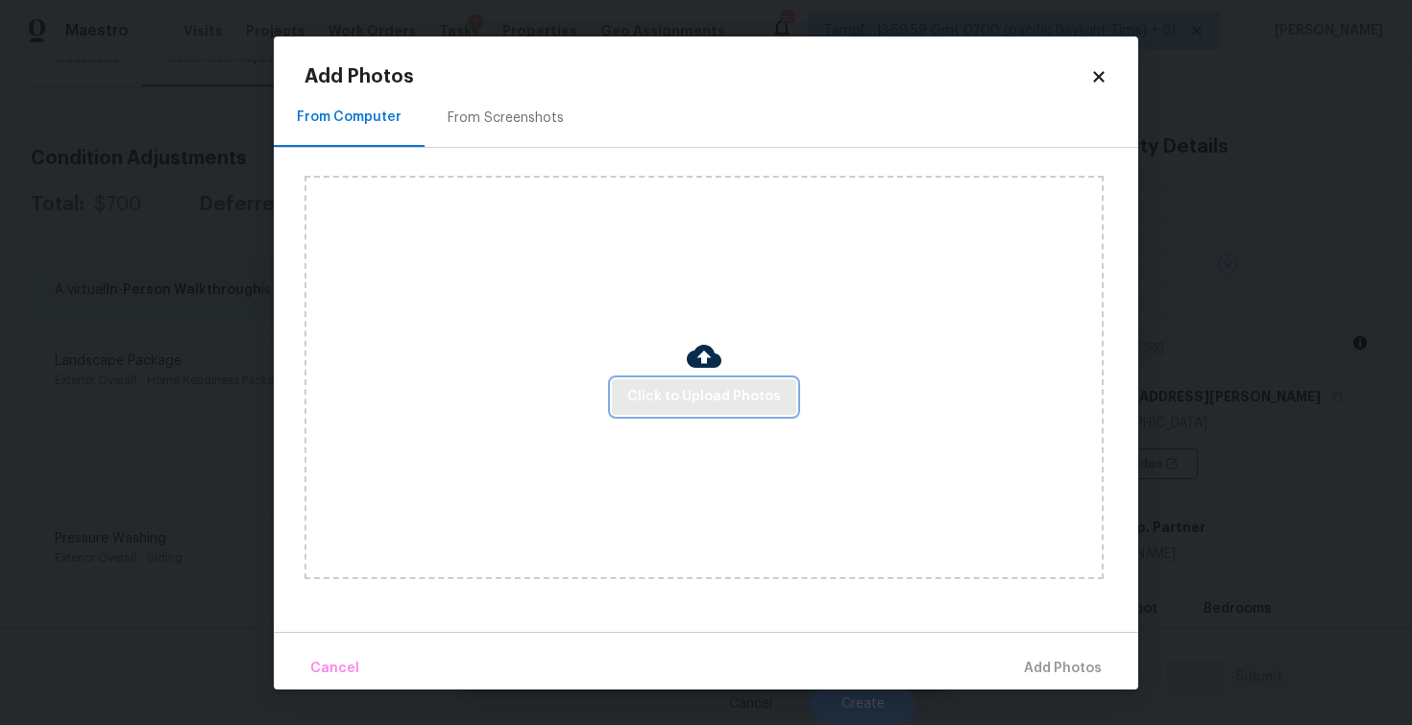
click at [667, 402] on span "Click to Upload Photos" at bounding box center [704, 397] width 154 height 24
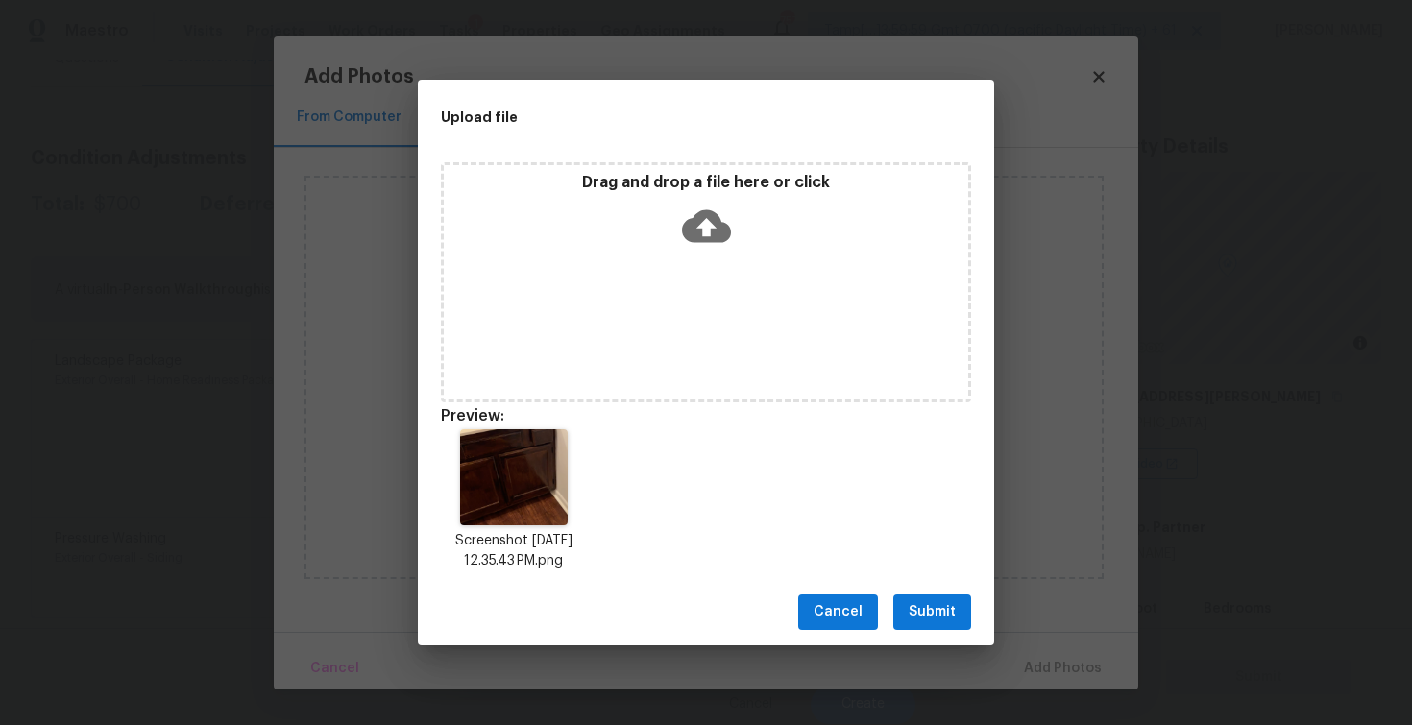
click at [941, 604] on span "Submit" at bounding box center [932, 612] width 47 height 24
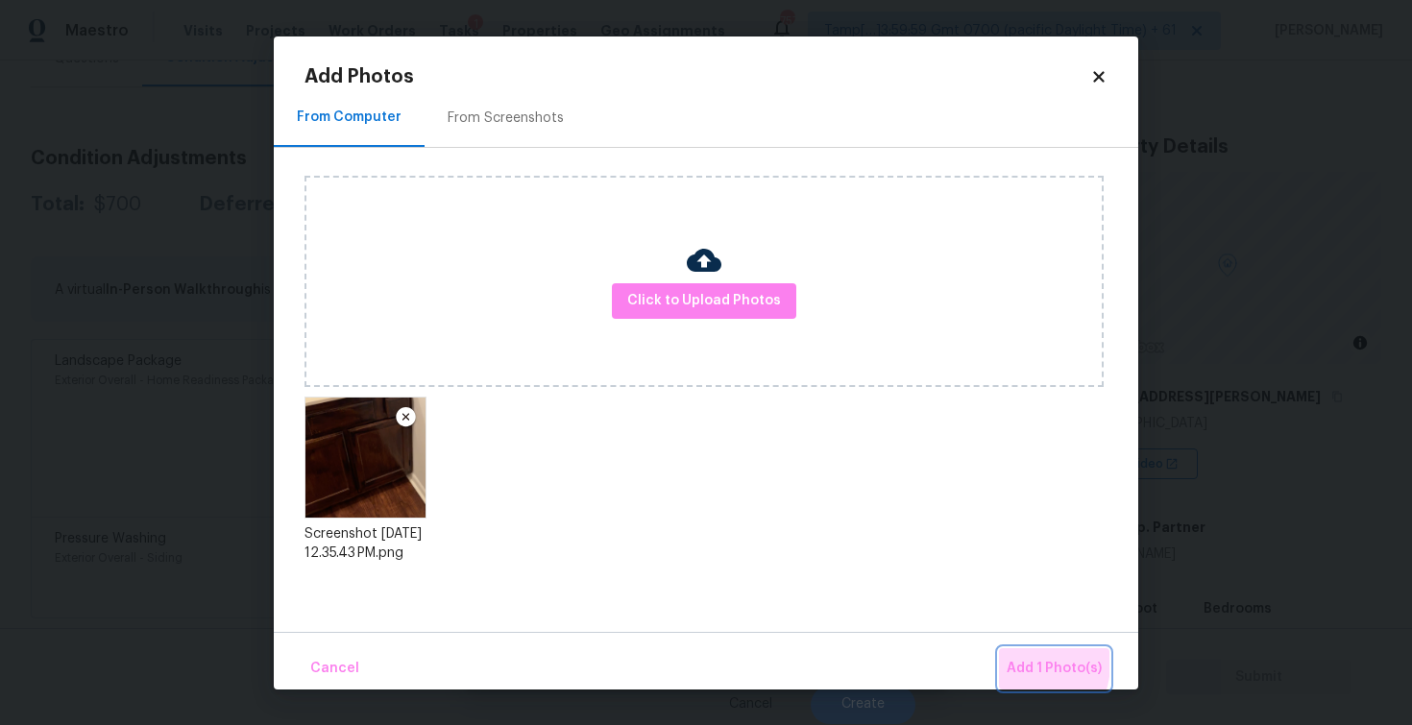
click at [1026, 663] on span "Add 1 Photo(s)" at bounding box center [1054, 669] width 95 height 24
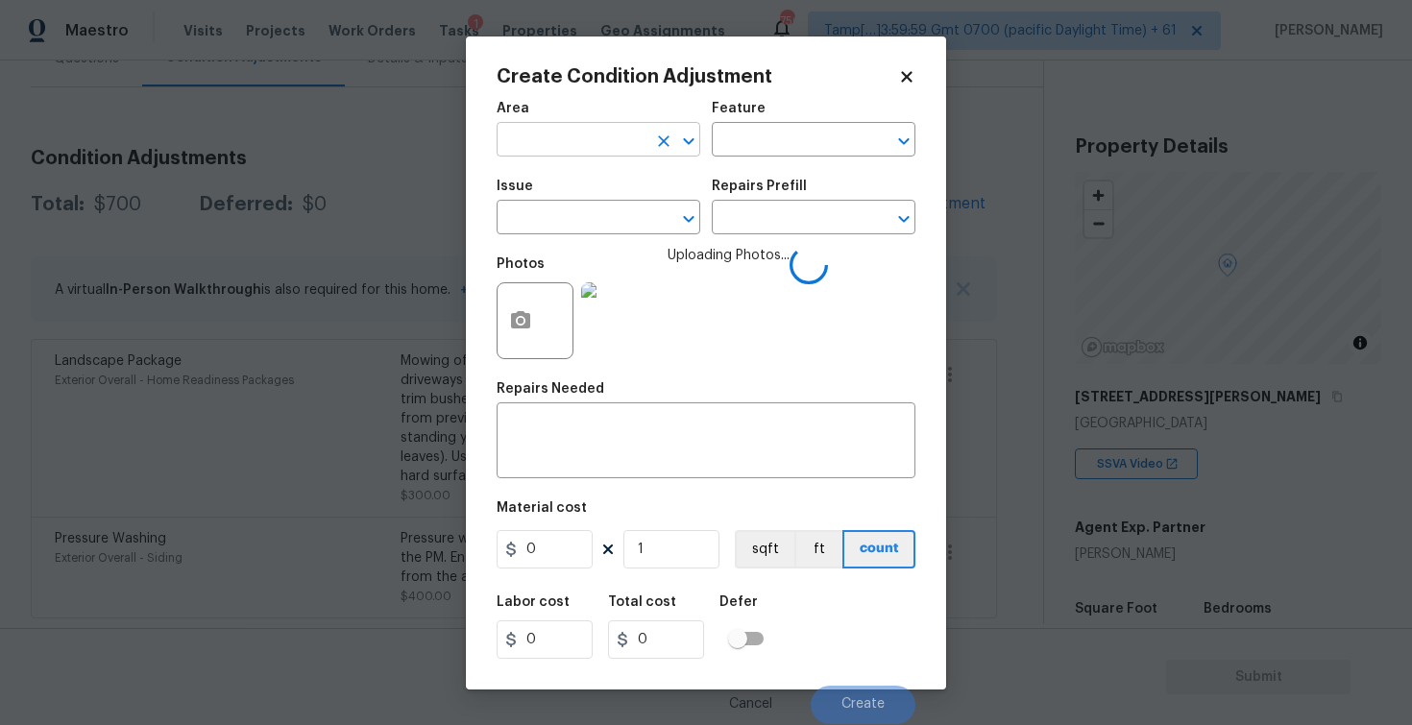
click at [604, 134] on input "text" at bounding box center [572, 142] width 150 height 30
click at [596, 207] on li "Interior Overall" at bounding box center [599, 216] width 204 height 32
type input "Interior Overall"
click at [596, 207] on input "text" at bounding box center [572, 220] width 150 height 30
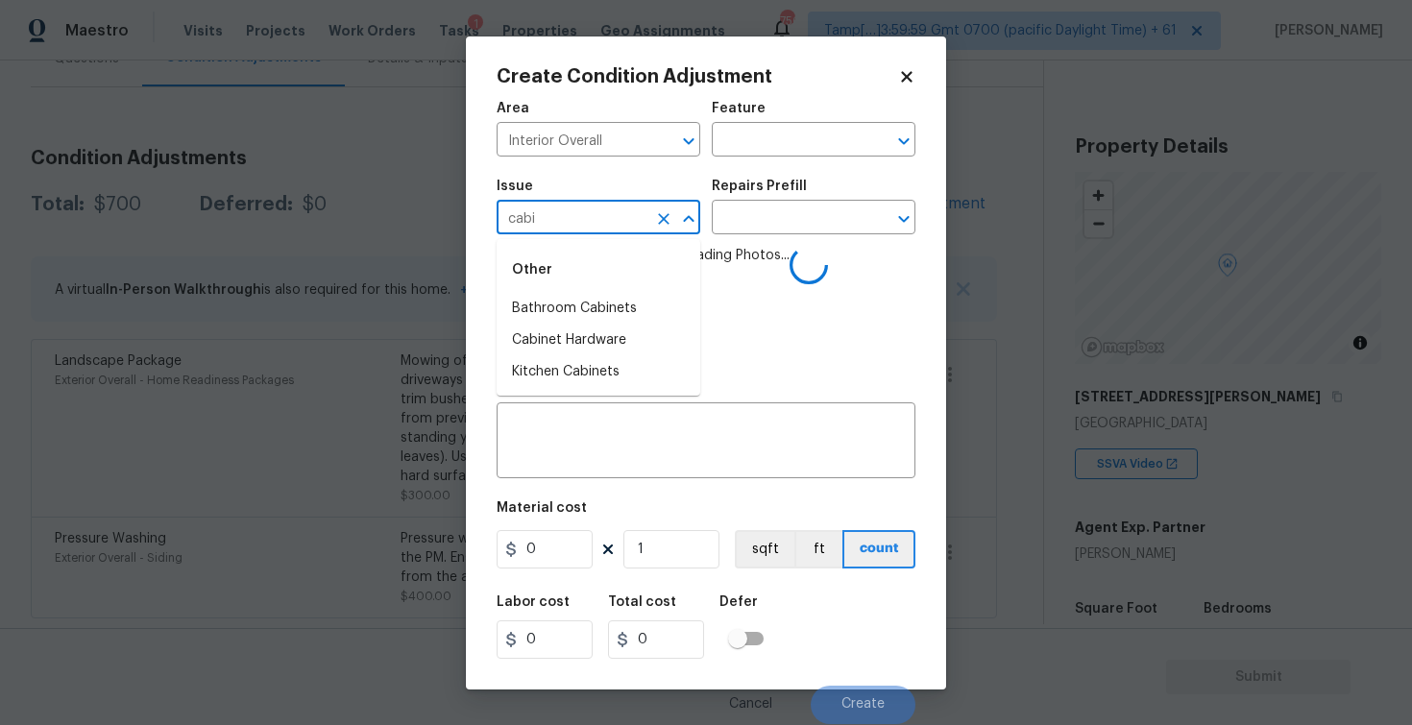
type input "cabin"
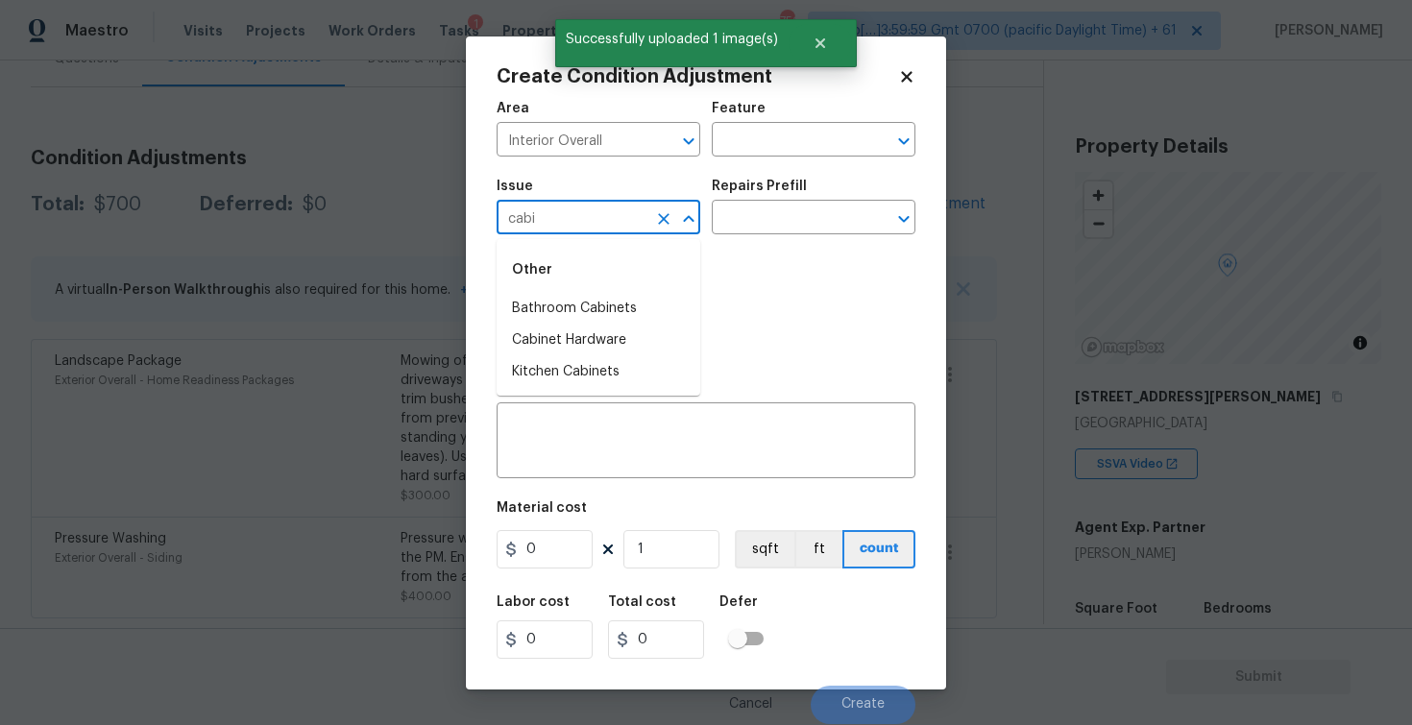
type input "cabin"
click at [566, 301] on li "Bathroom Cabinets" at bounding box center [599, 309] width 204 height 32
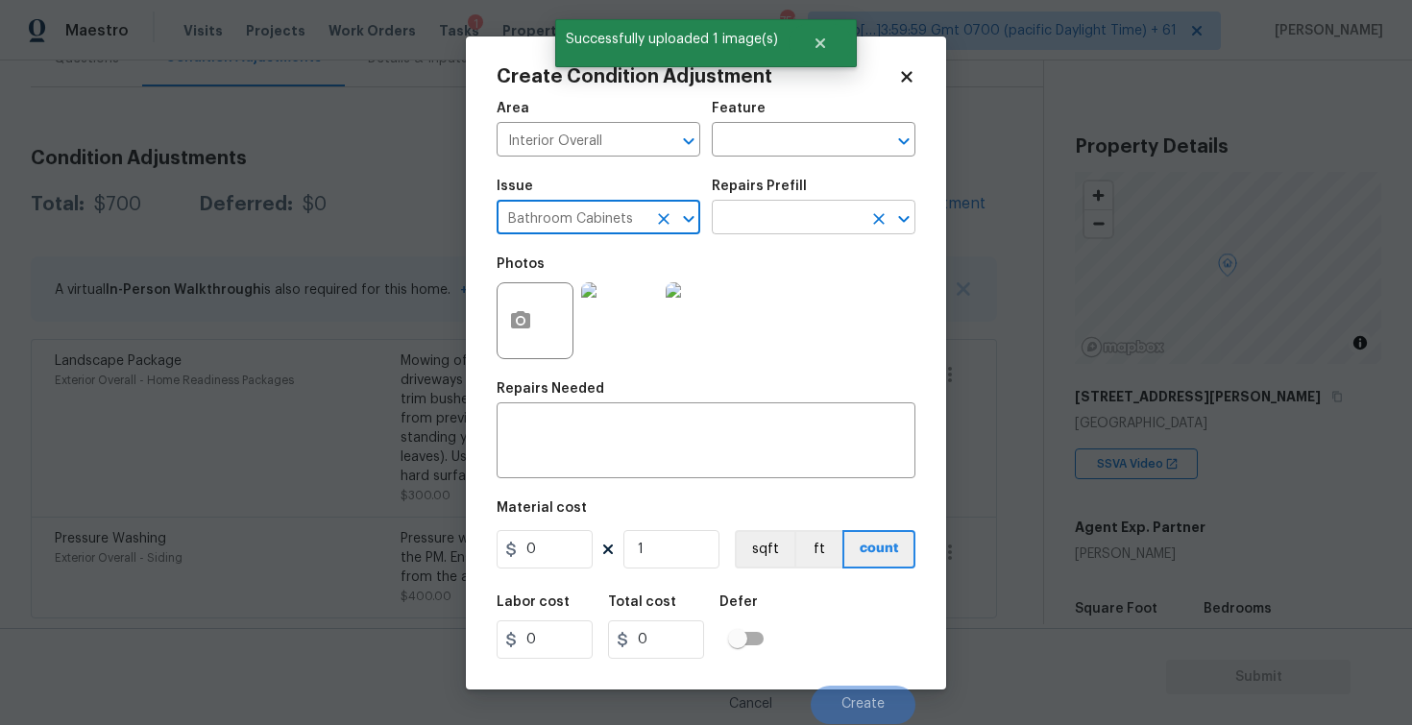
type input "Bathroom Cabinets"
click at [715, 231] on input "text" at bounding box center [787, 220] width 150 height 30
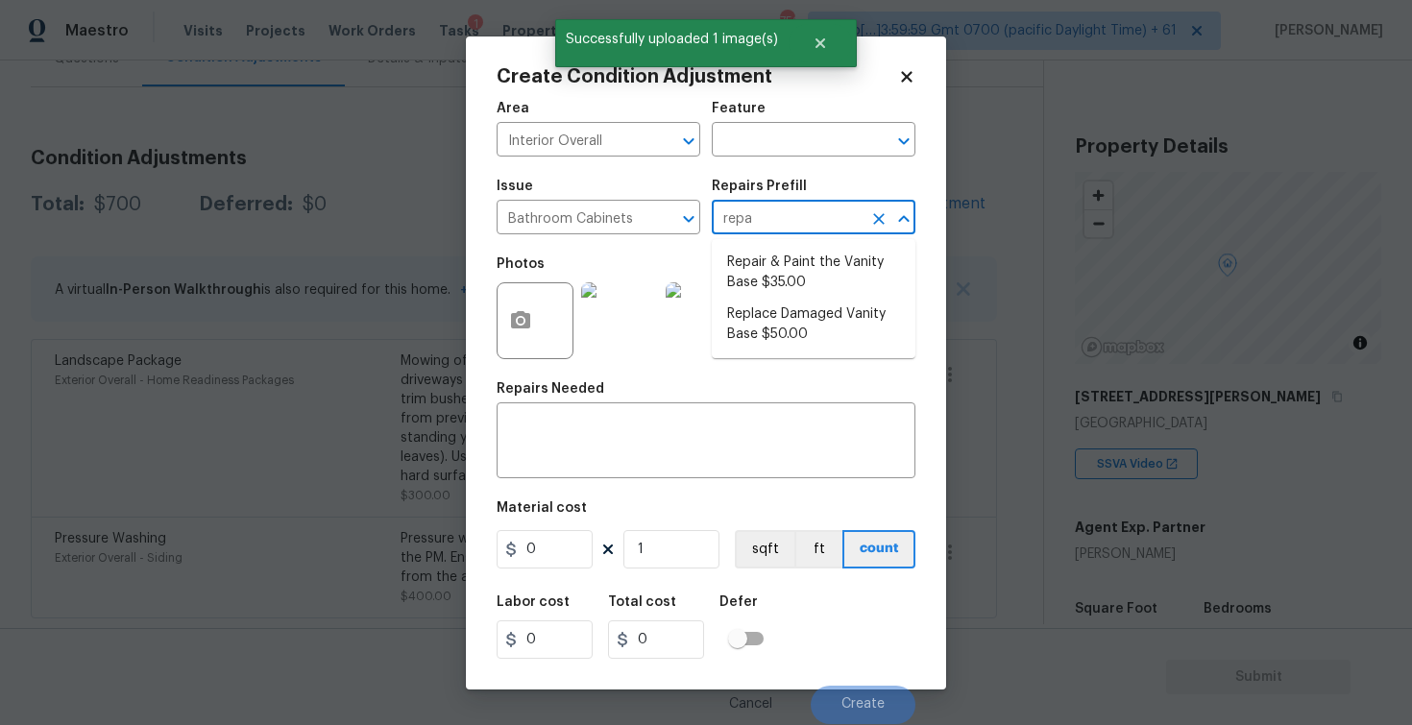
type input "repai"
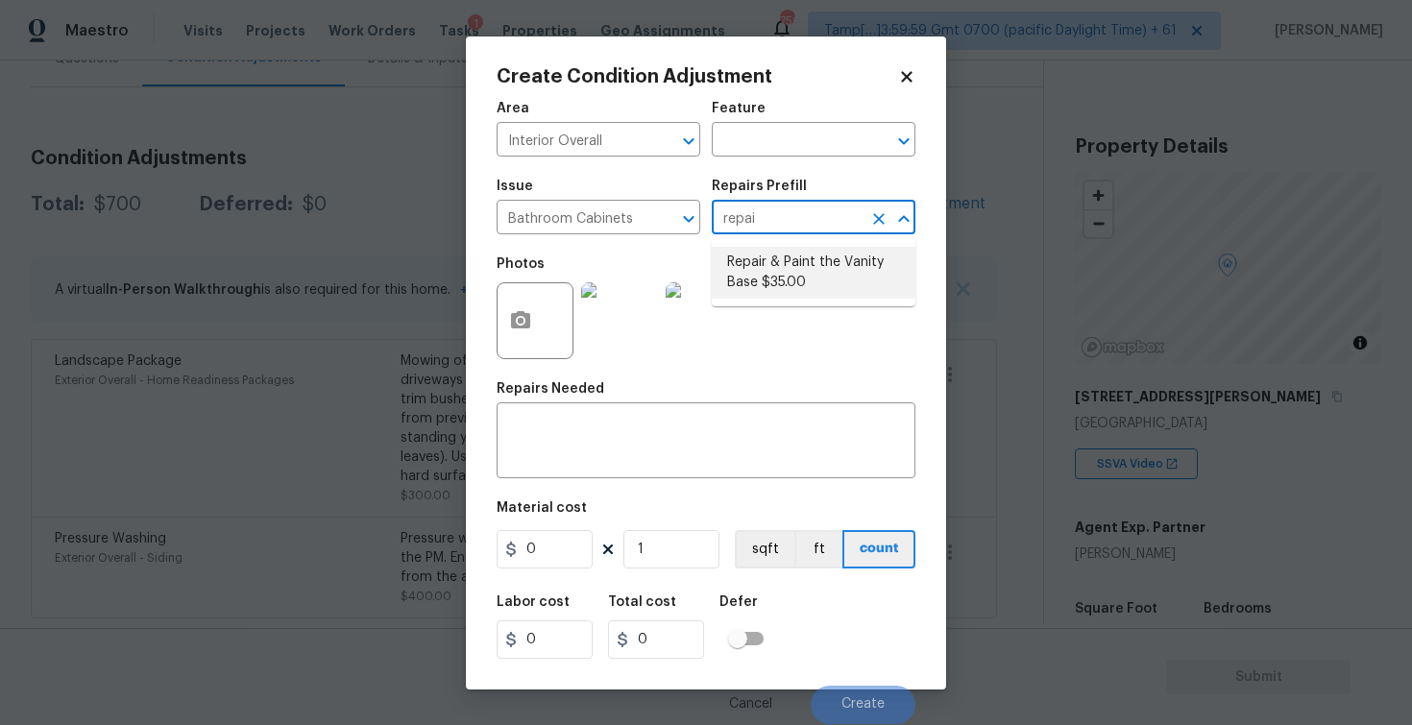
click at [735, 258] on li "Repair & Paint the Vanity Base $35.00" at bounding box center [814, 273] width 204 height 52
type input "Cabinets"
type textarea "Repair and Paint the damaged vanity base to meet current standard. Remove and d…"
type input "35"
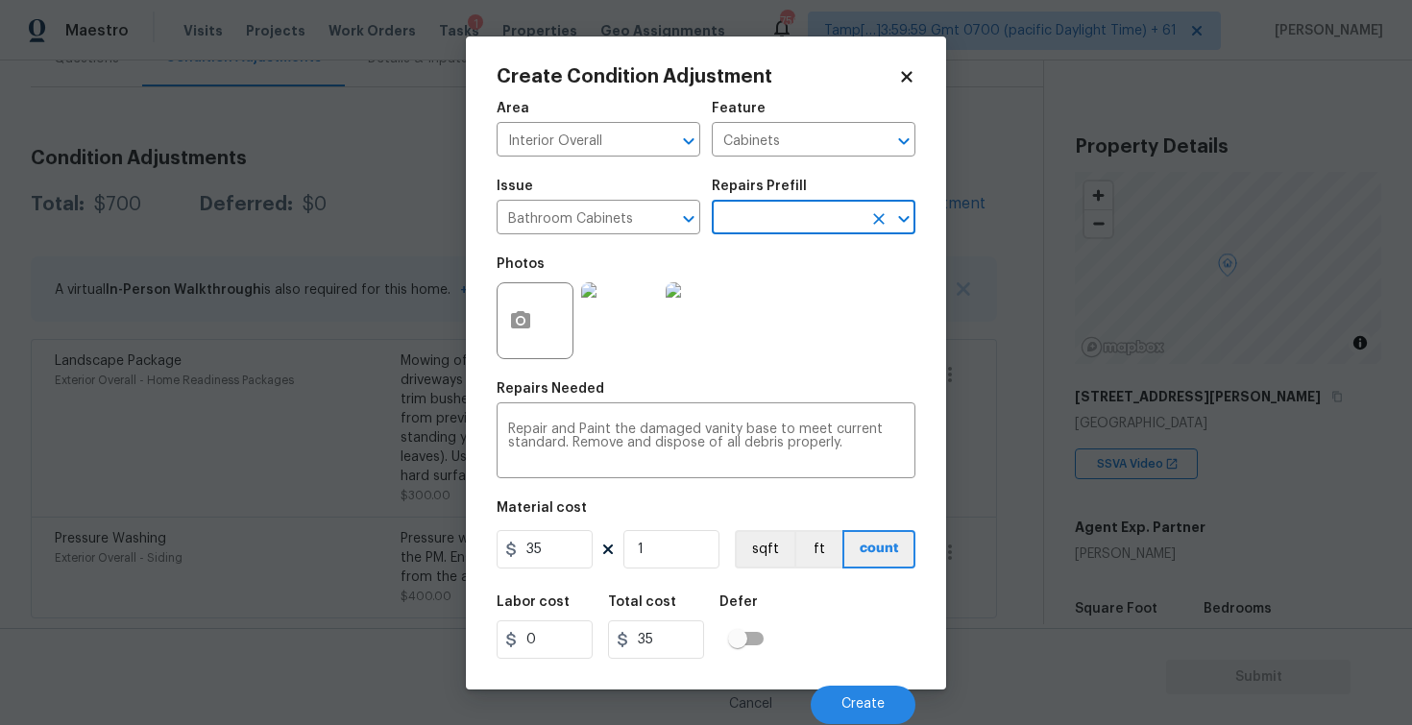
click at [573, 528] on figure "Material cost 35 1 sqft ft count" at bounding box center [706, 536] width 419 height 71
click at [573, 543] on input "35" at bounding box center [545, 549] width 96 height 38
type input "350"
click at [649, 547] on input "1" at bounding box center [671, 549] width 96 height 38
type input "350"
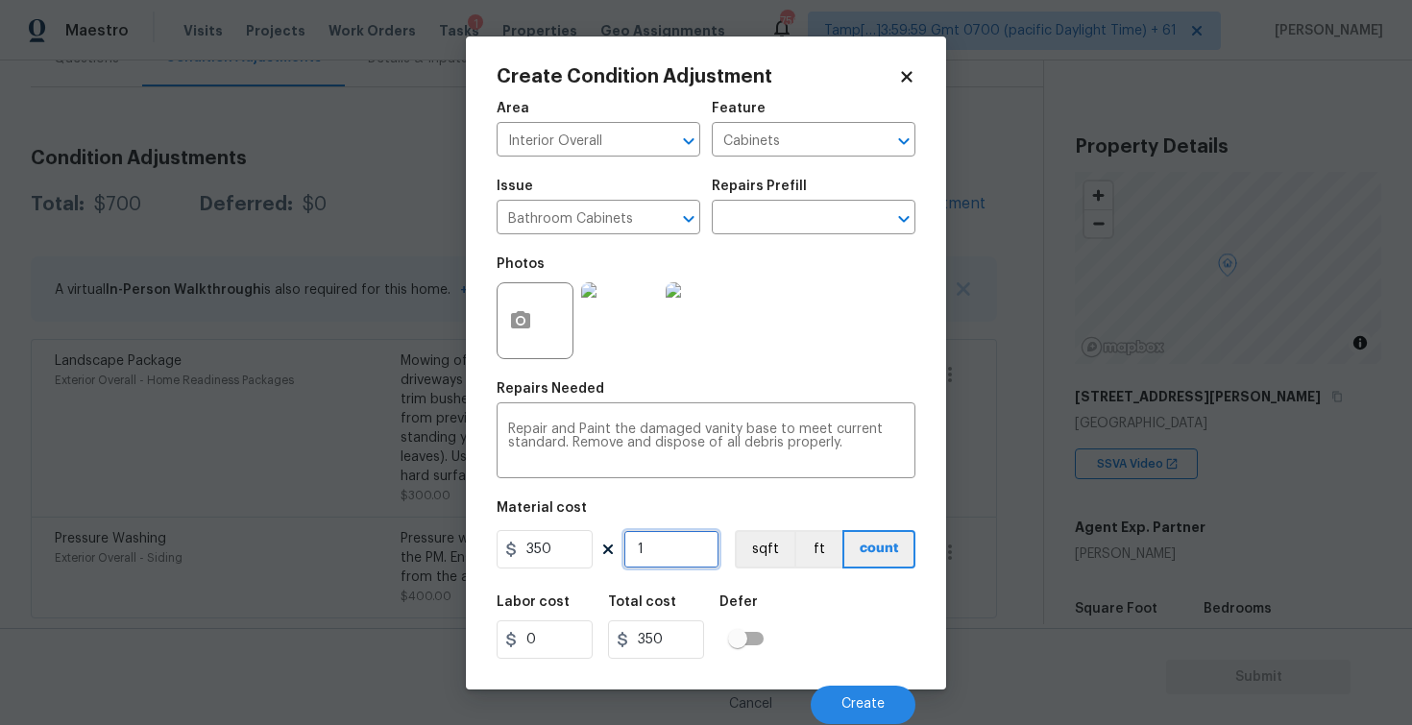
type input "0"
type input "2"
type input "700"
type input "2"
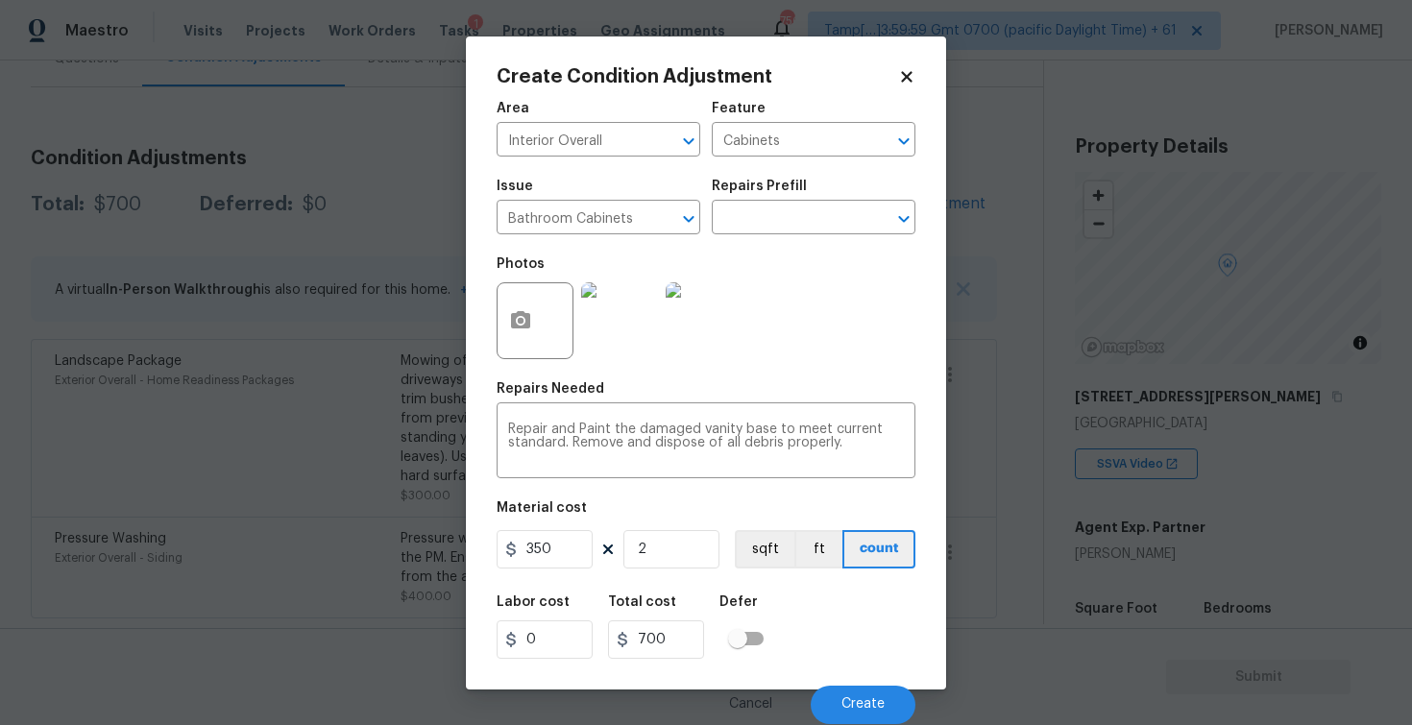
click at [776, 607] on div "Labor cost 0 Total cost 700 Defer" at bounding box center [706, 627] width 419 height 86
click at [859, 684] on div "Cancel Create" at bounding box center [706, 697] width 419 height 54
click at [861, 695] on button "Create" at bounding box center [863, 705] width 105 height 38
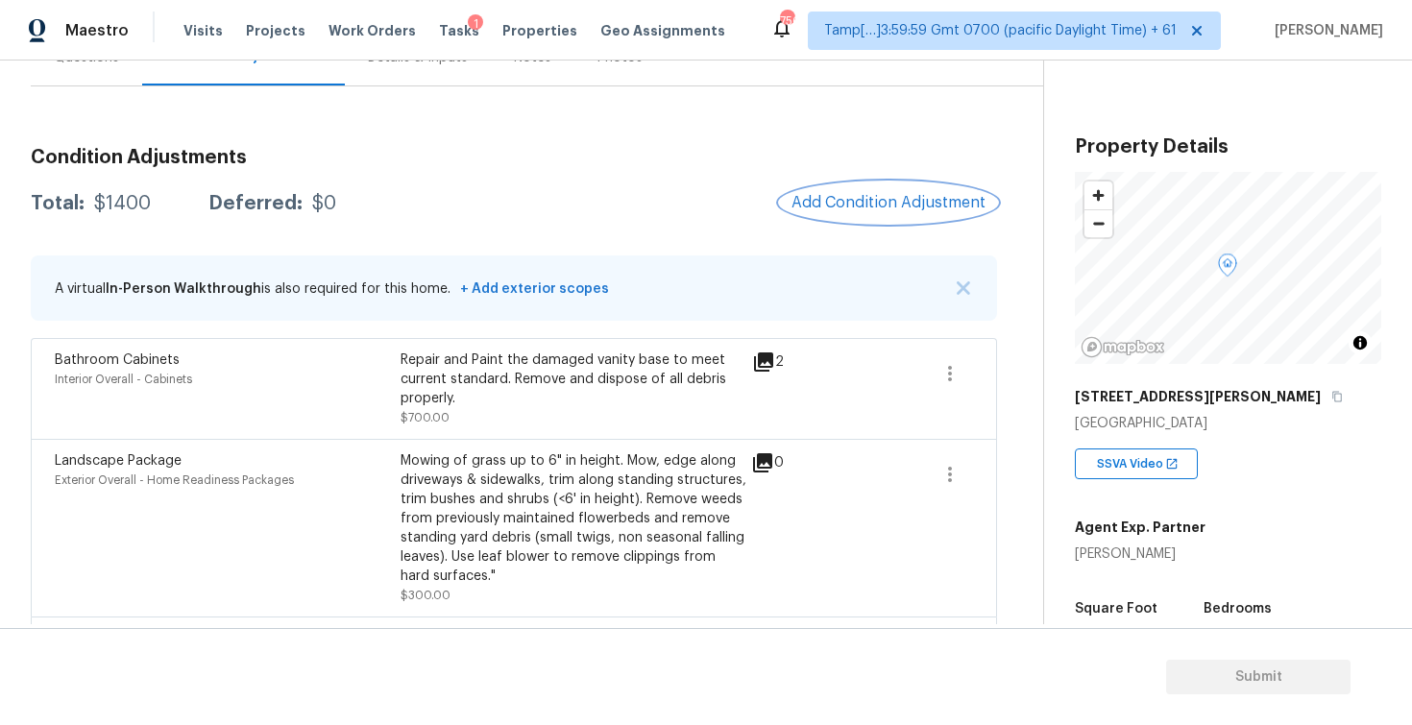
click at [921, 189] on button "Add Condition Adjustment" at bounding box center [888, 203] width 217 height 40
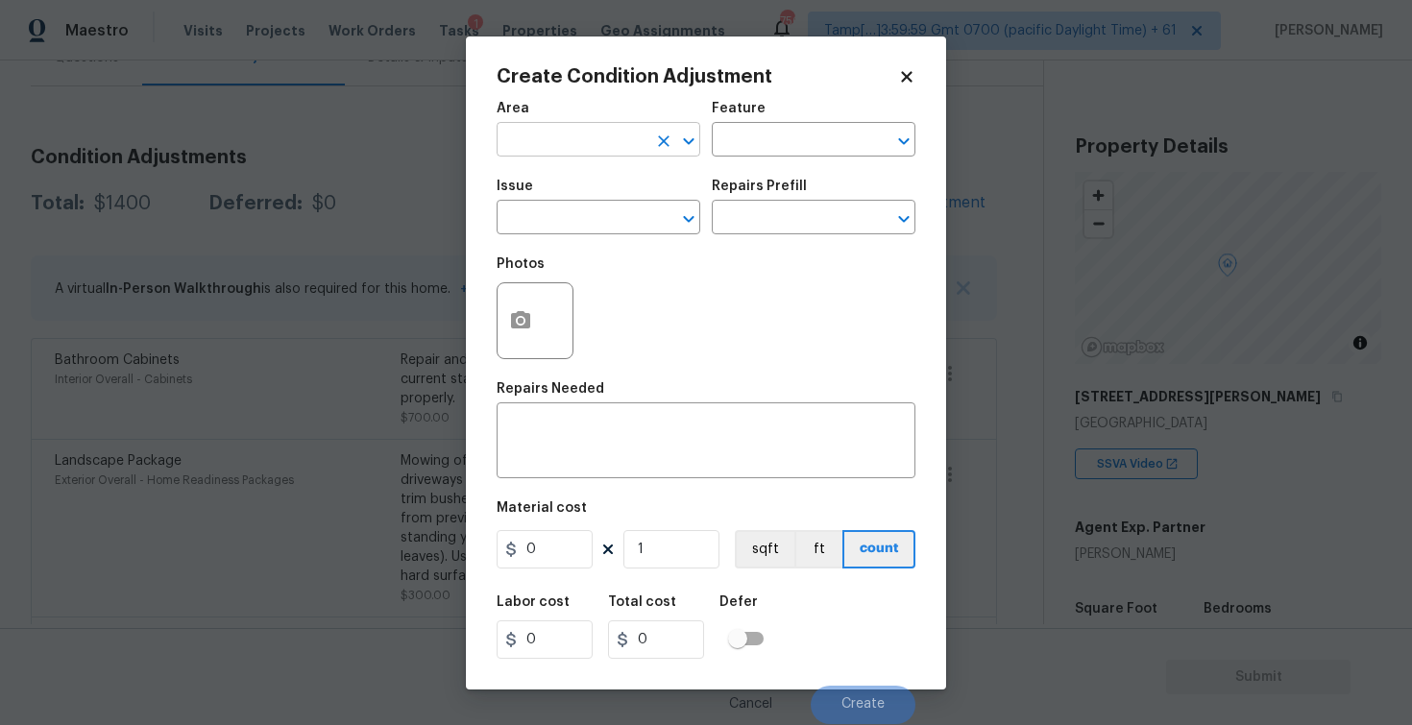
click at [546, 127] on input "text" at bounding box center [572, 142] width 150 height 30
click at [536, 208] on li "Interior Overall" at bounding box center [599, 216] width 204 height 32
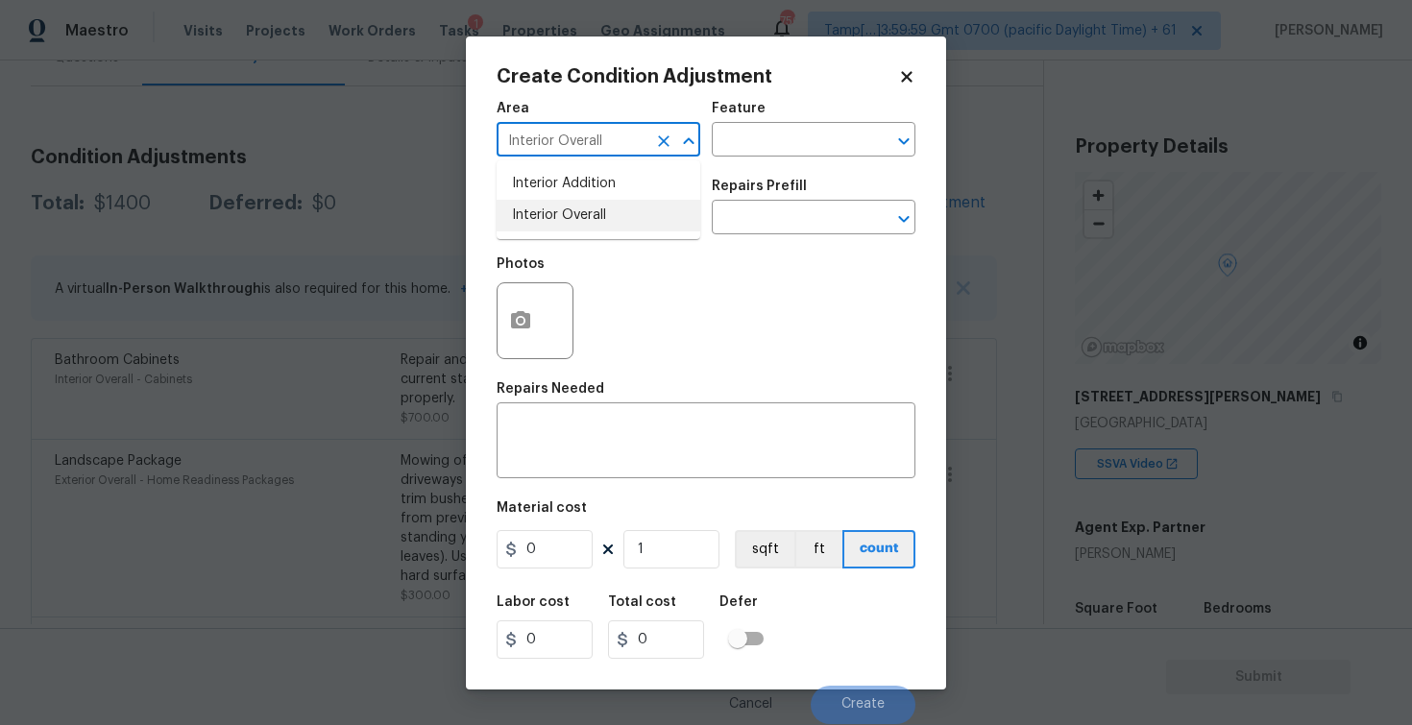
type input "Interior Overall"
click at [536, 208] on input "text" at bounding box center [572, 220] width 150 height 30
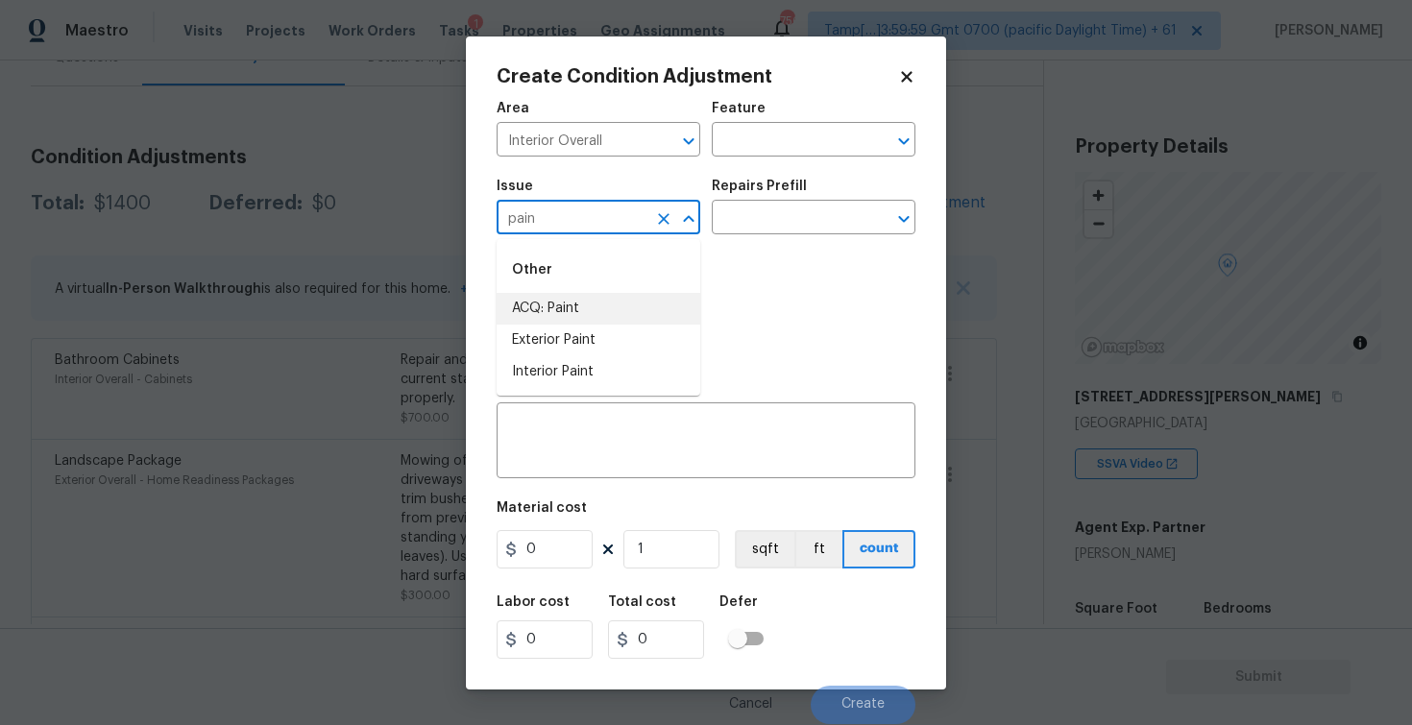
click at [559, 302] on li "ACQ: Paint" at bounding box center [599, 309] width 204 height 32
type input "ACQ: Paint"
click at [773, 195] on div "Repairs Prefill" at bounding box center [814, 192] width 204 height 25
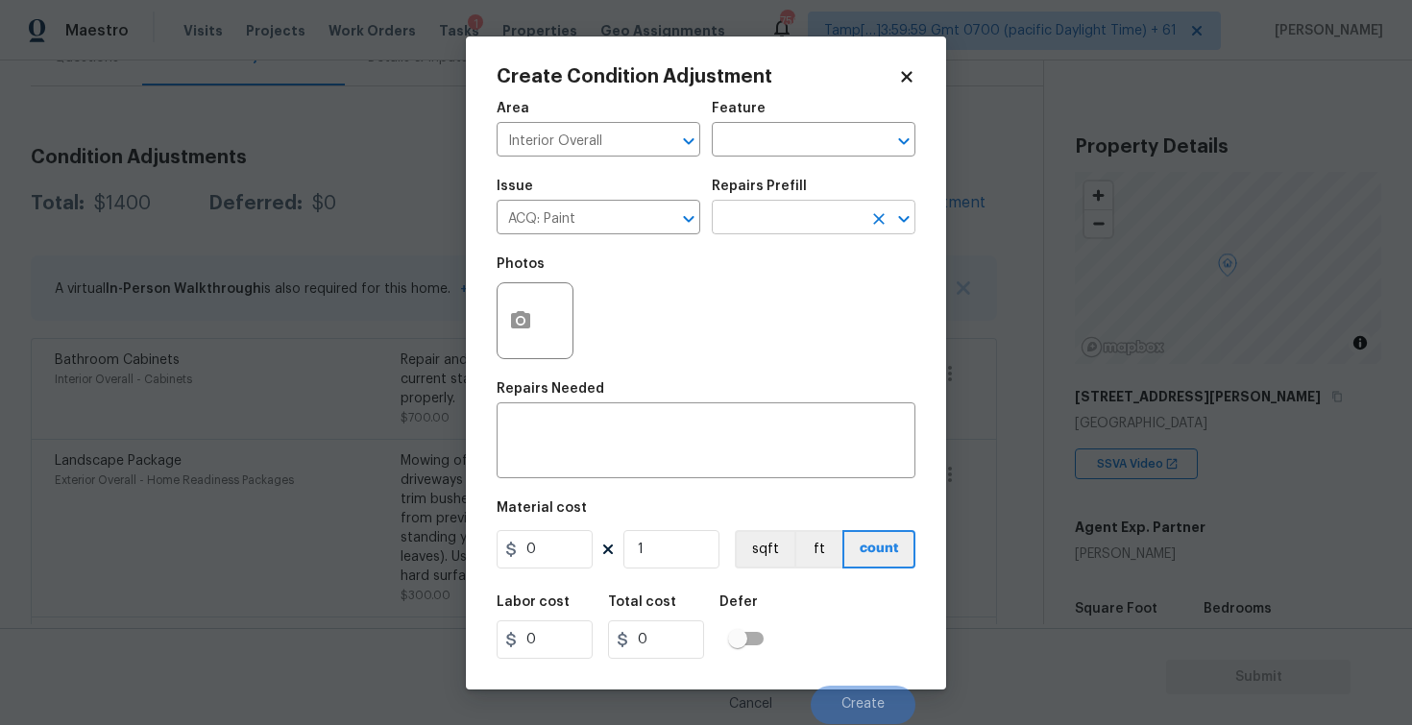
click at [767, 219] on input "text" at bounding box center [787, 220] width 150 height 30
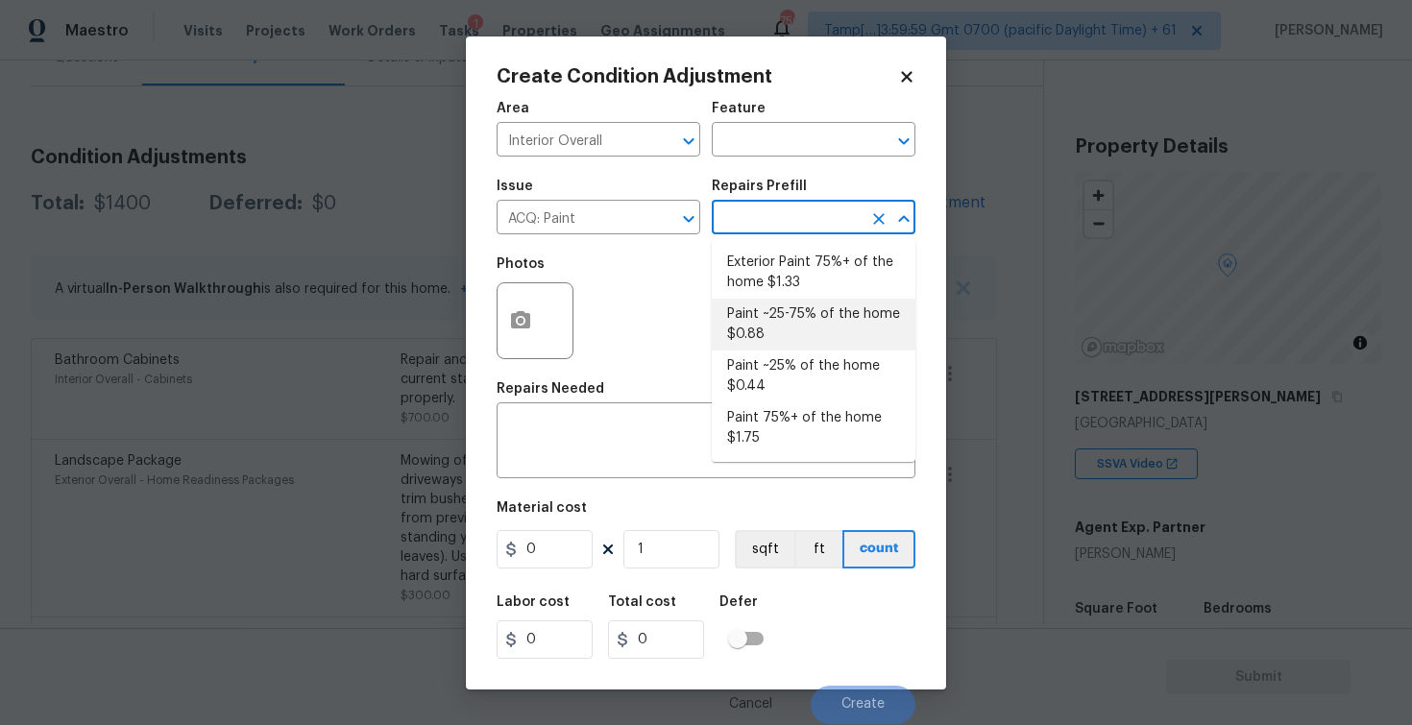
click at [769, 331] on li "Paint ~25-75% of the home $0.88" at bounding box center [814, 325] width 204 height 52
type input "Acquisition"
type textarea "Acquisition Scope: ~25 - 75% of the home needs interior paint"
type input "0.88"
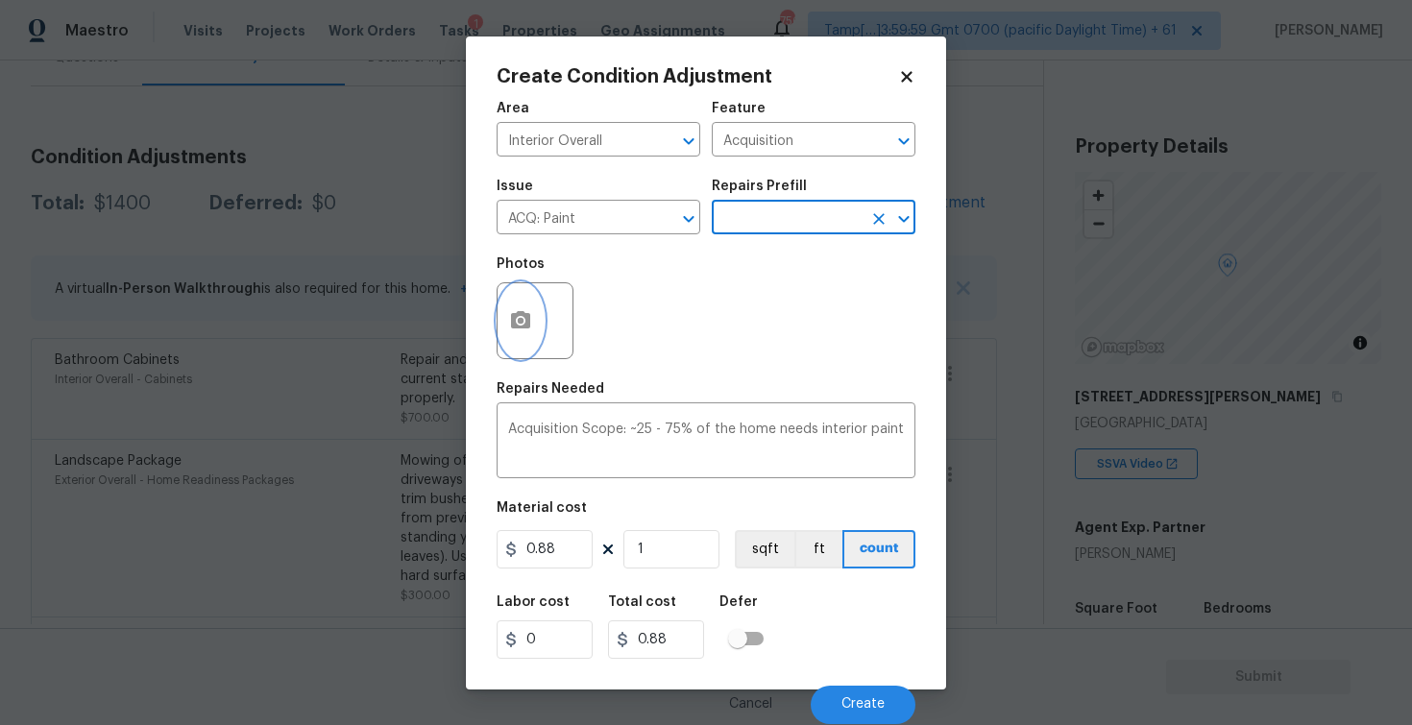
click at [511, 338] on button "button" at bounding box center [521, 320] width 46 height 75
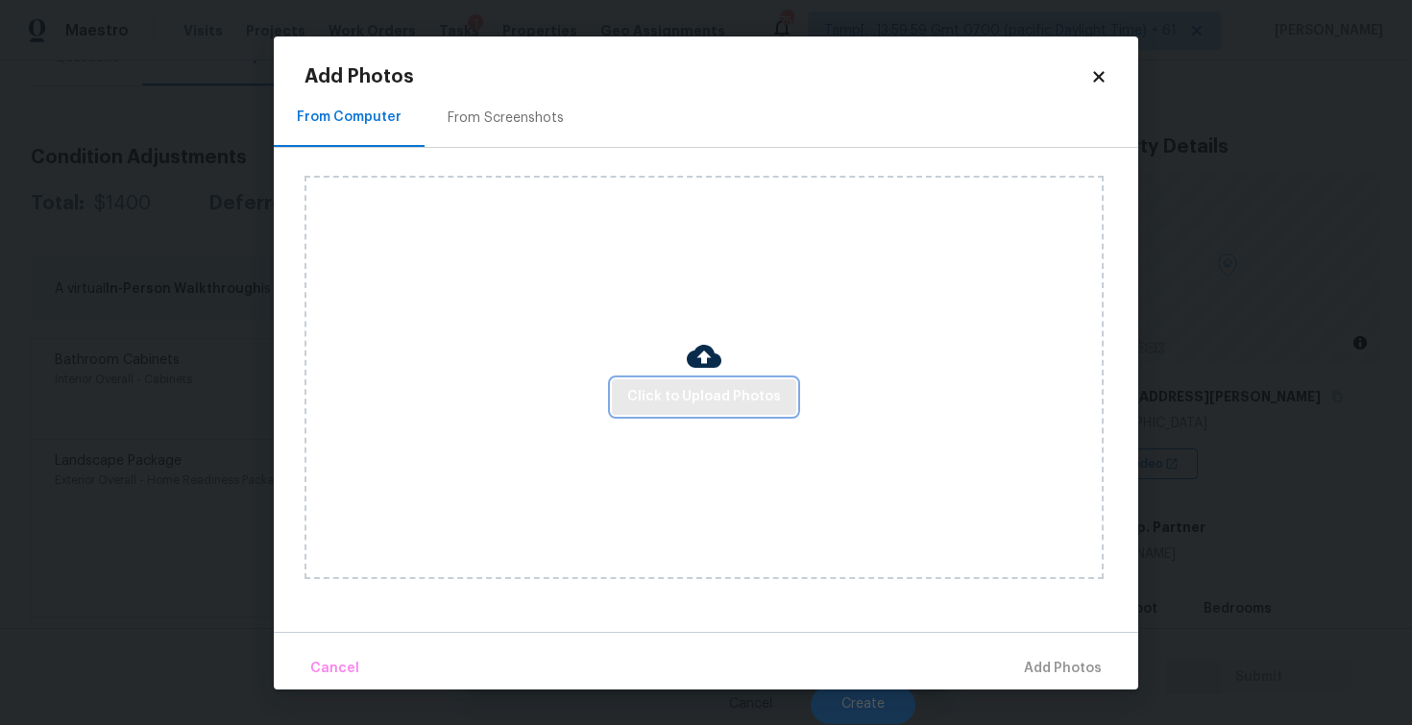
click at [691, 385] on span "Click to Upload Photos" at bounding box center [704, 397] width 154 height 24
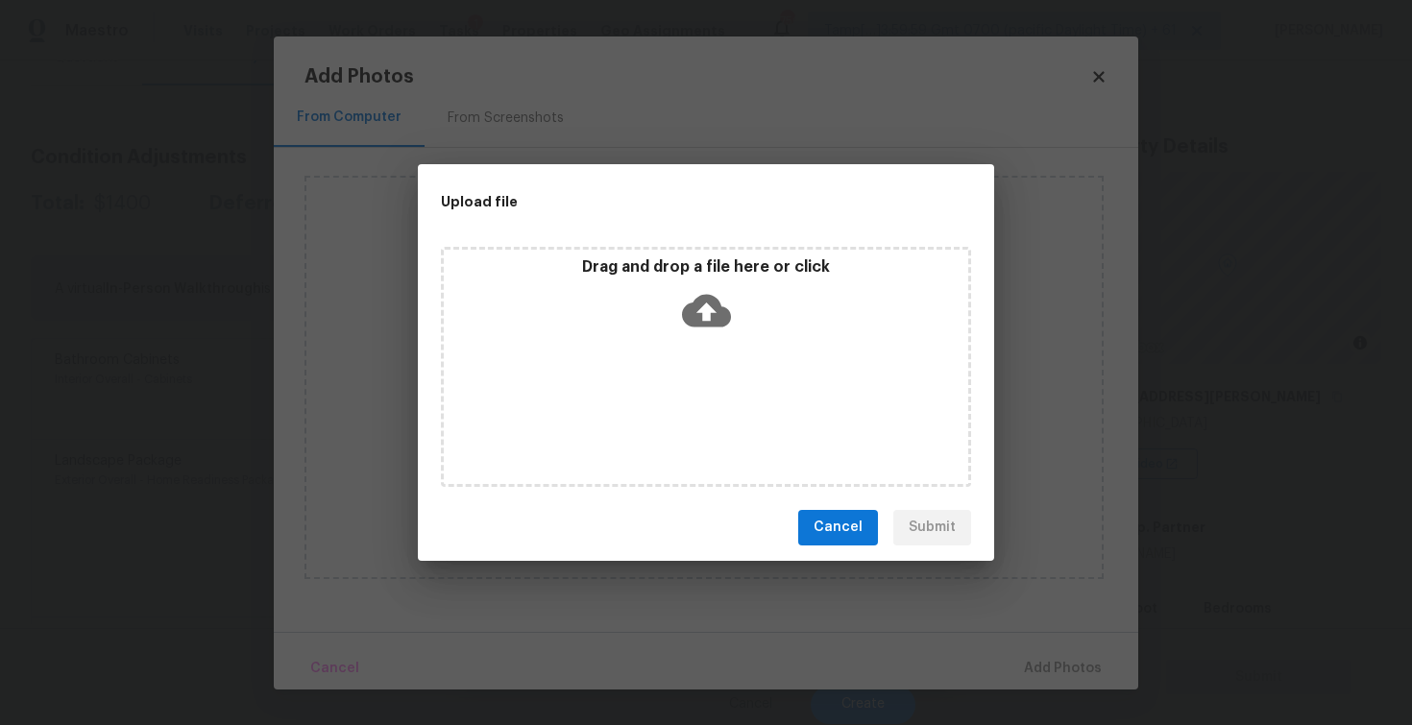
click at [696, 331] on icon at bounding box center [706, 310] width 49 height 49
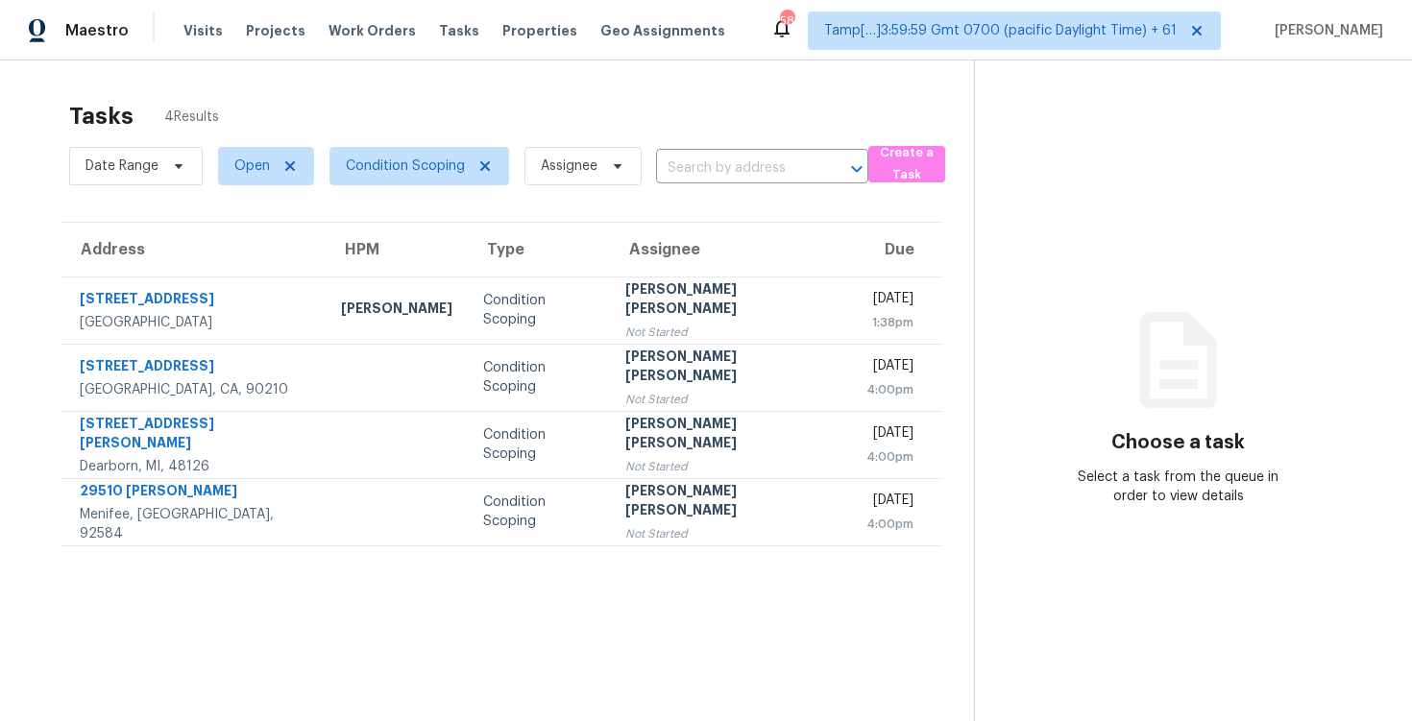
scroll to position [61, 0]
